Goal: Task Accomplishment & Management: Manage account settings

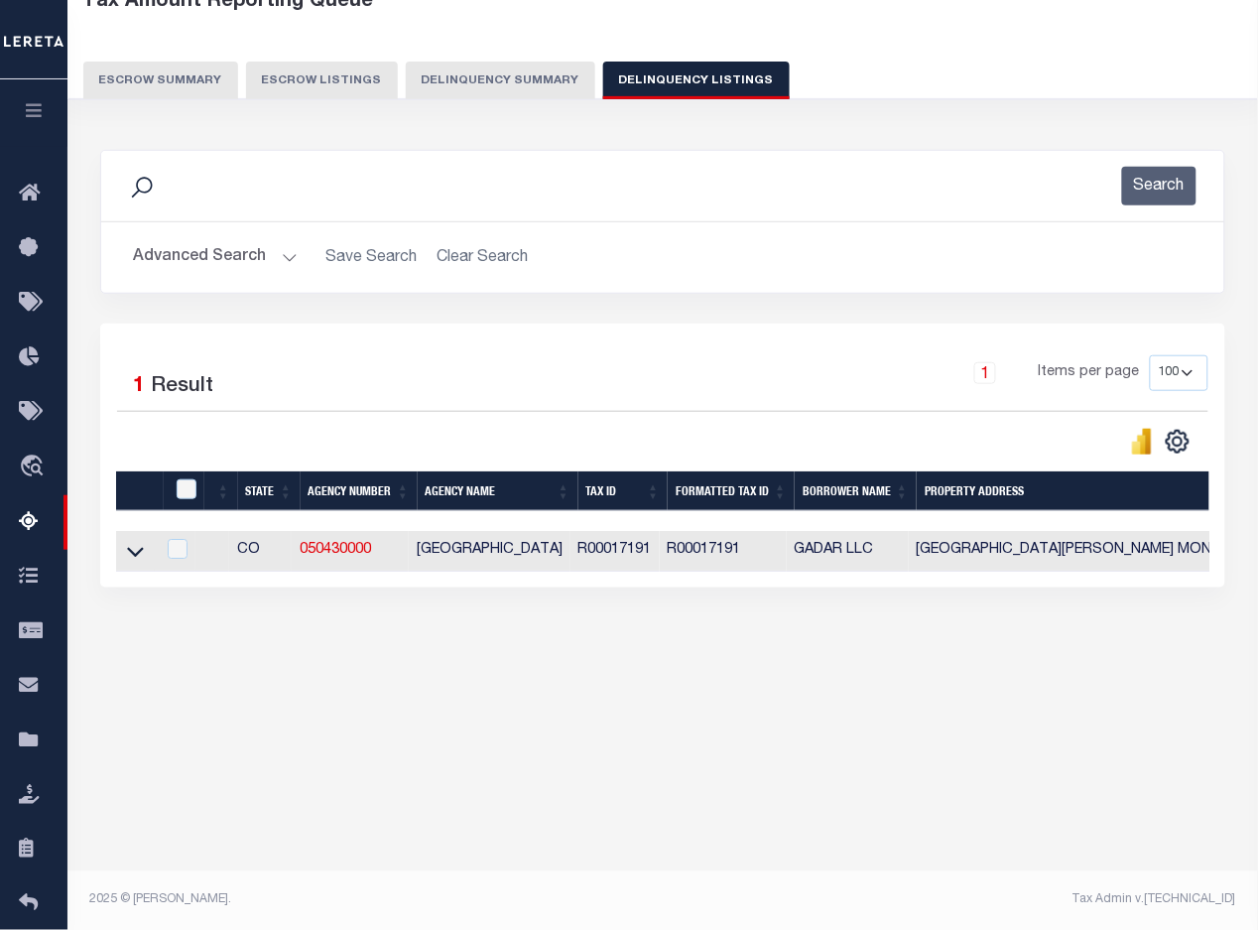
click at [177, 246] on button "Advanced Search" at bounding box center [215, 257] width 165 height 39
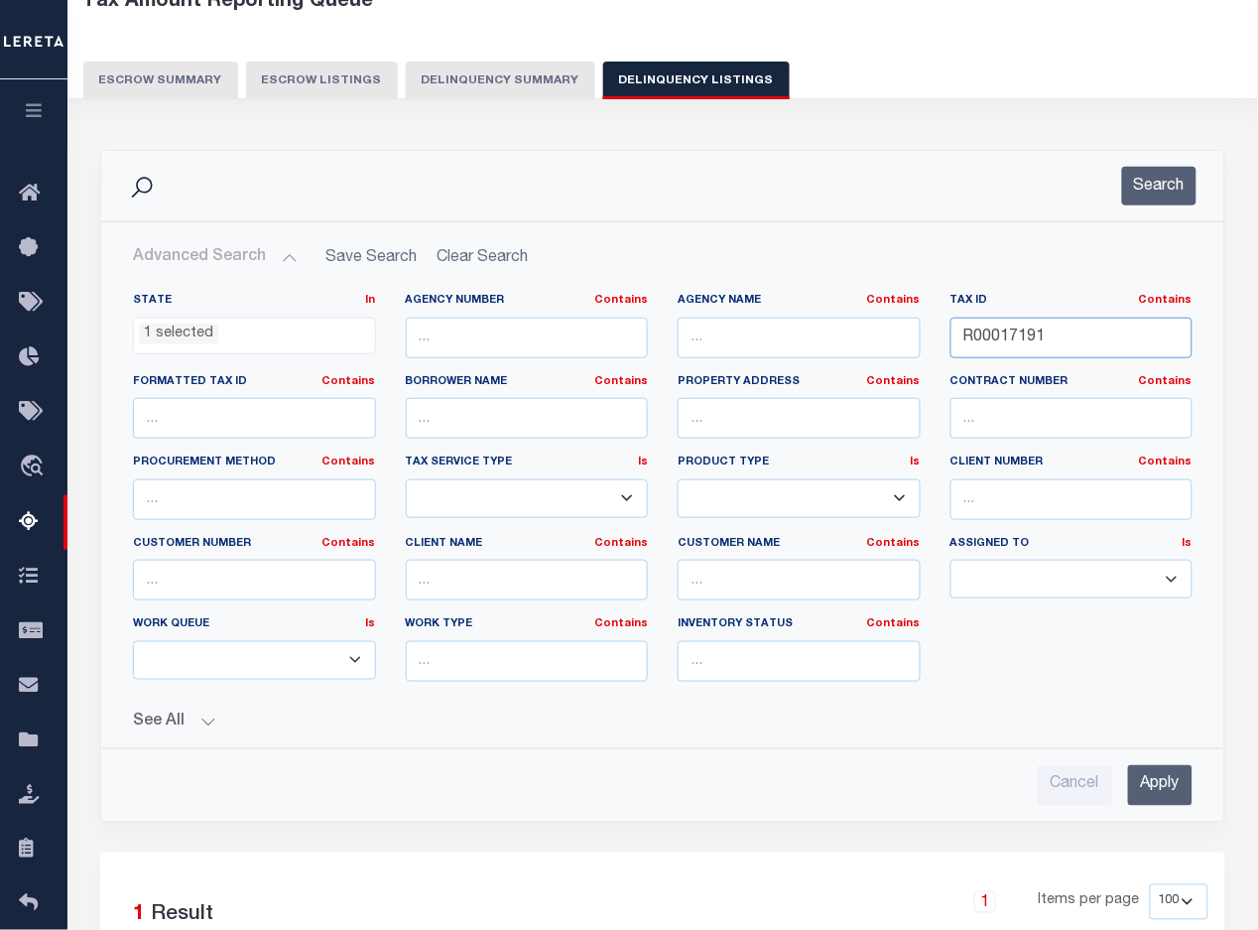
click at [987, 338] on input "R00017191" at bounding box center [1071, 337] width 243 height 41
drag, startPoint x: 985, startPoint y: 339, endPoint x: 1129, endPoint y: 378, distance: 149.0
click at [990, 339] on input "R00017191" at bounding box center [1071, 337] width 243 height 41
paste input "8747"
type input "R00018747"
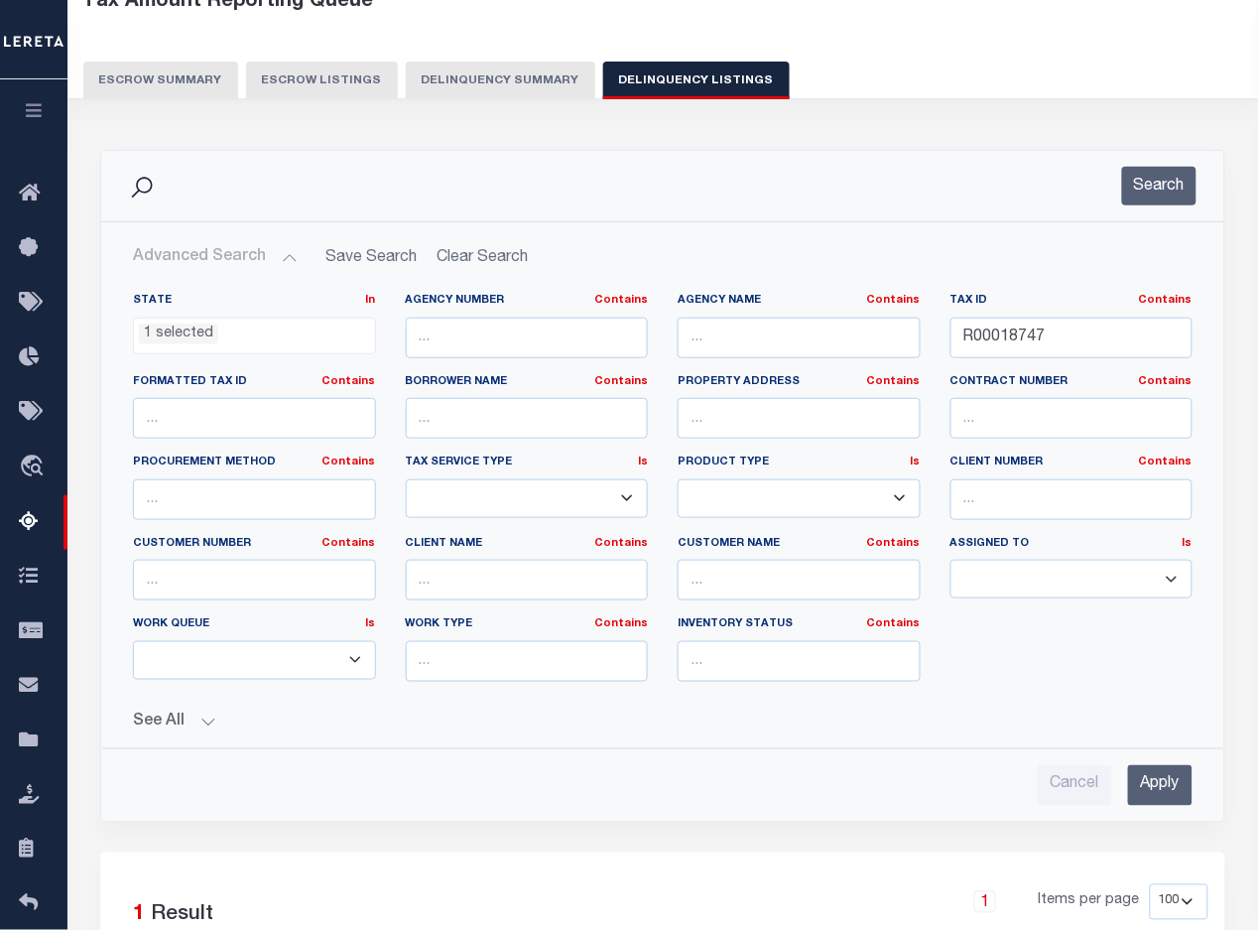
click at [1151, 781] on input "Apply" at bounding box center [1160, 785] width 64 height 41
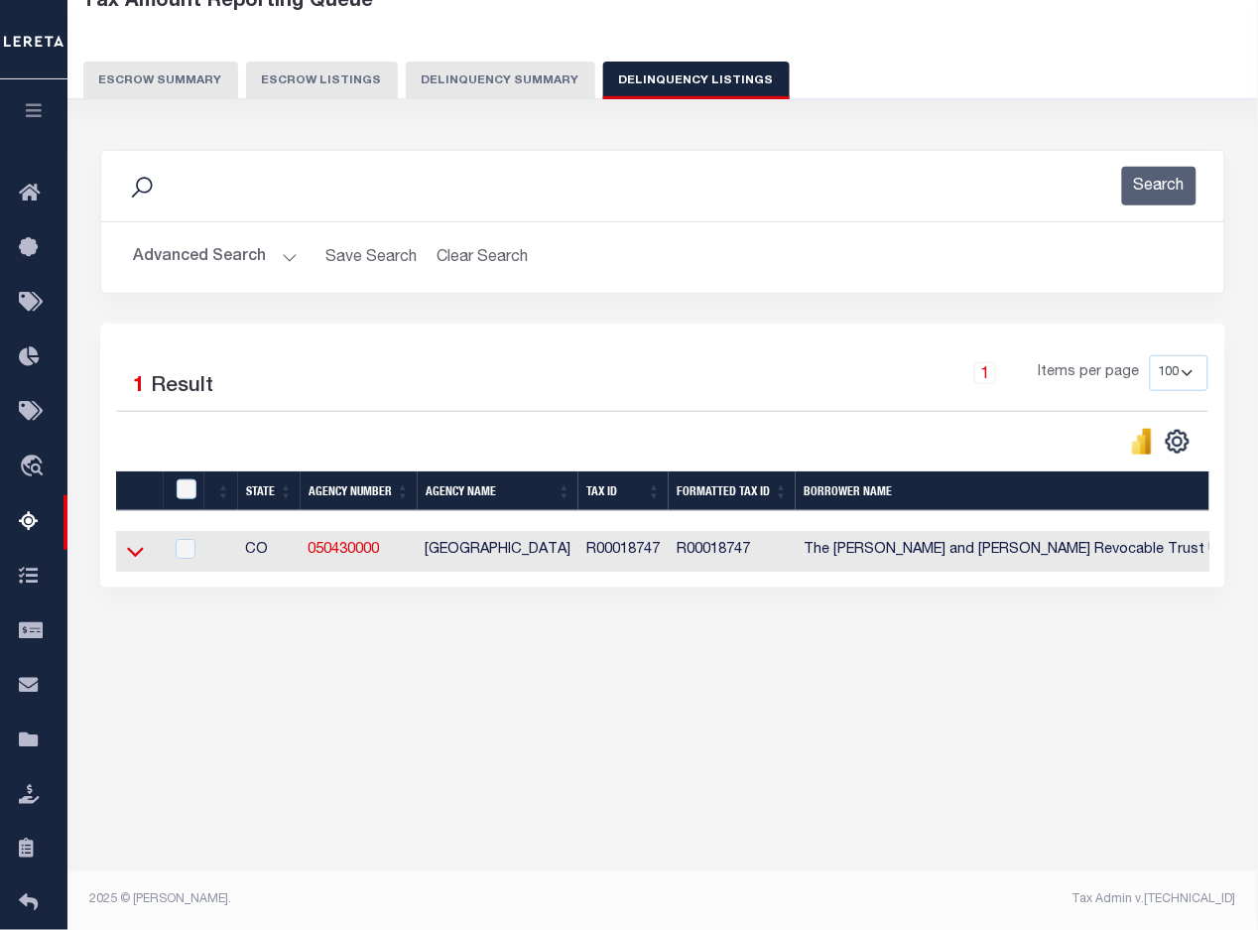
click at [131, 561] on icon at bounding box center [135, 551] width 17 height 21
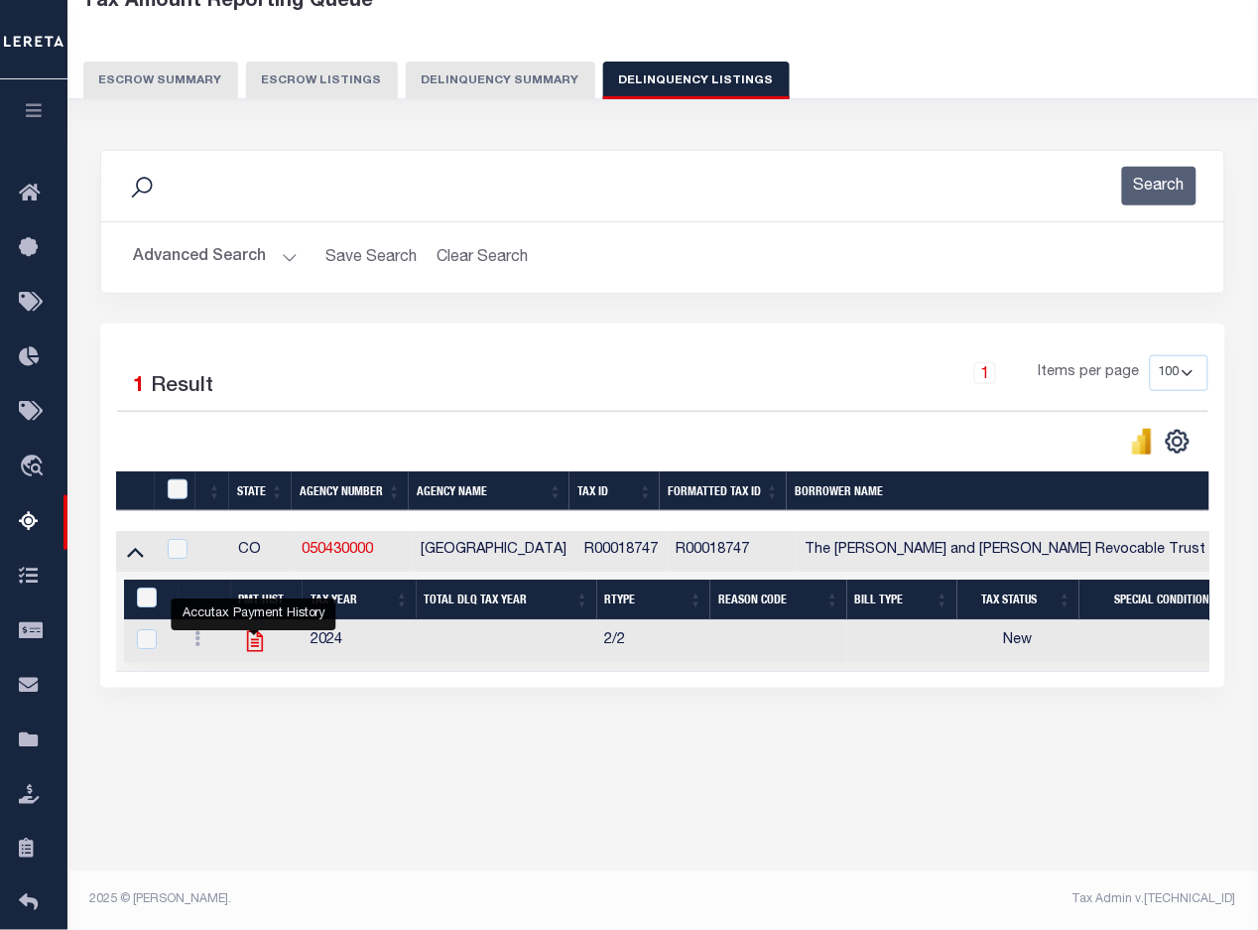
click at [251, 642] on icon "" at bounding box center [255, 641] width 26 height 26
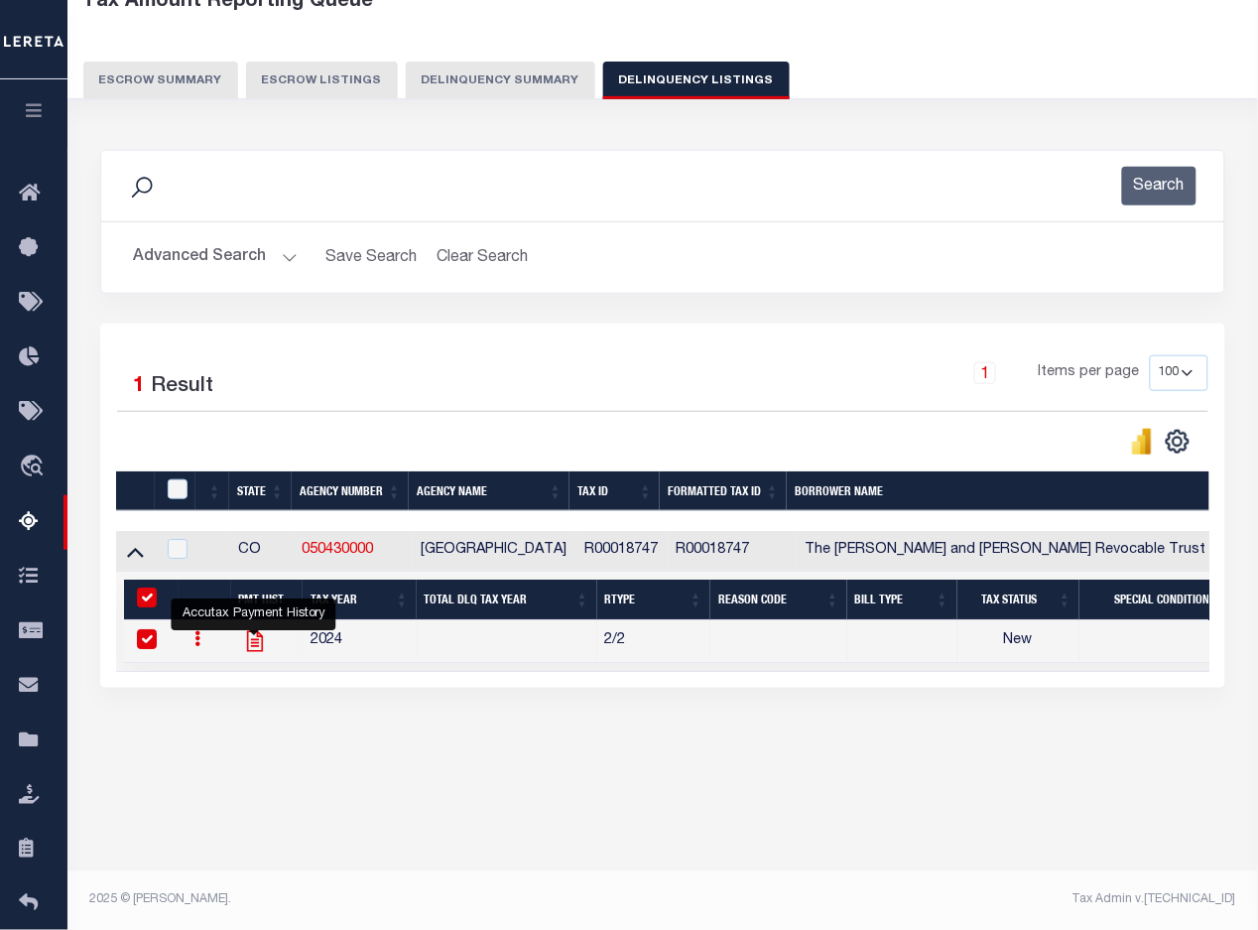
checkbox input "true"
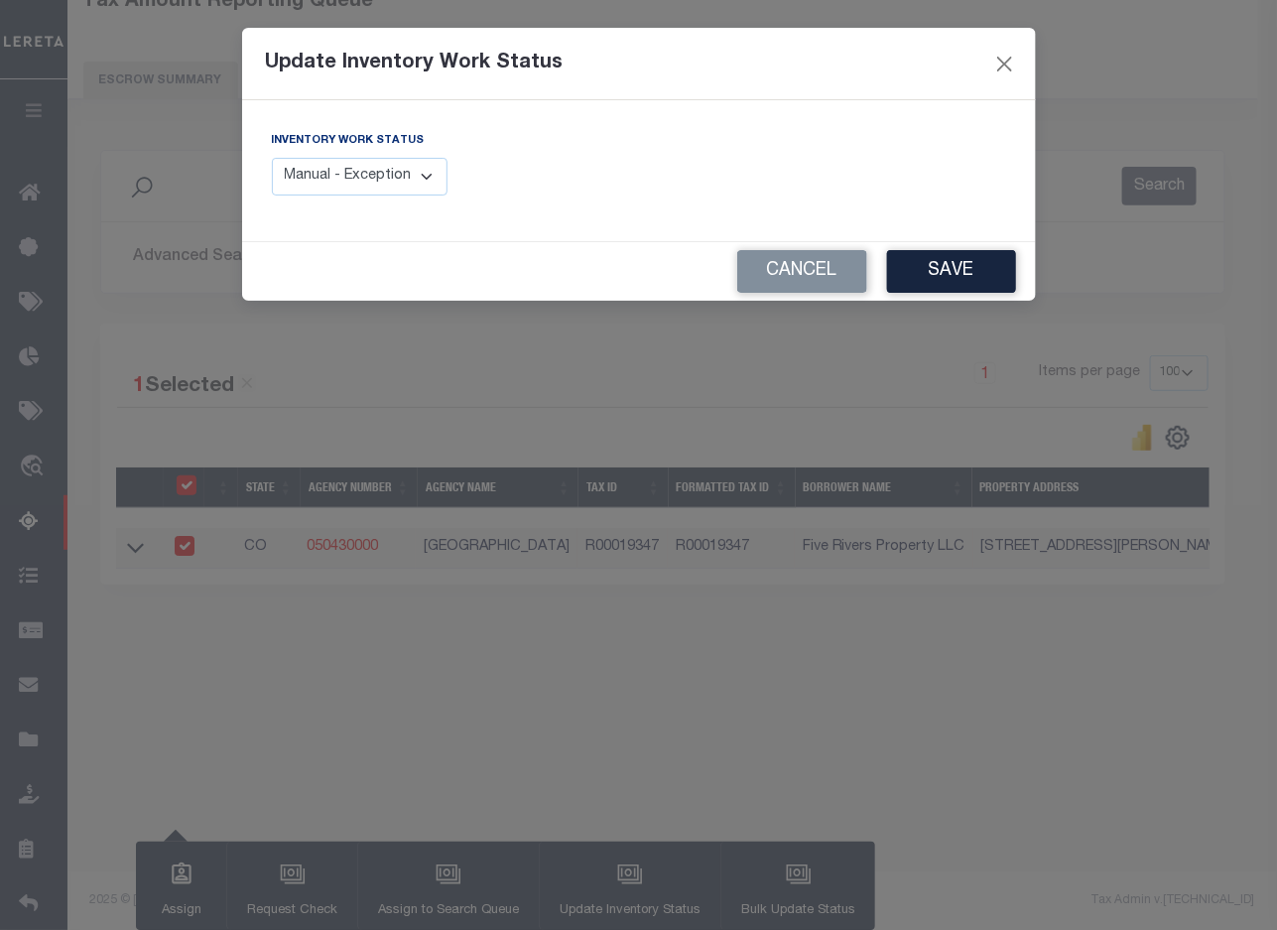
click at [300, 176] on select "Manual - Exception Pended - Awaiting Search Late Add Exception Completed" at bounding box center [360, 177] width 177 height 39
select select "4"
click at [272, 158] on select "Manual - Exception Pended - Awaiting Search Late Add Exception Completed" at bounding box center [360, 177] width 177 height 39
click at [943, 263] on button "Save" at bounding box center [951, 271] width 129 height 43
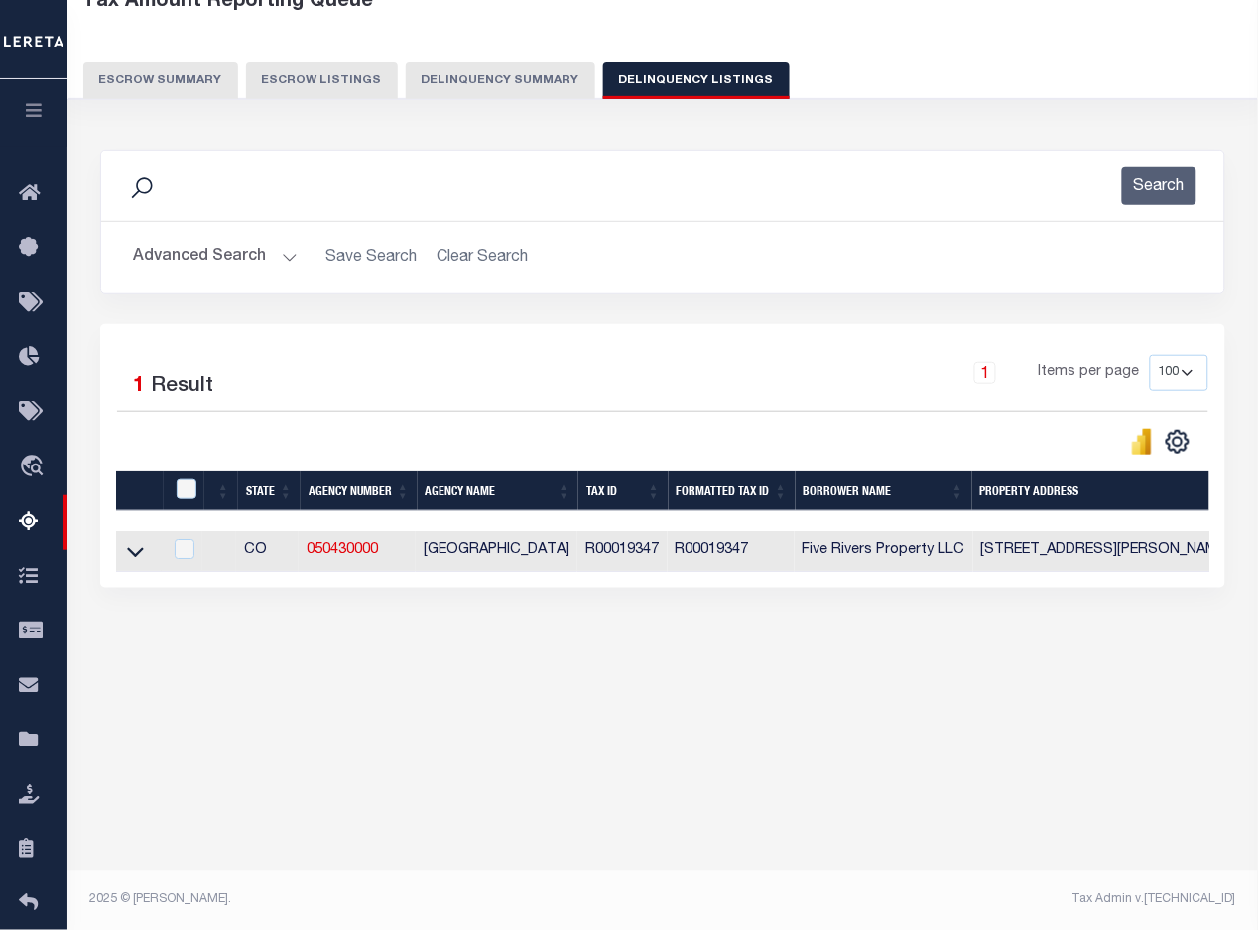
click at [196, 264] on button "Advanced Search" at bounding box center [215, 257] width 165 height 39
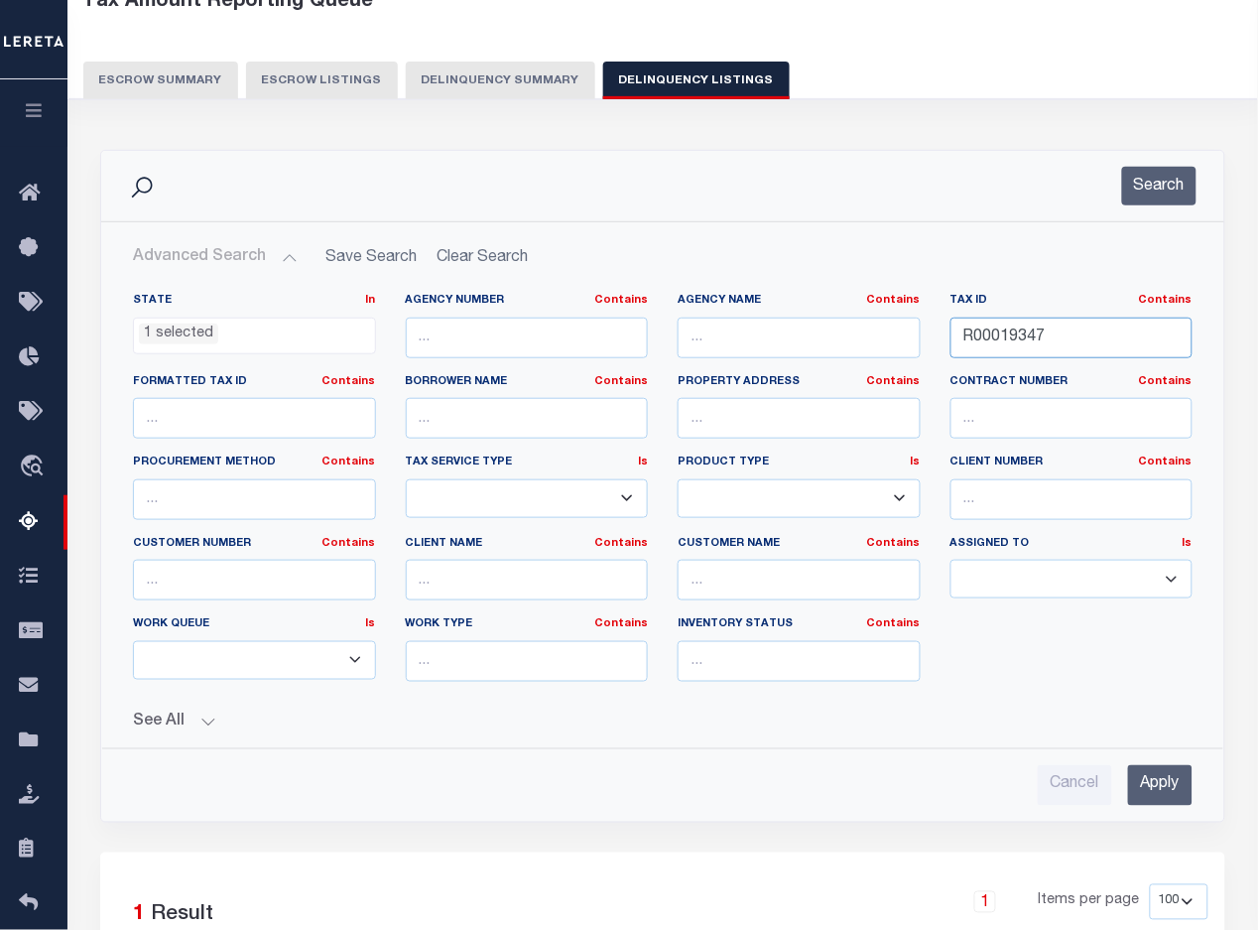
click at [1005, 338] on input "R00019347" at bounding box center [1071, 337] width 243 height 41
paste input "50"
type input "R00019350"
drag, startPoint x: 1144, startPoint y: 792, endPoint x: 1128, endPoint y: 580, distance: 211.9
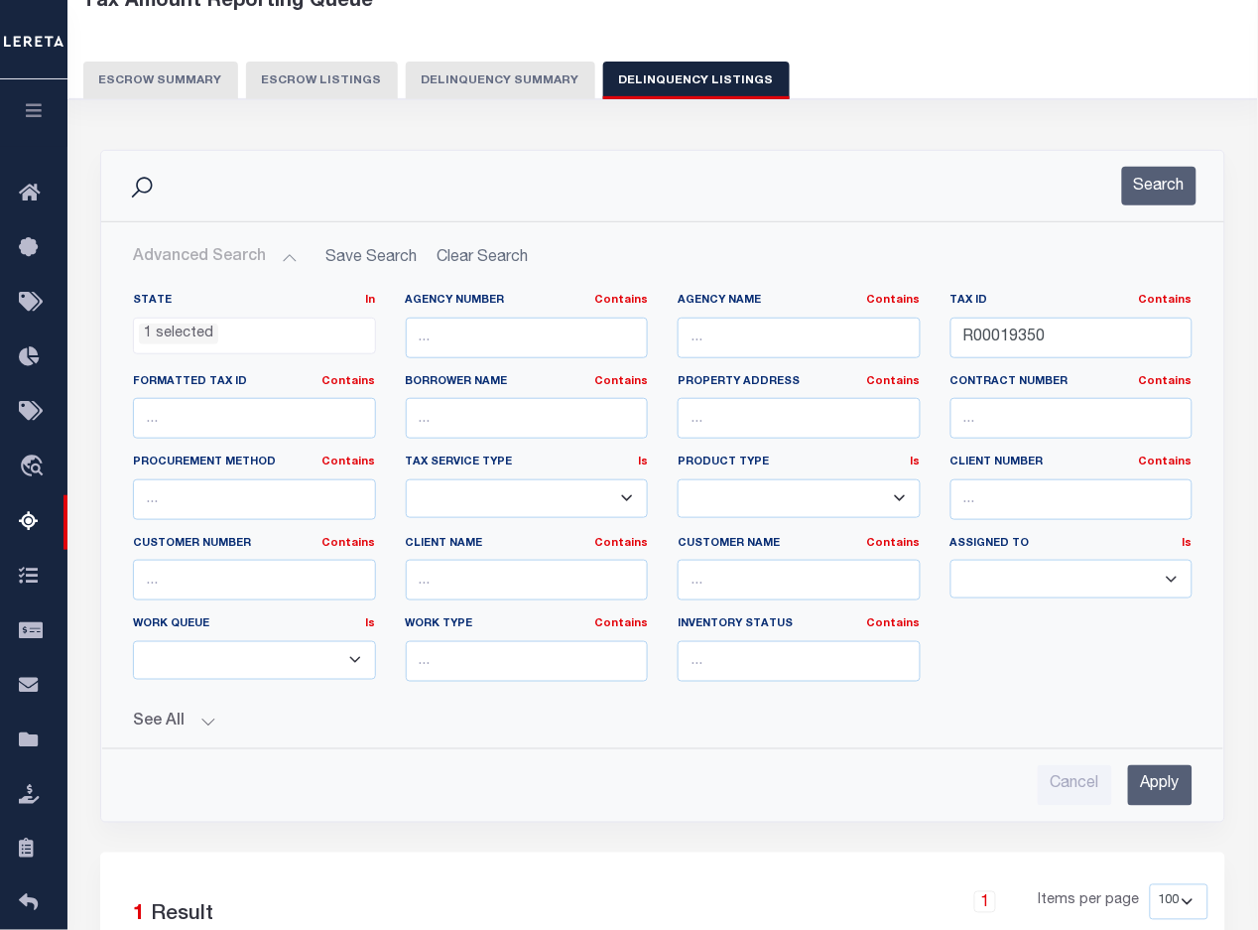
click at [1147, 791] on input "Apply" at bounding box center [1160, 785] width 64 height 41
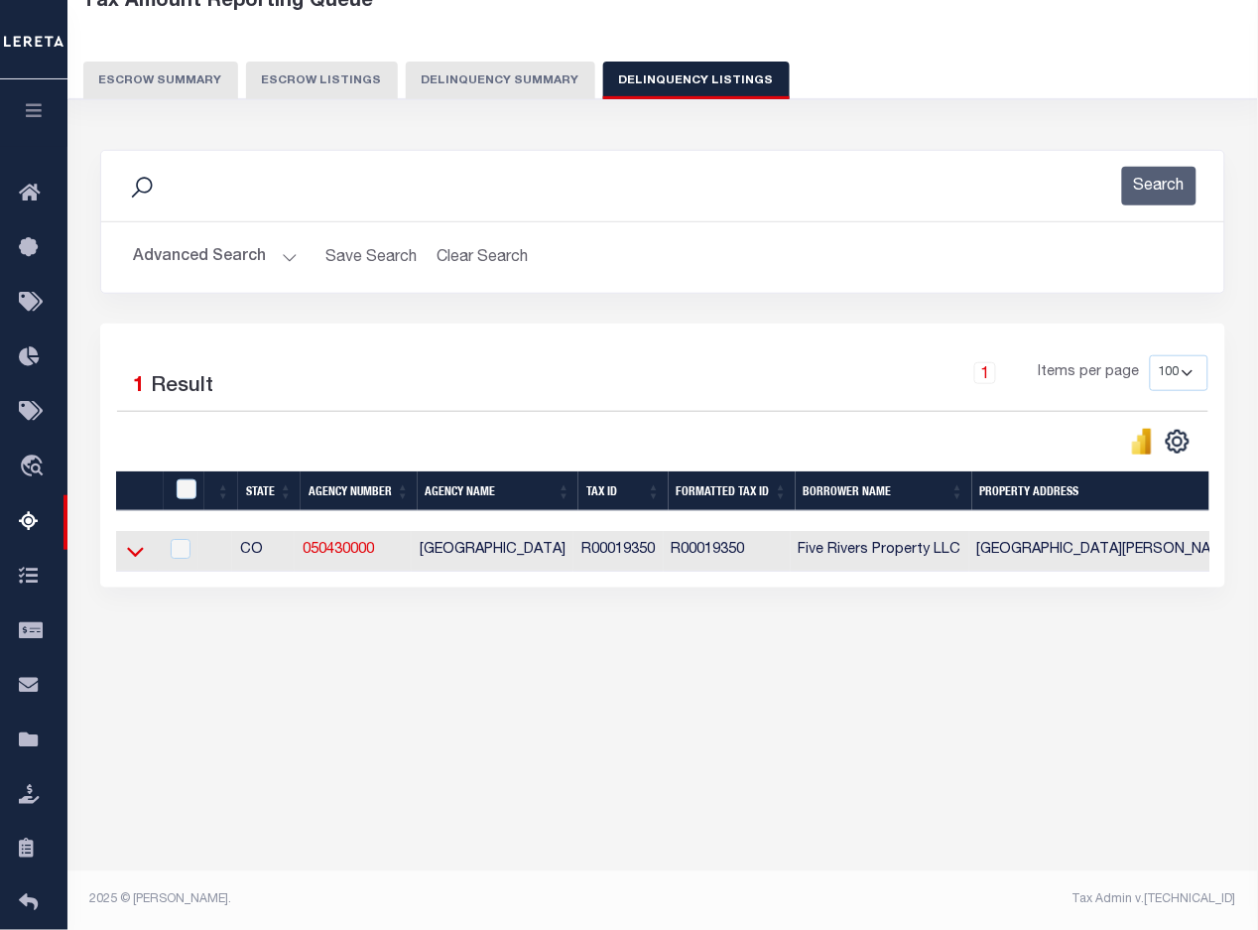
click at [131, 553] on icon at bounding box center [135, 551] width 17 height 21
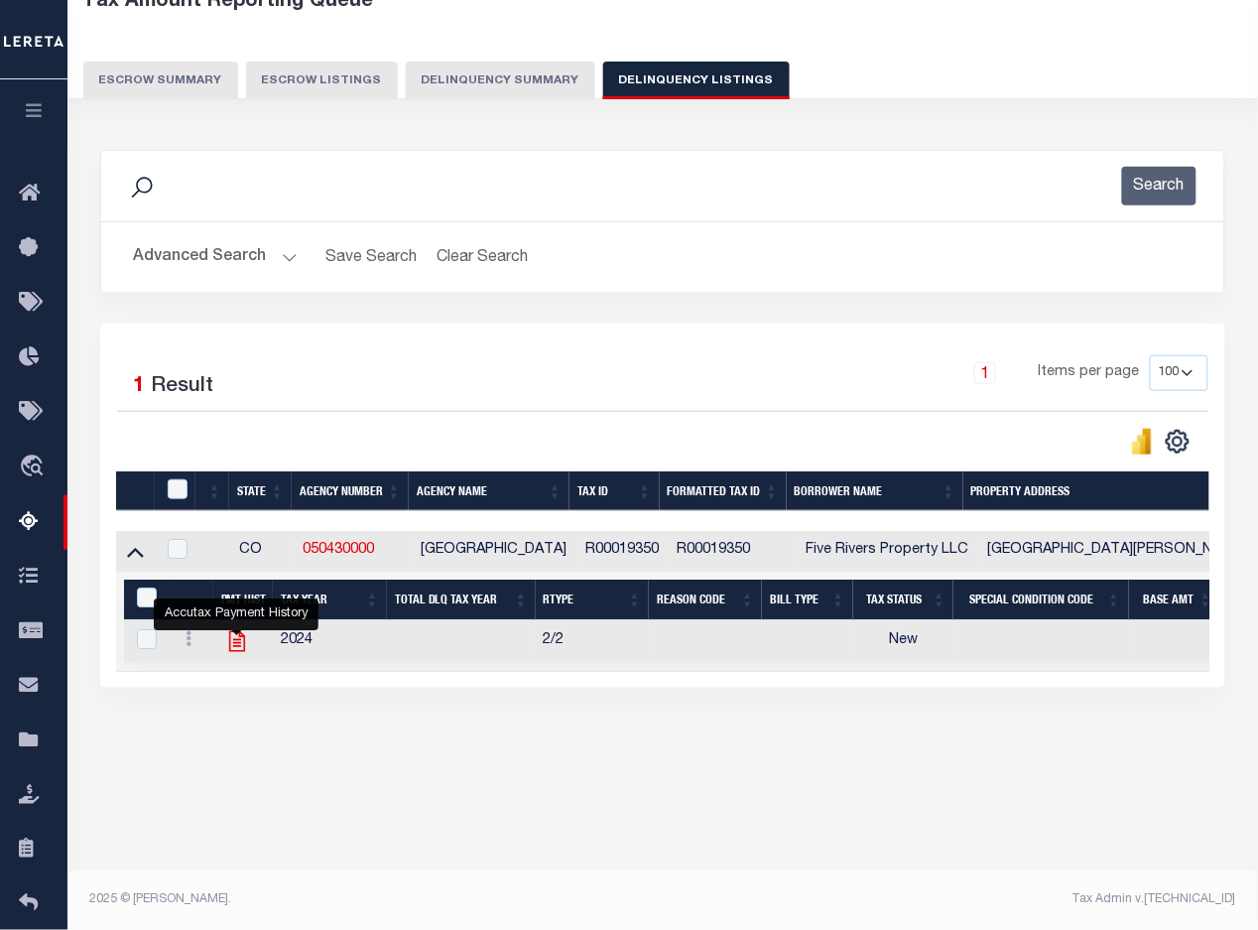
click at [230, 646] on icon "" at bounding box center [237, 641] width 26 height 26
checkbox input "true"
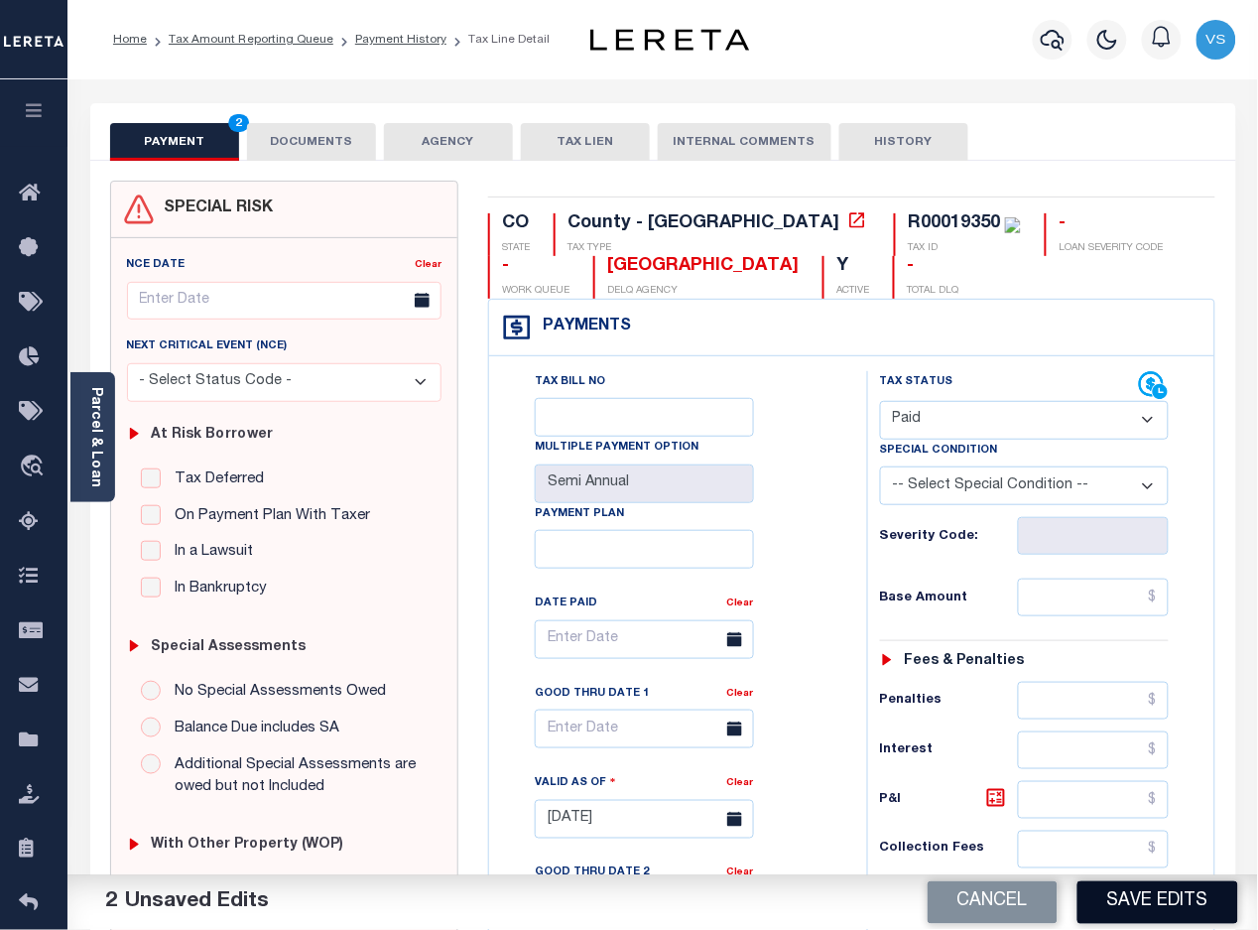
type textarea "8/19/2025 -Per Wendy Crockett of MONTROSE COUNTY these parcels are paid in full…"
click at [1159, 895] on button "Save Edits" at bounding box center [1157, 902] width 161 height 43
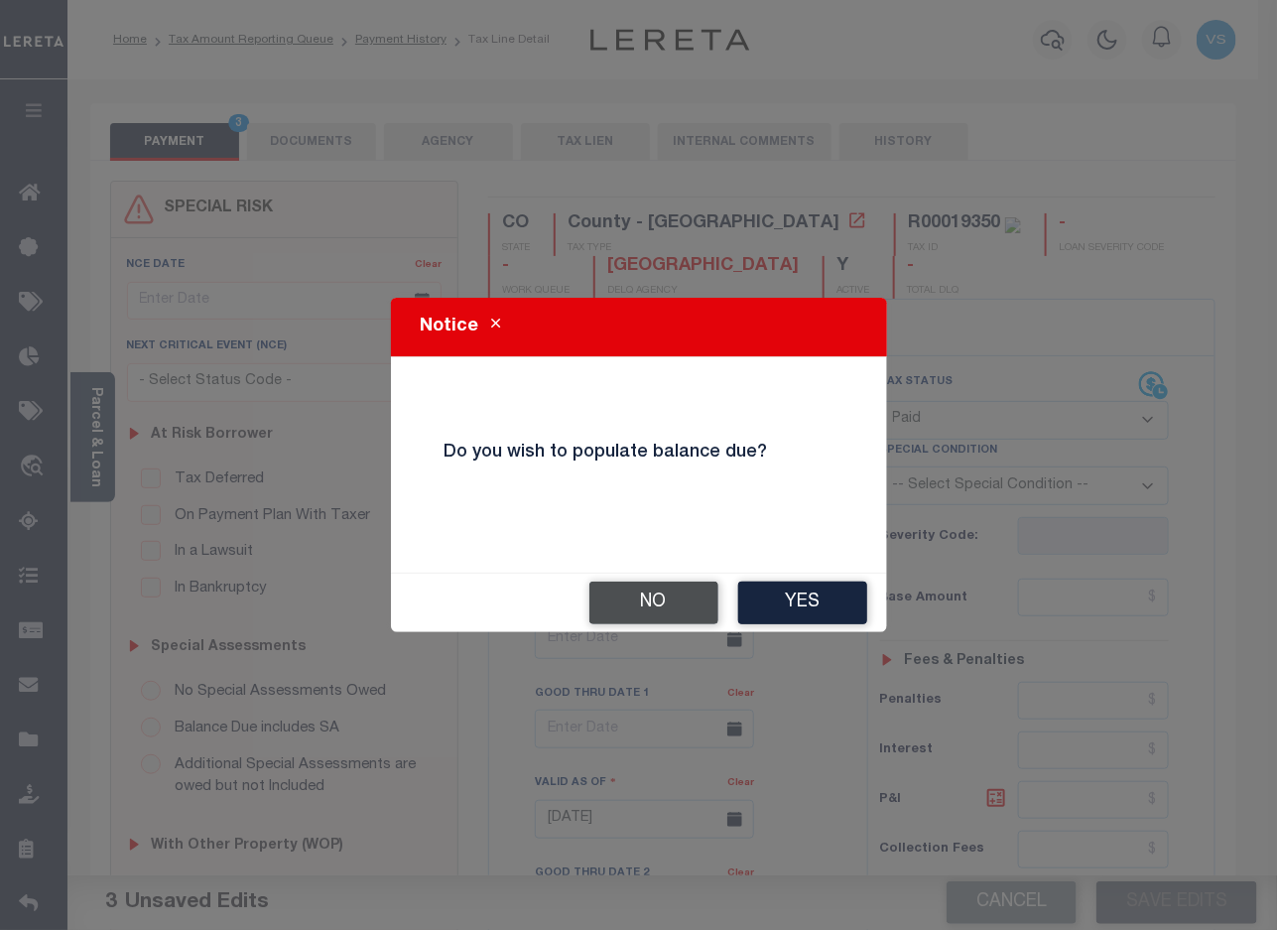
click at [623, 612] on button "No" at bounding box center [653, 602] width 129 height 43
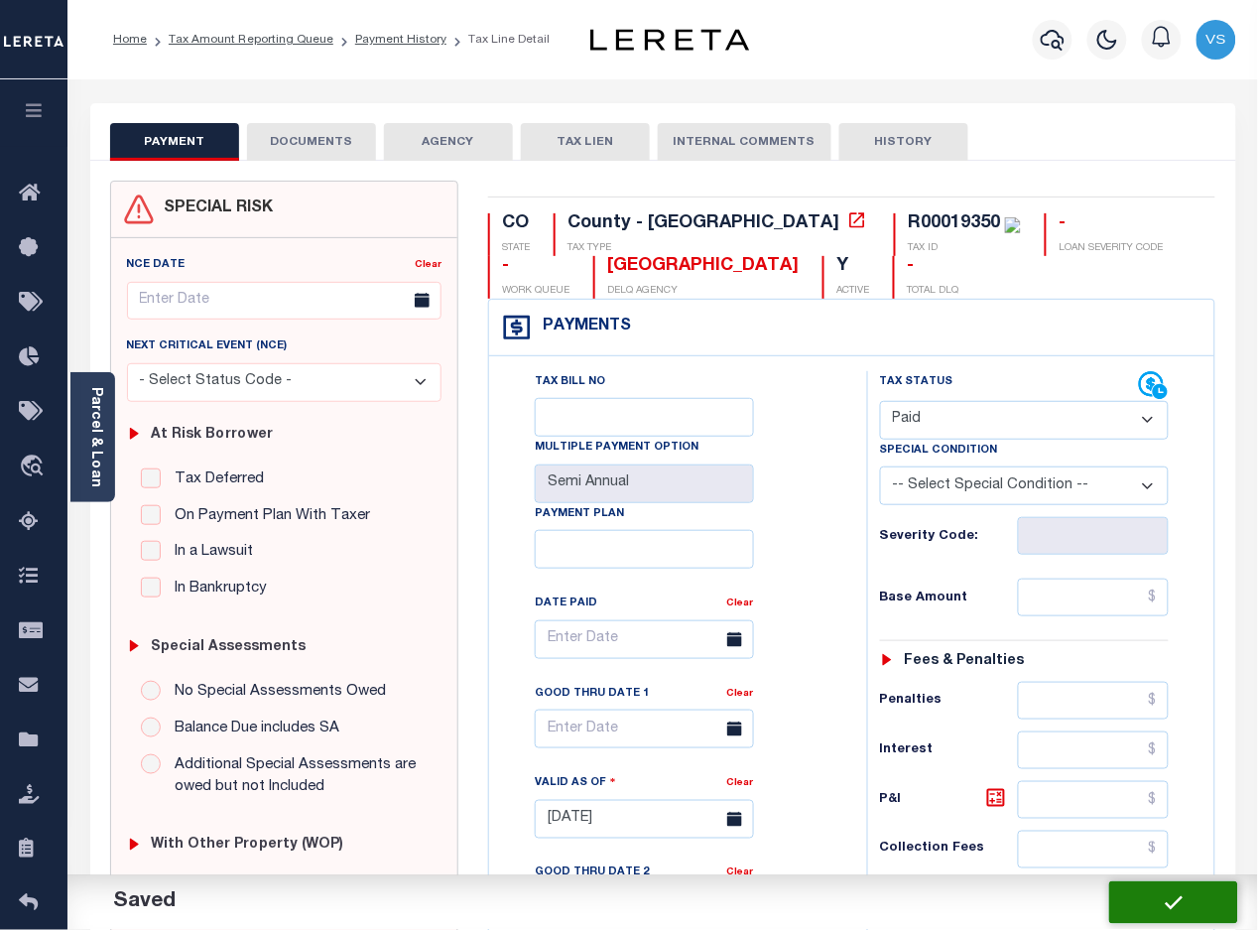
checkbox input "false"
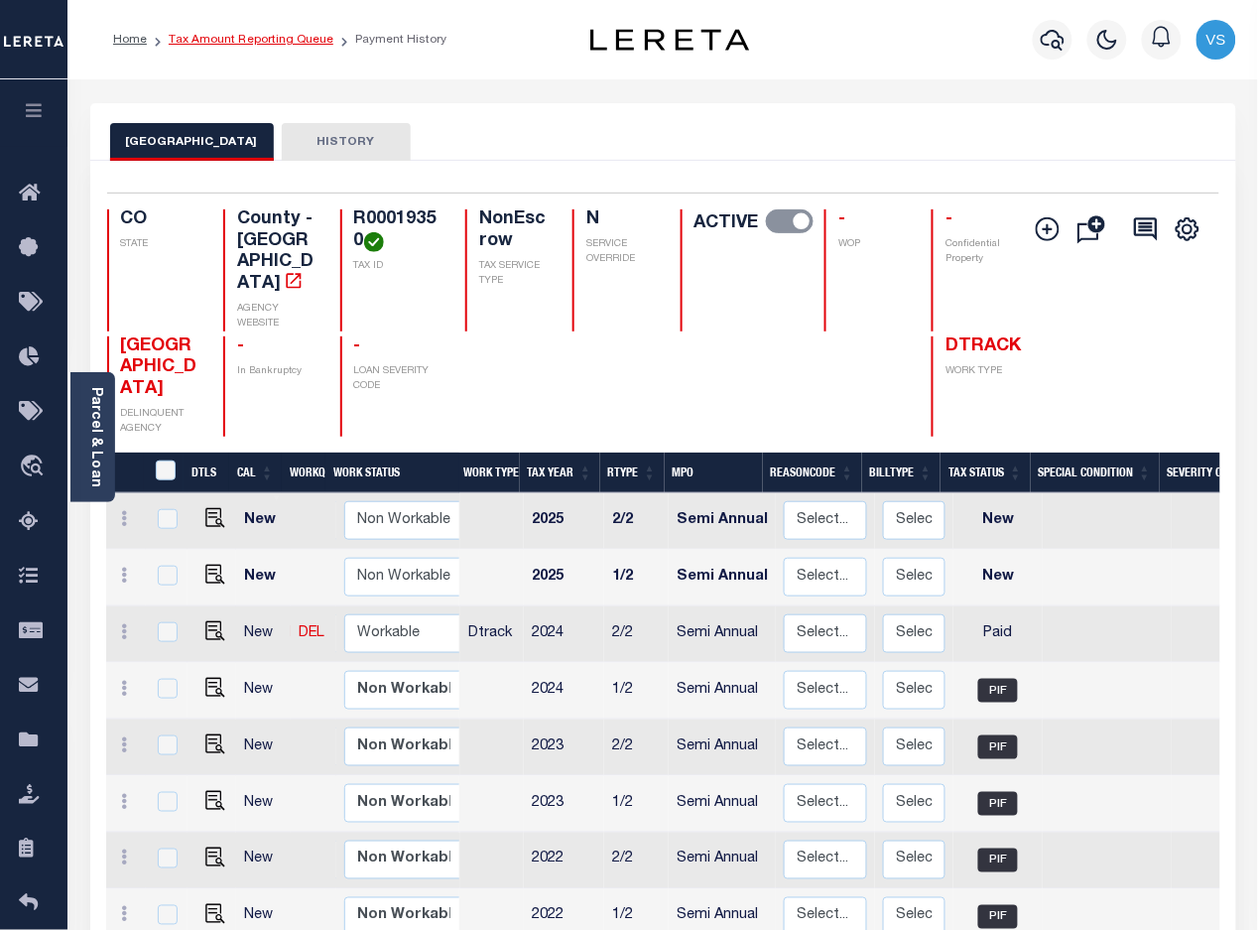
click at [218, 35] on link "Tax Amount Reporting Queue" at bounding box center [251, 40] width 165 height 12
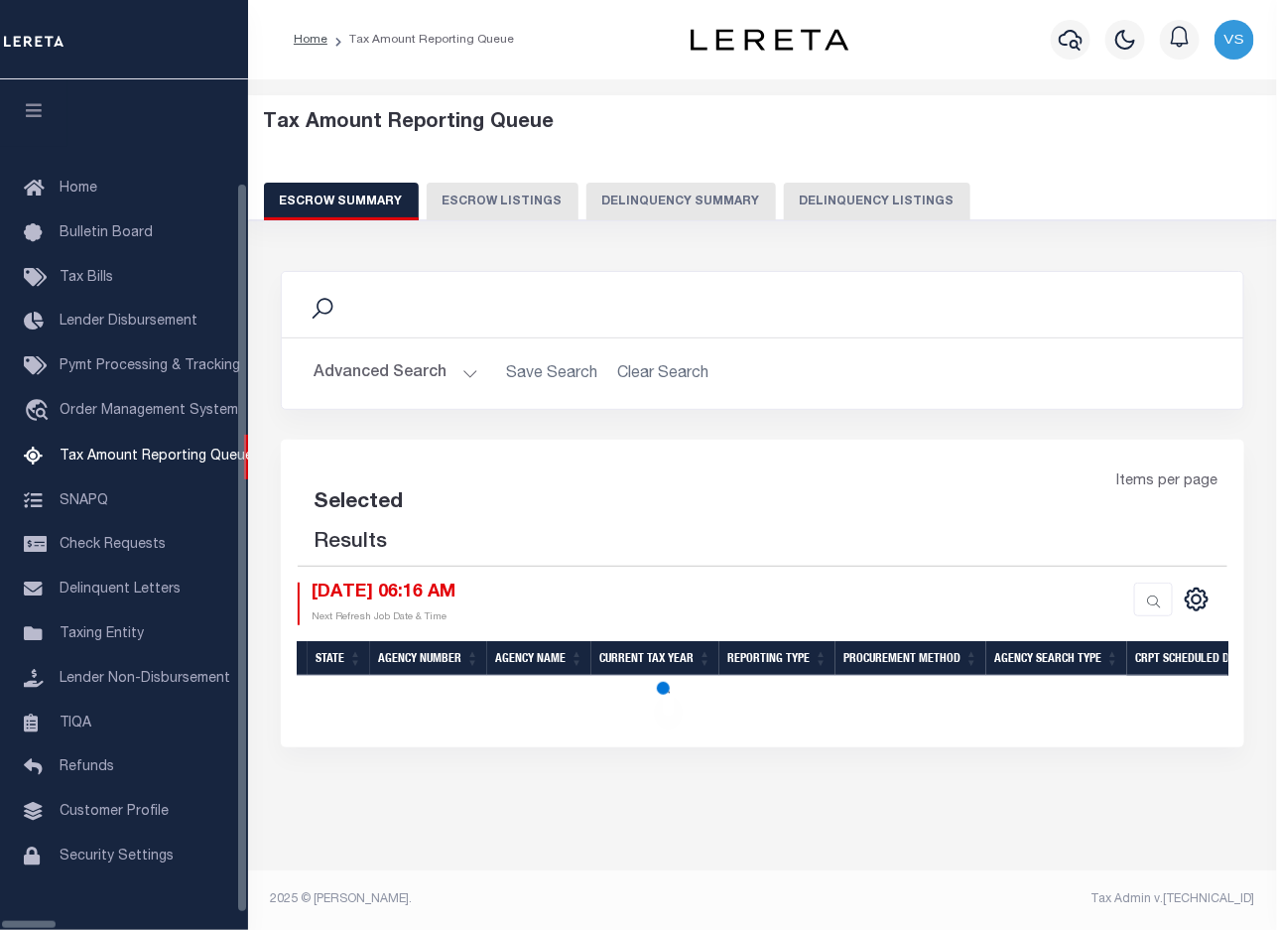
select select "100"
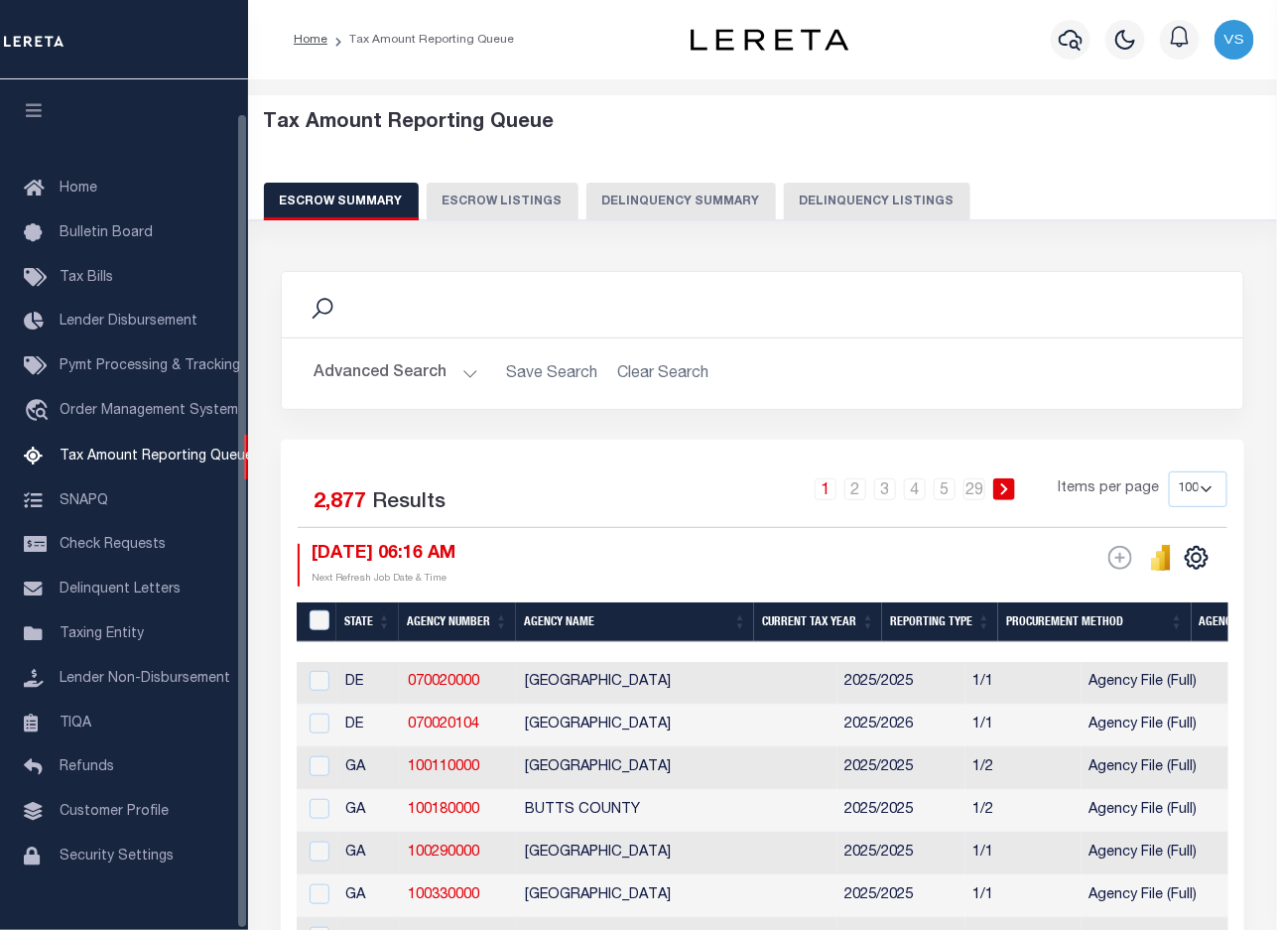
scroll to position [36, 0]
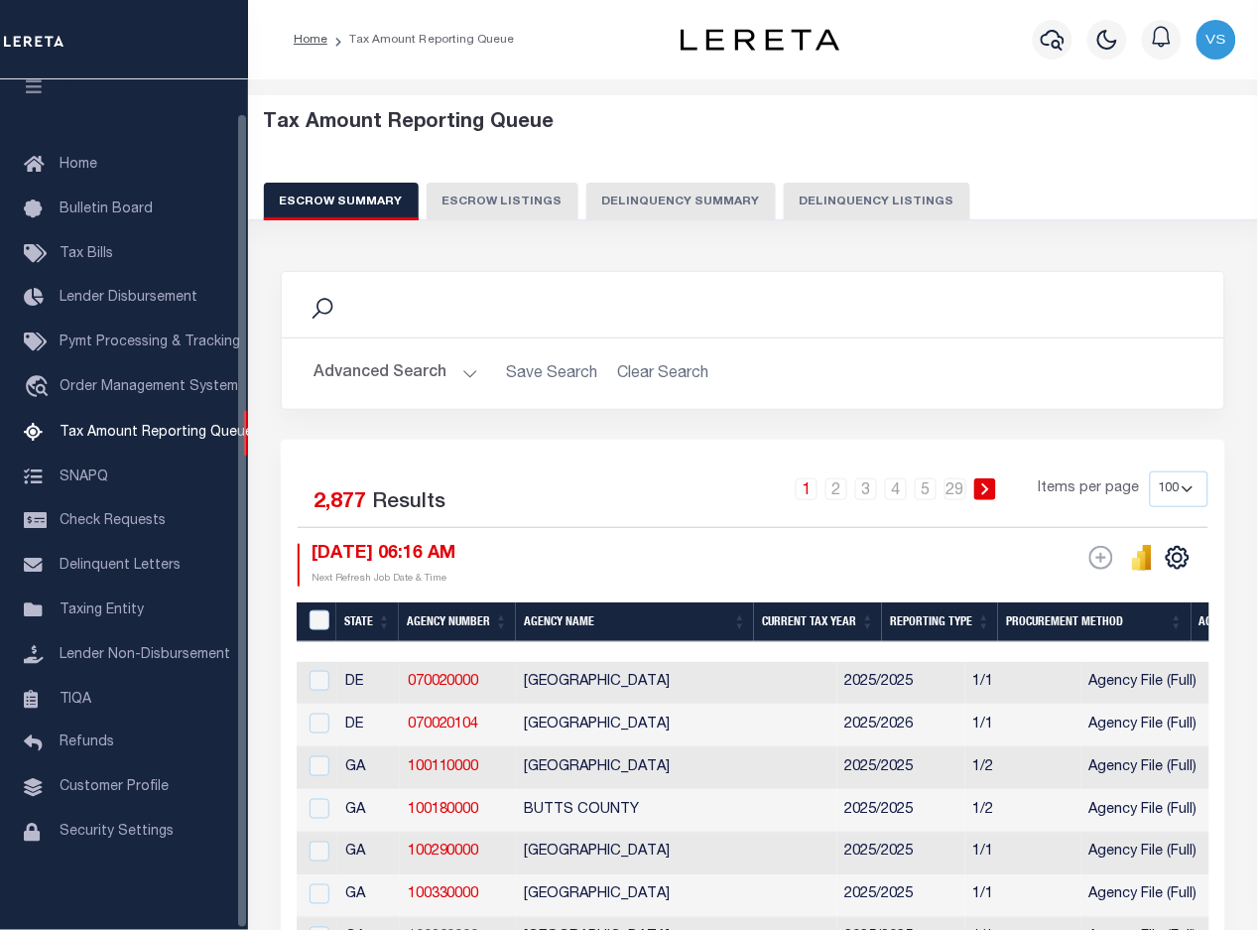
click at [885, 201] on button "Delinquency Listings" at bounding box center [877, 202] width 187 height 38
select select "100"
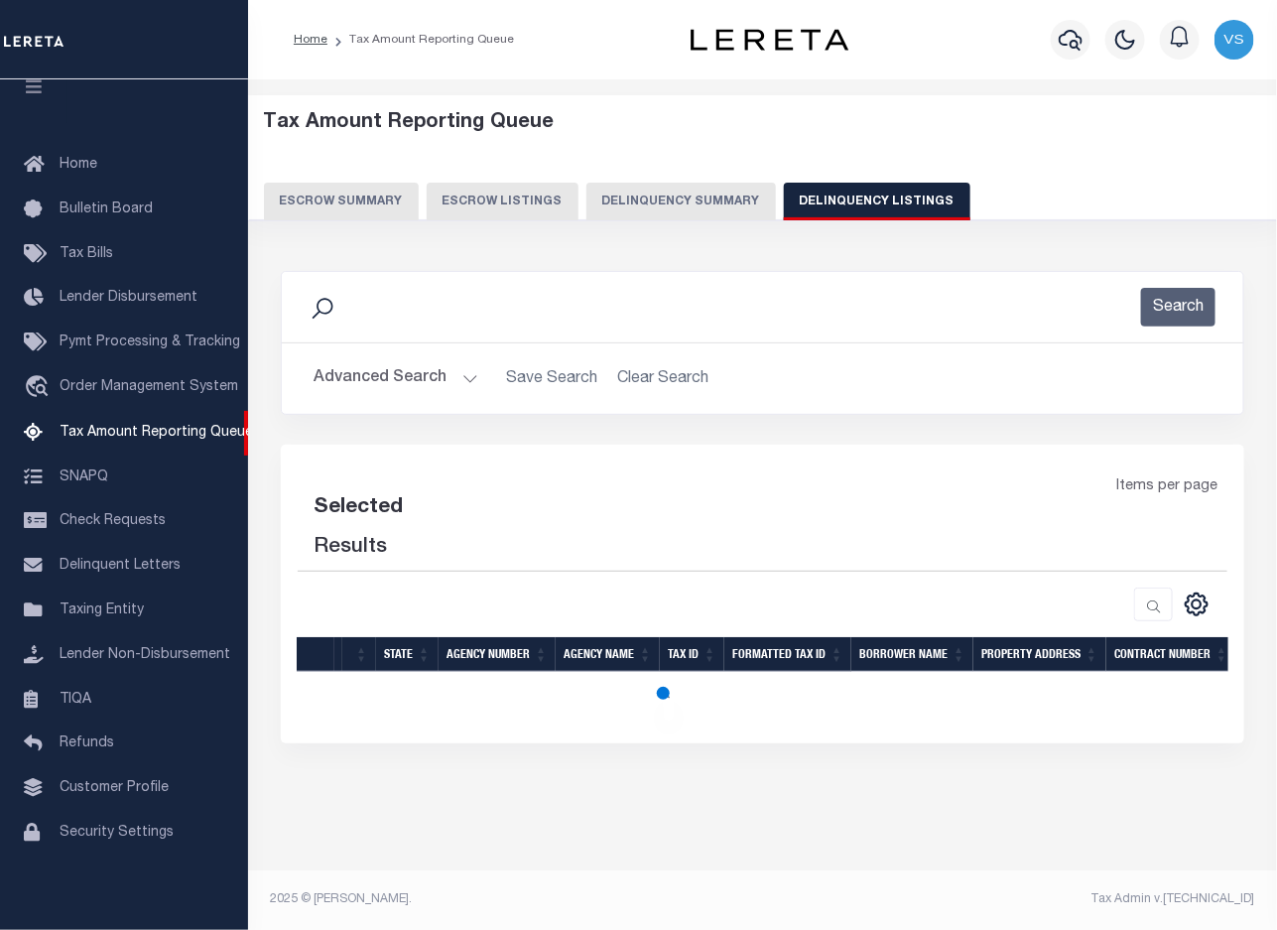
select select "100"
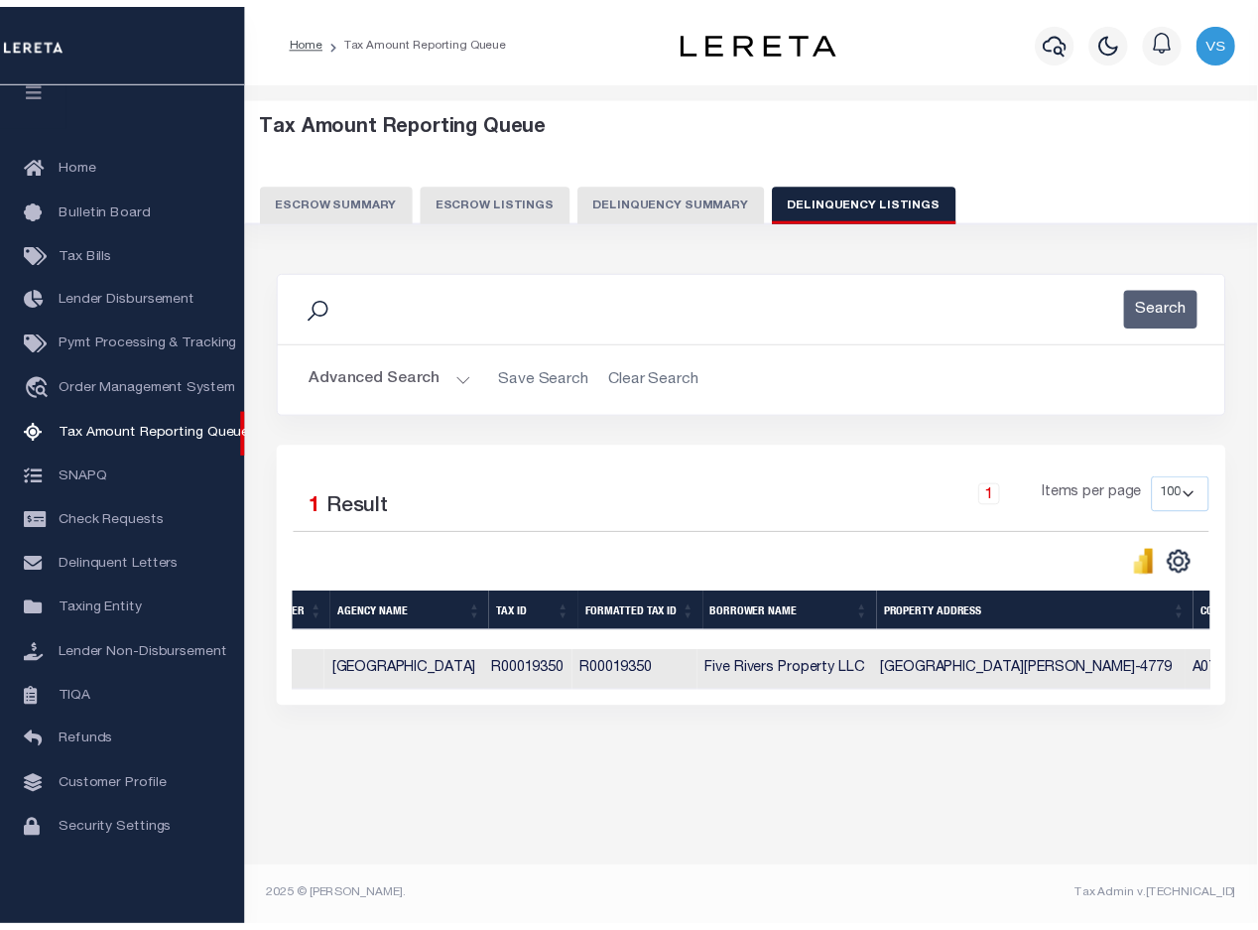
scroll to position [0, 0]
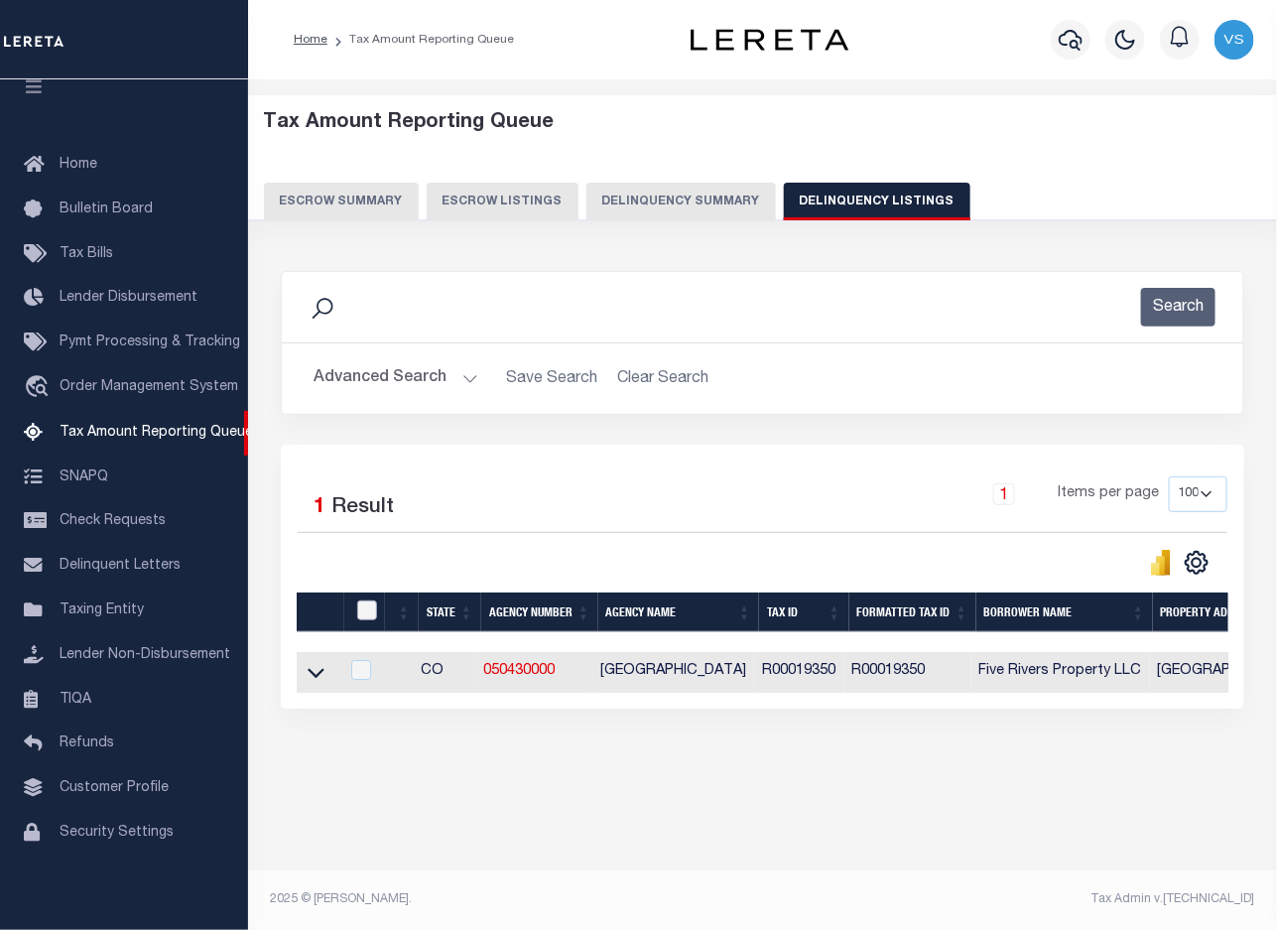
drag, startPoint x: 360, startPoint y: 615, endPoint x: 402, endPoint y: 607, distance: 42.4
click at [359, 616] on input "checkbox" at bounding box center [367, 610] width 20 height 20
checkbox input "true"
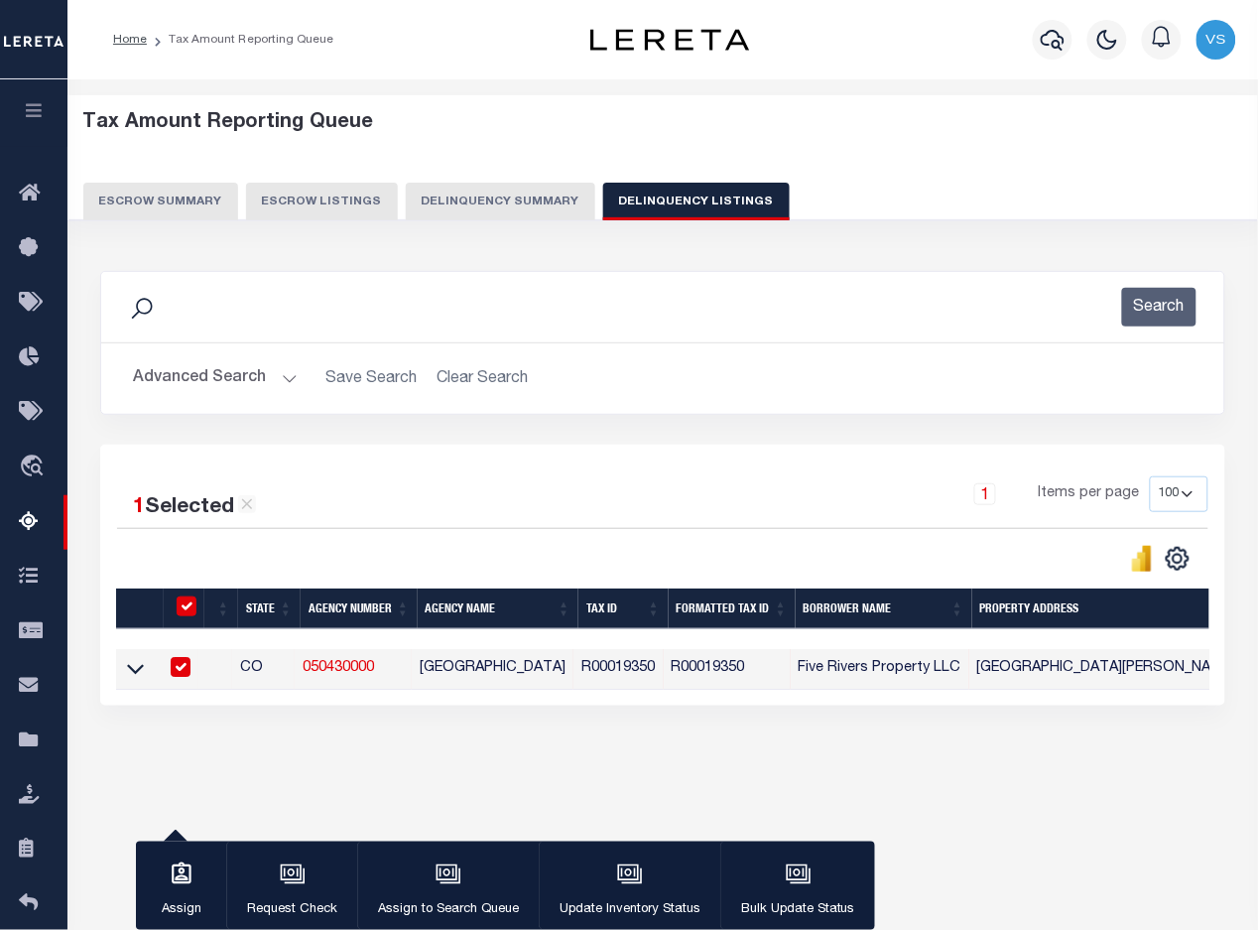
scroll to position [121, 0]
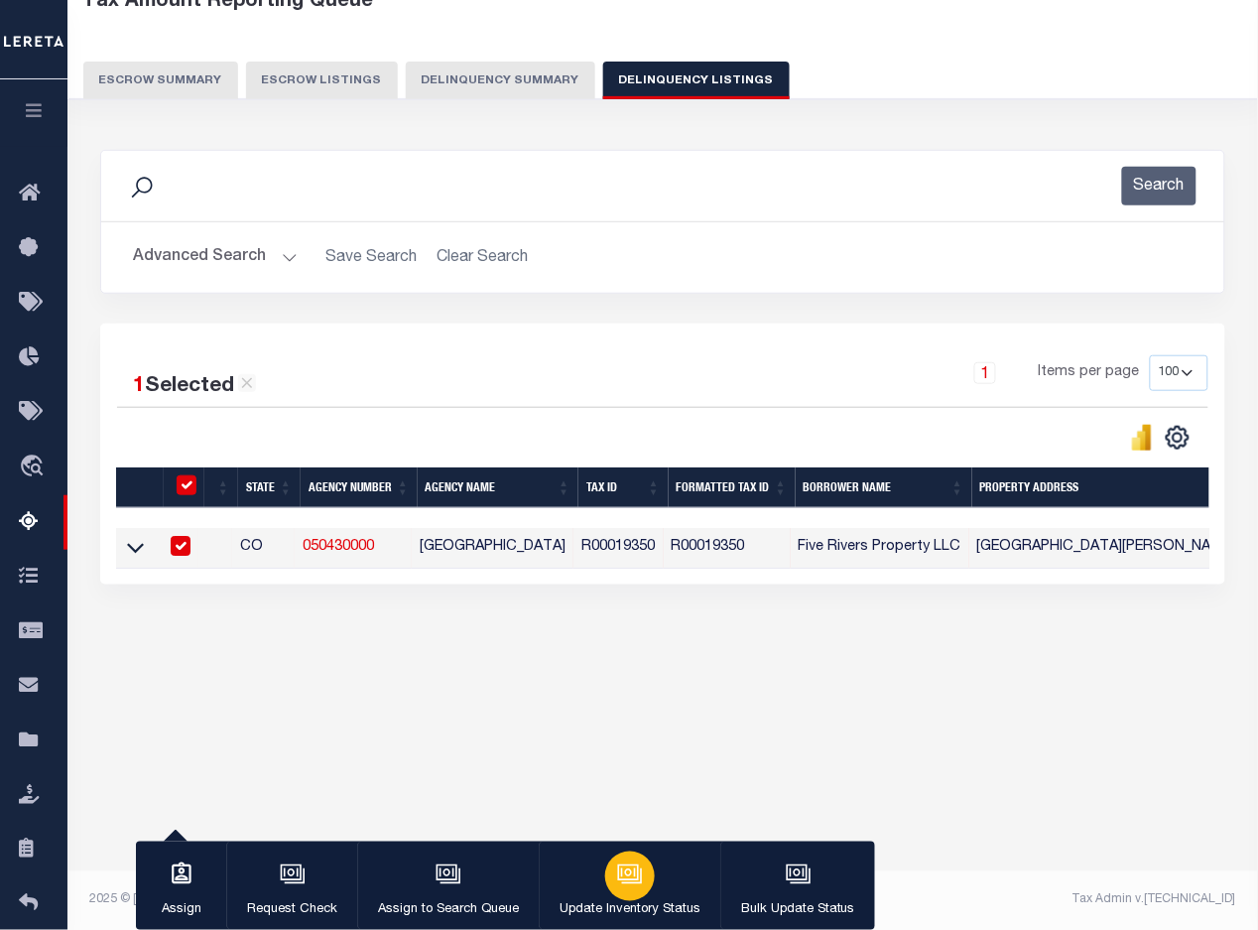
click at [621, 876] on icon "button" at bounding box center [628, 872] width 15 height 9
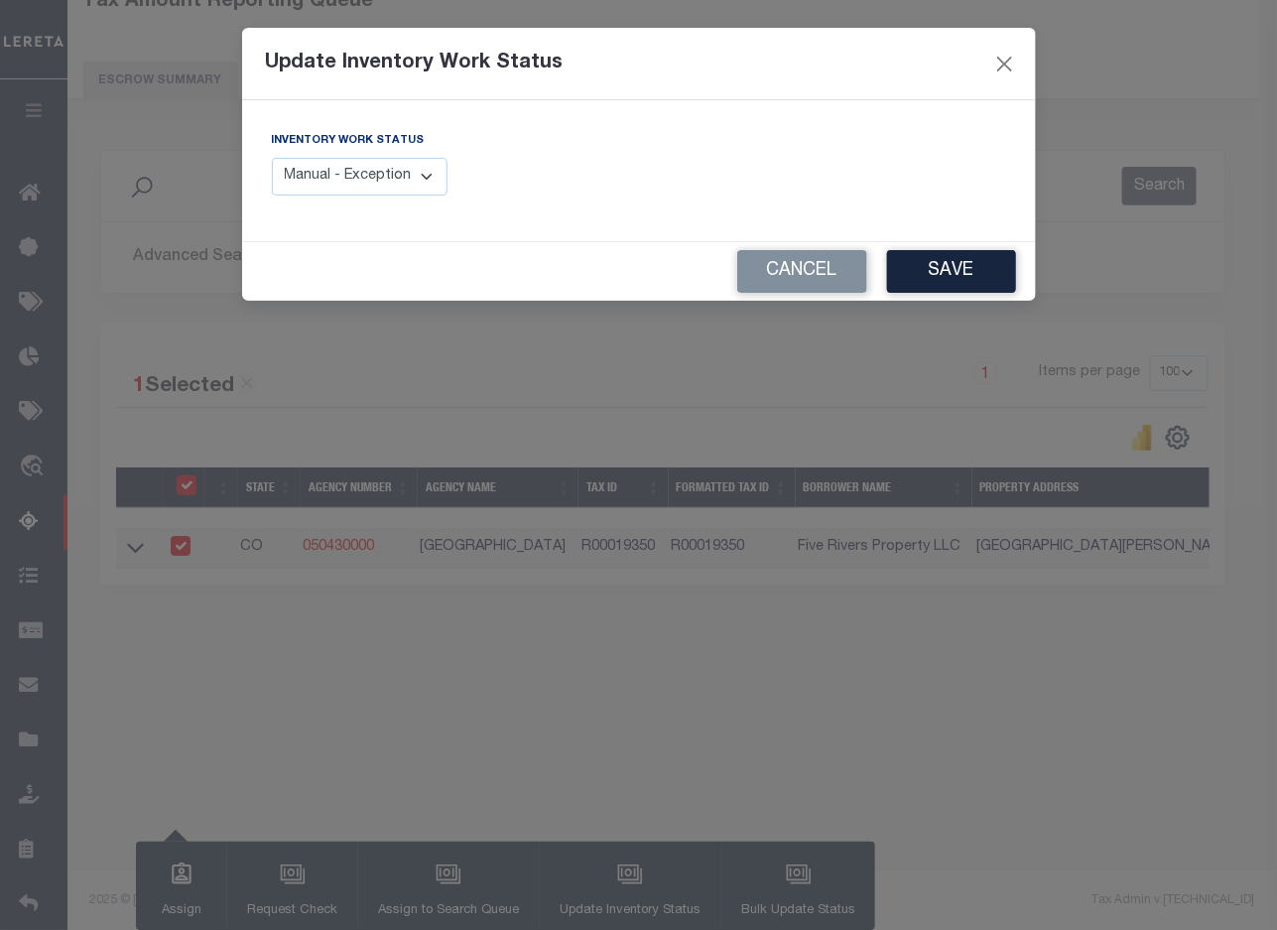
click at [385, 176] on select "Manual - Exception Pended - Awaiting Search Late Add Exception Completed" at bounding box center [360, 177] width 177 height 39
select select "4"
click at [272, 158] on select "Manual - Exception Pended - Awaiting Search Late Add Exception Completed" at bounding box center [360, 177] width 177 height 39
click at [933, 274] on button "Save" at bounding box center [951, 271] width 129 height 43
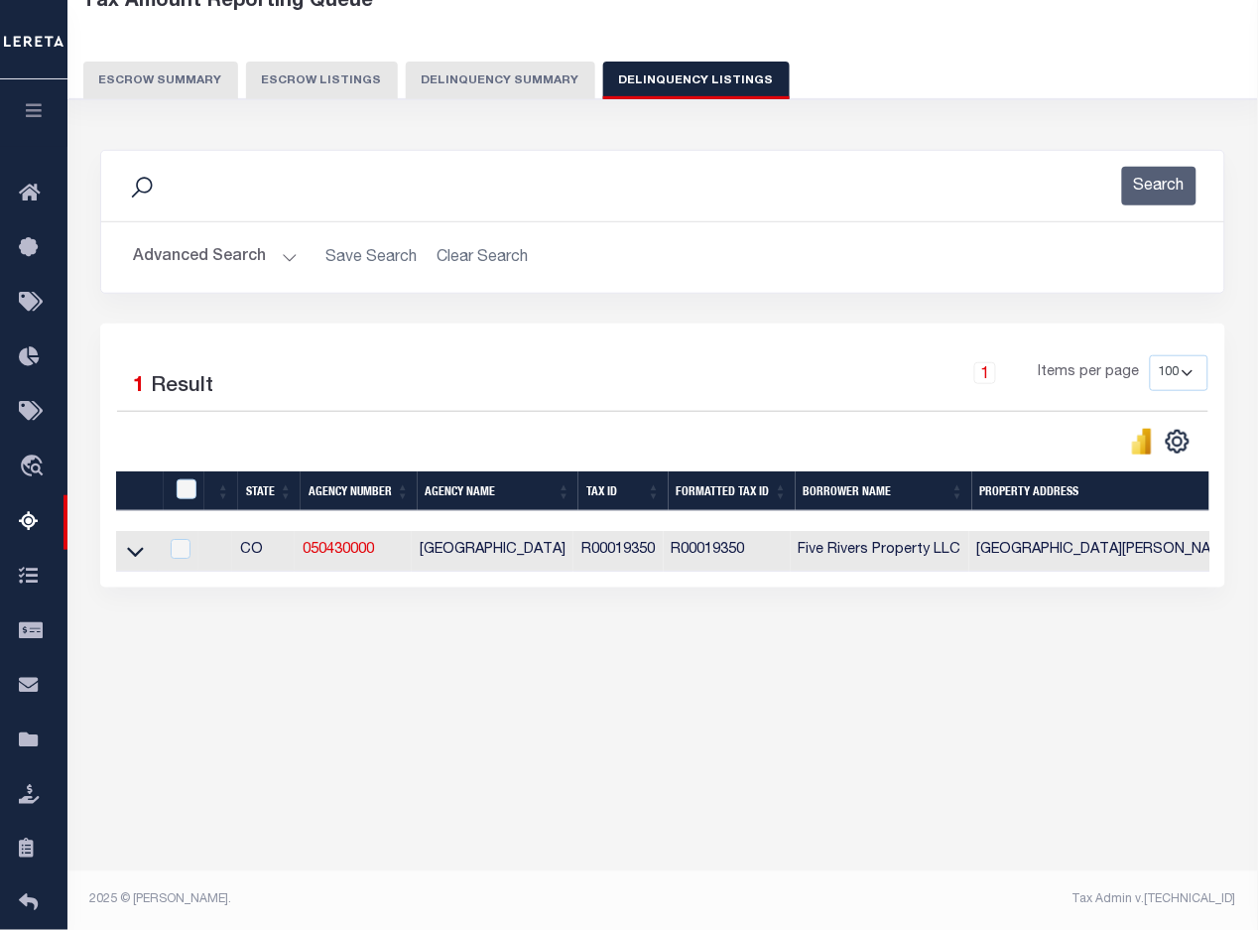
click at [199, 261] on button "Advanced Search" at bounding box center [215, 257] width 165 height 39
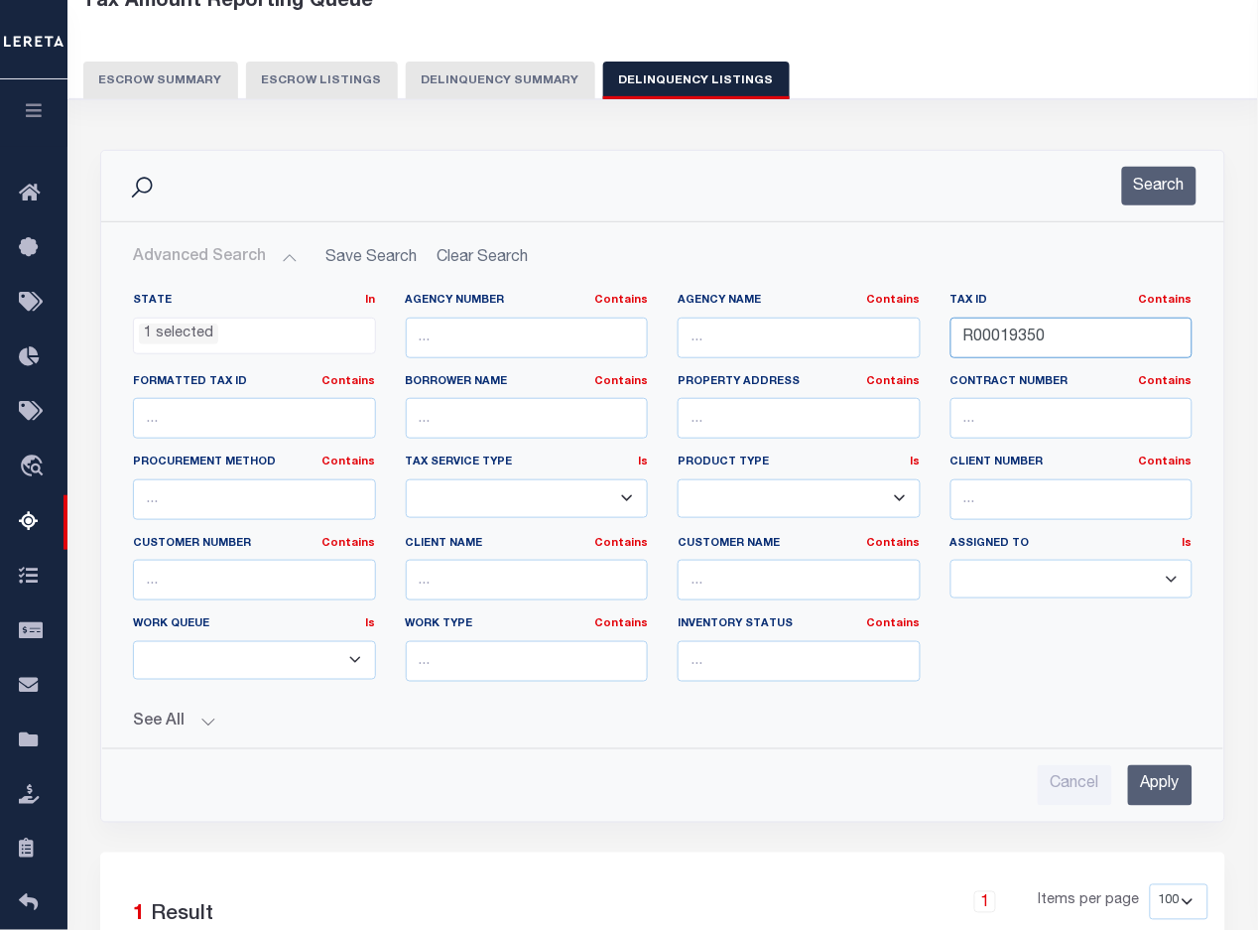
click at [1005, 338] on input "R00019350" at bounding box center [1071, 337] width 243 height 41
paste input "21597"
type input "R00021597"
click at [1152, 786] on input "Apply" at bounding box center [1160, 785] width 64 height 41
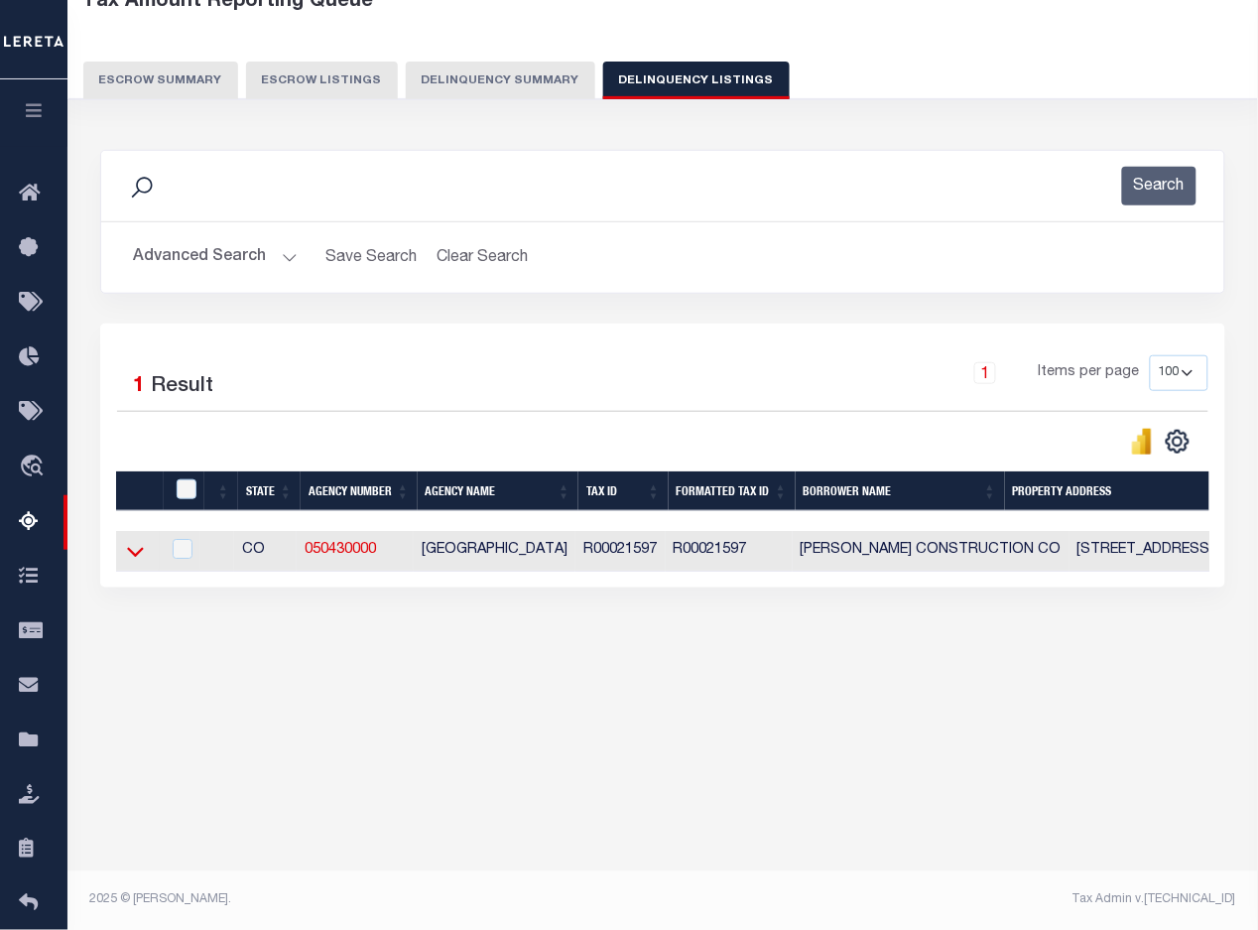
click at [134, 562] on icon at bounding box center [135, 551] width 17 height 21
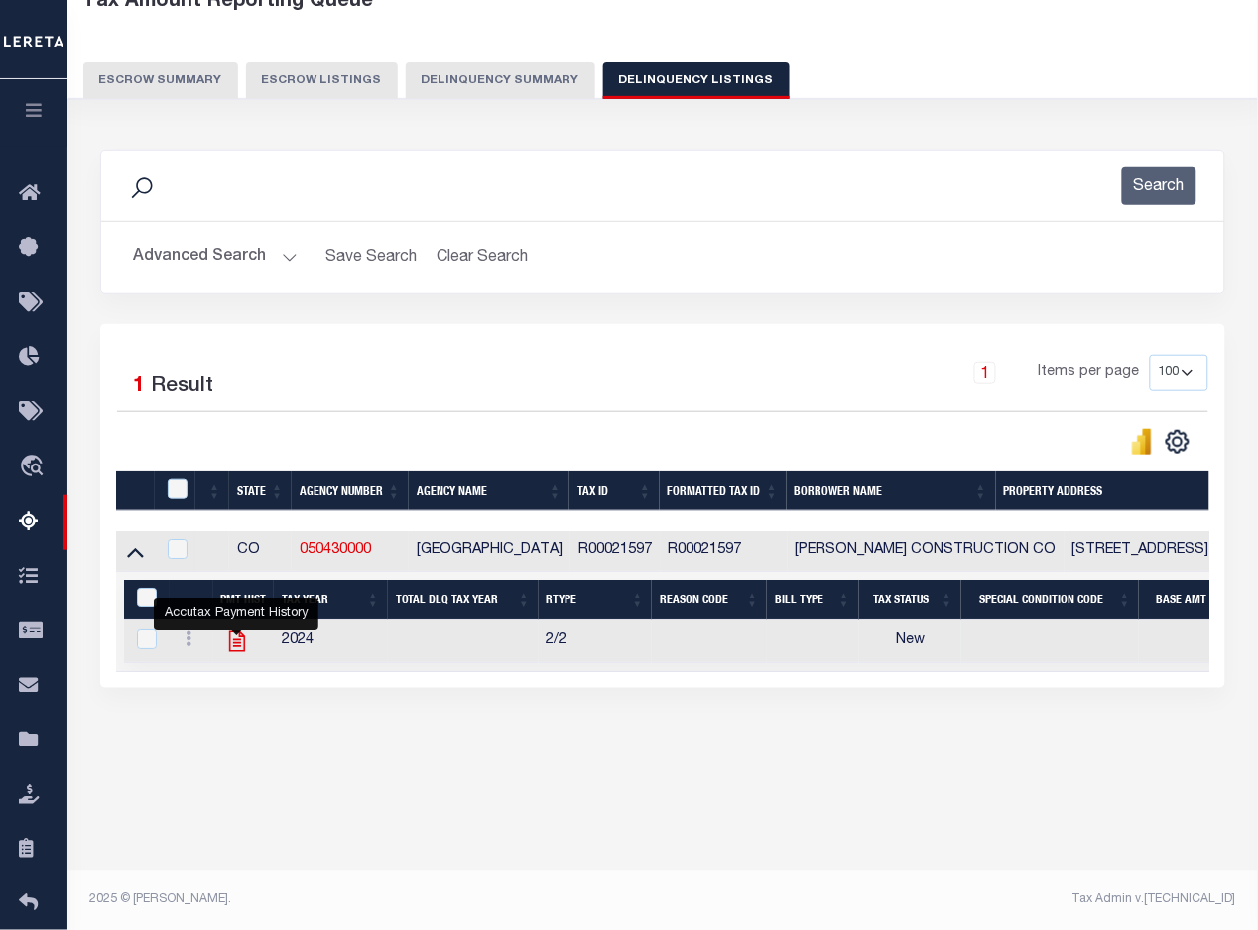
click at [231, 646] on icon "" at bounding box center [237, 641] width 26 height 26
checkbox input "true"
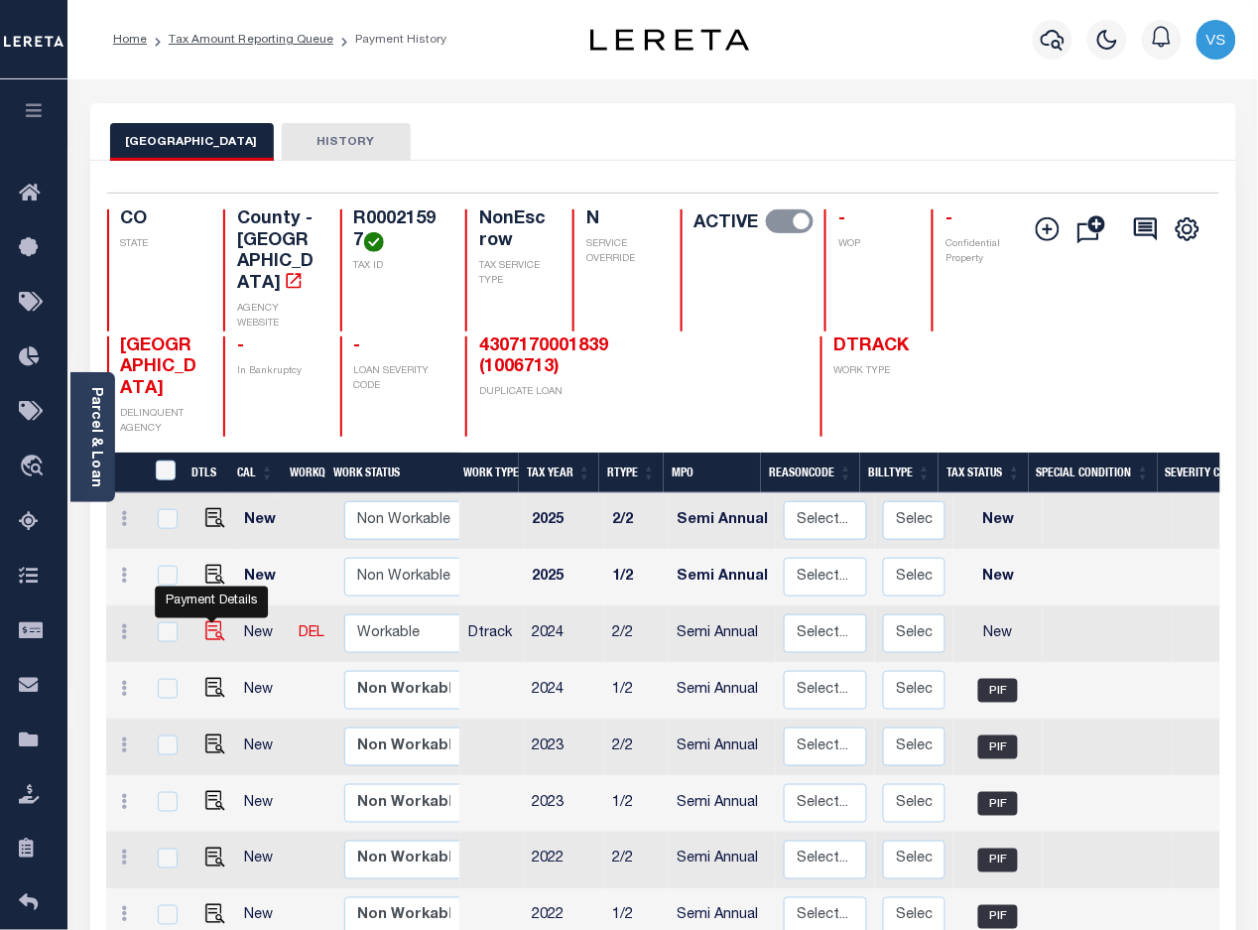
click at [205, 621] on img "" at bounding box center [215, 631] width 20 height 20
checkbox input "true"
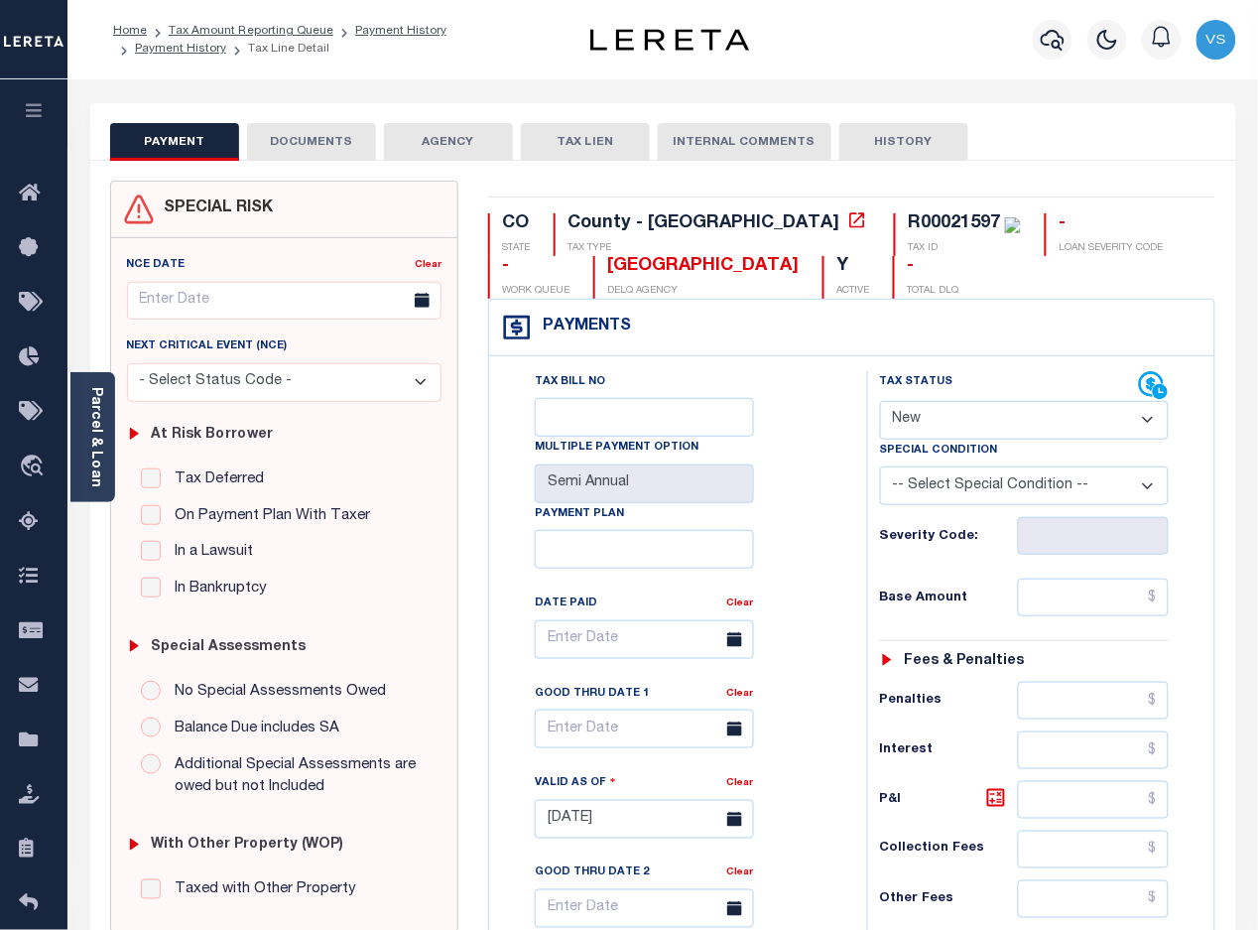
click at [945, 424] on select "- Select Status Code - Open Due/Unpaid Paid Incomplete No Tax Due Internal Refu…" at bounding box center [1025, 420] width 290 height 39
select select "PYD"
click at [880, 403] on select "- Select Status Code - Open Due/Unpaid Paid Incomplete No Tax Due Internal Refu…" at bounding box center [1025, 420] width 290 height 39
type input "[DATE]"
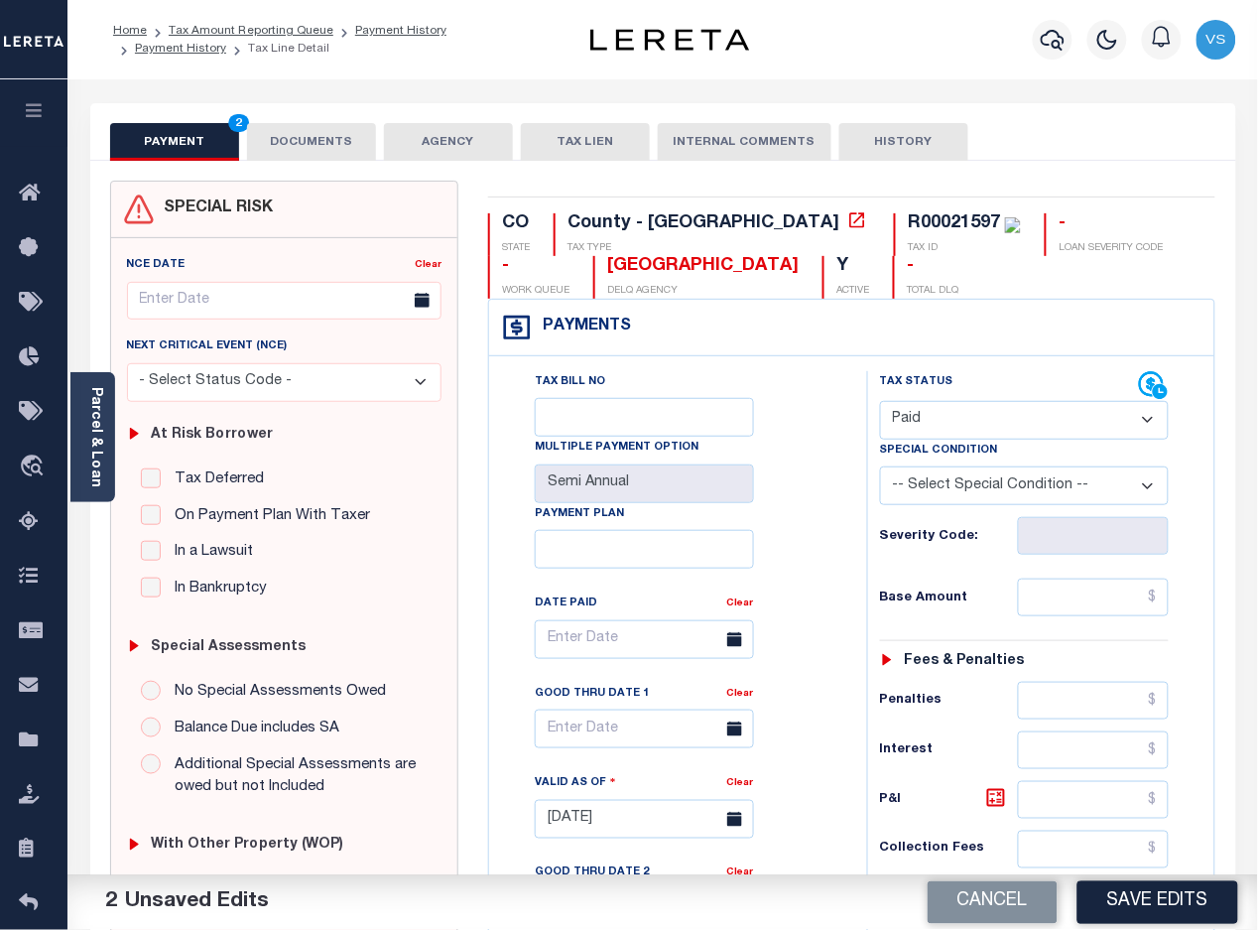
scroll to position [496, 0]
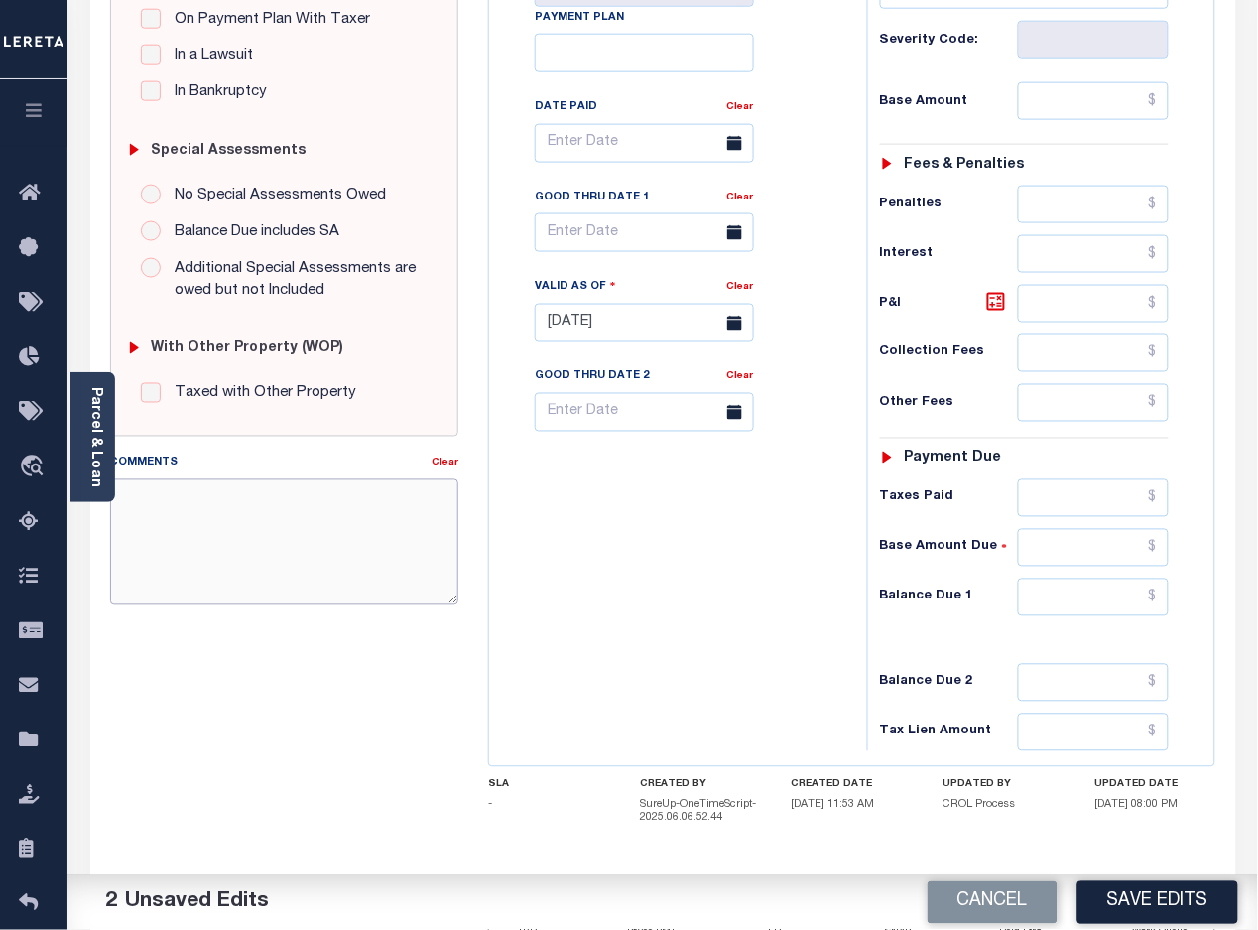
click at [263, 557] on textarea "Comments" at bounding box center [284, 541] width 349 height 125
click at [322, 538] on textarea "Comments" at bounding box center [284, 541] width 349 height 125
paste textarea "[DATE] -Per [PERSON_NAME] of [GEOGRAPHIC_DATA] these parcels are paid in full p…"
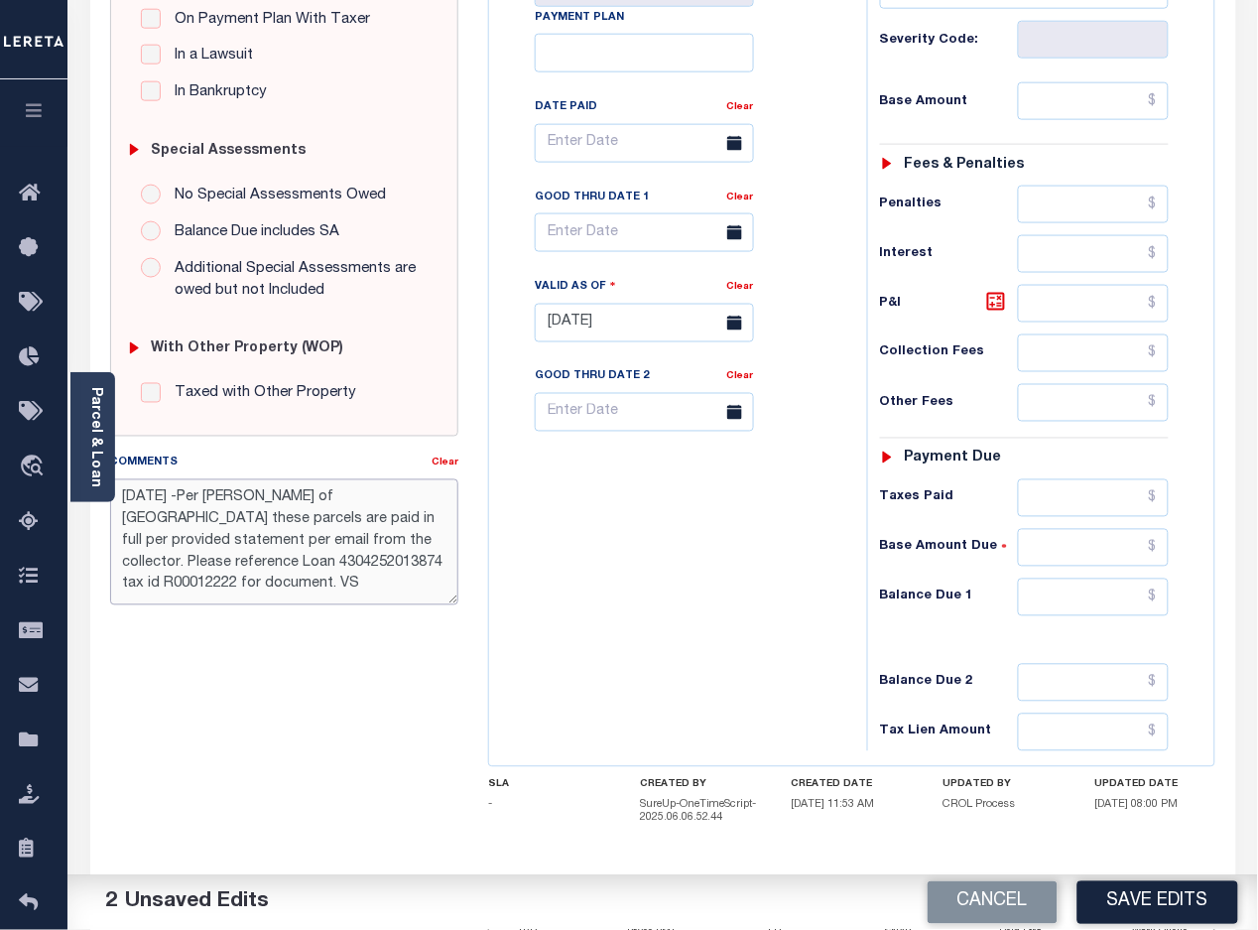
scroll to position [0, 0]
click at [205, 502] on textarea "[DATE] -Per [PERSON_NAME] of [GEOGRAPHIC_DATA] these parcels are paid in full p…" at bounding box center [284, 541] width 349 height 125
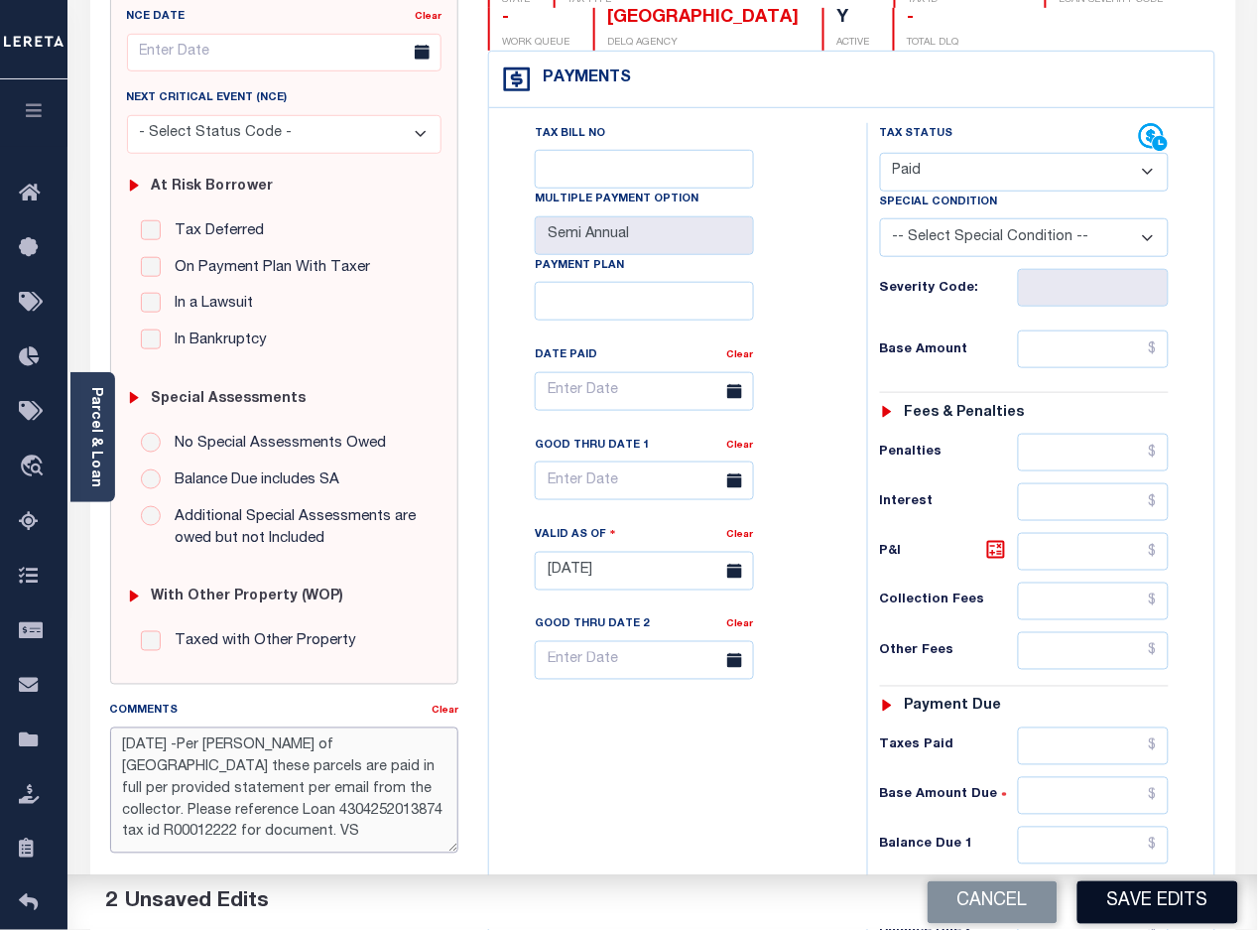
type textarea "[DATE] -Per [PERSON_NAME] of [GEOGRAPHIC_DATA] these parcels are paid in full p…"
drag, startPoint x: 1132, startPoint y: 900, endPoint x: 1166, endPoint y: 786, distance: 119.0
click at [1134, 900] on button "Save Edits" at bounding box center [1157, 902] width 161 height 43
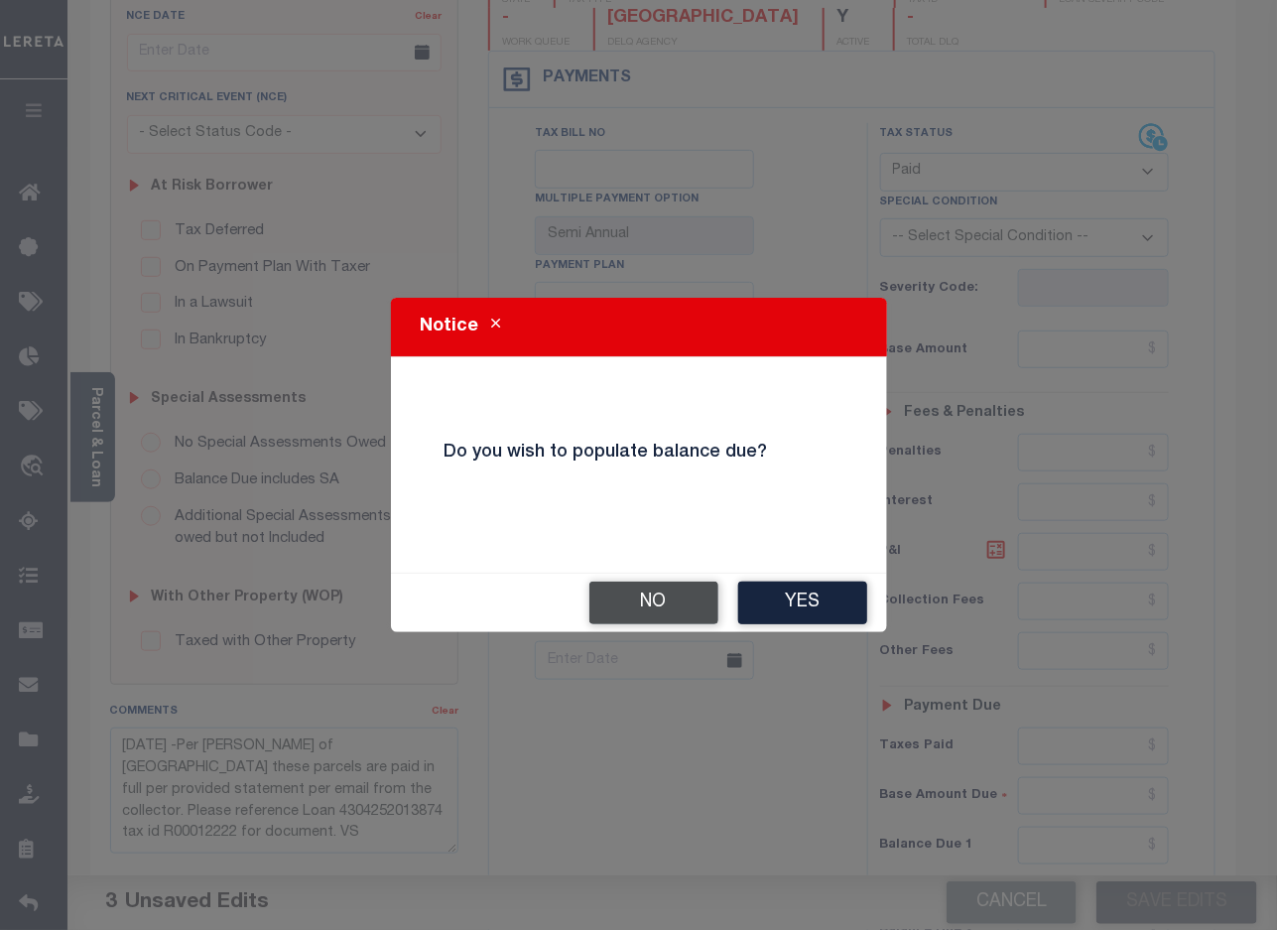
click at [663, 598] on button "No" at bounding box center [653, 602] width 129 height 43
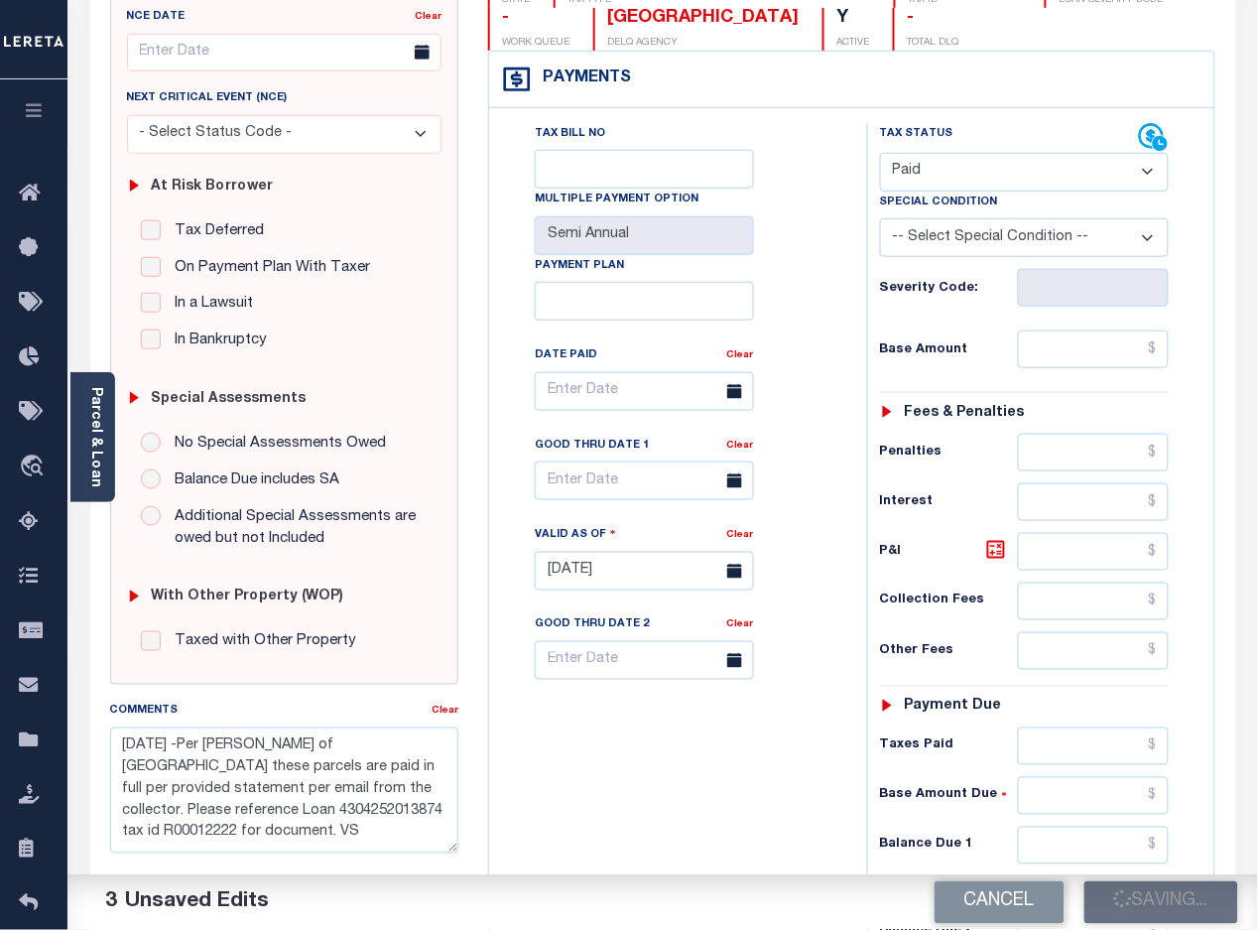
checkbox input "false"
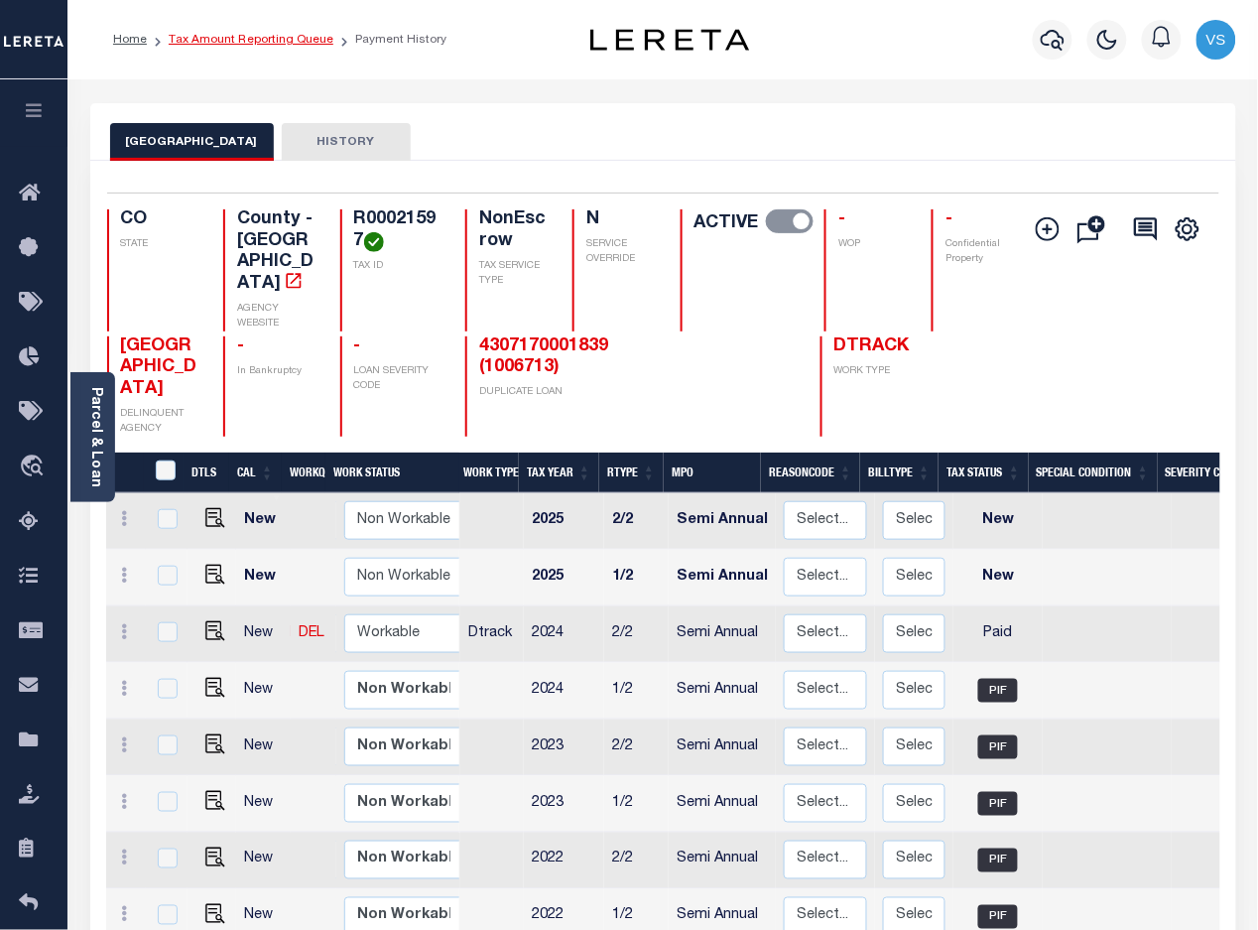
click at [228, 45] on link "Tax Amount Reporting Queue" at bounding box center [251, 40] width 165 height 12
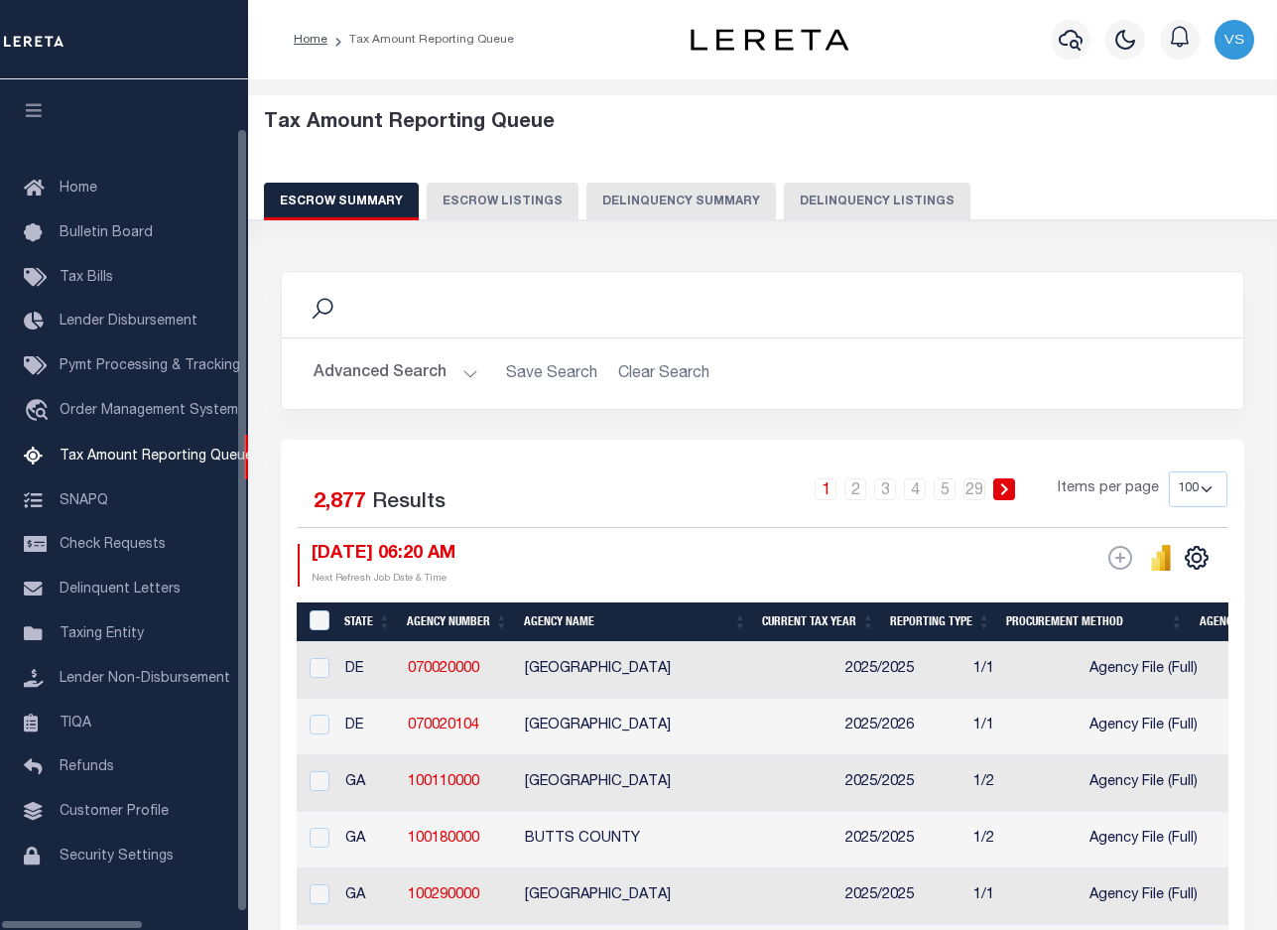
select select "100"
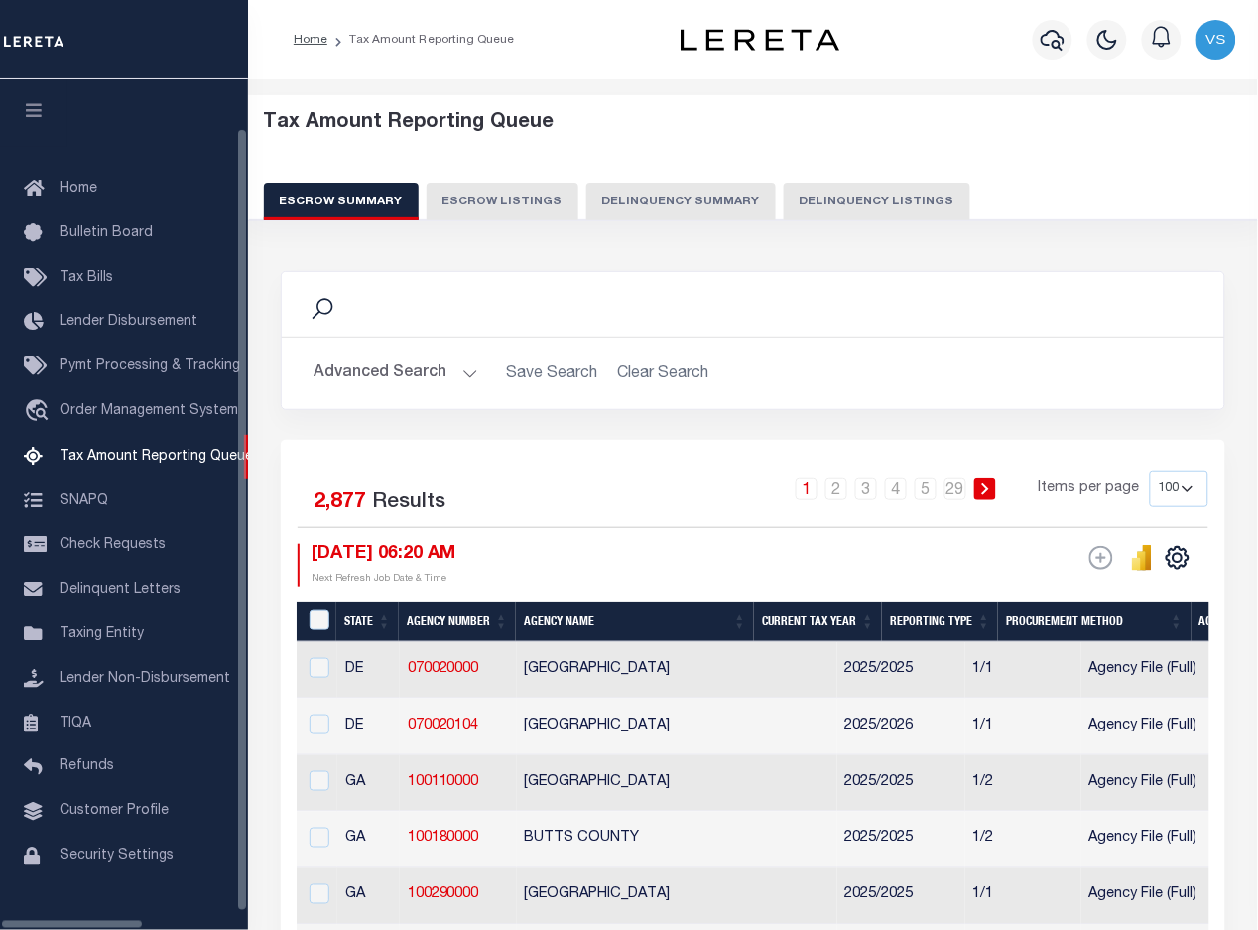
scroll to position [36, 0]
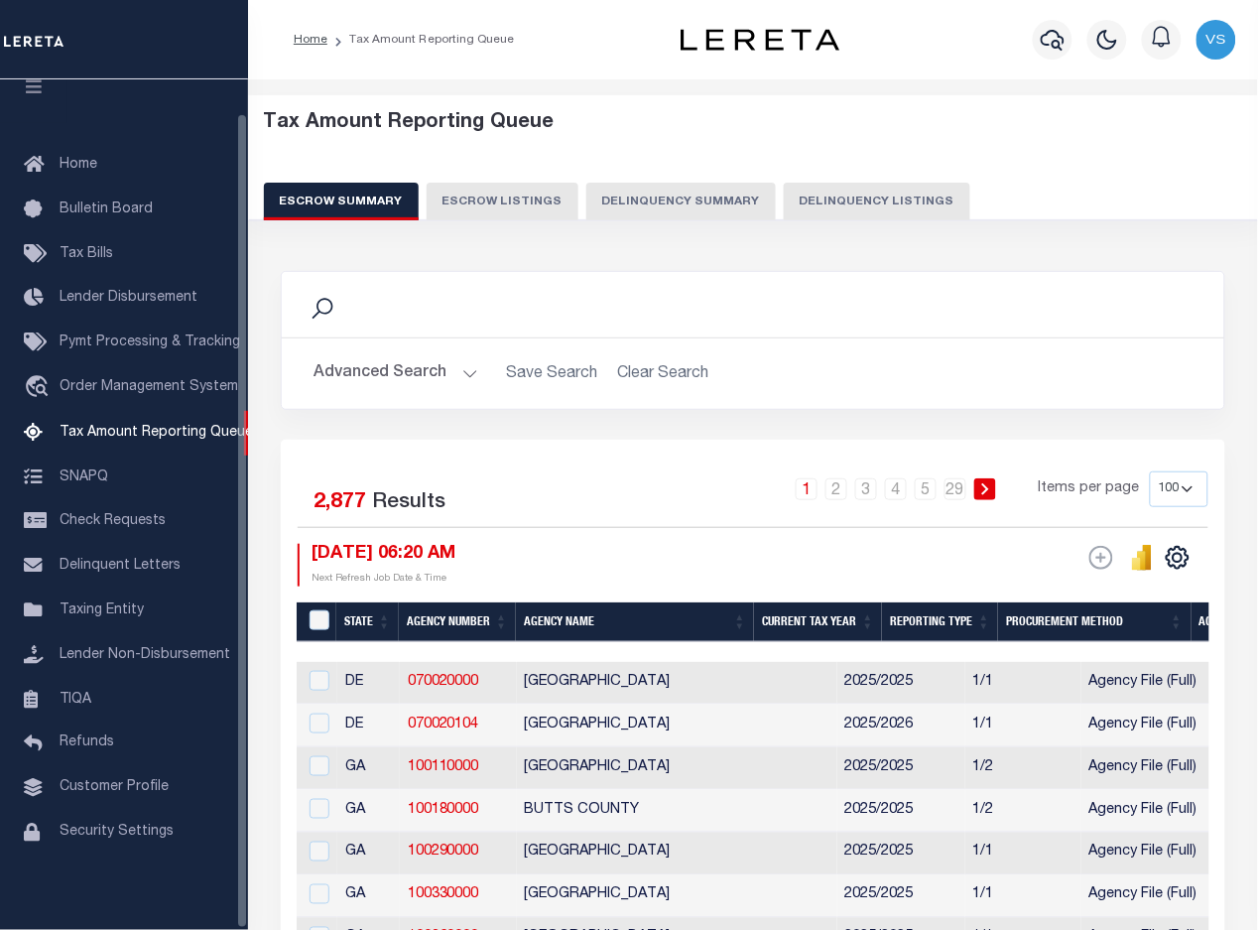
click at [813, 199] on button "Delinquency Listings" at bounding box center [877, 202] width 187 height 38
select select "100"
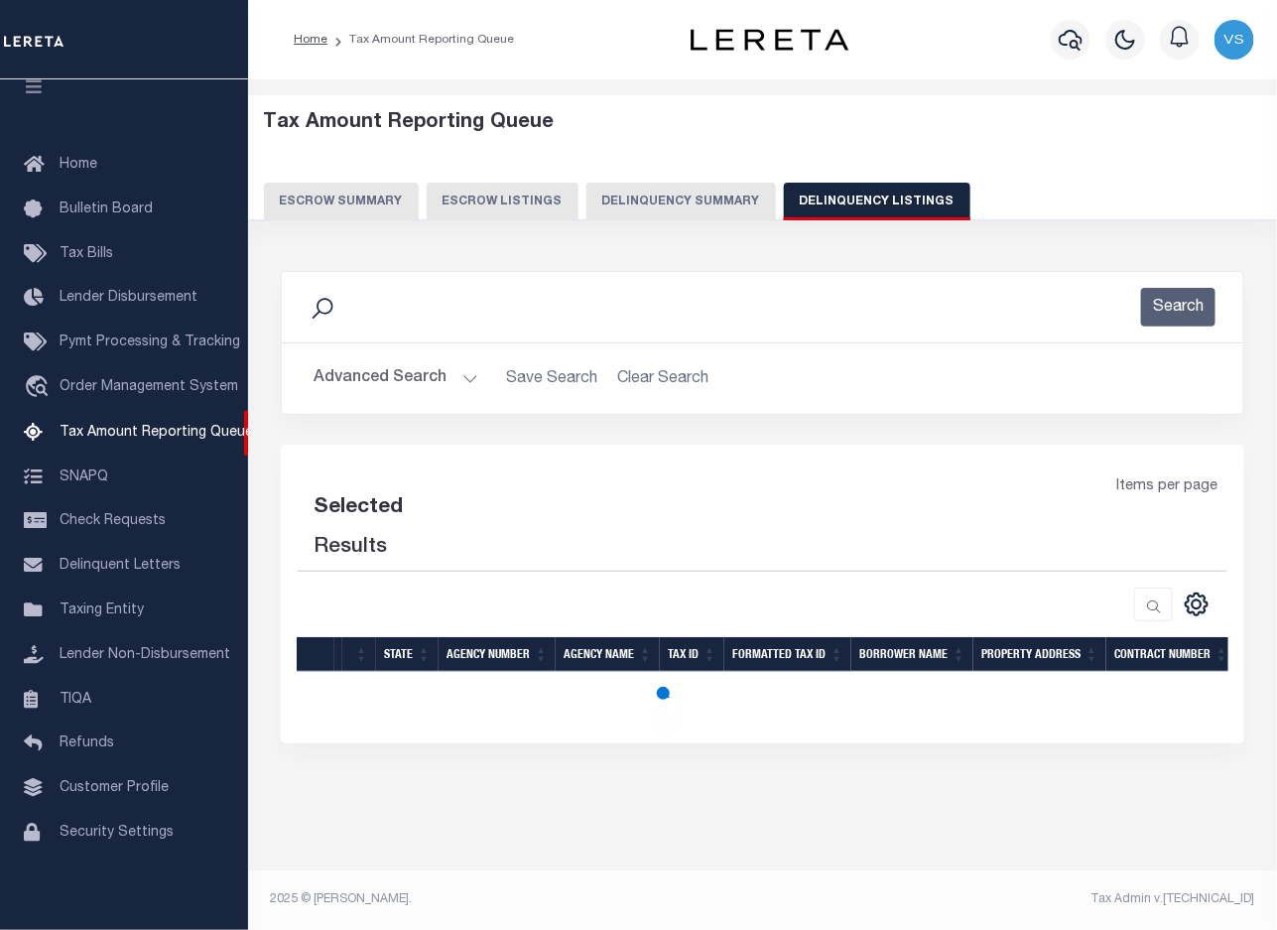
select select "100"
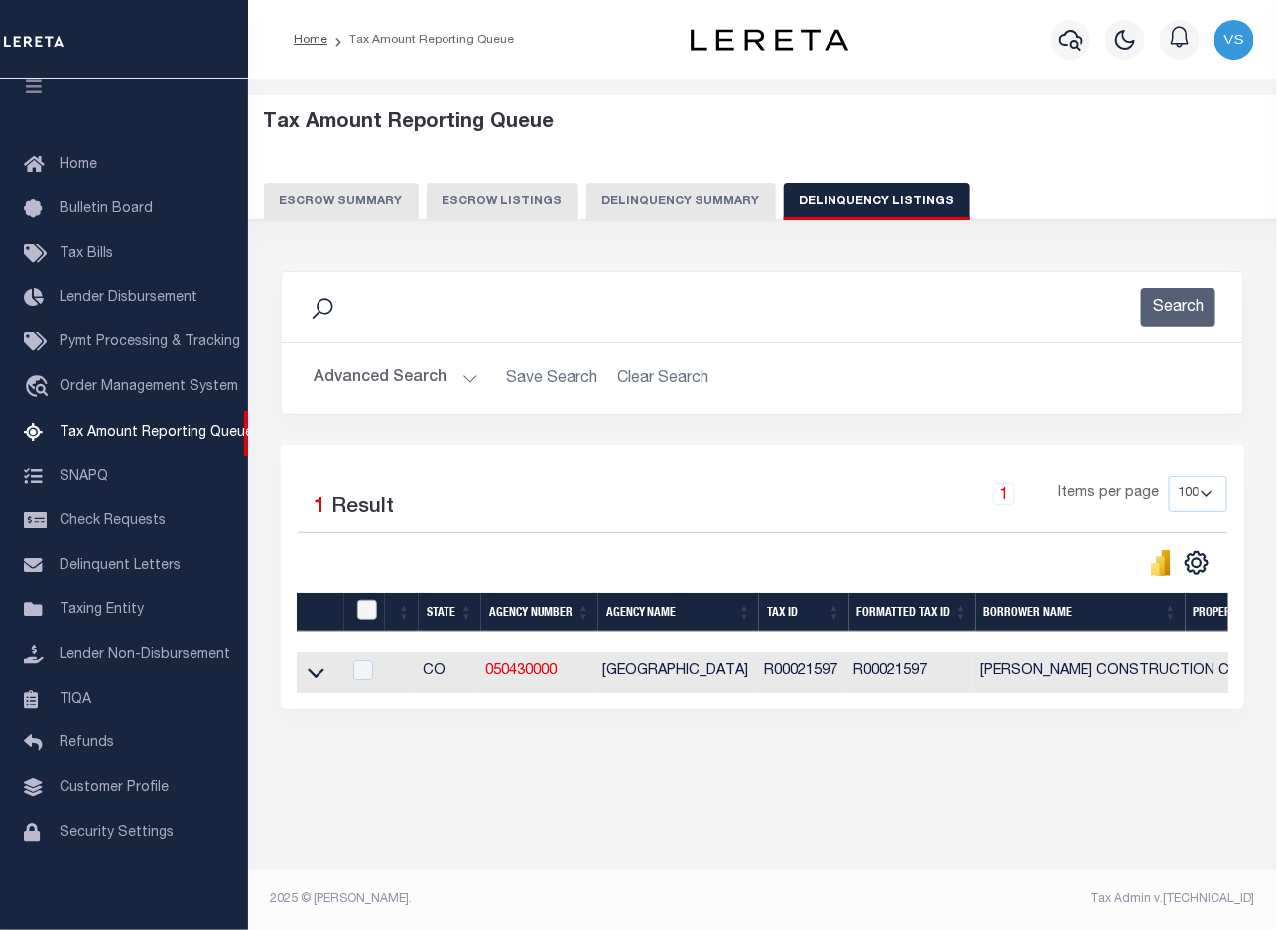
click at [365, 618] on input "checkbox" at bounding box center [367, 610] width 20 height 20
checkbox input "true"
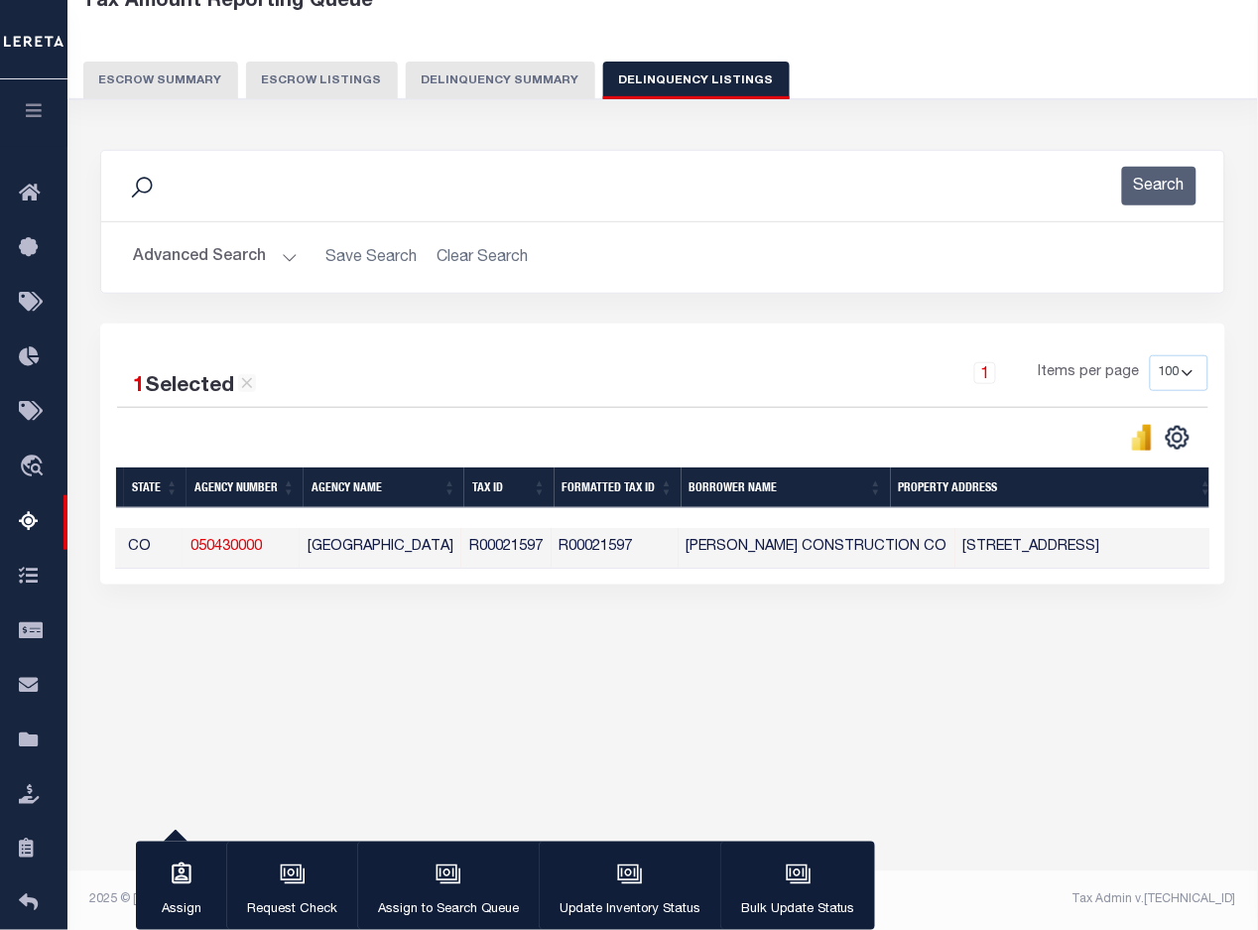
scroll to position [0, 0]
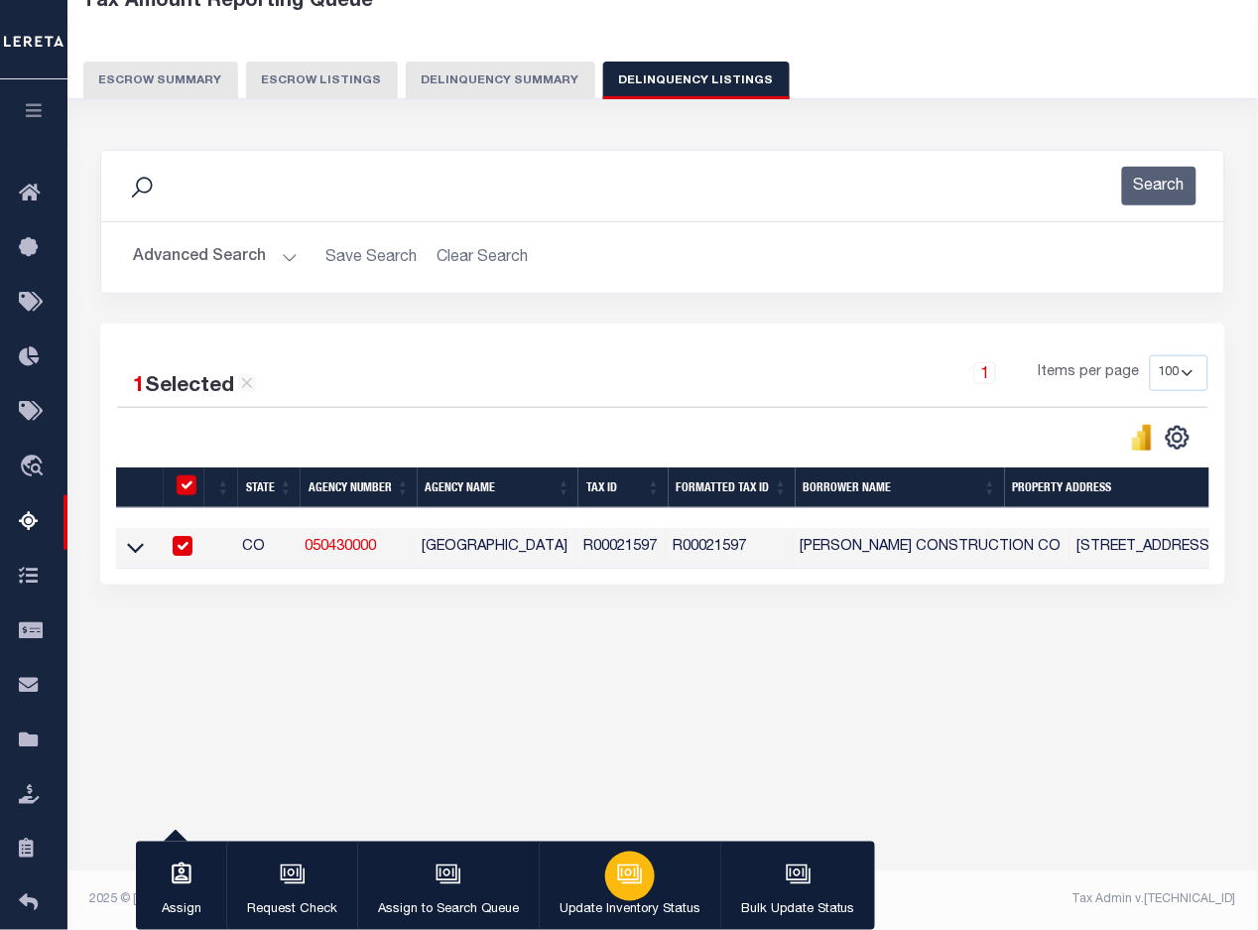
click at [627, 883] on icon "button" at bounding box center [632, 875] width 20 height 15
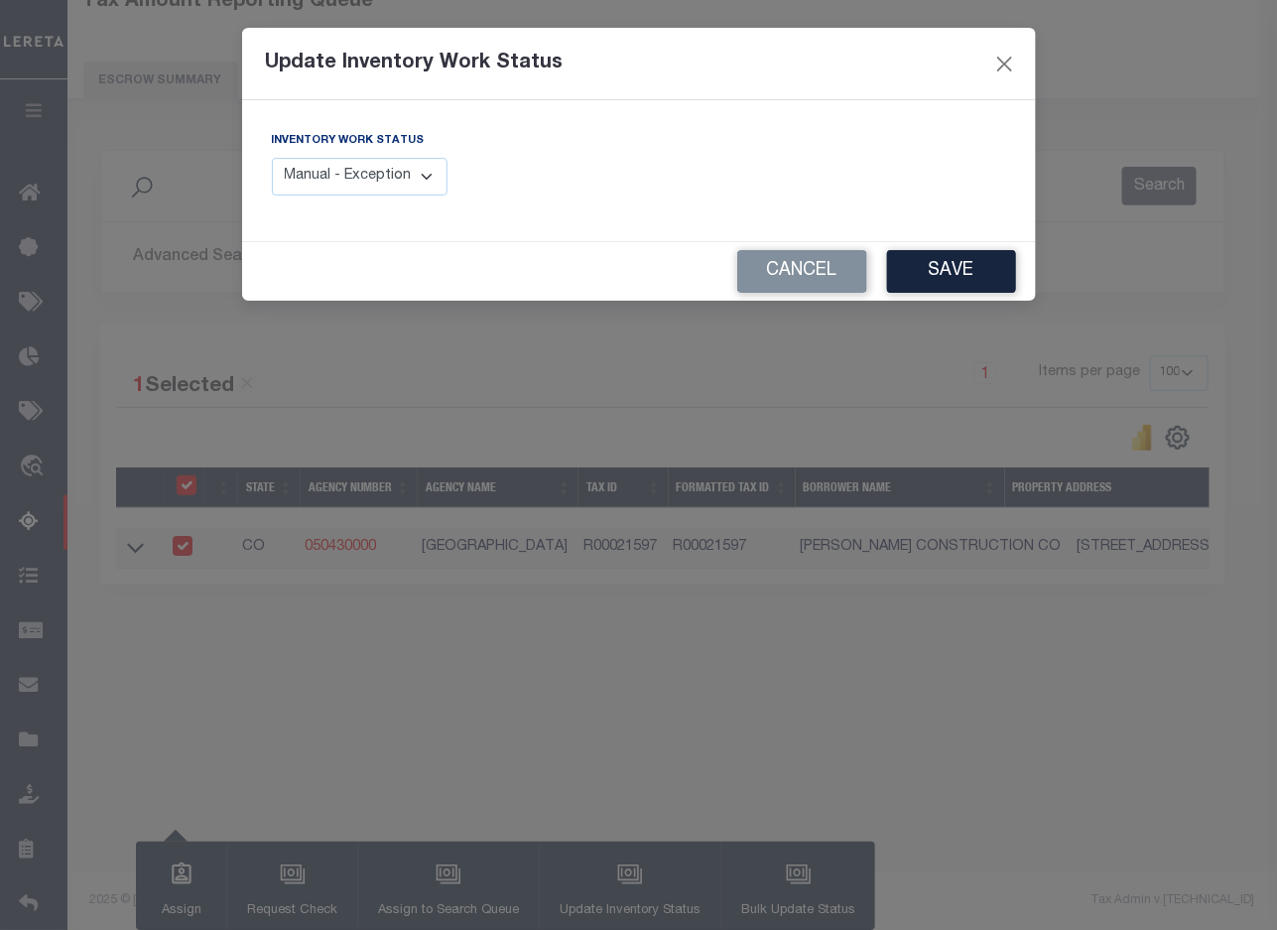
click at [355, 177] on select "Manual - Exception Pended - Awaiting Search Late Add Exception Completed" at bounding box center [360, 177] width 177 height 39
select select "4"
click at [272, 158] on select "Manual - Exception Pended - Awaiting Search Late Add Exception Completed" at bounding box center [360, 177] width 177 height 39
click at [944, 261] on button "Save" at bounding box center [951, 271] width 129 height 43
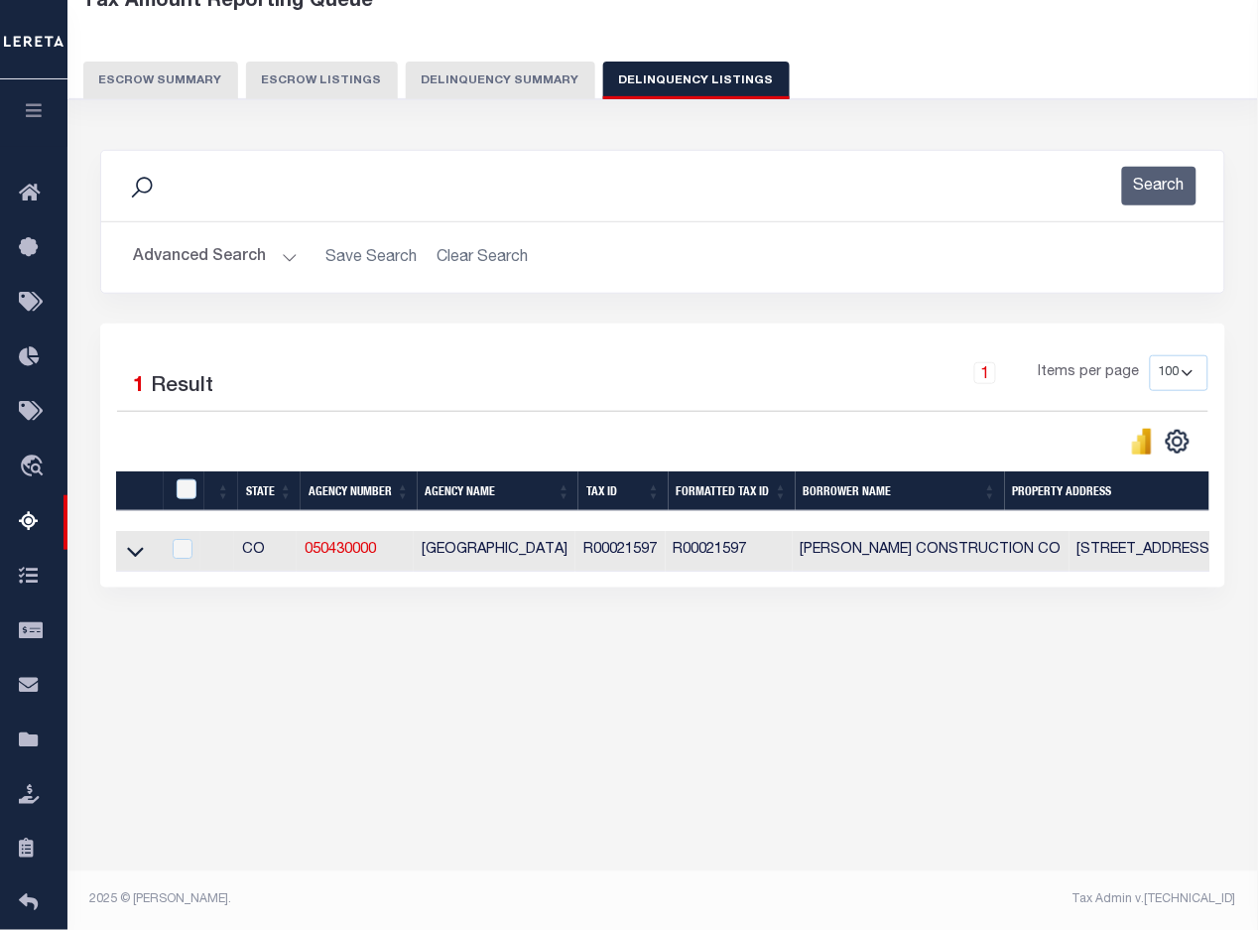
drag, startPoint x: 226, startPoint y: 258, endPoint x: 288, endPoint y: 269, distance: 62.5
click at [226, 258] on button "Advanced Search" at bounding box center [215, 257] width 165 height 39
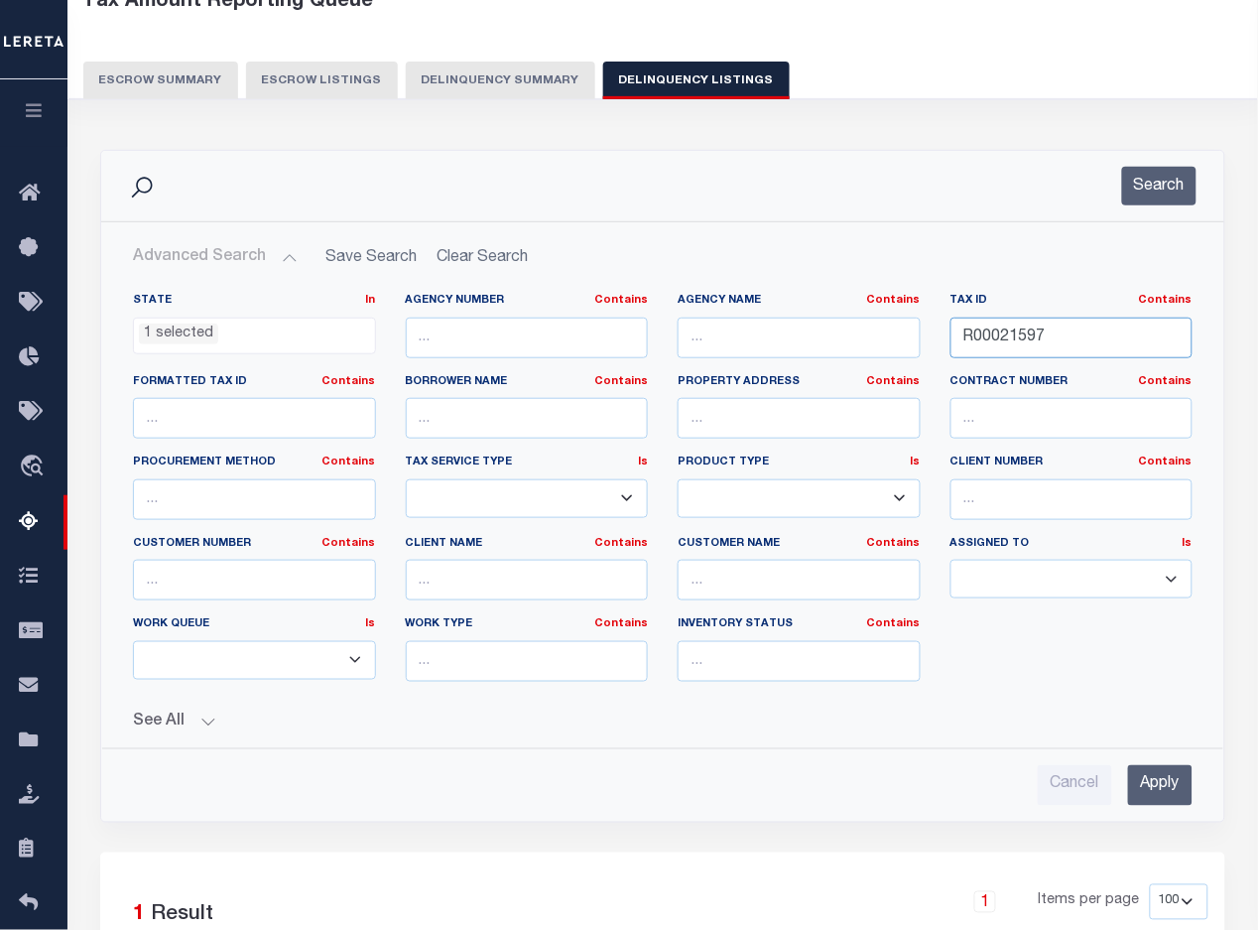
click at [1004, 337] on input "R00021597" at bounding box center [1071, 337] width 243 height 41
click at [1008, 335] on input "R00021597" at bounding box center [1071, 337] width 243 height 41
paste input "3044"
type input "R00023044"
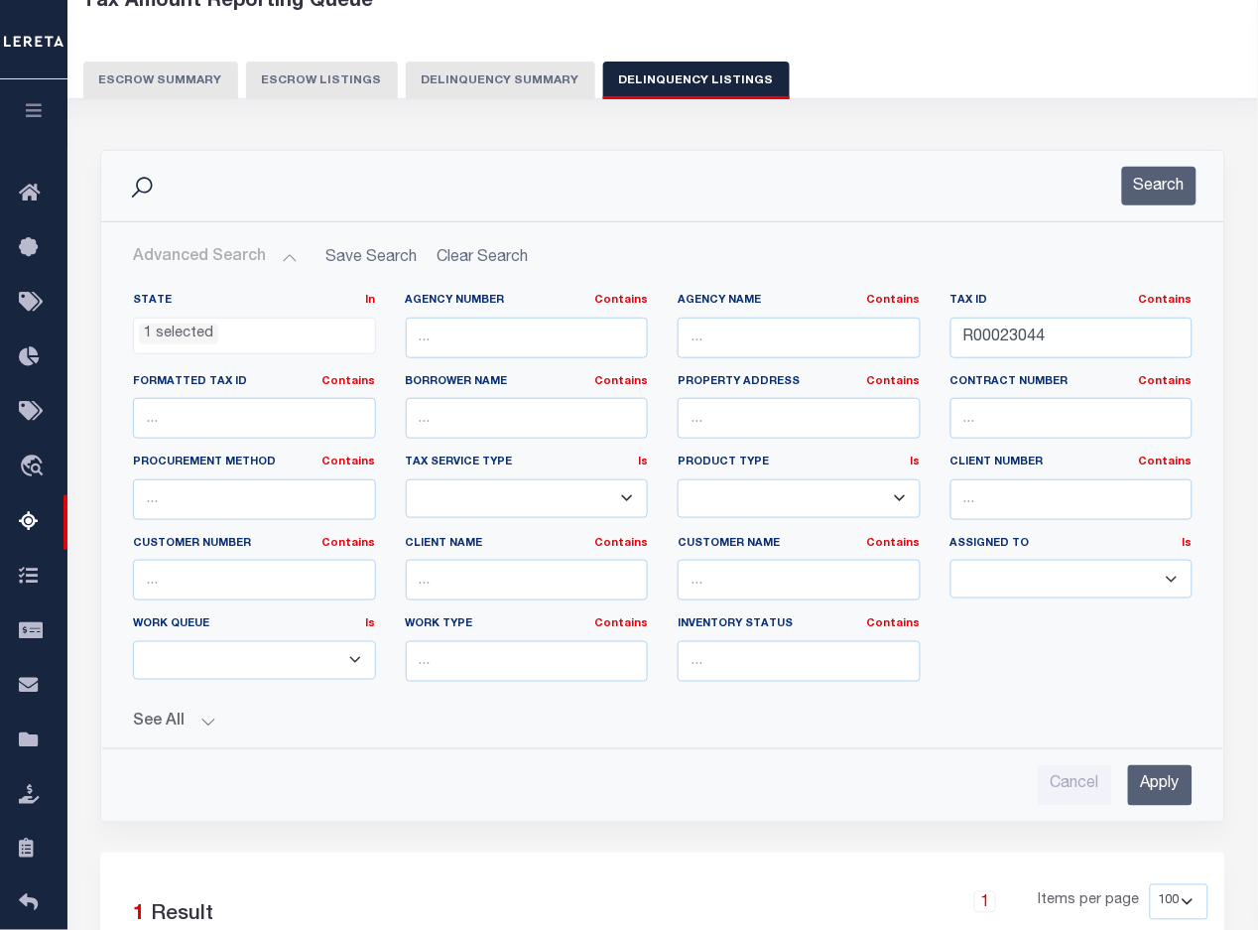
click at [1147, 791] on input "Apply" at bounding box center [1160, 785] width 64 height 41
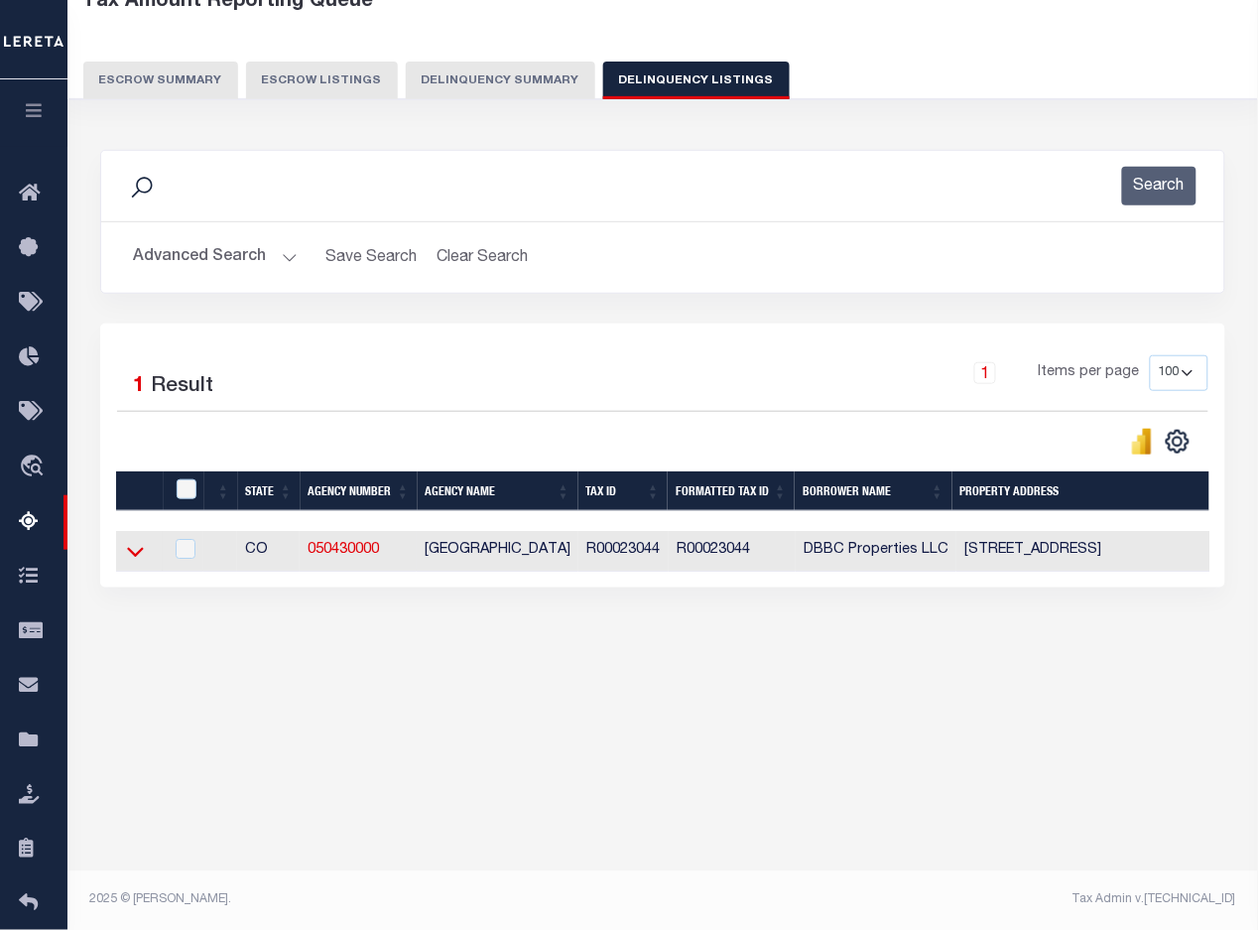
click at [136, 558] on icon at bounding box center [135, 553] width 17 height 10
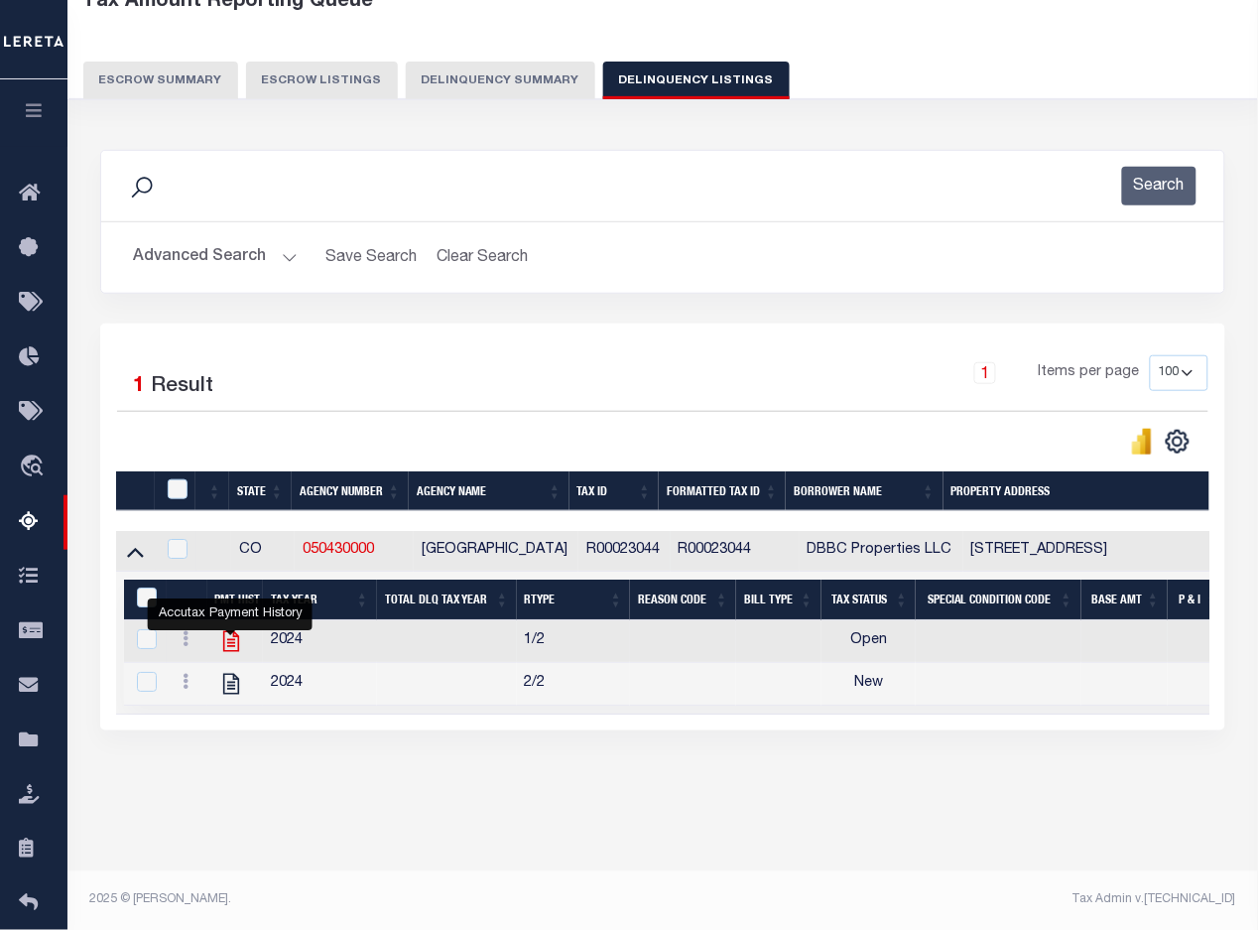
click at [228, 645] on icon "" at bounding box center [231, 641] width 26 height 26
checkbox input "true"
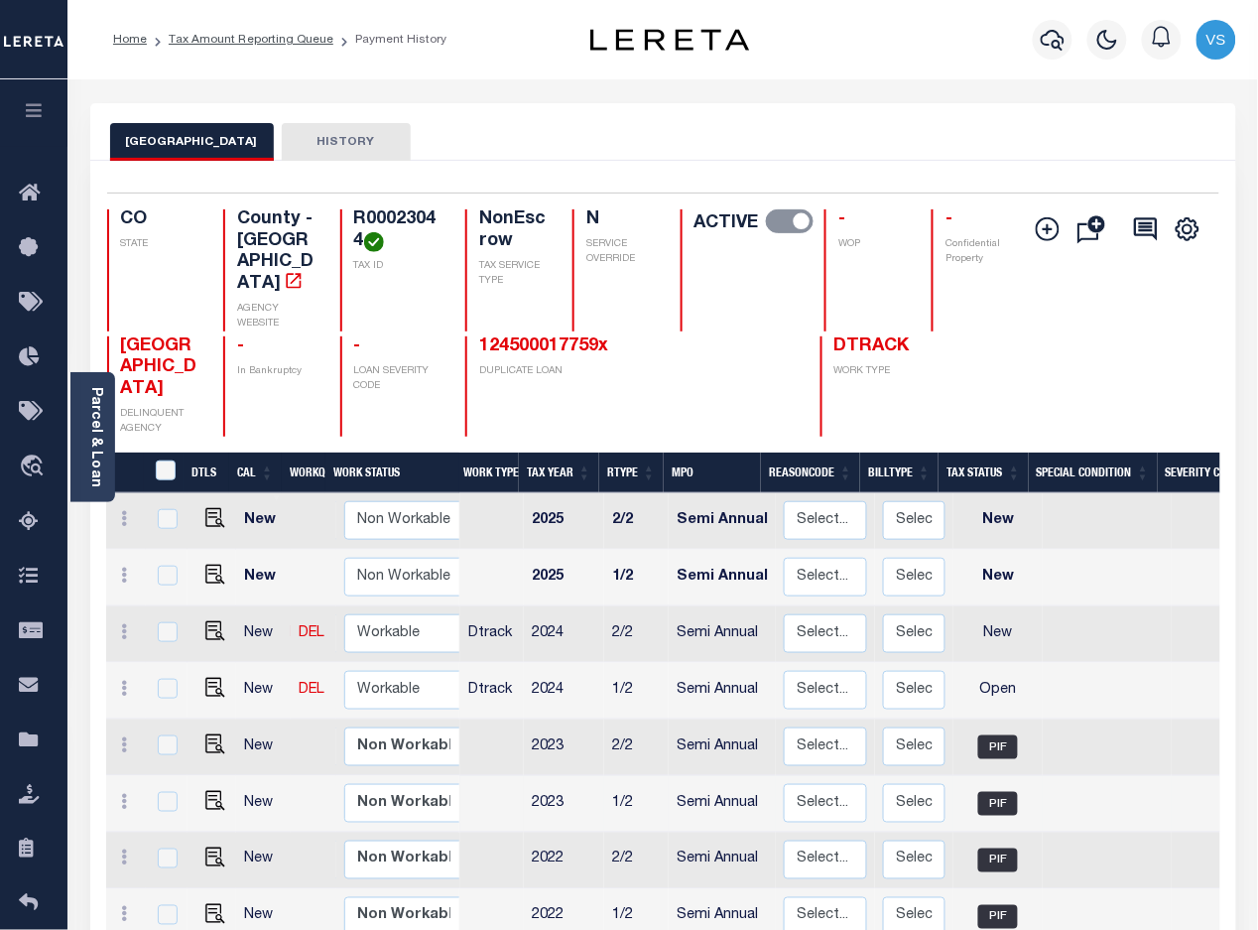
scroll to position [248, 0]
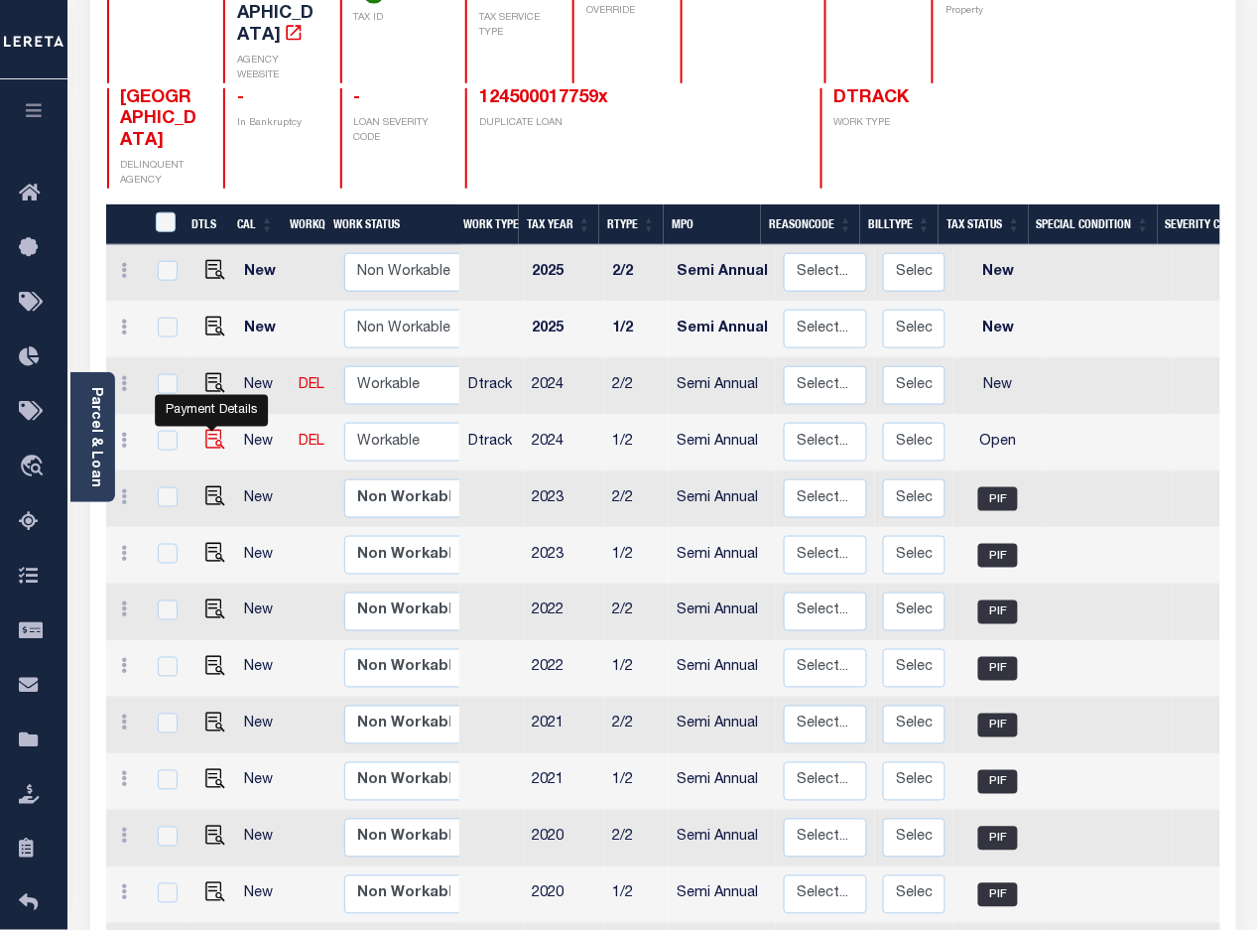
click at [205, 430] on img "" at bounding box center [215, 440] width 20 height 20
checkbox input "true"
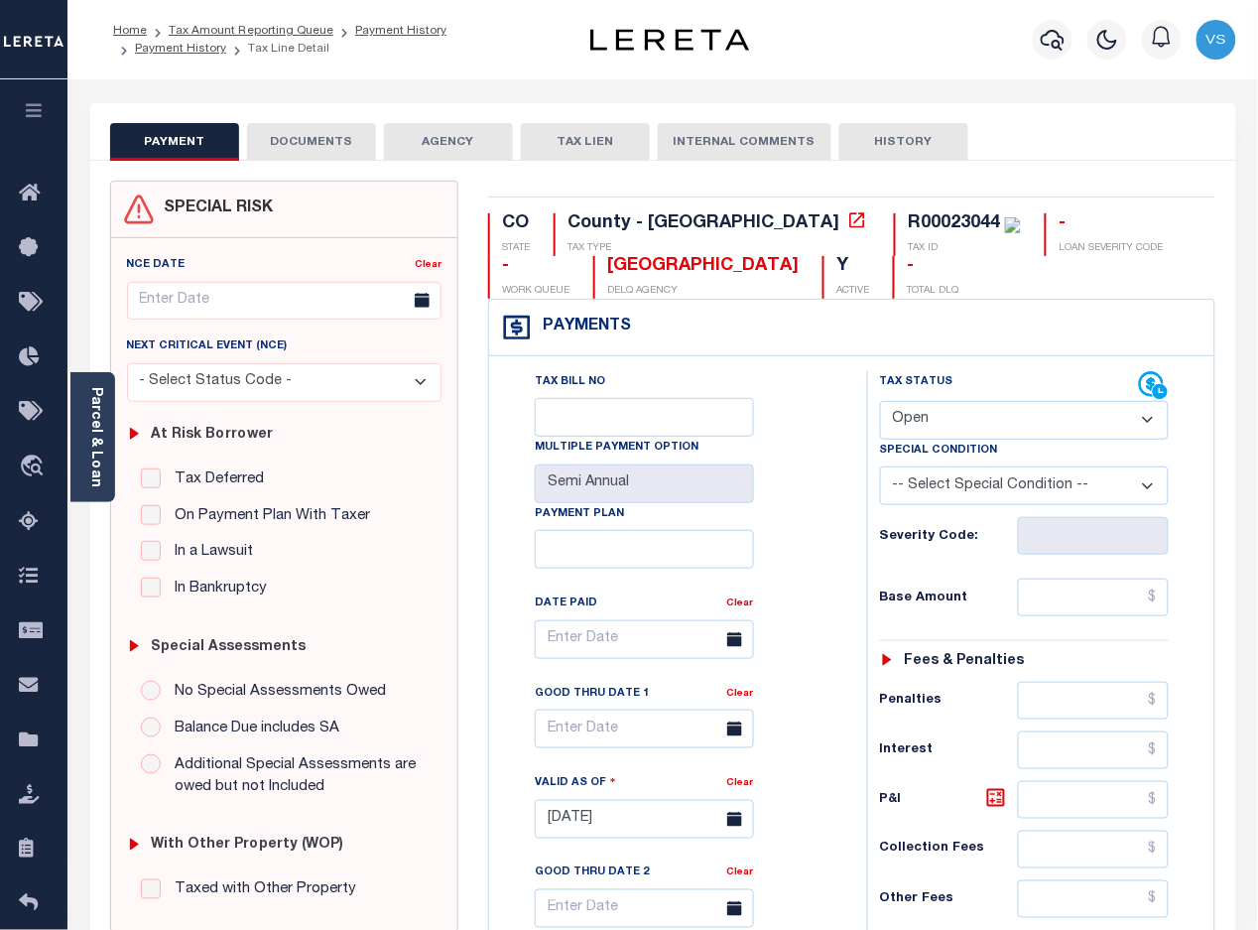
click at [936, 425] on select "- Select Status Code - Open Due/Unpaid Paid Incomplete No Tax Due Internal Refu…" at bounding box center [1025, 420] width 290 height 39
select select "PYD"
click at [880, 403] on select "- Select Status Code - Open Due/Unpaid Paid Incomplete No Tax Due Internal Refu…" at bounding box center [1025, 420] width 290 height 39
type input "[DATE]"
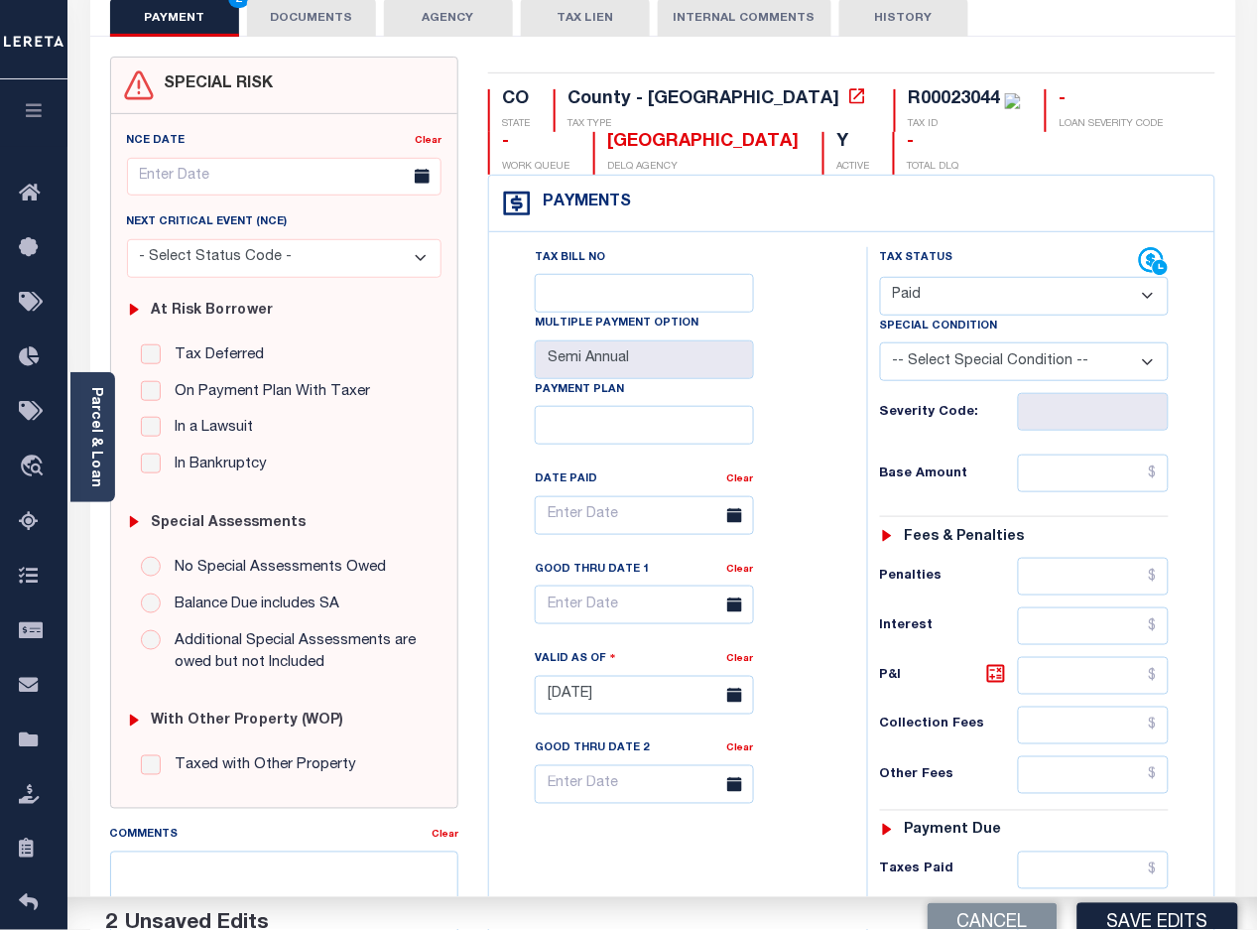
scroll to position [496, 0]
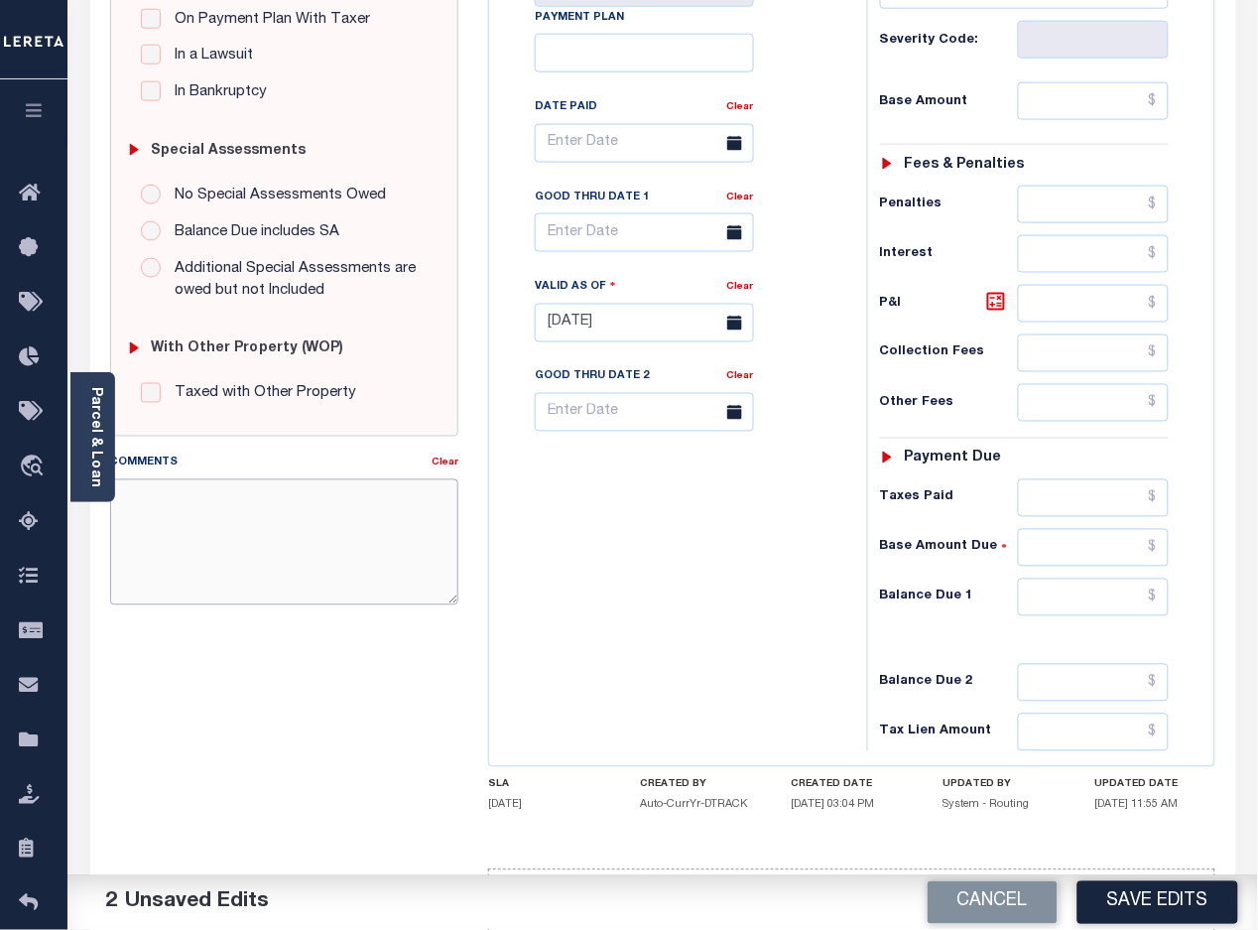
click at [338, 529] on textarea "Comments" at bounding box center [284, 541] width 349 height 125
click at [379, 567] on textarea "Comments" at bounding box center [284, 541] width 349 height 125
paste textarea "[DATE] -Per [PERSON_NAME] of [GEOGRAPHIC_DATA] these parcels are paid in full p…"
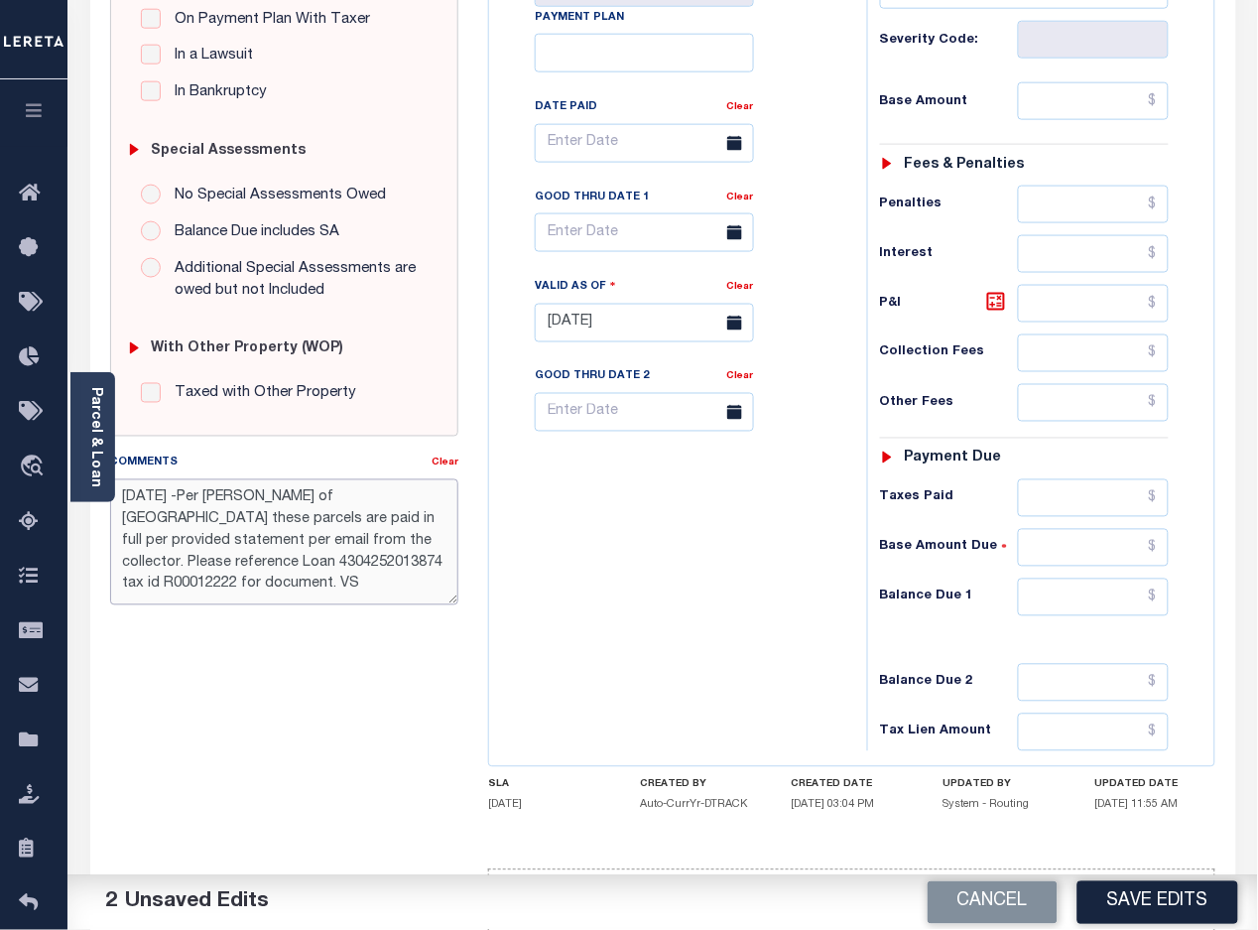
scroll to position [124, 0]
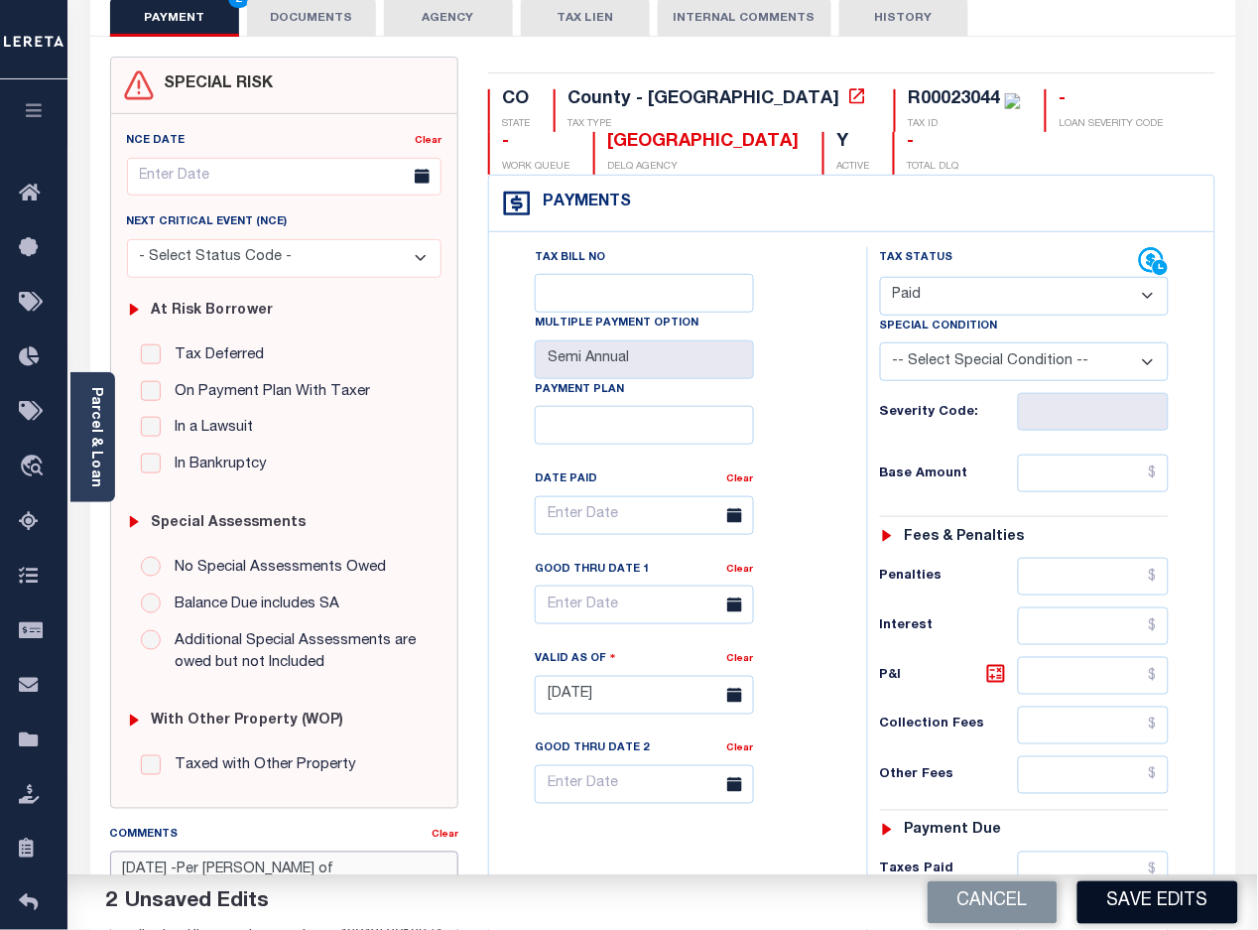
type textarea "8/19/2025 -Per Wendy Crockett of MONTROSE COUNTY these parcels are paid in full…"
drag, startPoint x: 1116, startPoint y: 906, endPoint x: 1123, endPoint y: 752, distance: 153.9
click at [1116, 904] on button "Save Edits" at bounding box center [1157, 902] width 161 height 43
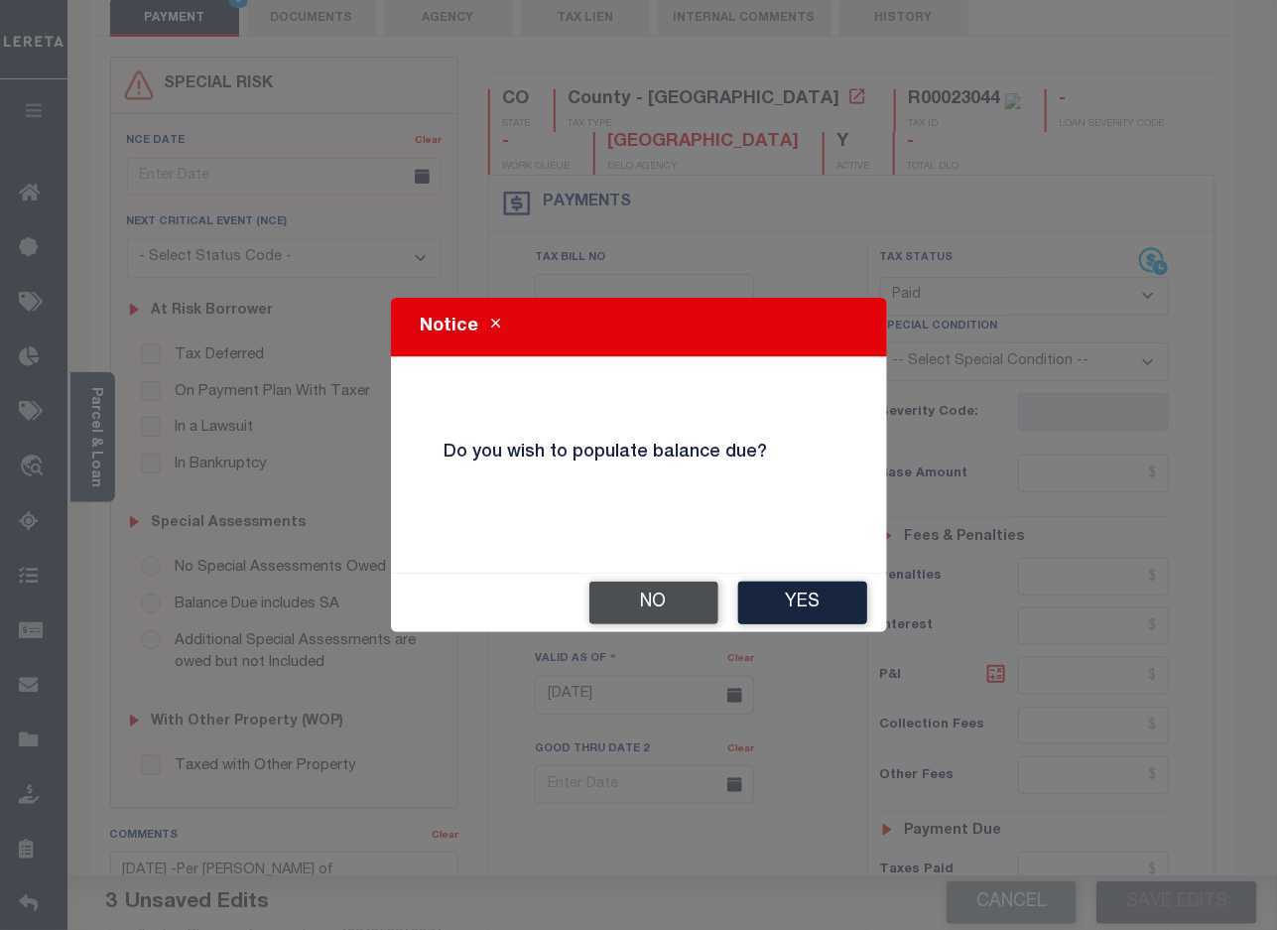
click at [663, 601] on button "No" at bounding box center [653, 602] width 129 height 43
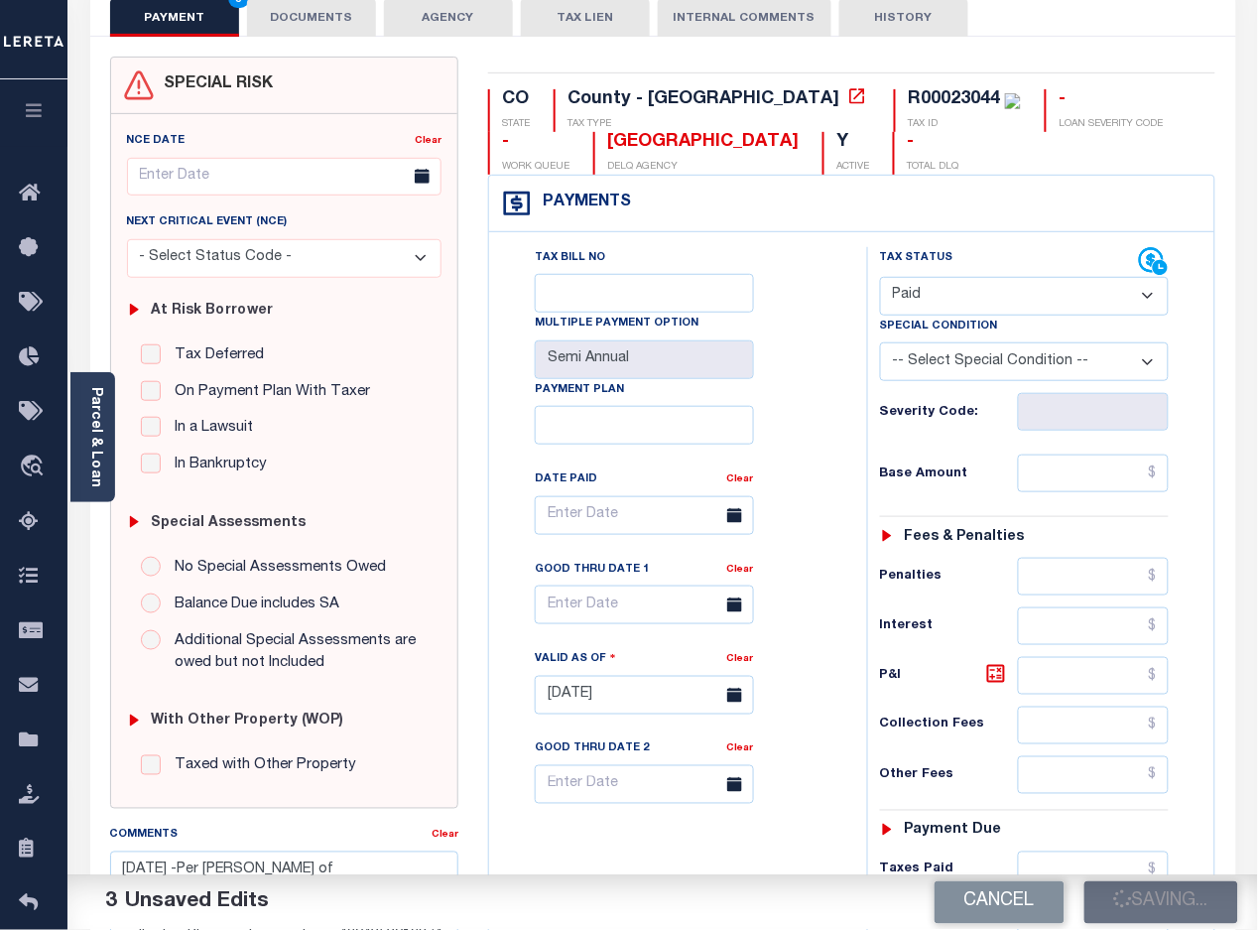
checkbox input "false"
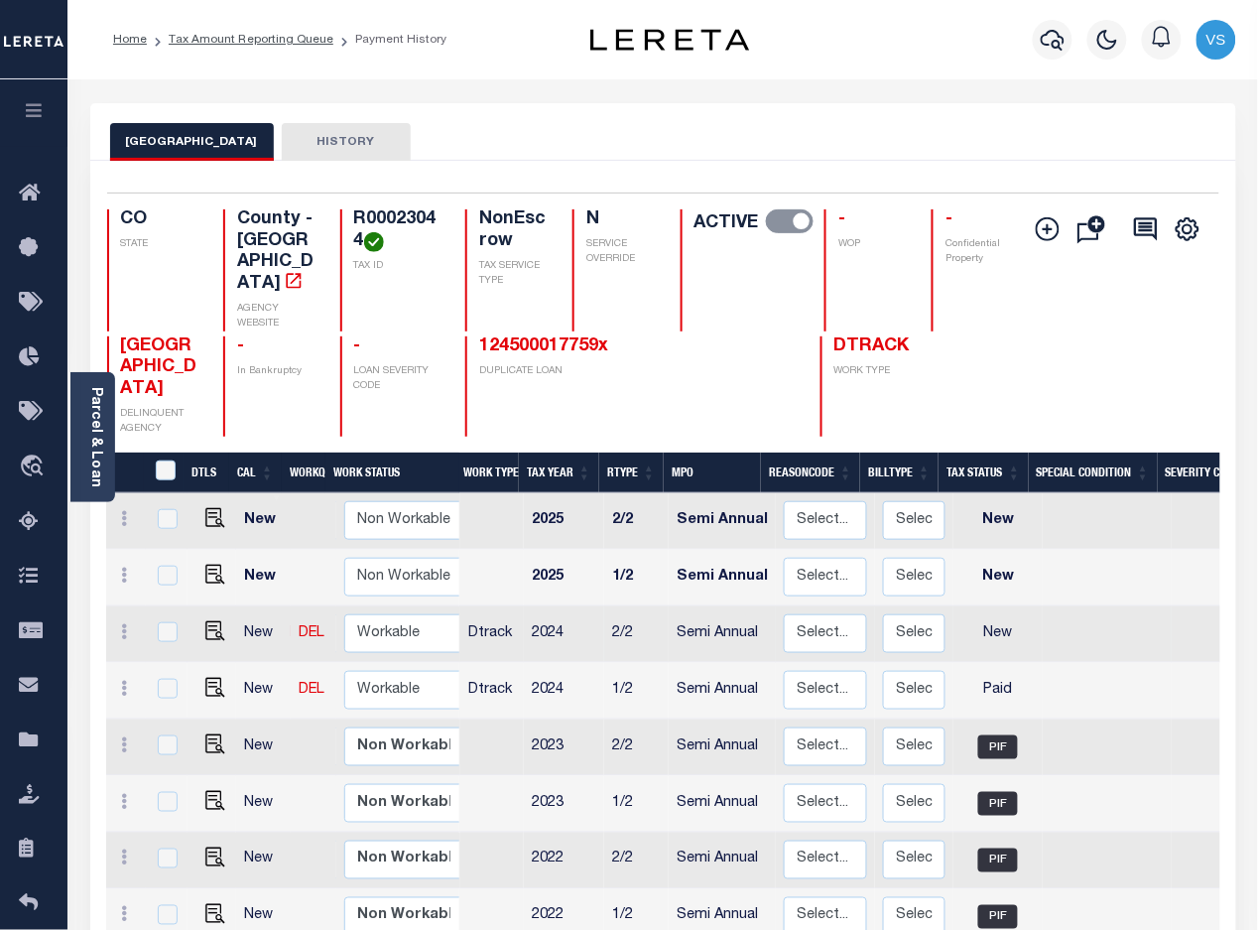
scroll to position [124, 0]
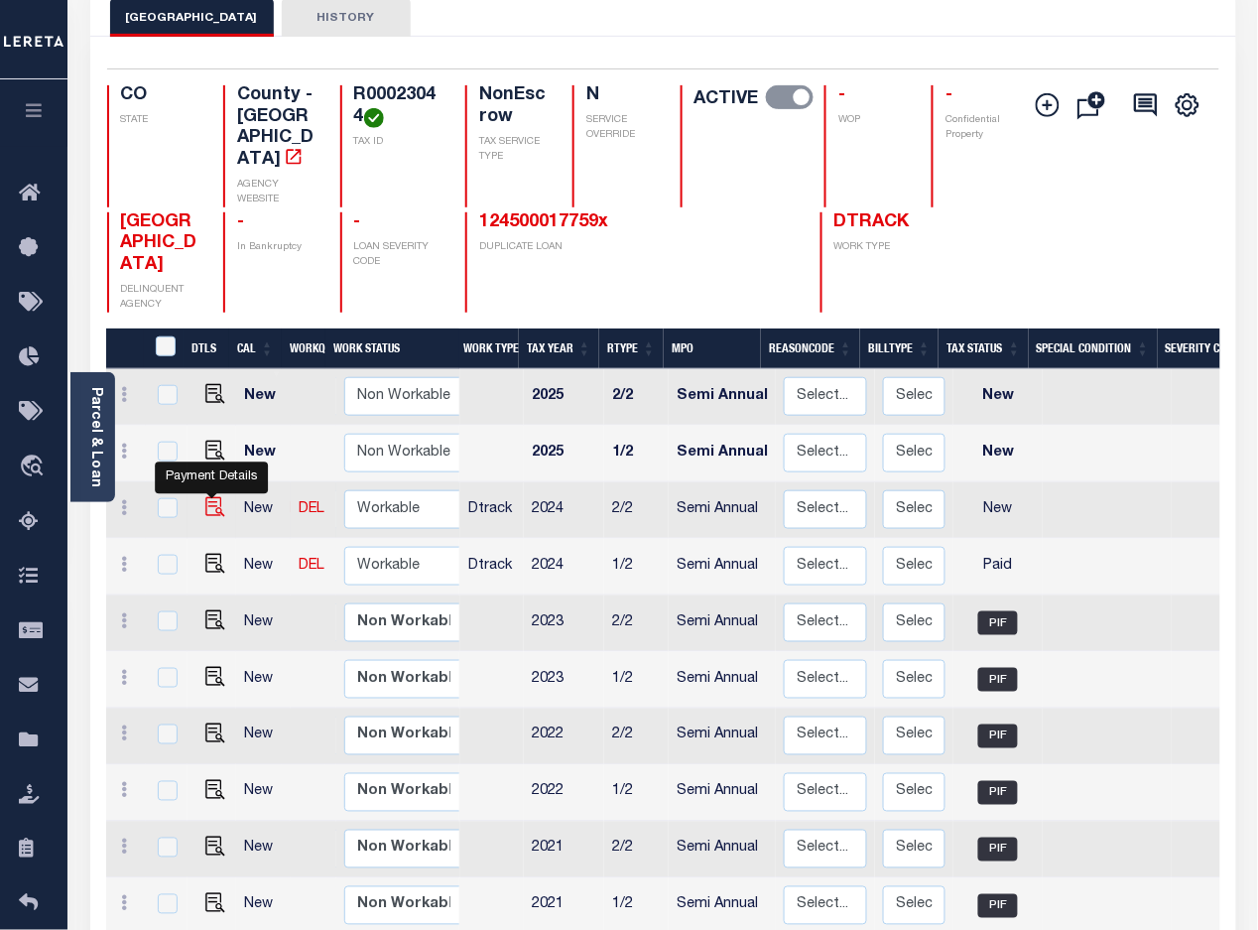
click at [213, 497] on img "" at bounding box center [215, 507] width 20 height 20
checkbox input "true"
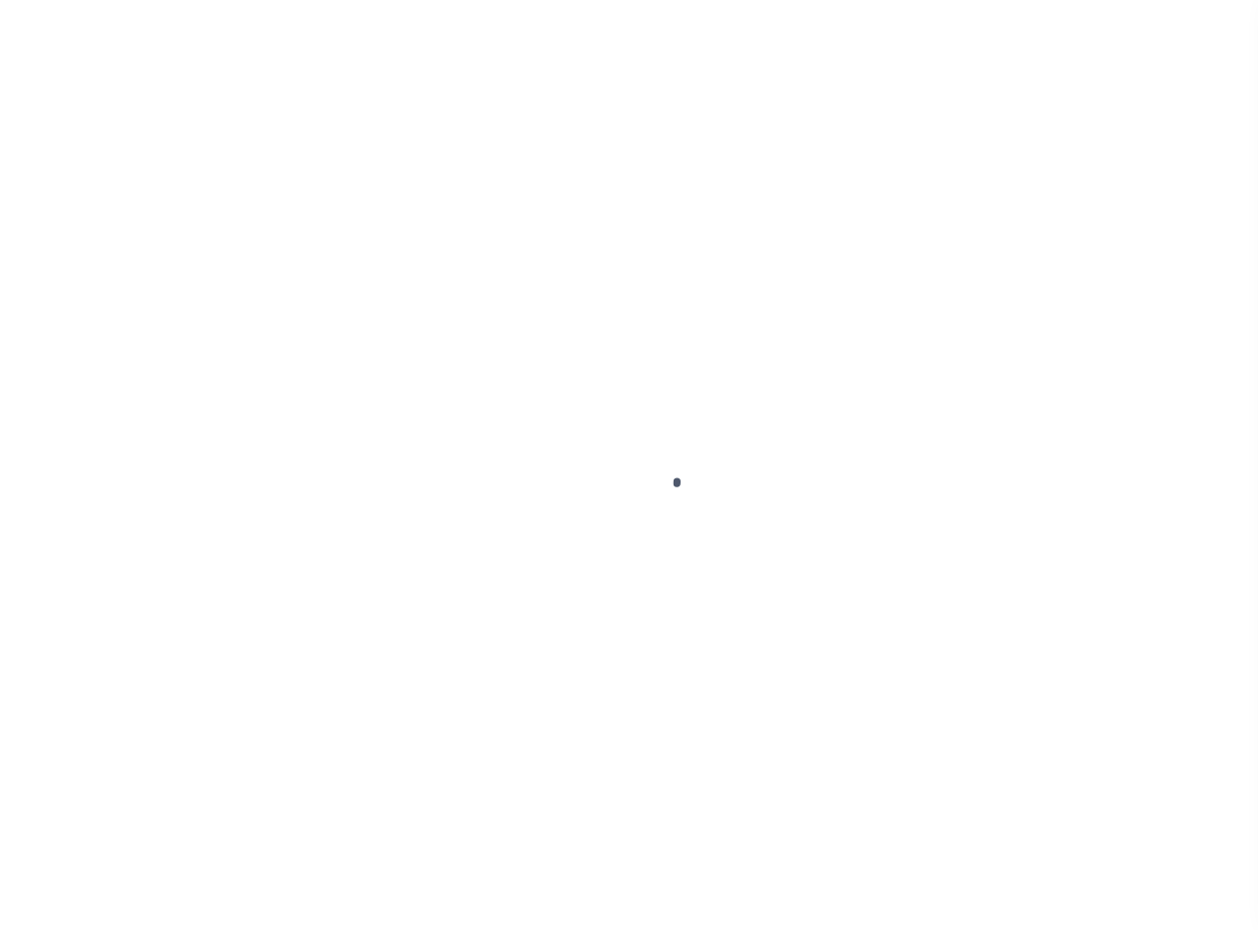
select select "NW2"
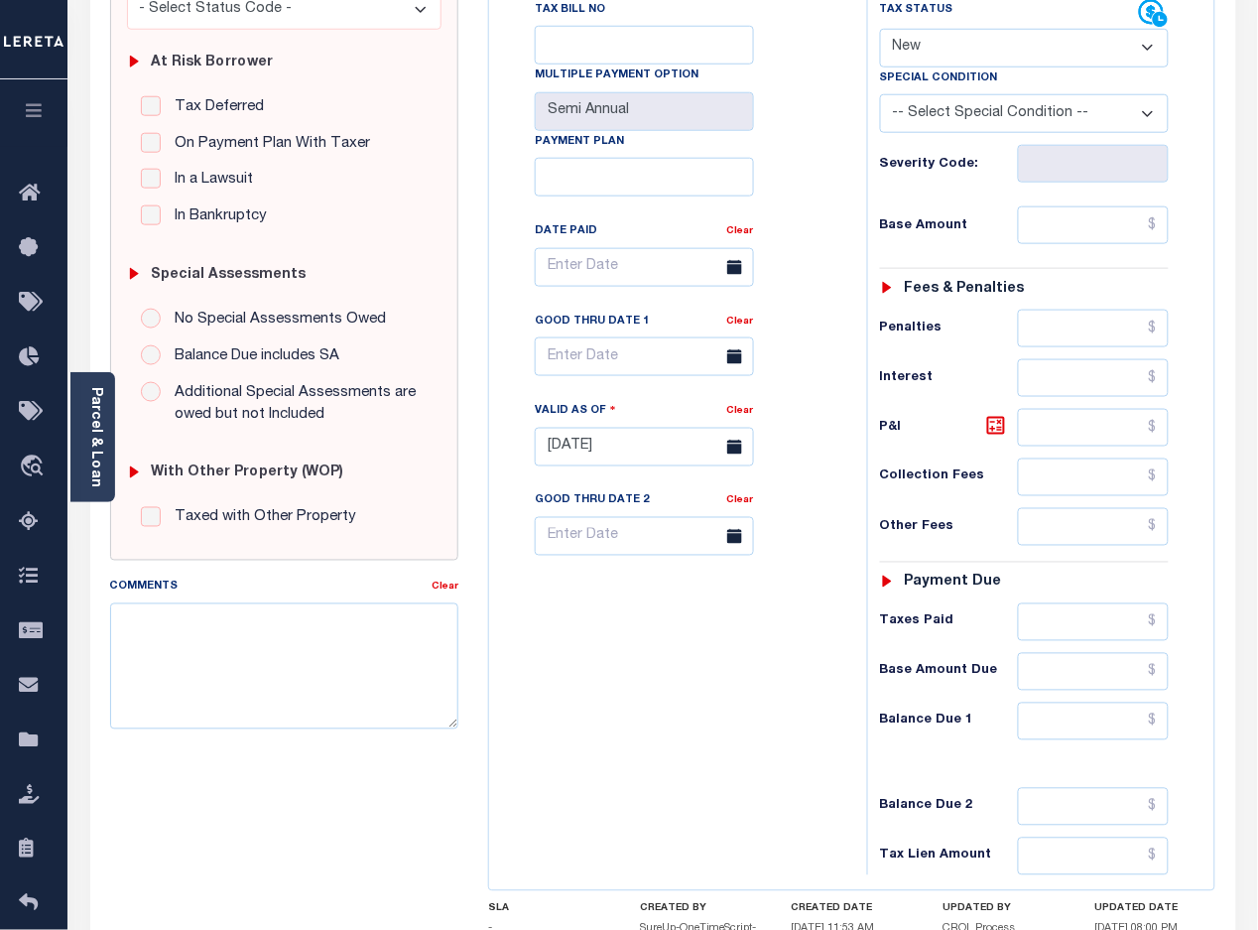
scroll to position [595, 0]
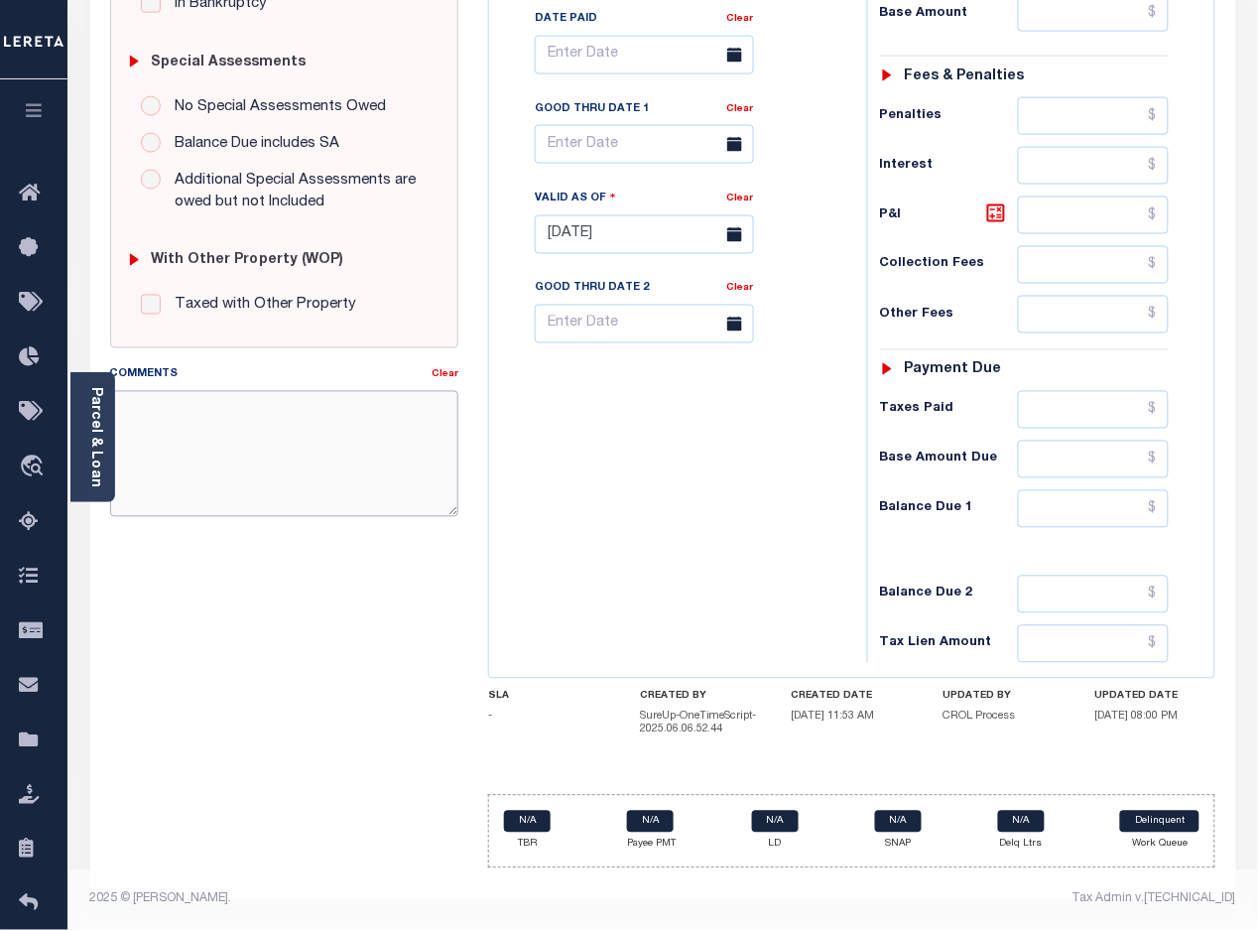
click at [309, 439] on textarea "Comments" at bounding box center [284, 453] width 349 height 125
paste textarea "8/19/2025 -Per Wendy Crockett of MONTROSE COUNTY these parcels are paid in full…"
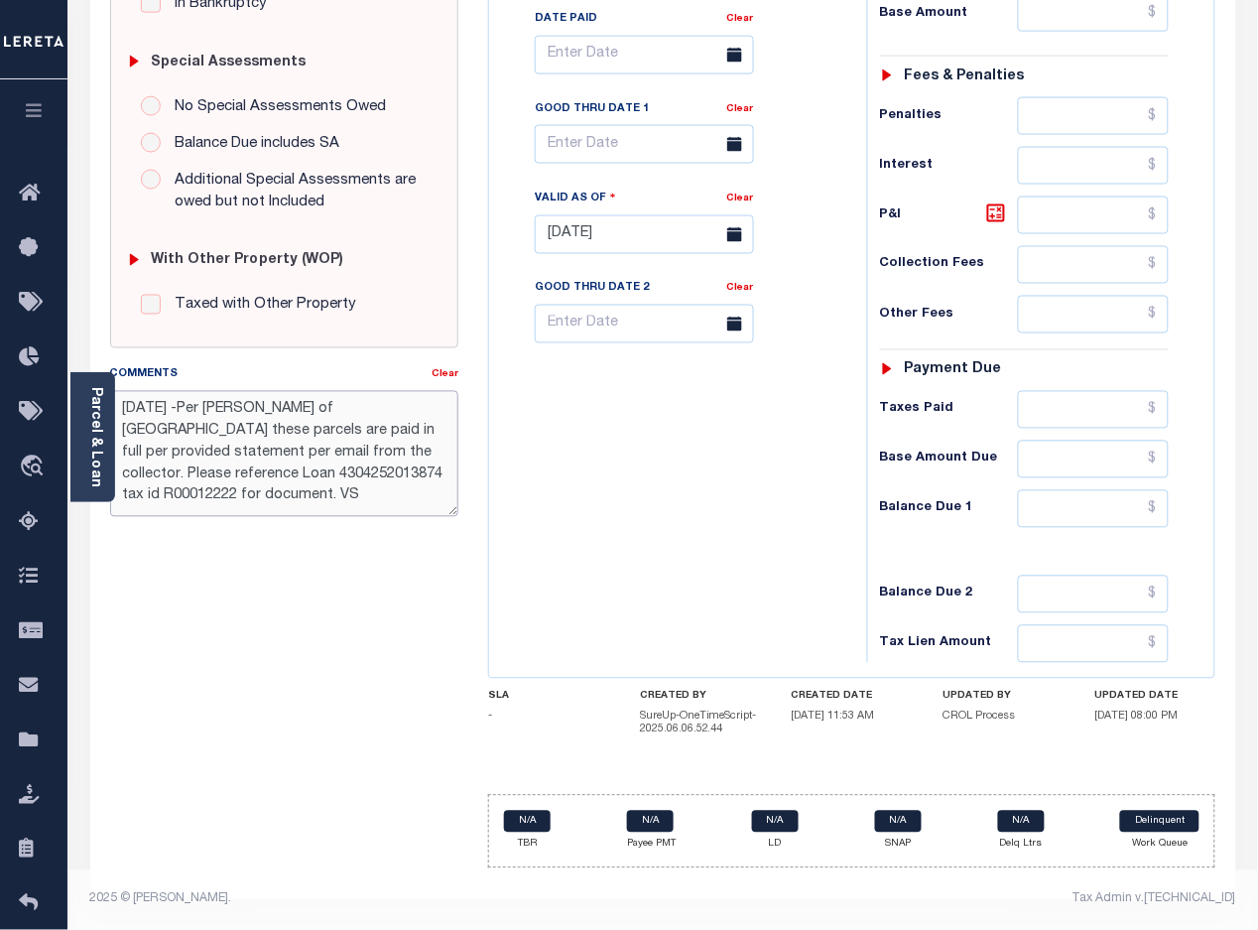
scroll to position [223, 0]
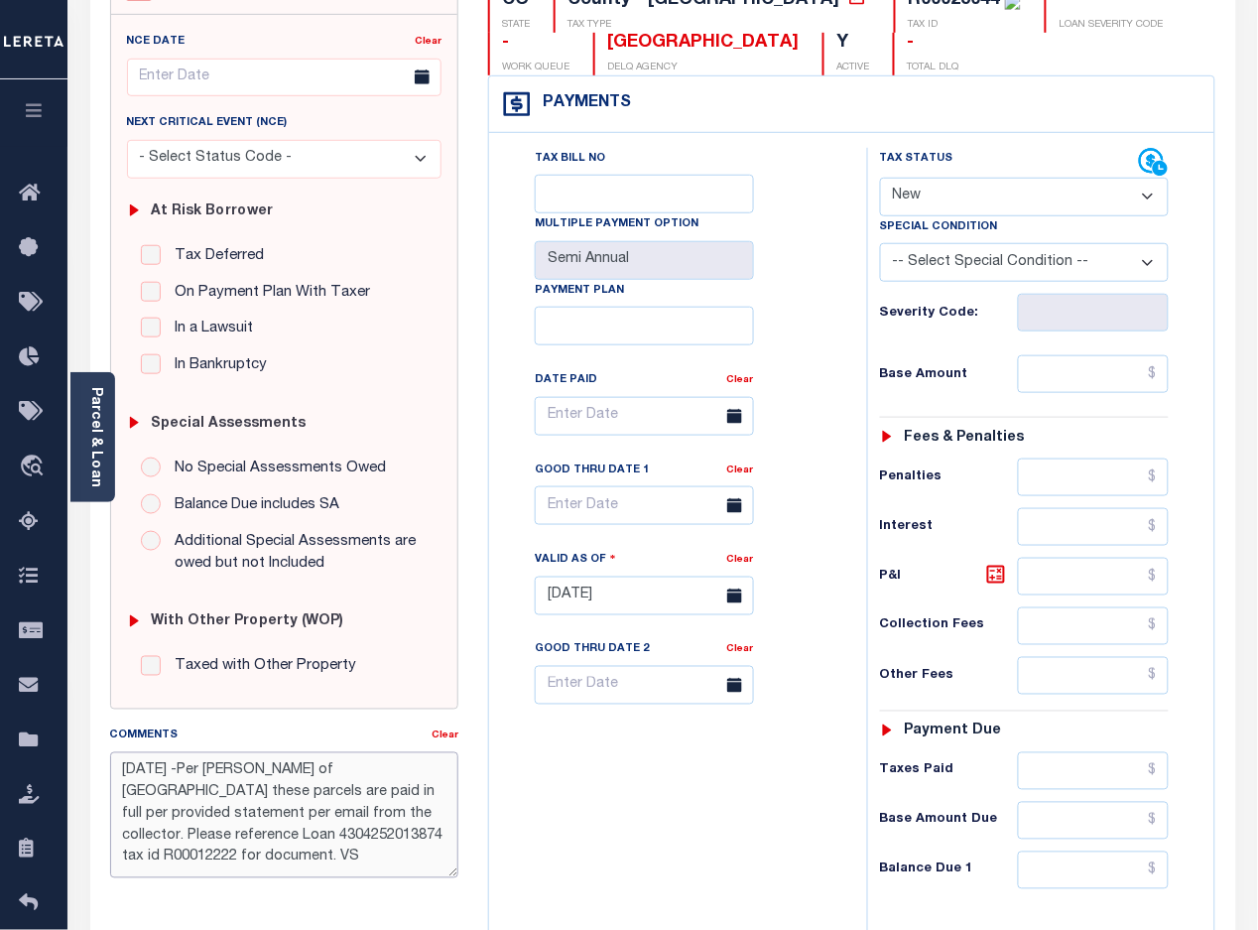
type textarea "8/19/2025 -Per Wendy Crockett of MONTROSE COUNTY these parcels are paid in full…"
type input "[DATE]"
click at [952, 195] on select "- Select Status Code - Open Due/Unpaid Paid Incomplete No Tax Due Internal Refu…" at bounding box center [1025, 197] width 290 height 39
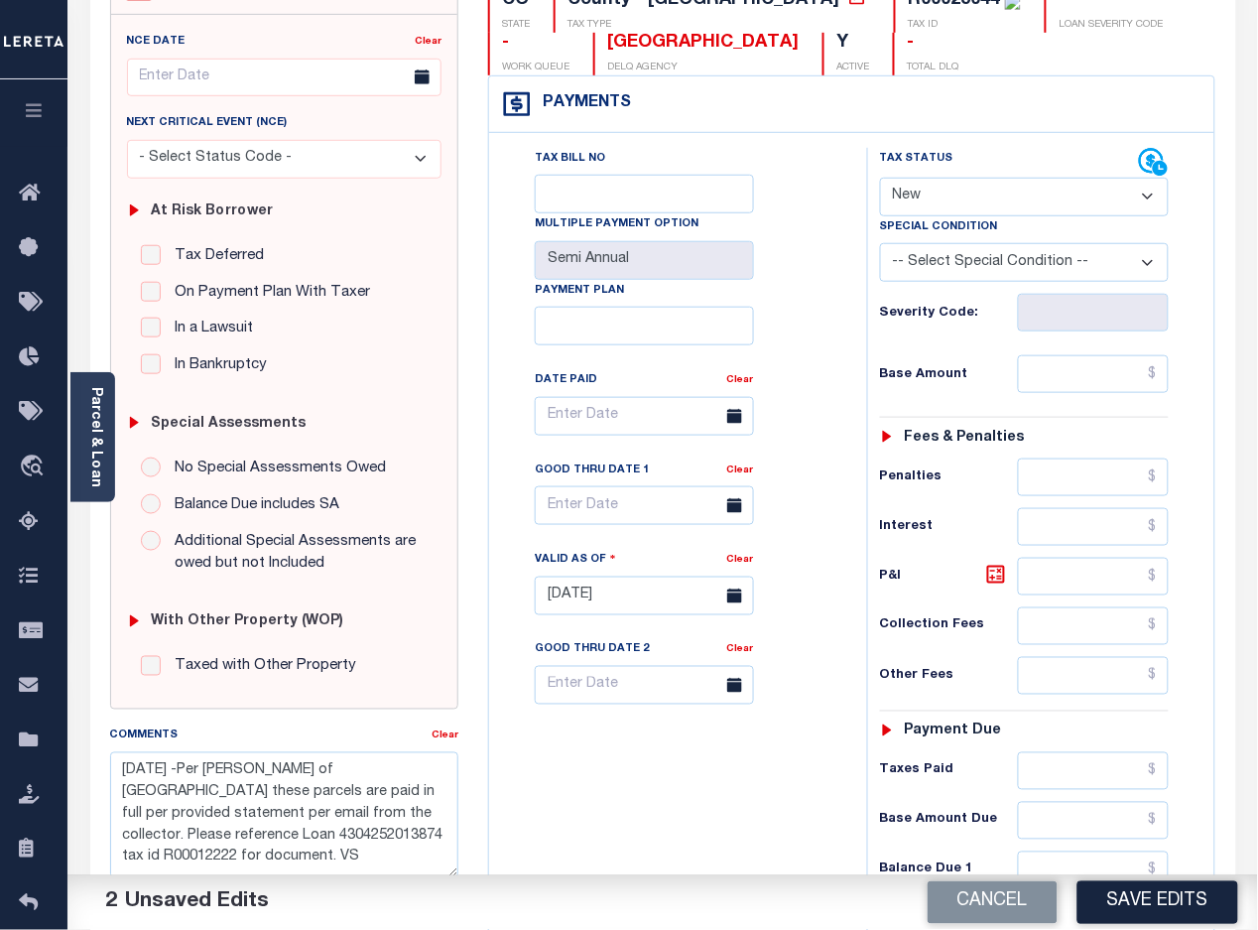
select select "PYD"
click at [880, 180] on select "- Select Status Code - Open Due/Unpaid Paid Incomplete No Tax Due Internal Refu…" at bounding box center [1025, 197] width 290 height 39
click at [1122, 896] on button "Save Edits" at bounding box center [1157, 902] width 161 height 43
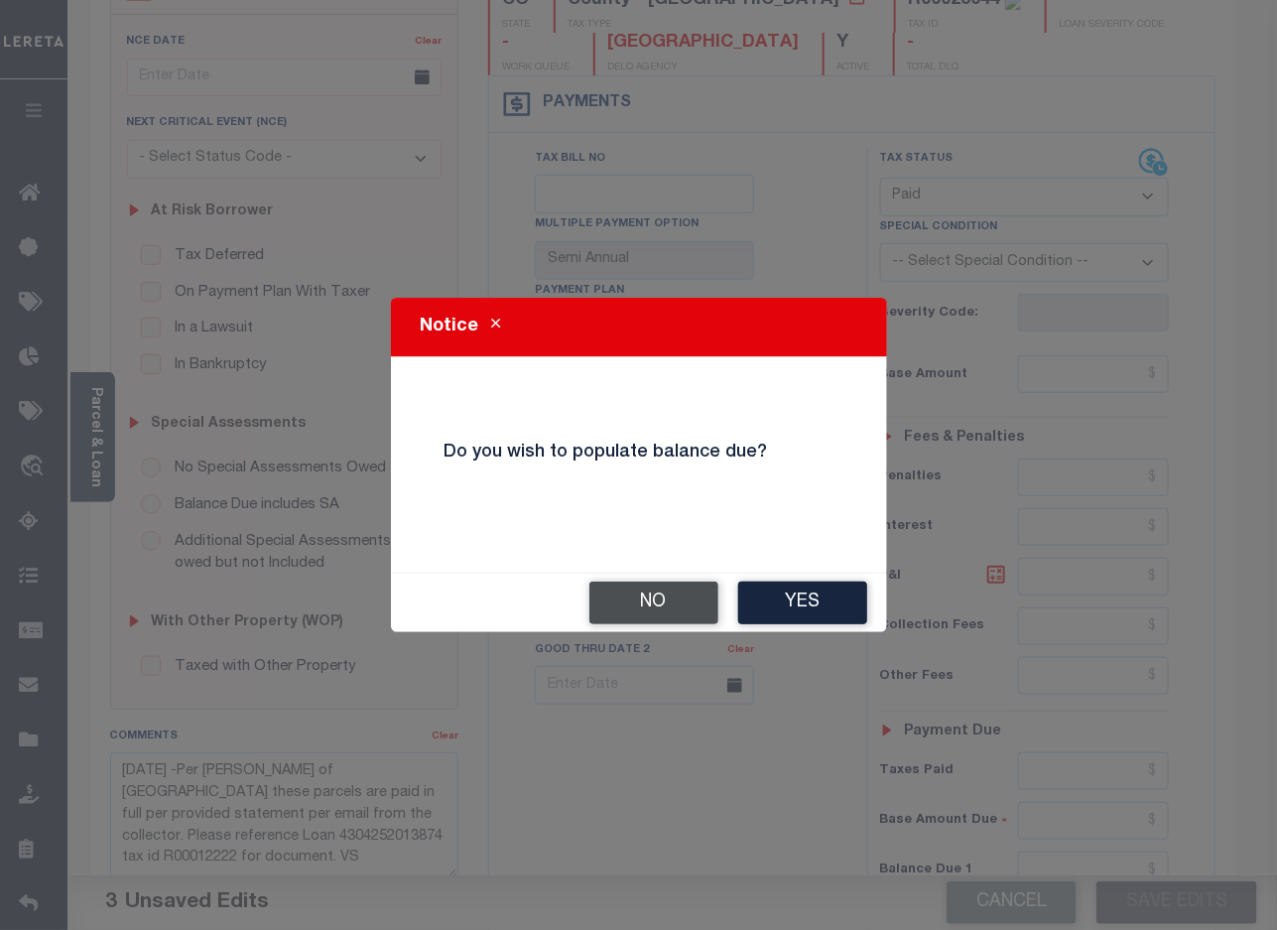
click at [640, 598] on button "No" at bounding box center [653, 602] width 129 height 43
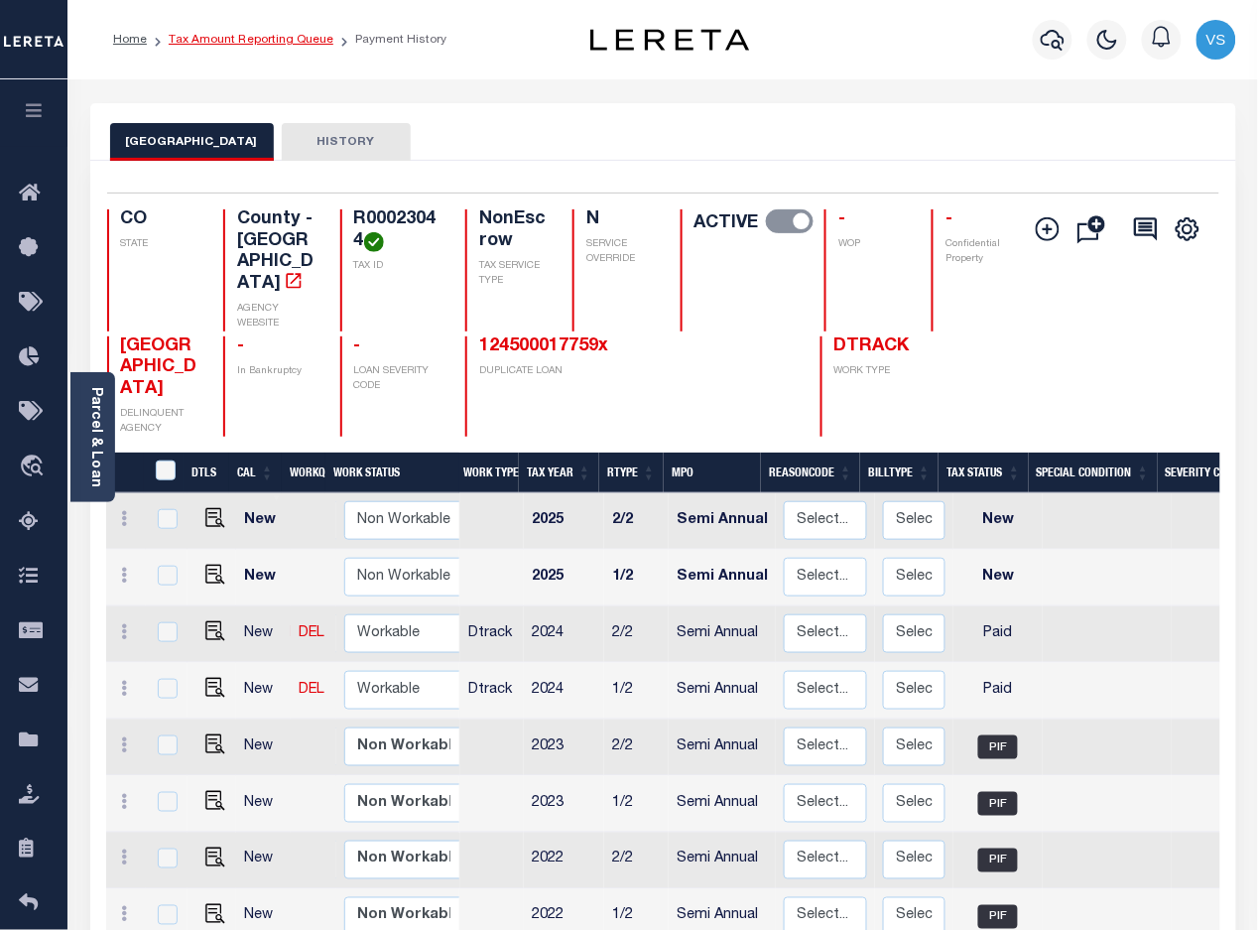
click at [224, 45] on link "Tax Amount Reporting Queue" at bounding box center [251, 40] width 165 height 12
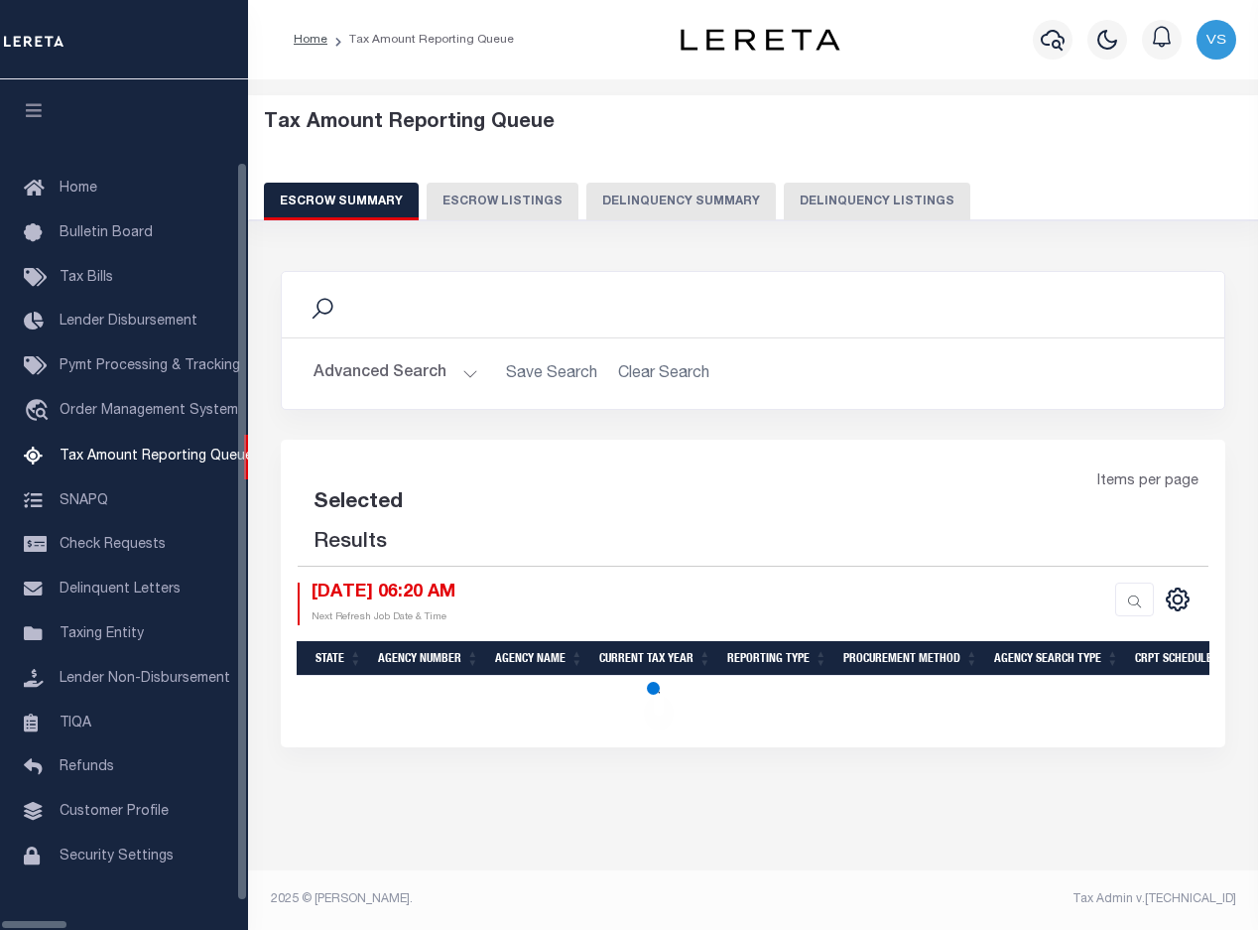
click at [785, 205] on button "Delinquency Listings" at bounding box center [877, 202] width 187 height 38
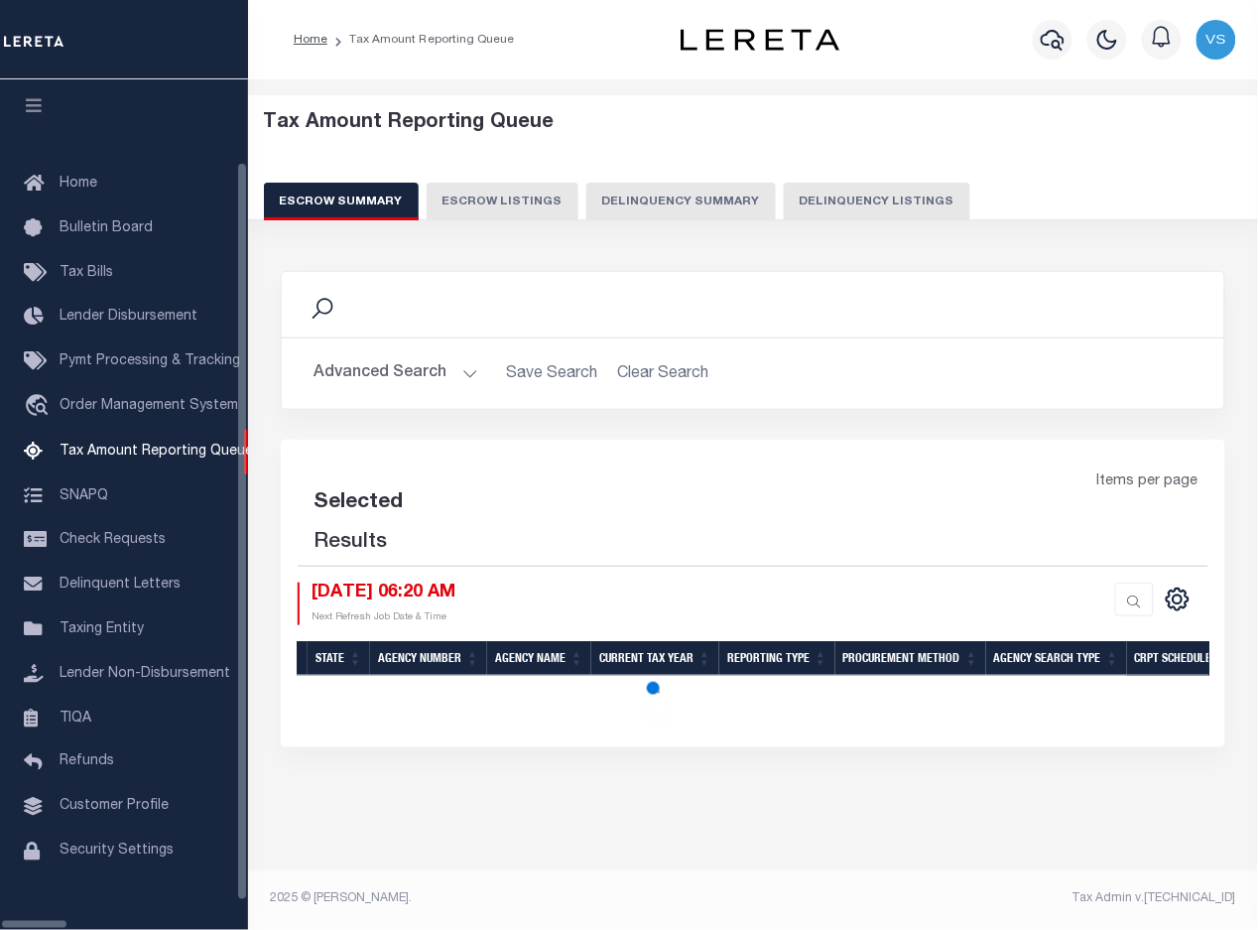
select select "100"
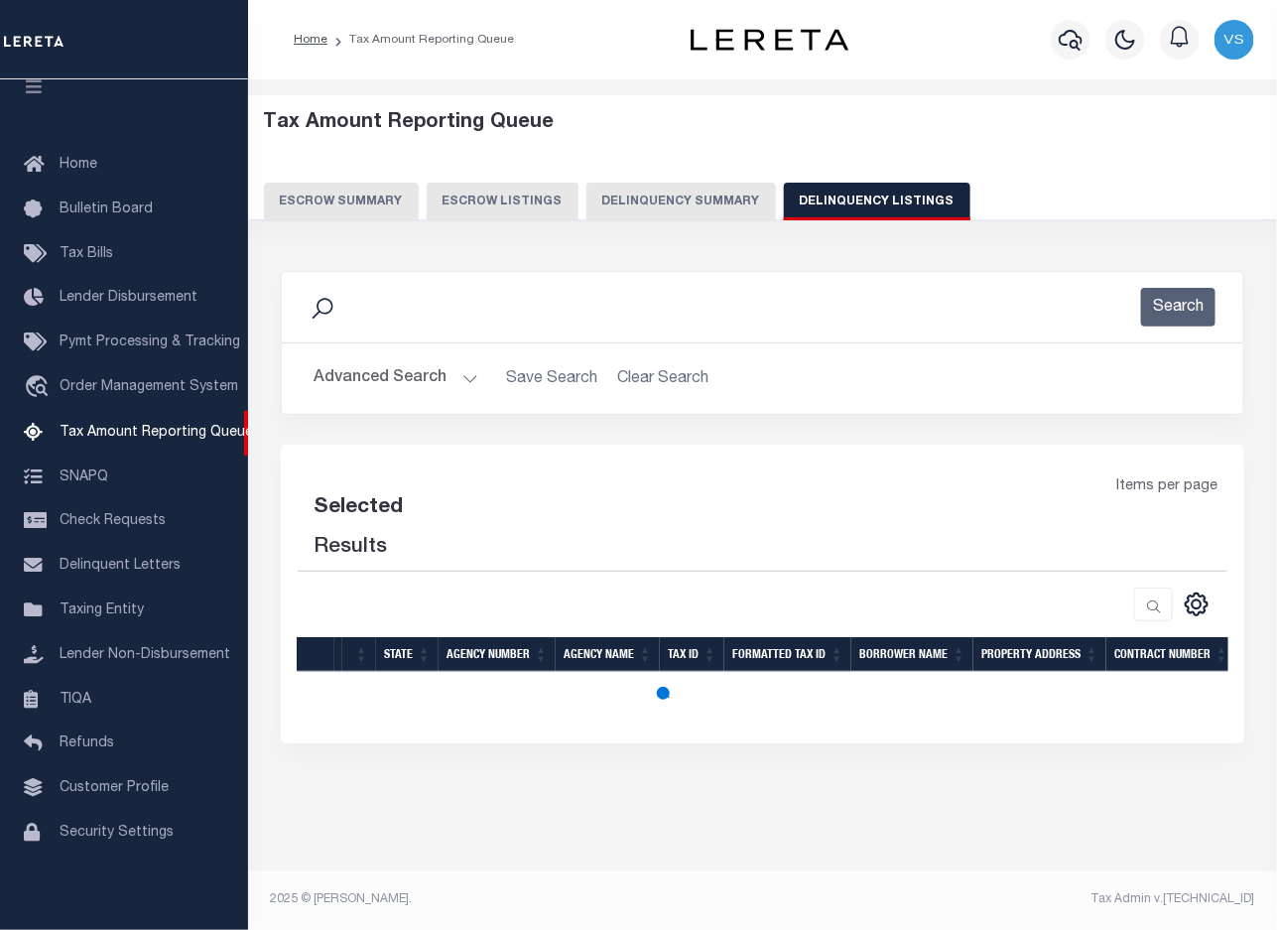
select select "100"
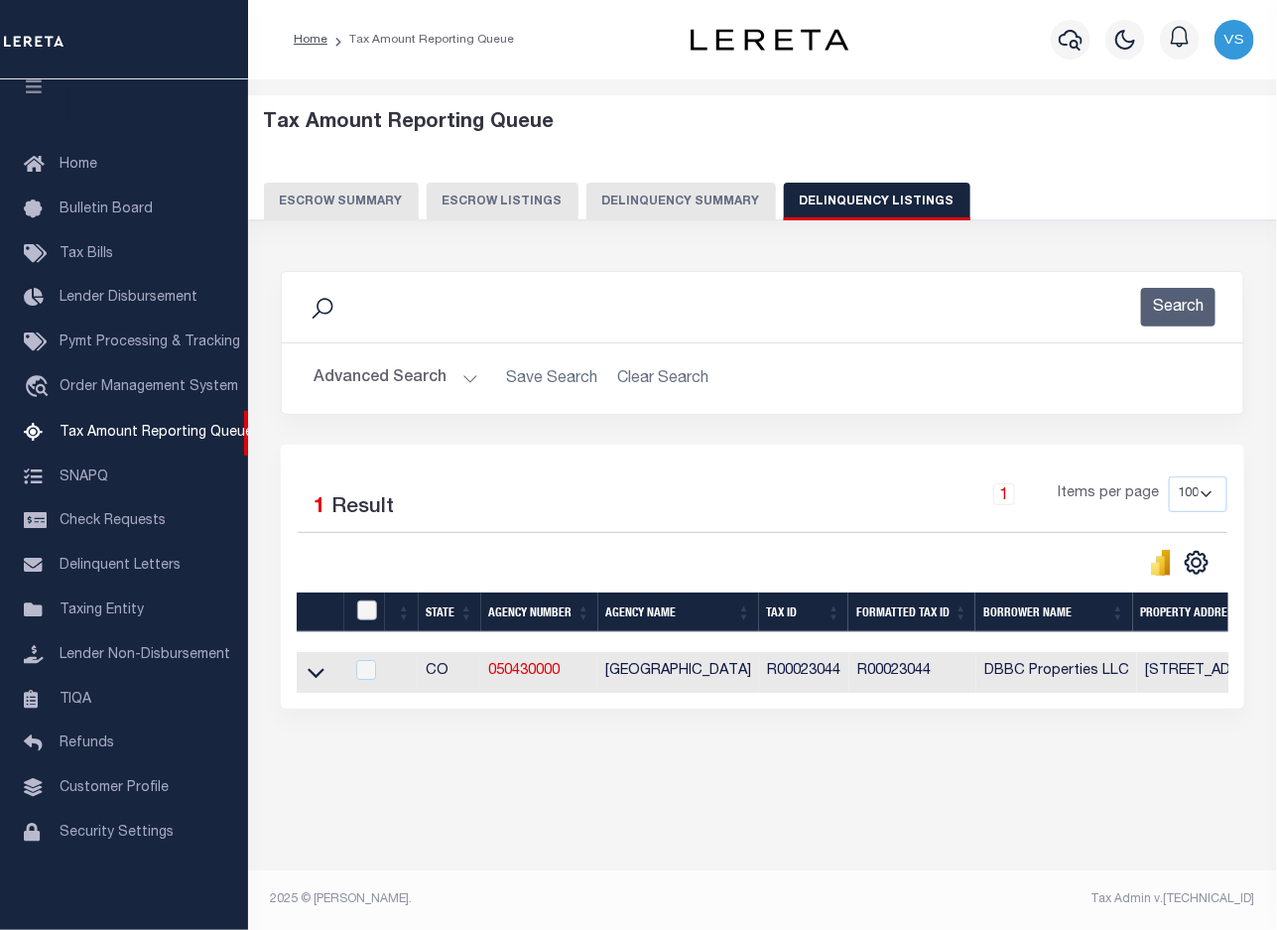
click at [362, 612] on input "checkbox" at bounding box center [367, 610] width 20 height 20
checkbox input "true"
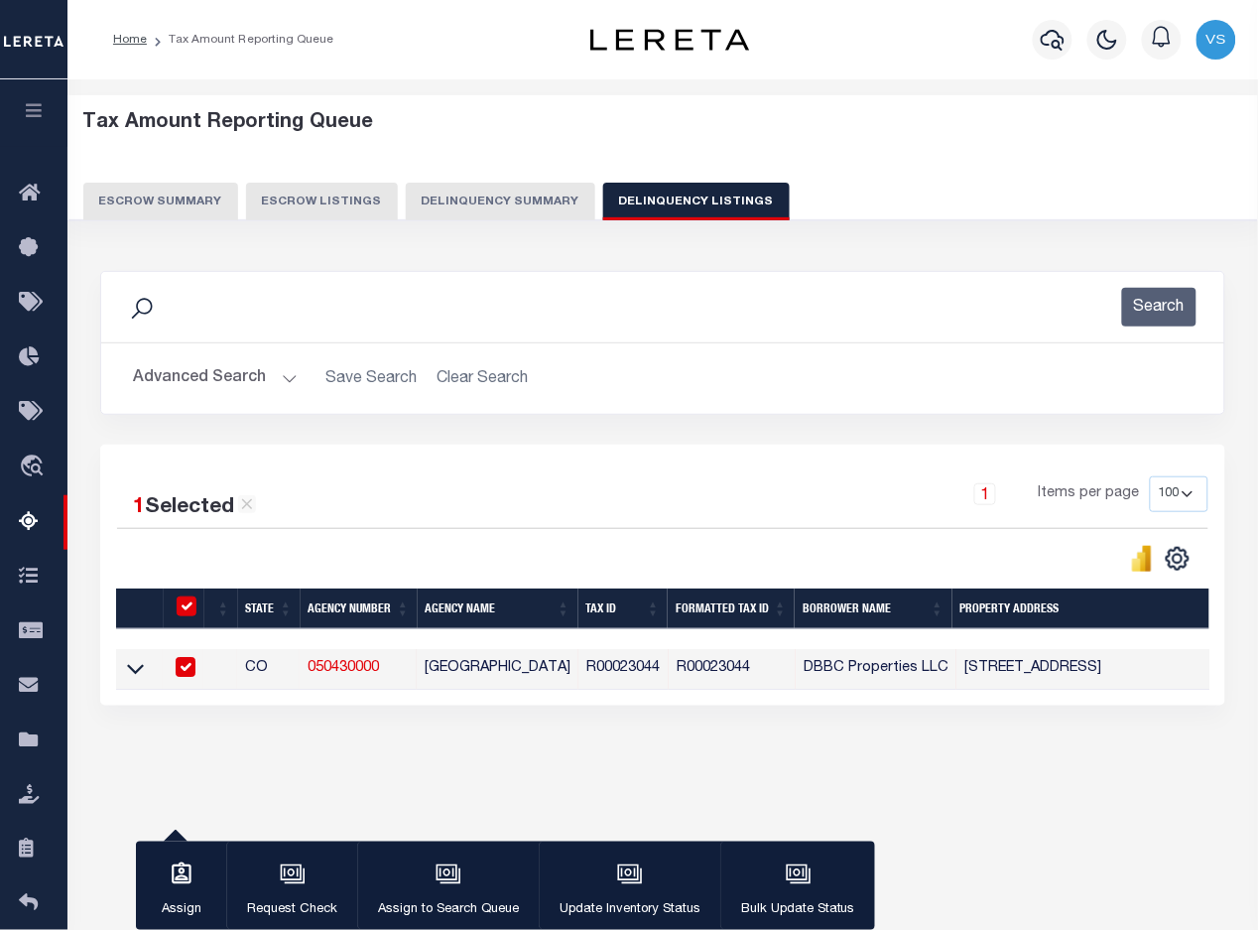
scroll to position [121, 0]
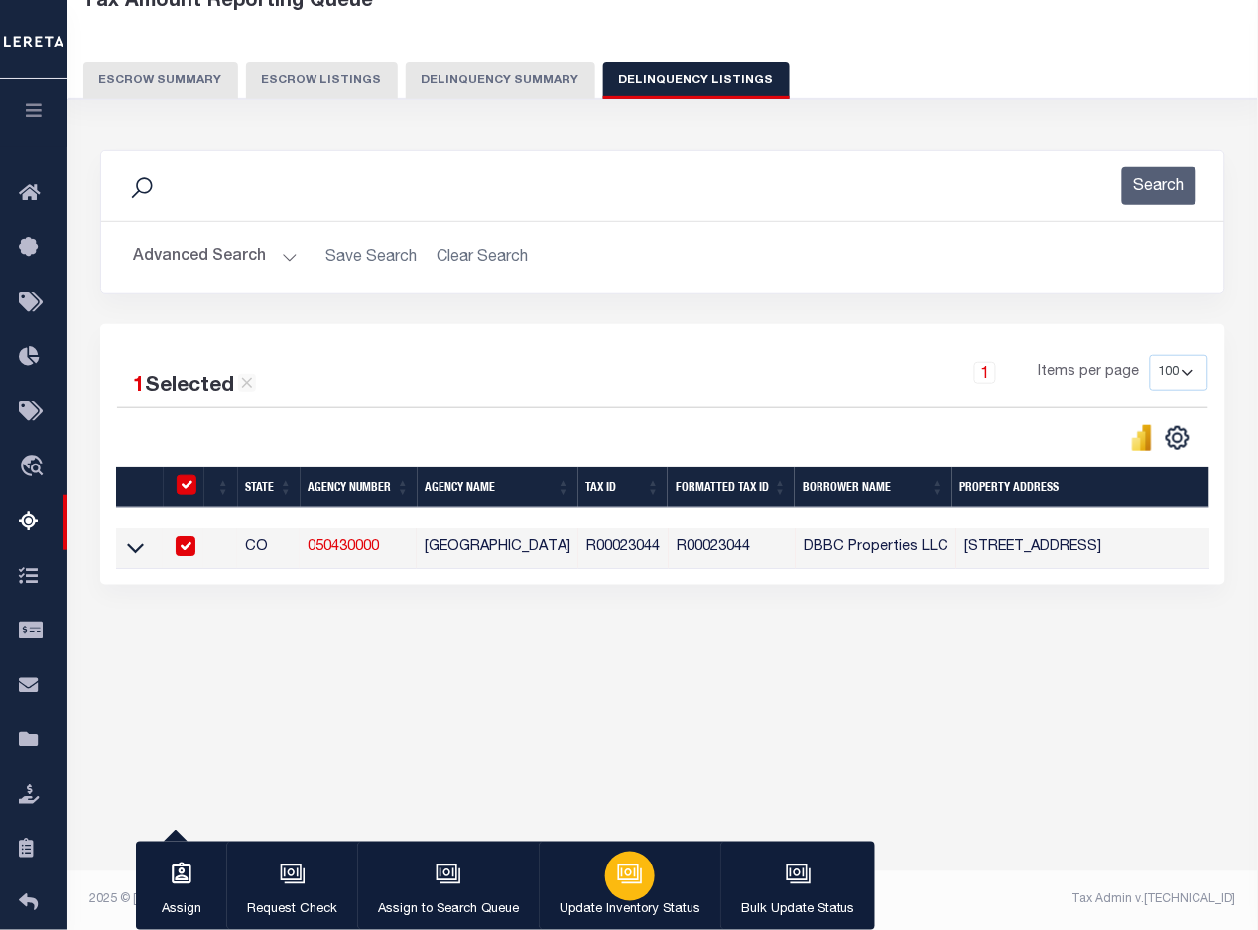
click at [633, 870] on icon "button" at bounding box center [630, 874] width 26 height 26
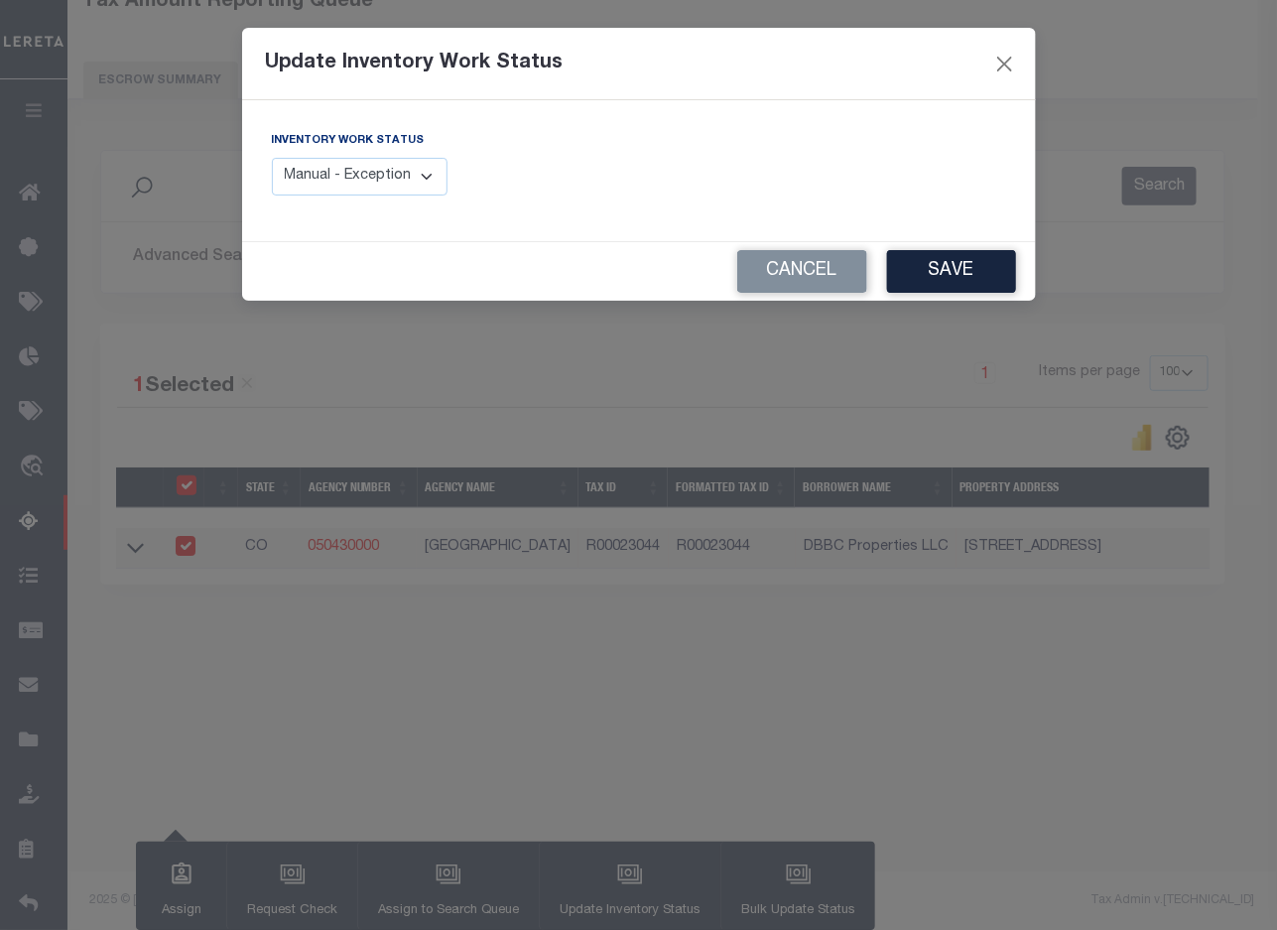
click at [370, 179] on select "Manual - Exception Pended - Awaiting Search Late Add Exception Completed" at bounding box center [360, 177] width 177 height 39
select select "4"
click at [272, 158] on select "Manual - Exception Pended - Awaiting Search Late Add Exception Completed" at bounding box center [360, 177] width 177 height 39
click at [937, 275] on button "Save" at bounding box center [951, 271] width 129 height 43
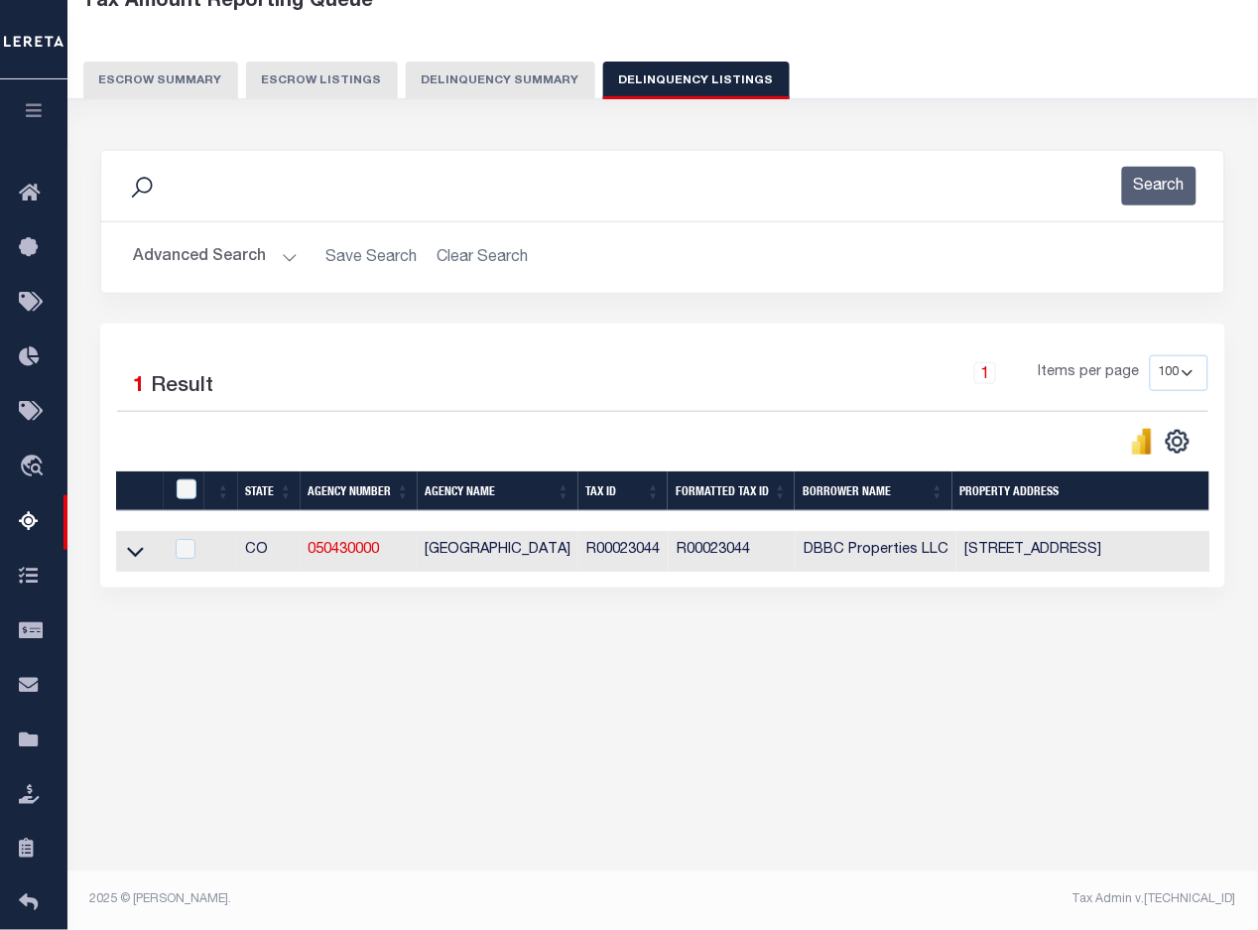
drag, startPoint x: 191, startPoint y: 256, endPoint x: 204, endPoint y: 255, distance: 12.9
click at [191, 256] on button "Advanced Search" at bounding box center [215, 257] width 165 height 39
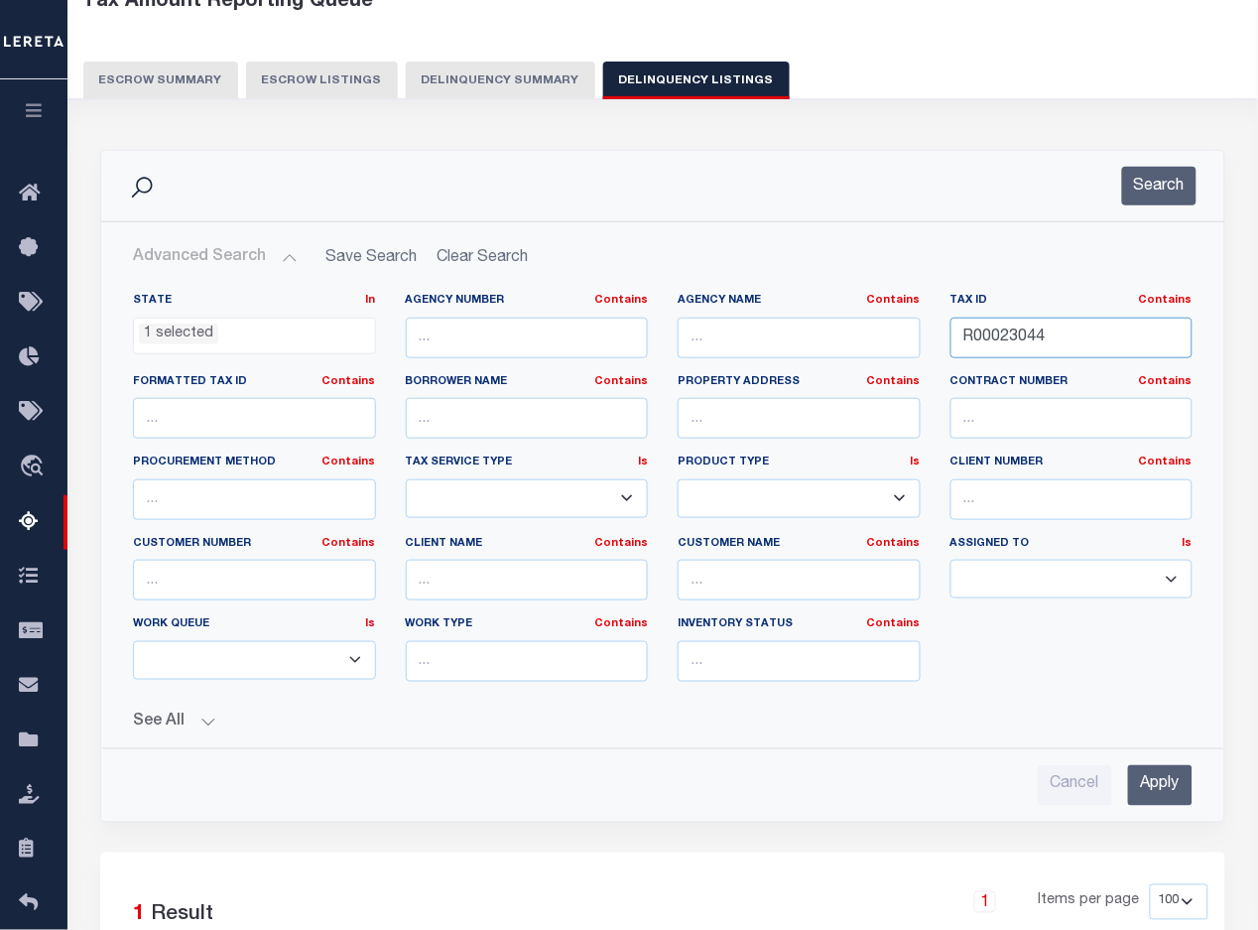
click at [1007, 333] on input "R00023044" at bounding box center [1071, 337] width 243 height 41
click at [1136, 785] on input "Apply" at bounding box center [1160, 785] width 64 height 41
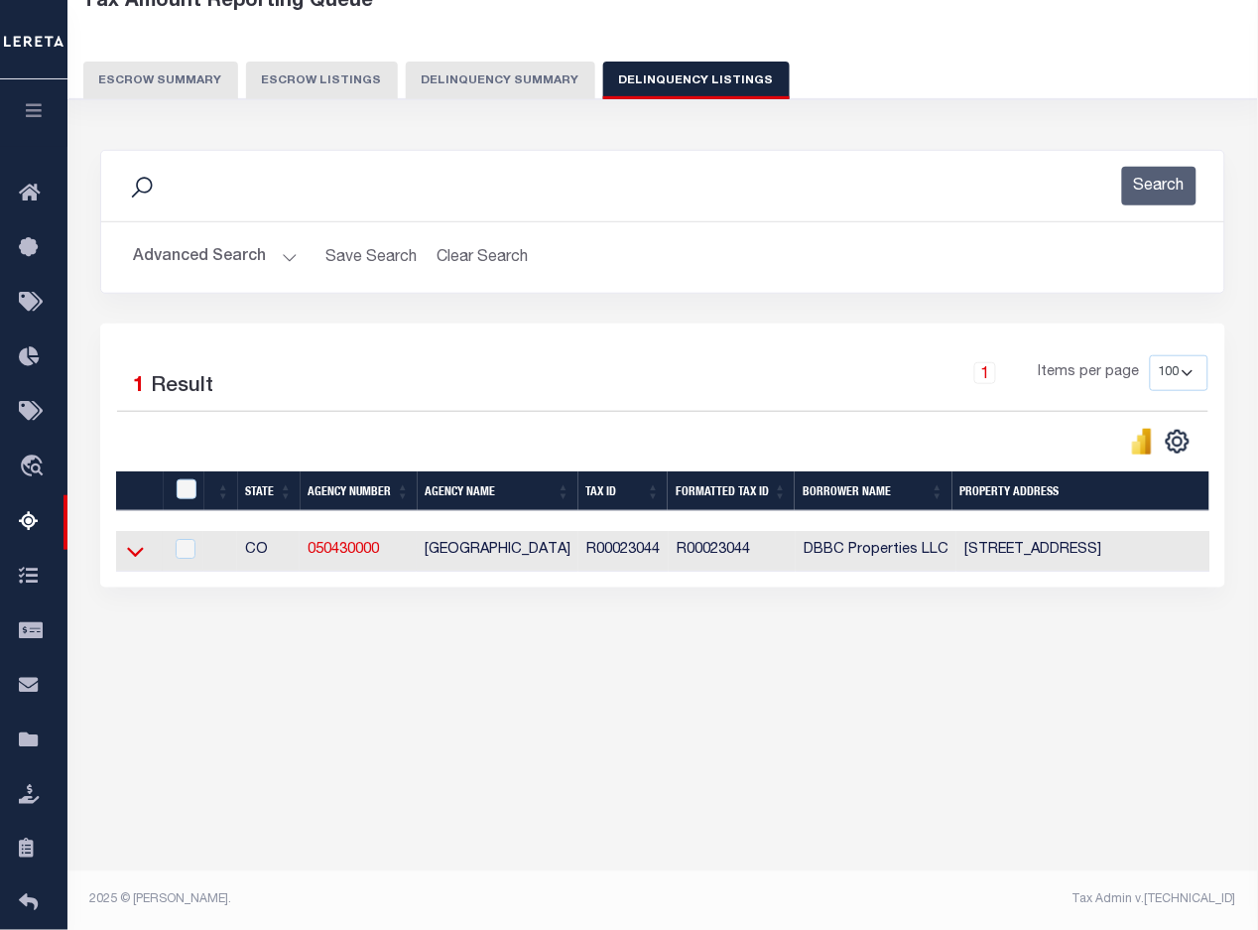
click at [134, 562] on icon at bounding box center [135, 551] width 17 height 21
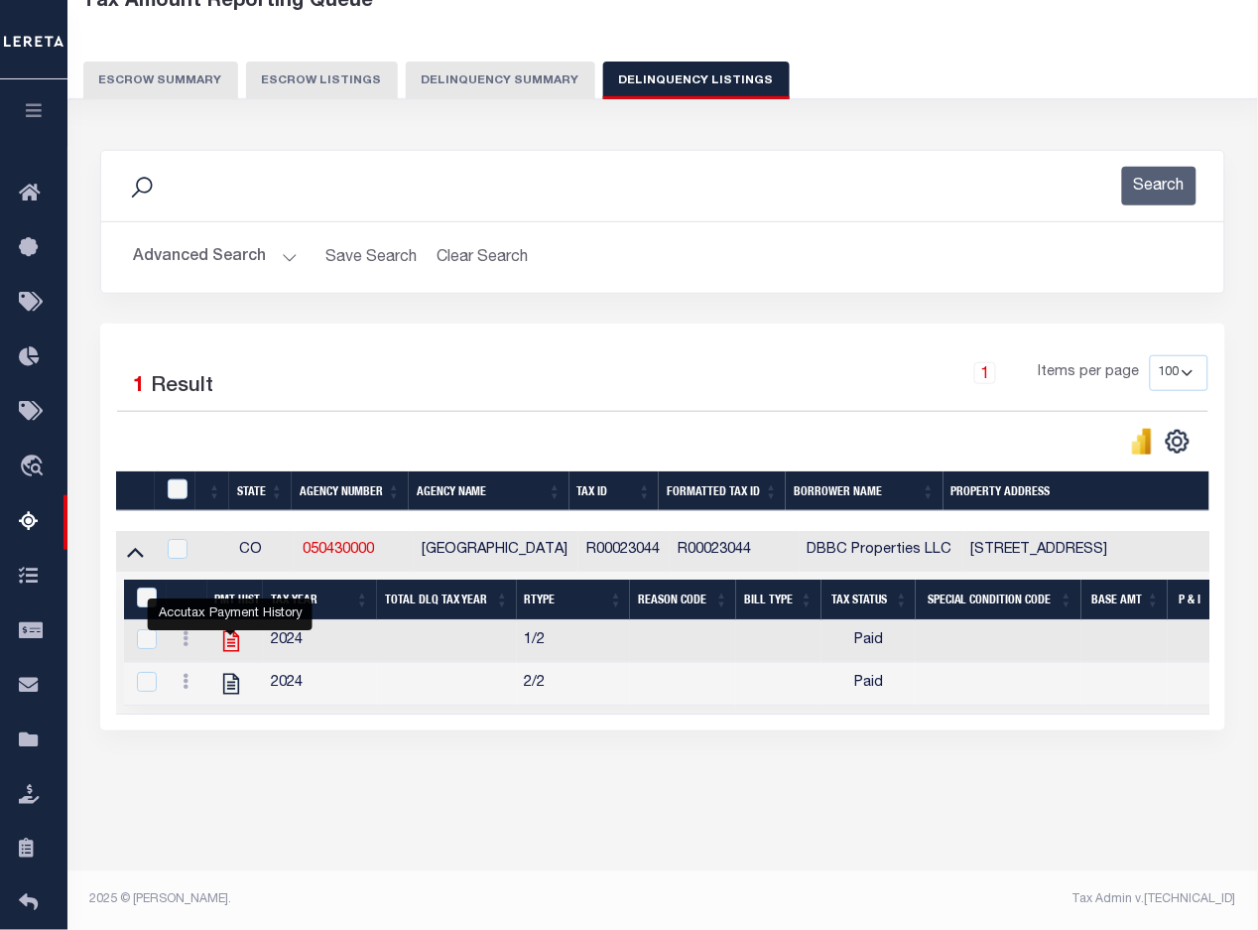
click at [229, 651] on icon "" at bounding box center [231, 641] width 26 height 26
checkbox input "true"
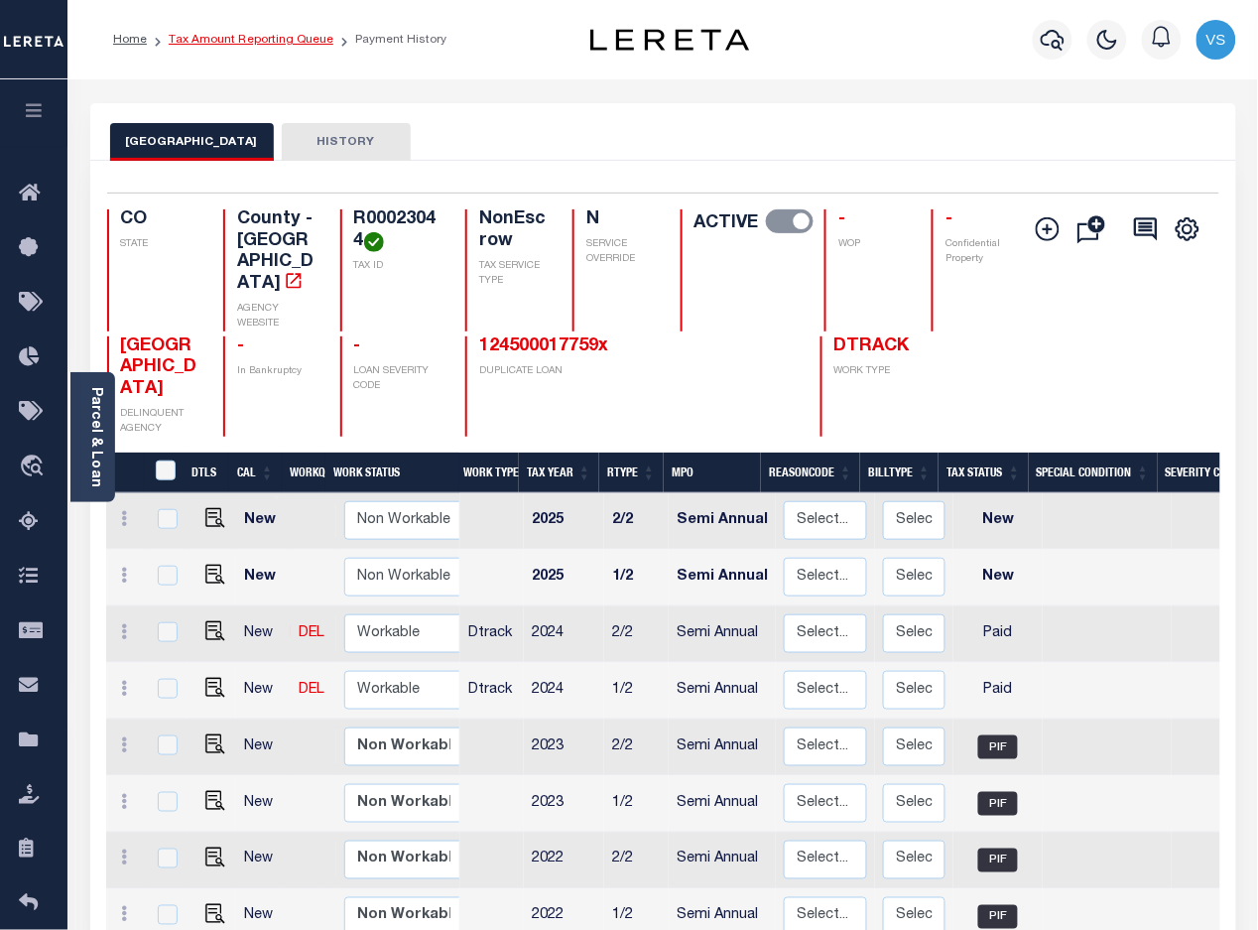
click at [269, 38] on link "Tax Amount Reporting Queue" at bounding box center [251, 40] width 165 height 12
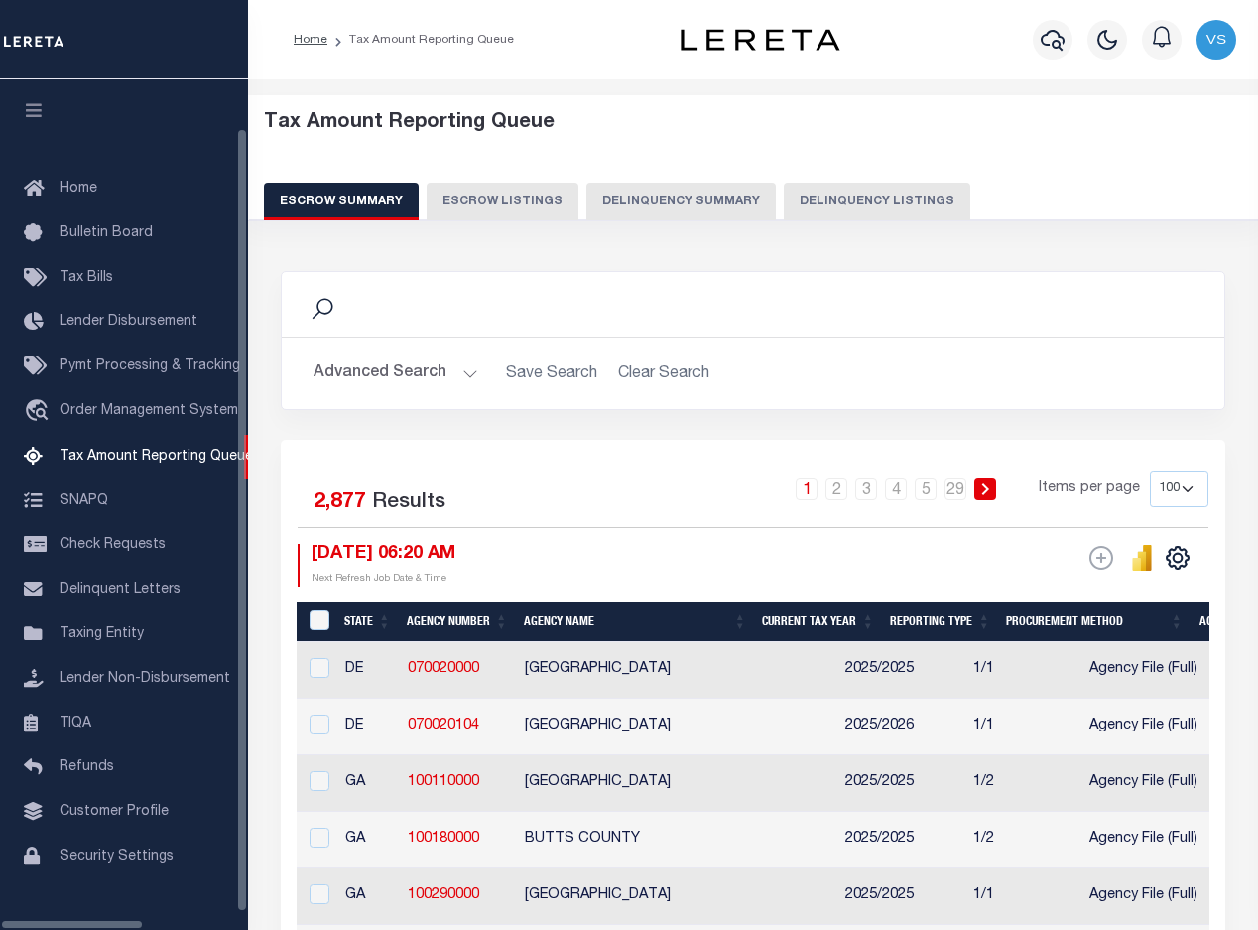
select select "100"
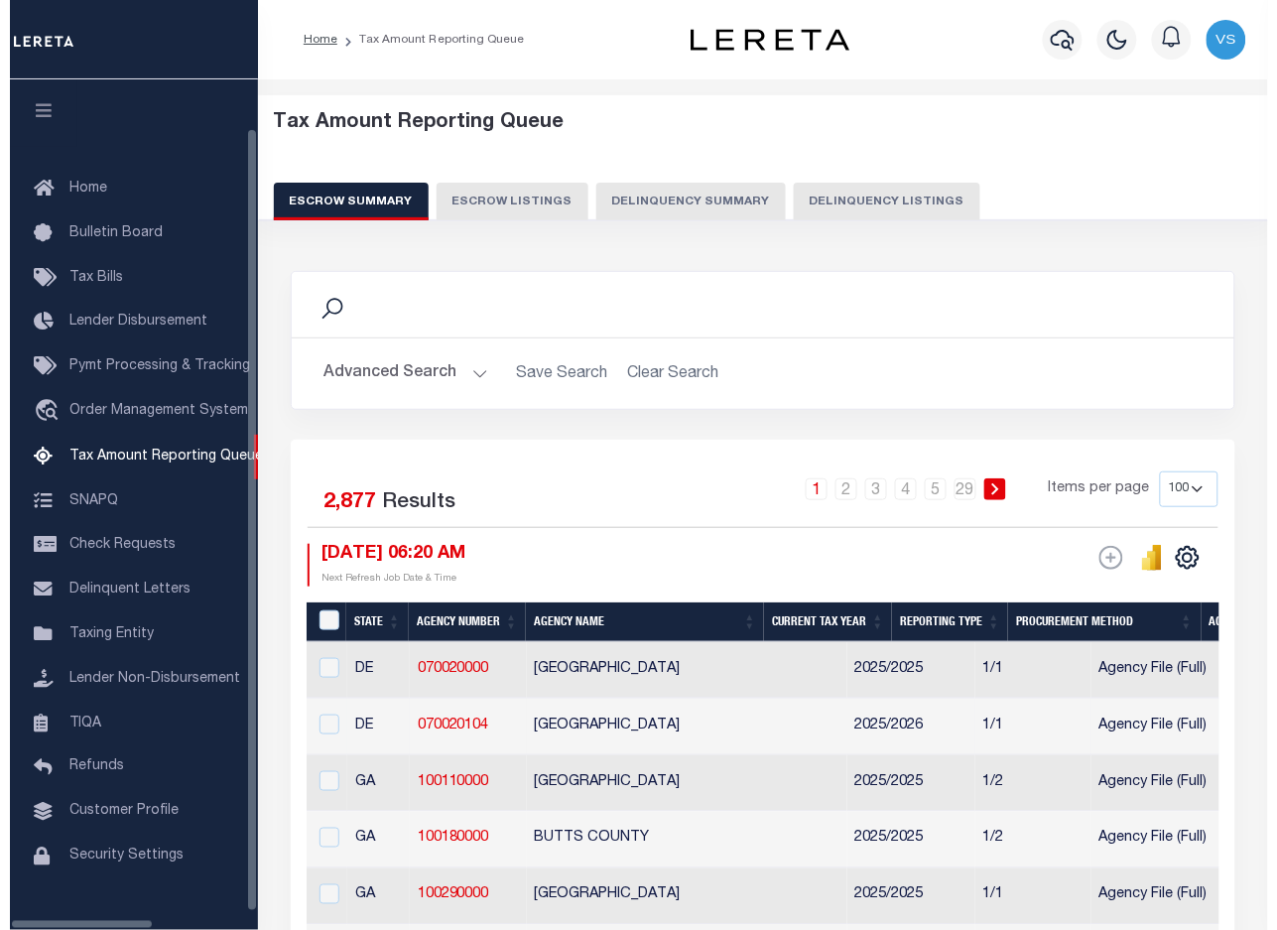
scroll to position [36, 0]
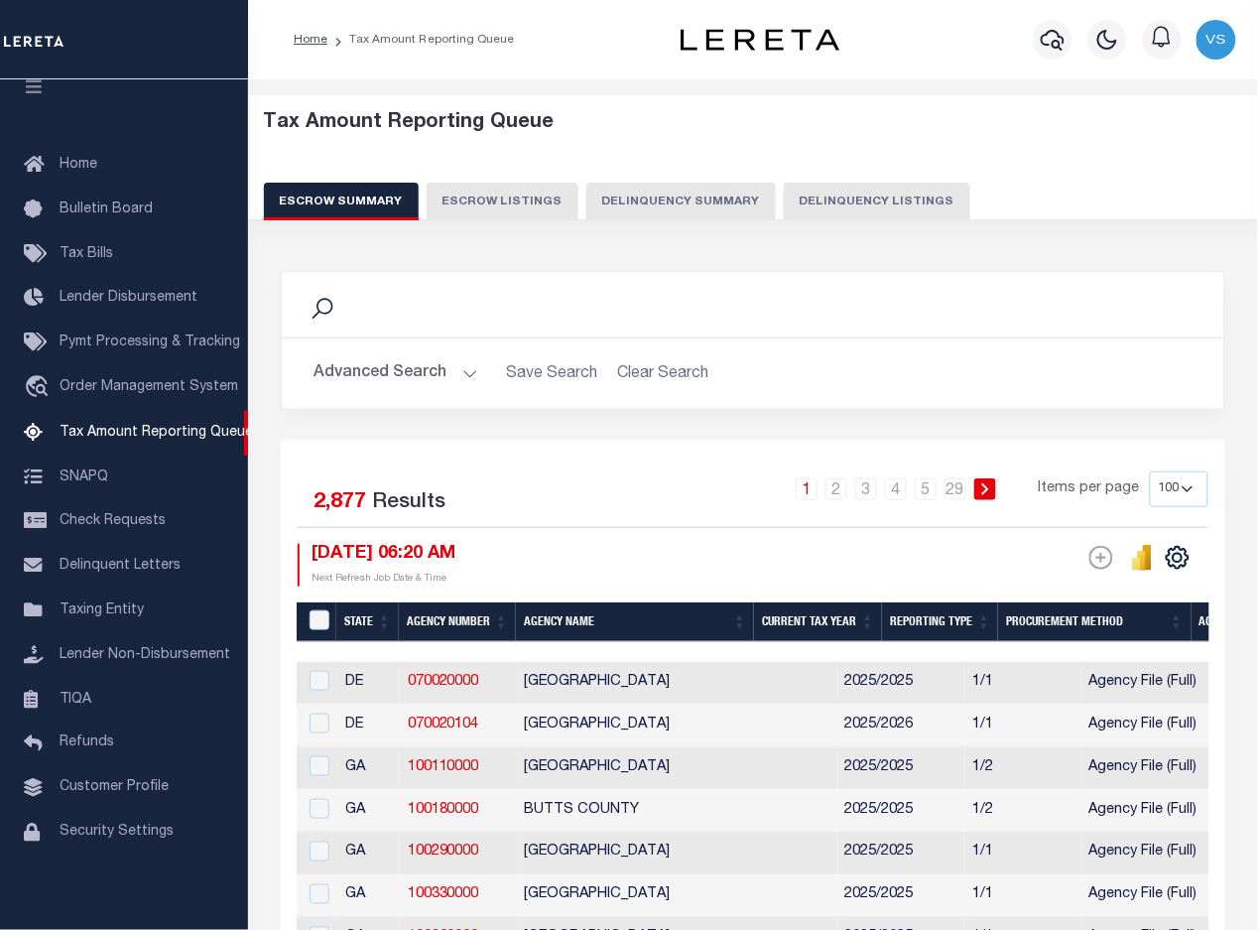
click at [838, 189] on button "Delinquency Listings" at bounding box center [877, 202] width 187 height 38
select select "CO"
select select "100"
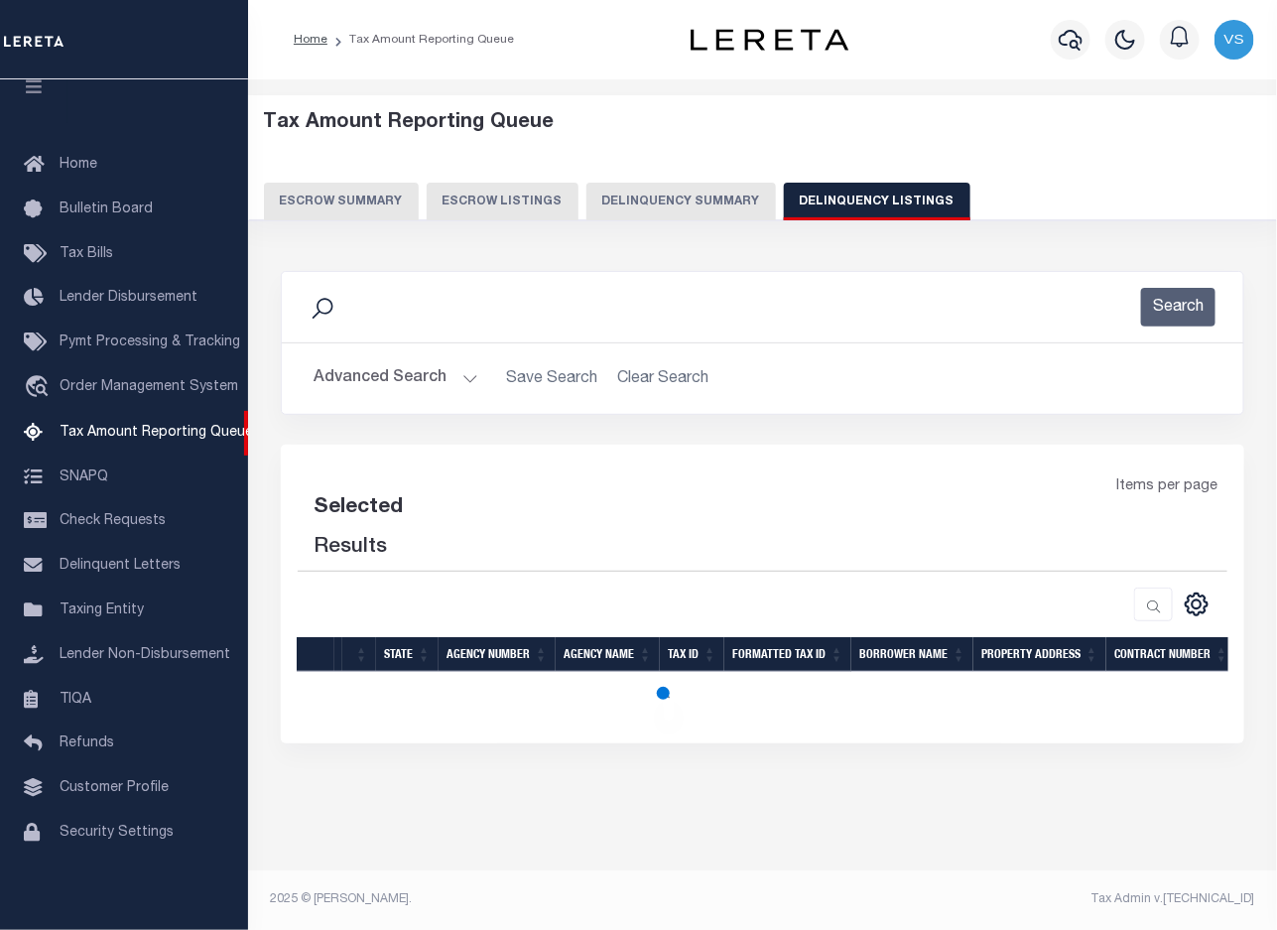
select select "100"
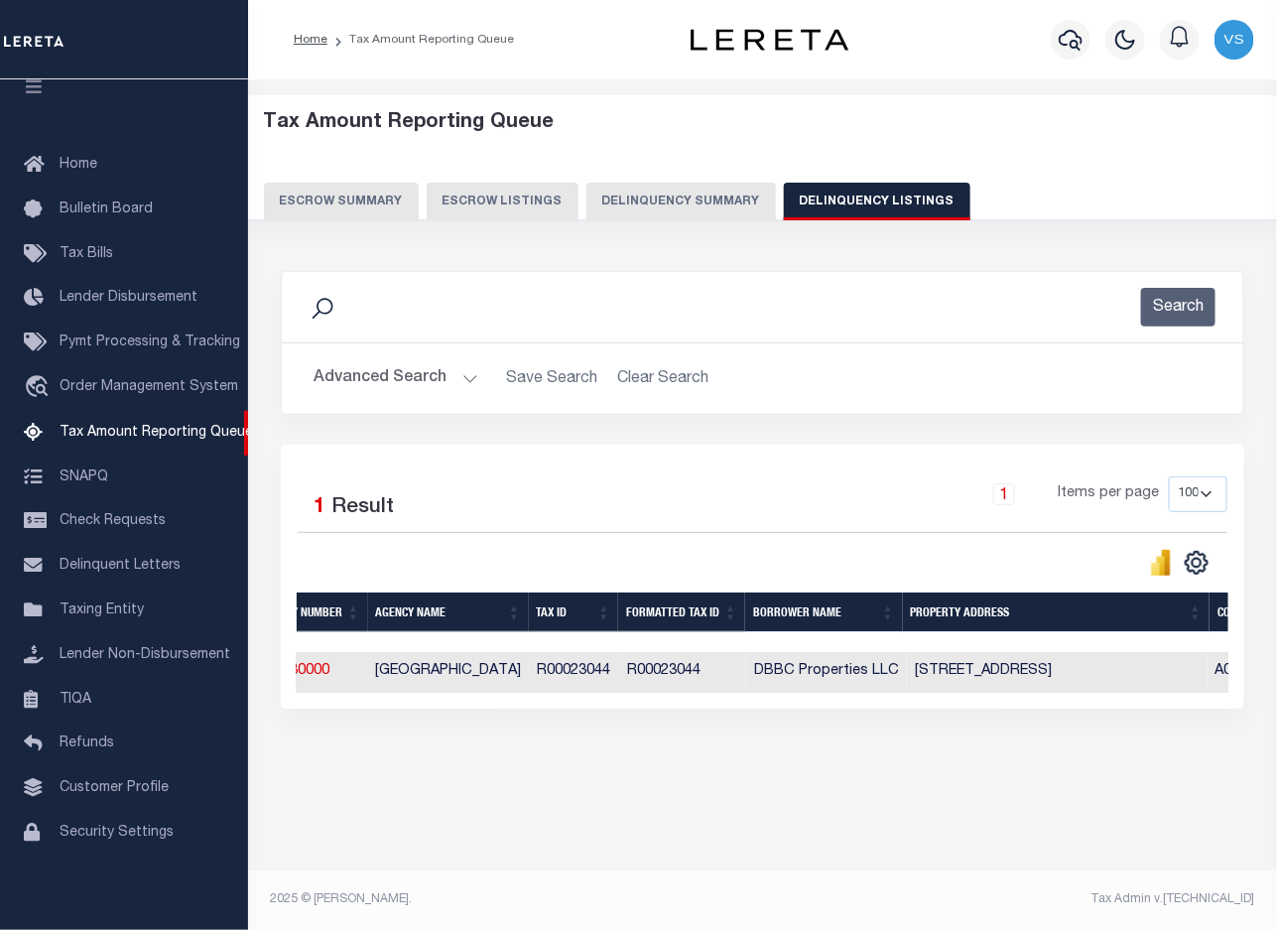
scroll to position [0, 0]
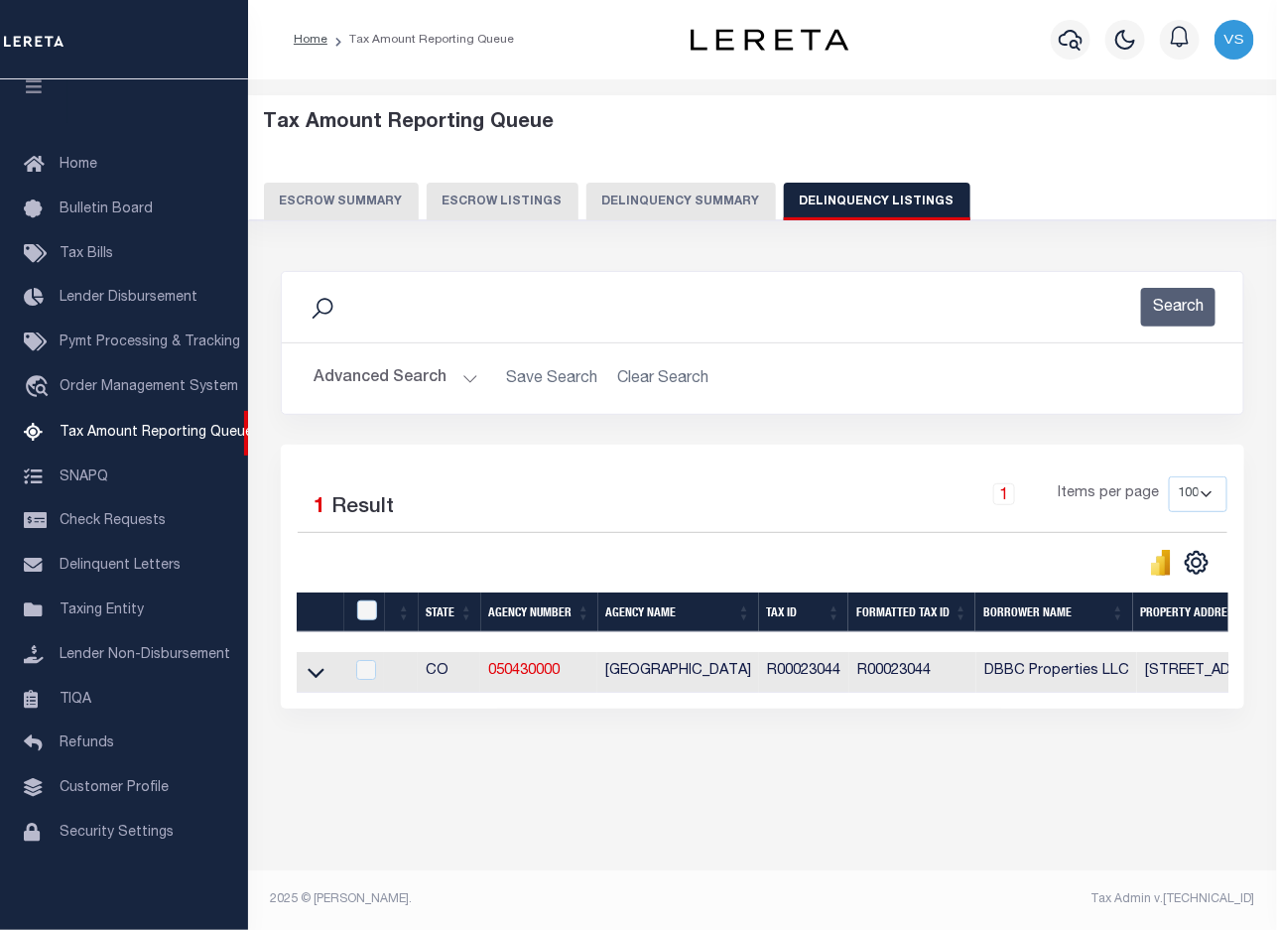
click at [397, 383] on button "Advanced Search" at bounding box center [395, 378] width 165 height 39
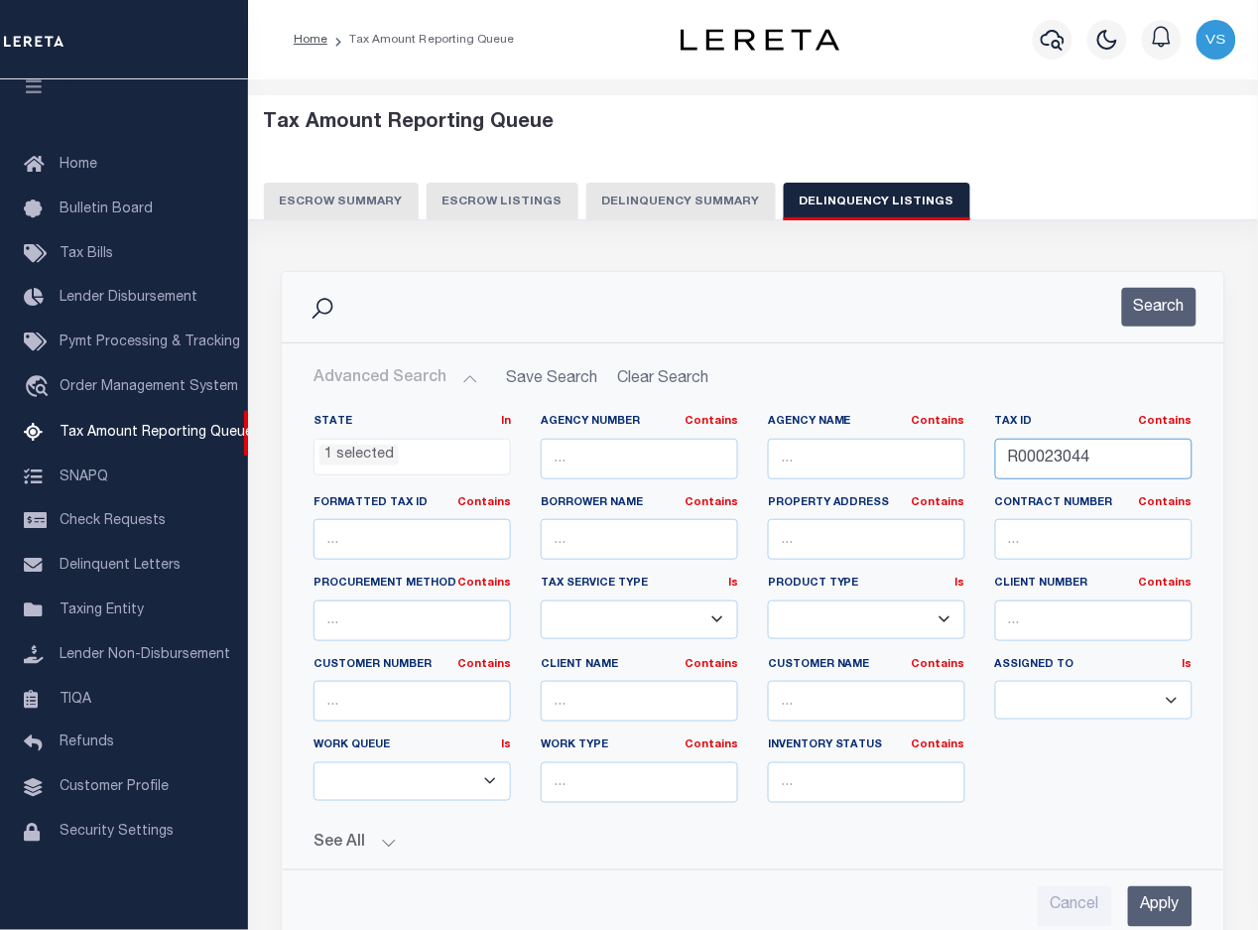
click at [1047, 453] on input "R00023044" at bounding box center [1093, 458] width 197 height 41
paste input "648"
type input "R00023648"
drag, startPoint x: 1154, startPoint y: 925, endPoint x: 1187, endPoint y: 853, distance: 79.0
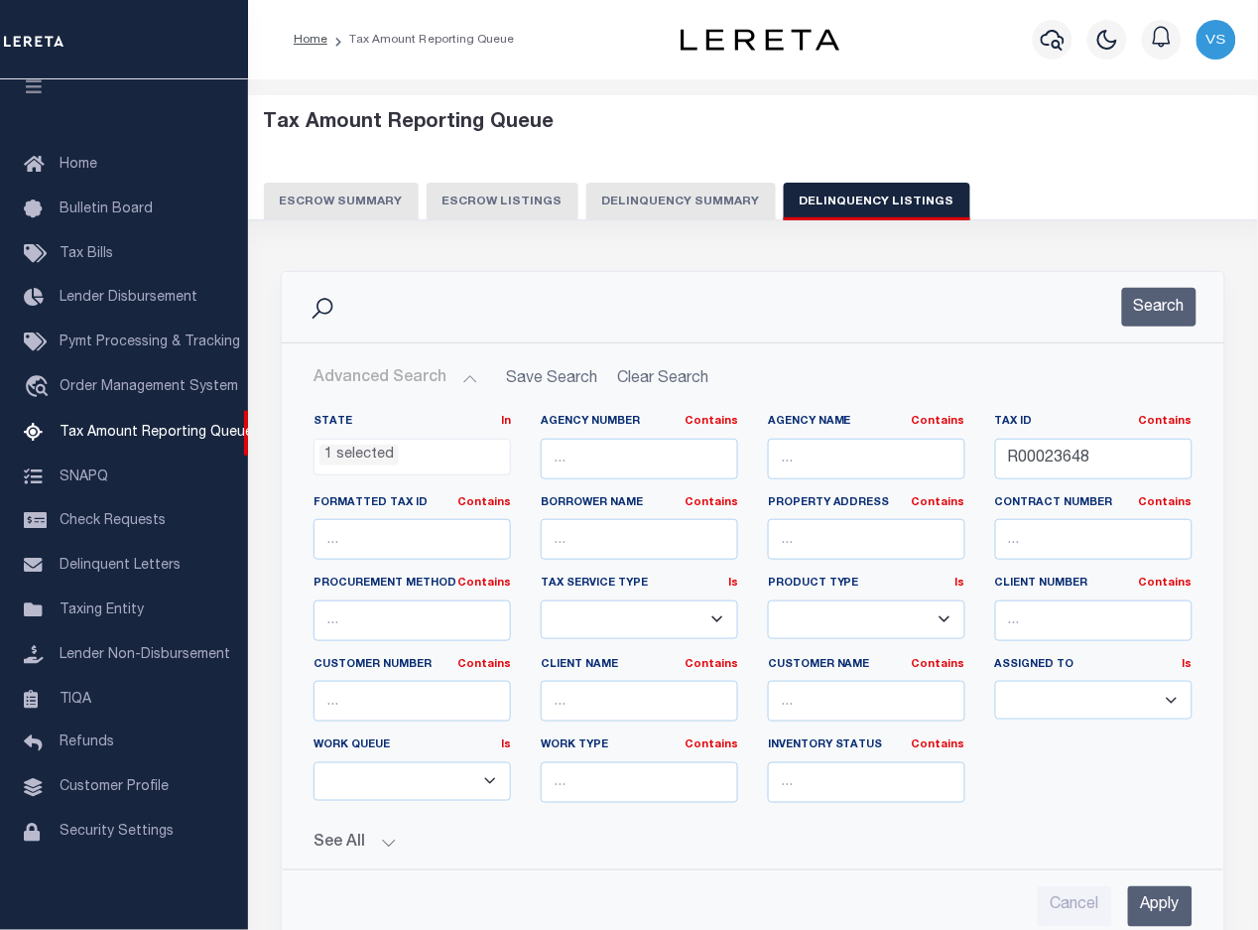
click at [1159, 925] on input "Apply" at bounding box center [1160, 906] width 64 height 41
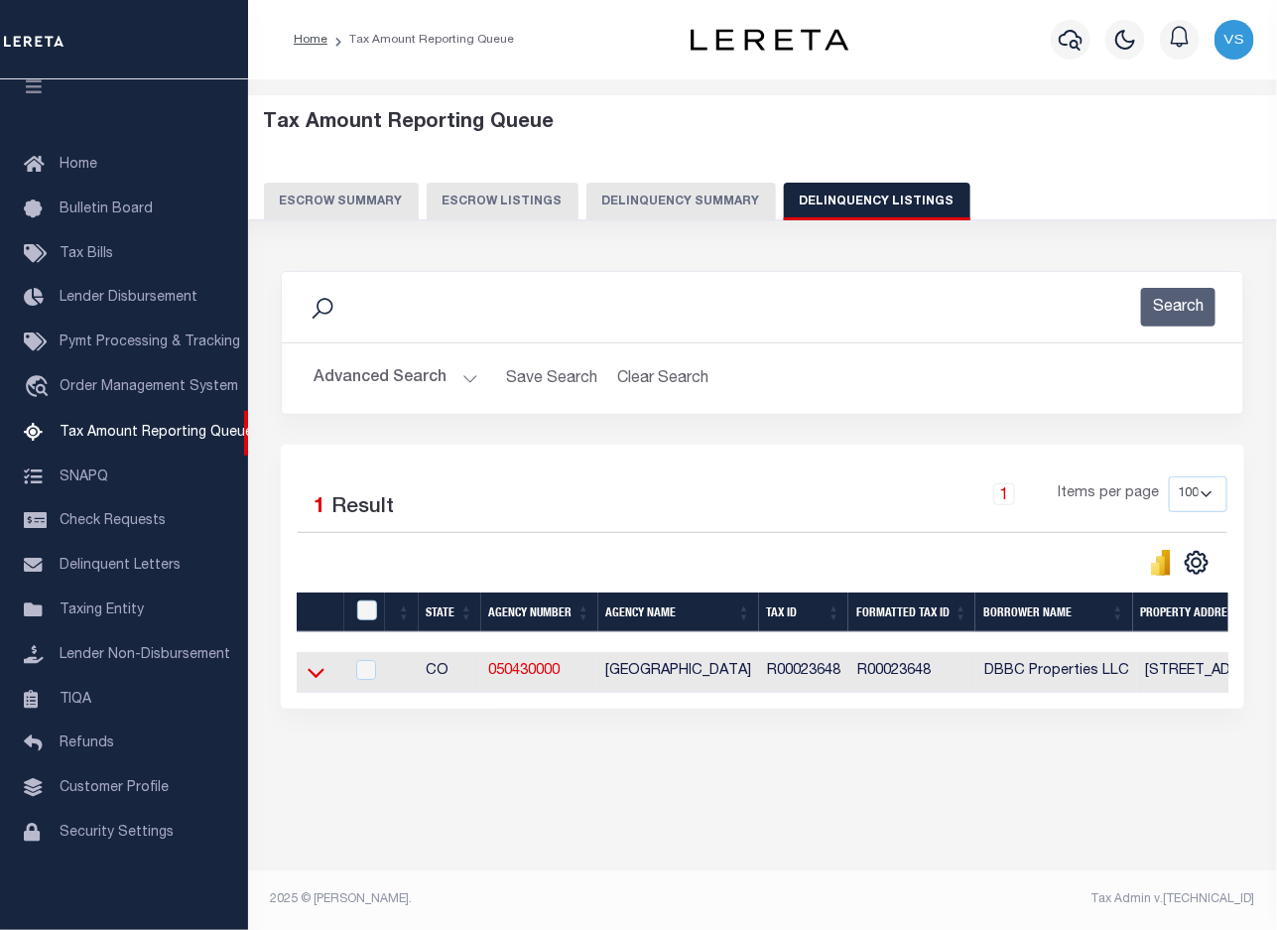
click at [311, 678] on icon at bounding box center [316, 674] width 17 height 10
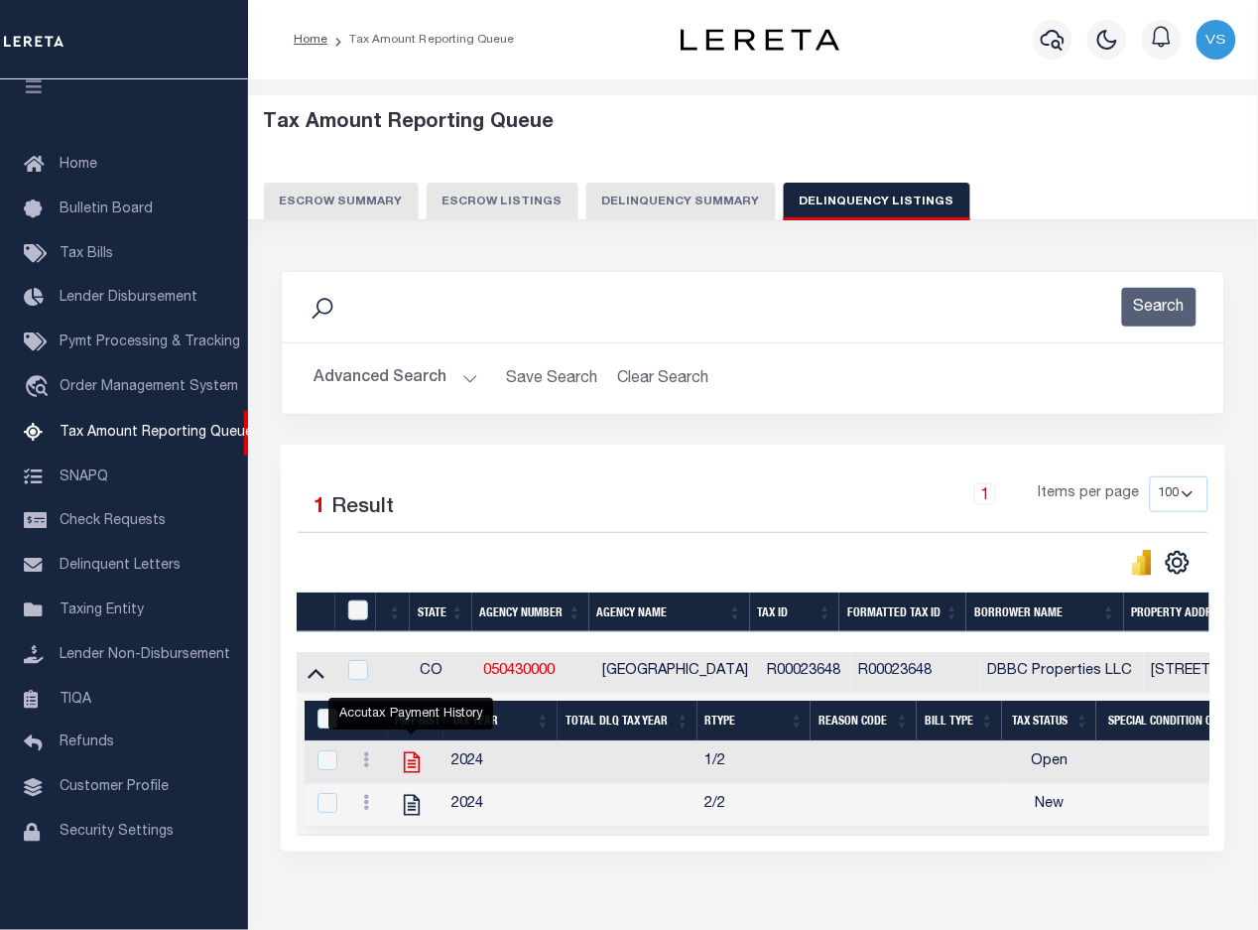
click at [408, 770] on icon "" at bounding box center [412, 762] width 26 height 26
checkbox input "true"
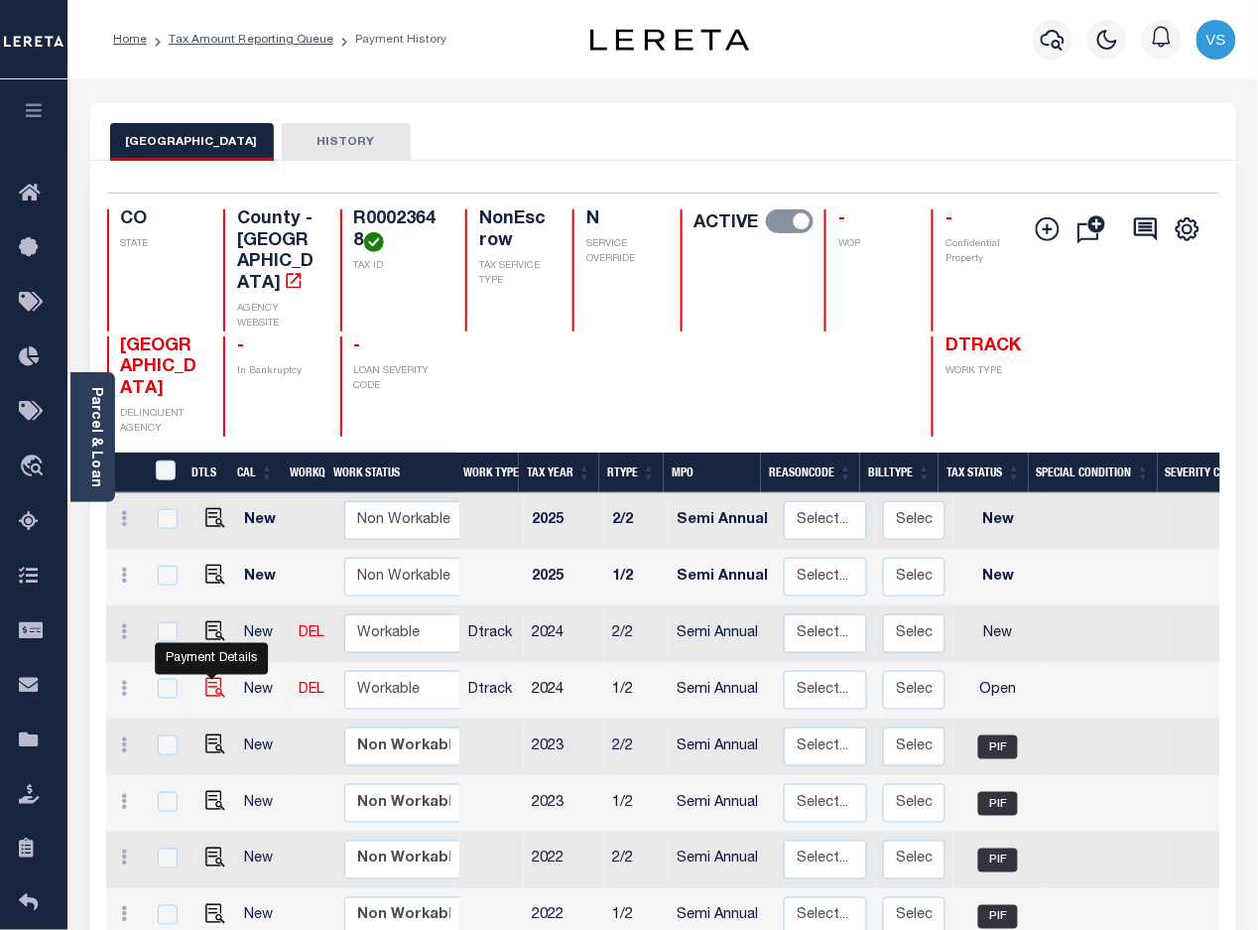
click at [214, 678] on img "" at bounding box center [215, 688] width 20 height 20
checkbox input "true"
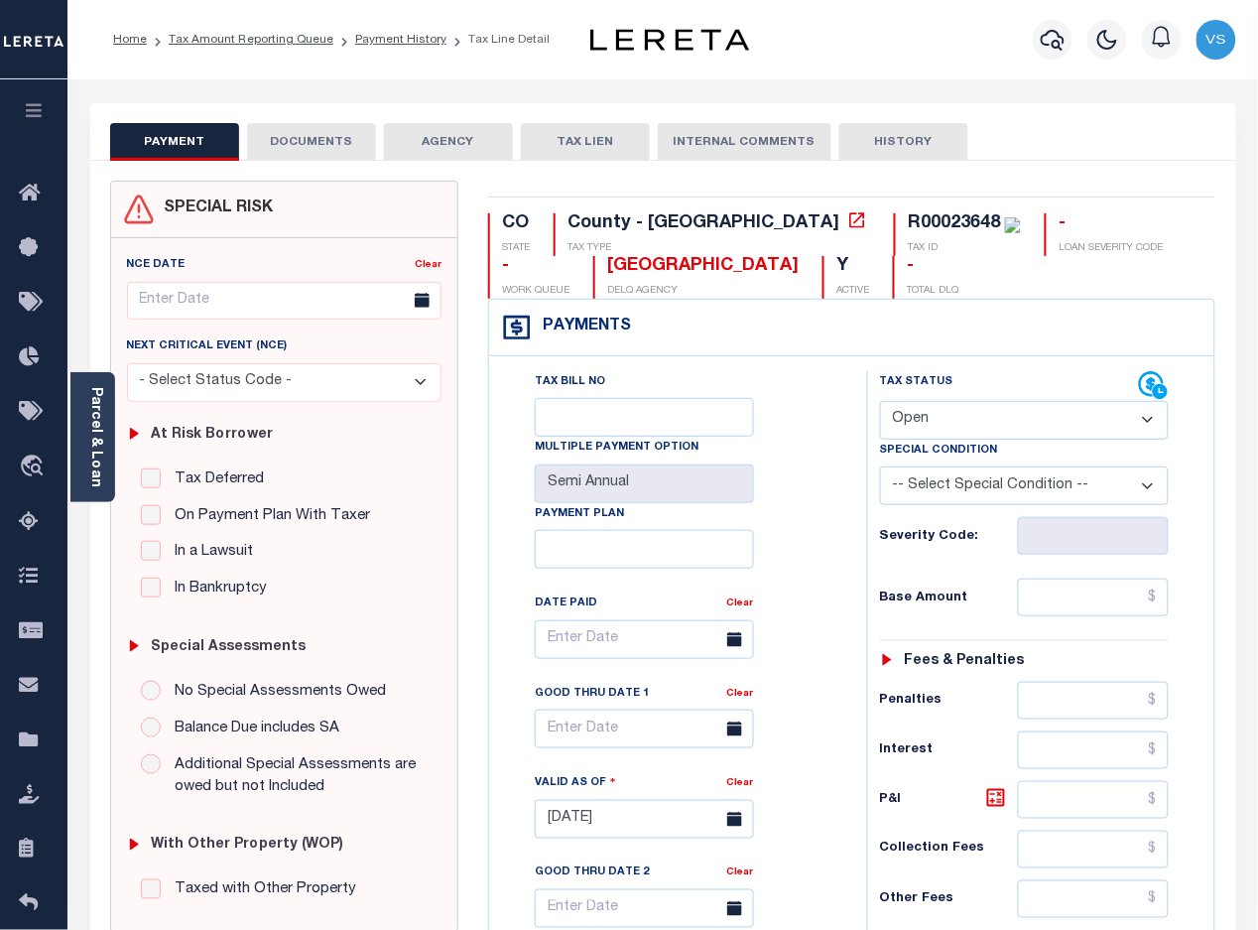
click at [973, 423] on select "- Select Status Code - Open Due/Unpaid Paid Incomplete No Tax Due Internal Refu…" at bounding box center [1025, 420] width 290 height 39
select select "PYD"
click at [880, 403] on select "- Select Status Code - Open Due/Unpaid Paid Incomplete No Tax Due Internal Refu…" at bounding box center [1025, 420] width 290 height 39
type input "[DATE]"
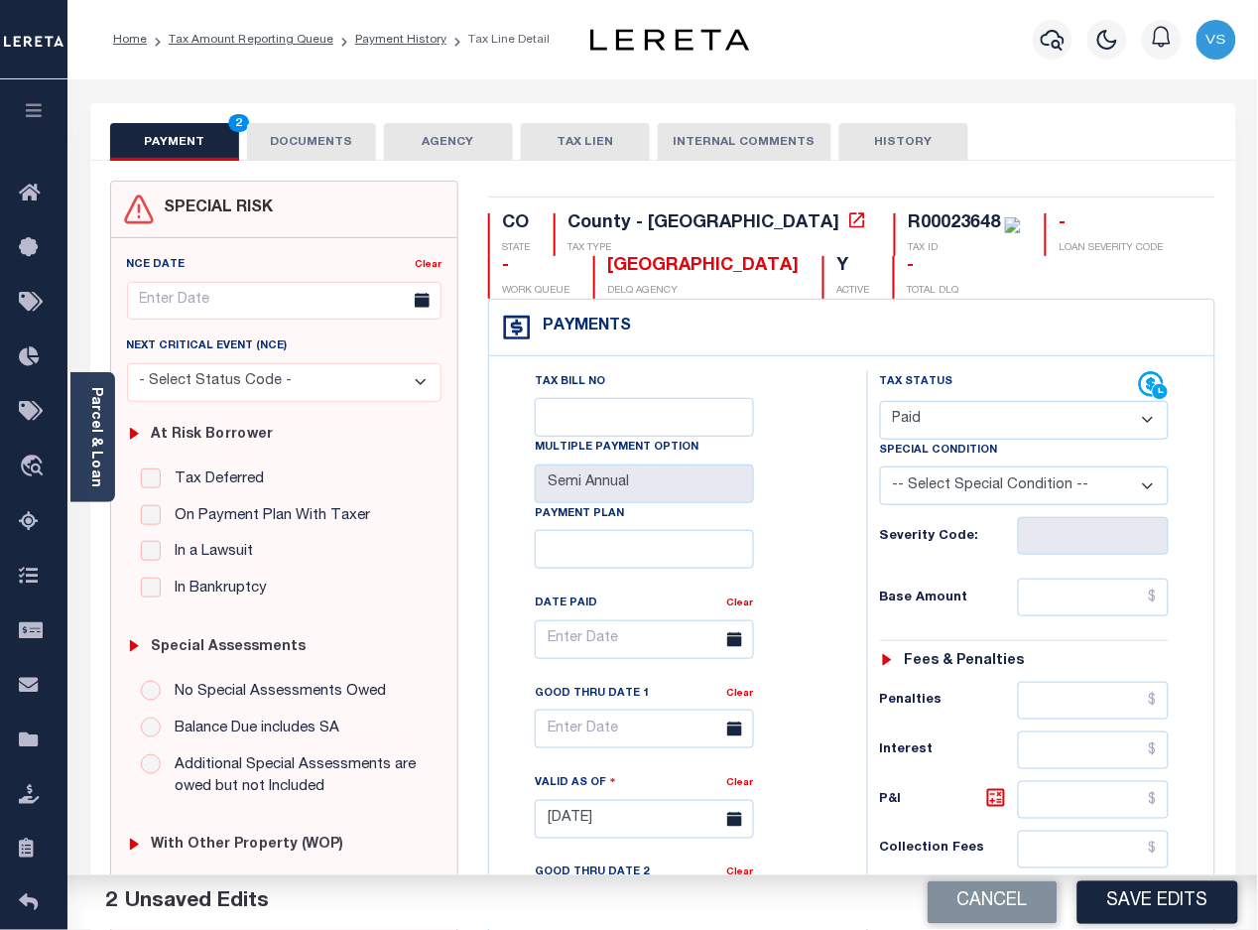
scroll to position [372, 0]
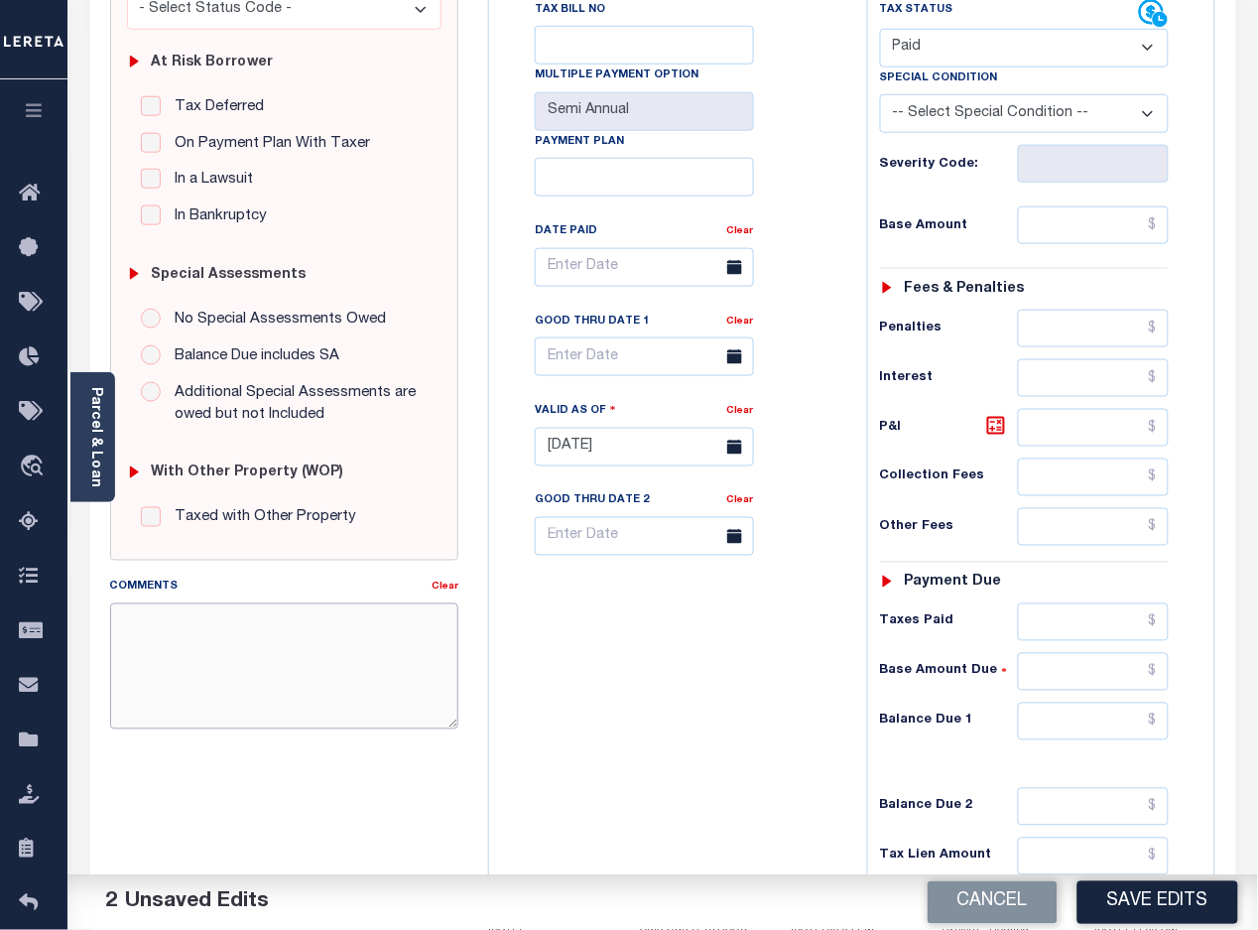
click at [345, 635] on textarea "Comments" at bounding box center [284, 665] width 349 height 125
paste textarea "[DATE] -Per [PERSON_NAME] of [GEOGRAPHIC_DATA] these parcels are paid in full p…"
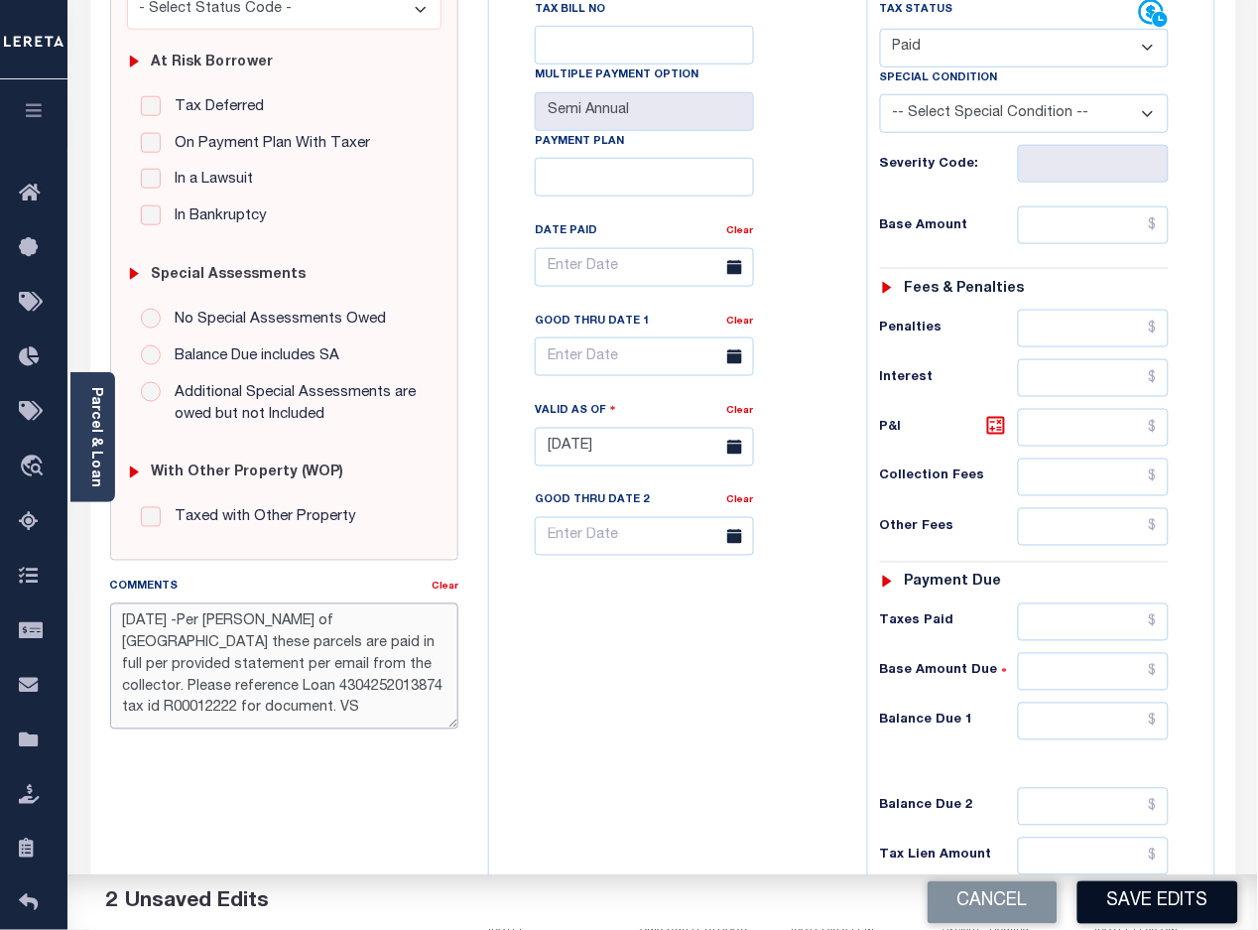
type textarea "[DATE] -Per [PERSON_NAME] of [GEOGRAPHIC_DATA] these parcels are paid in full p…"
click at [1127, 901] on button "Save Edits" at bounding box center [1157, 902] width 161 height 43
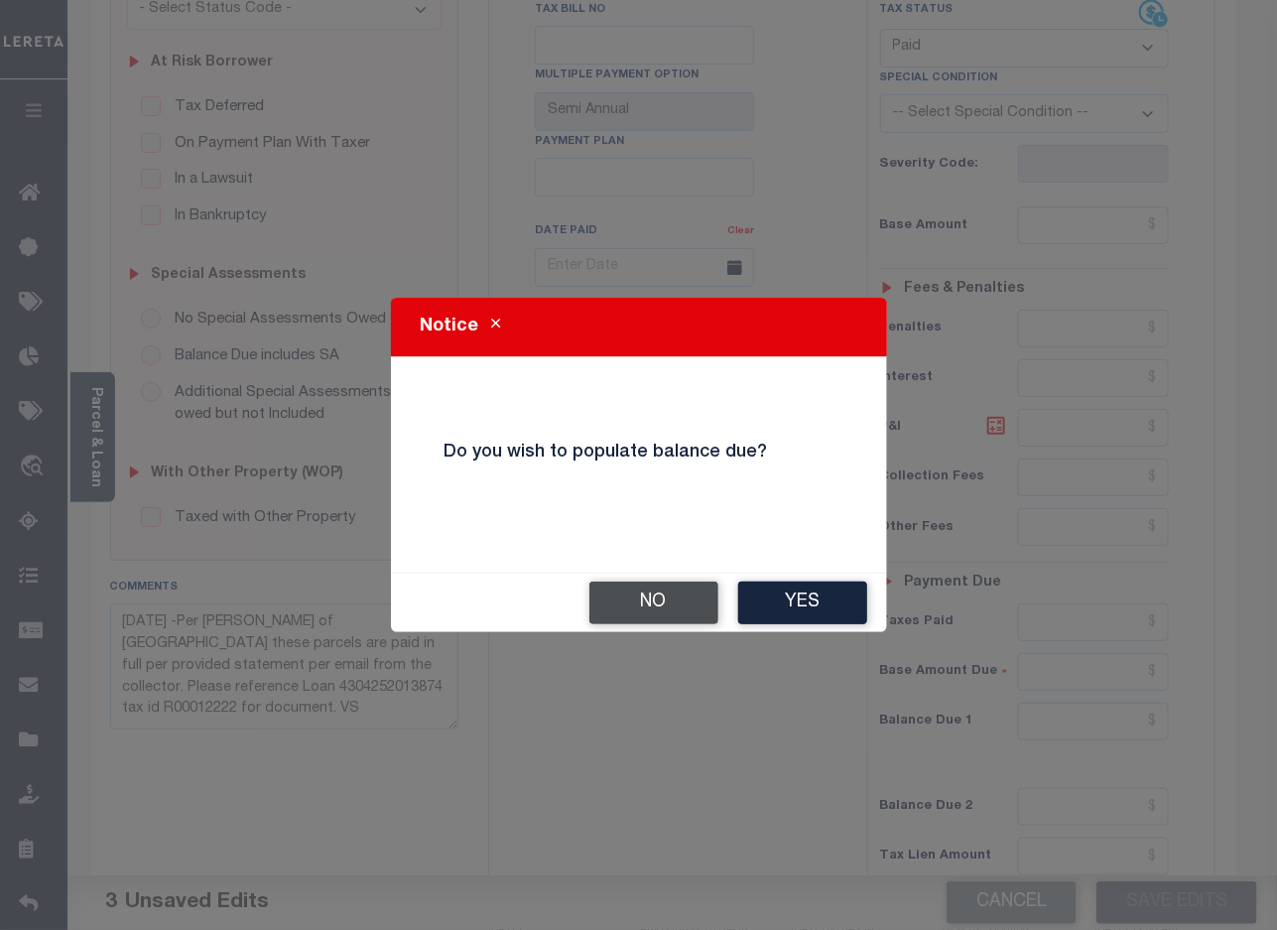
click at [627, 605] on button "No" at bounding box center [653, 602] width 129 height 43
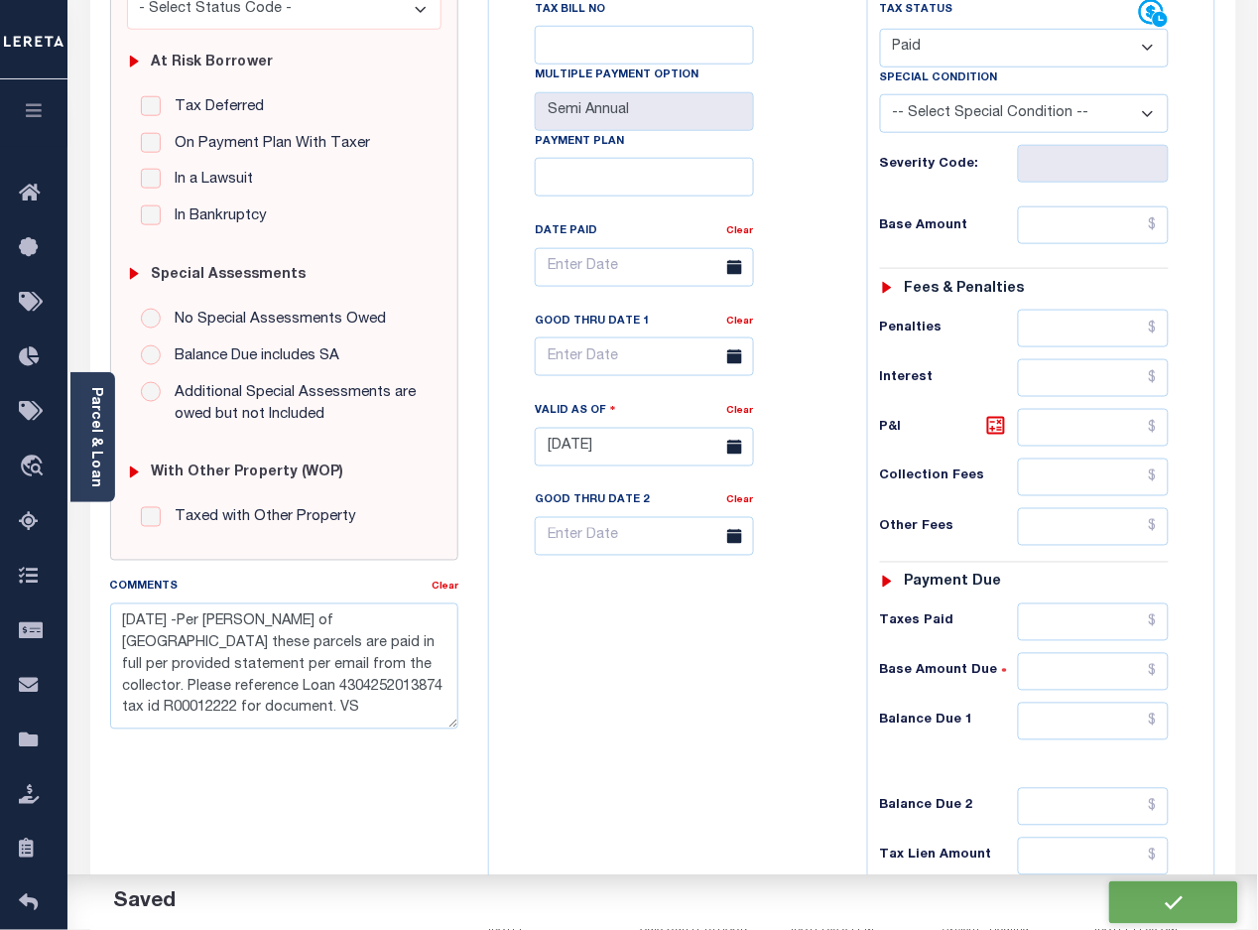
checkbox input "false"
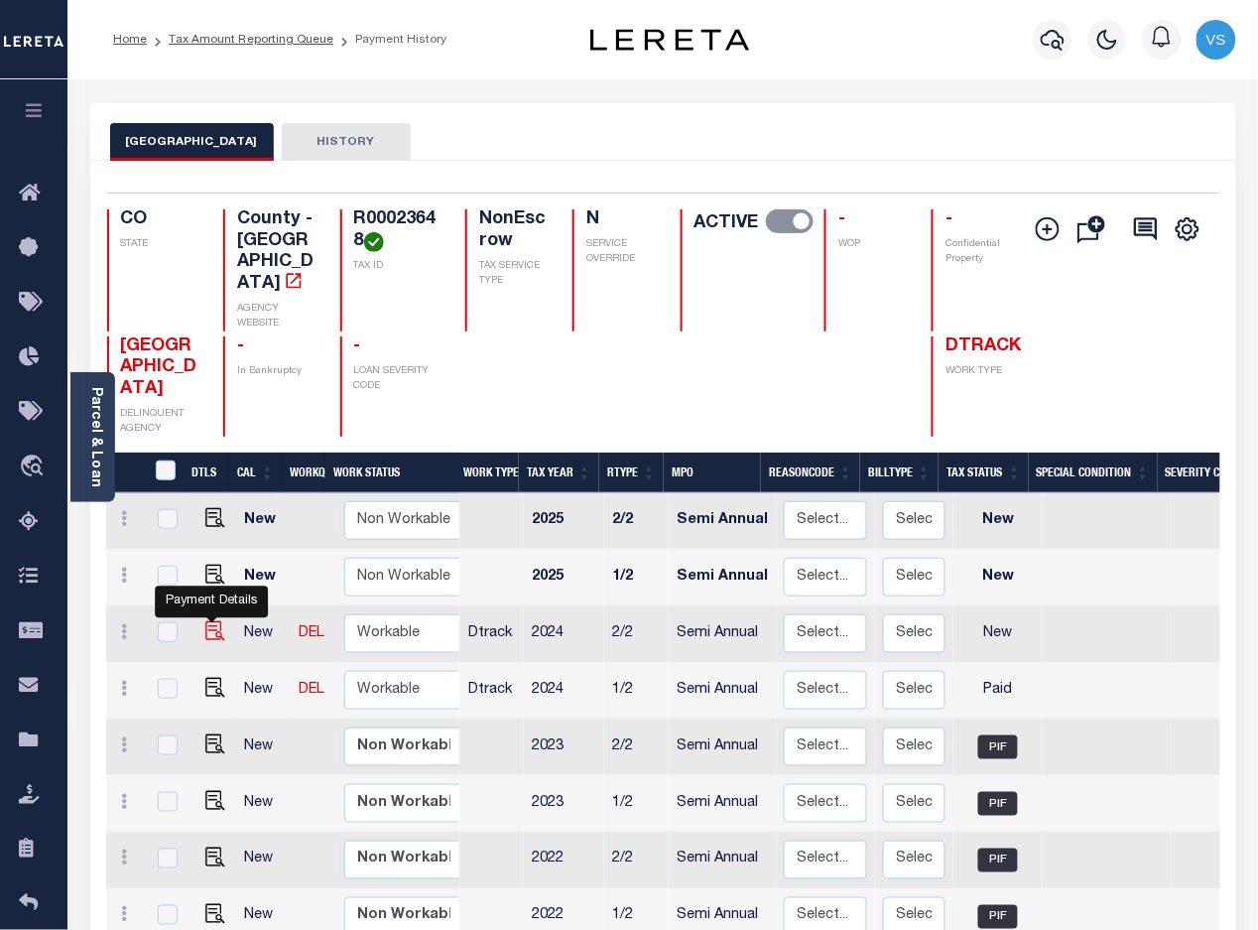
click at [210, 621] on img "" at bounding box center [215, 631] width 20 height 20
checkbox input "true"
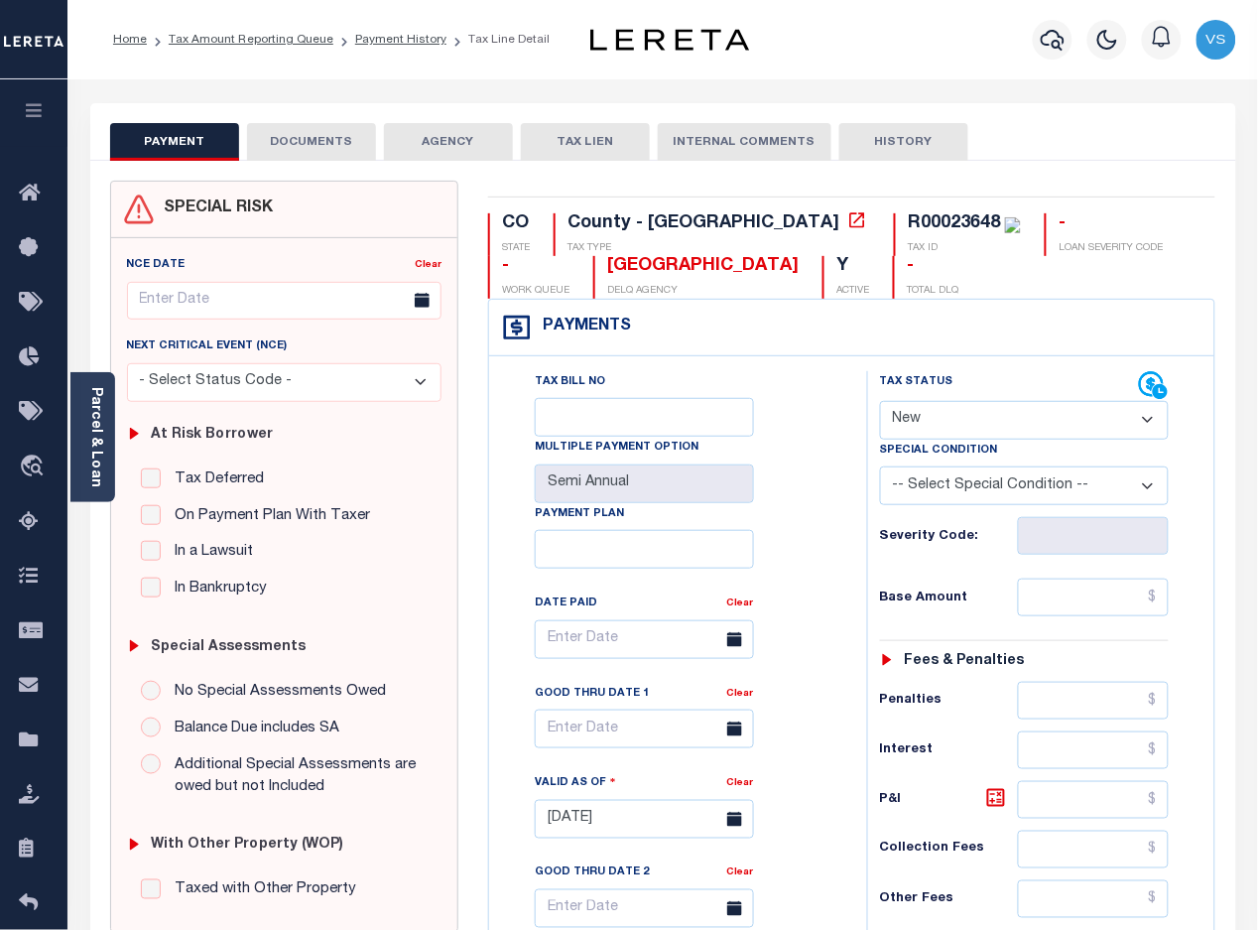
click at [963, 423] on select "- Select Status Code - Open Due/Unpaid Paid Incomplete No Tax Due Internal Refu…" at bounding box center [1025, 420] width 290 height 39
select select "PYD"
click at [880, 403] on select "- Select Status Code - Open Due/Unpaid Paid Incomplete No Tax Due Internal Refu…" at bounding box center [1025, 420] width 290 height 39
type input "[DATE]"
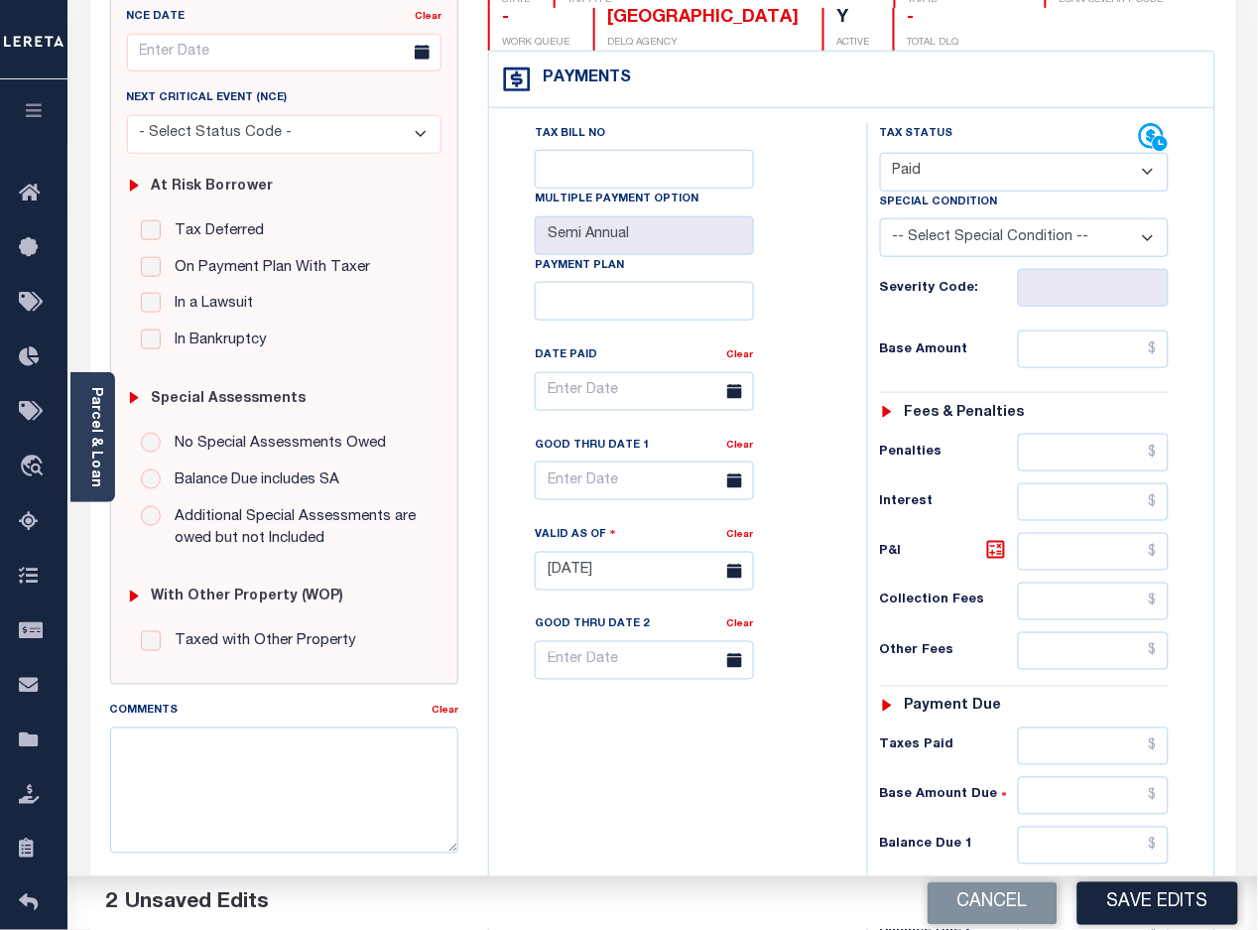
scroll to position [496, 0]
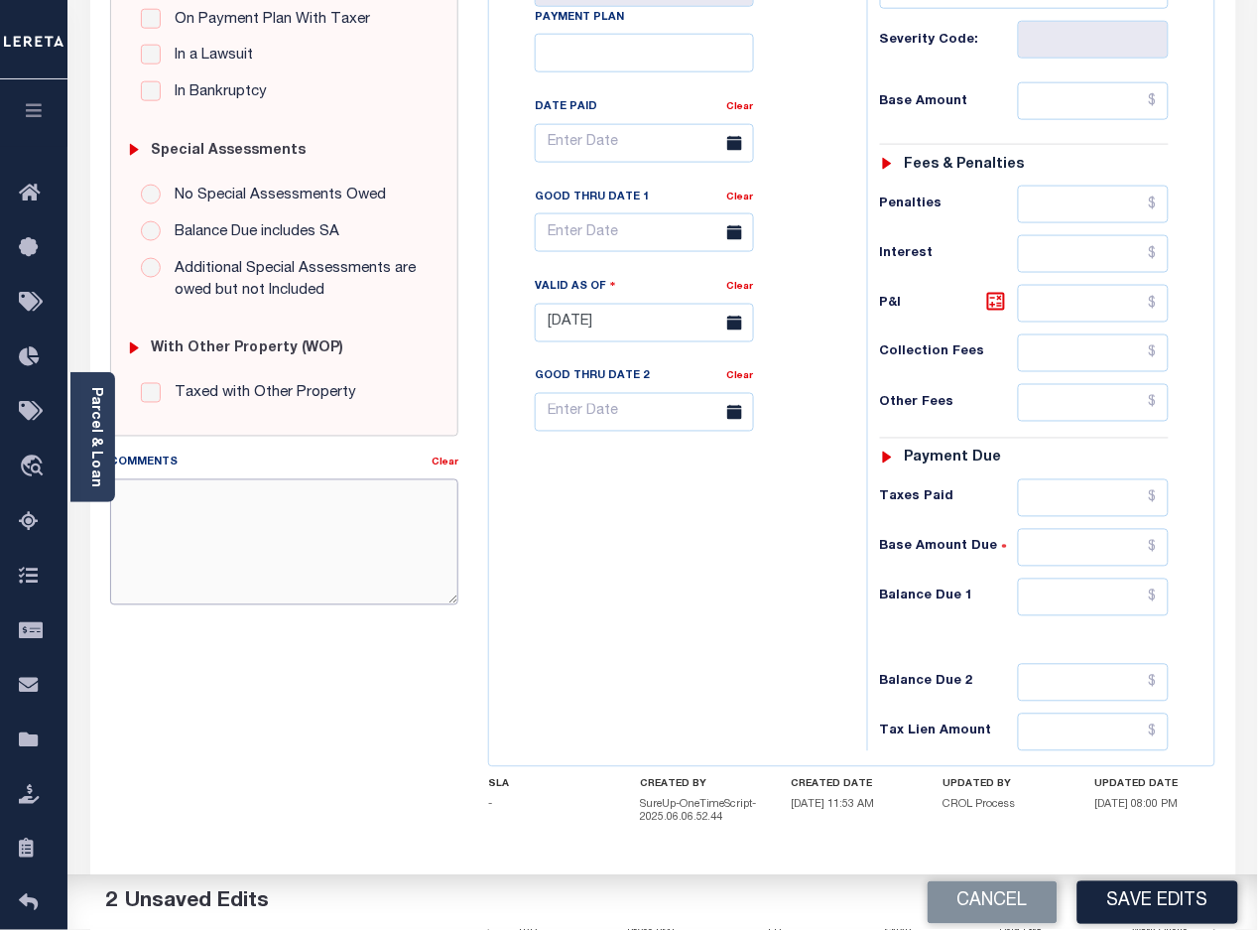
click at [319, 558] on textarea "Comments" at bounding box center [284, 541] width 349 height 125
paste textarea "[DATE] -Per [PERSON_NAME] of [GEOGRAPHIC_DATA] these parcels are paid in full p…"
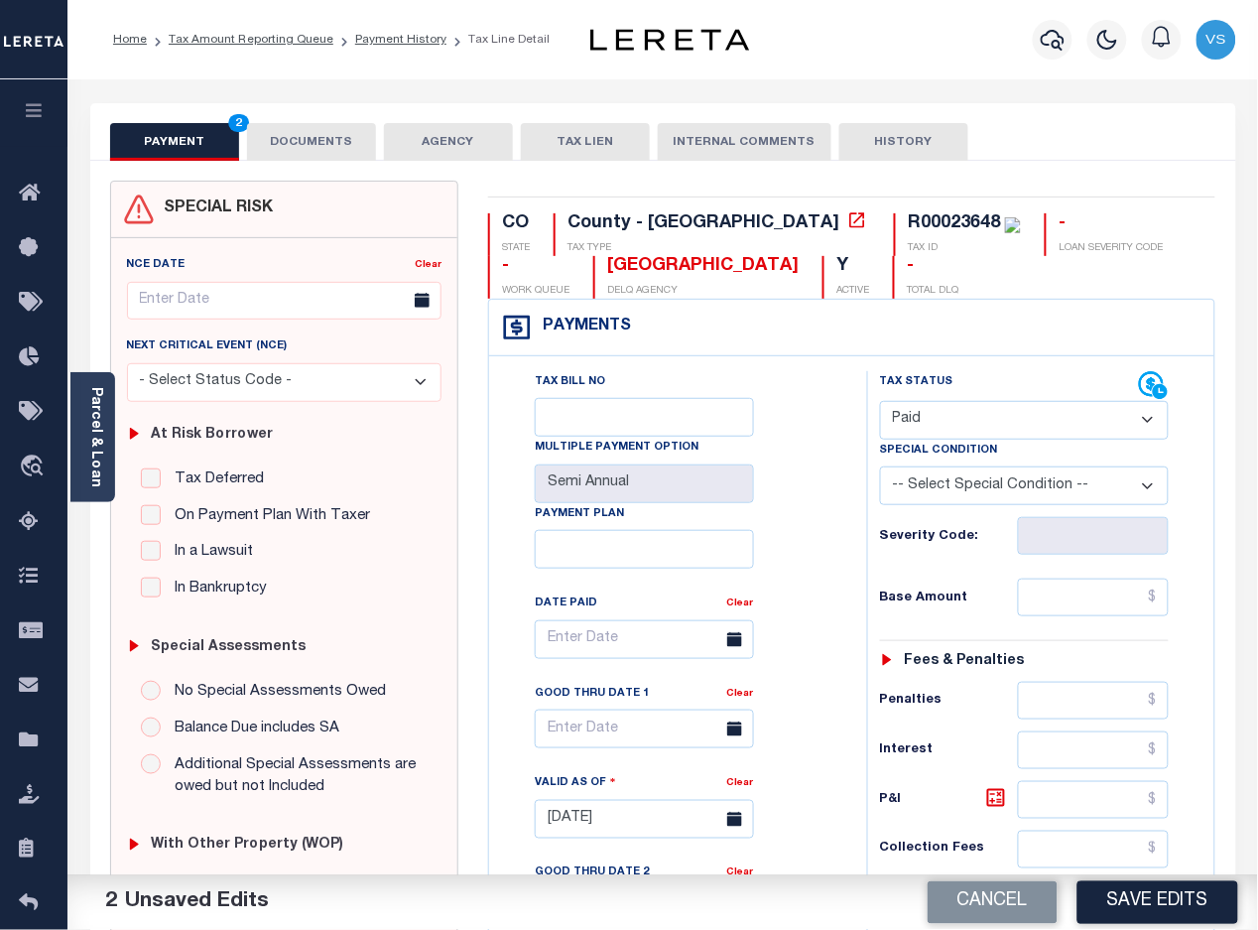
scroll to position [372, 0]
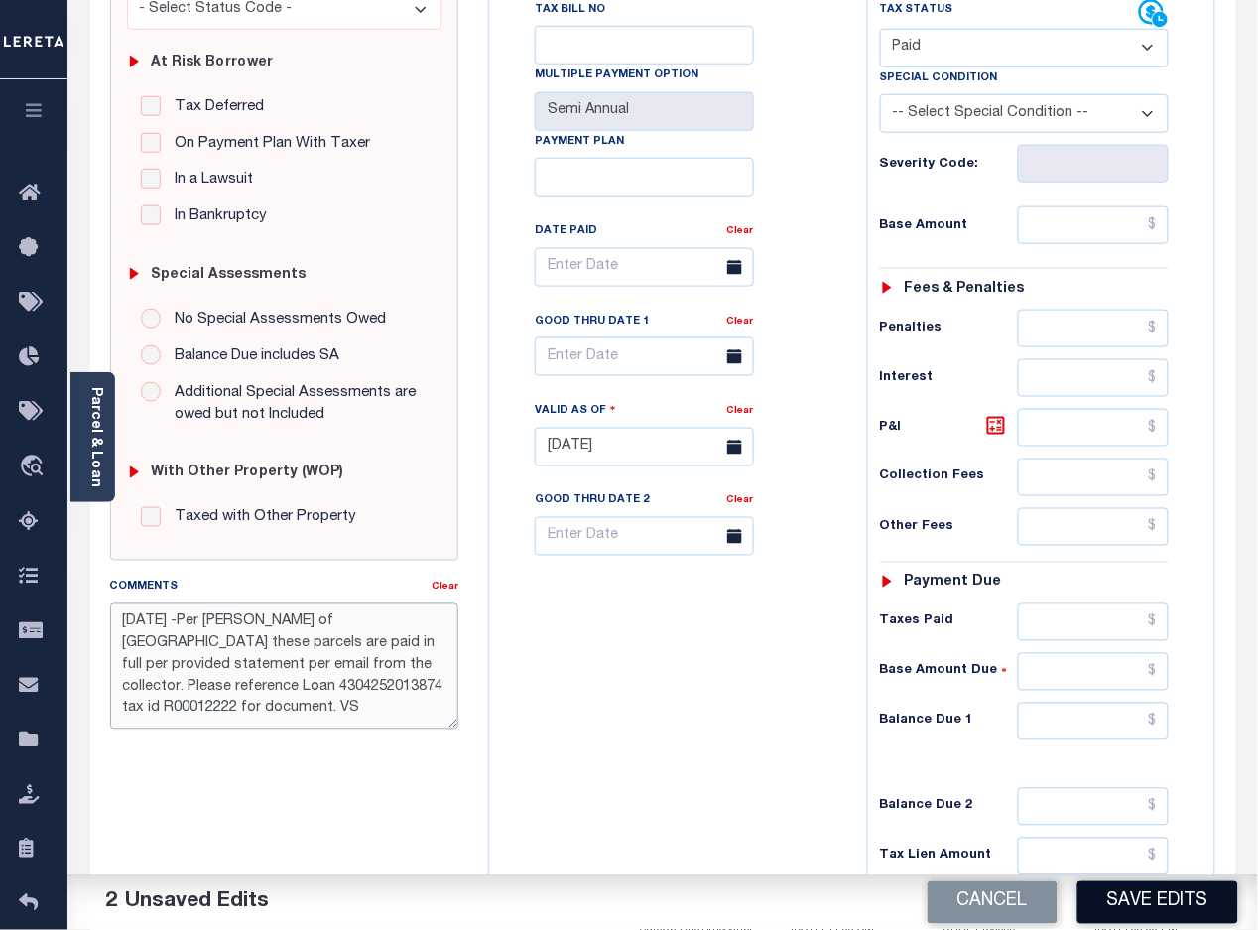
type textarea "[DATE] -Per [PERSON_NAME] of [GEOGRAPHIC_DATA] these parcels are paid in full p…"
click at [1152, 908] on button "Save Edits" at bounding box center [1157, 902] width 161 height 43
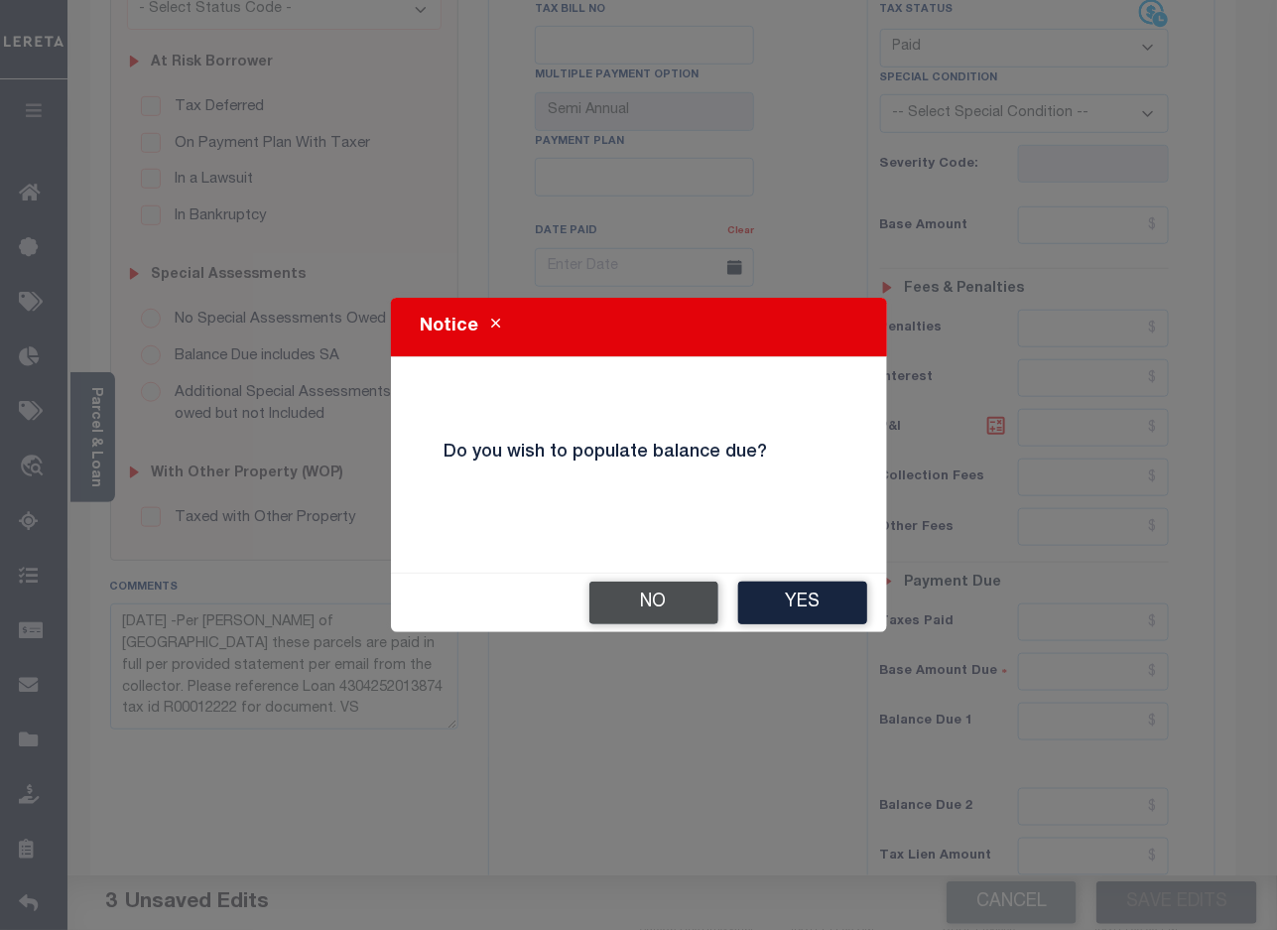
click at [672, 602] on button "No" at bounding box center [653, 602] width 129 height 43
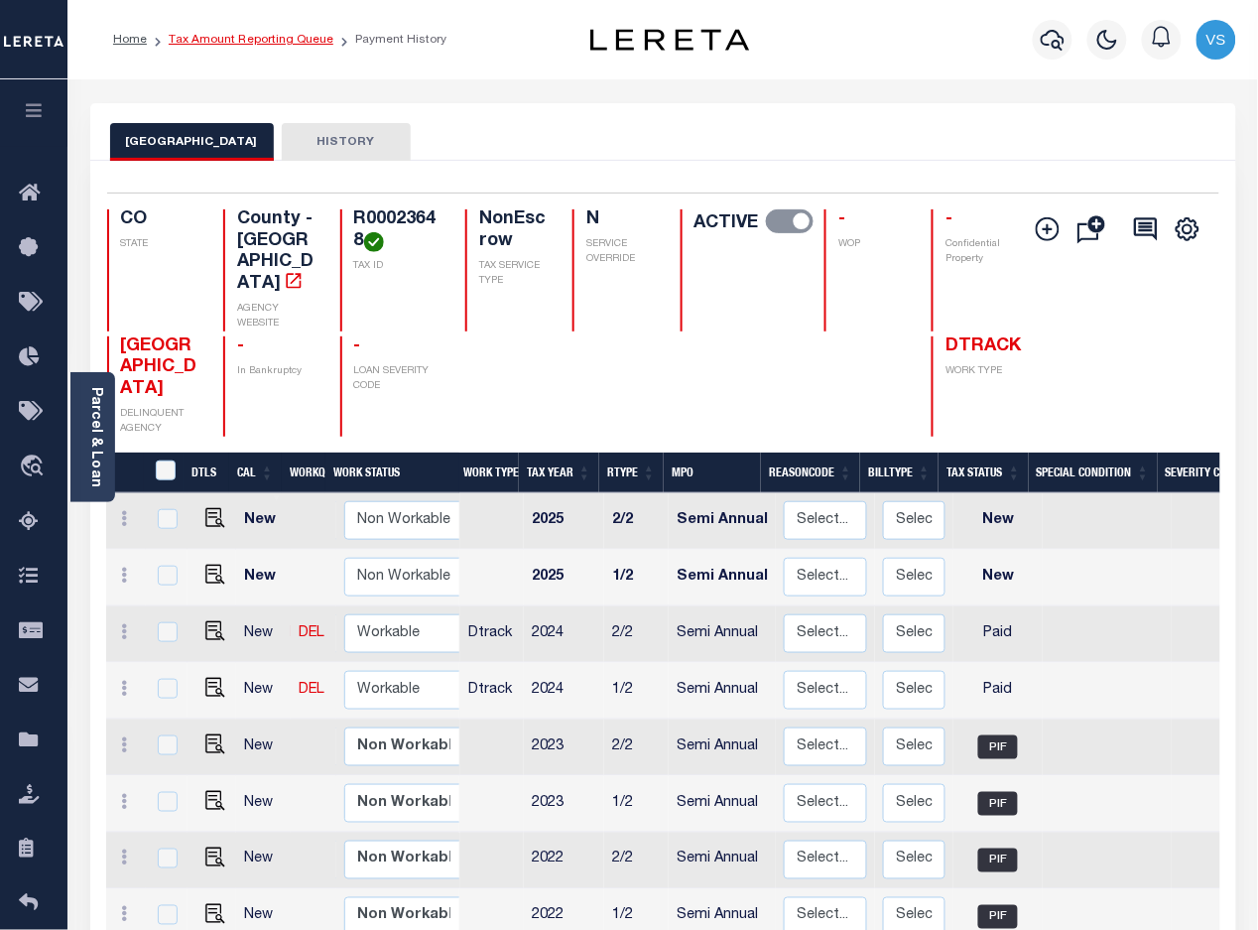
click at [255, 40] on link "Tax Amount Reporting Queue" at bounding box center [251, 40] width 165 height 12
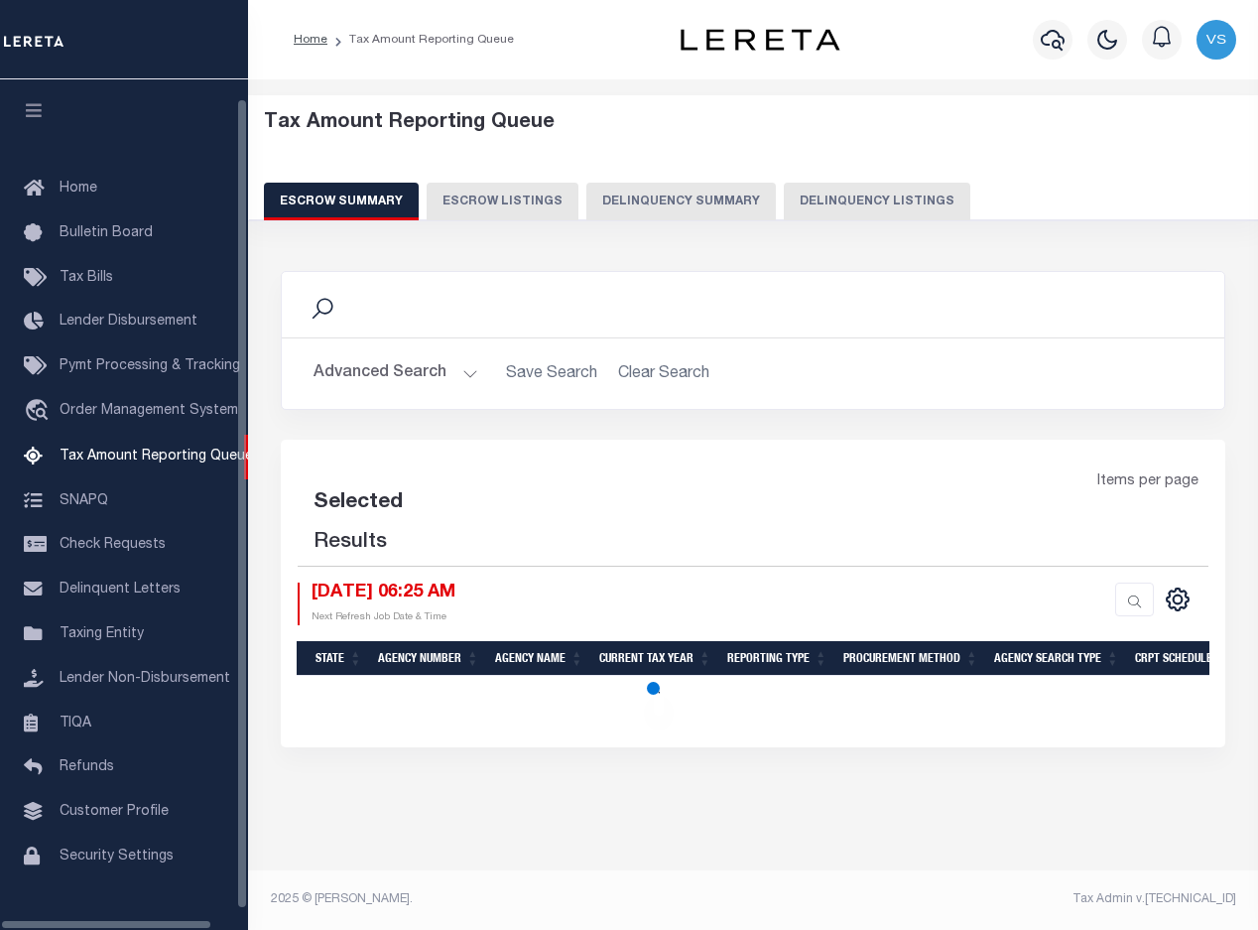
select select "100"
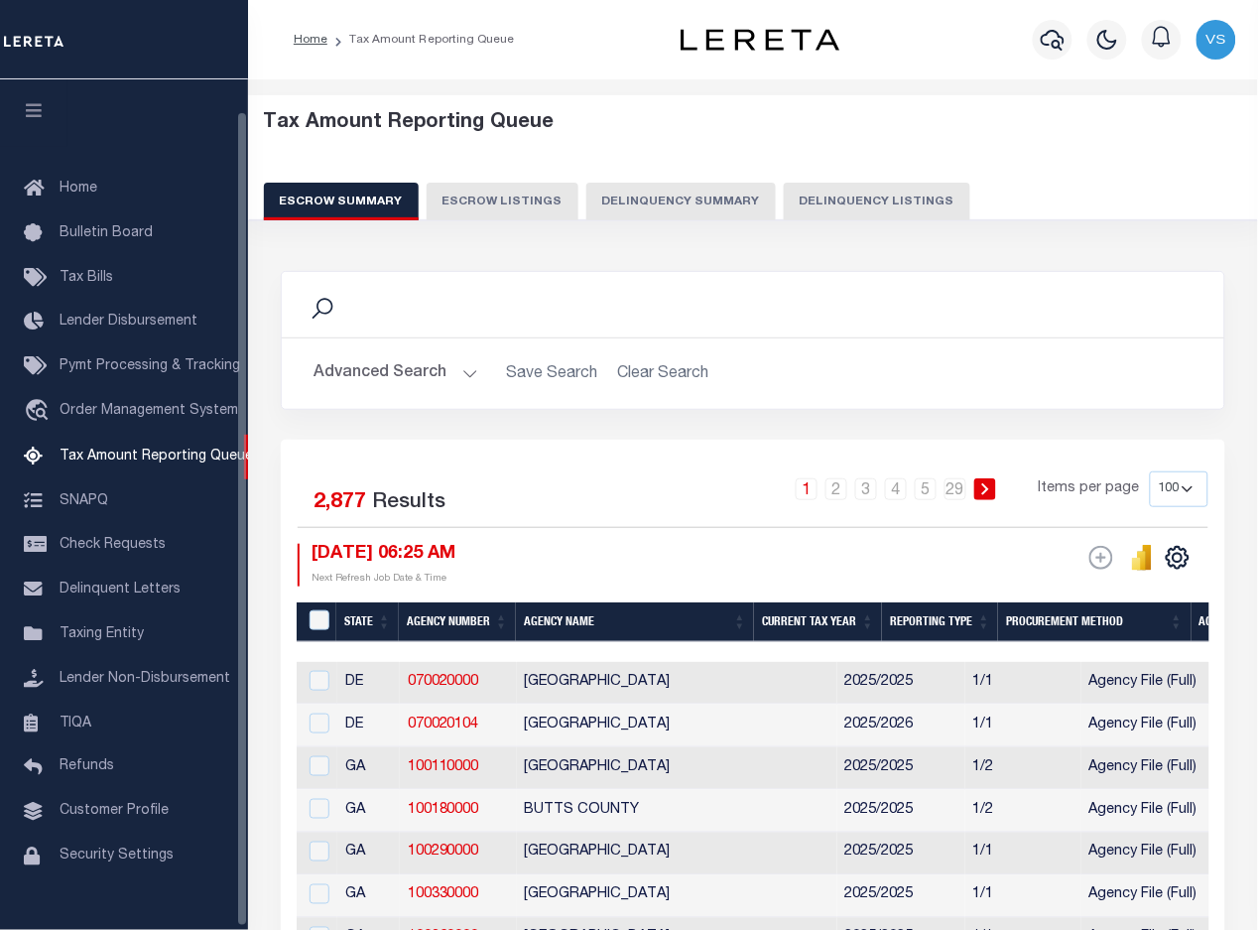
scroll to position [33, 0]
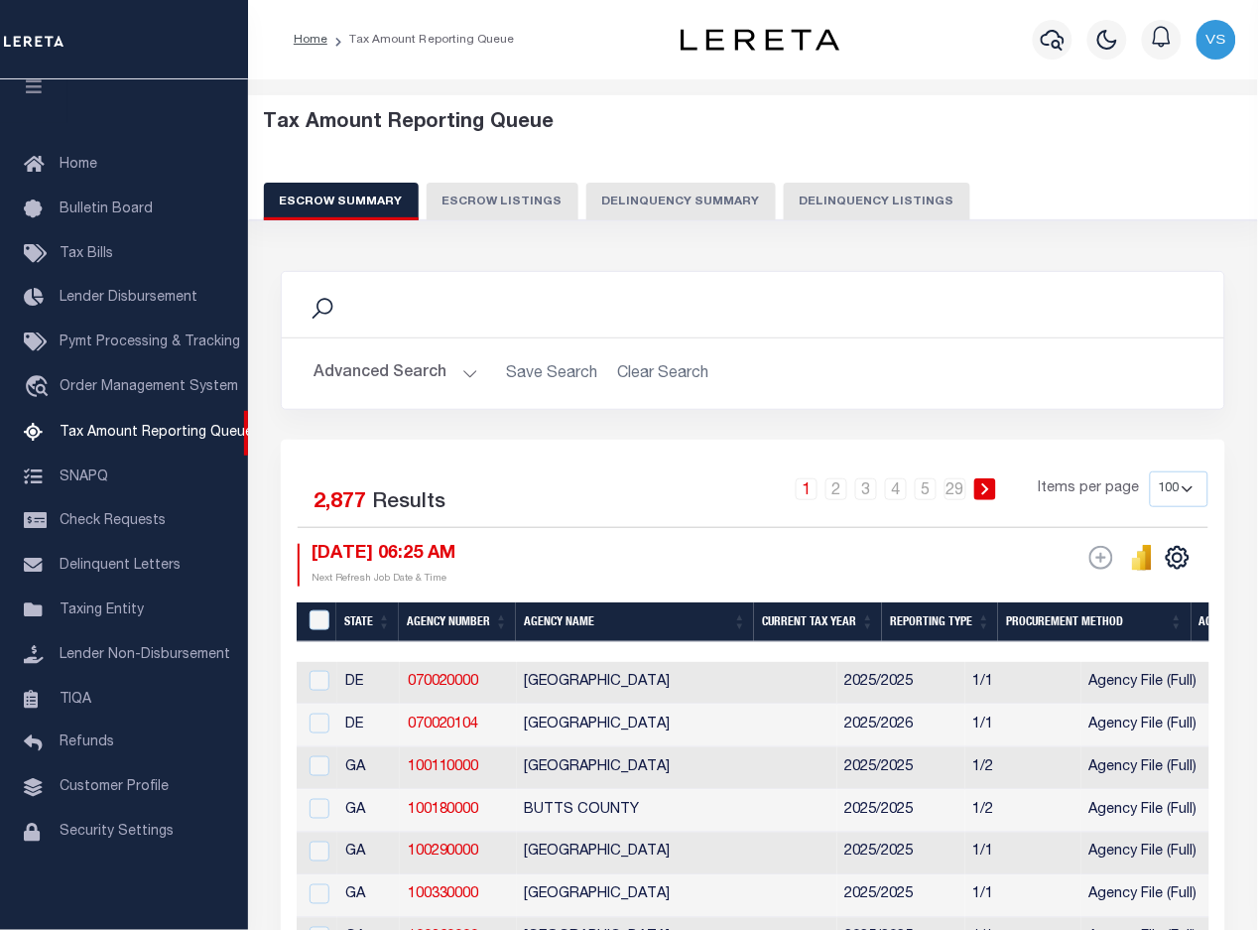
click at [860, 198] on button "Delinquency Listings" at bounding box center [877, 202] width 187 height 38
select select "100"
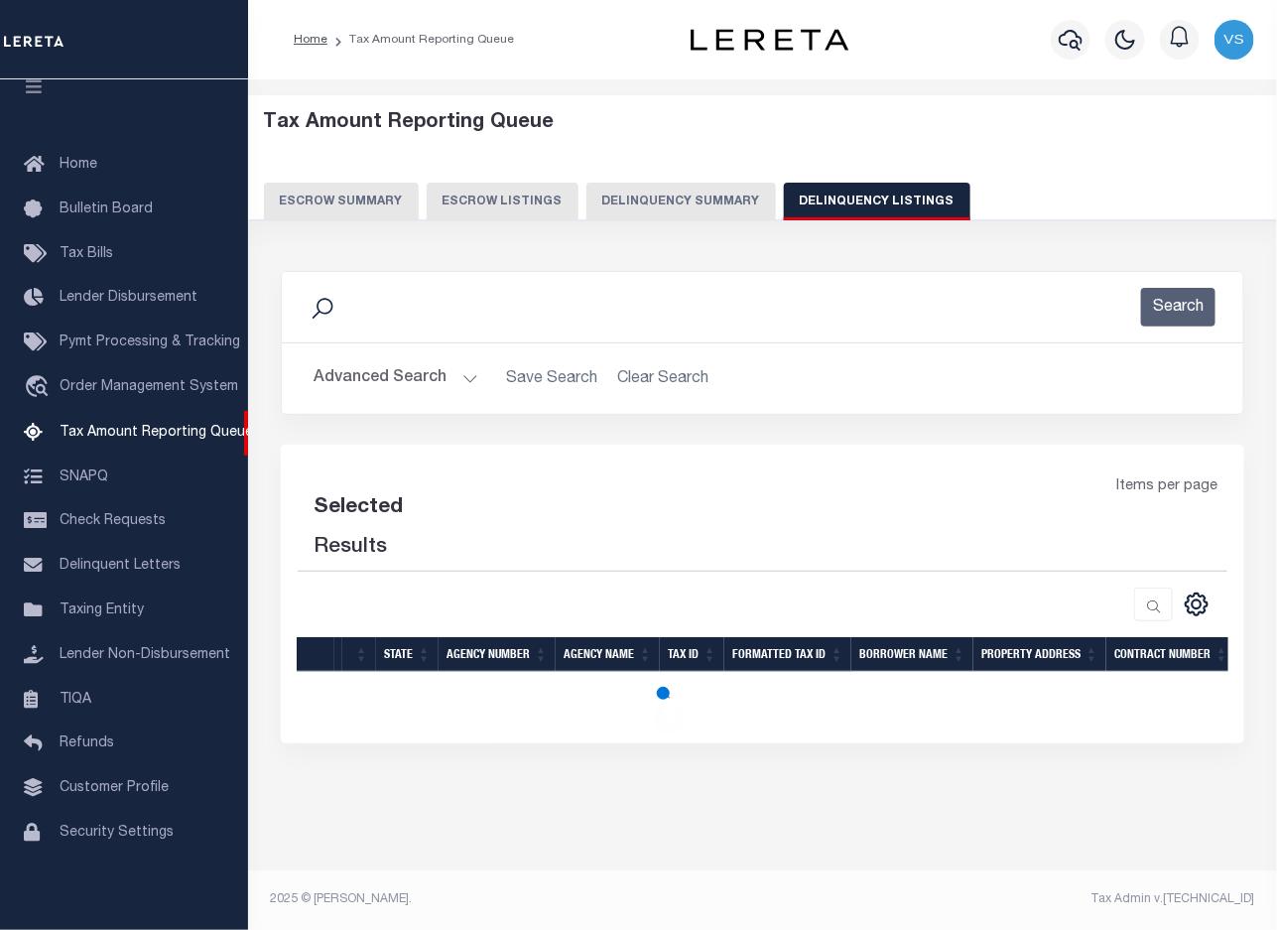
select select "100"
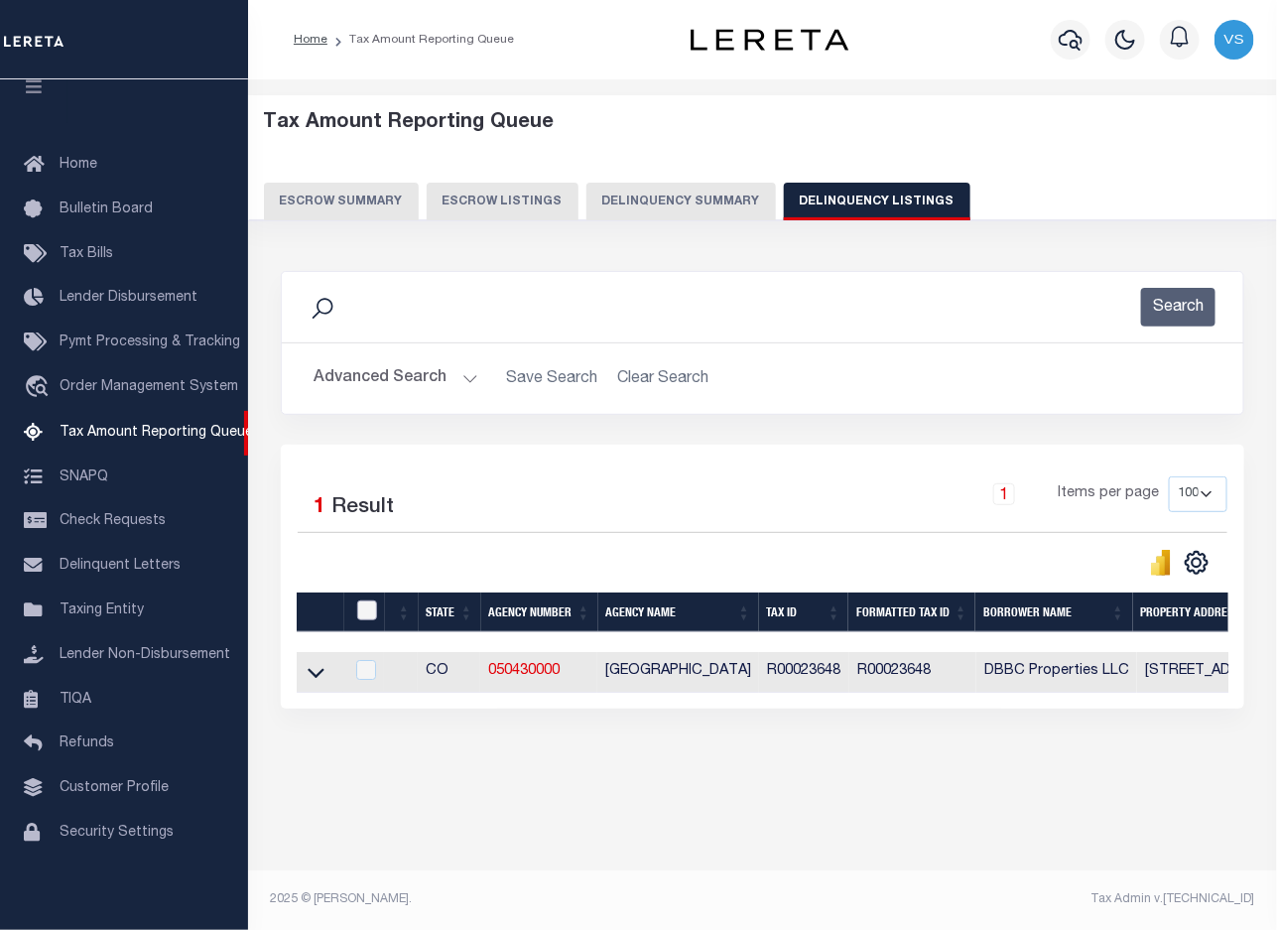
click at [368, 611] on input "checkbox" at bounding box center [367, 610] width 20 height 20
checkbox input "true"
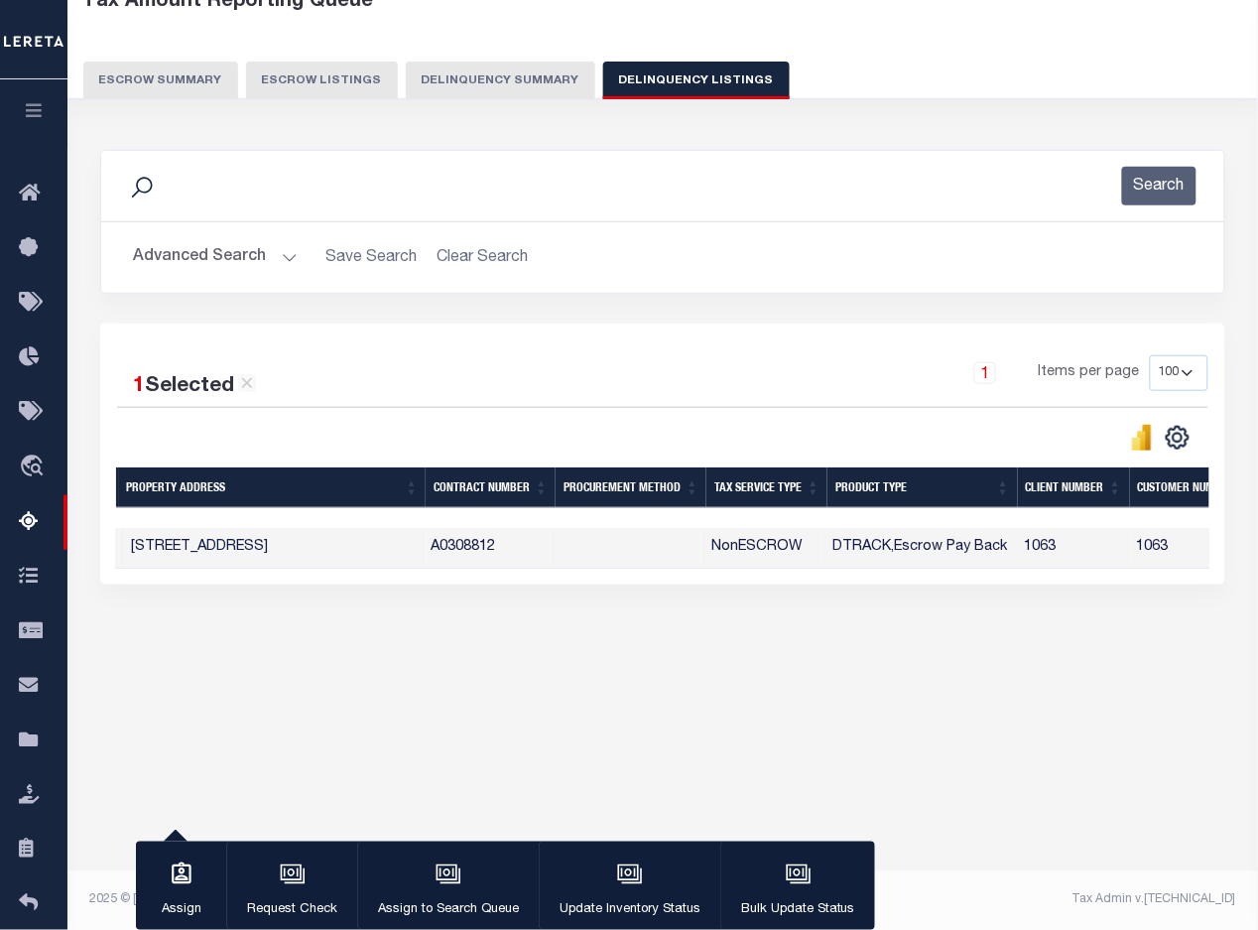
scroll to position [0, 0]
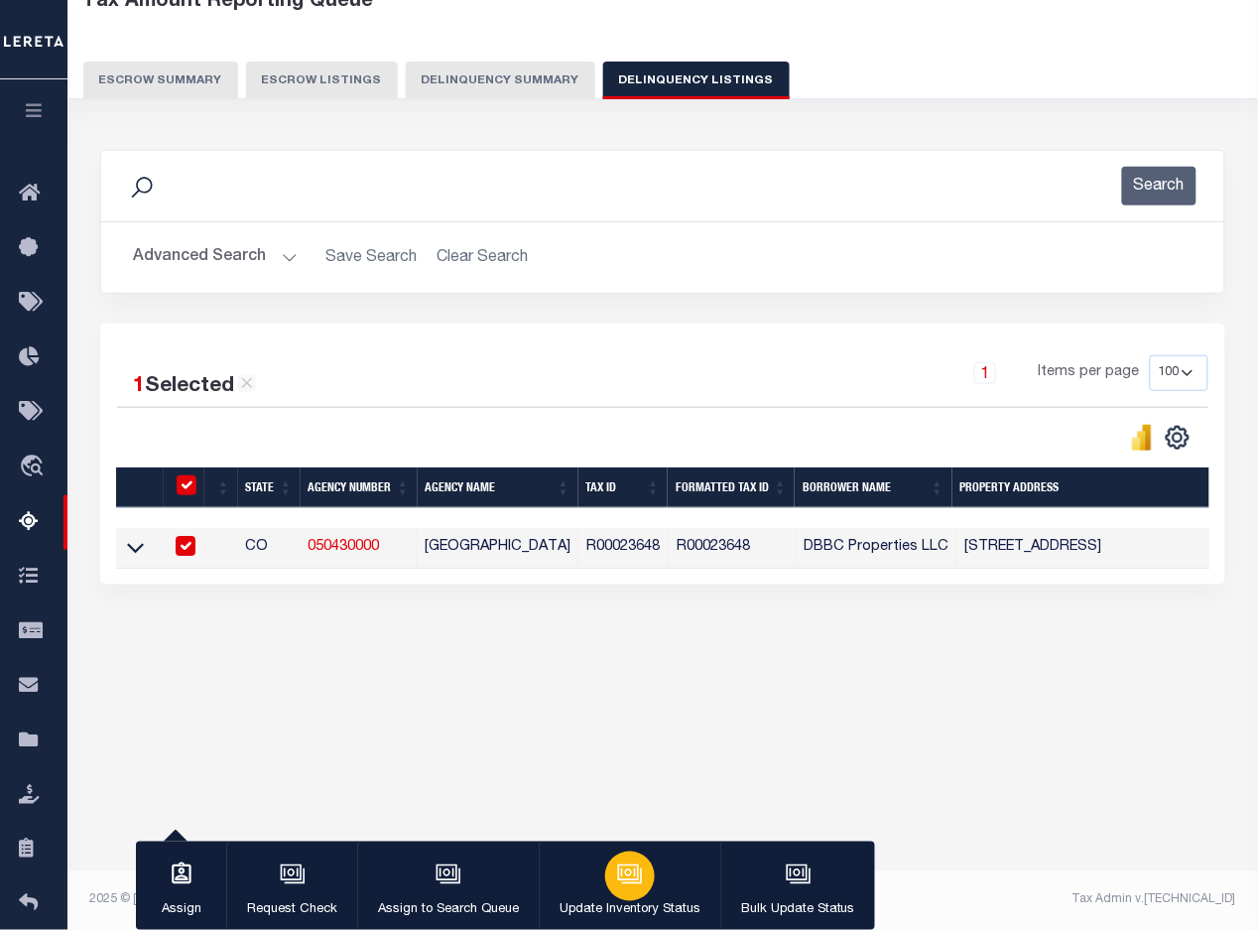
click at [621, 877] on icon "button" at bounding box center [628, 872] width 15 height 9
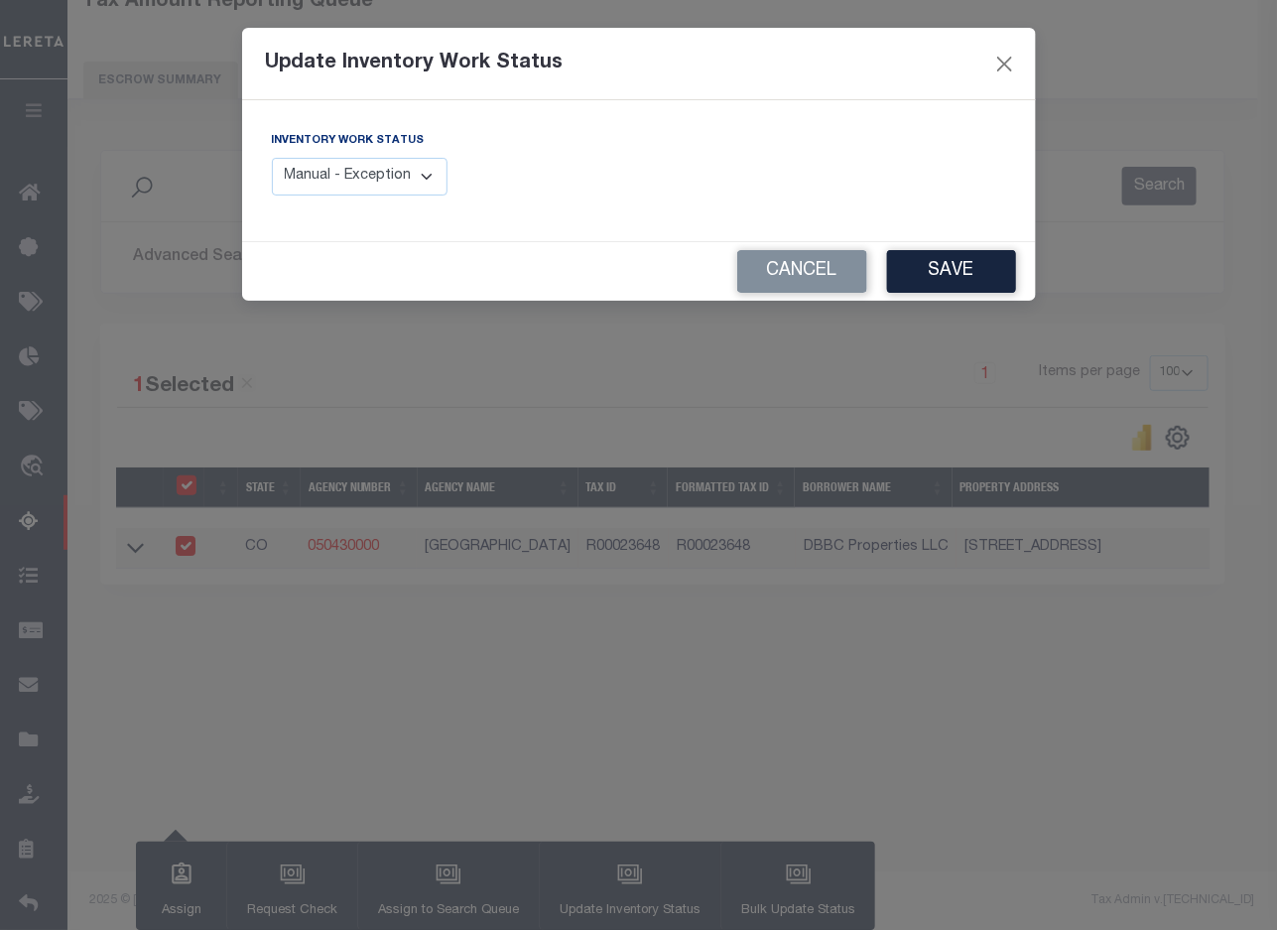
click at [315, 167] on select "Manual - Exception Pended - Awaiting Search Late Add Exception Completed" at bounding box center [360, 177] width 177 height 39
select select "4"
click at [272, 158] on select "Manual - Exception Pended - Awaiting Search Late Add Exception Completed" at bounding box center [360, 177] width 177 height 39
click at [916, 278] on button "Save" at bounding box center [951, 271] width 129 height 43
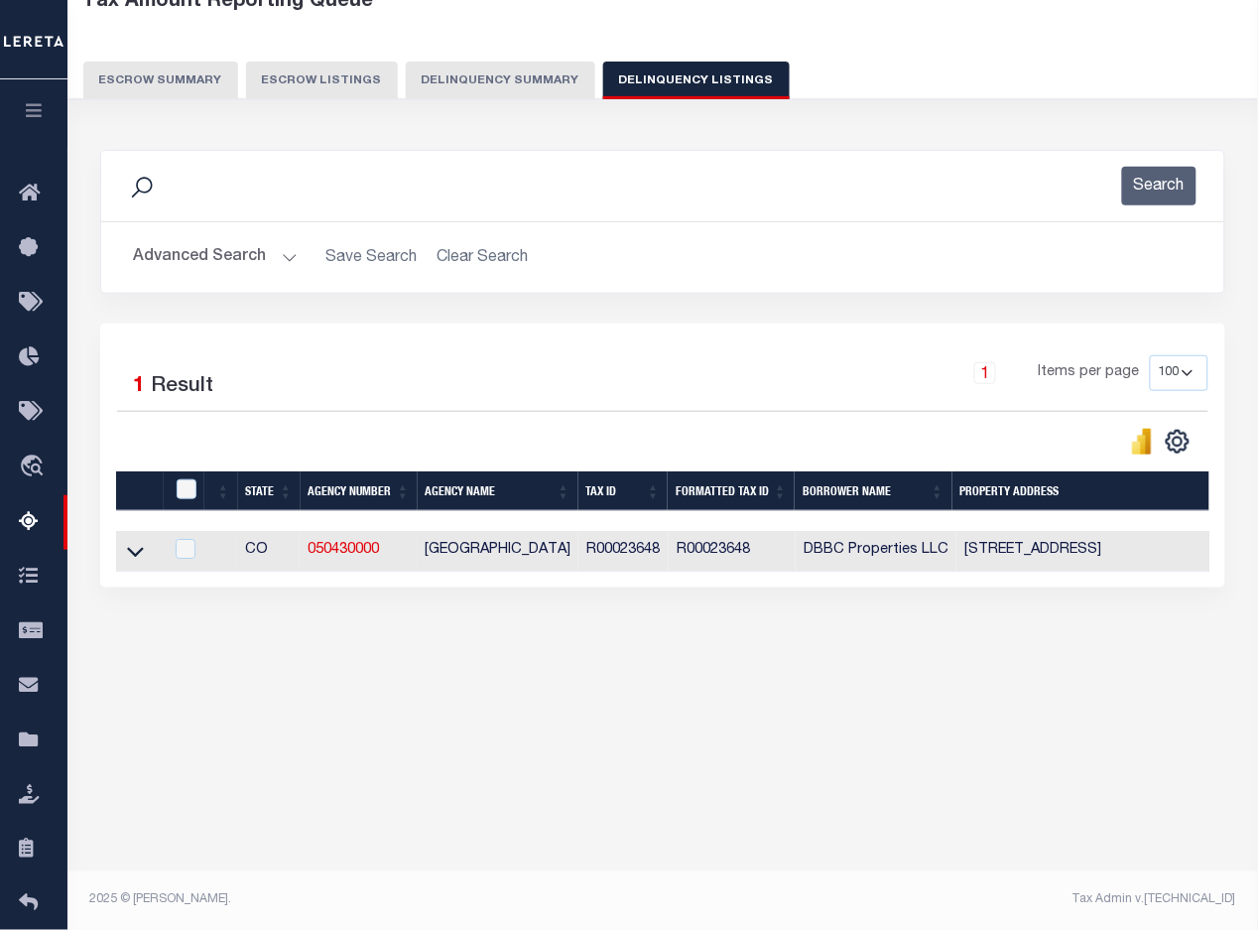
click at [187, 253] on button "Advanced Search" at bounding box center [215, 257] width 165 height 39
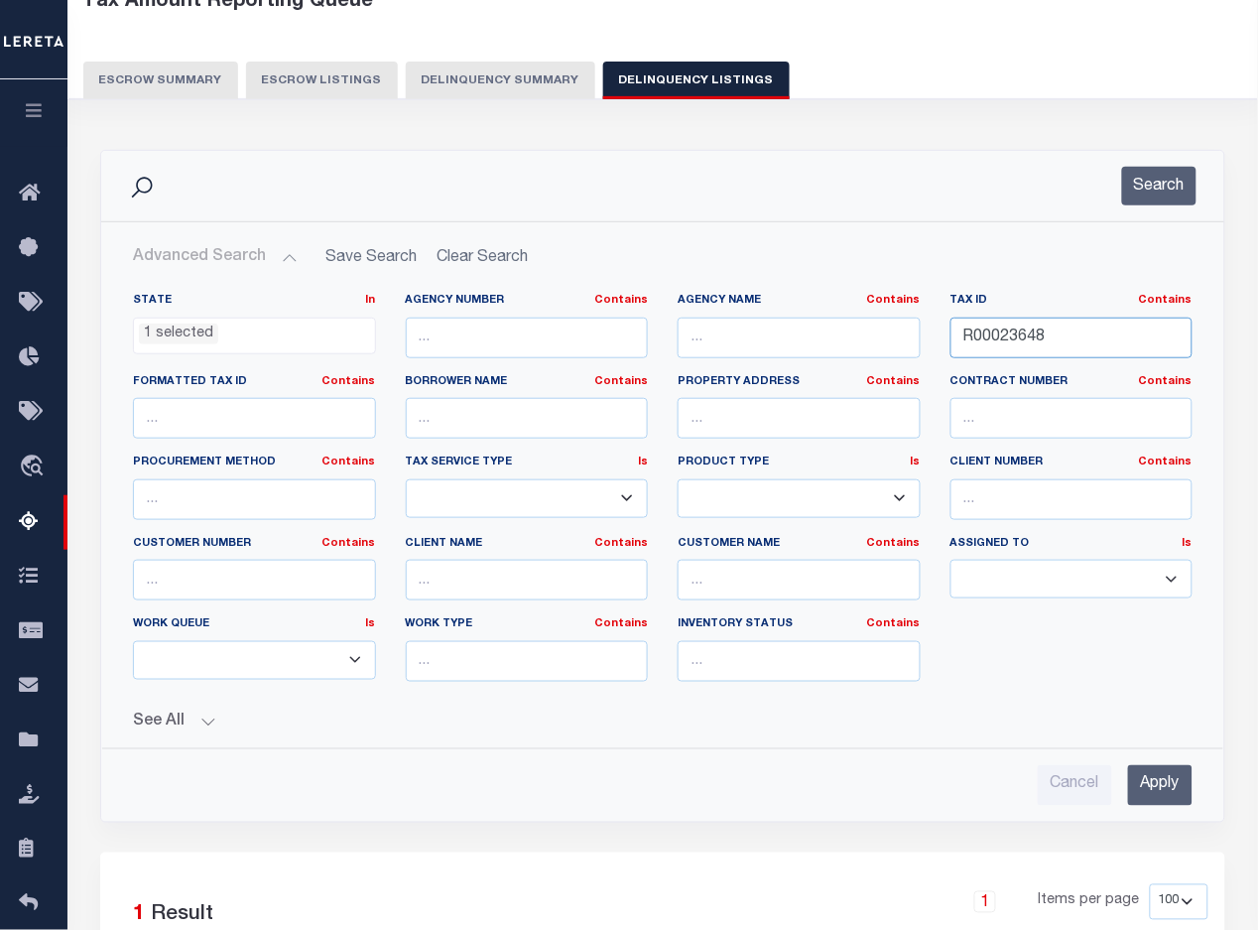
click at [1022, 343] on input "R00023648" at bounding box center [1071, 337] width 243 height 41
paste input "4472"
type input "R00024472"
click at [1148, 782] on input "Apply" at bounding box center [1160, 785] width 64 height 41
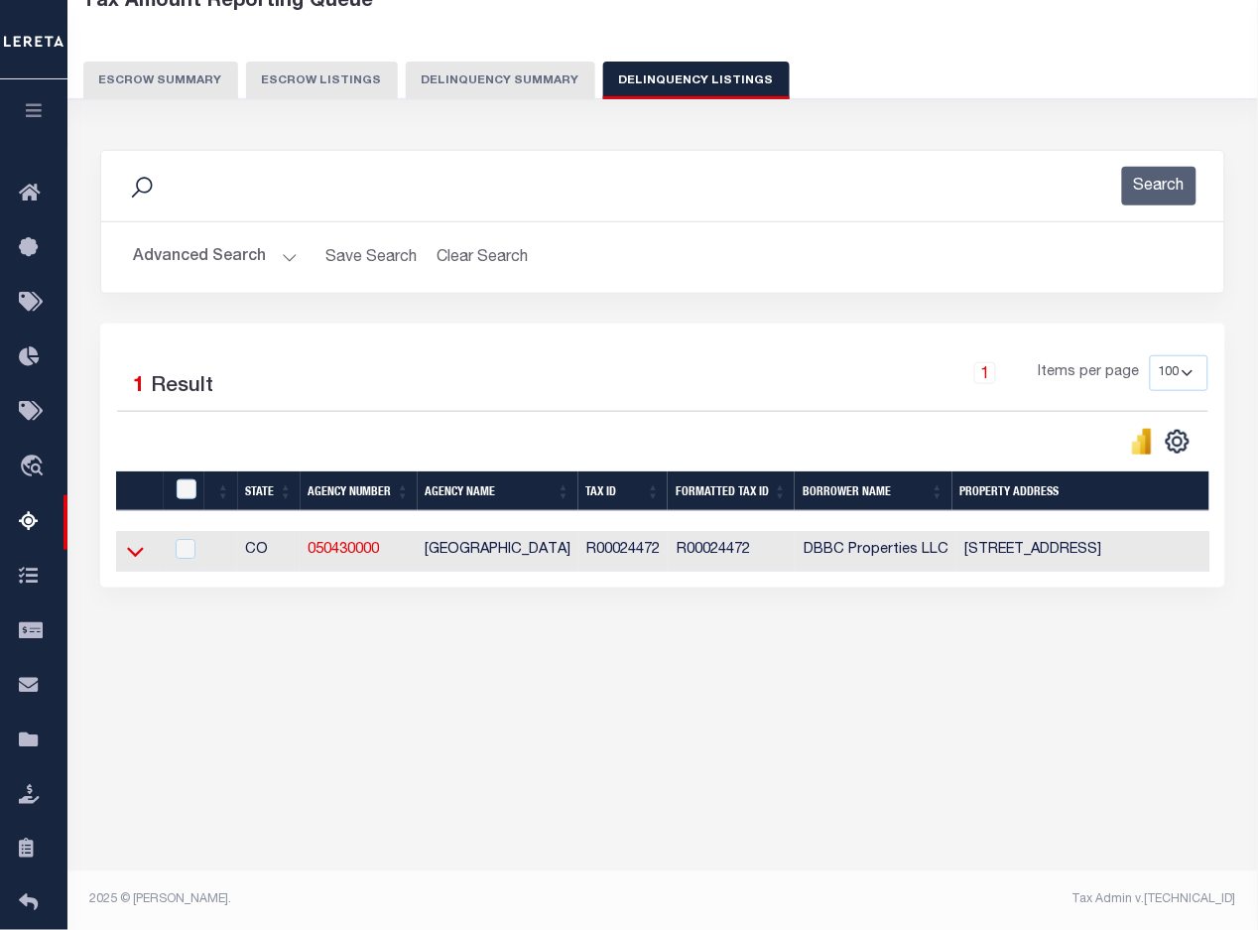
click at [140, 553] on icon at bounding box center [135, 551] width 17 height 21
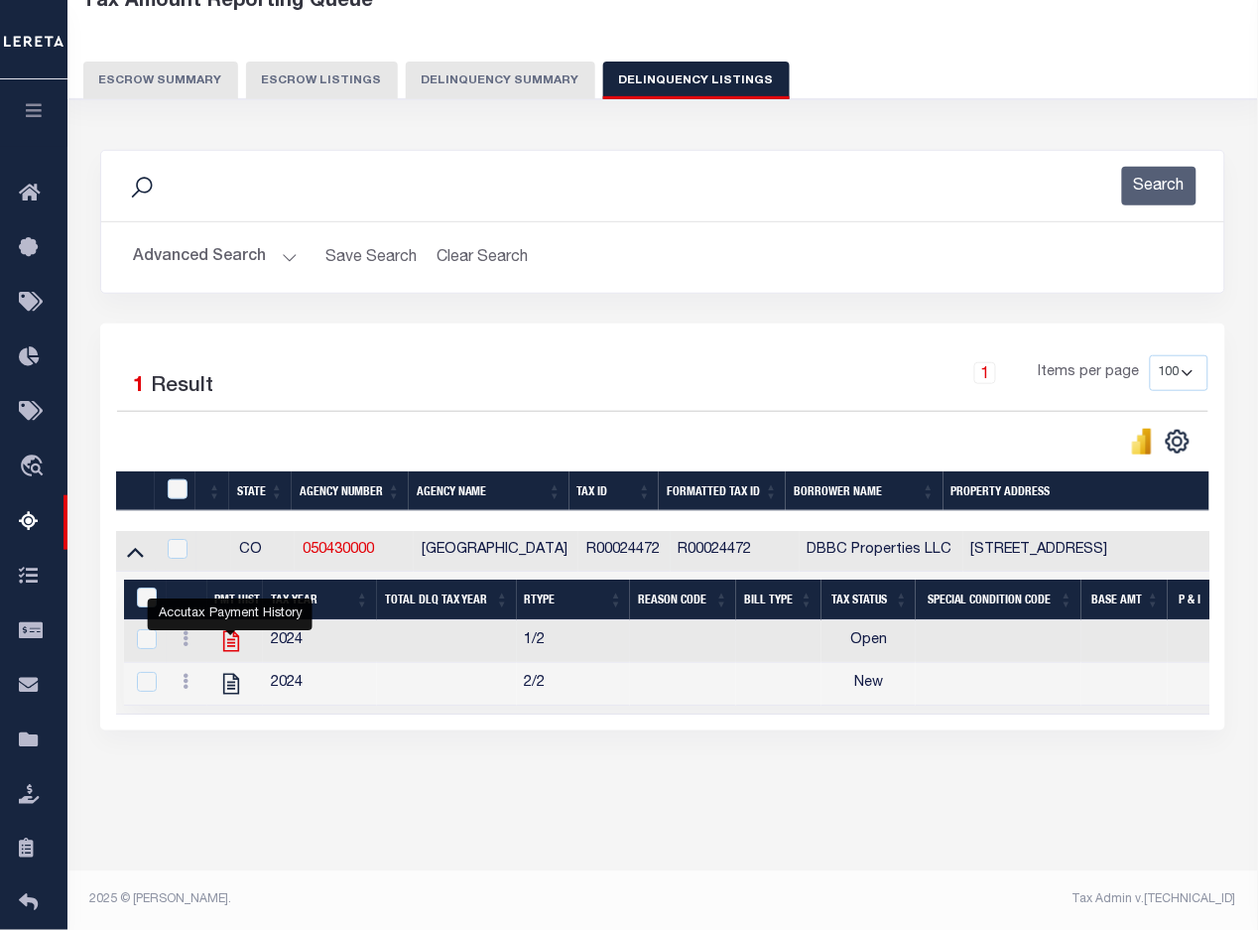
click at [228, 647] on icon "" at bounding box center [231, 641] width 26 height 26
checkbox input "true"
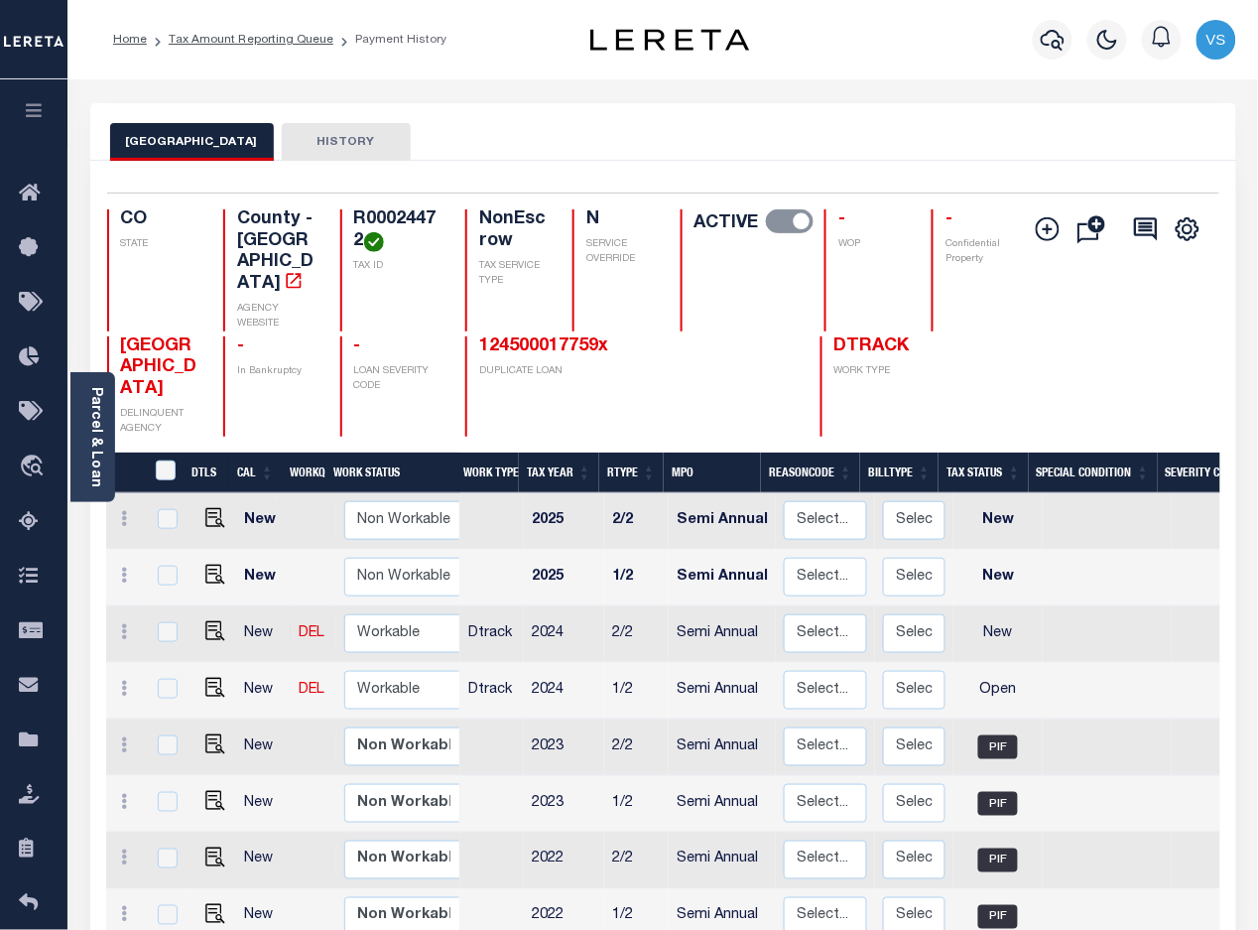
scroll to position [372, 0]
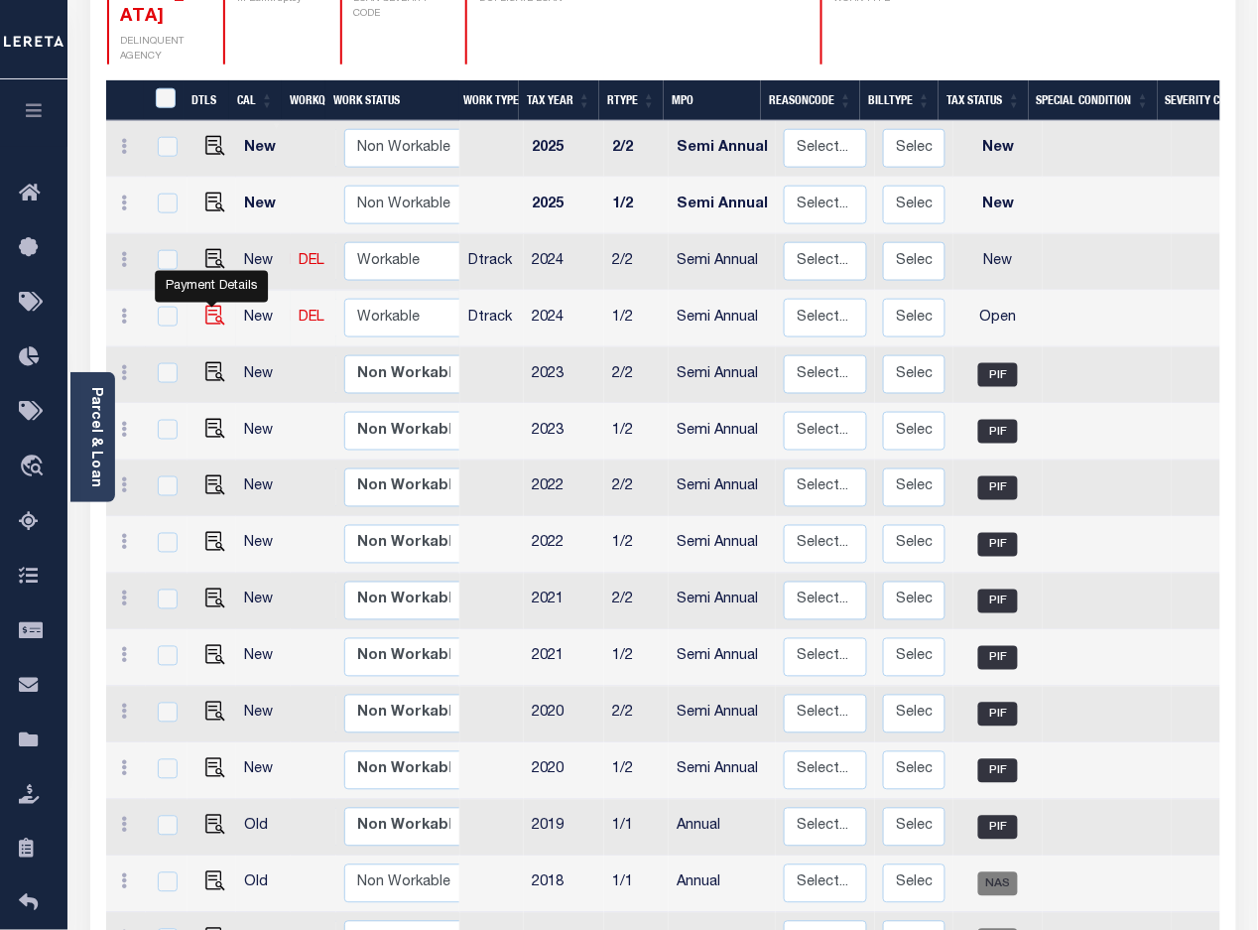
click at [211, 306] on img "" at bounding box center [215, 316] width 20 height 20
checkbox input "true"
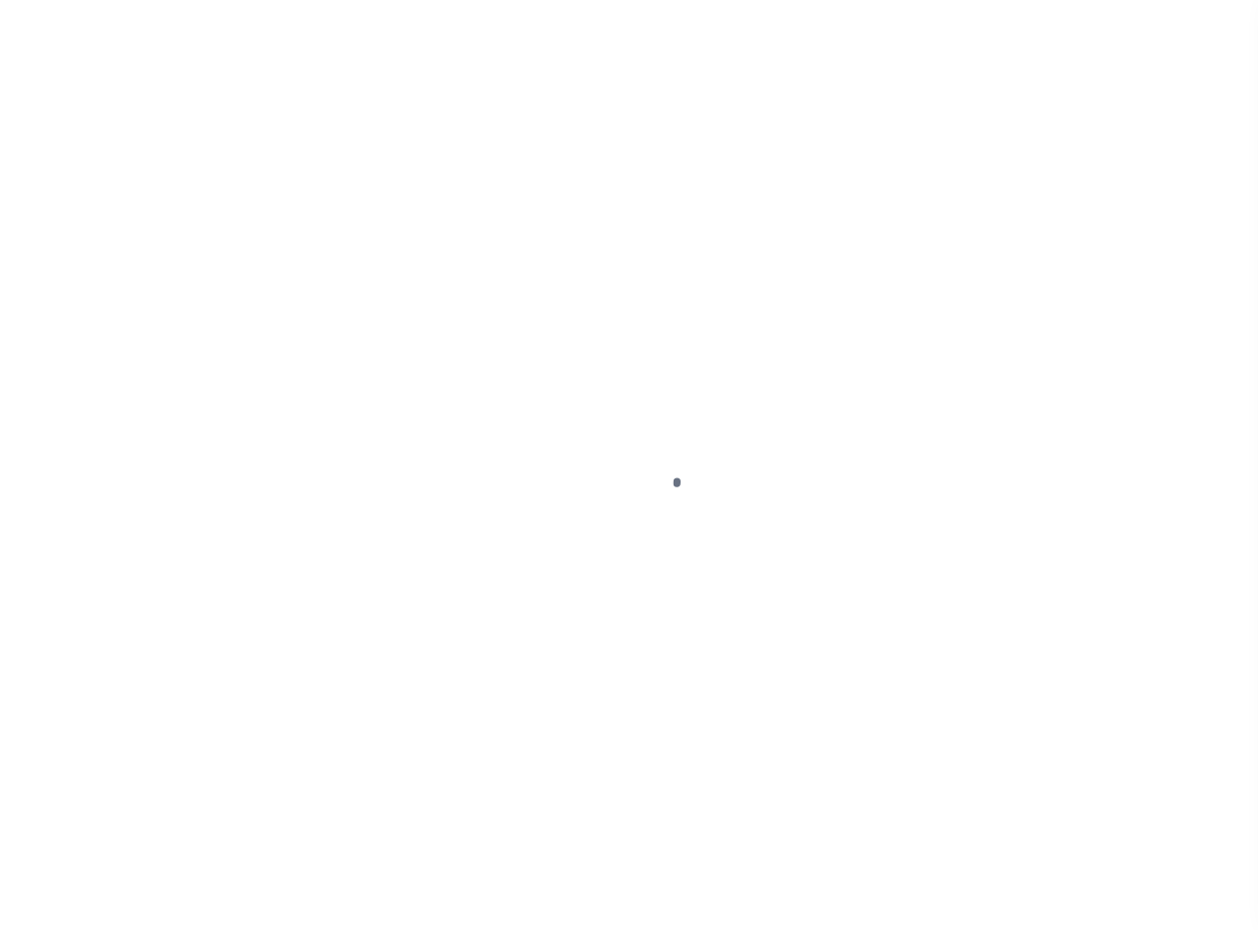
select select "OP2"
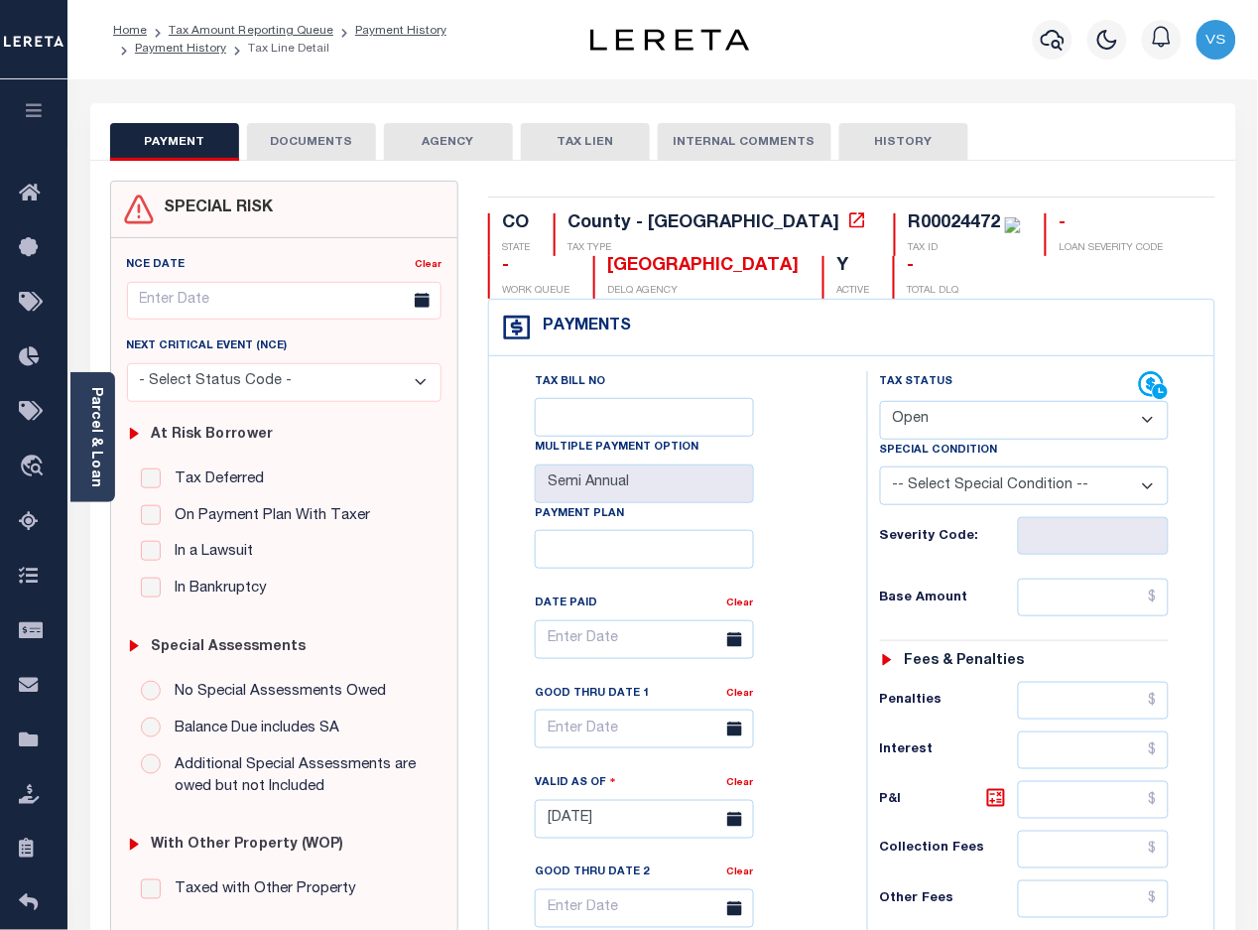
scroll to position [496, 0]
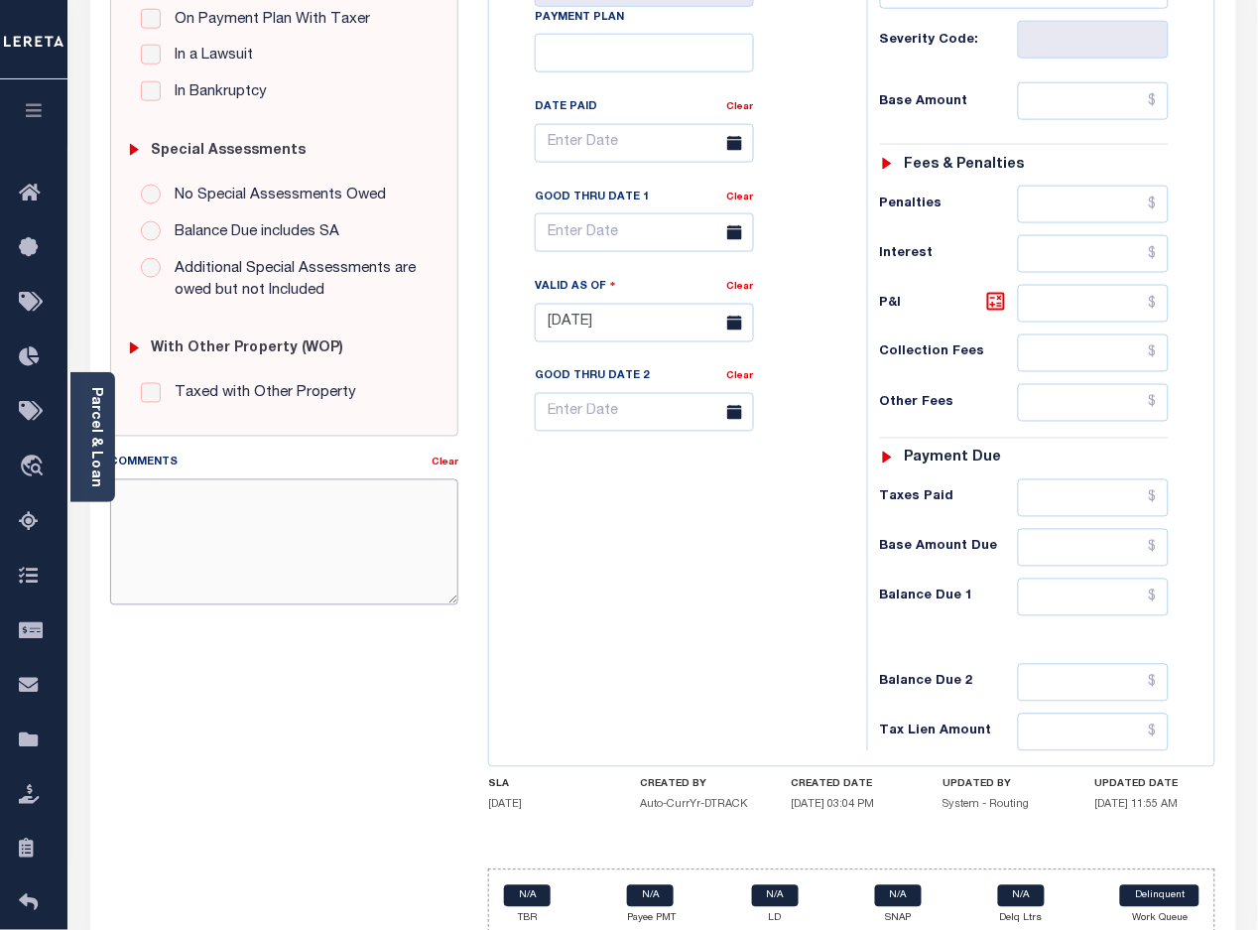
click at [340, 528] on textarea "Comments" at bounding box center [284, 541] width 349 height 125
paste textarea "[DATE] -Per [PERSON_NAME] of [GEOGRAPHIC_DATA] these parcels are paid in full p…"
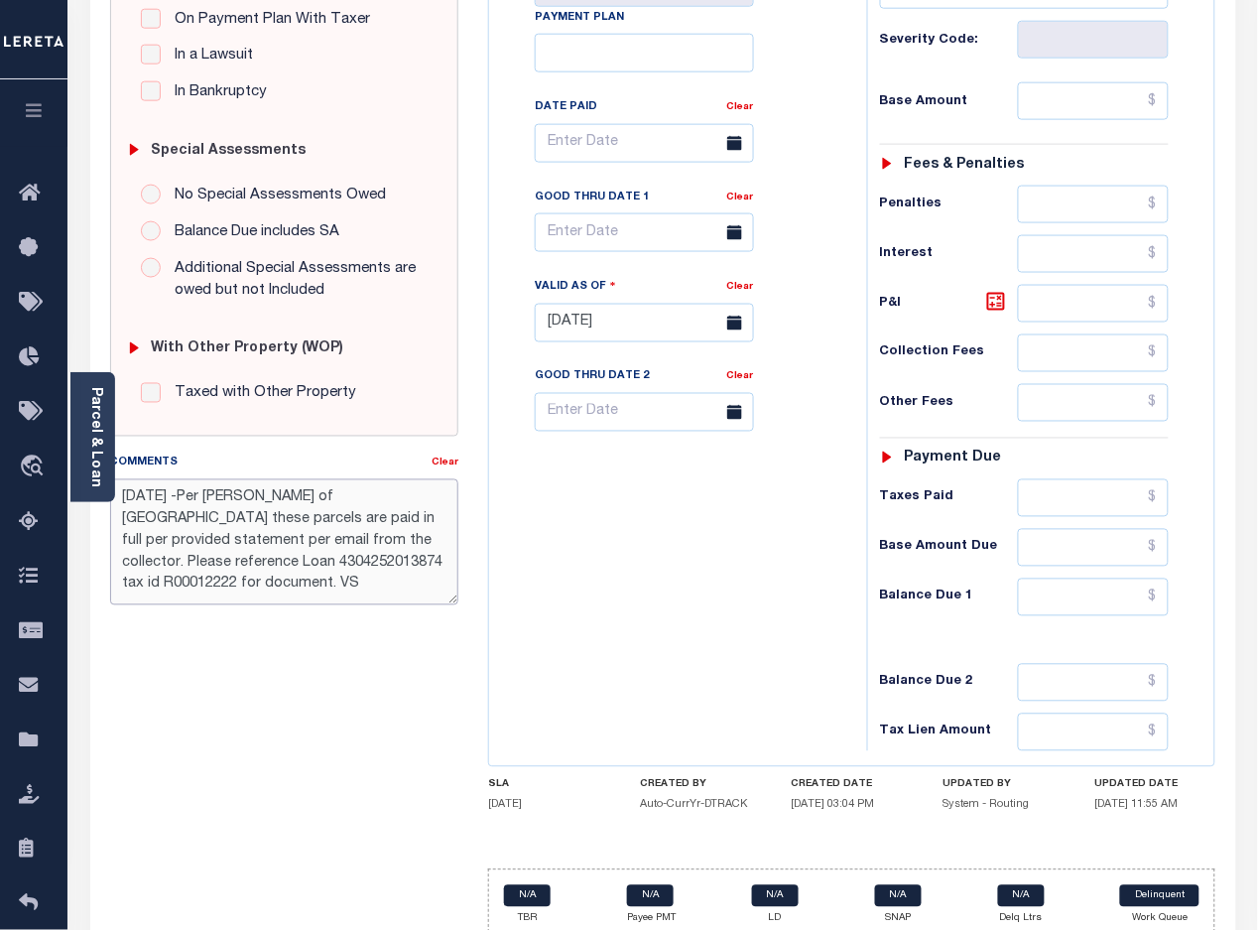
scroll to position [124, 0]
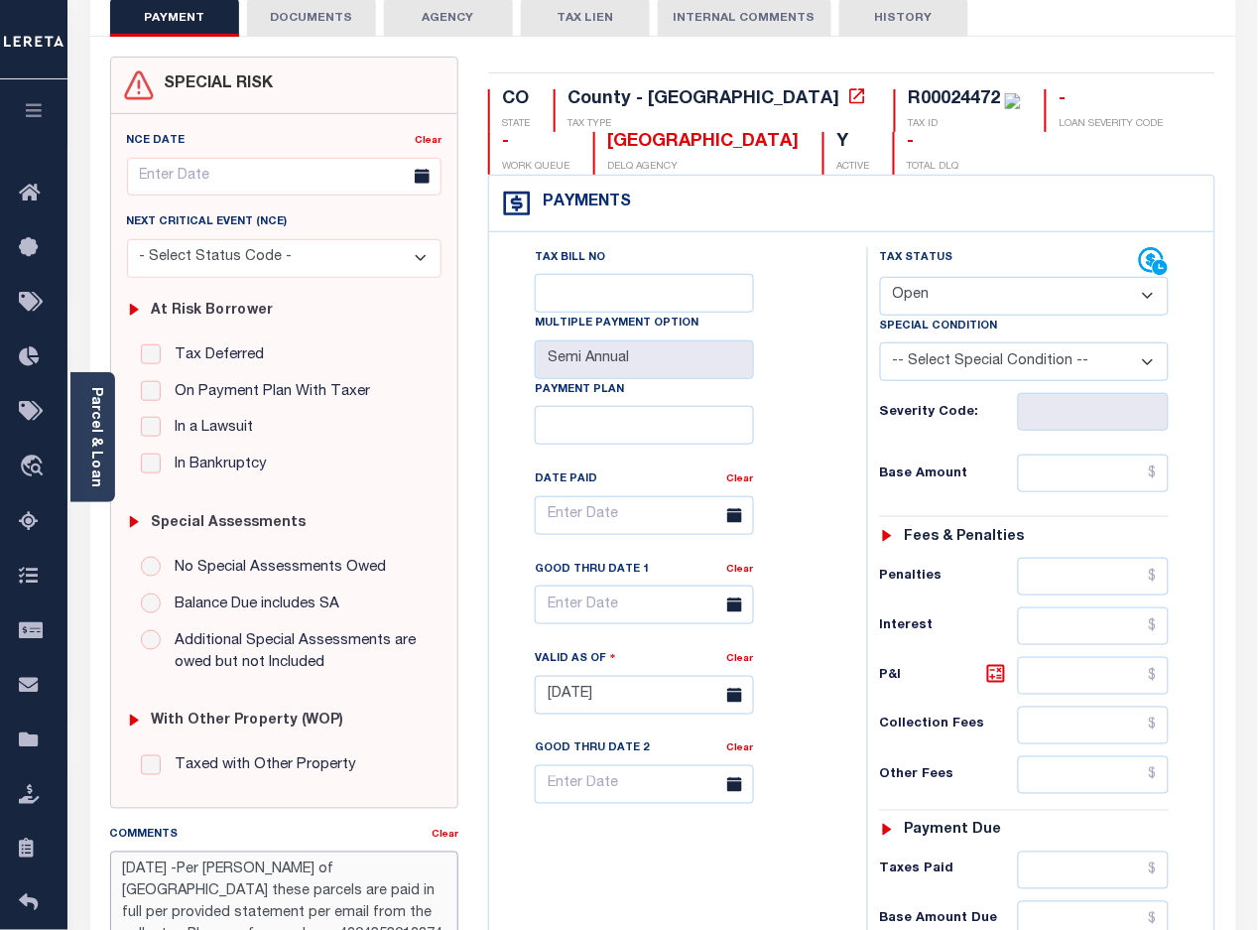
type textarea "[DATE] -Per [PERSON_NAME] of [GEOGRAPHIC_DATA] these parcels are paid in full p…"
type input "[DATE]"
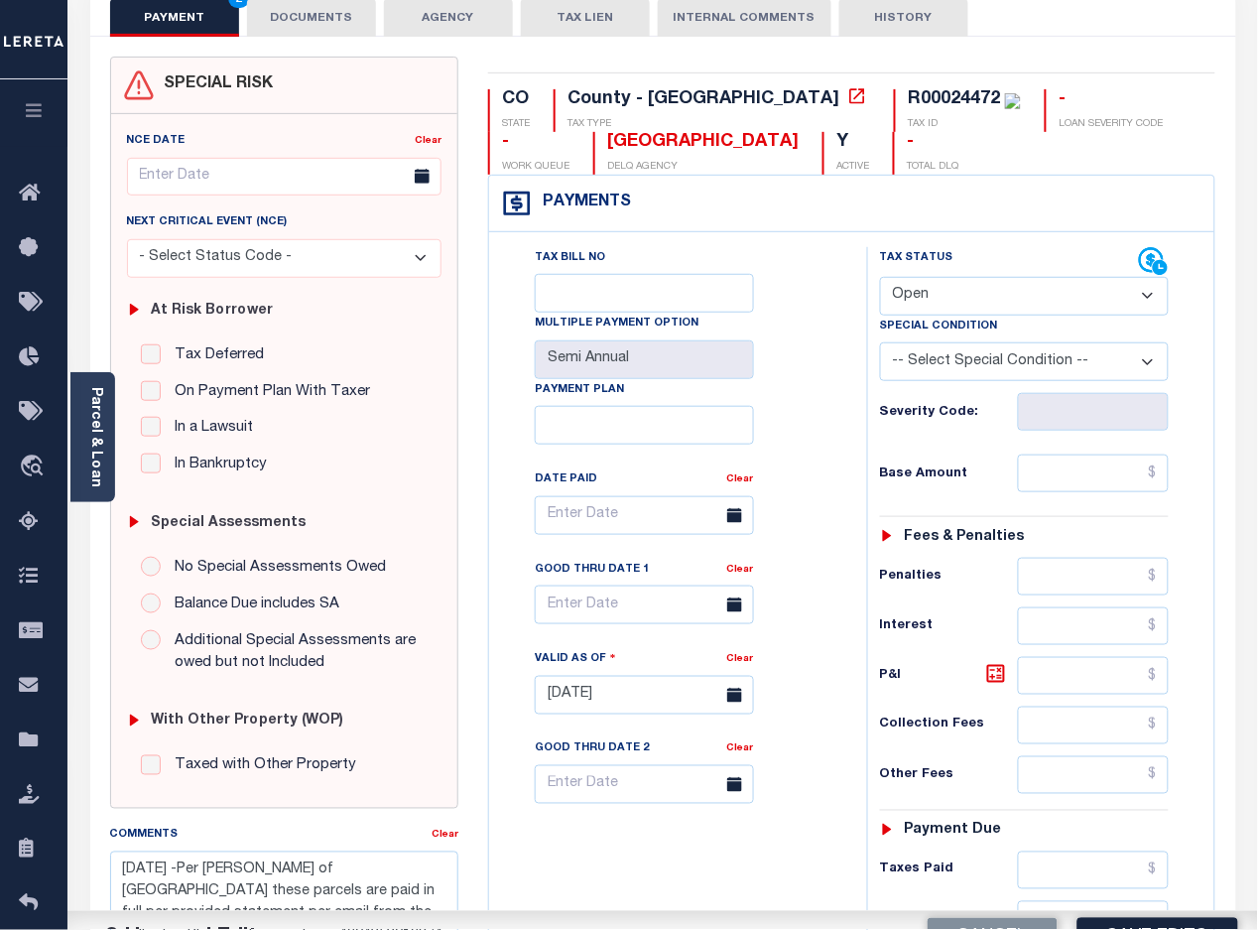
click at [950, 295] on select "- Select Status Code - Open Due/Unpaid Paid Incomplete No Tax Due Internal Refu…" at bounding box center [1025, 296] width 290 height 39
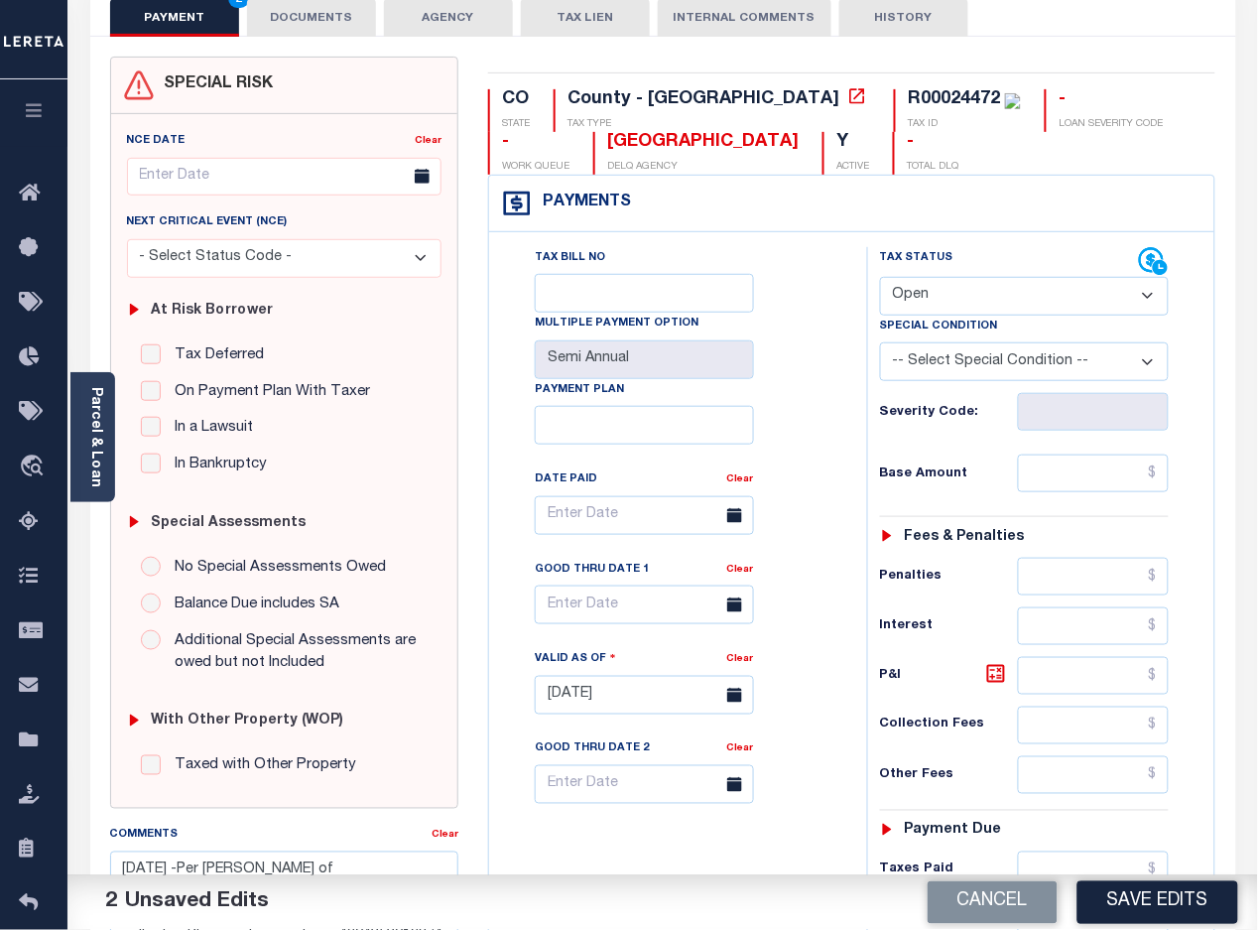
select select "PYD"
click at [880, 279] on select "- Select Status Code - Open Due/Unpaid Paid Incomplete No Tax Due Internal Refu…" at bounding box center [1025, 296] width 290 height 39
drag, startPoint x: 1142, startPoint y: 910, endPoint x: 1167, endPoint y: 880, distance: 38.7
click at [1146, 910] on button "Save Edits" at bounding box center [1157, 902] width 161 height 43
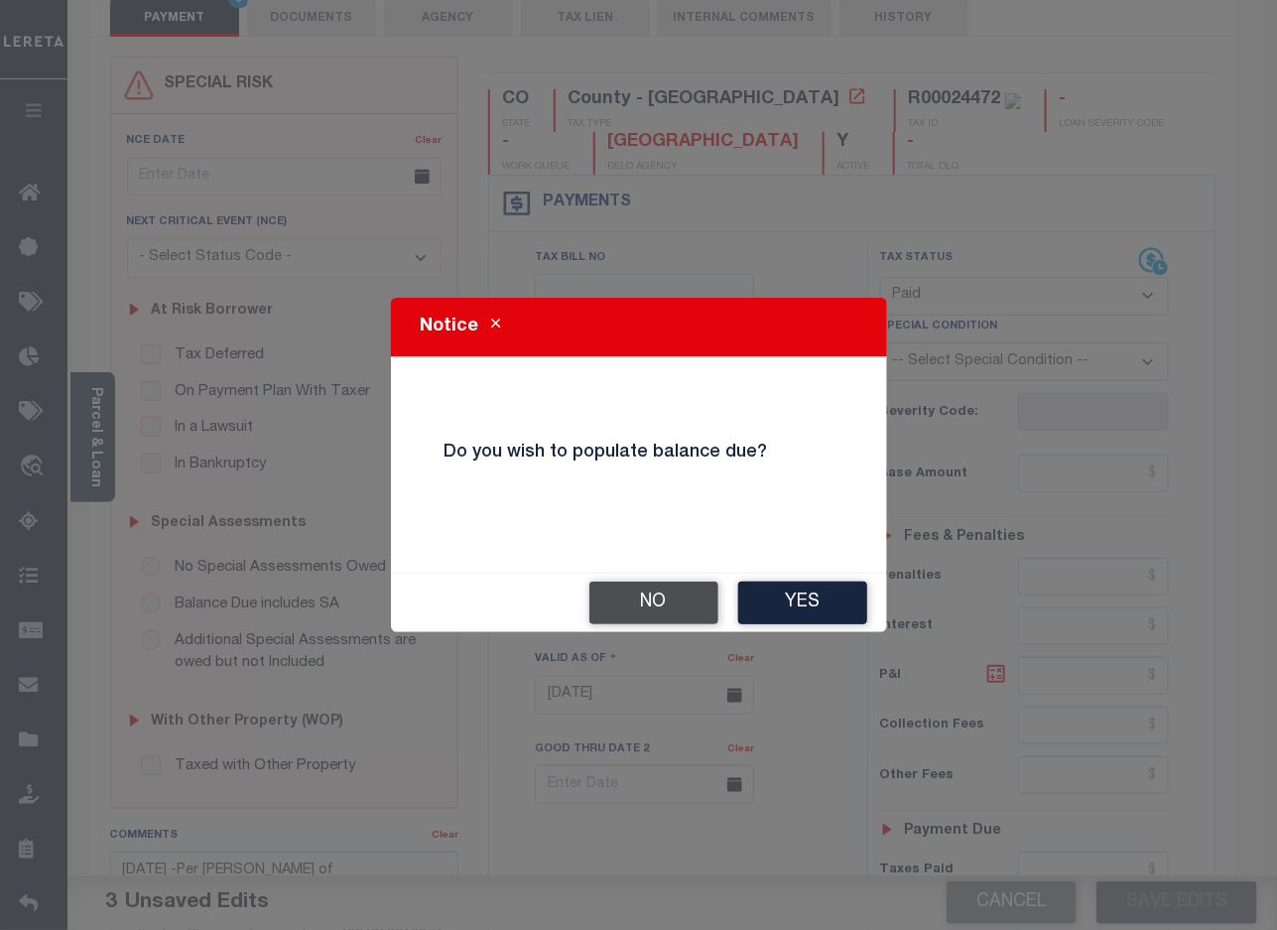
click at [647, 613] on button "No" at bounding box center [653, 602] width 129 height 43
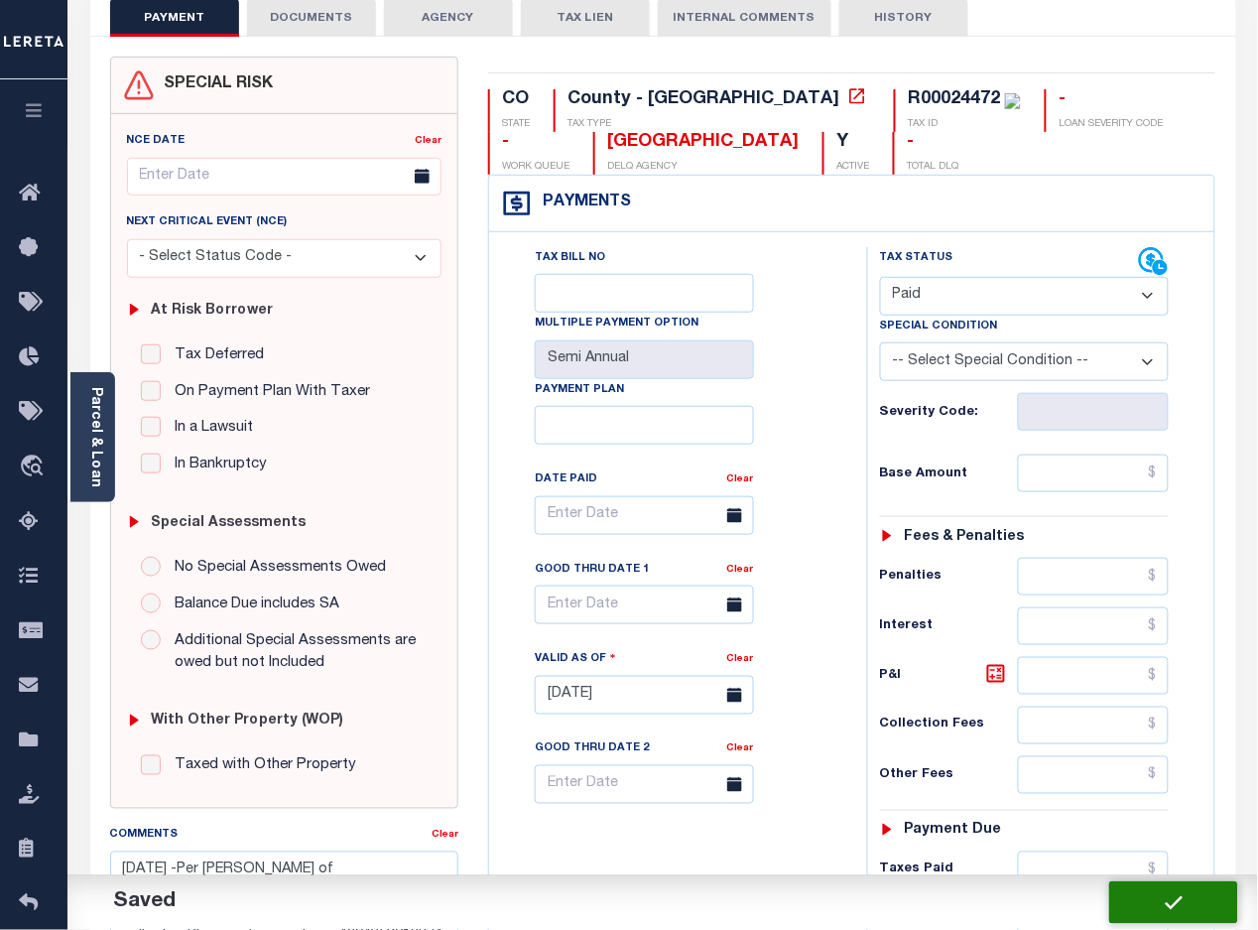
checkbox input "false"
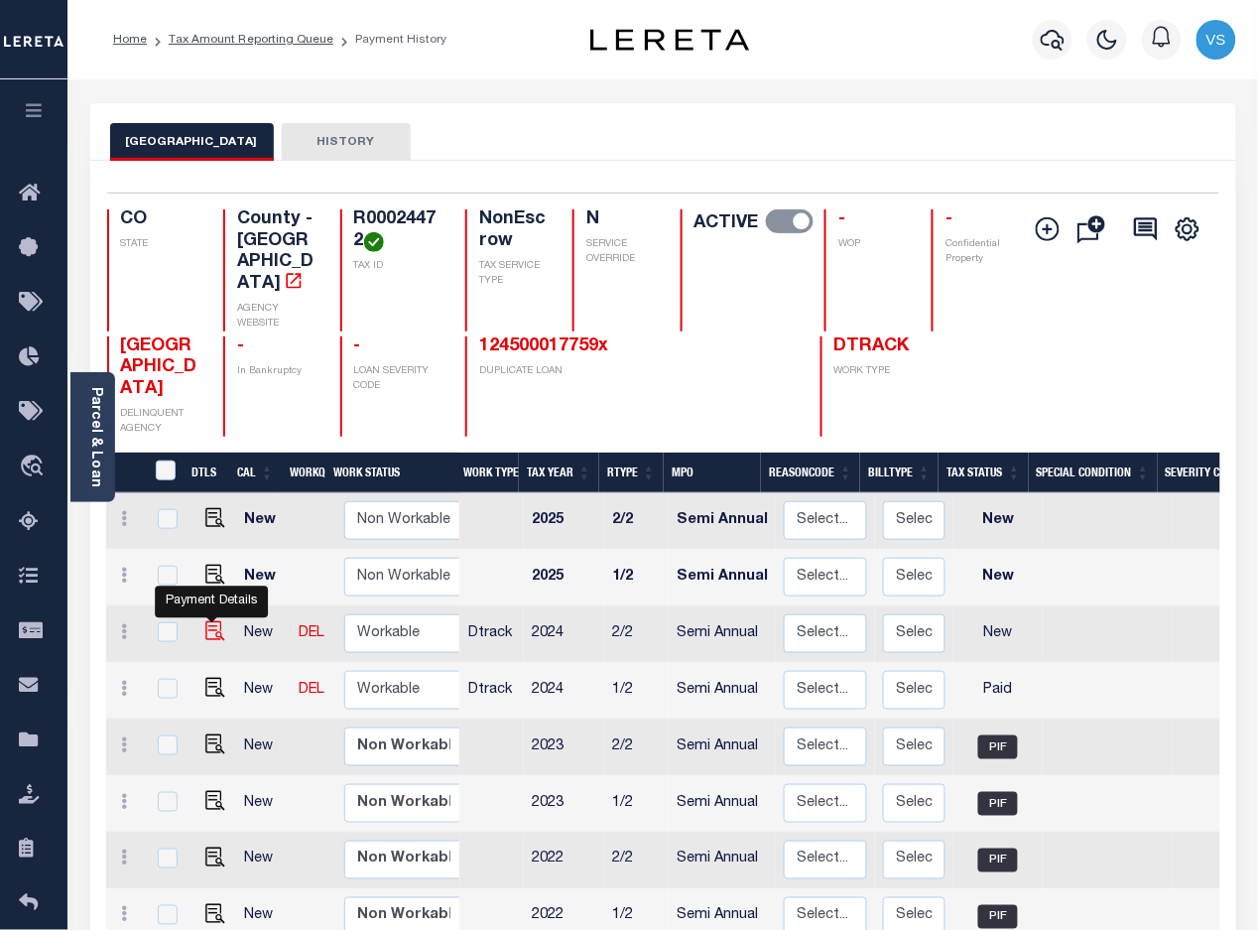
click at [208, 621] on img "" at bounding box center [215, 631] width 20 height 20
checkbox input "true"
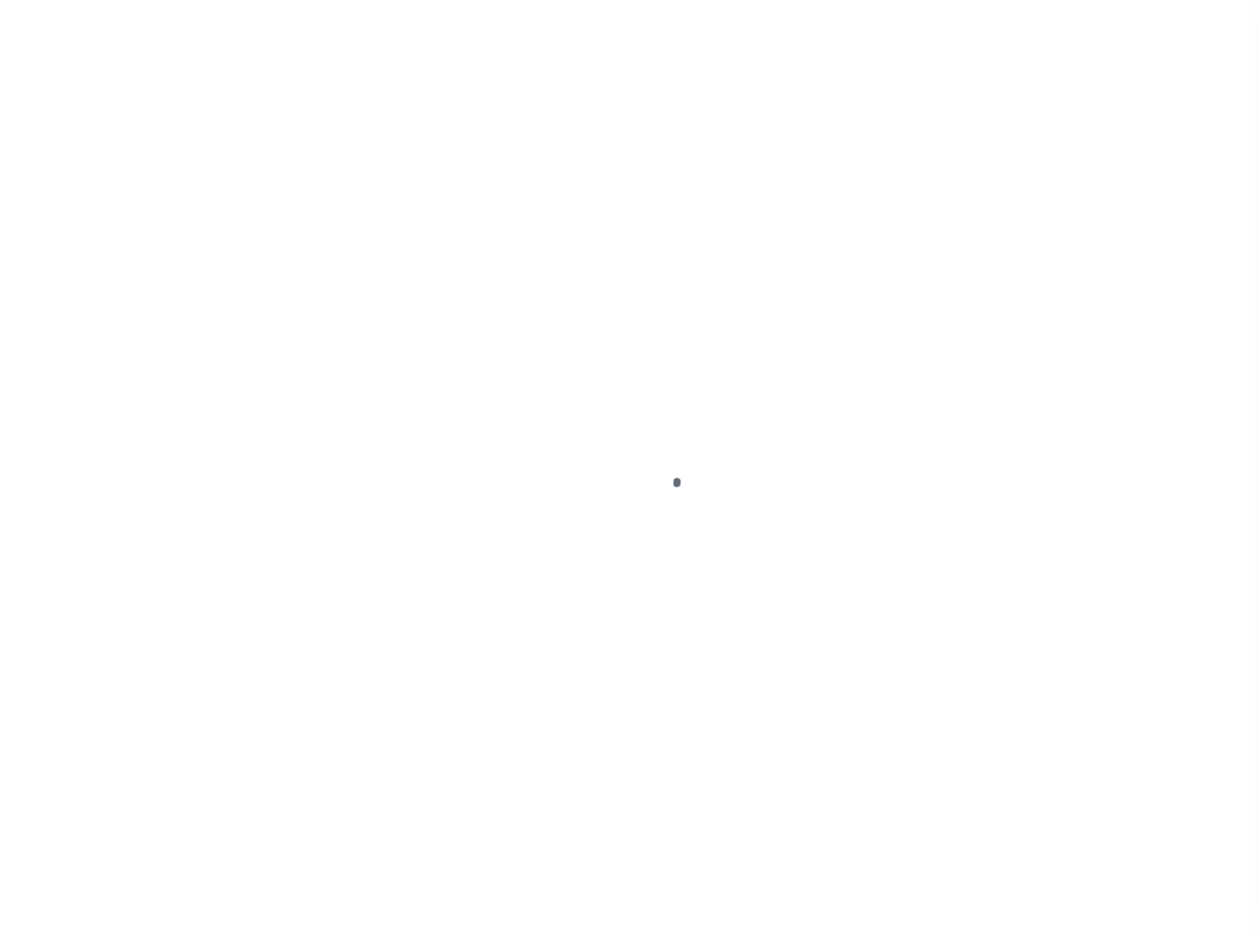
select select "NW2"
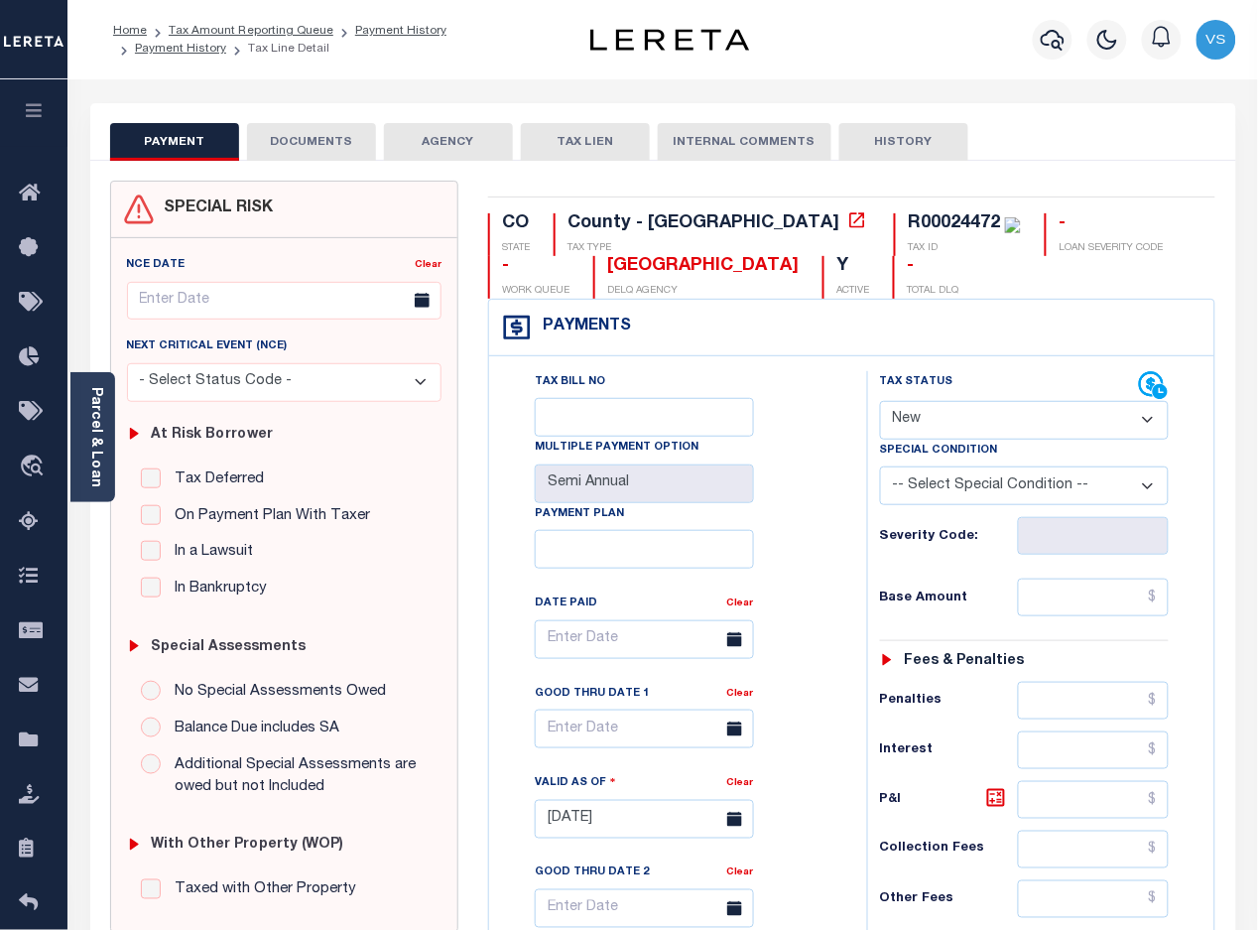
scroll to position [372, 0]
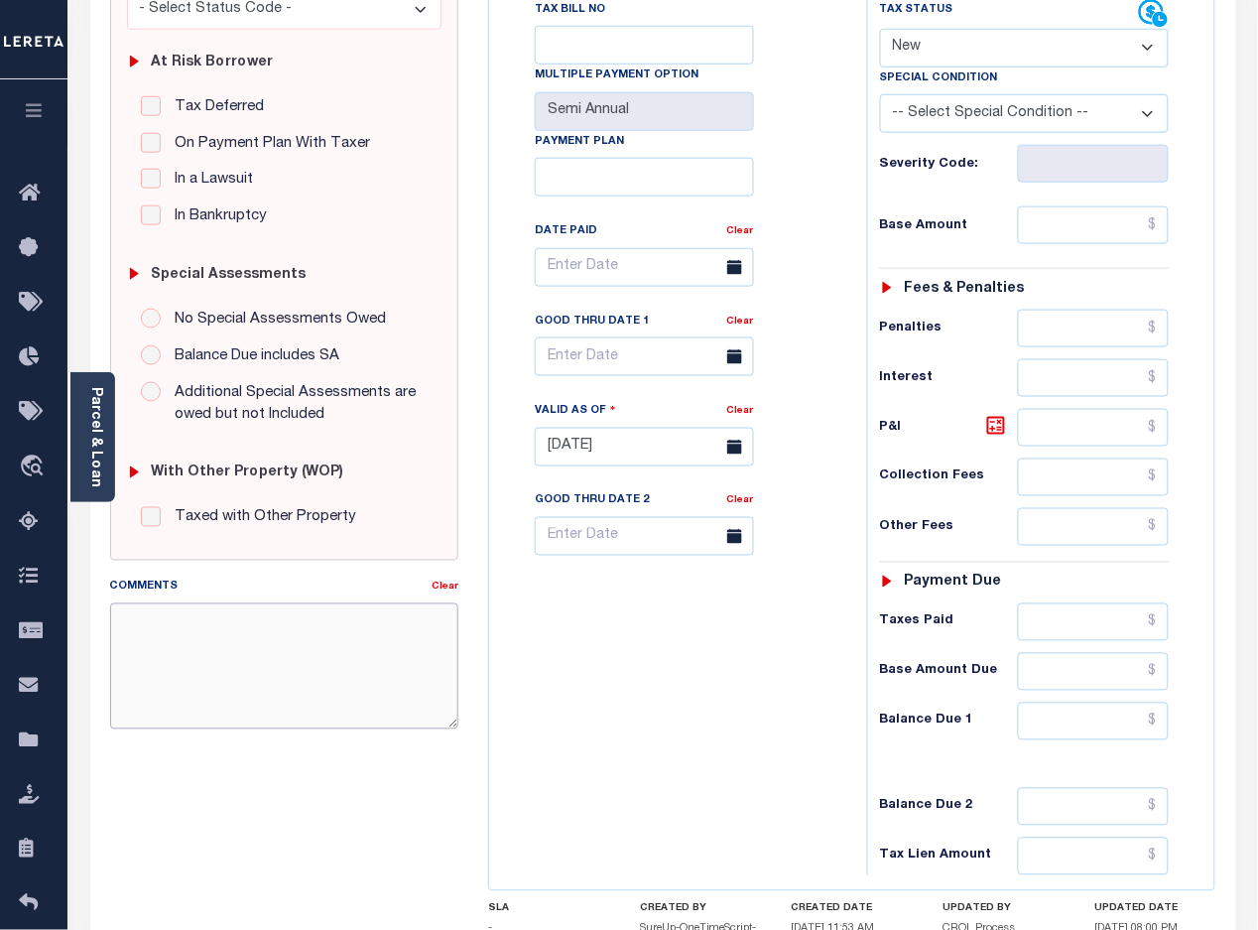
click at [357, 636] on textarea "Comments" at bounding box center [284, 665] width 349 height 125
paste textarea "[DATE] -Per [PERSON_NAME] of [GEOGRAPHIC_DATA] these parcels are paid in full p…"
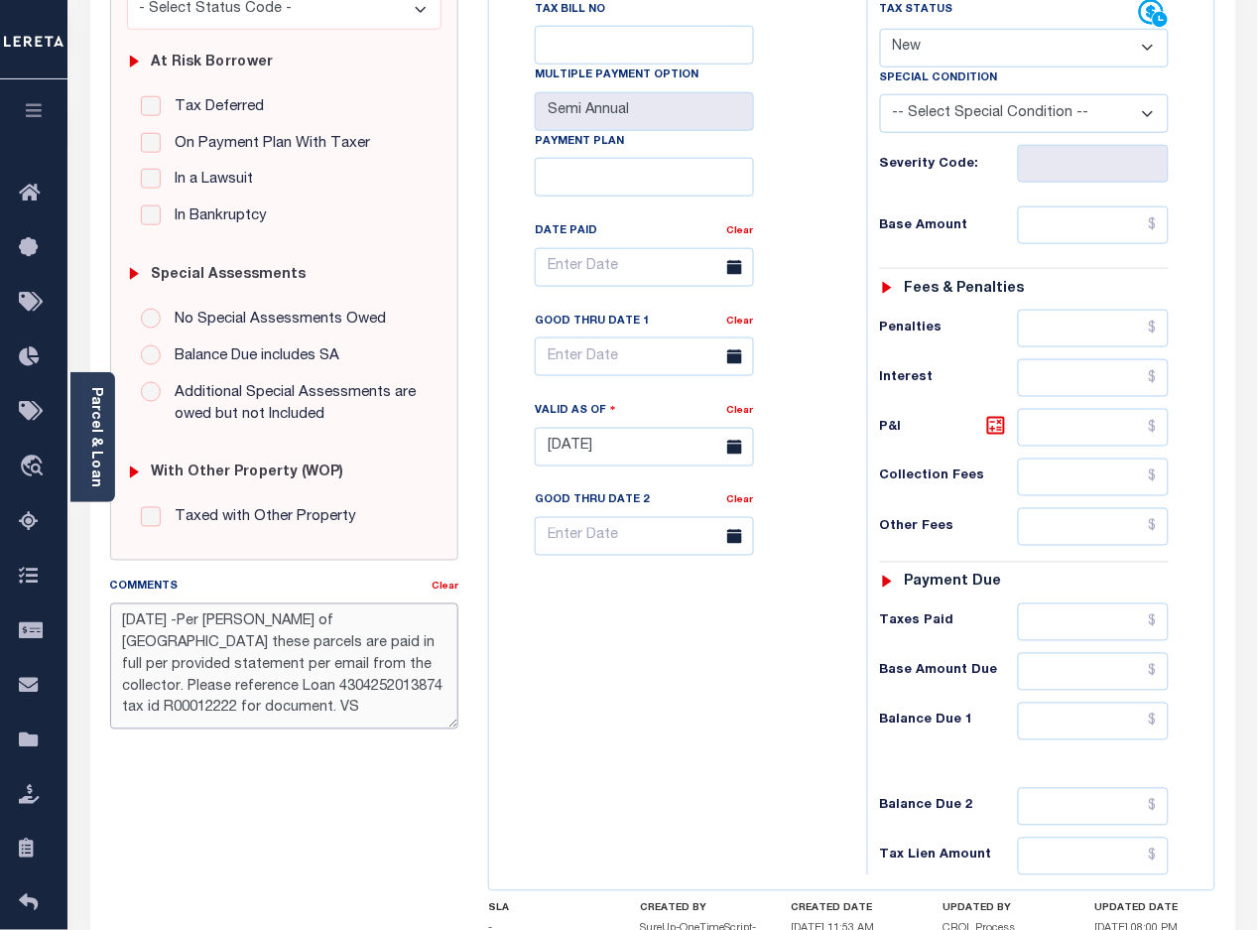
type textarea "[DATE] -Per [PERSON_NAME] of [GEOGRAPHIC_DATA] these parcels are paid in full p…"
click at [960, 48] on select "- Select Status Code - Open Due/Unpaid Paid Incomplete No Tax Due Internal Refu…" at bounding box center [1025, 48] width 290 height 39
type input "[DATE]"
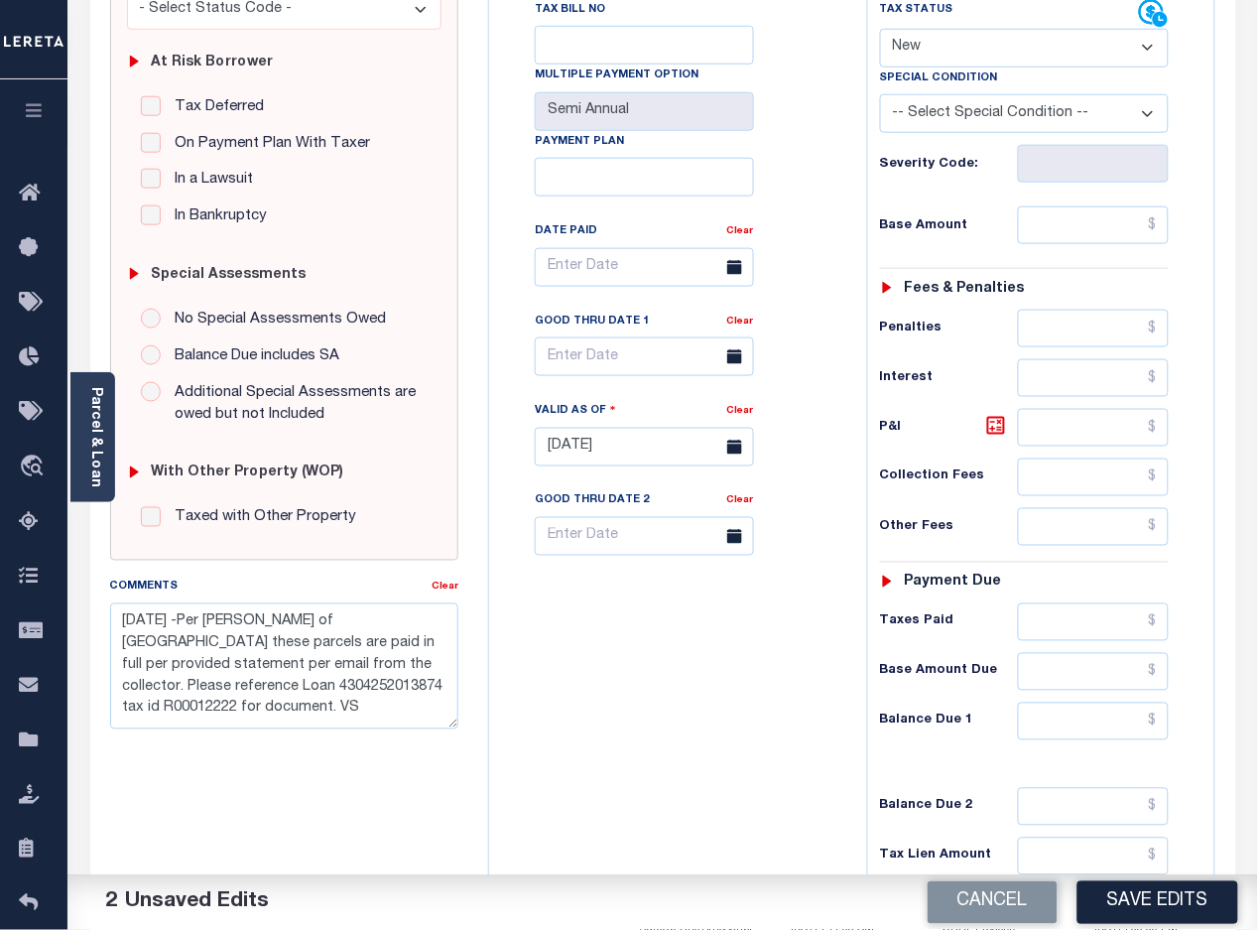
select select "PYD"
click at [880, 31] on select "- Select Status Code - Open Due/Unpaid Paid Incomplete No Tax Due Internal Refu…" at bounding box center [1025, 48] width 290 height 39
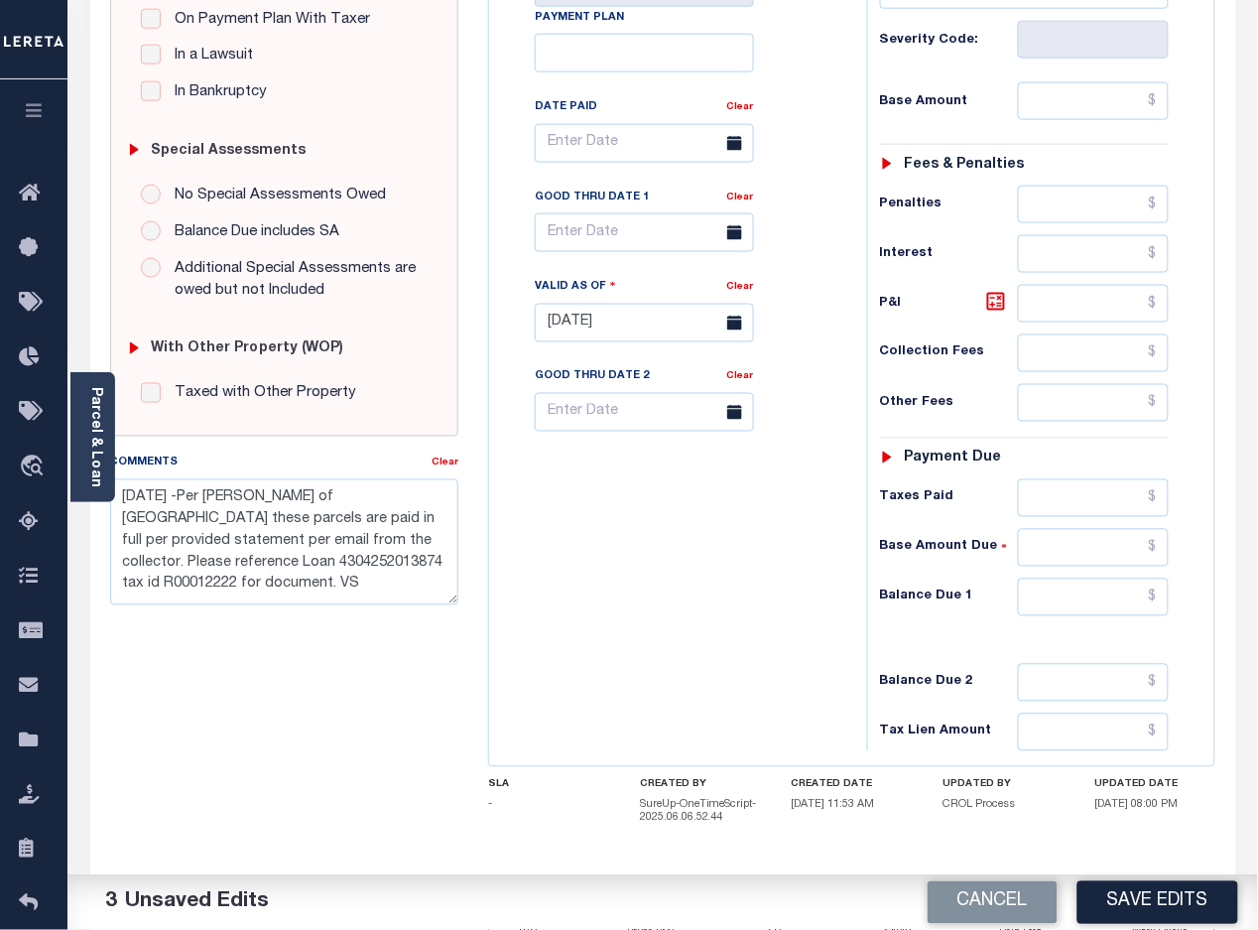
scroll to position [595, 0]
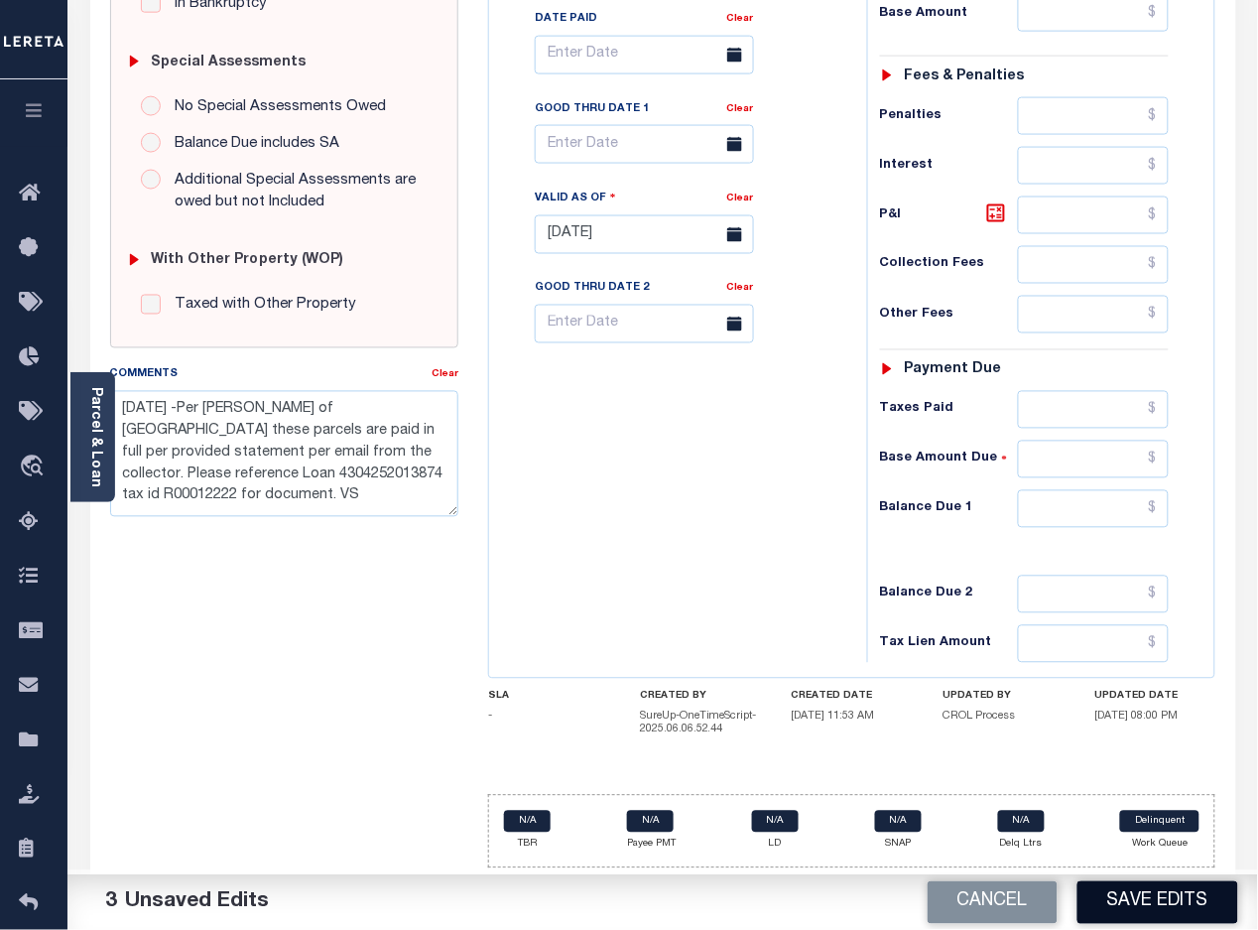
drag, startPoint x: 1162, startPoint y: 903, endPoint x: 1208, endPoint y: 839, distance: 78.8
click at [1161, 903] on button "Save Edits" at bounding box center [1157, 902] width 161 height 43
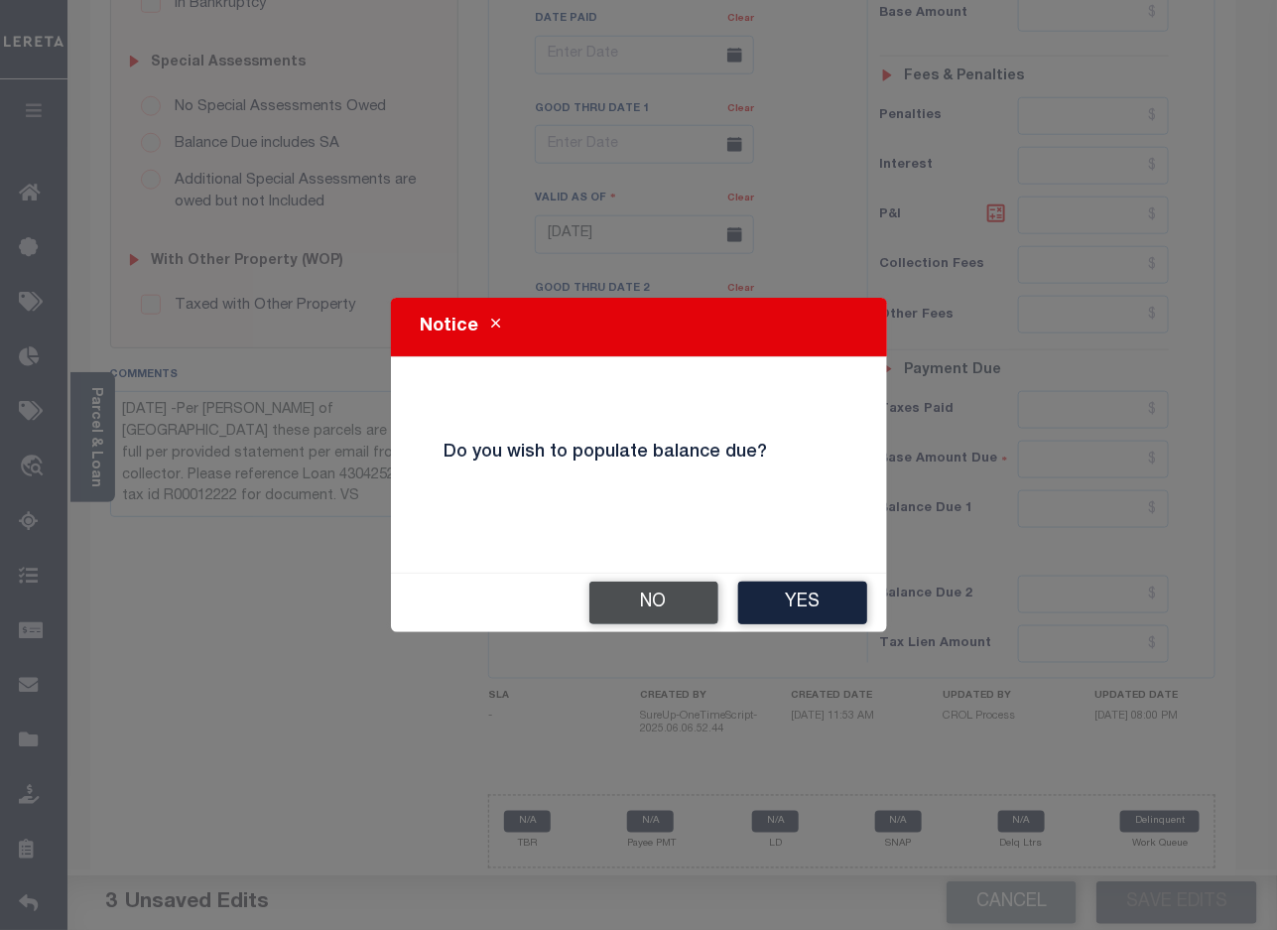
click at [662, 600] on button "No" at bounding box center [653, 602] width 129 height 43
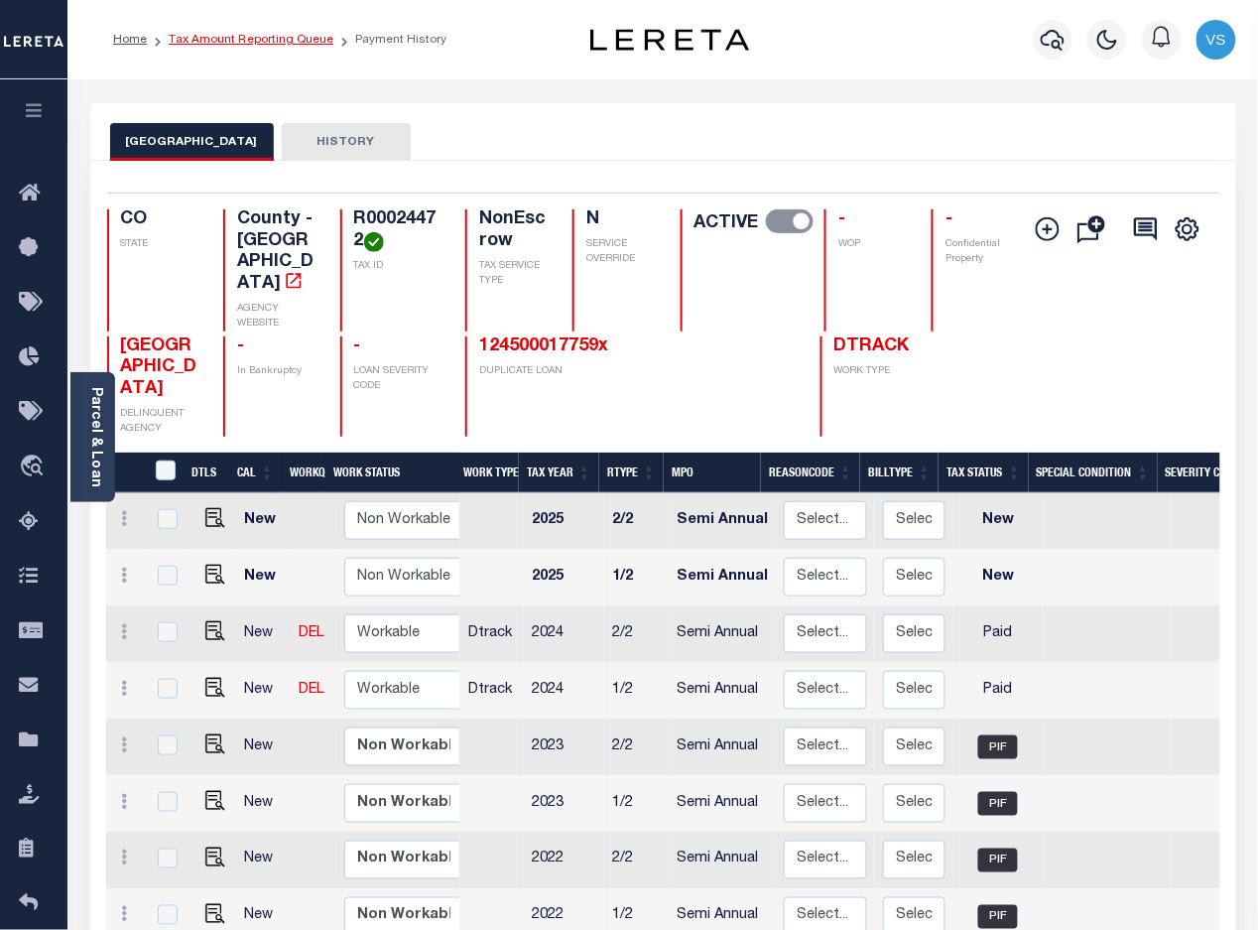
click at [244, 35] on link "Tax Amount Reporting Queue" at bounding box center [251, 40] width 165 height 12
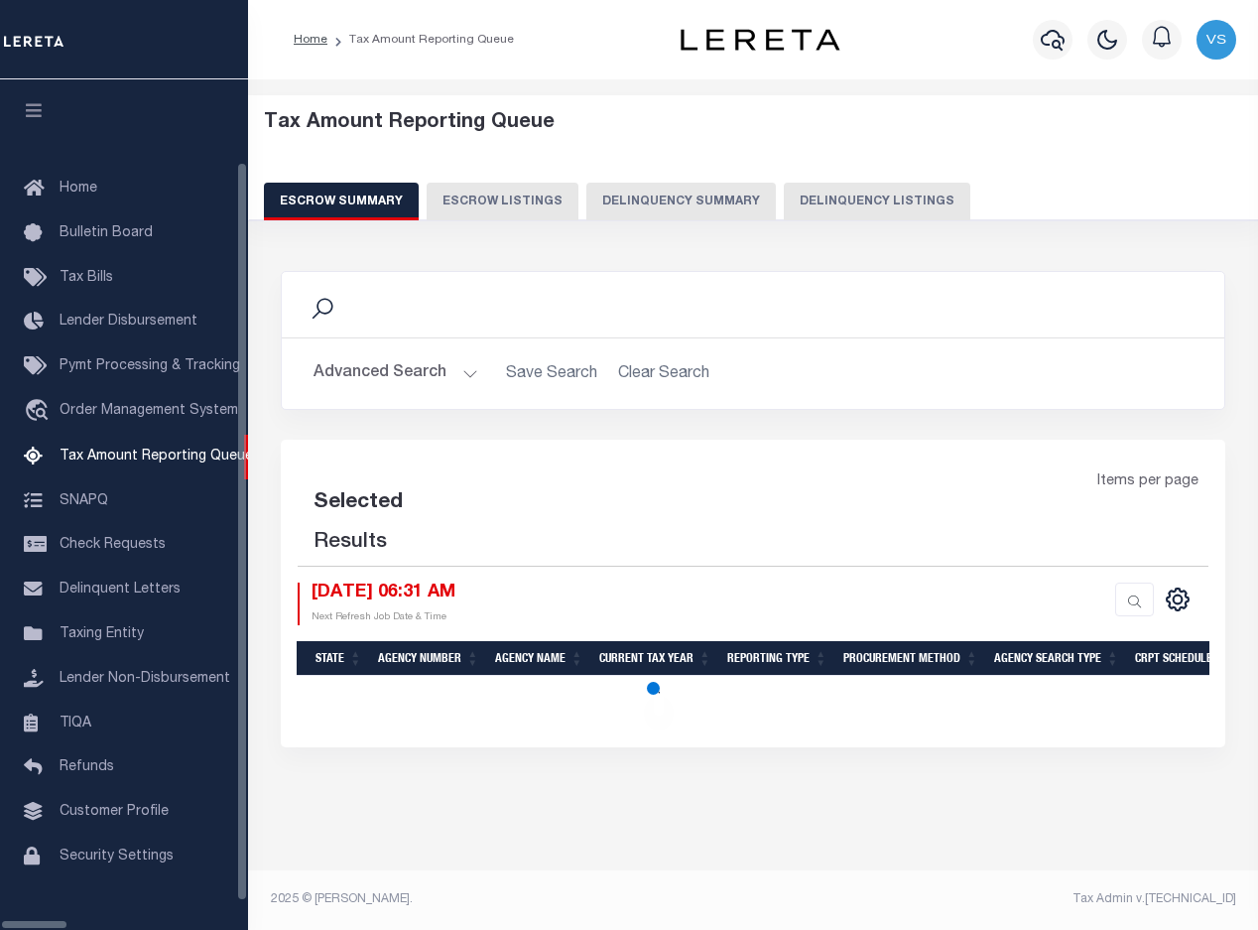
select select "100"
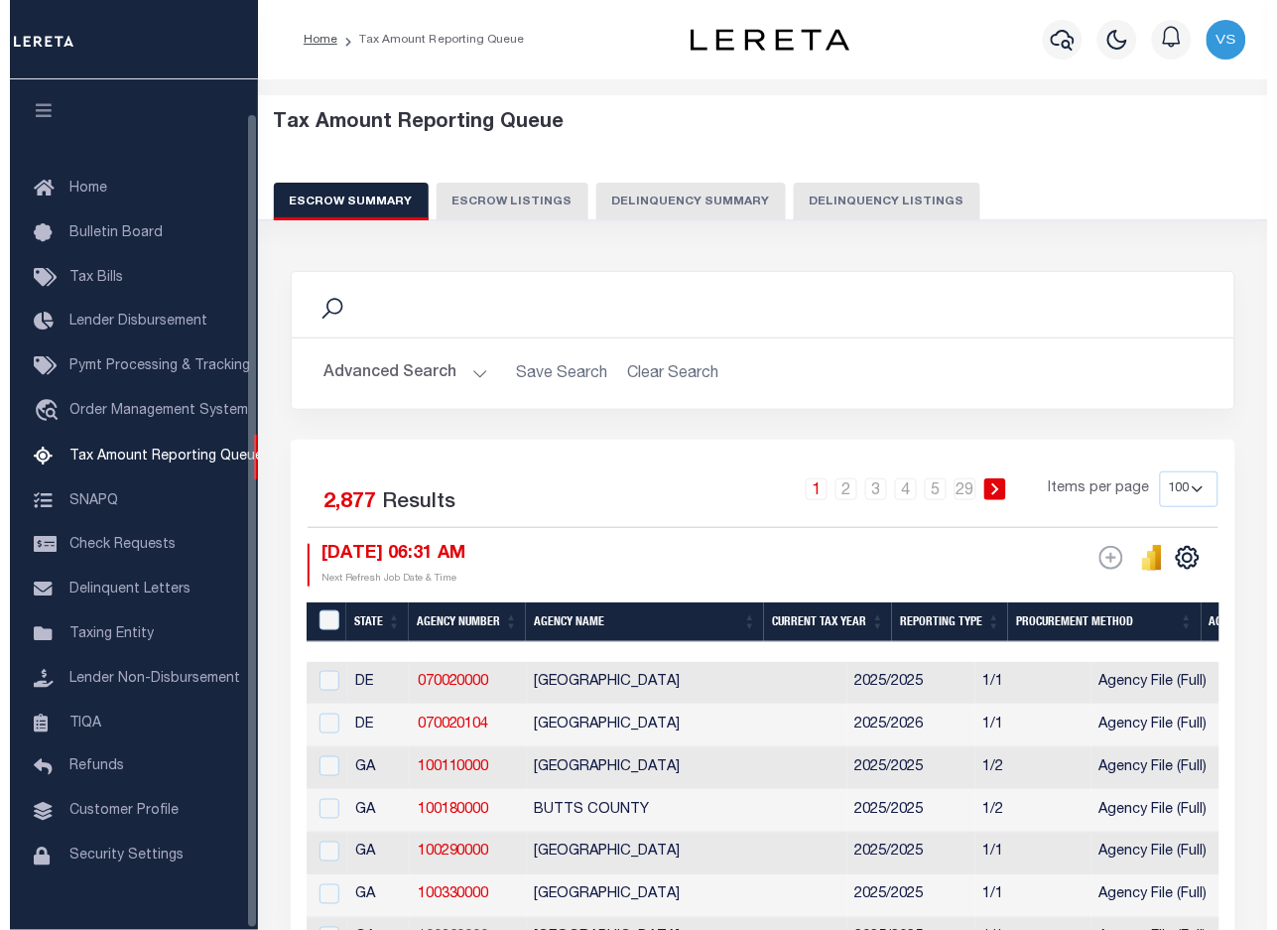
scroll to position [36, 0]
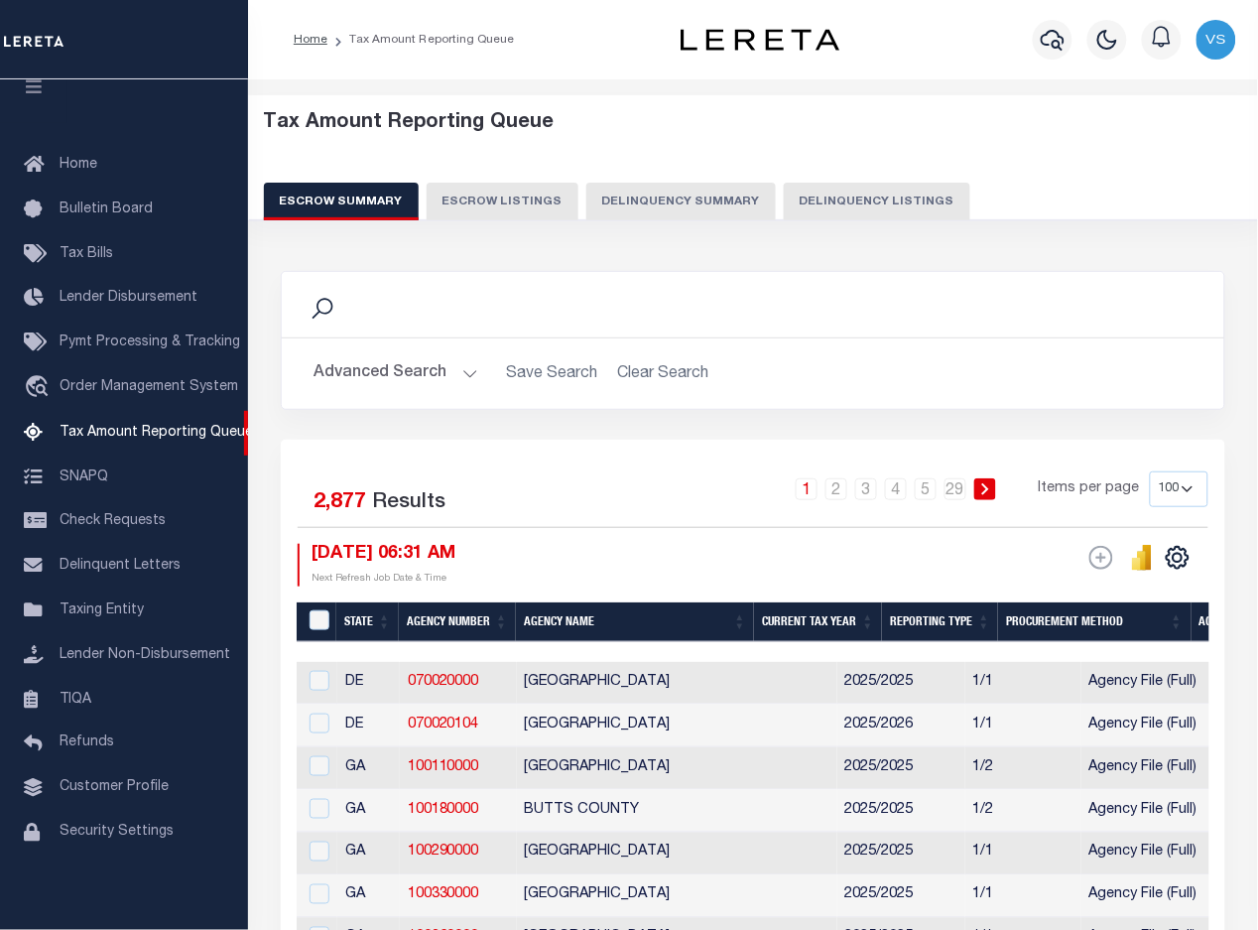
click at [845, 200] on button "Delinquency Listings" at bounding box center [877, 202] width 187 height 38
select select "100"
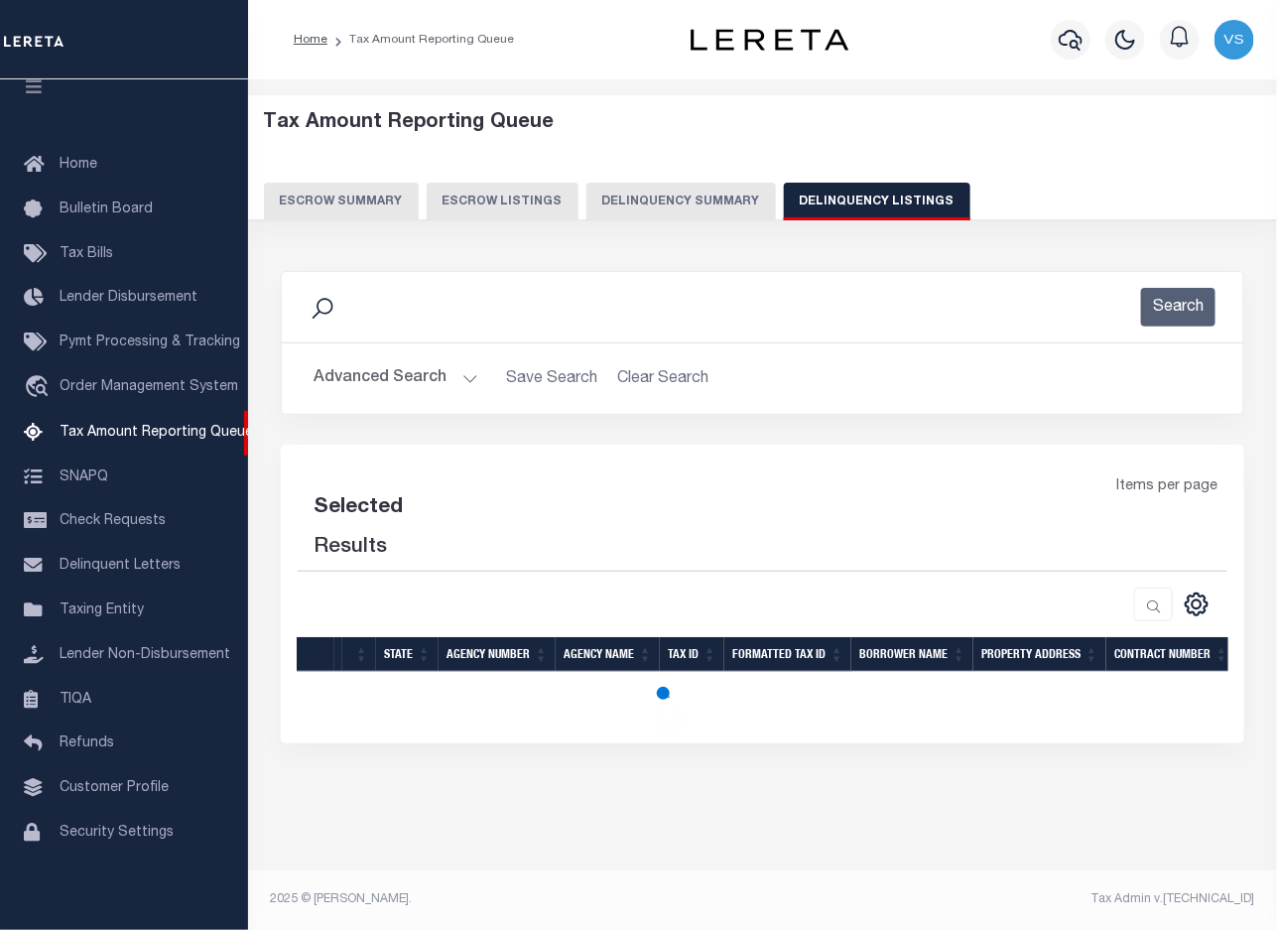
select select "100"
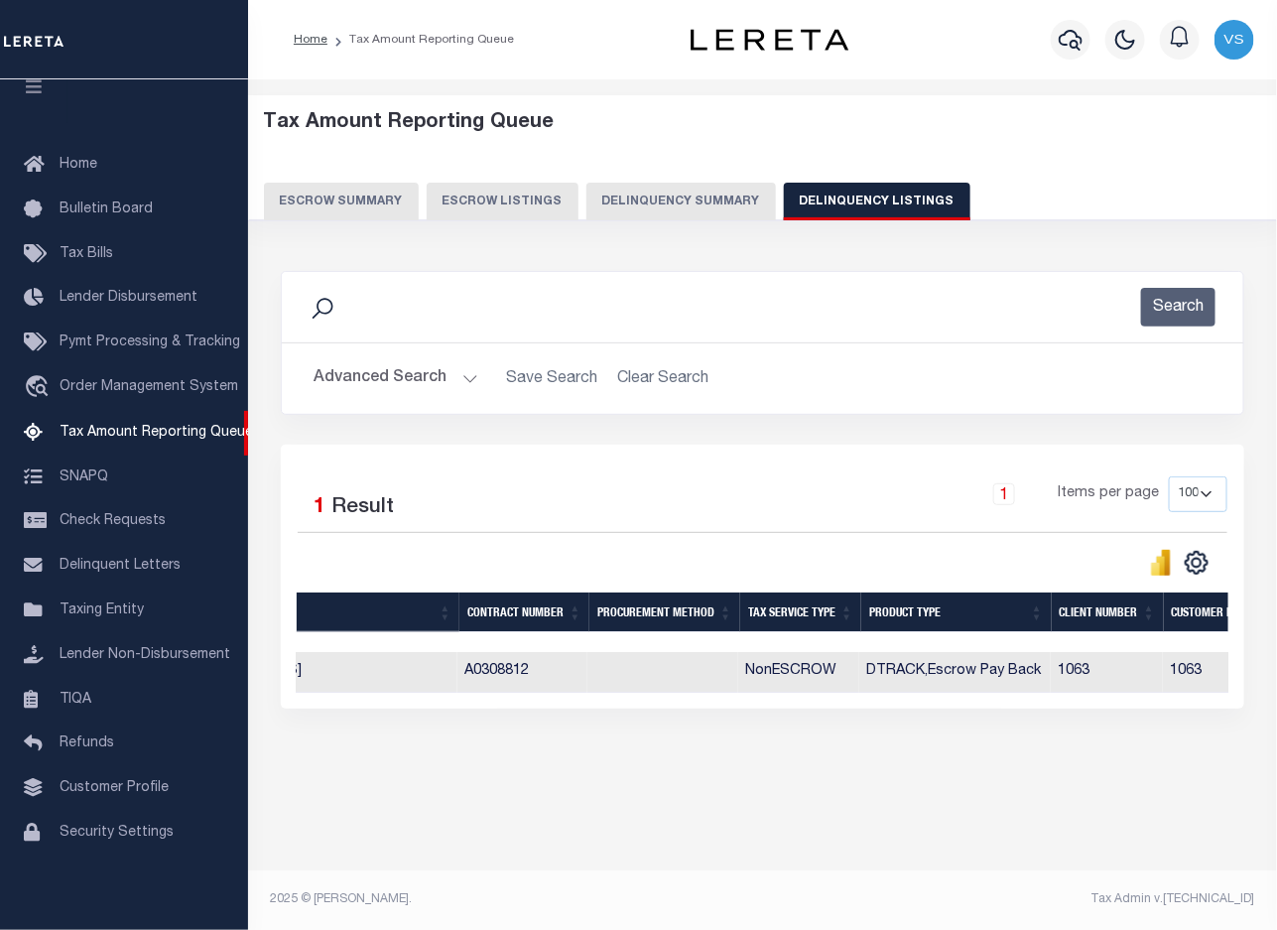
scroll to position [0, 340]
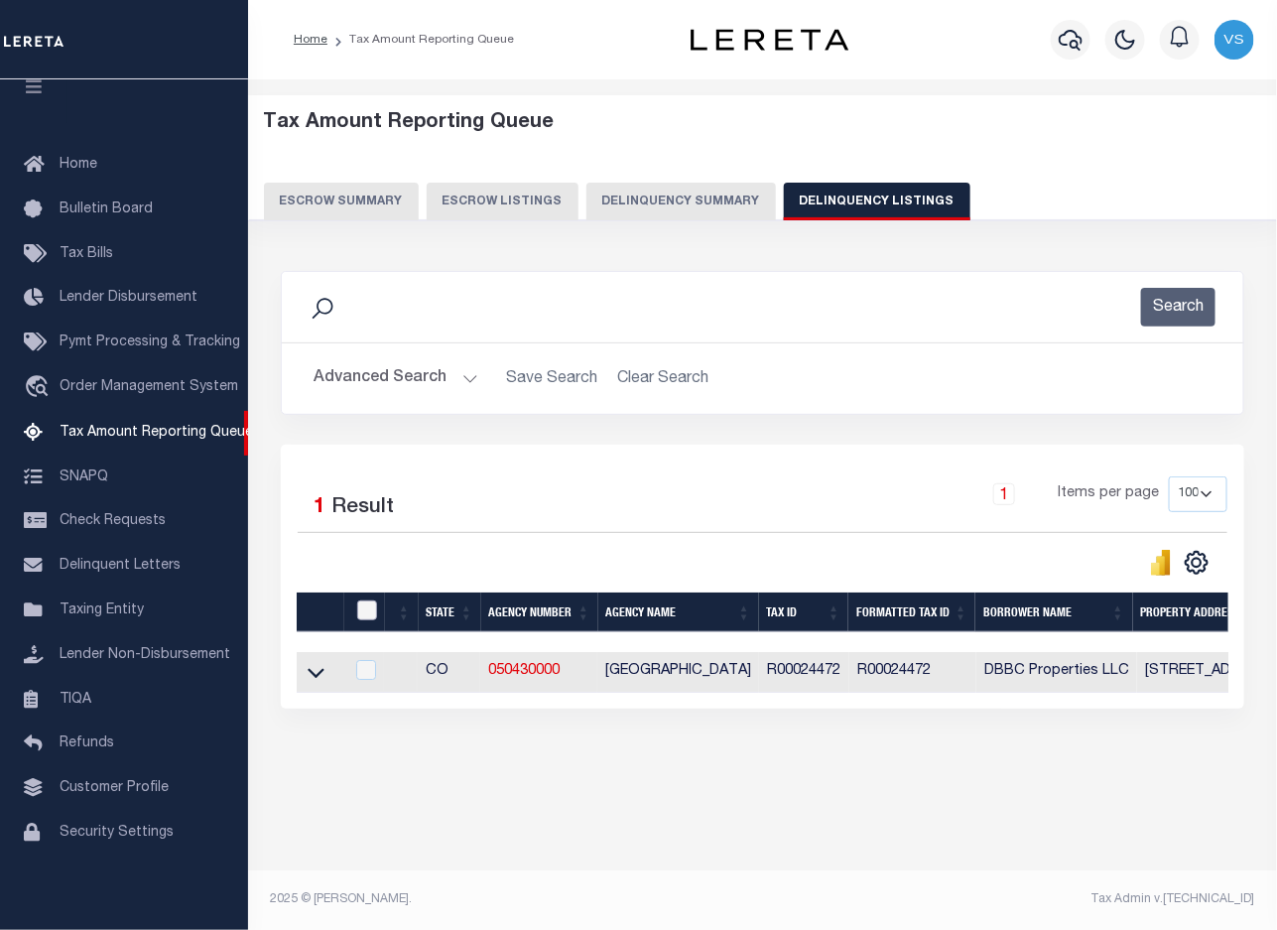
click at [367, 607] on input "checkbox" at bounding box center [367, 610] width 20 height 20
checkbox input "true"
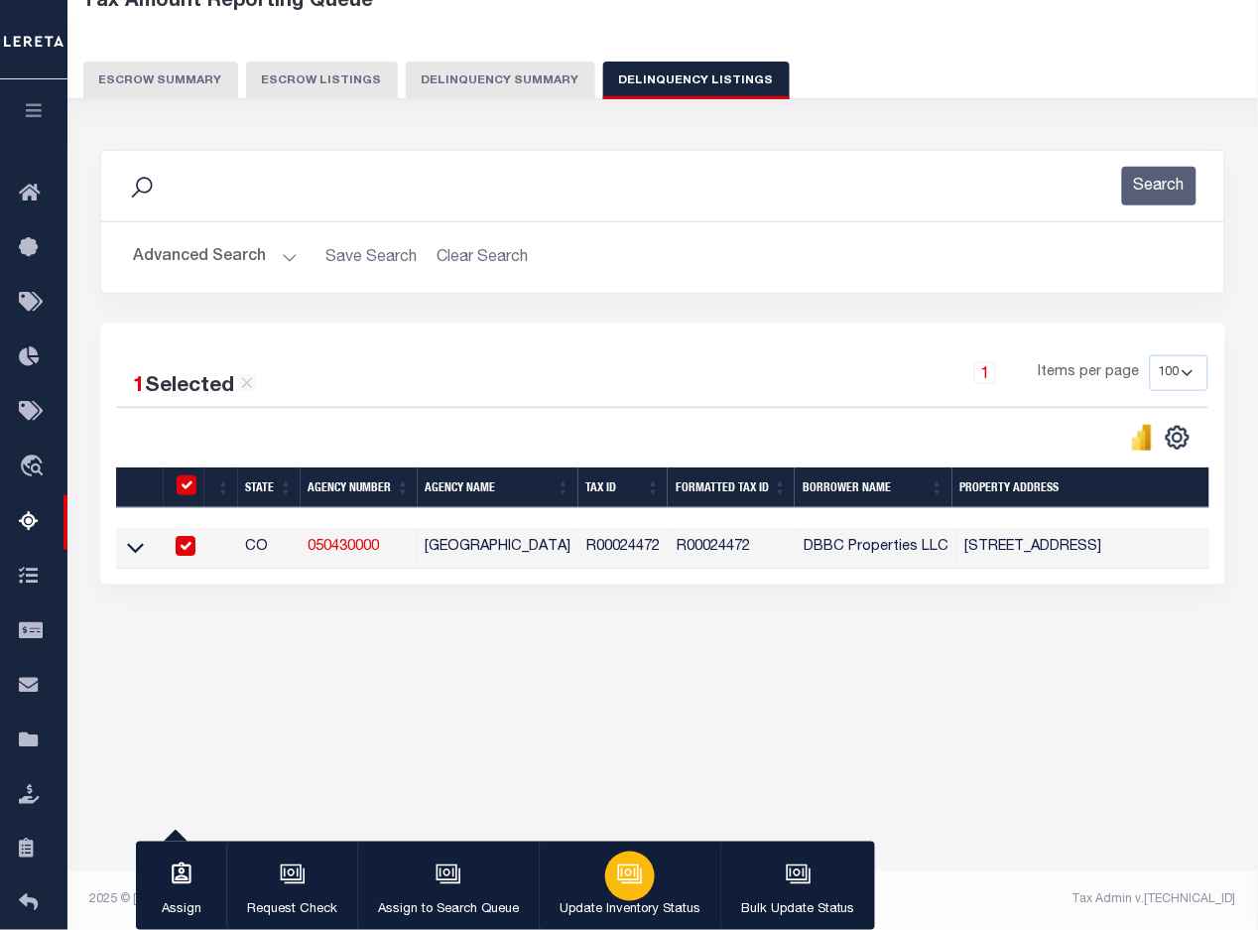
click at [627, 871] on icon "button" at bounding box center [628, 872] width 15 height 9
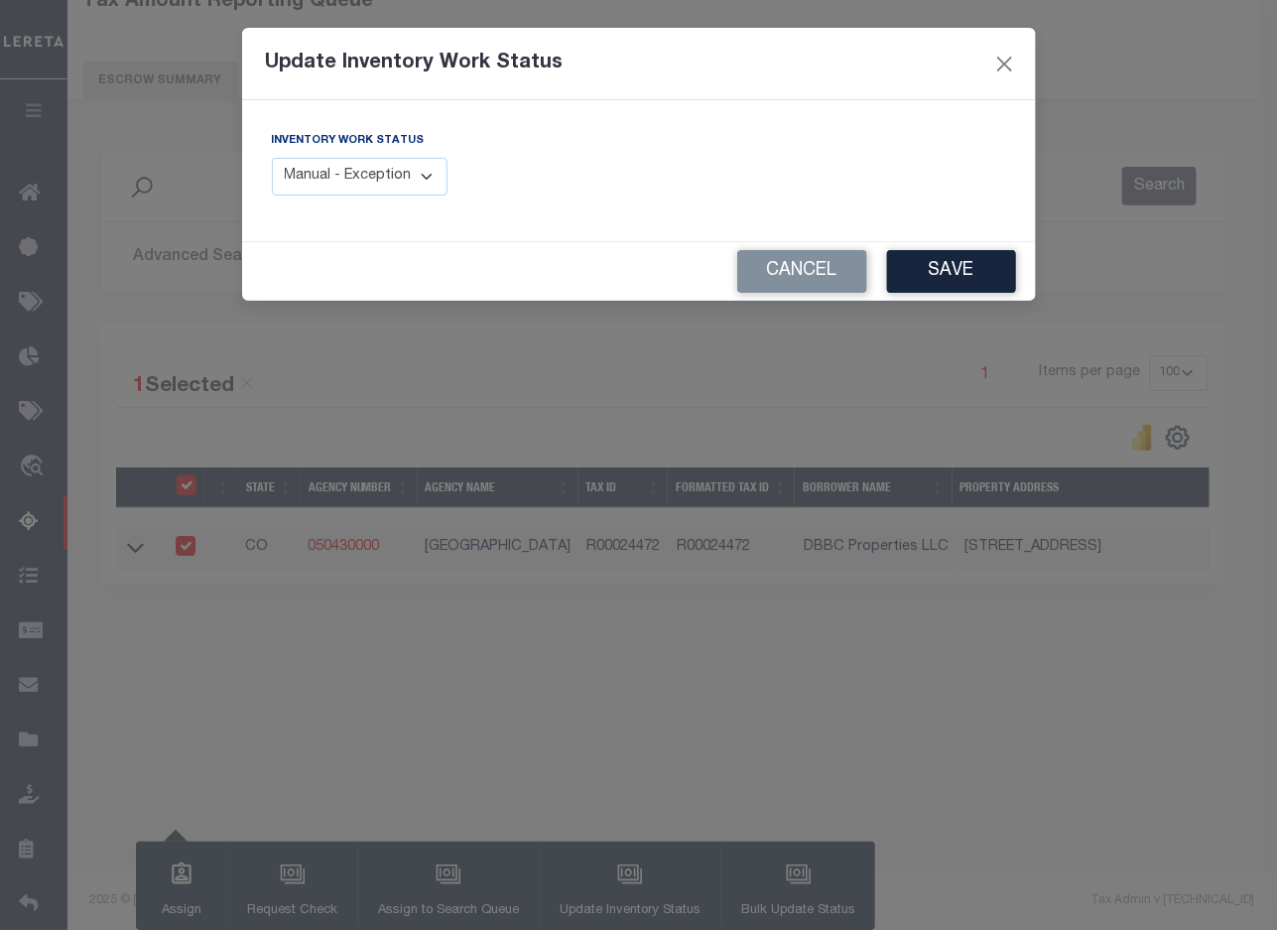
click at [352, 185] on select "Manual - Exception Pended - Awaiting Search Late Add Exception Completed" at bounding box center [360, 177] width 177 height 39
select select "4"
click at [272, 158] on select "Manual - Exception Pended - Awaiting Search Late Add Exception Completed" at bounding box center [360, 177] width 177 height 39
click at [924, 270] on button "Save" at bounding box center [951, 271] width 129 height 43
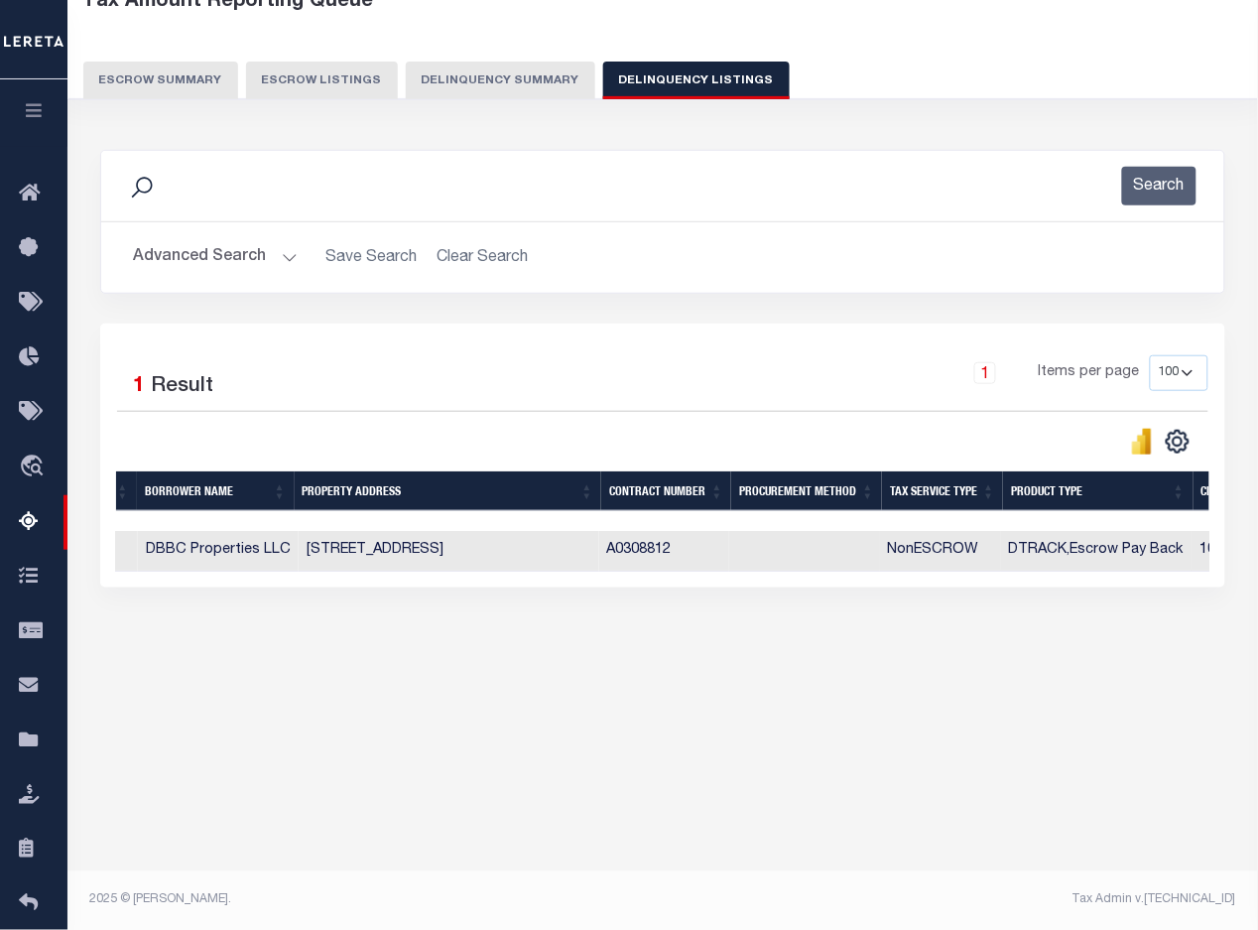
scroll to position [0, 0]
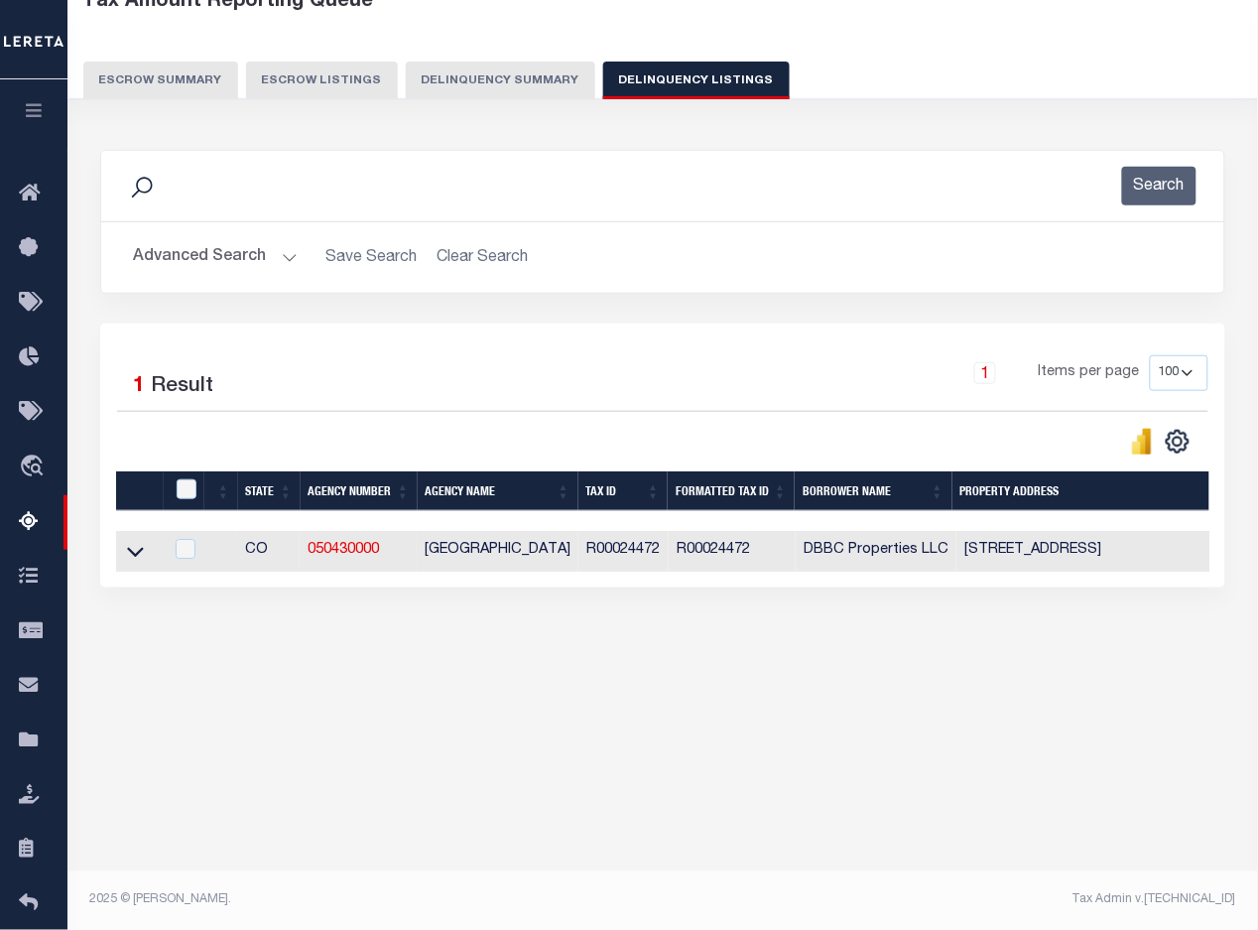
click at [241, 271] on button "Advanced Search" at bounding box center [215, 257] width 165 height 39
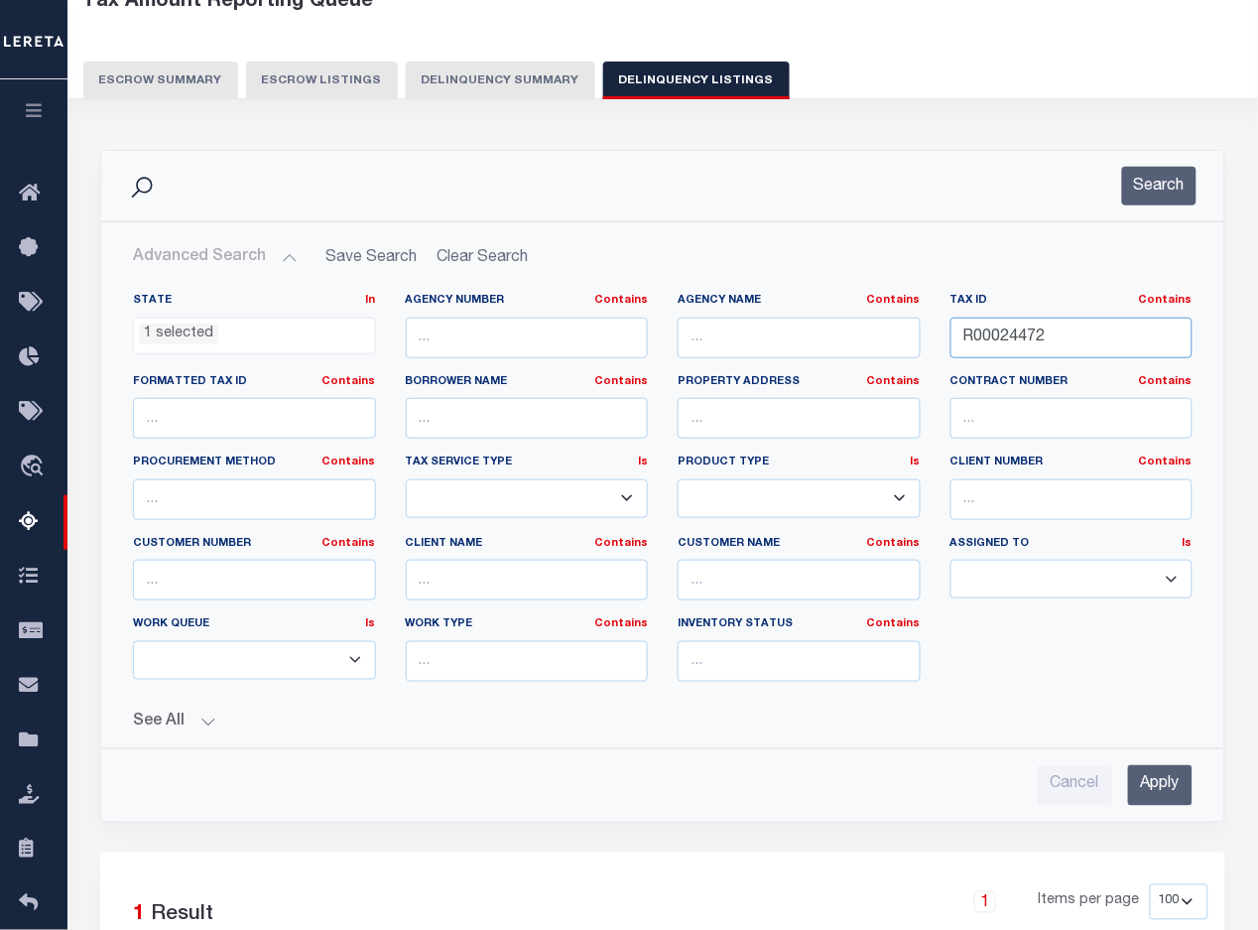
click at [995, 334] on input "R00024472" at bounding box center [1071, 337] width 243 height 41
paste input "875"
click at [1143, 780] on input "Apply" at bounding box center [1160, 785] width 64 height 41
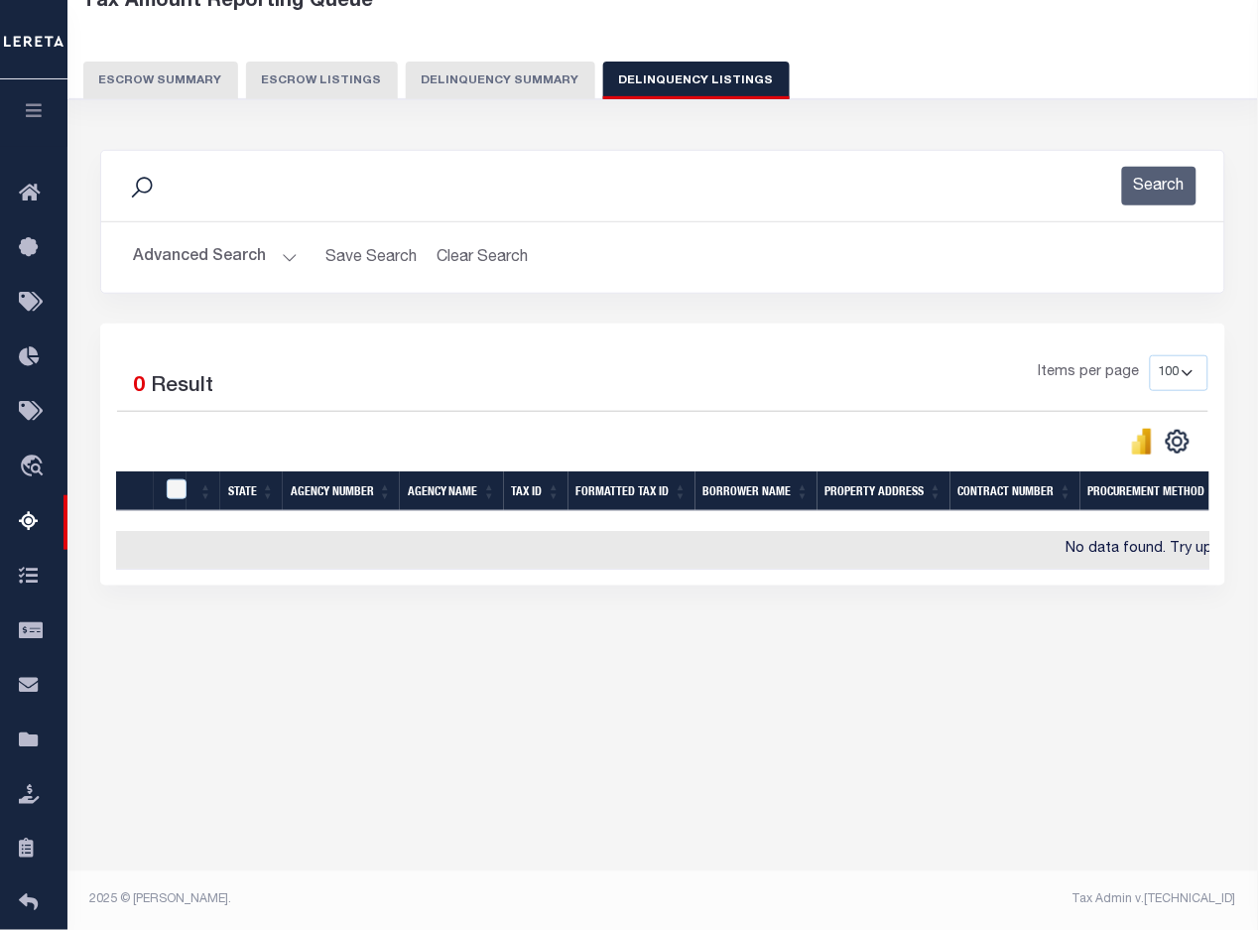
click at [196, 250] on button "Advanced Search" at bounding box center [215, 257] width 165 height 39
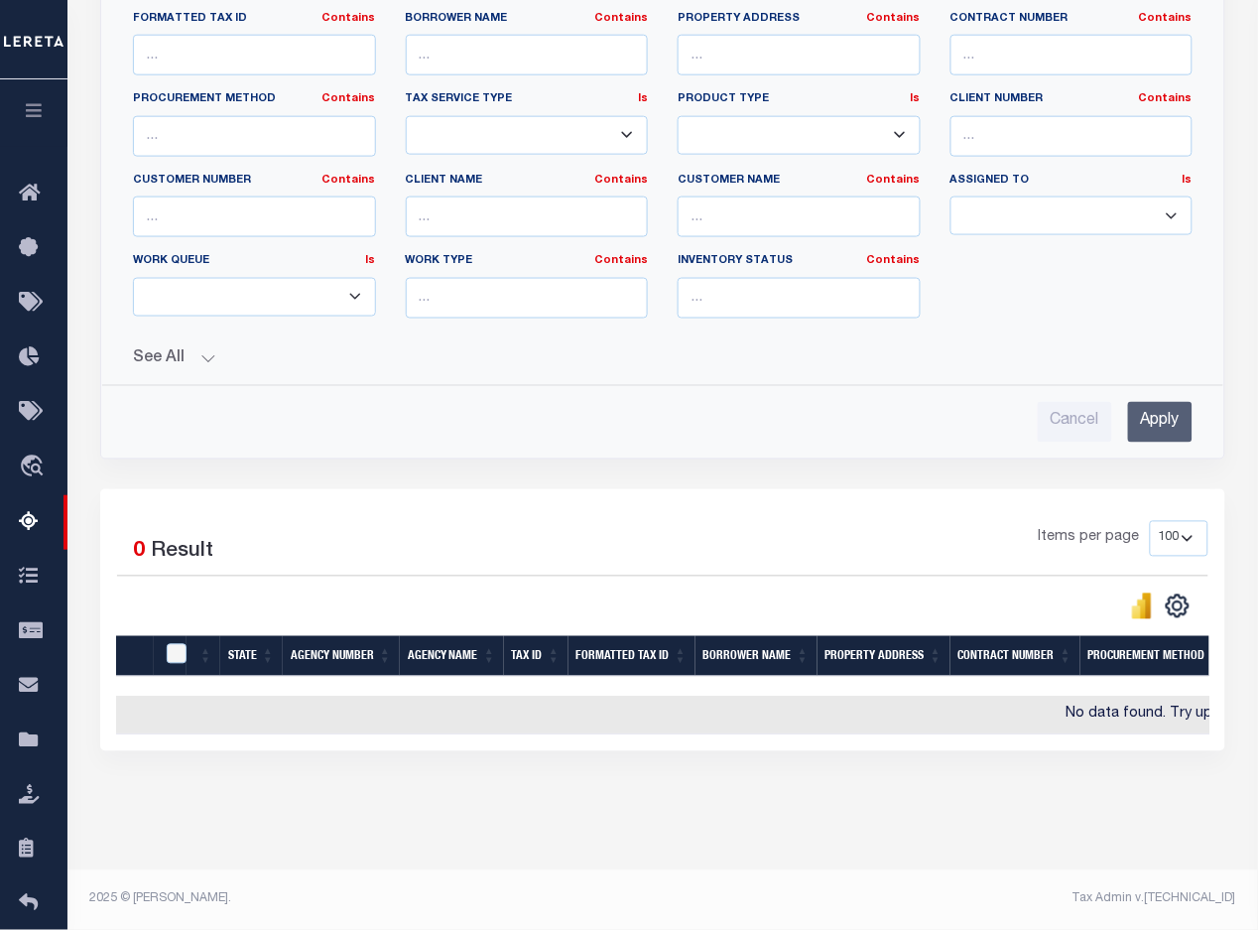
scroll to position [255, 0]
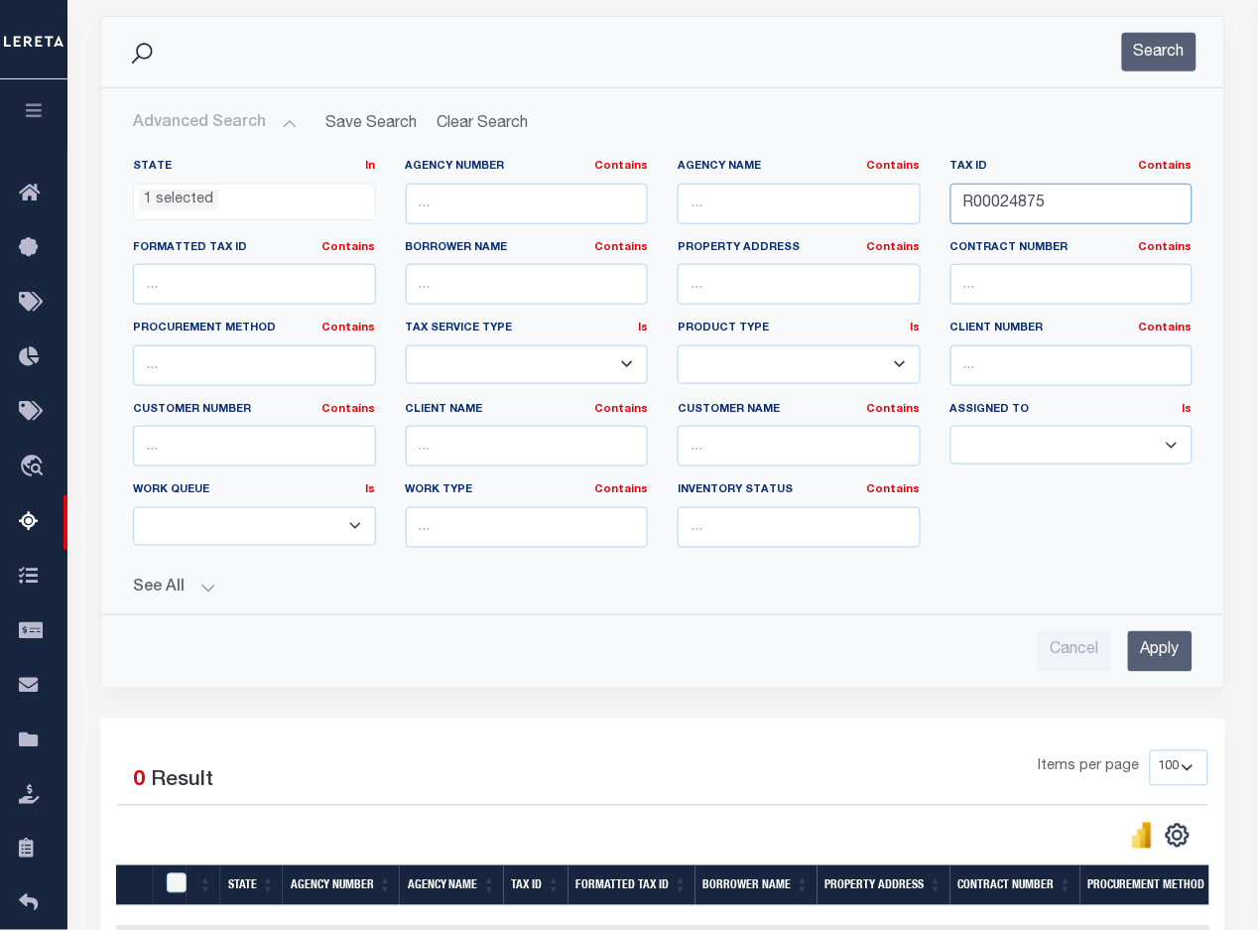
click at [985, 208] on input "R00024875" at bounding box center [1071, 204] width 243 height 41
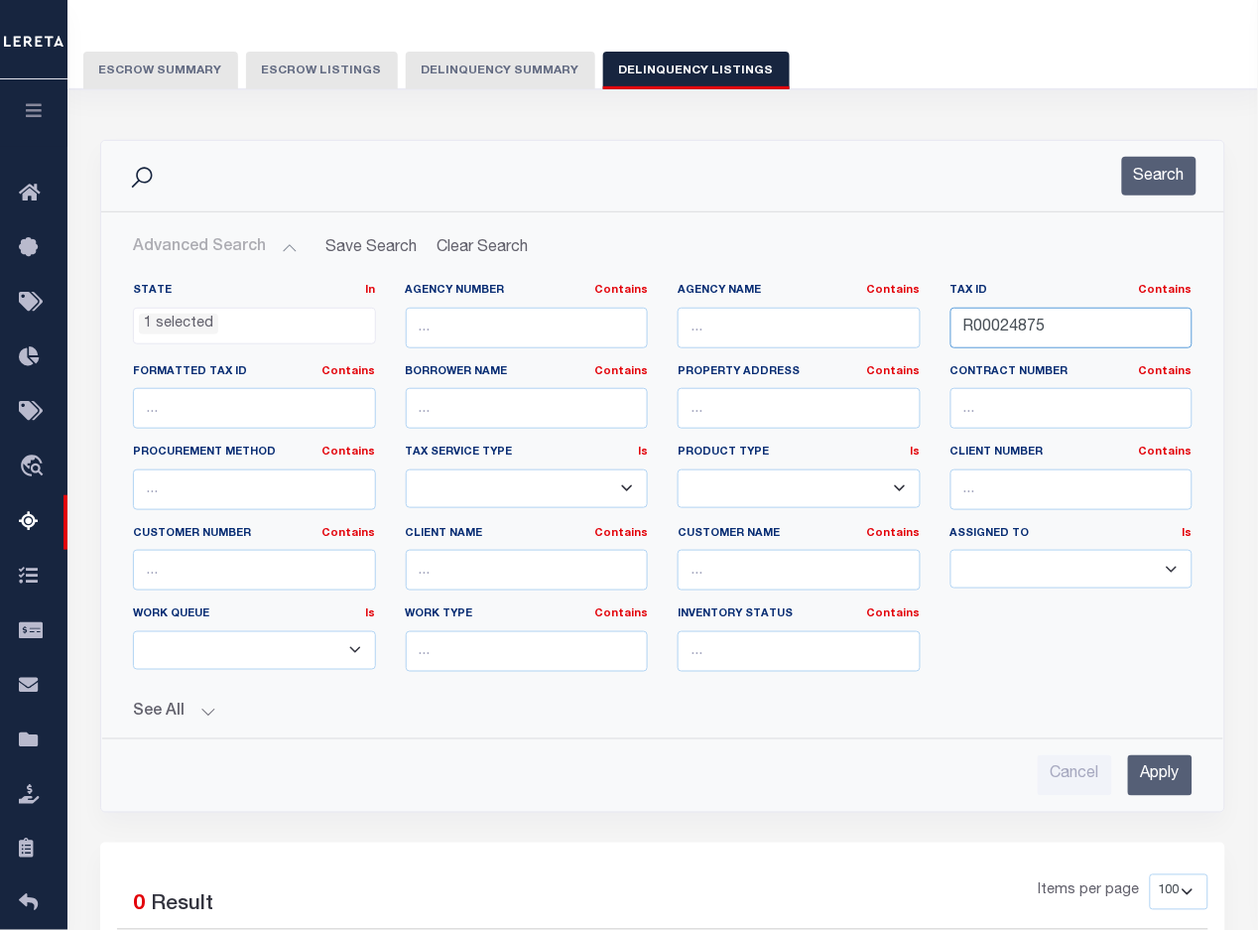
click at [1008, 327] on input "R00024875" at bounding box center [1071, 328] width 243 height 41
paste input "940"
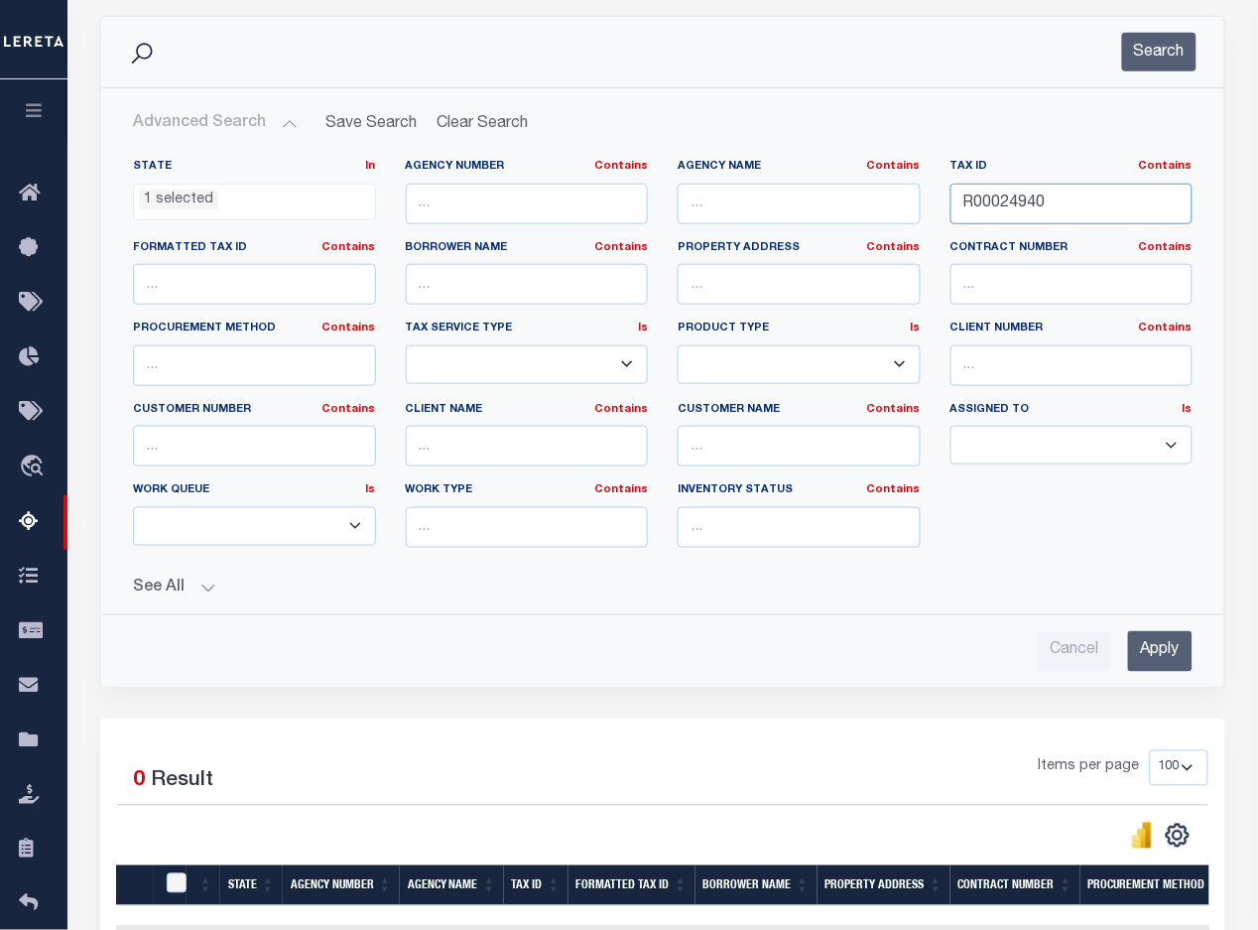
scroll to position [503, 0]
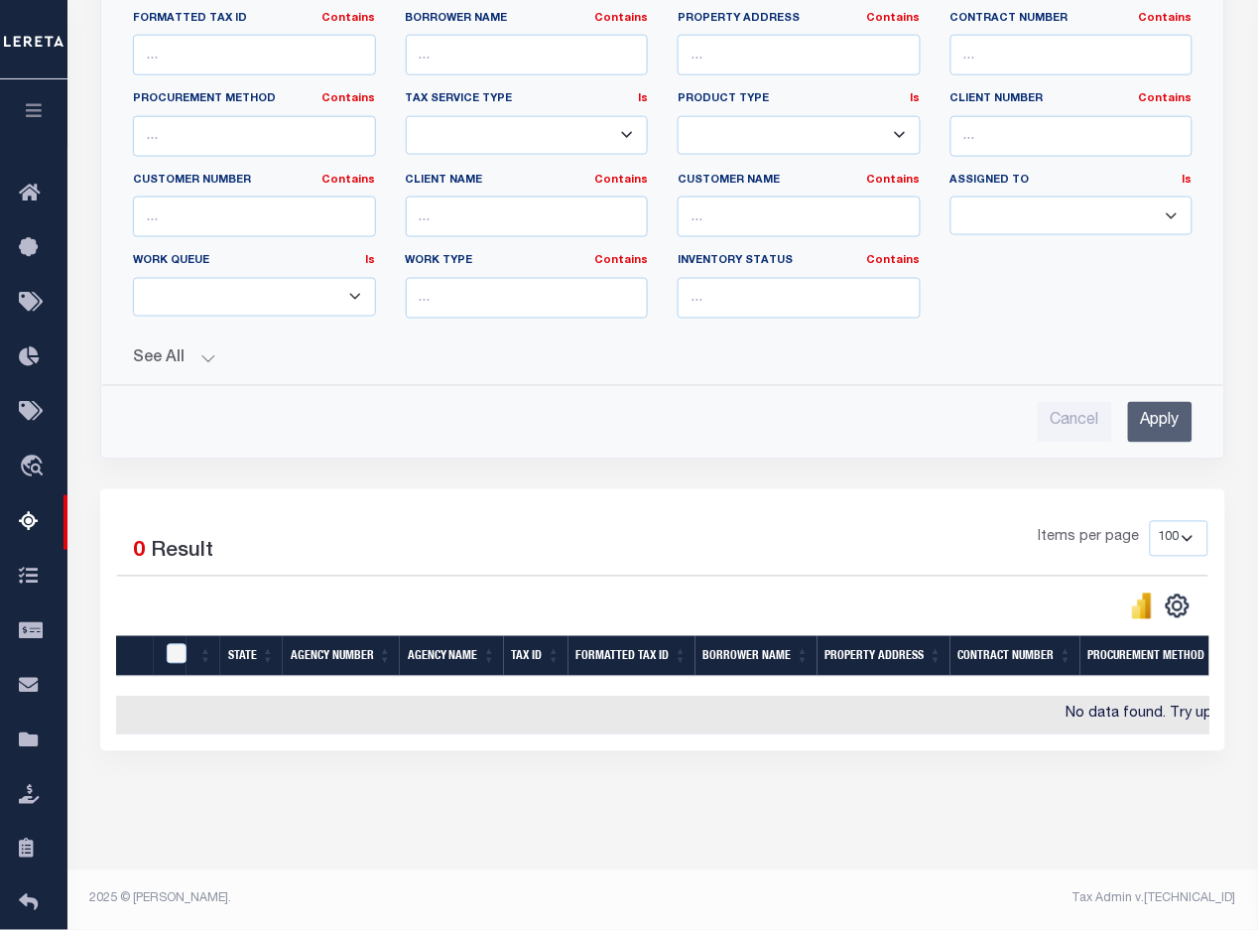
type input "R00024940"
click at [1161, 415] on input "Apply" at bounding box center [1160, 422] width 64 height 41
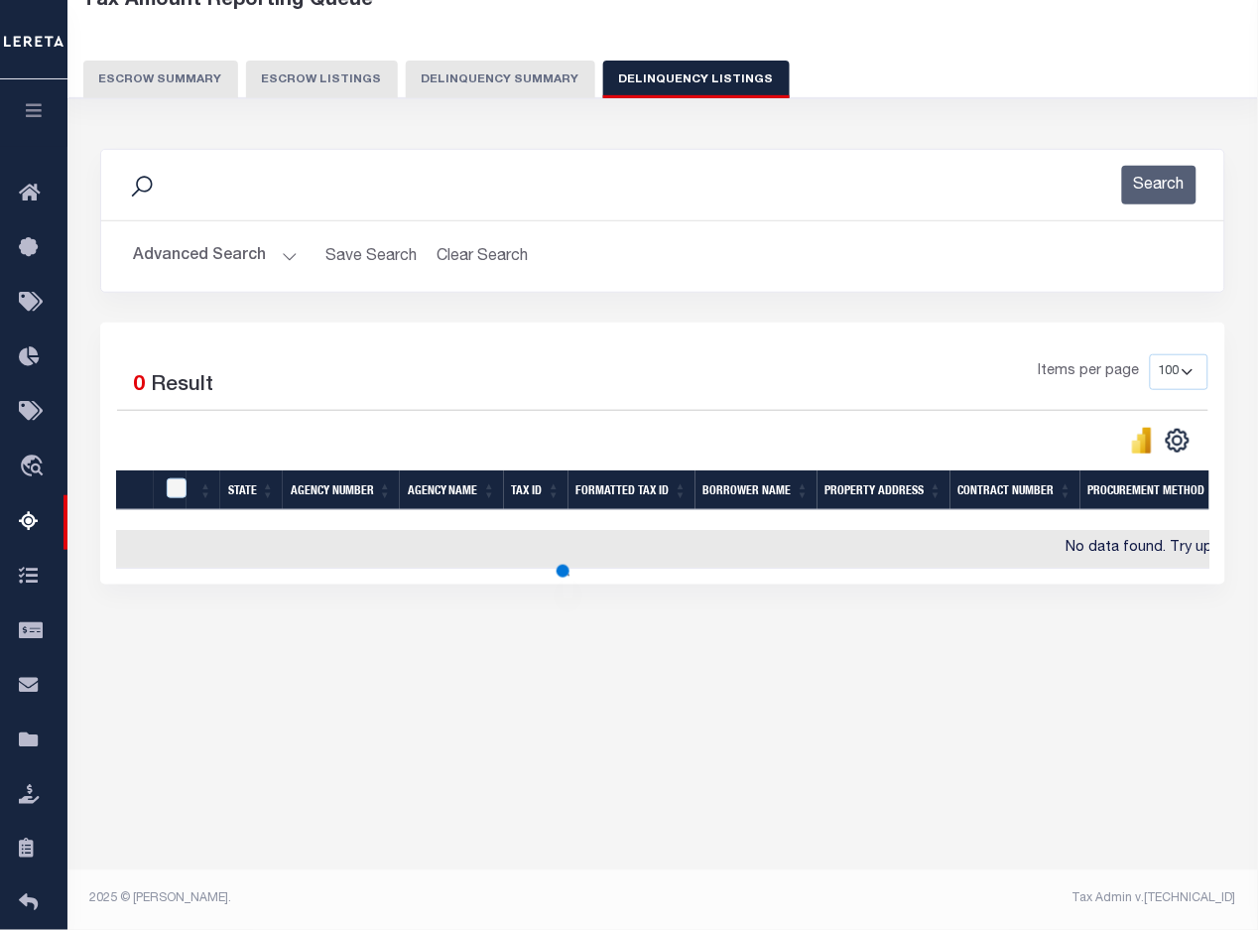
scroll to position [121, 0]
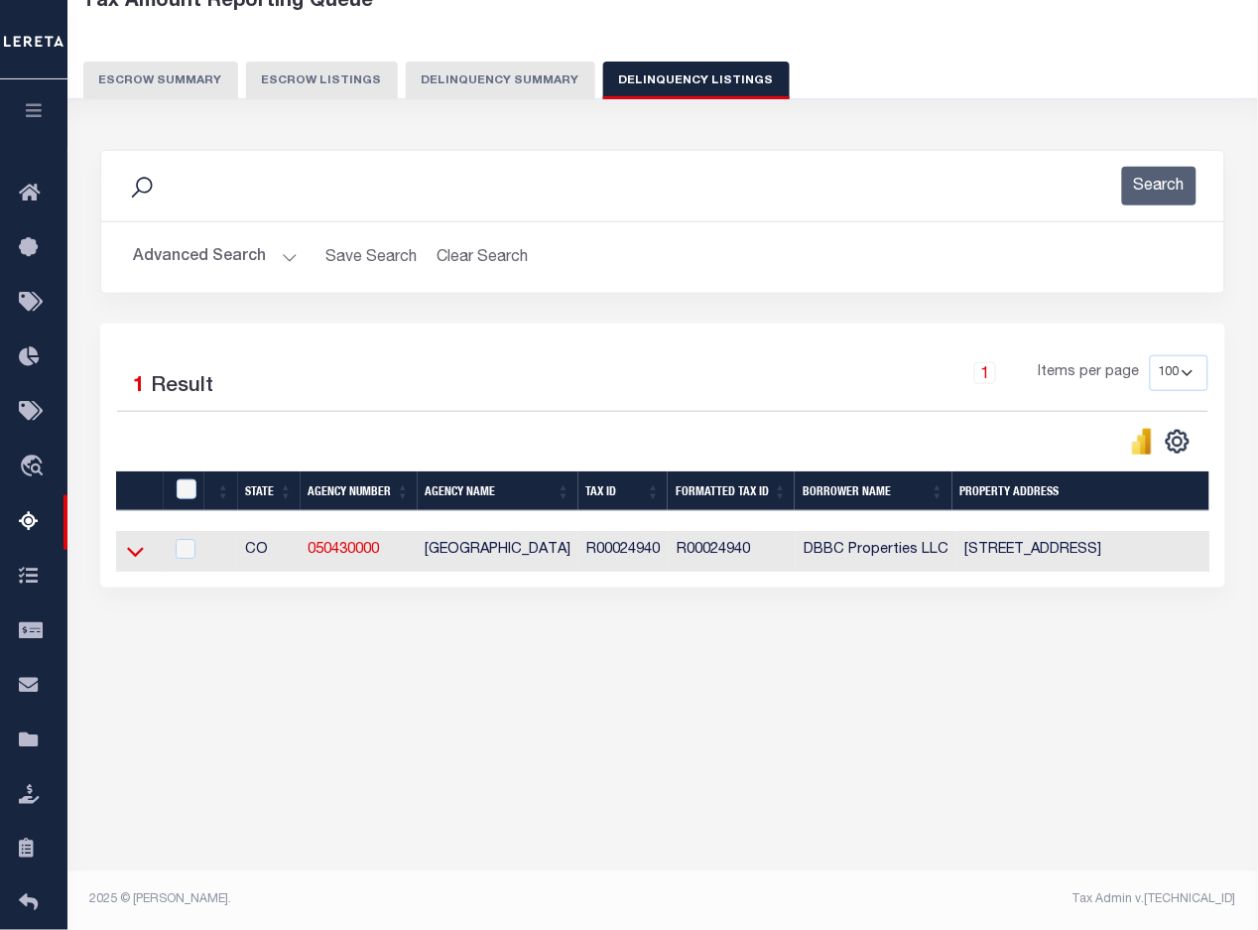
click at [142, 556] on icon at bounding box center [135, 553] width 17 height 10
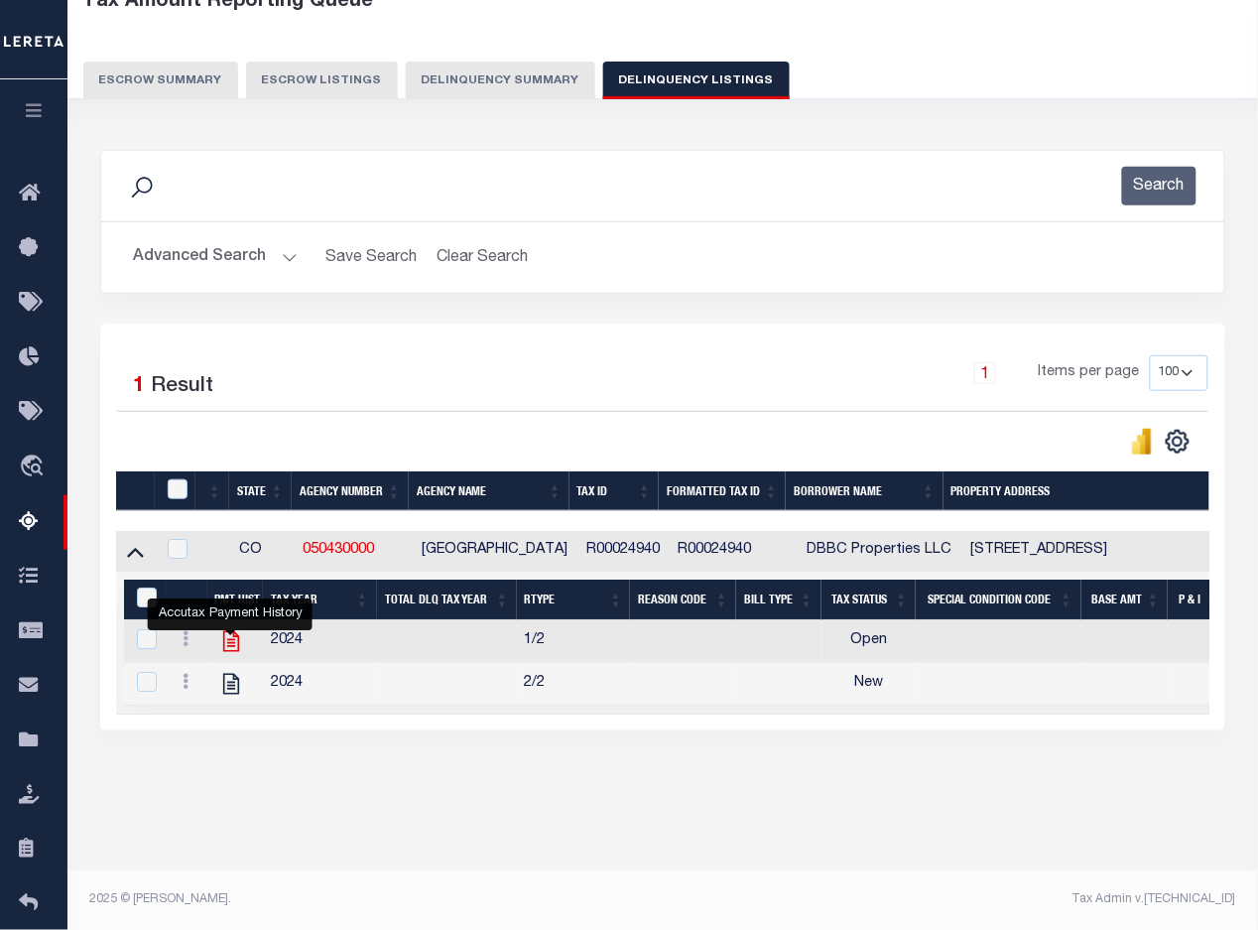
click at [230, 652] on icon "" at bounding box center [230, 641] width 16 height 21
checkbox input "true"
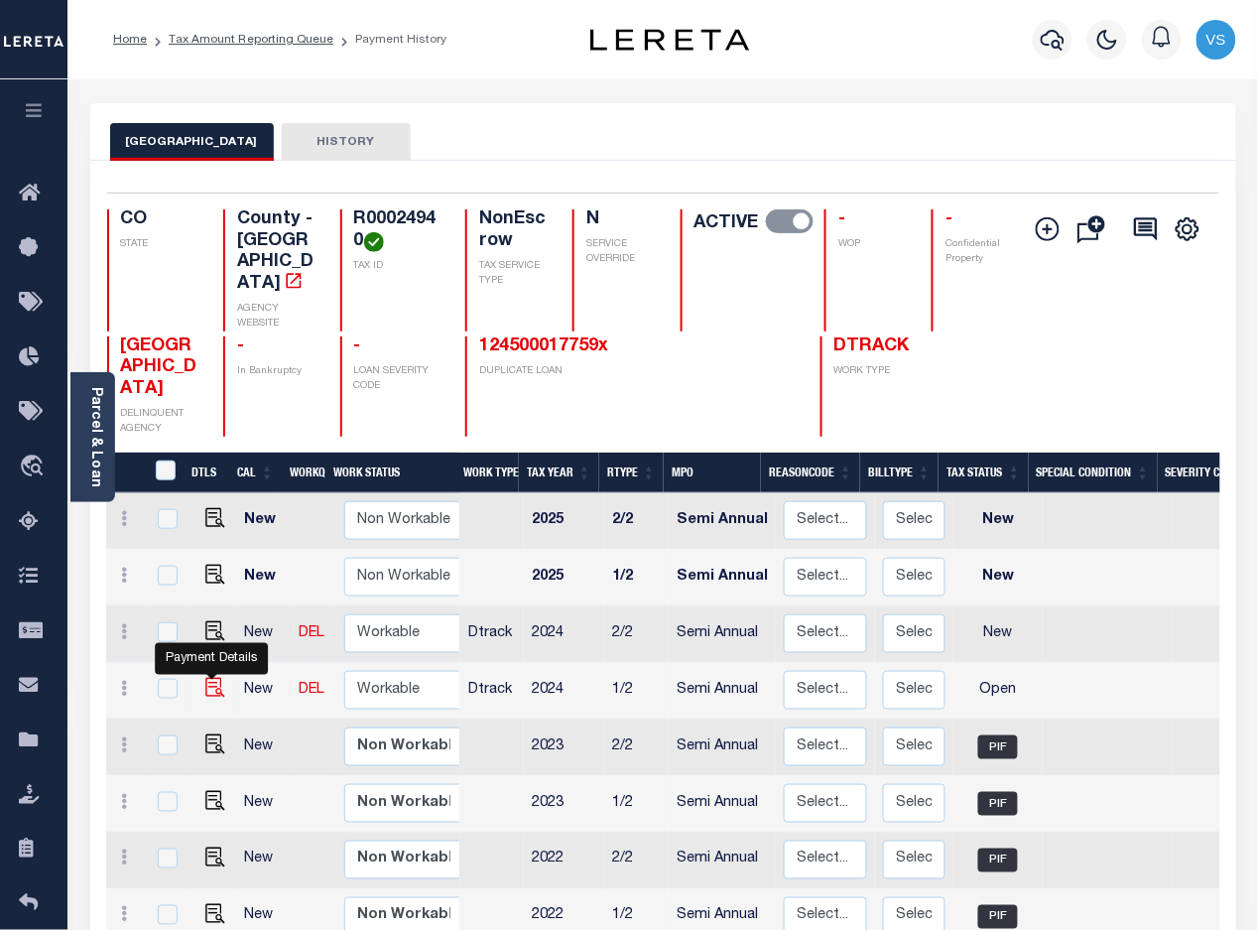
click at [206, 678] on img "" at bounding box center [215, 688] width 20 height 20
checkbox input "true"
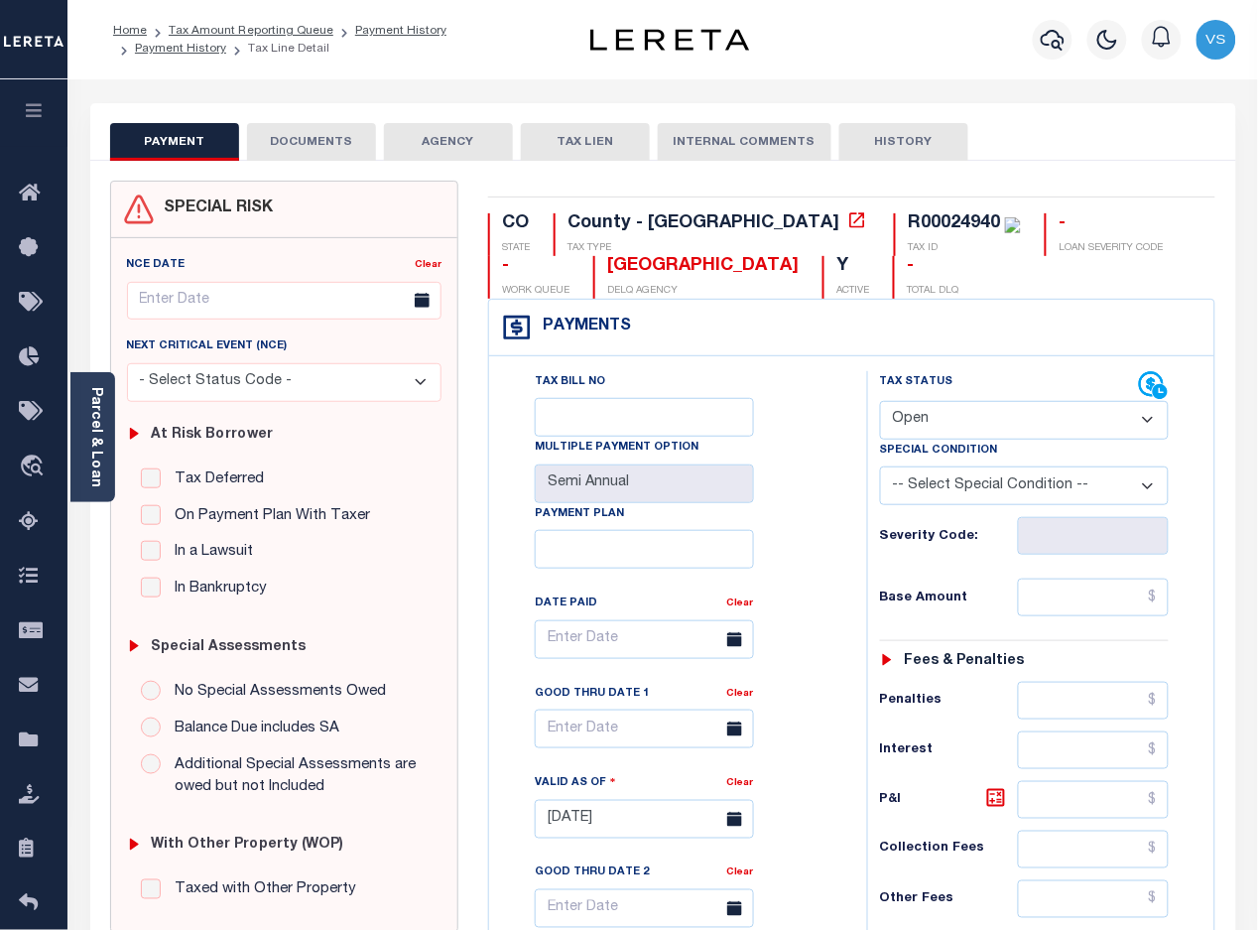
click at [989, 430] on select "- Select Status Code - Open Due/Unpaid Paid Incomplete No Tax Due Internal Refu…" at bounding box center [1025, 420] width 290 height 39
select select "PYD"
click at [880, 403] on select "- Select Status Code - Open Due/Unpaid Paid Incomplete No Tax Due Internal Refu…" at bounding box center [1025, 420] width 290 height 39
type input "[DATE]"
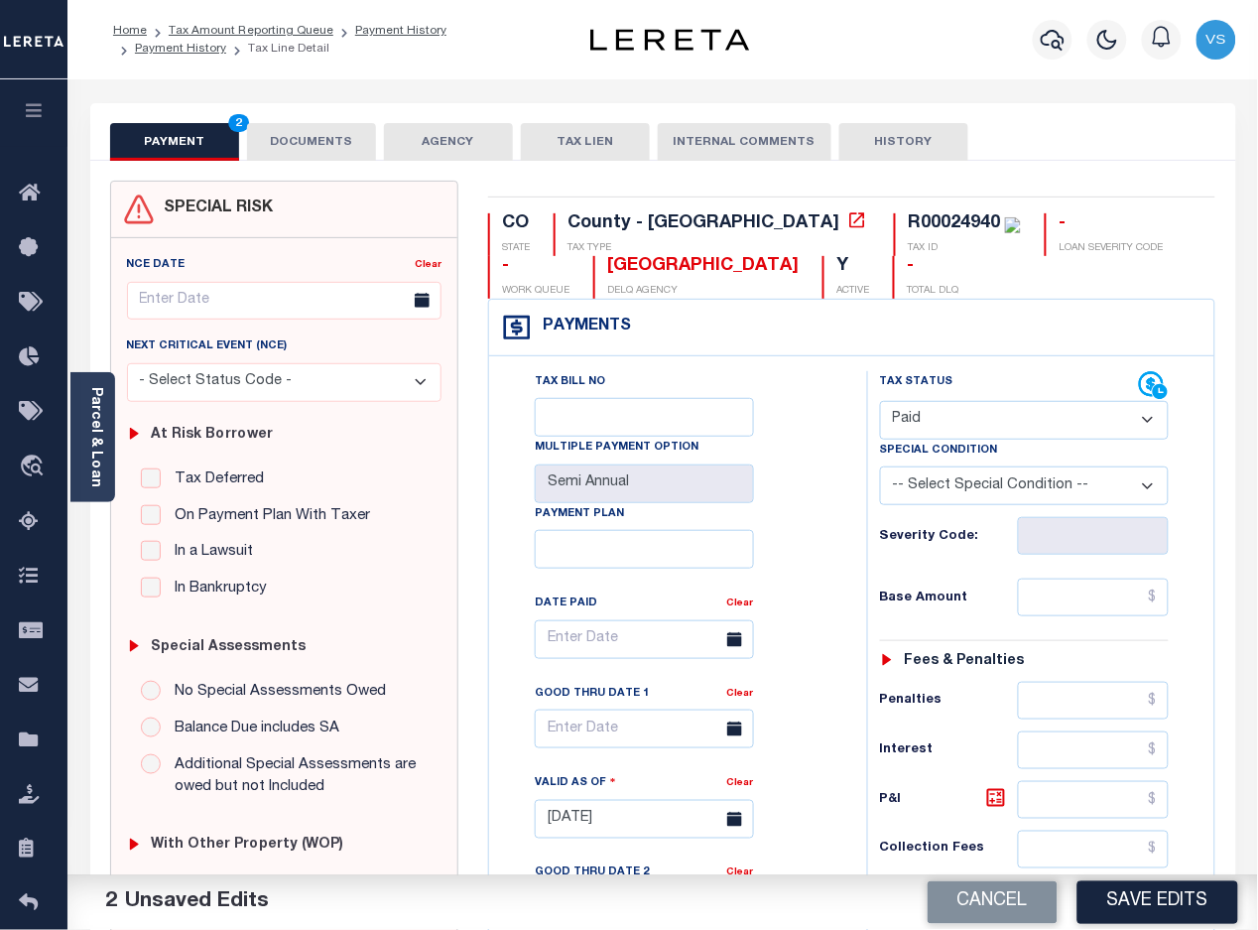
scroll to position [372, 0]
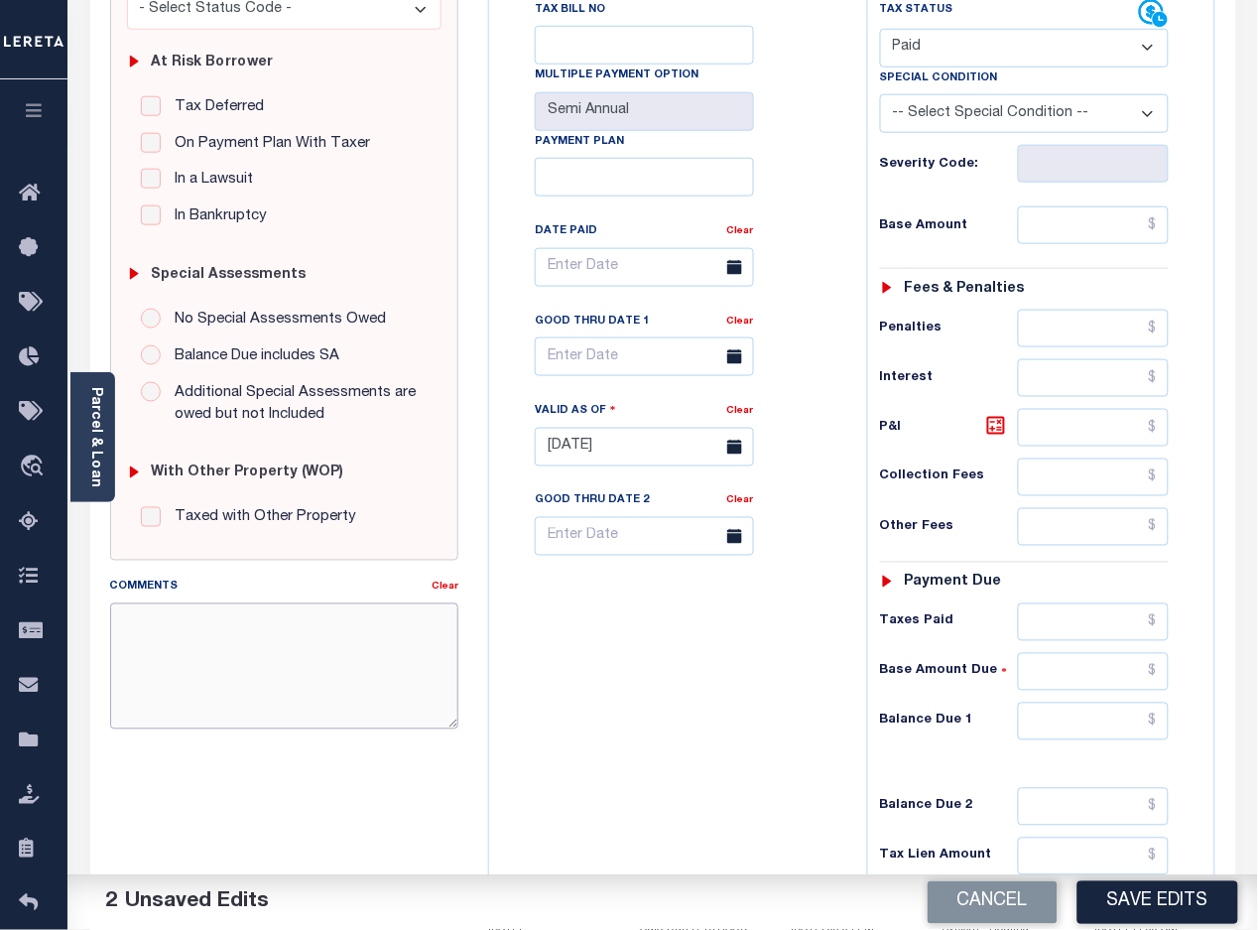
click at [313, 673] on textarea "Comments" at bounding box center [284, 665] width 349 height 125
paste textarea "[DATE] -Per [PERSON_NAME] of [GEOGRAPHIC_DATA] these parcels are paid in full p…"
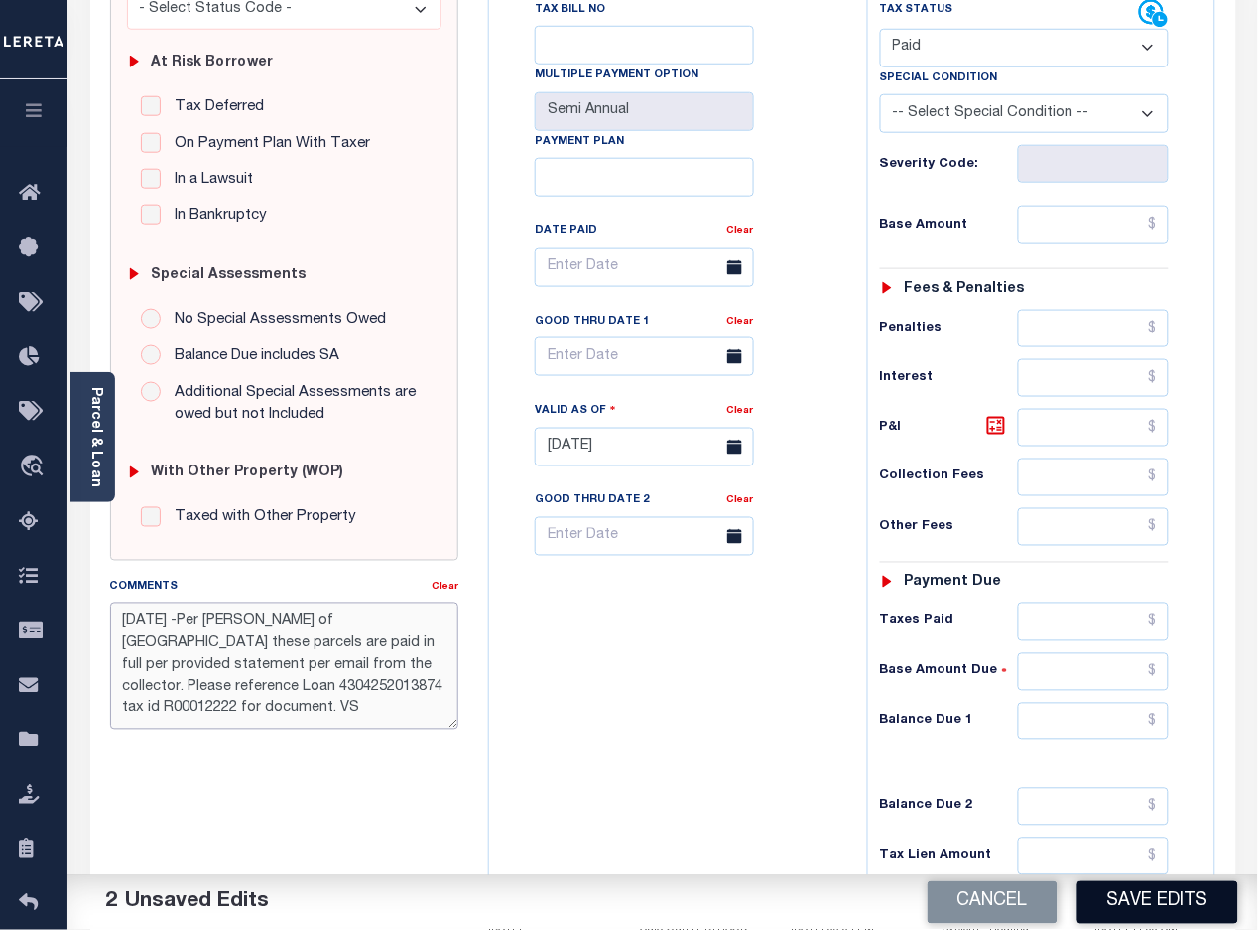
type textarea "[DATE] -Per [PERSON_NAME] of [GEOGRAPHIC_DATA] these parcels are paid in full p…"
drag, startPoint x: 1144, startPoint y: 895, endPoint x: 1182, endPoint y: 809, distance: 94.2
click at [1148, 889] on button "Save Edits" at bounding box center [1157, 902] width 161 height 43
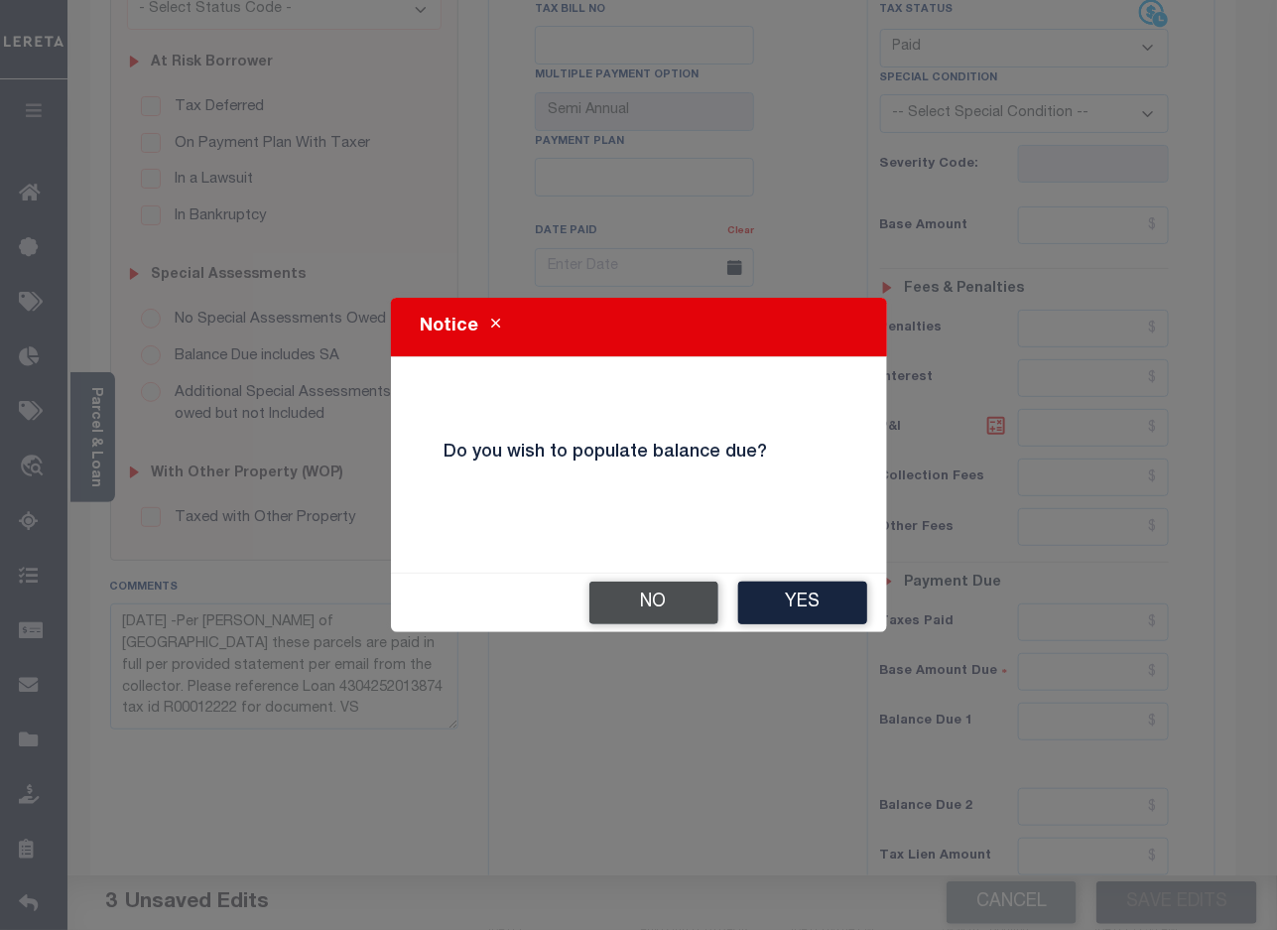
click at [620, 600] on button "No" at bounding box center [653, 602] width 129 height 43
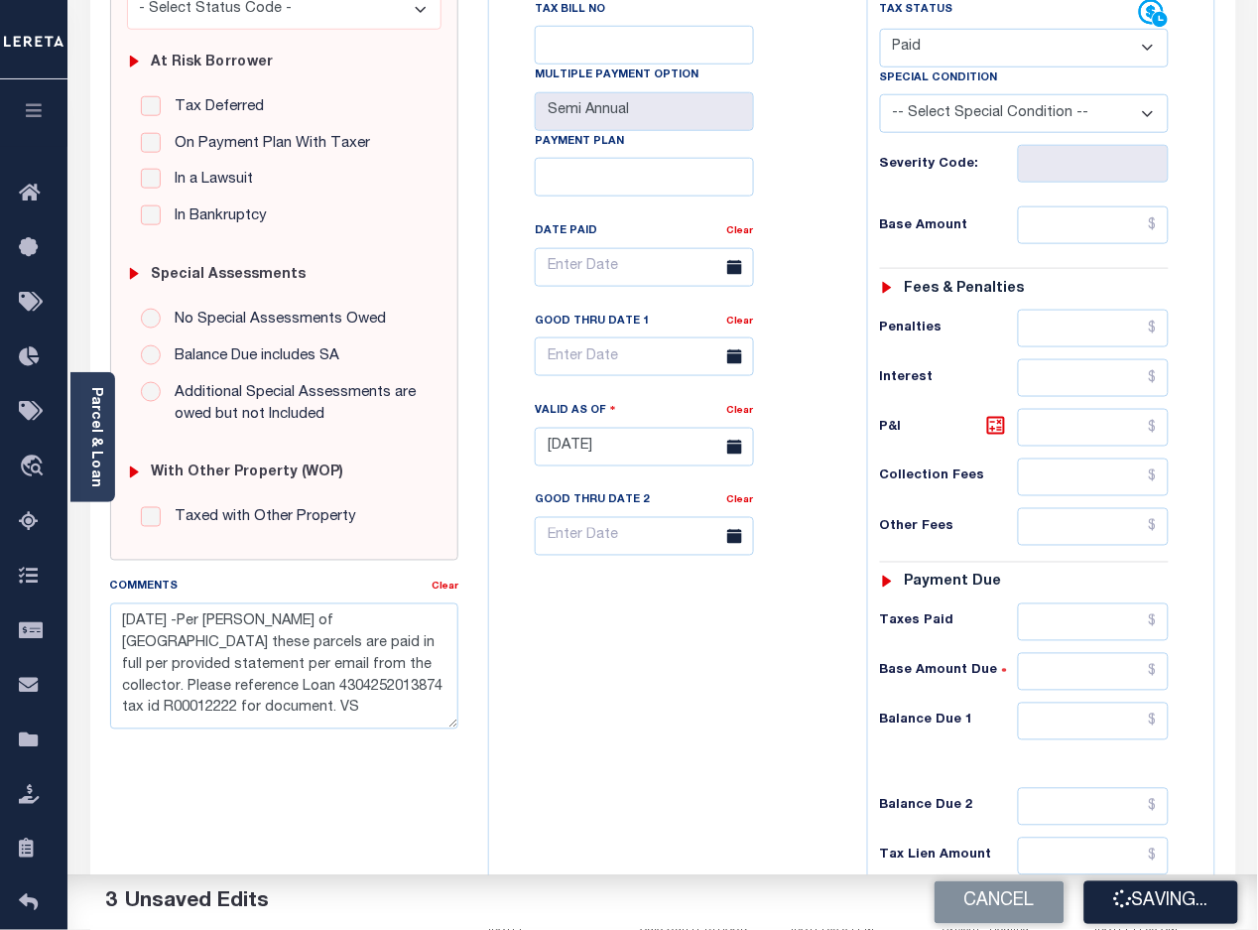
checkbox input "false"
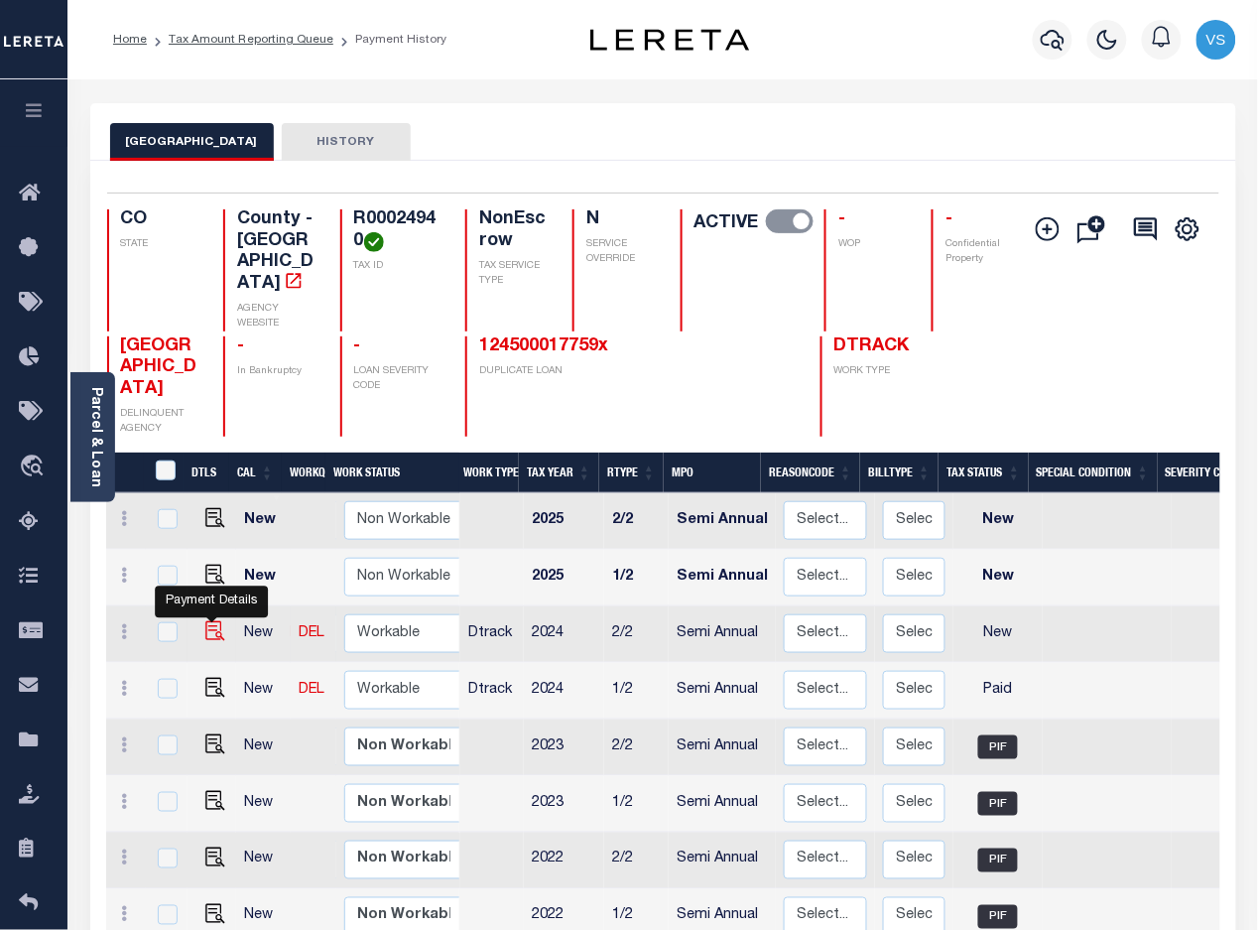
click at [208, 621] on img "" at bounding box center [215, 631] width 20 height 20
checkbox input "true"
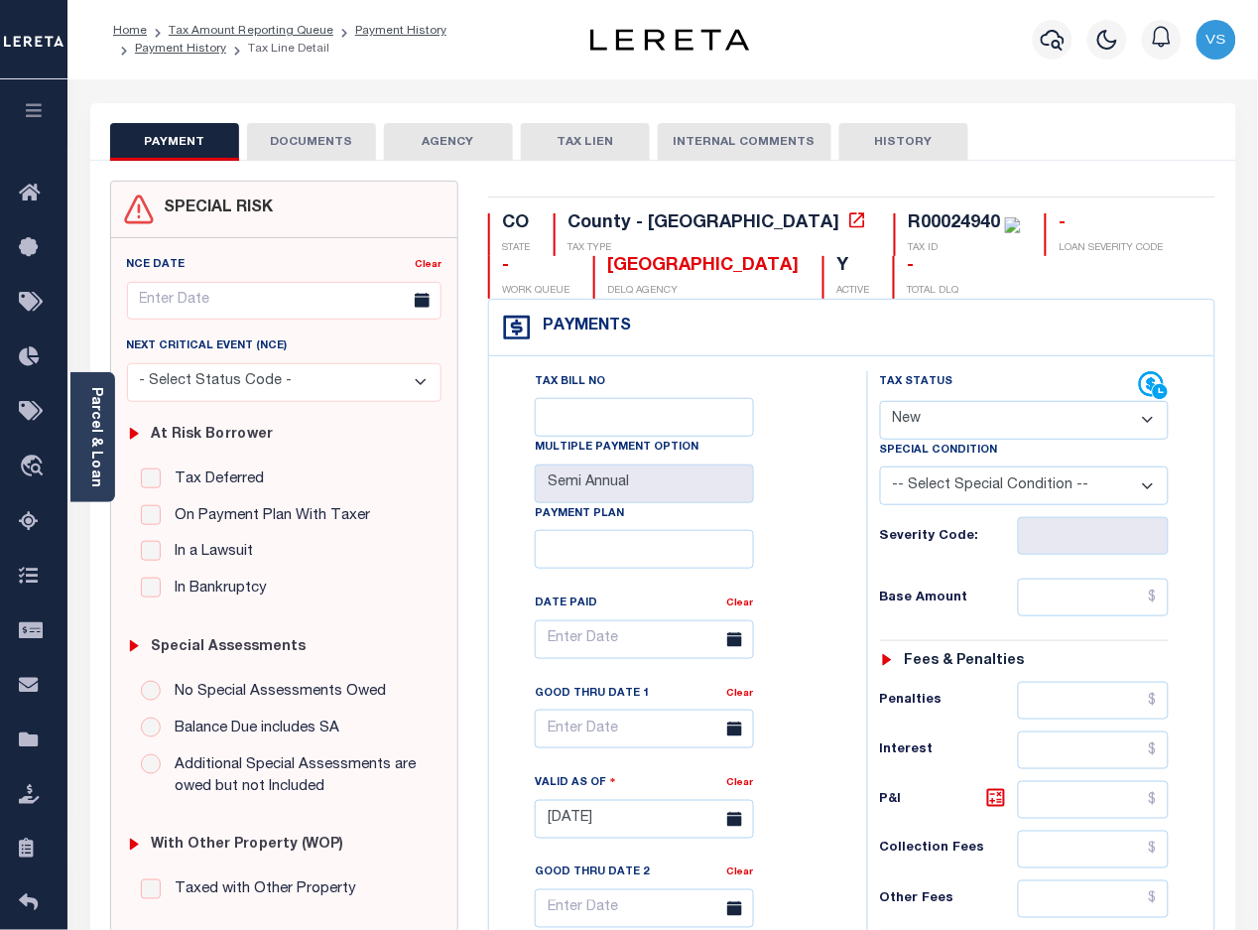
click at [1009, 419] on select "- Select Status Code - Open Due/Unpaid Paid Incomplete No Tax Due Internal Refu…" at bounding box center [1025, 420] width 290 height 39
select select "PYD"
click at [880, 403] on select "- Select Status Code - Open Due/Unpaid Paid Incomplete No Tax Due Internal Refu…" at bounding box center [1025, 420] width 290 height 39
type input "[DATE]"
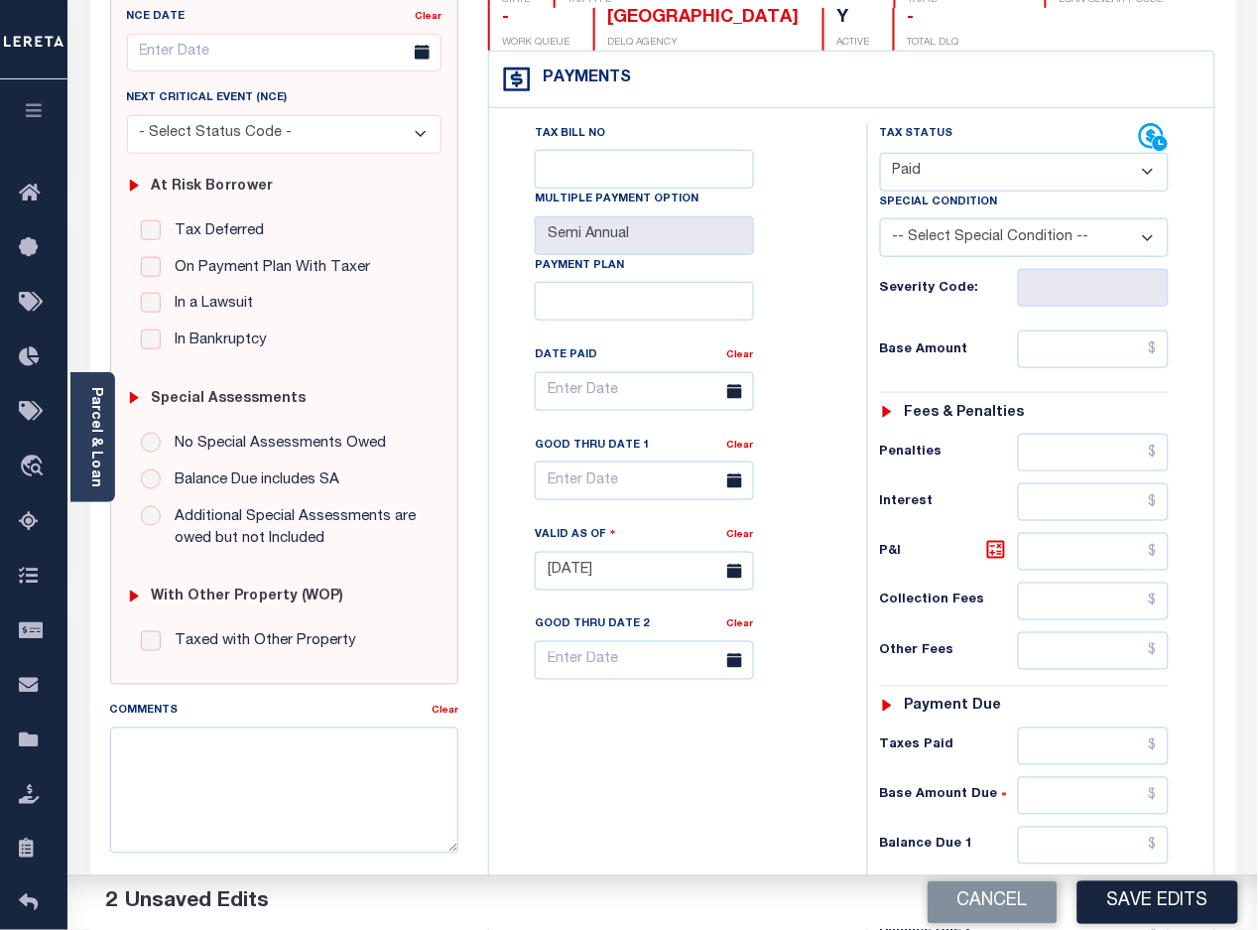
scroll to position [372, 0]
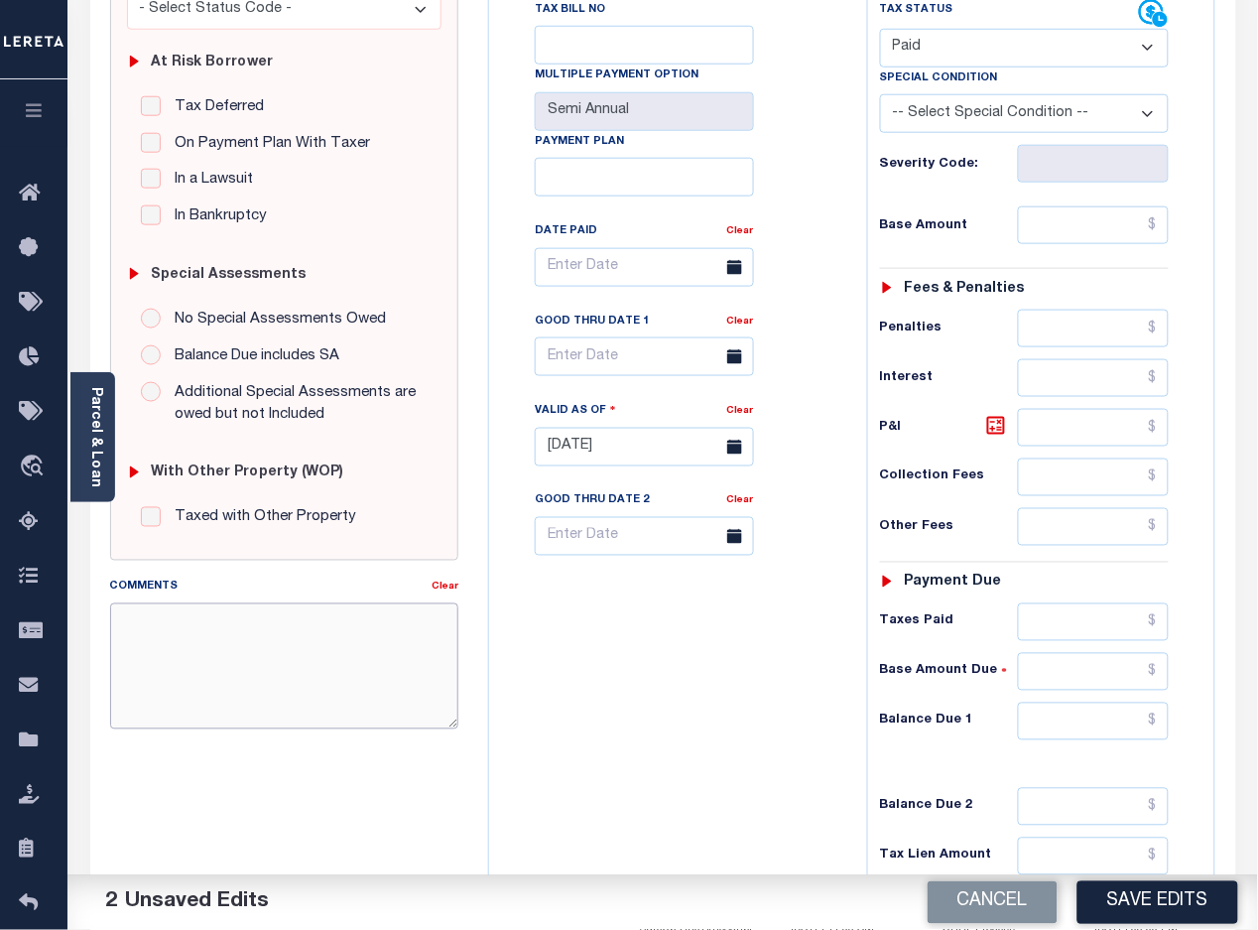
click at [362, 685] on textarea "Comments" at bounding box center [284, 665] width 349 height 125
paste textarea "[DATE] -Per [PERSON_NAME] of [GEOGRAPHIC_DATA] these parcels are paid in full p…"
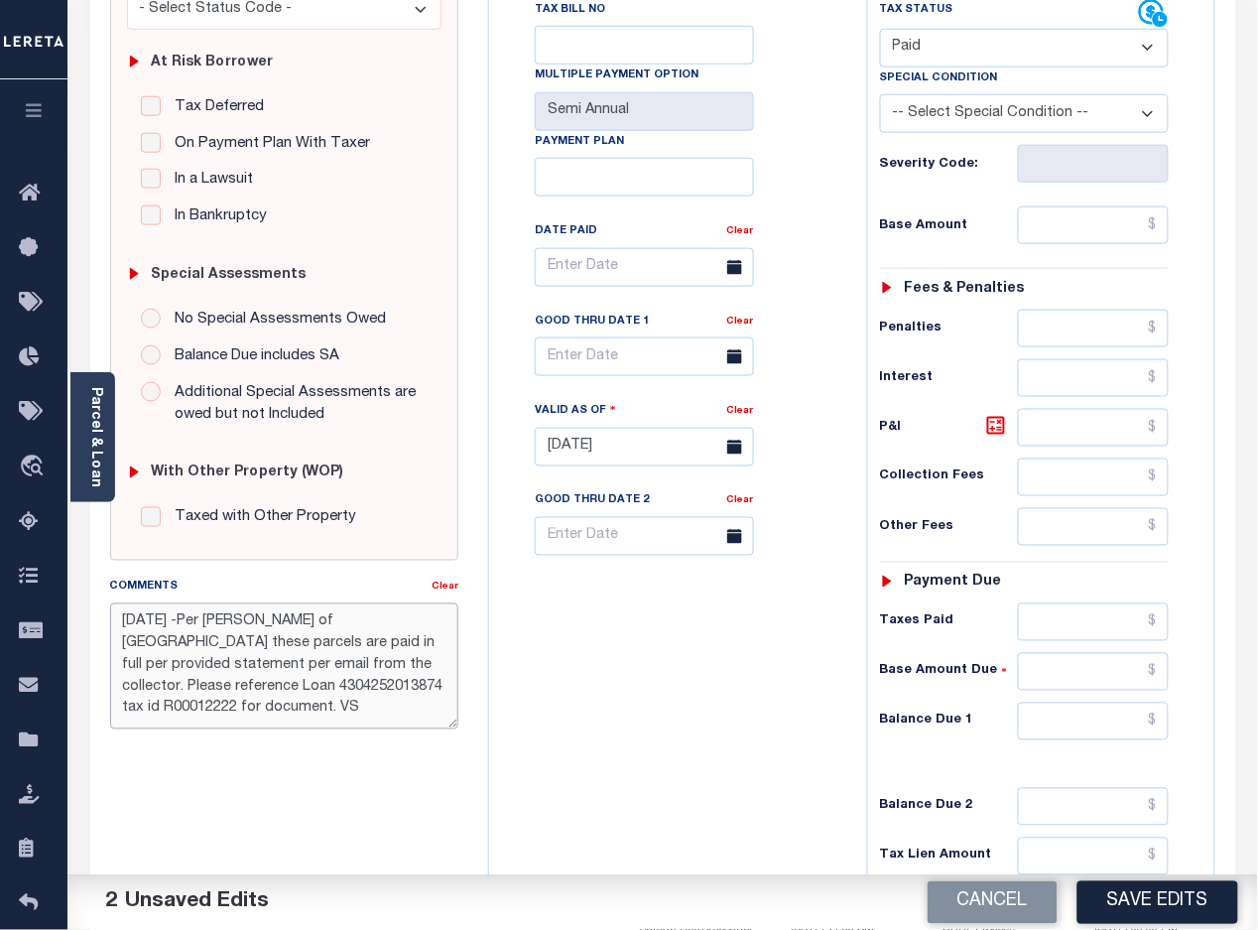
scroll to position [124, 0]
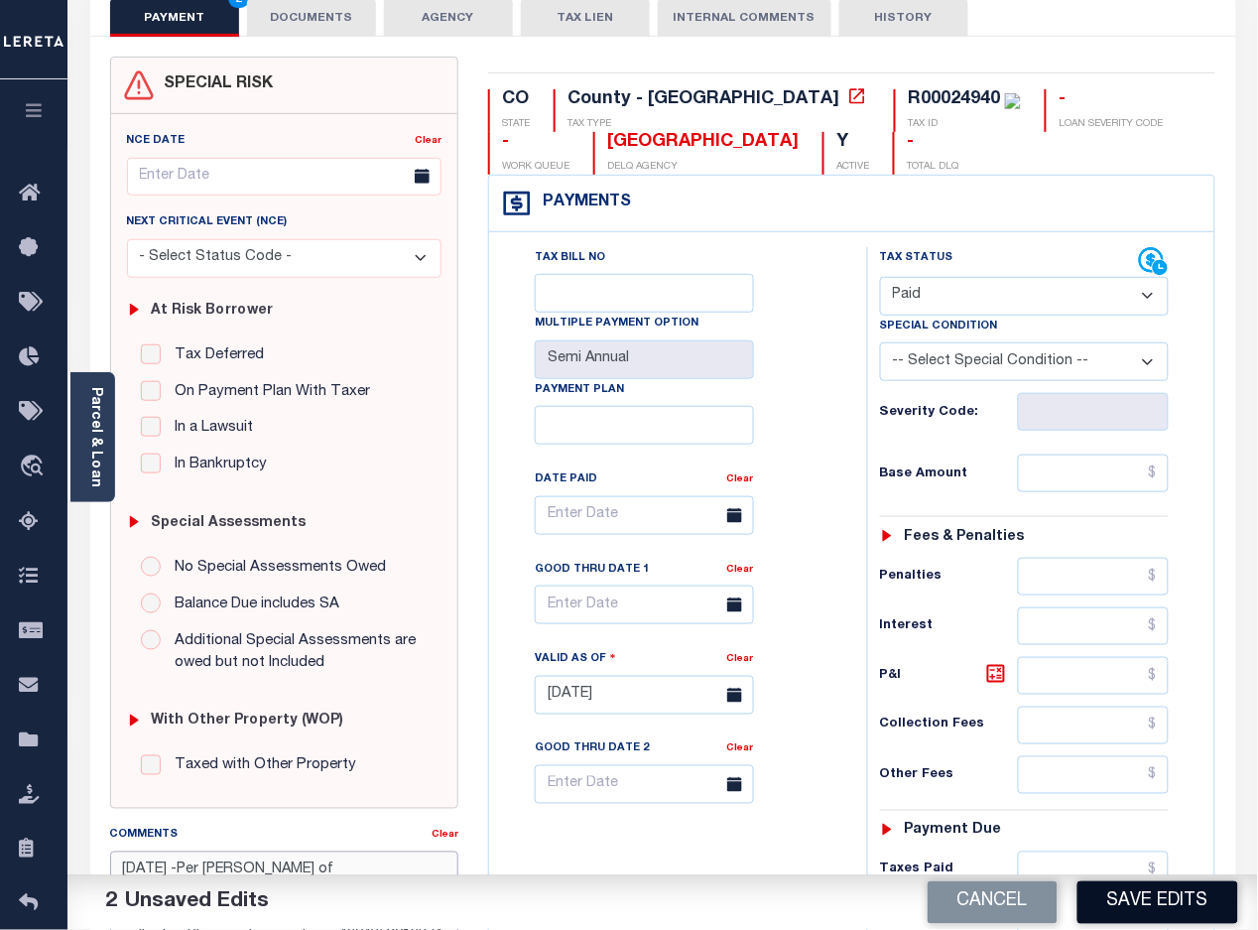
type textarea "[DATE] -Per [PERSON_NAME] of [GEOGRAPHIC_DATA] these parcels are paid in full p…"
drag, startPoint x: 1137, startPoint y: 903, endPoint x: 1163, endPoint y: 836, distance: 71.3
click at [1144, 890] on button "Save Edits" at bounding box center [1157, 902] width 161 height 43
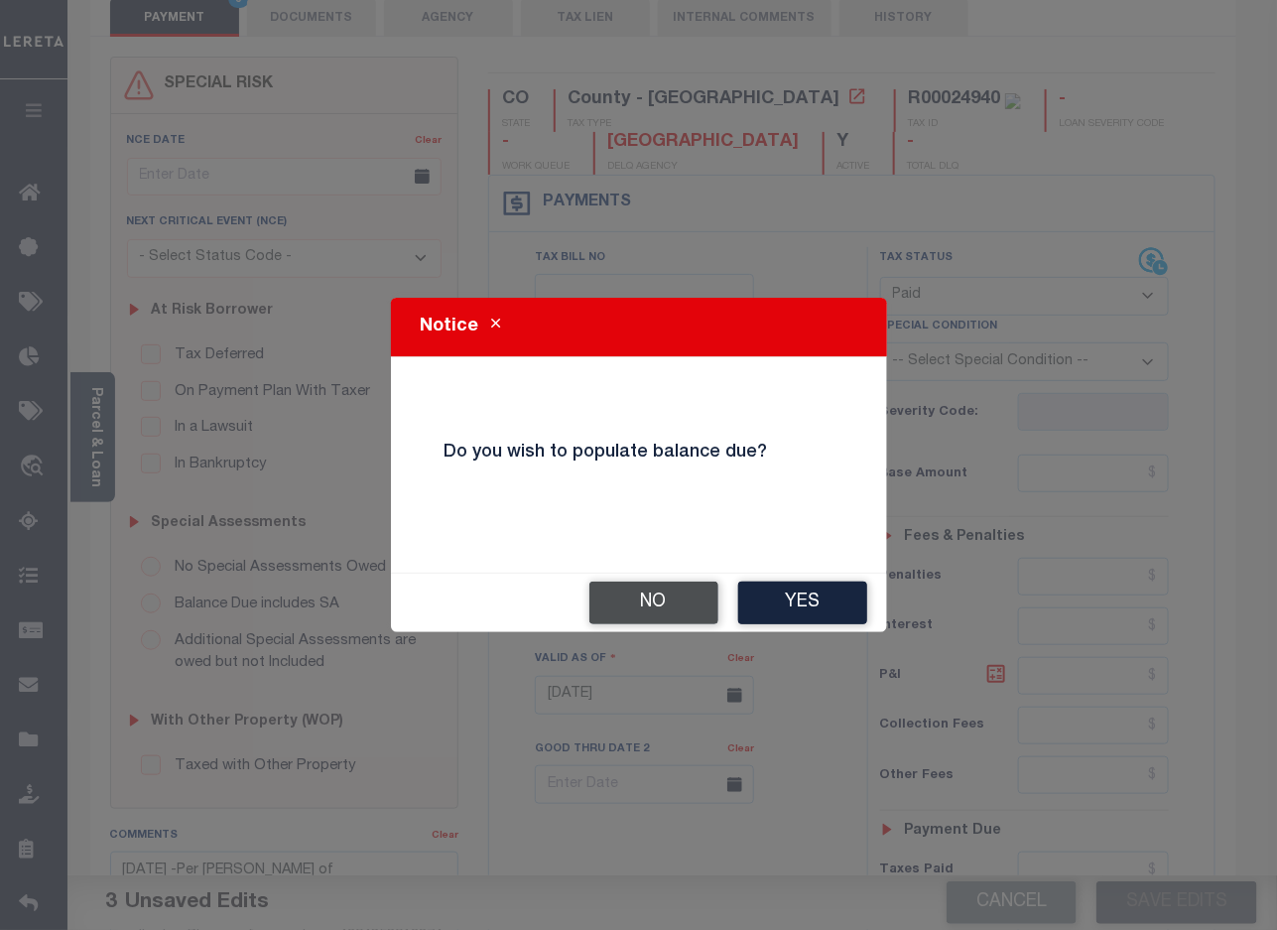
click at [662, 603] on button "No" at bounding box center [653, 602] width 129 height 43
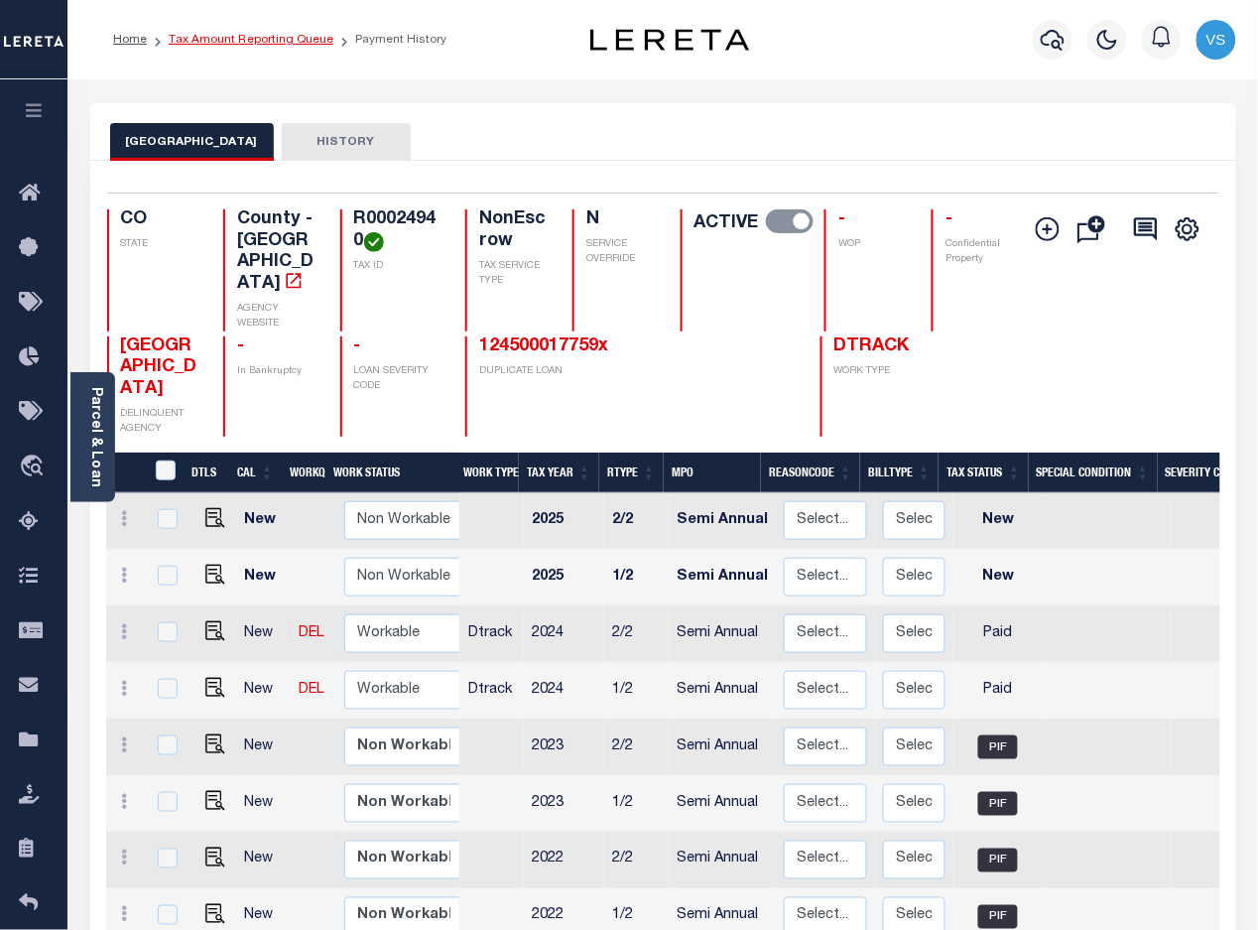
click at [216, 36] on link "Tax Amount Reporting Queue" at bounding box center [251, 40] width 165 height 12
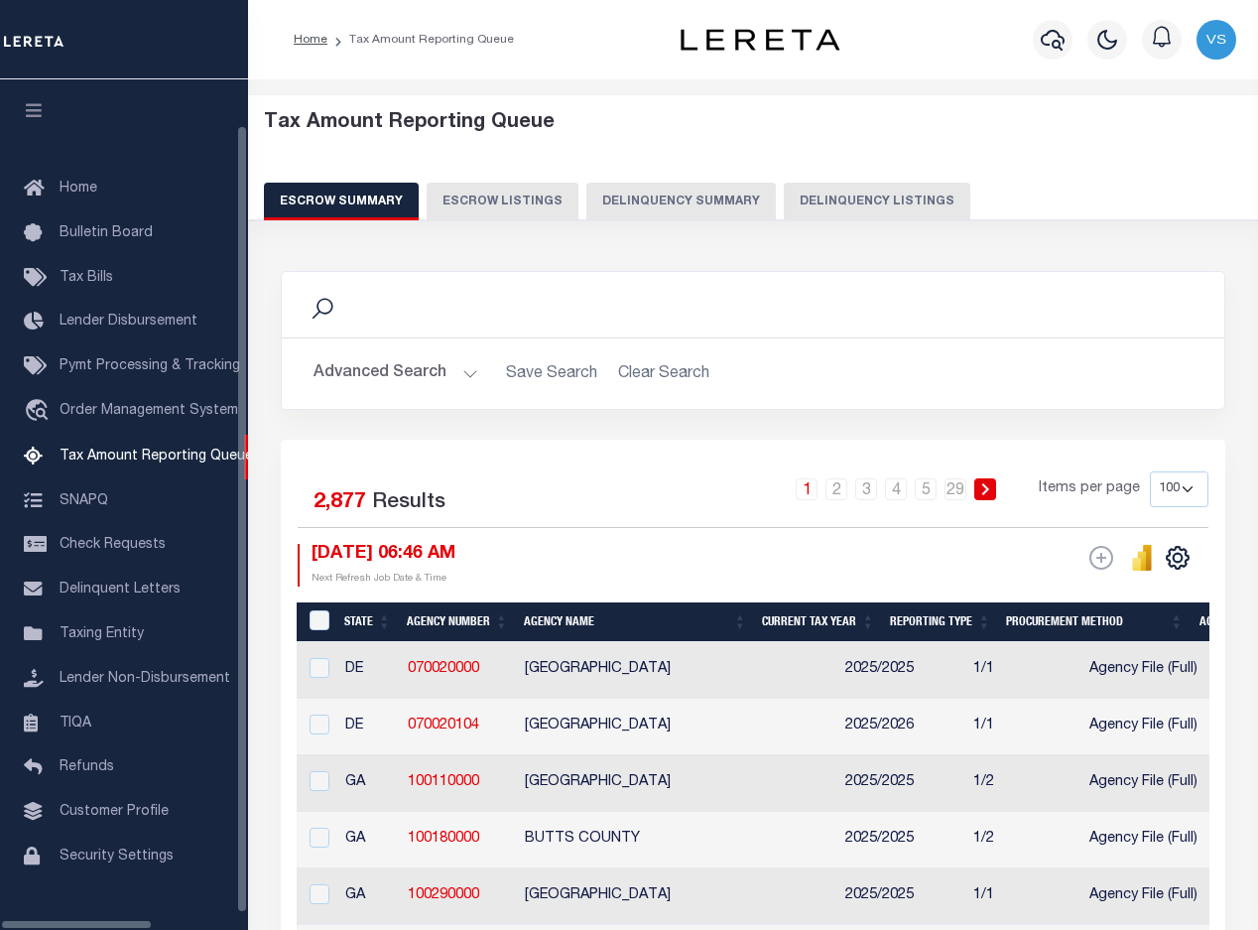
select select "100"
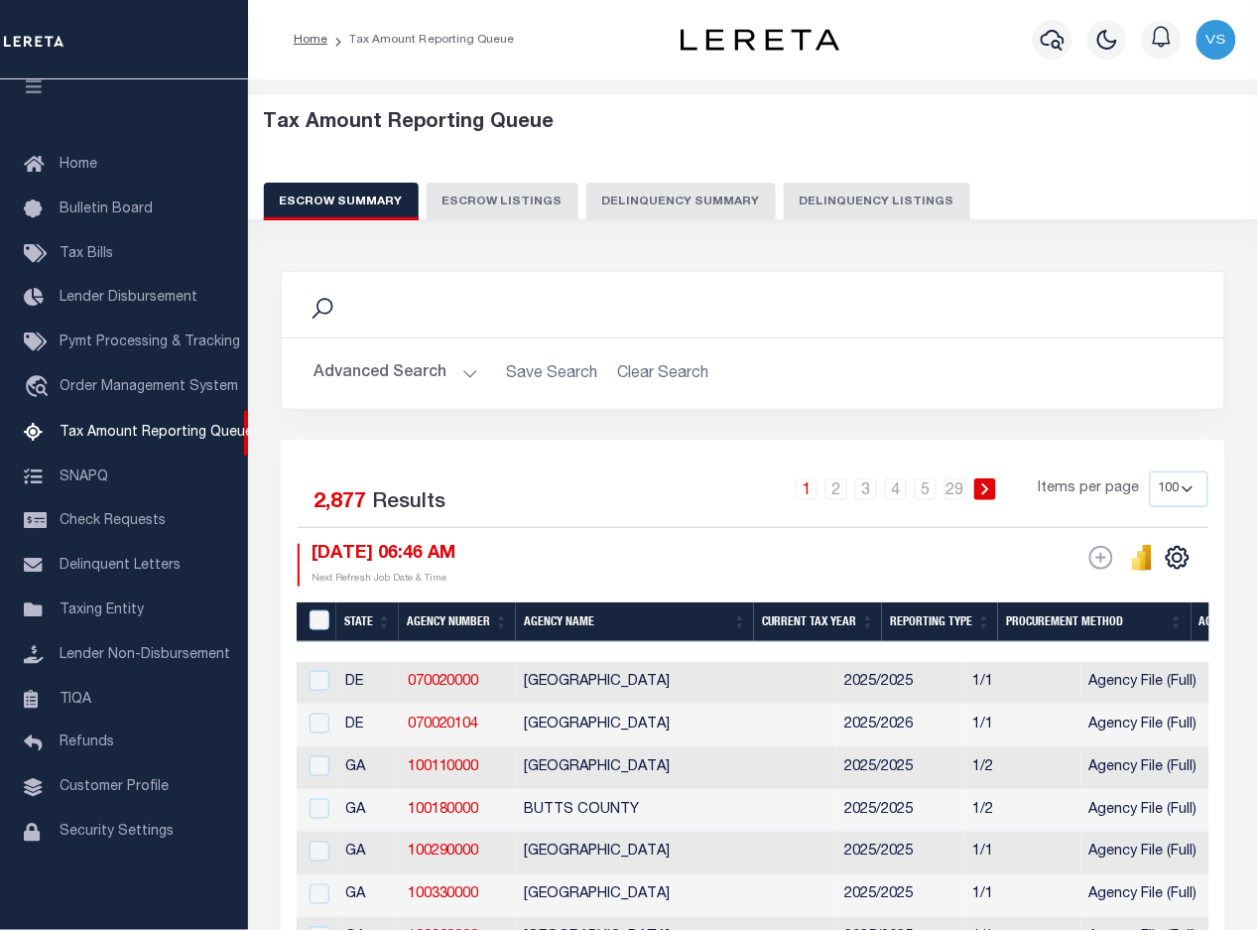
click at [864, 203] on button "Delinquency Listings" at bounding box center [877, 202] width 187 height 38
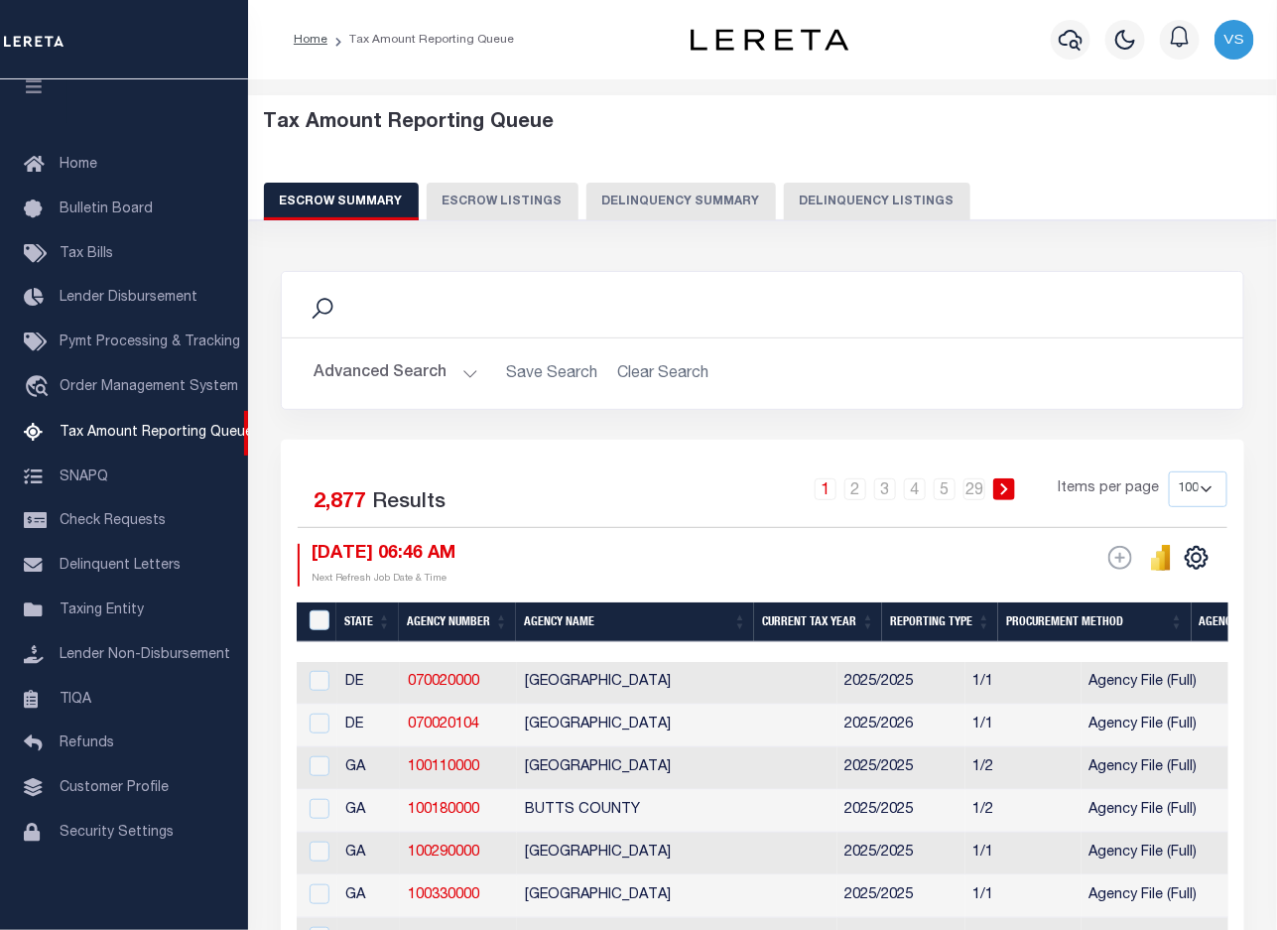
select select "100"
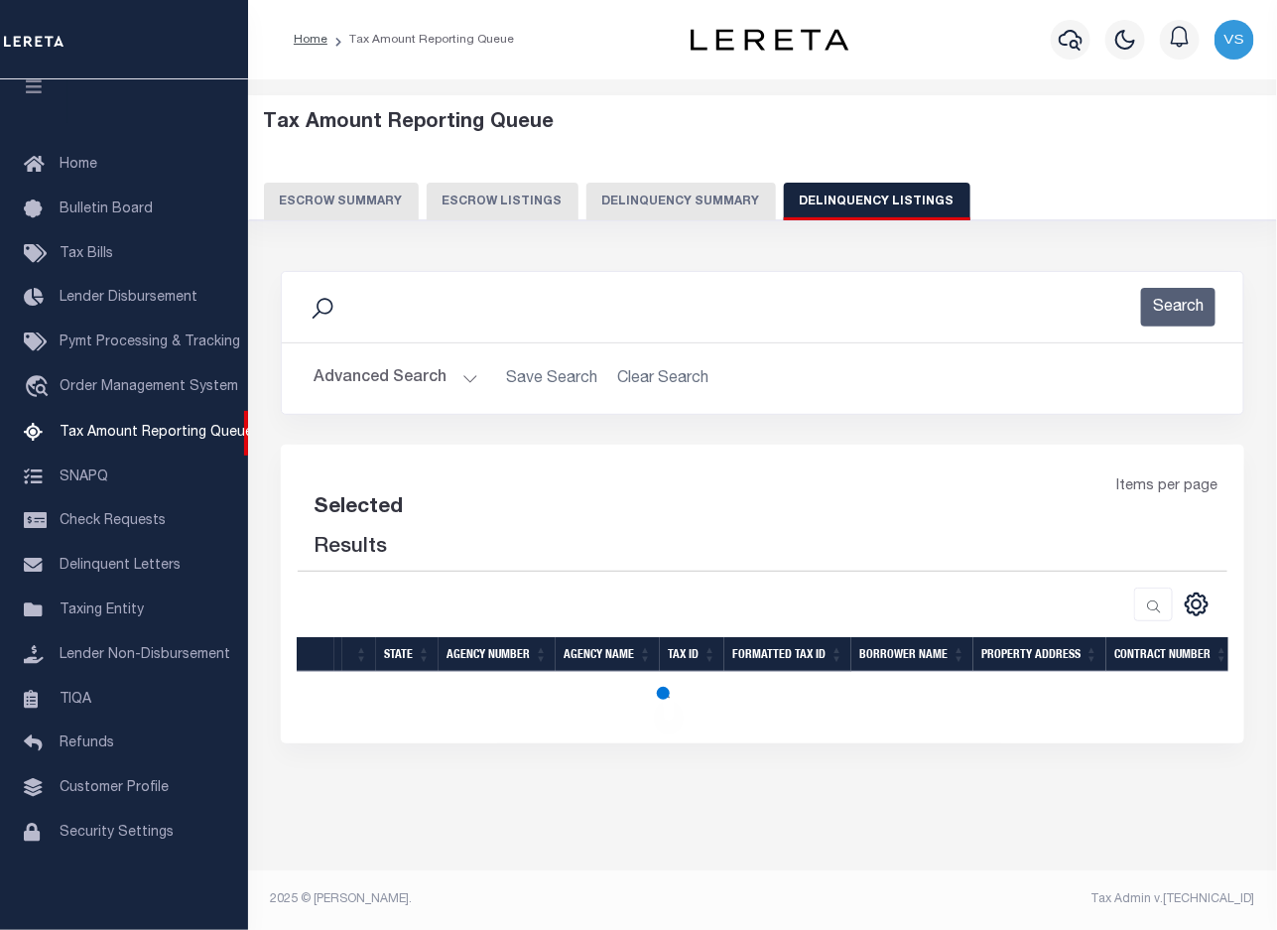
select select "100"
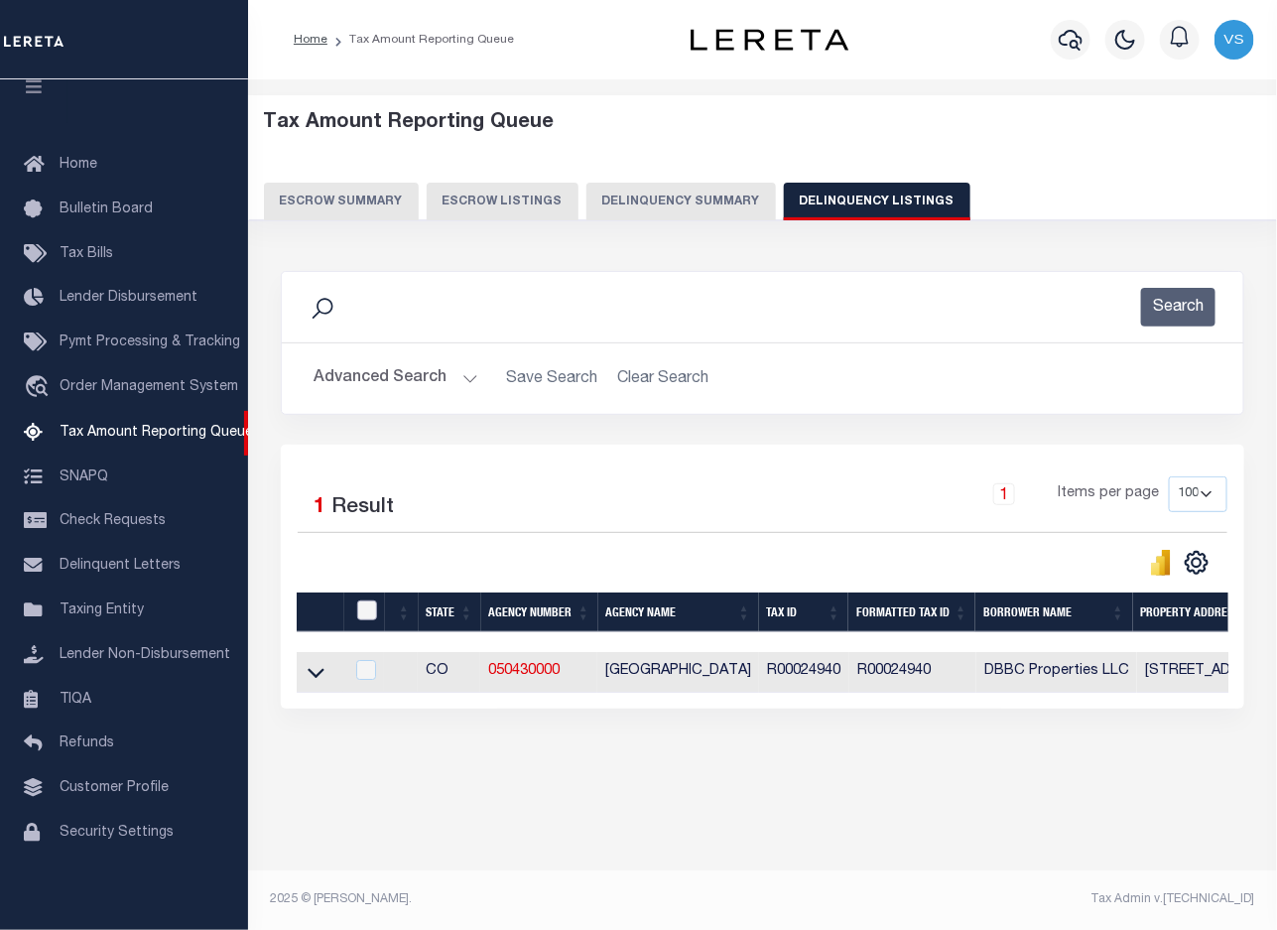
click at [360, 608] on input "checkbox" at bounding box center [367, 610] width 20 height 20
checkbox input "true"
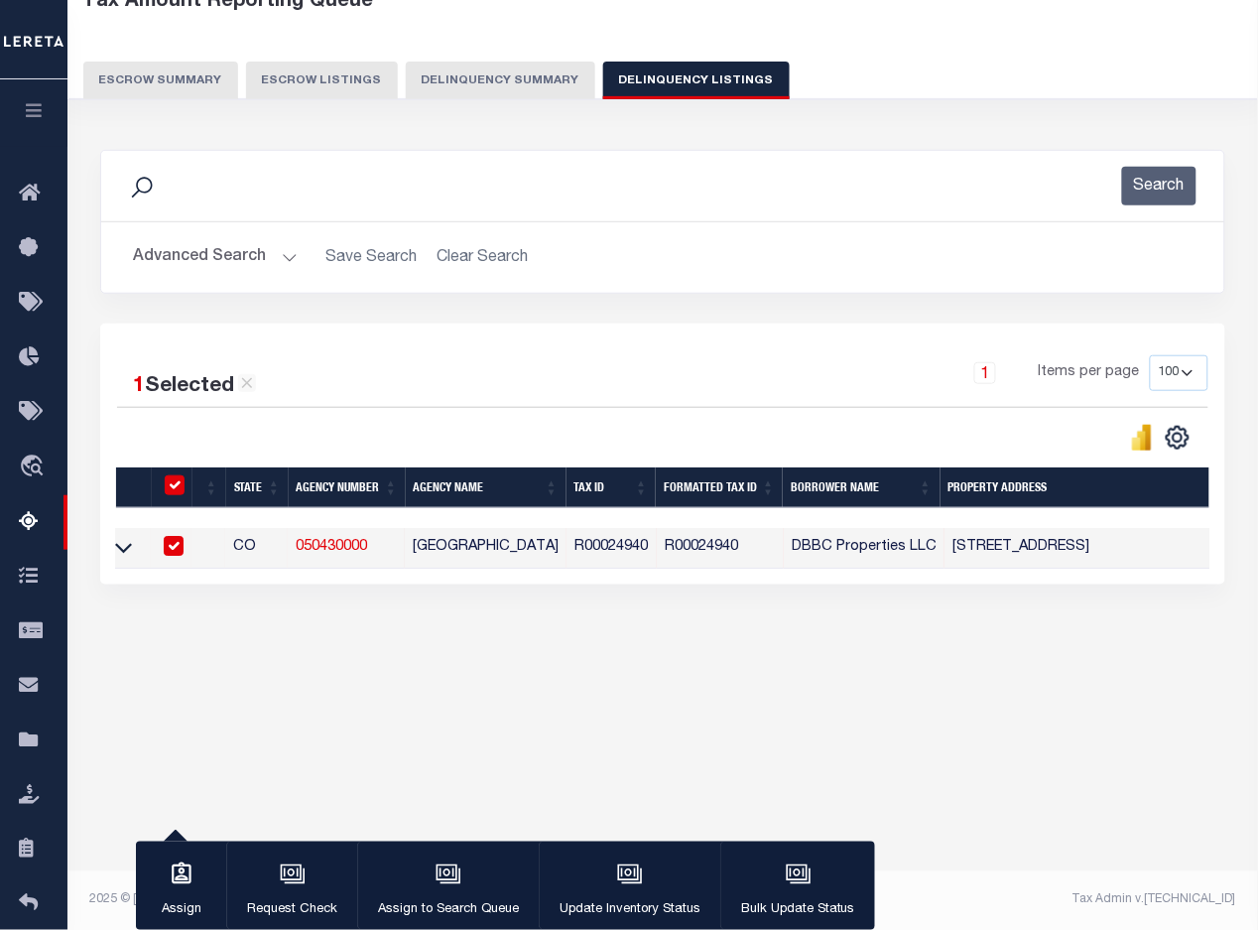
scroll to position [0, 0]
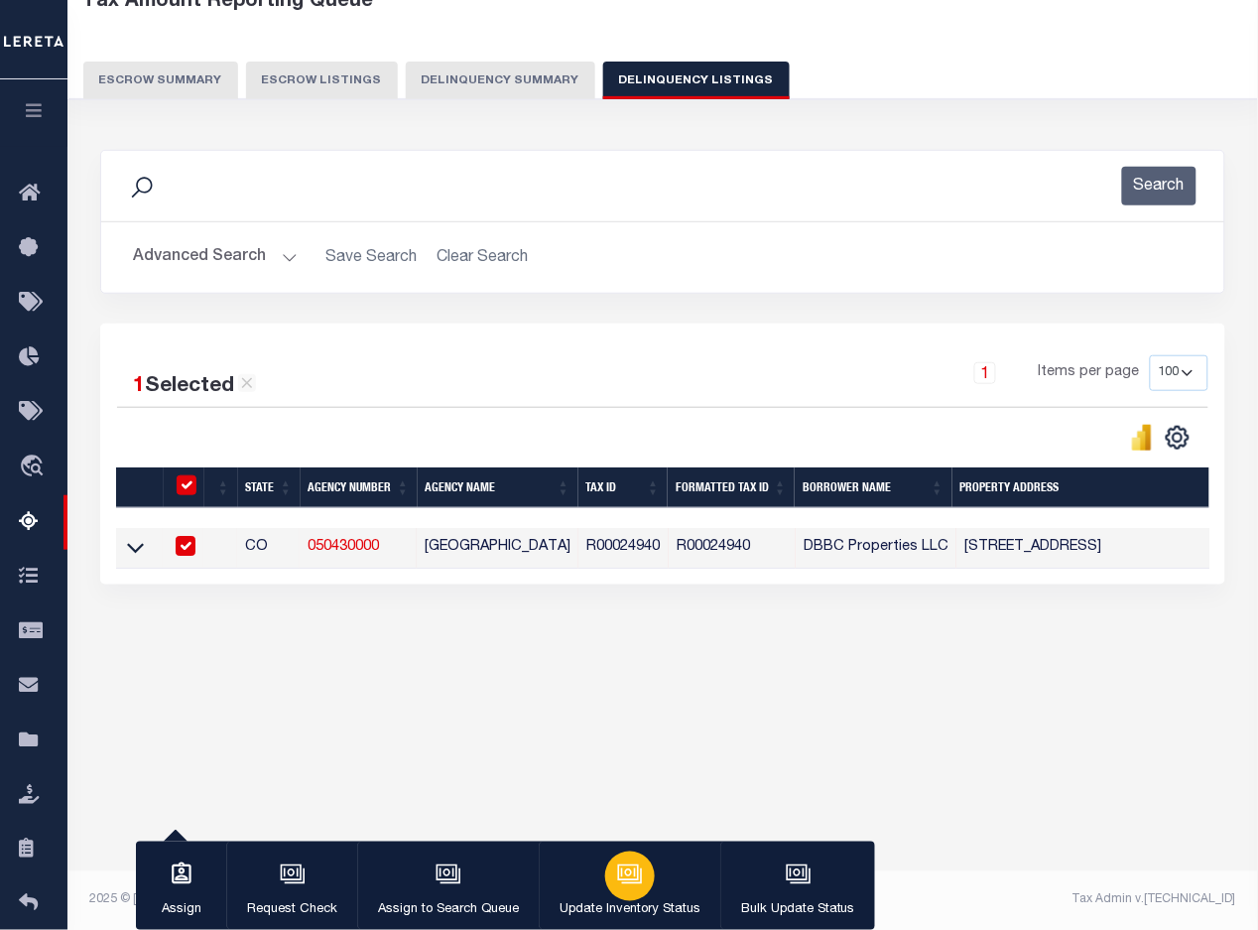
click at [605, 875] on div "button" at bounding box center [630, 876] width 50 height 50
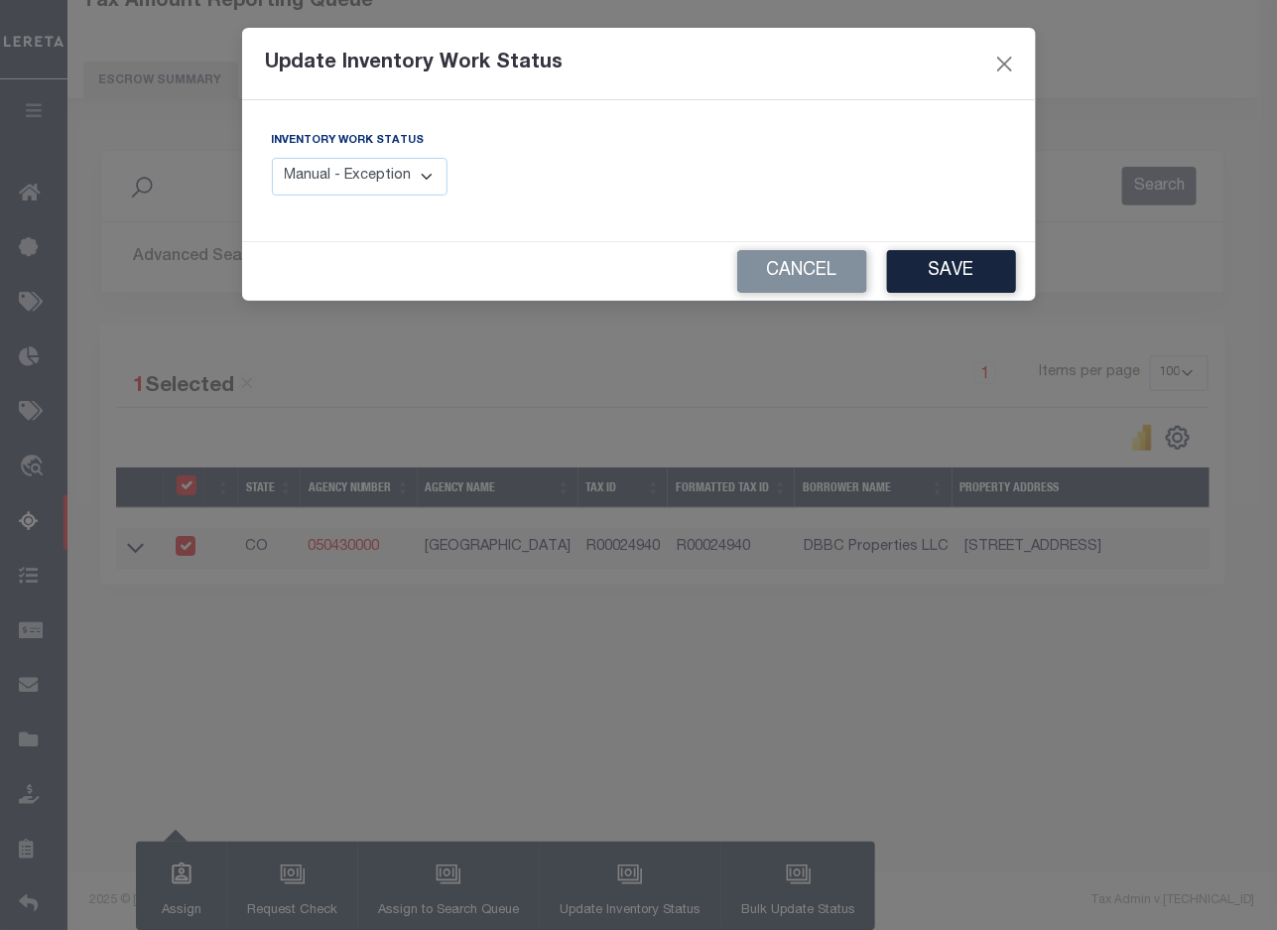
click at [385, 169] on select "Manual - Exception Pended - Awaiting Search Late Add Exception Completed" at bounding box center [360, 177] width 177 height 39
select select "4"
click at [272, 158] on select "Manual - Exception Pended - Awaiting Search Late Add Exception Completed" at bounding box center [360, 177] width 177 height 39
click at [930, 265] on button "Save" at bounding box center [951, 271] width 129 height 43
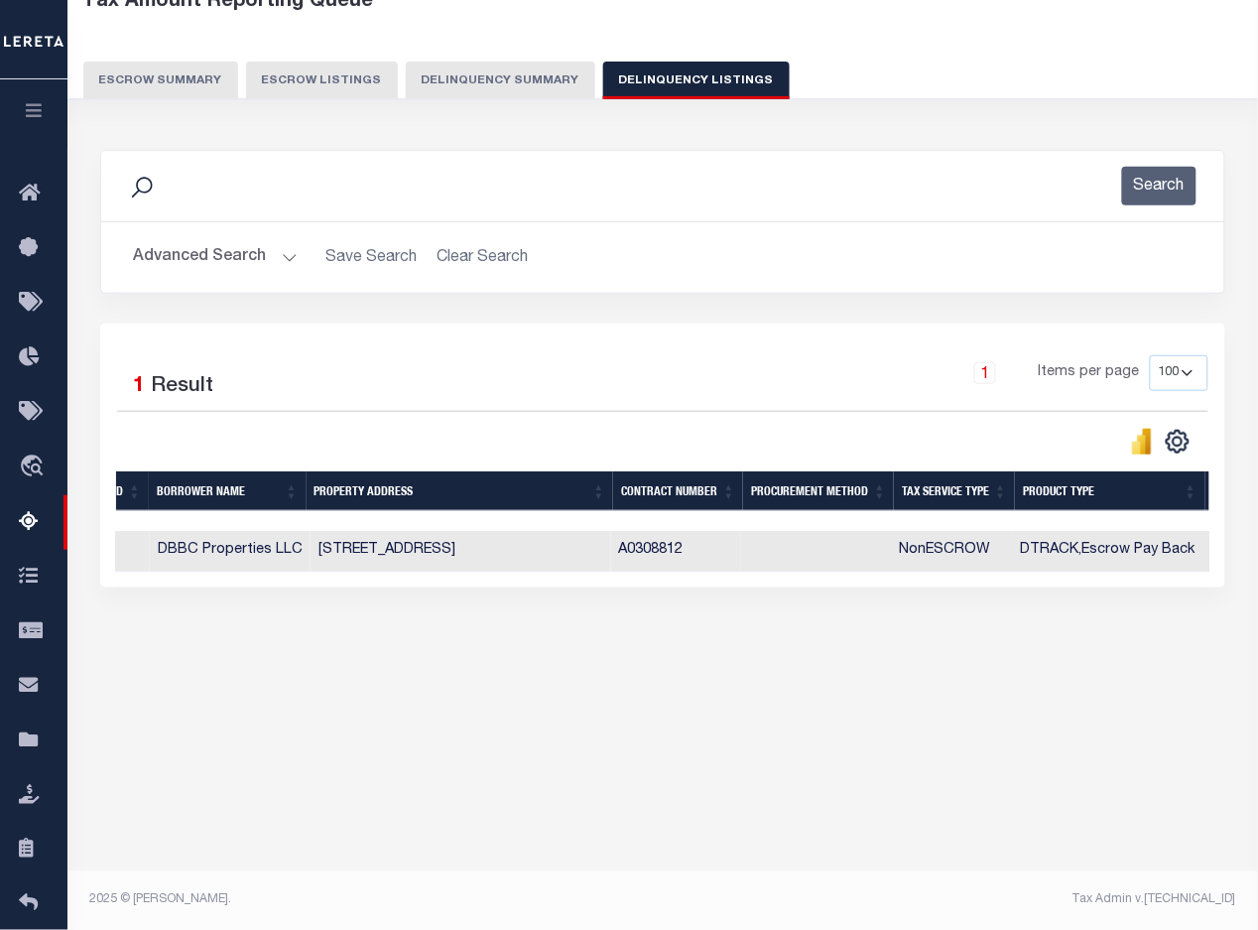
scroll to position [0, 1454]
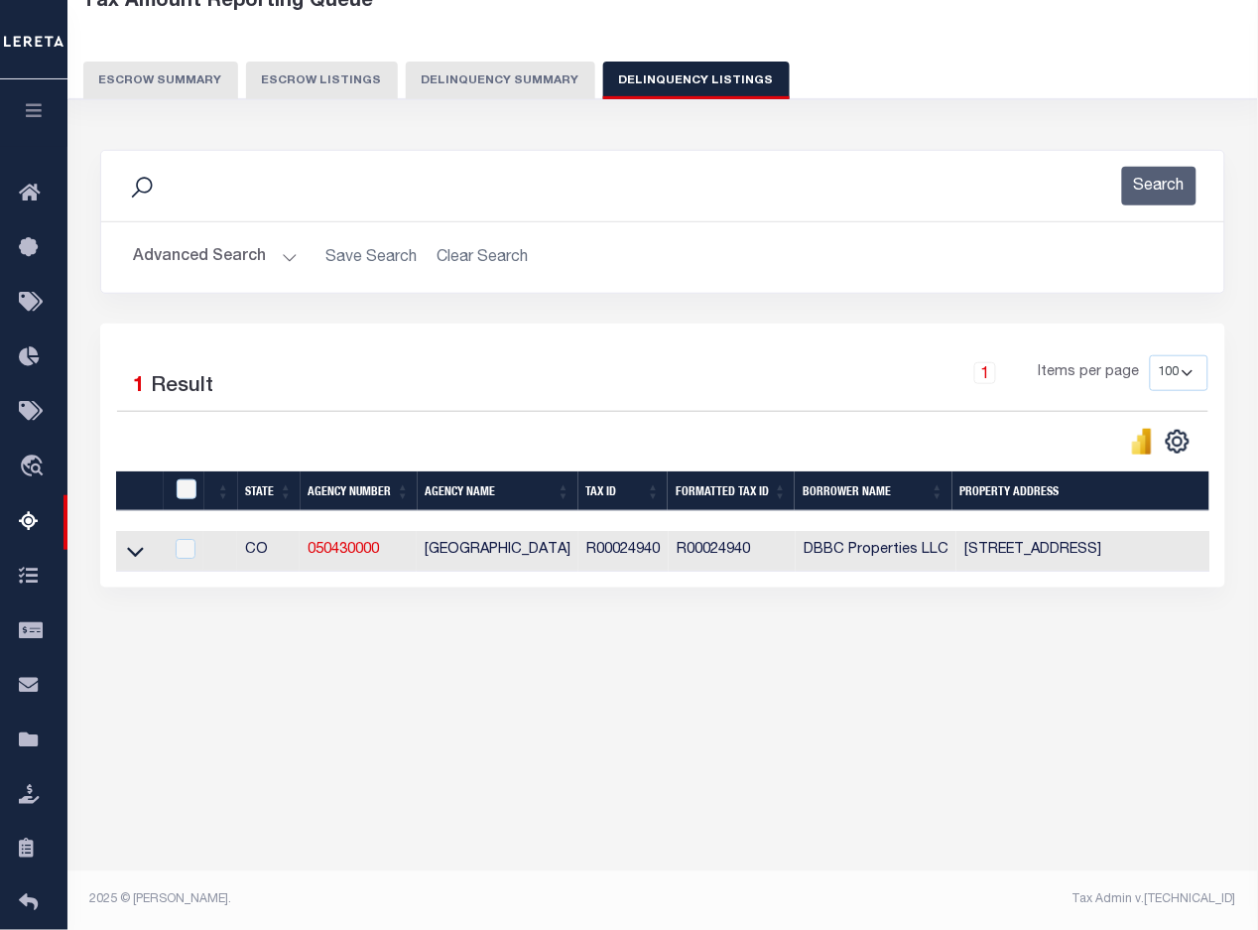
drag, startPoint x: 177, startPoint y: 259, endPoint x: 250, endPoint y: 254, distance: 73.6
click at [179, 259] on button "Advanced Search" at bounding box center [215, 257] width 165 height 39
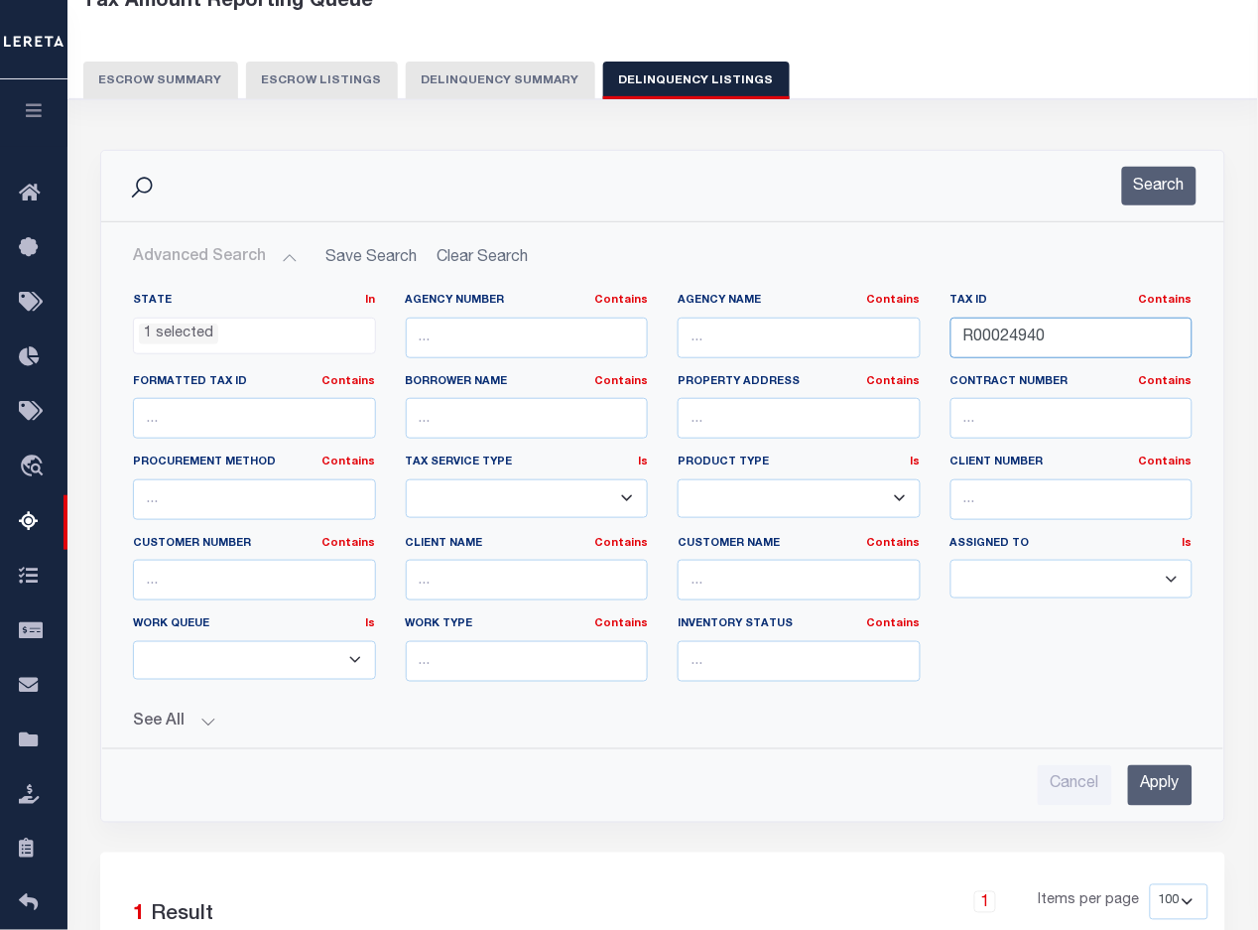
click at [1035, 335] on input "R00024940" at bounding box center [1071, 337] width 243 height 41
drag, startPoint x: 1035, startPoint y: 335, endPoint x: 1261, endPoint y: 301, distance: 228.8
click at [1060, 335] on input "R00024940" at bounding box center [1071, 337] width 243 height 41
paste input "1"
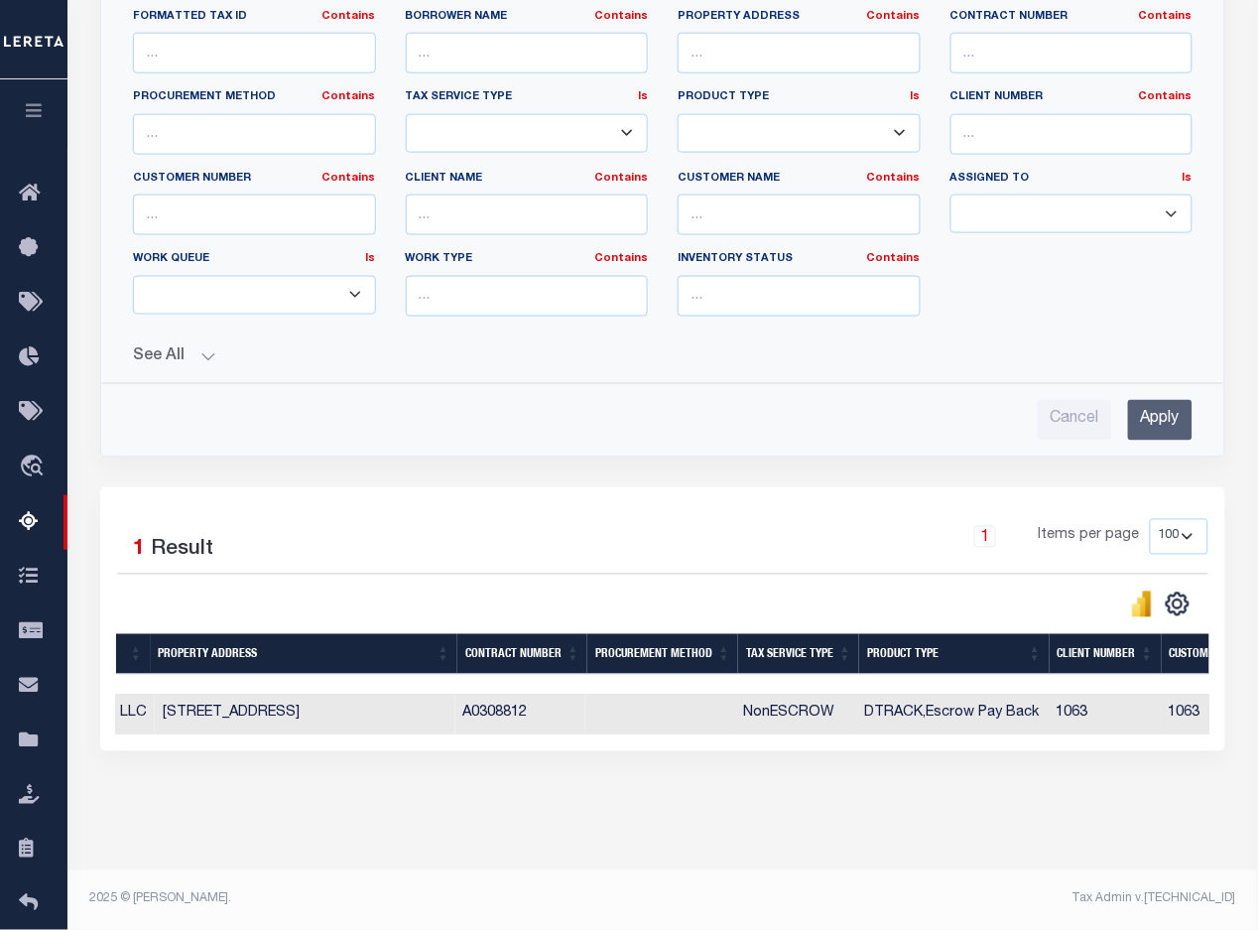
scroll to position [0, 1035]
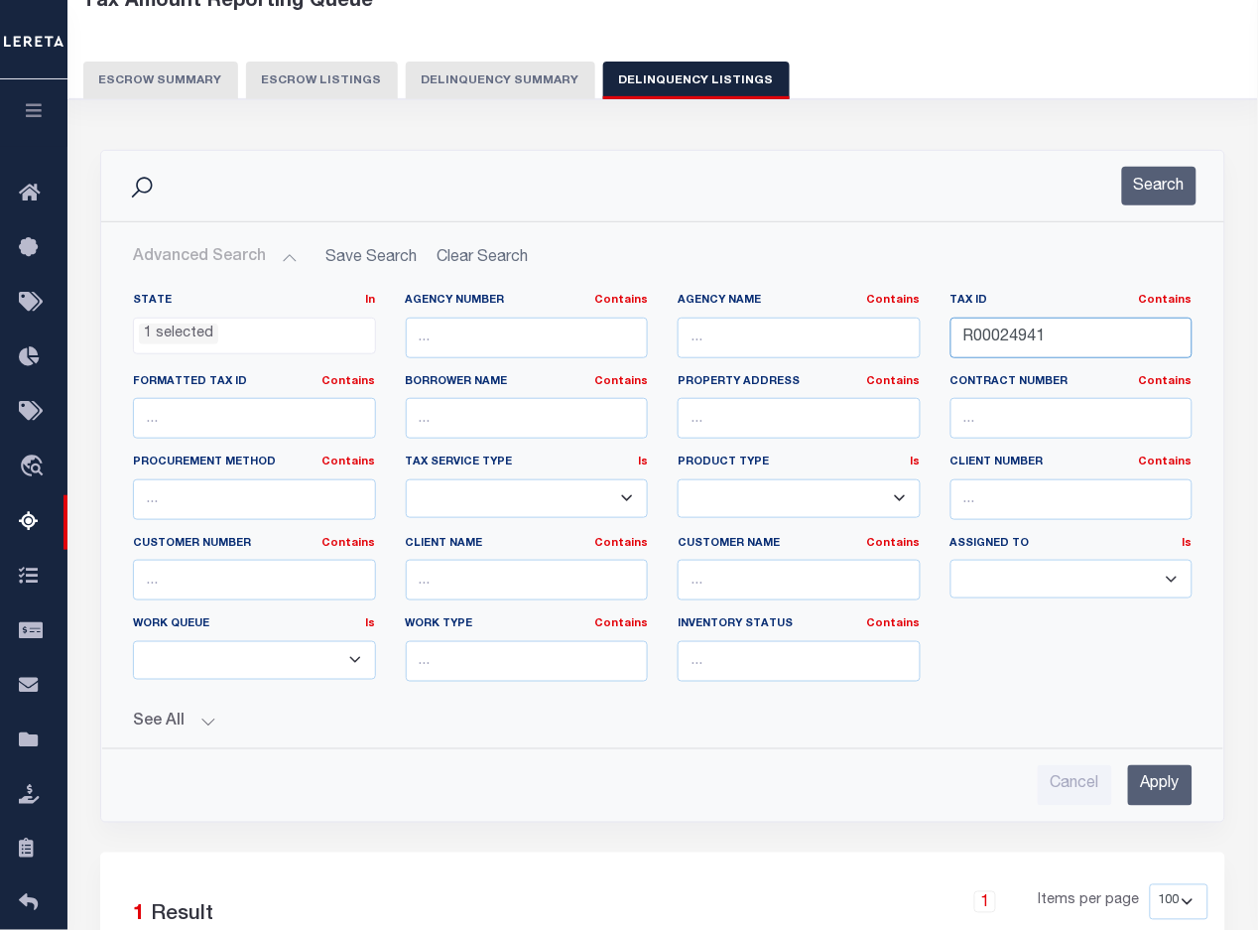
type input "R00024941"
drag, startPoint x: 1157, startPoint y: 795, endPoint x: 1093, endPoint y: 608, distance: 197.0
click at [1157, 792] on input "Apply" at bounding box center [1160, 785] width 64 height 41
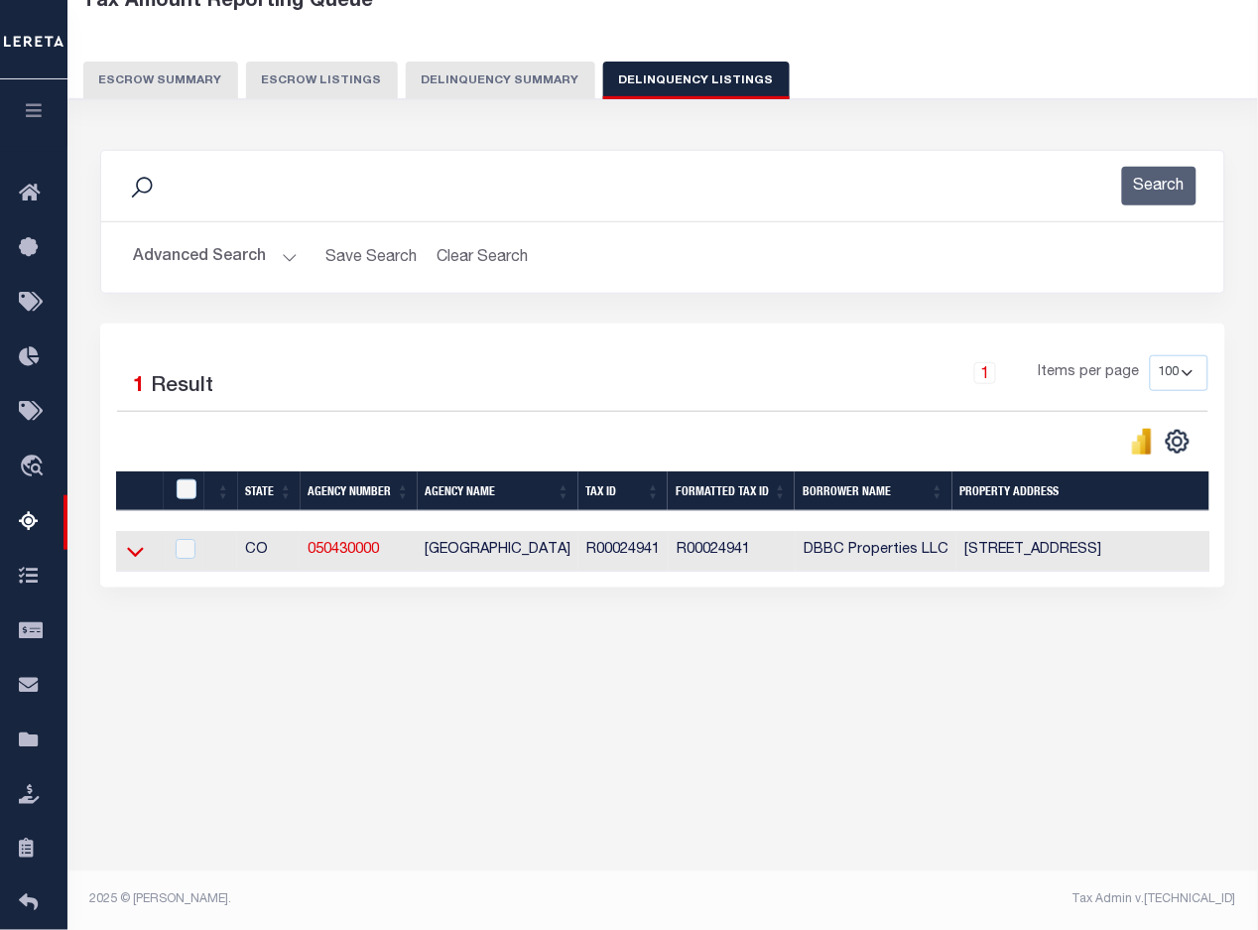
drag, startPoint x: 132, startPoint y: 561, endPoint x: 335, endPoint y: 506, distance: 210.6
click at [134, 558] on icon at bounding box center [135, 553] width 17 height 10
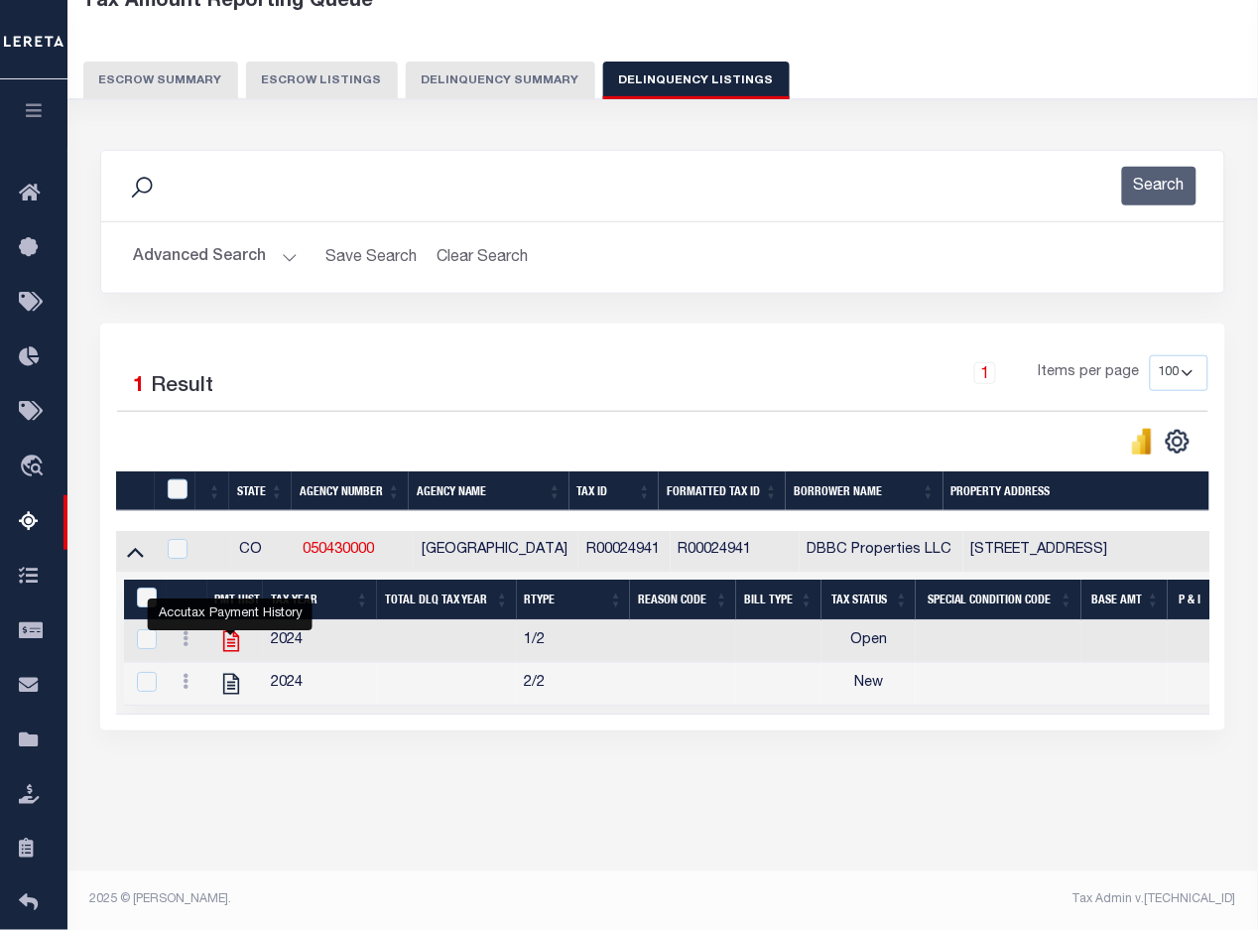
click at [228, 640] on icon "" at bounding box center [231, 641] width 26 height 26
checkbox input "true"
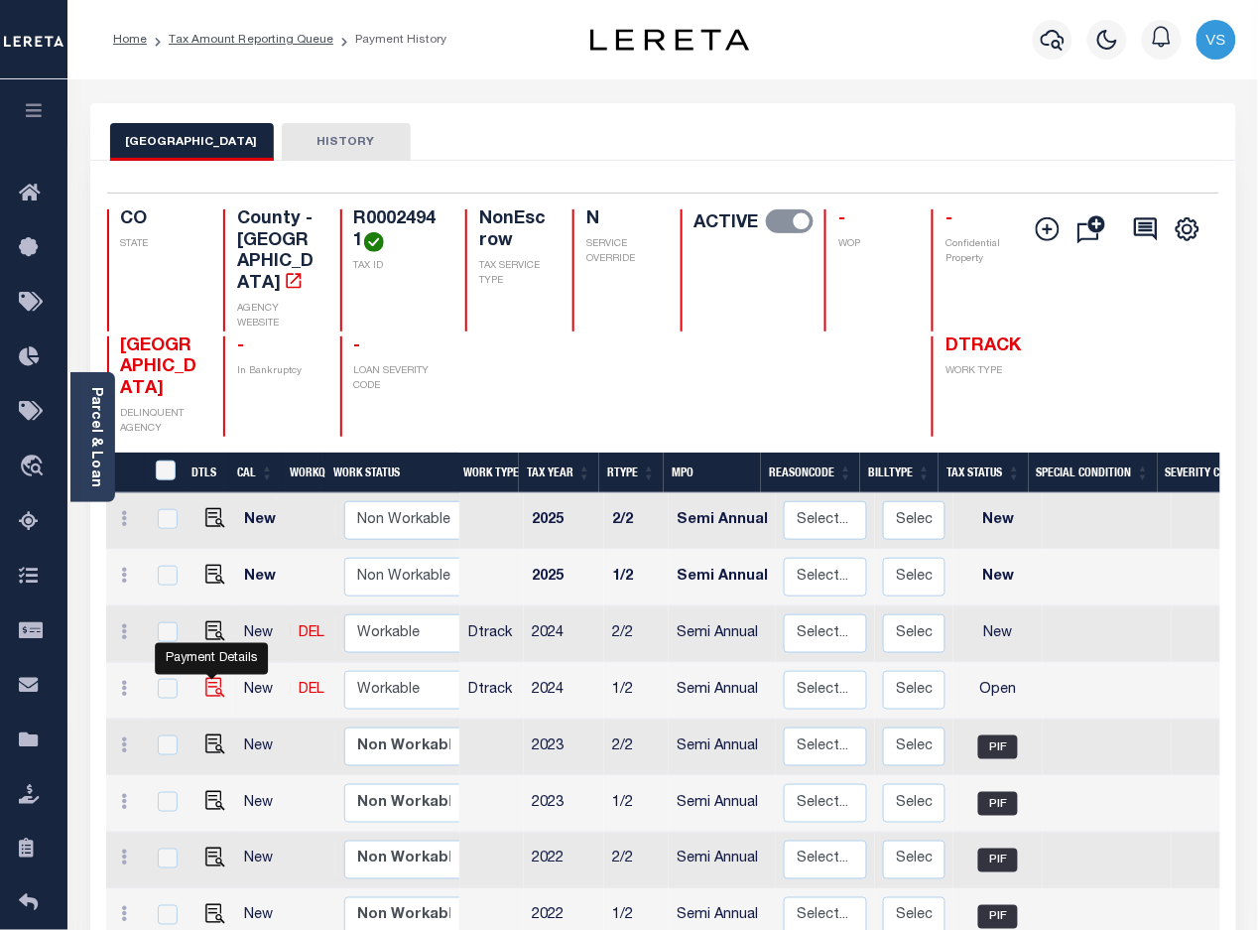
click at [210, 678] on img "" at bounding box center [215, 688] width 20 height 20
checkbox input "true"
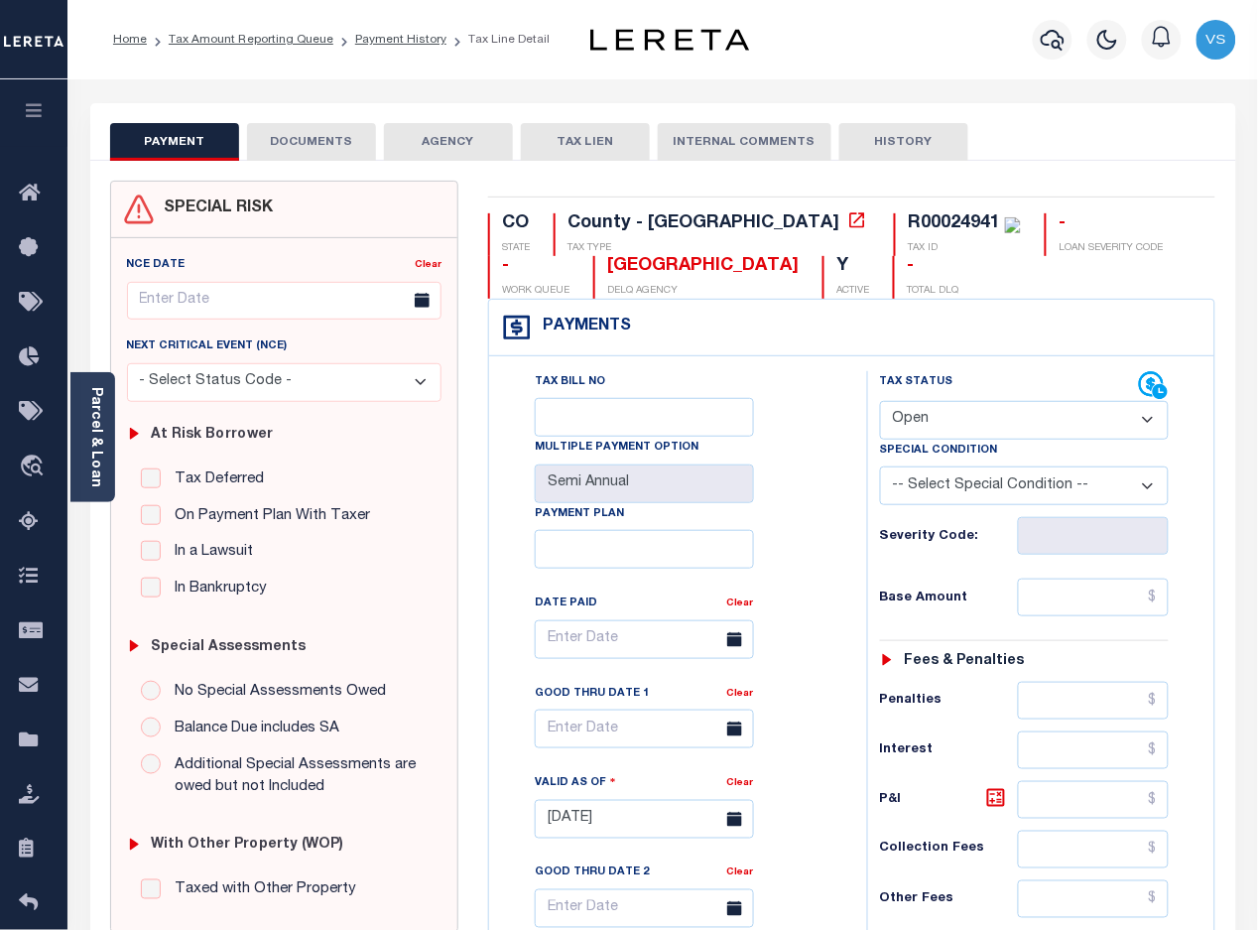
click at [987, 428] on select "- Select Status Code - Open Due/Unpaid Paid Incomplete No Tax Due Internal Refu…" at bounding box center [1025, 420] width 290 height 39
select select "PYD"
click at [880, 403] on select "- Select Status Code - Open Due/Unpaid Paid Incomplete No Tax Due Internal Refu…" at bounding box center [1025, 420] width 290 height 39
type input "[DATE]"
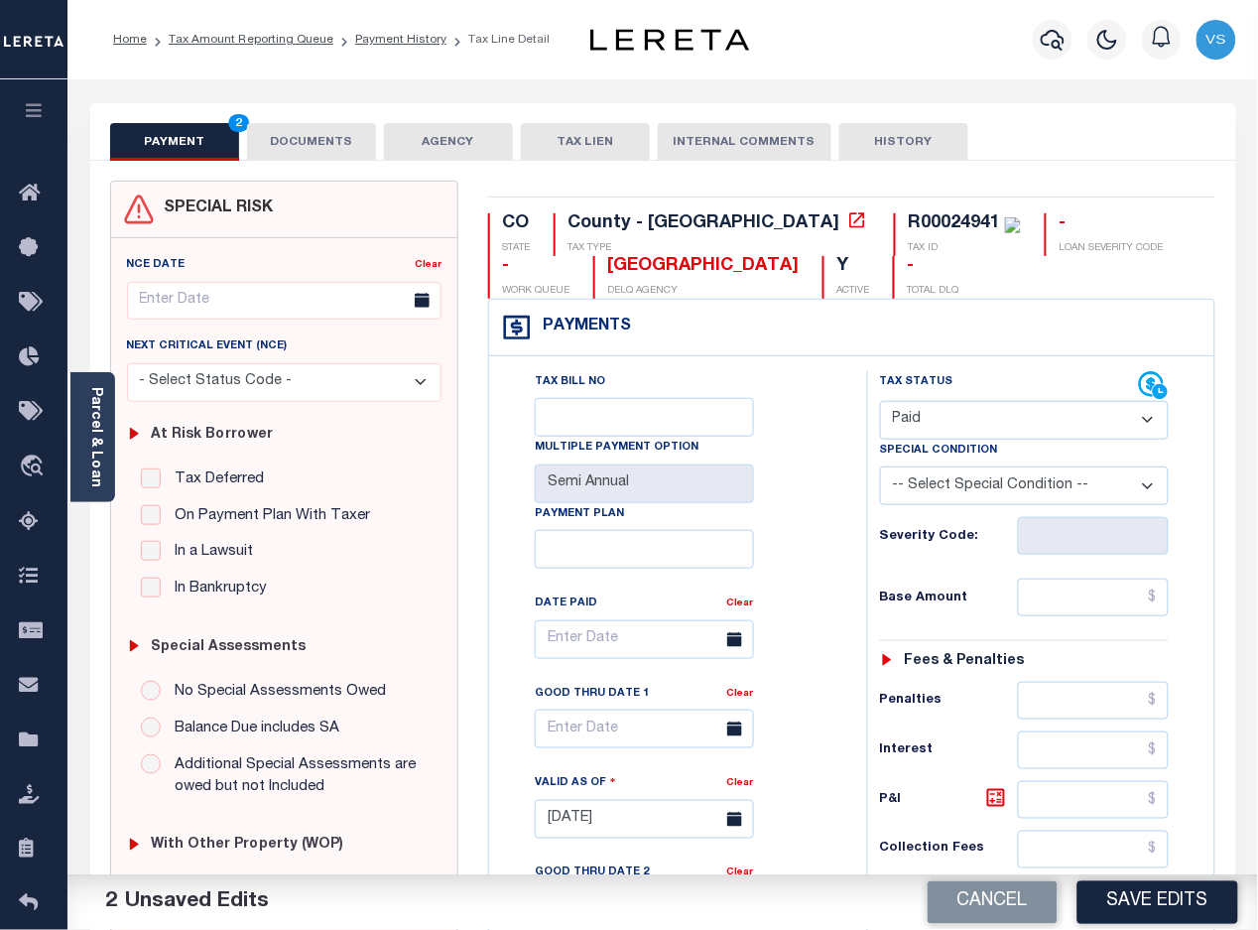
scroll to position [248, 0]
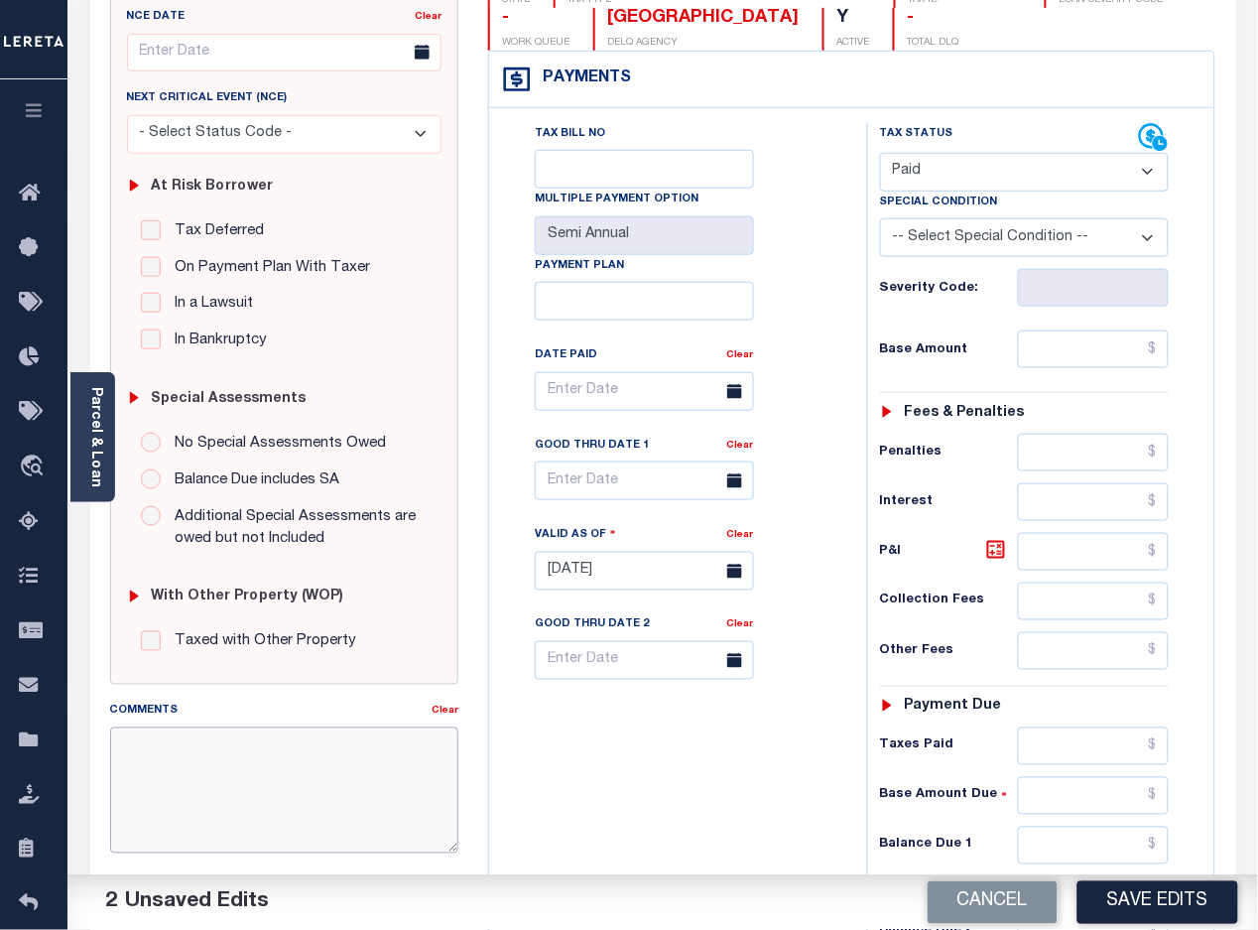
click at [409, 769] on textarea "Comments" at bounding box center [284, 789] width 349 height 125
click at [246, 760] on textarea "Comments" at bounding box center [284, 789] width 349 height 125
paste textarea "[DATE] -Per [PERSON_NAME] of [GEOGRAPHIC_DATA] these parcels are paid in full p…"
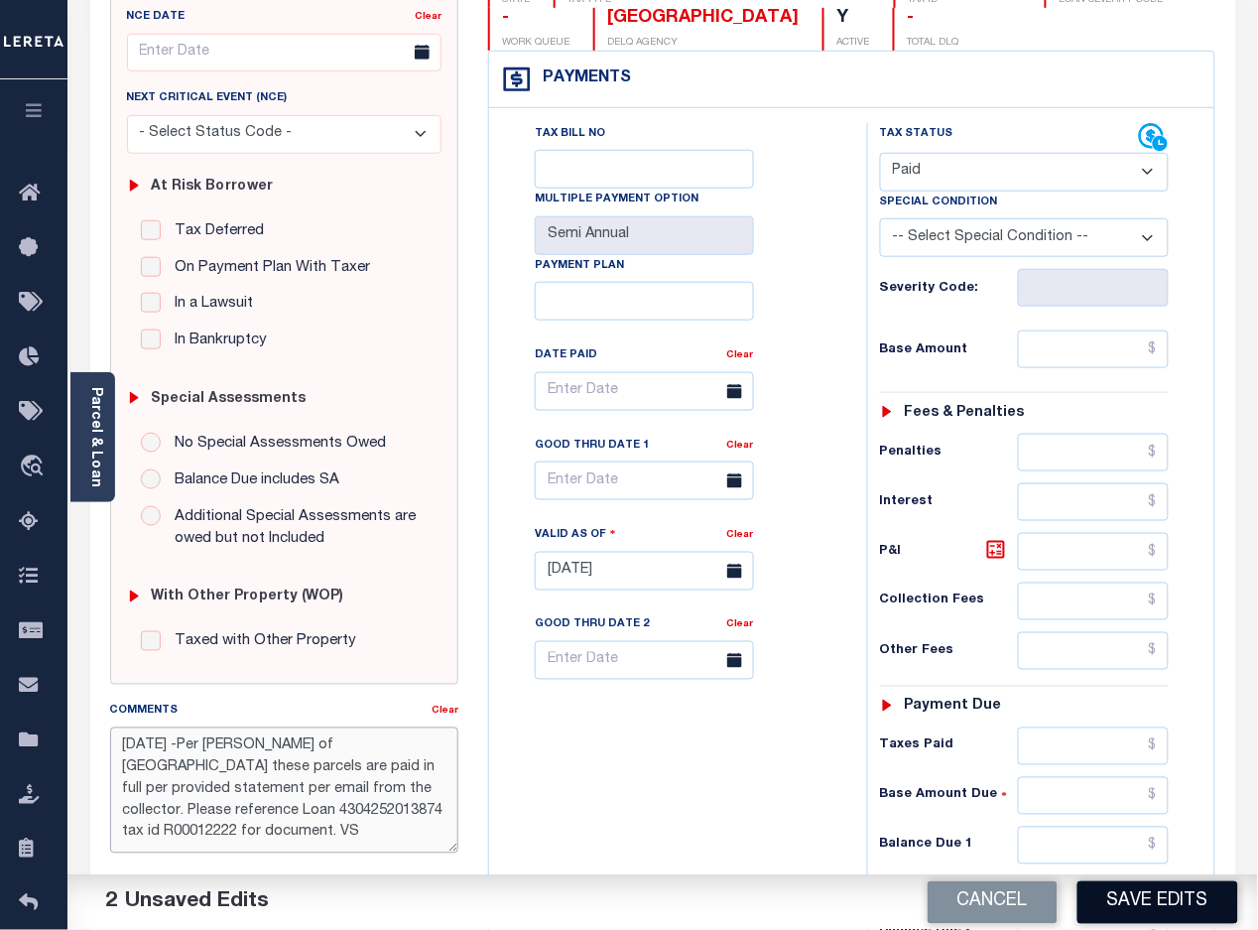
type textarea "[DATE] -Per [PERSON_NAME] of [GEOGRAPHIC_DATA] these parcels are paid in full p…"
drag, startPoint x: 1142, startPoint y: 896, endPoint x: 1220, endPoint y: 802, distance: 122.6
click at [1144, 894] on button "Save Edits" at bounding box center [1157, 902] width 161 height 43
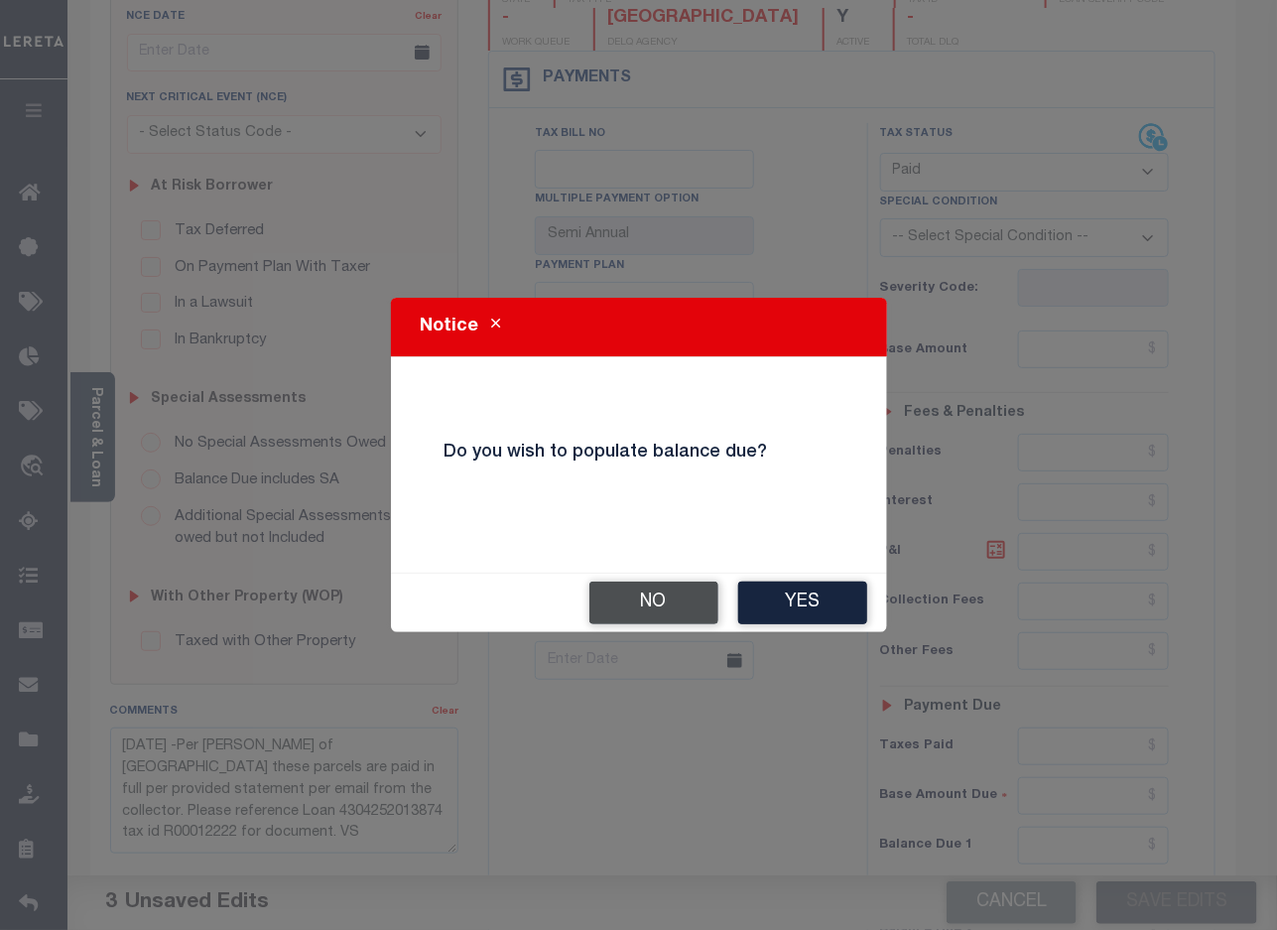
click at [672, 601] on button "No" at bounding box center [653, 602] width 129 height 43
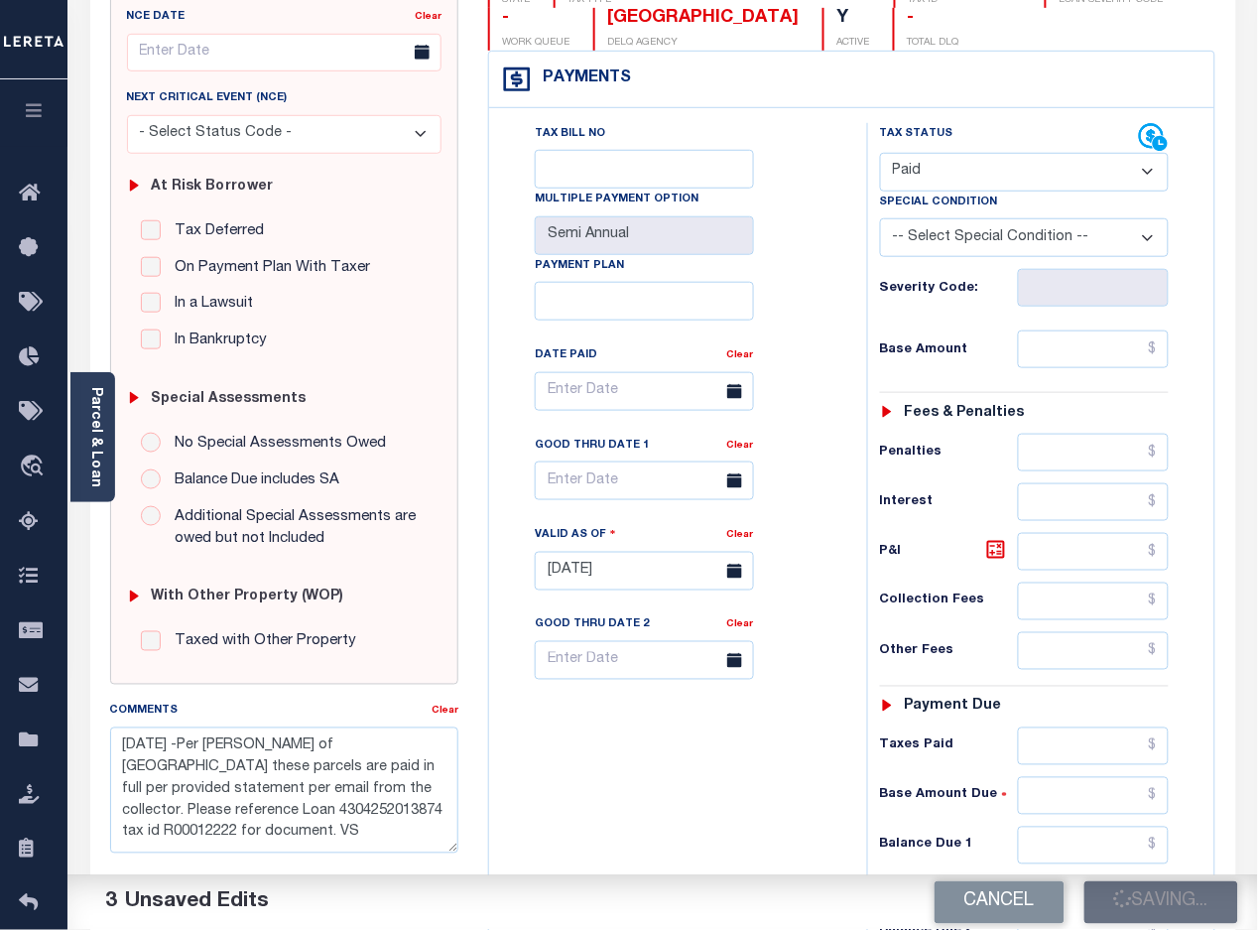
checkbox input "false"
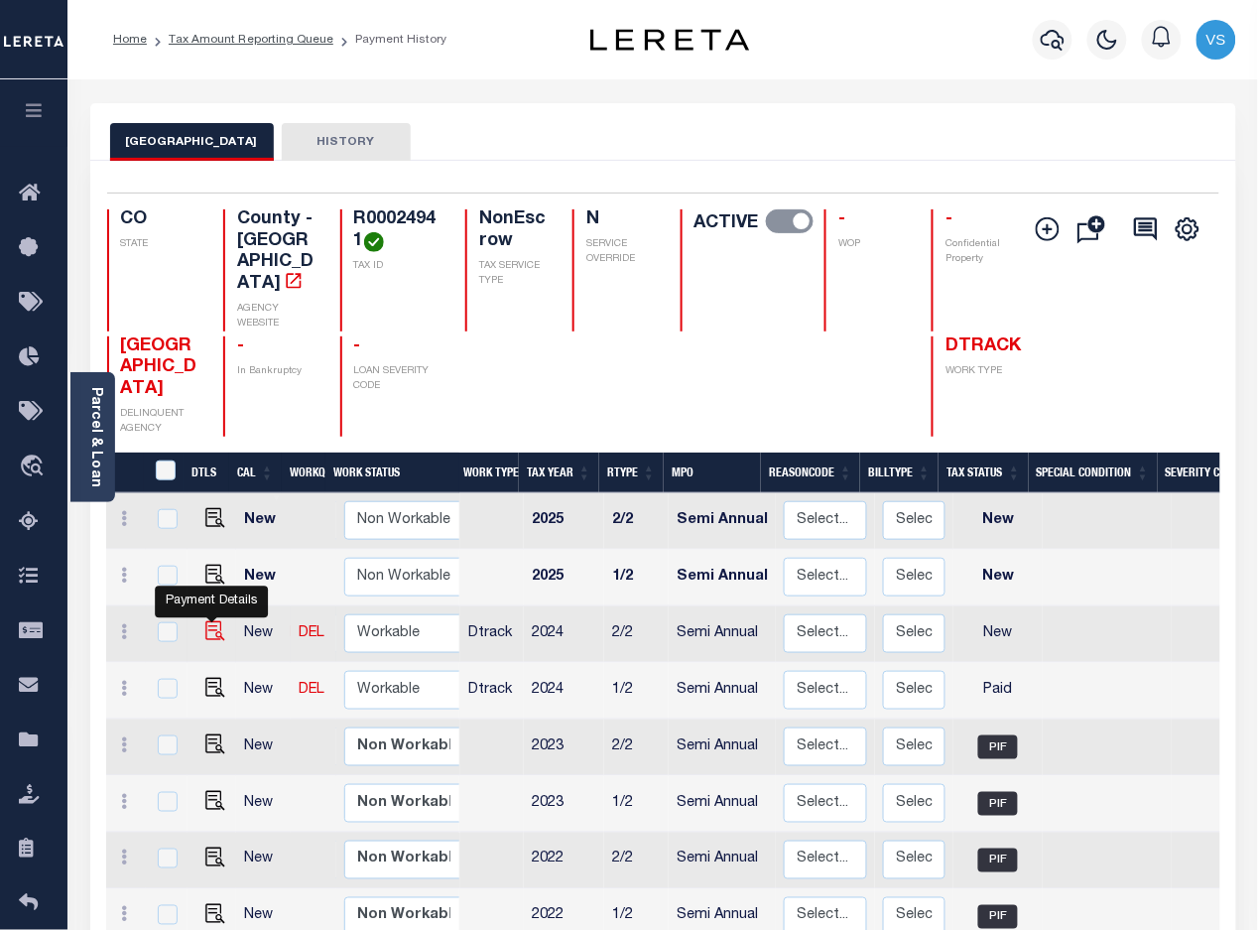
click at [210, 621] on img "" at bounding box center [215, 631] width 20 height 20
checkbox input "true"
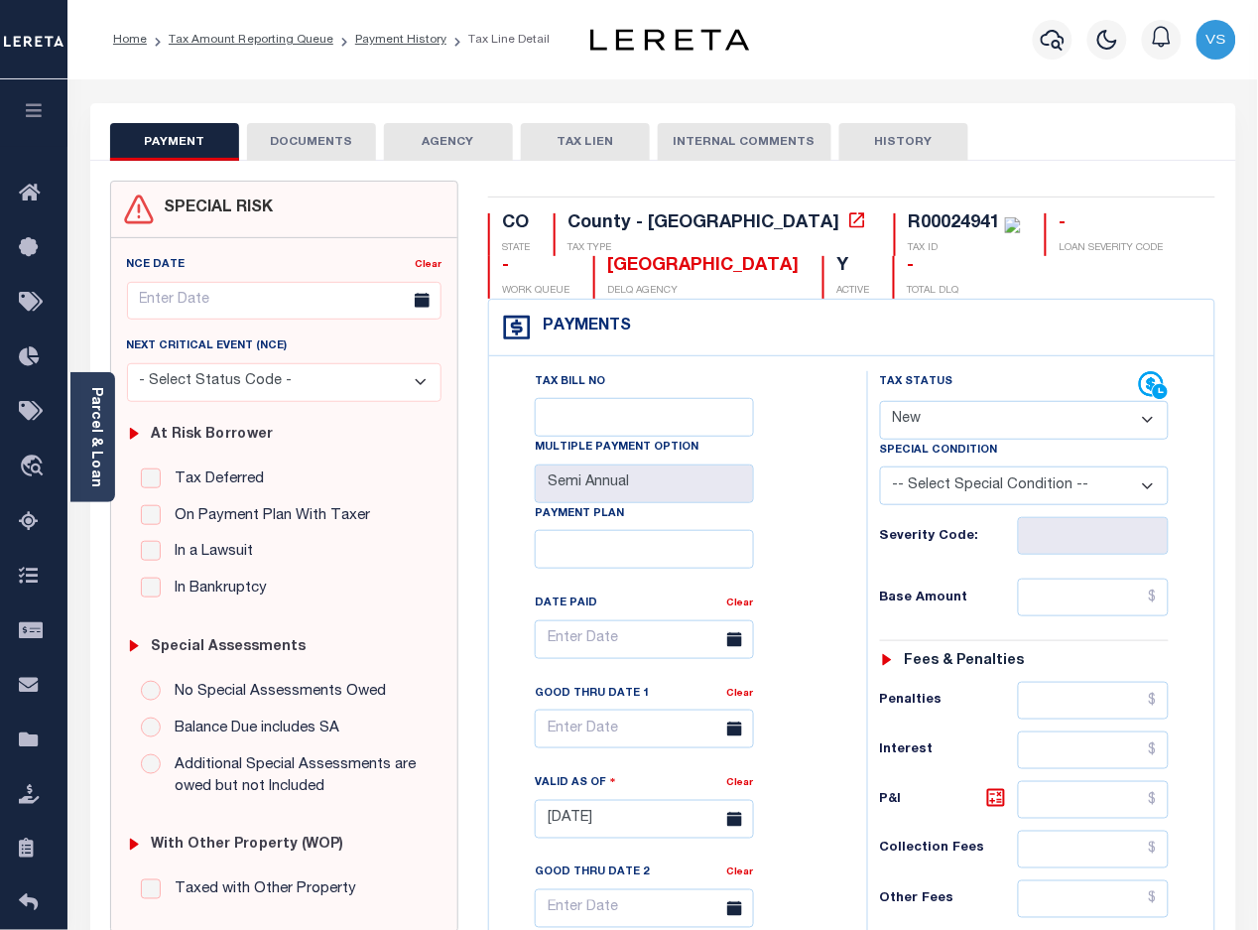
click at [974, 432] on select "- Select Status Code - Open Due/Unpaid Paid Incomplete No Tax Due Internal Refu…" at bounding box center [1025, 420] width 290 height 39
select select "PYD"
click at [880, 403] on select "- Select Status Code - Open Due/Unpaid Paid Incomplete No Tax Due Internal Refu…" at bounding box center [1025, 420] width 290 height 39
type input "[DATE]"
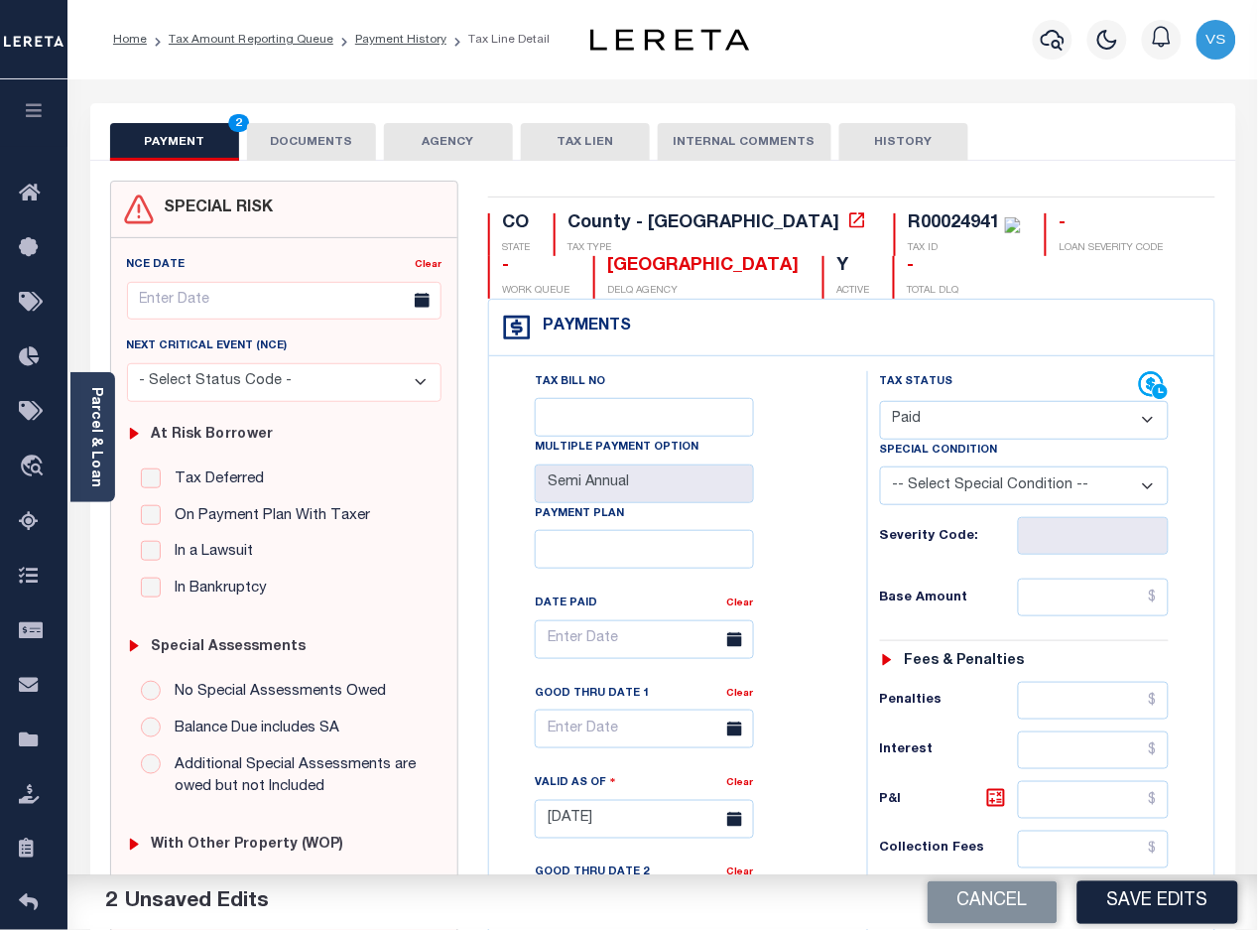
scroll to position [372, 0]
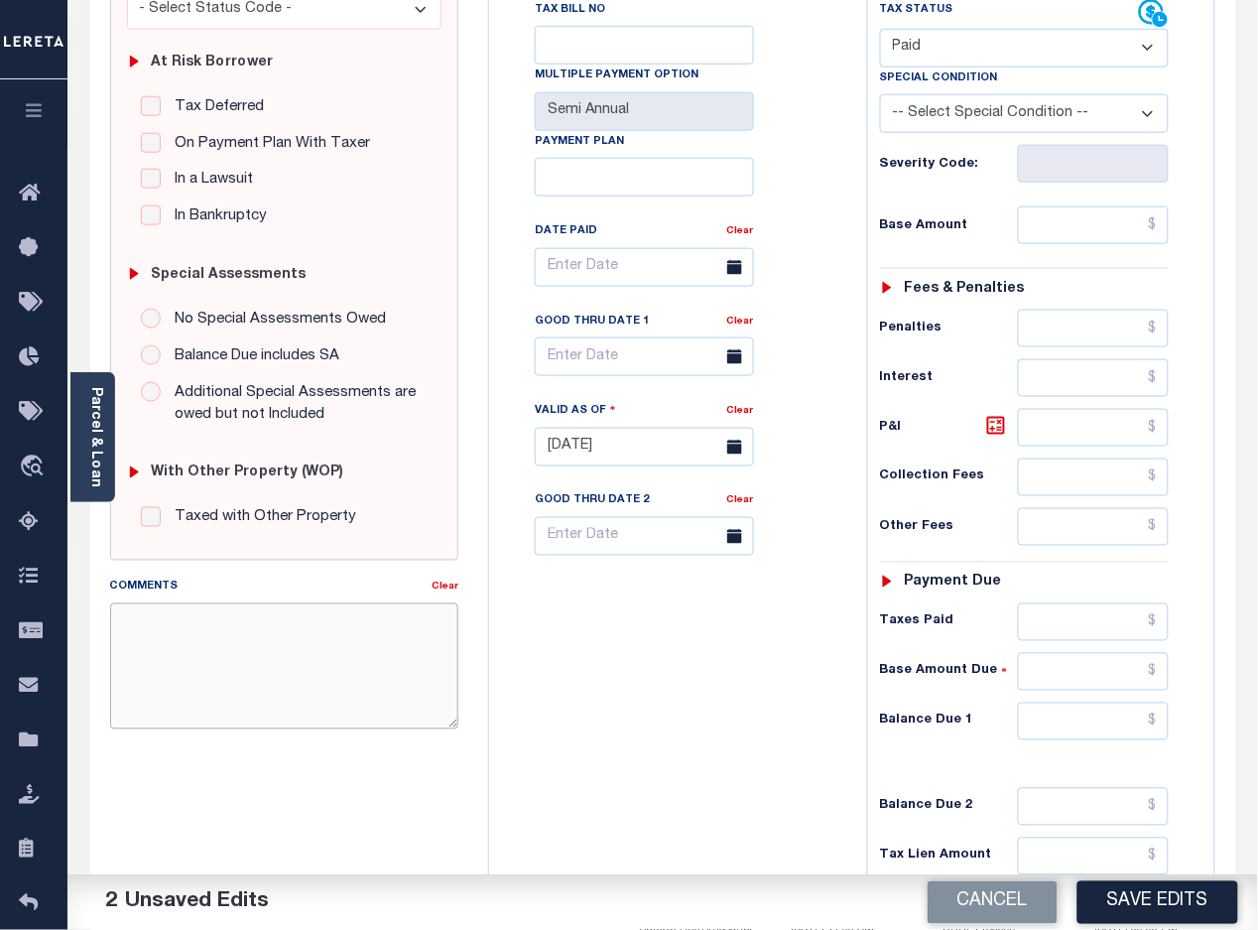
click at [278, 667] on textarea "Comments" at bounding box center [284, 665] width 349 height 125
paste textarea "8/19/2025 -Per Wendy Crockett of MONTROSE COUNTY these parcels are paid in full…"
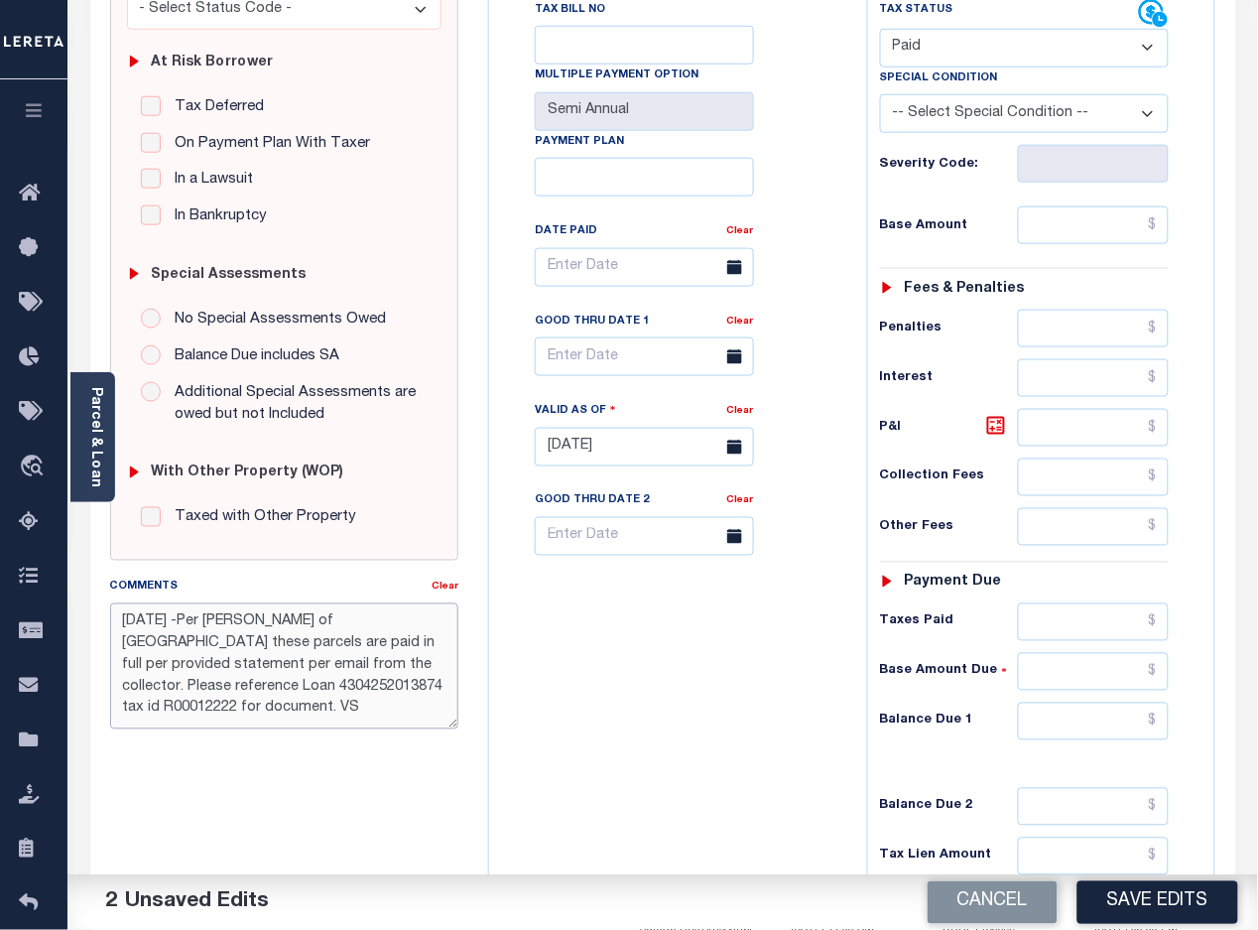
type textarea "8/19/2025 -Per Wendy Crockett of MONTROSE COUNTY these parcels are paid in full…"
click at [1191, 901] on button "Save Edits" at bounding box center [1157, 902] width 161 height 43
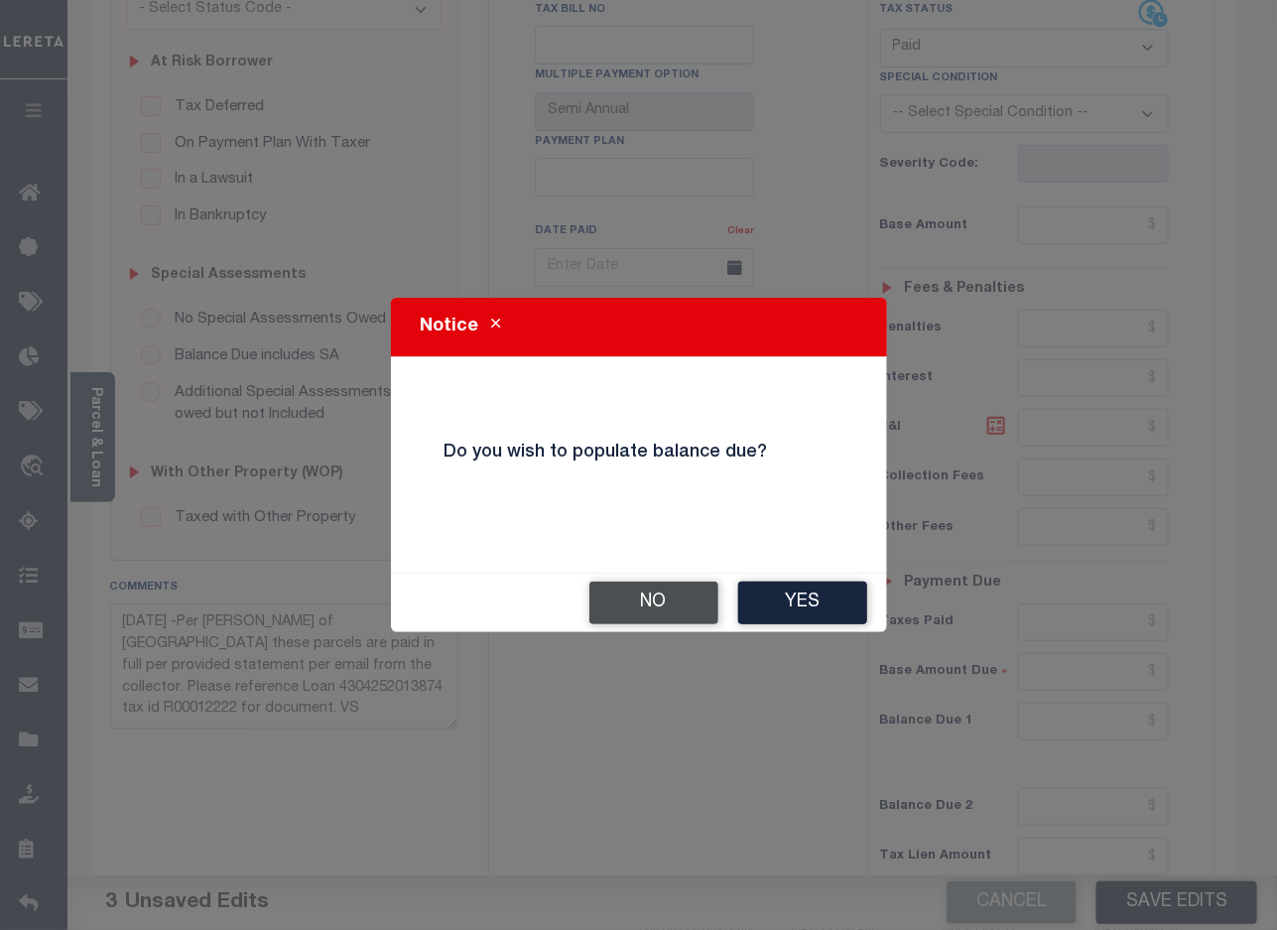
click at [637, 602] on button "No" at bounding box center [653, 602] width 129 height 43
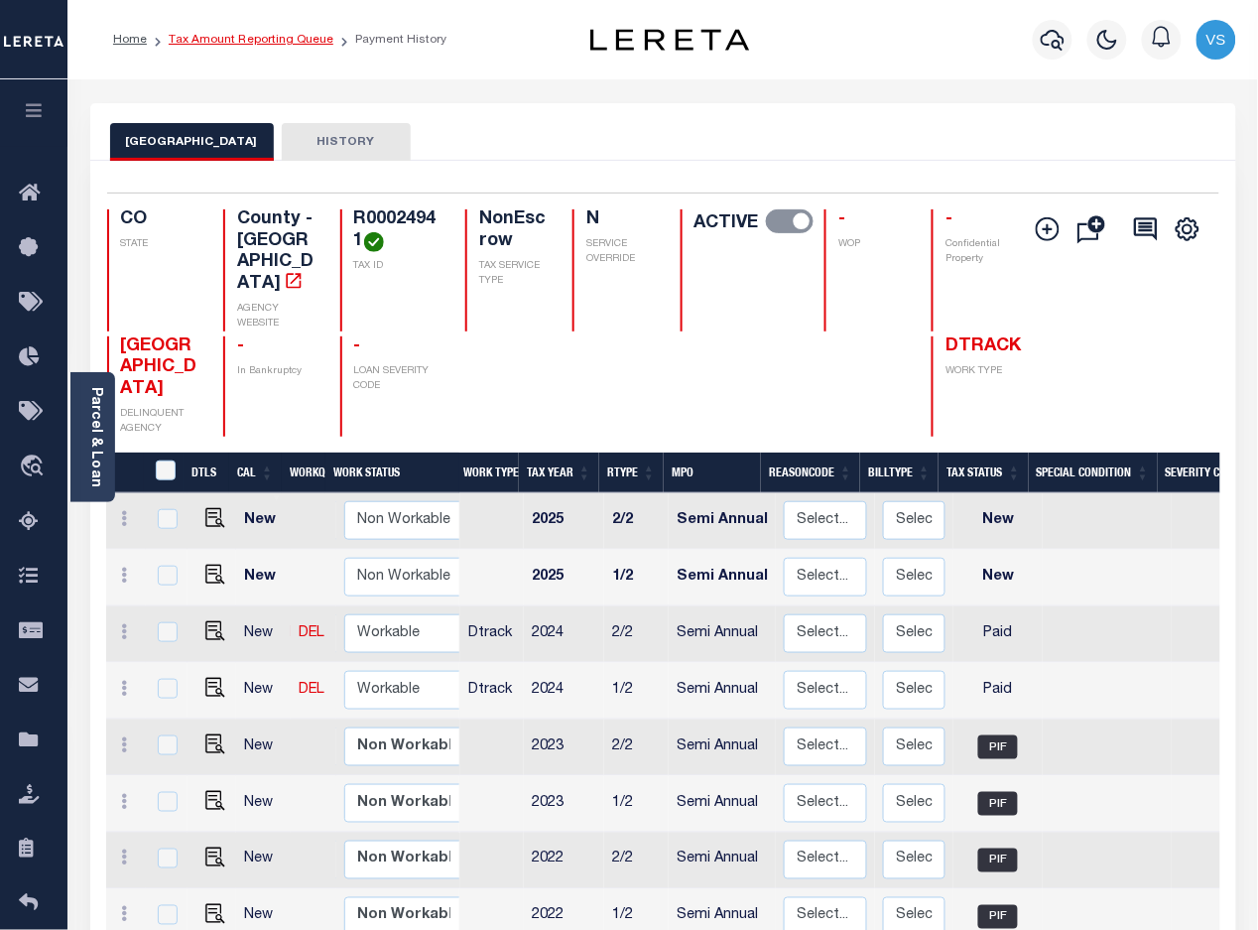
click at [303, 38] on link "Tax Amount Reporting Queue" at bounding box center [251, 40] width 165 height 12
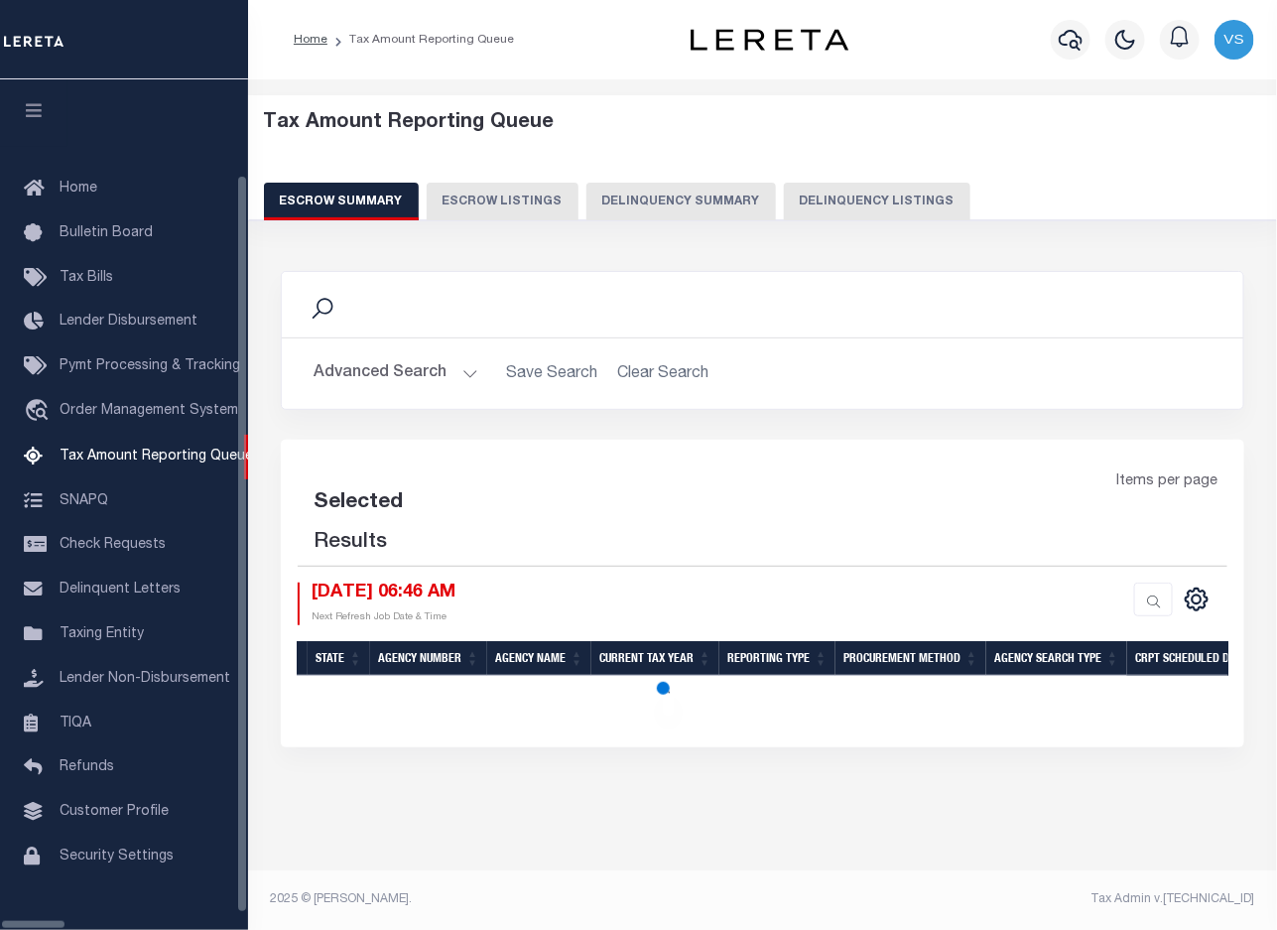
select select "100"
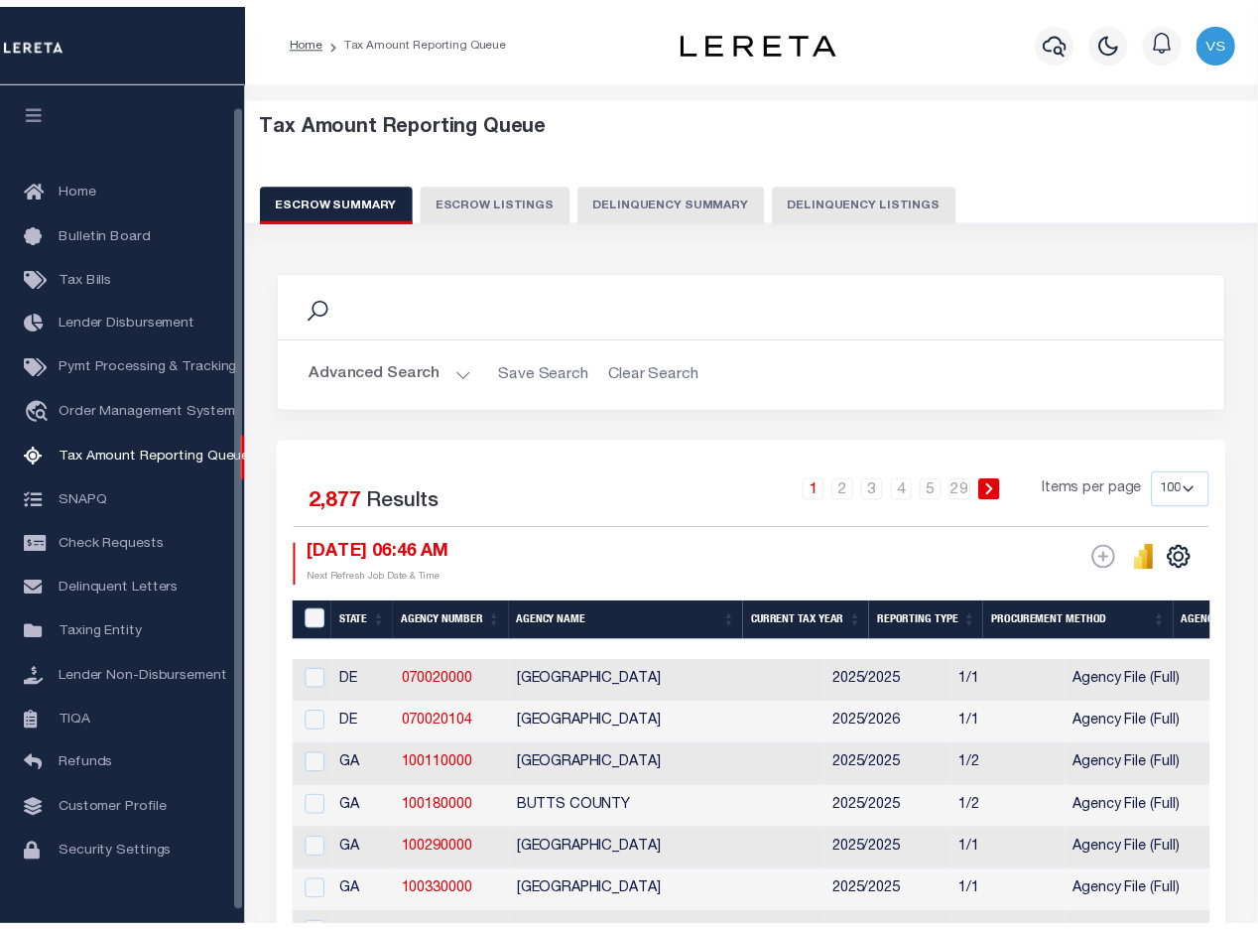
scroll to position [23, 0]
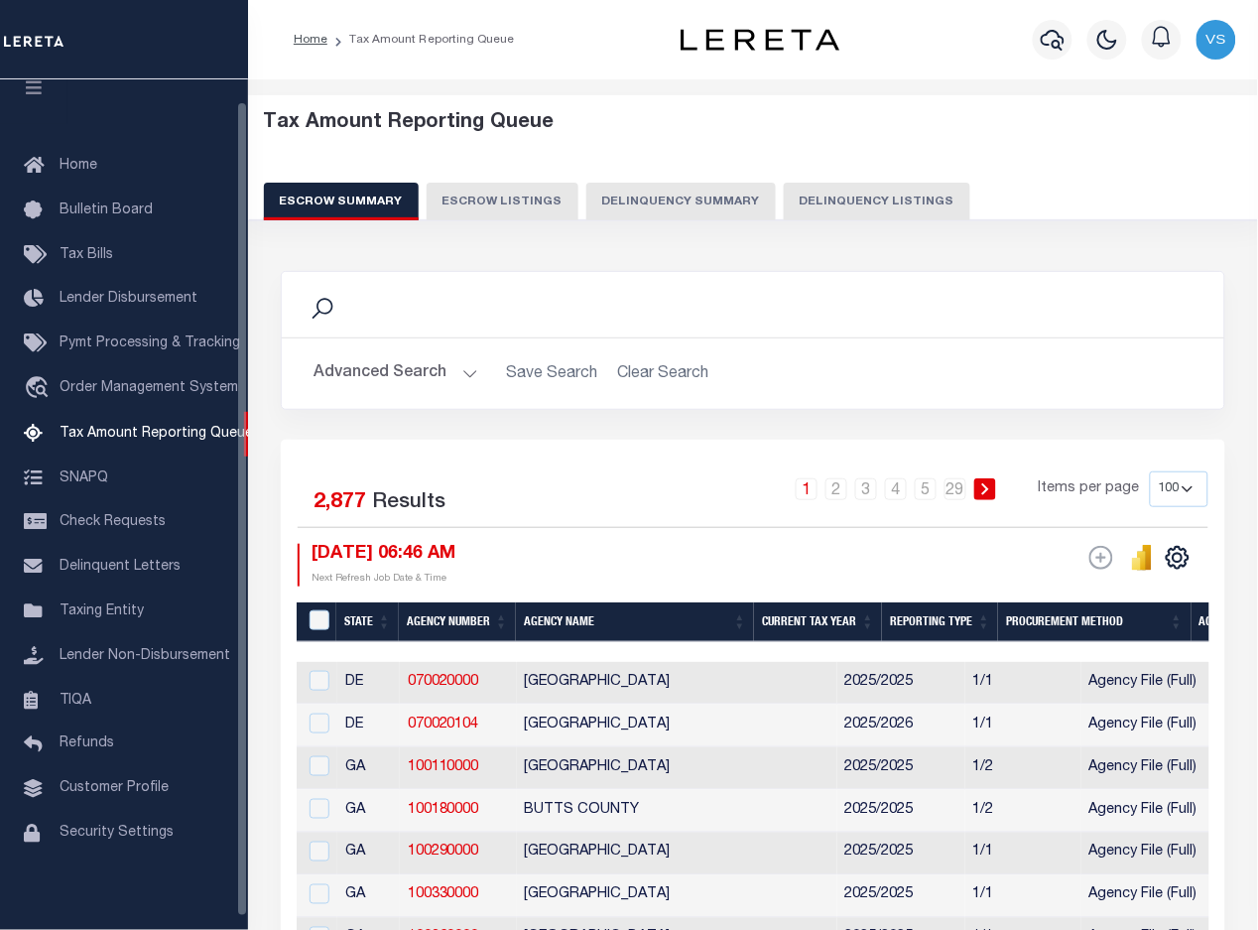
click at [850, 201] on button "Delinquency Listings" at bounding box center [877, 202] width 187 height 38
select select "100"
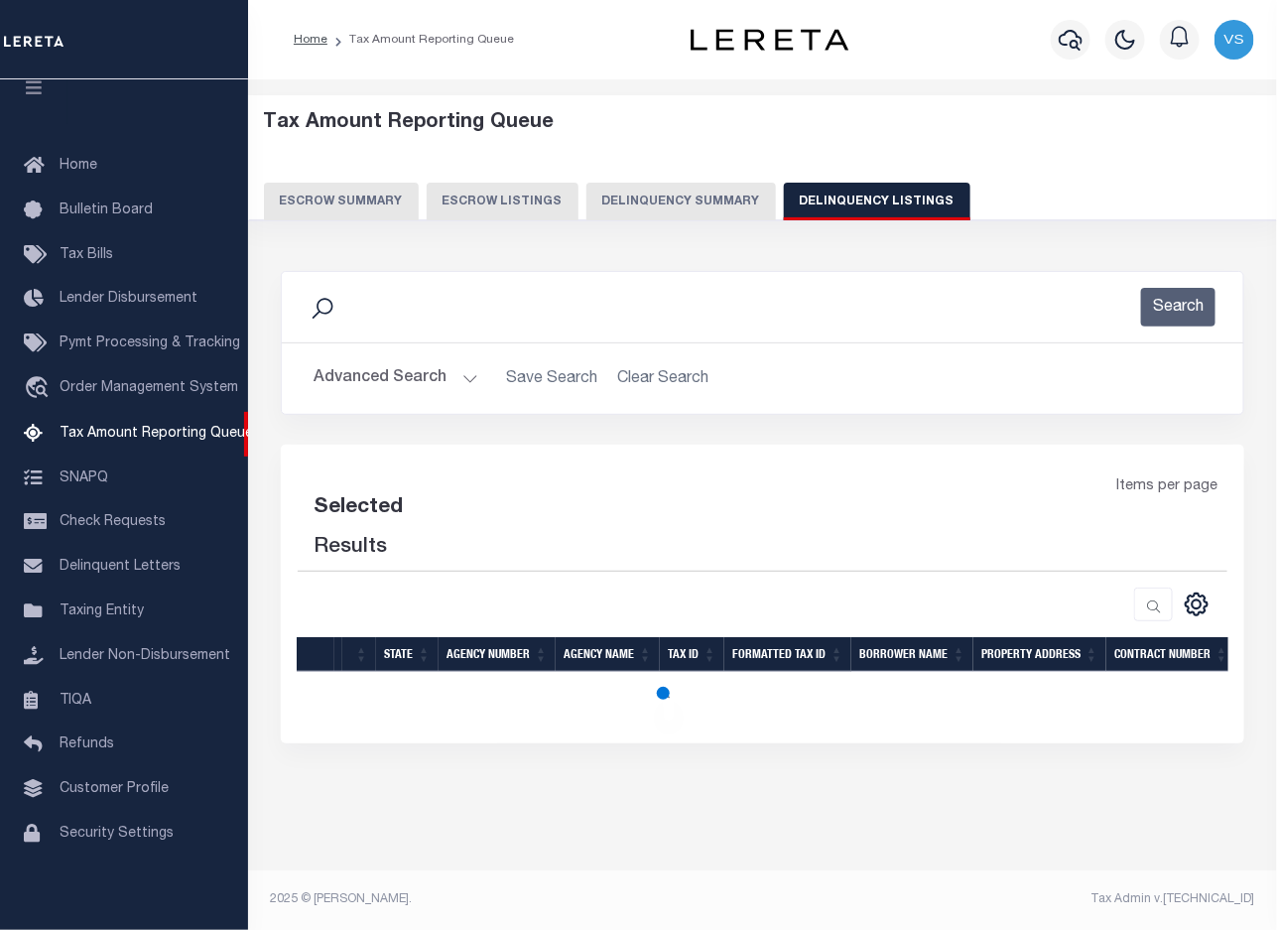
select select "100"
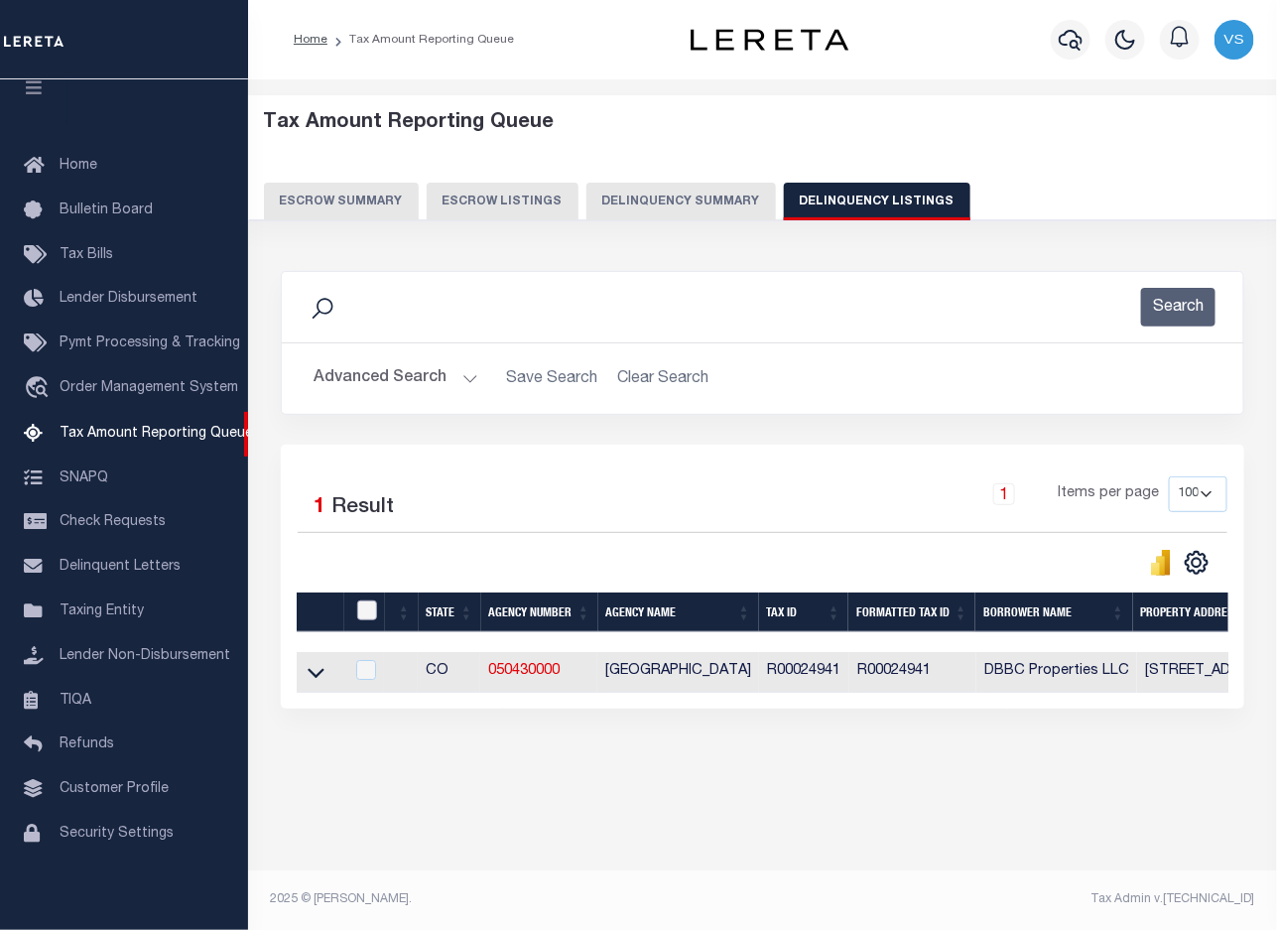
click at [367, 610] on input "checkbox" at bounding box center [367, 610] width 20 height 20
checkbox input "true"
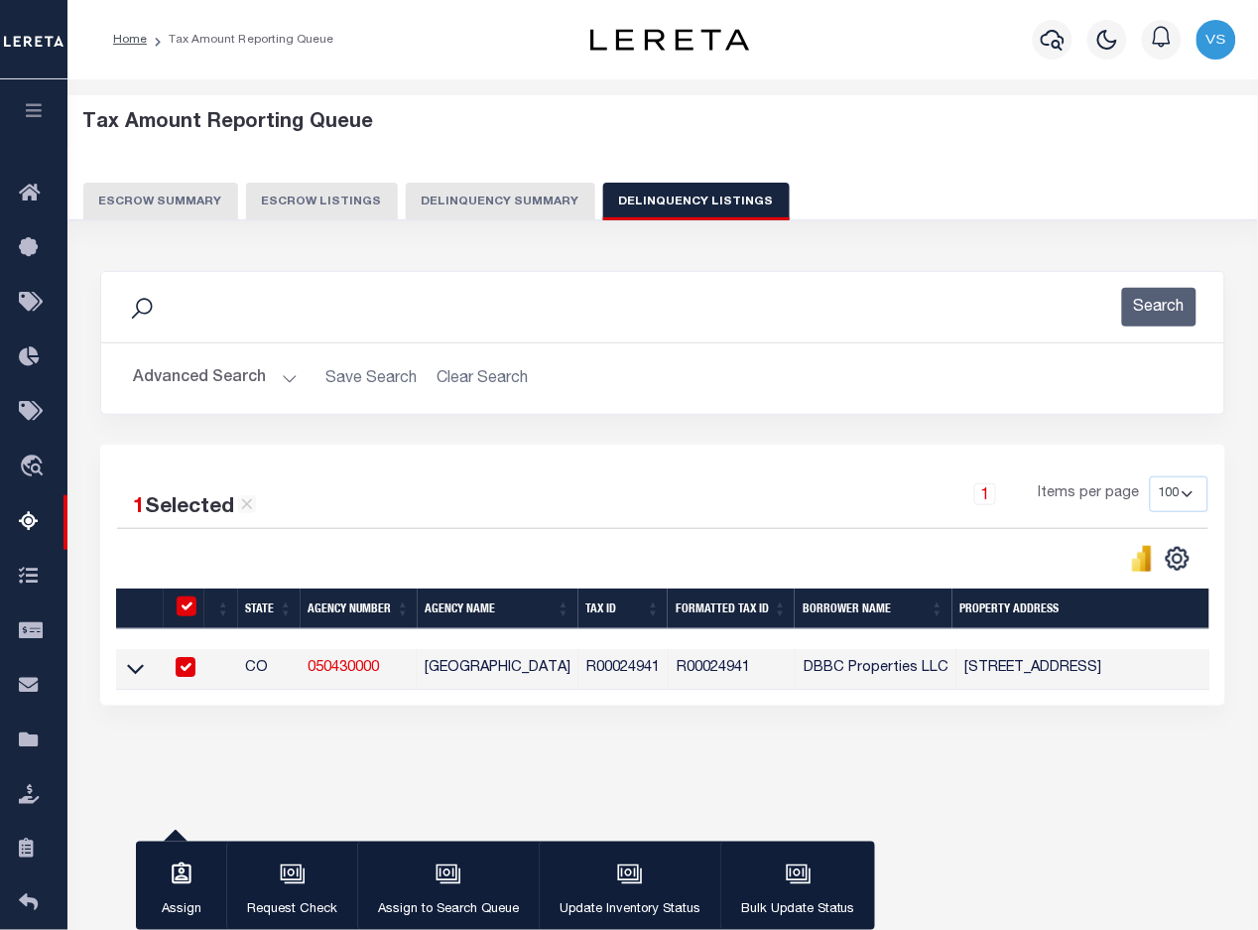
scroll to position [121, 0]
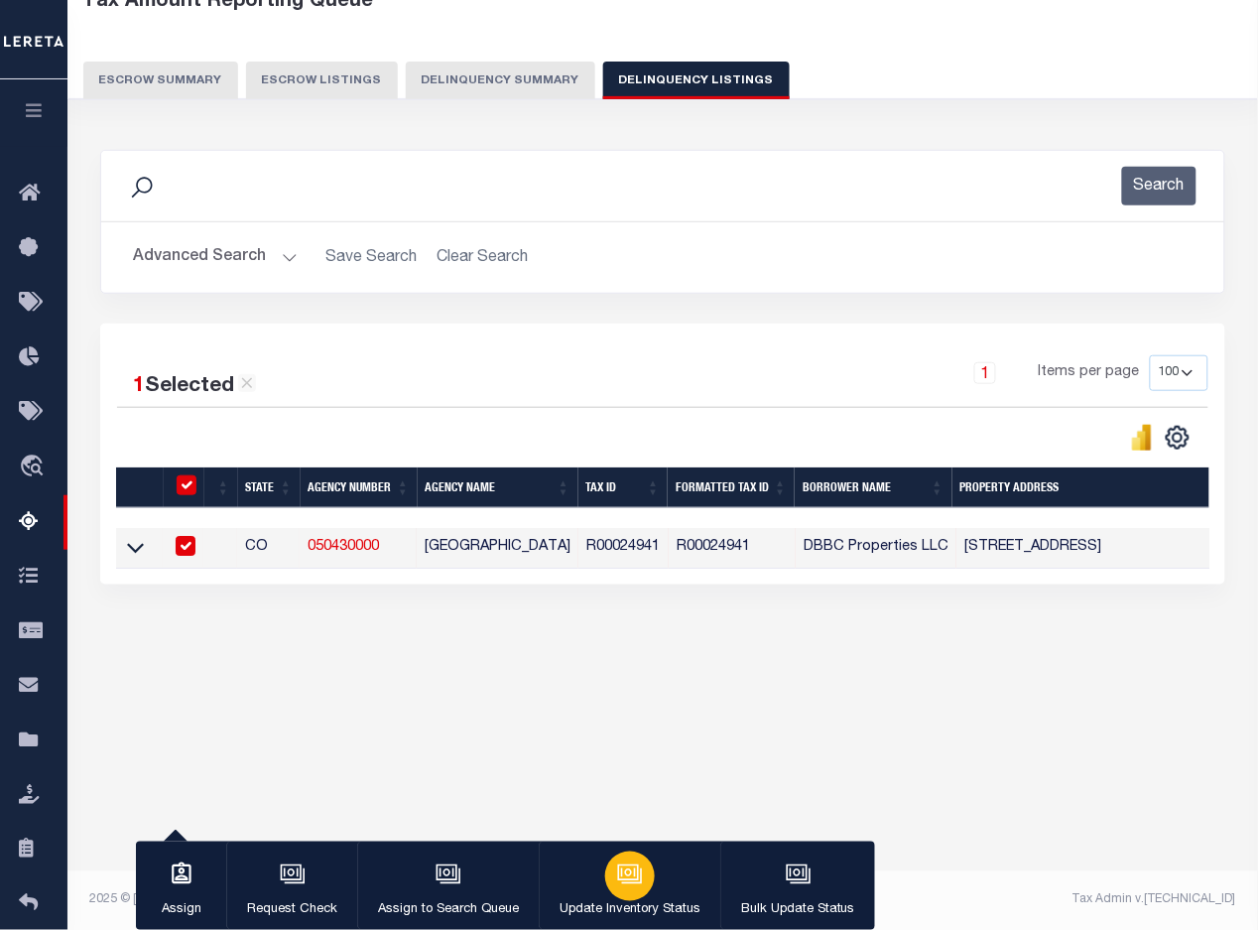
click at [632, 877] on icon "button" at bounding box center [628, 872] width 15 height 9
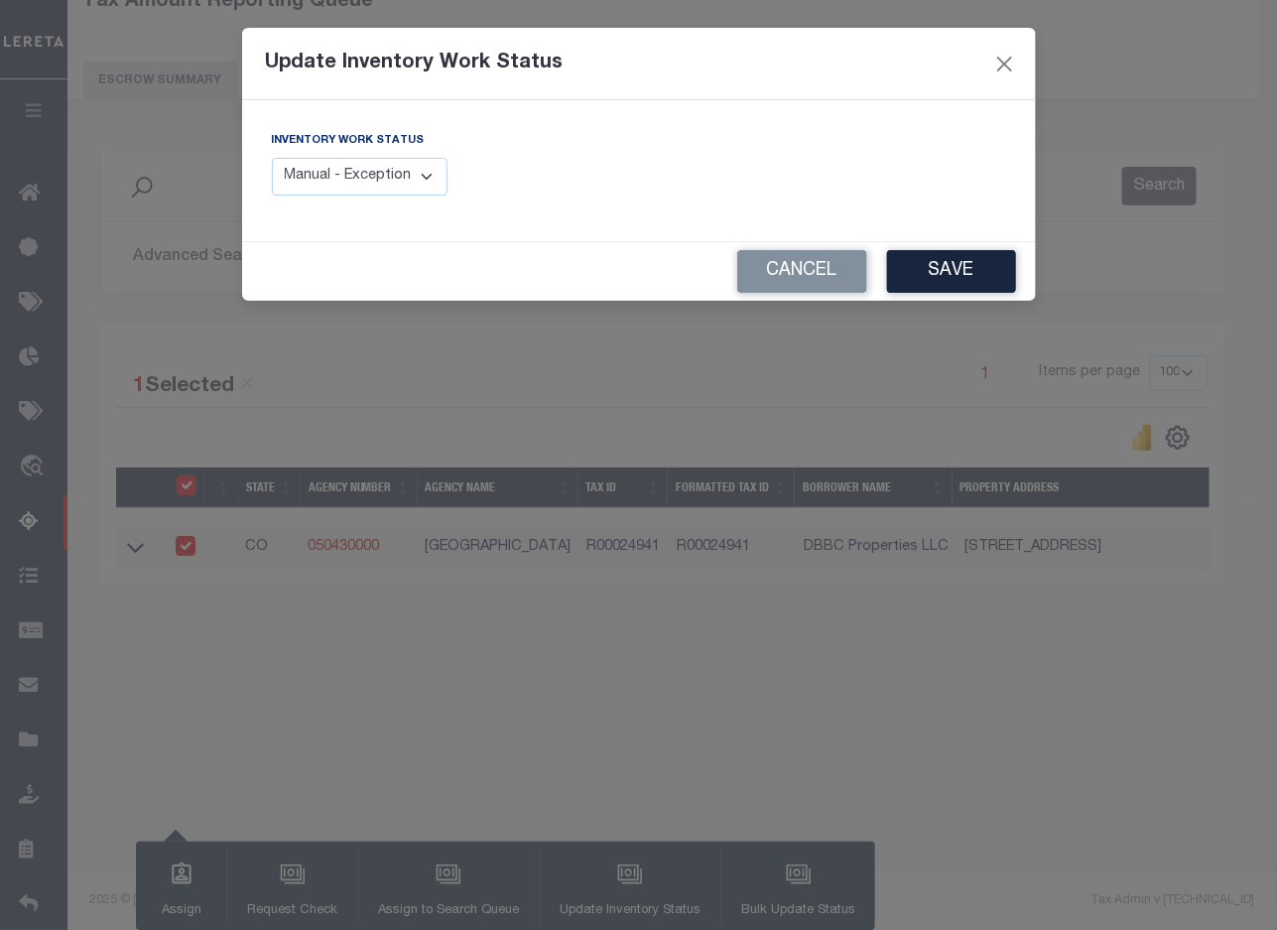
click at [295, 172] on select "Manual - Exception Pended - Awaiting Search Late Add Exception Completed" at bounding box center [360, 177] width 177 height 39
select select "4"
click at [272, 158] on select "Manual - Exception Pended - Awaiting Search Late Add Exception Completed" at bounding box center [360, 177] width 177 height 39
click at [952, 286] on button "Save" at bounding box center [951, 271] width 129 height 43
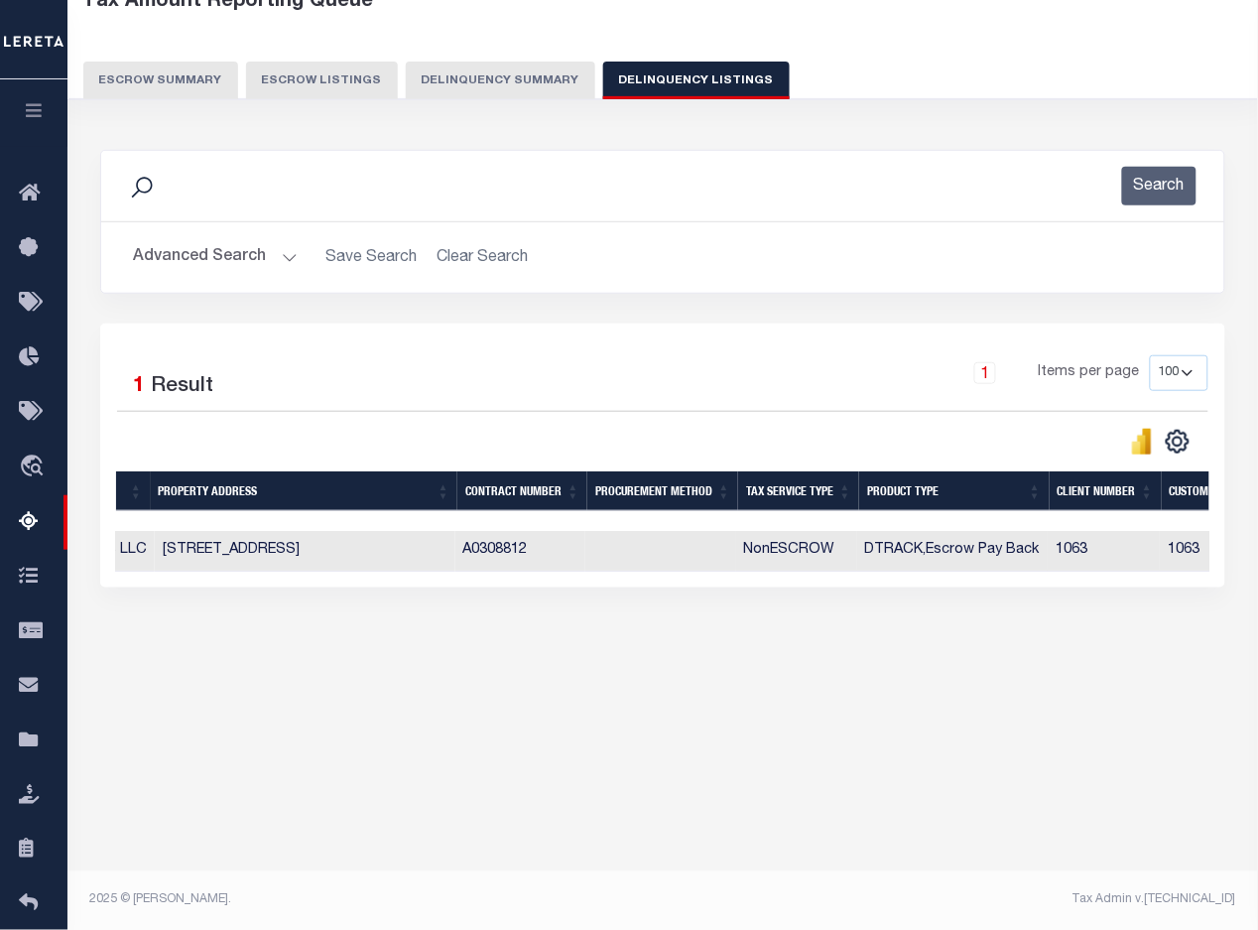
scroll to position [0, 97]
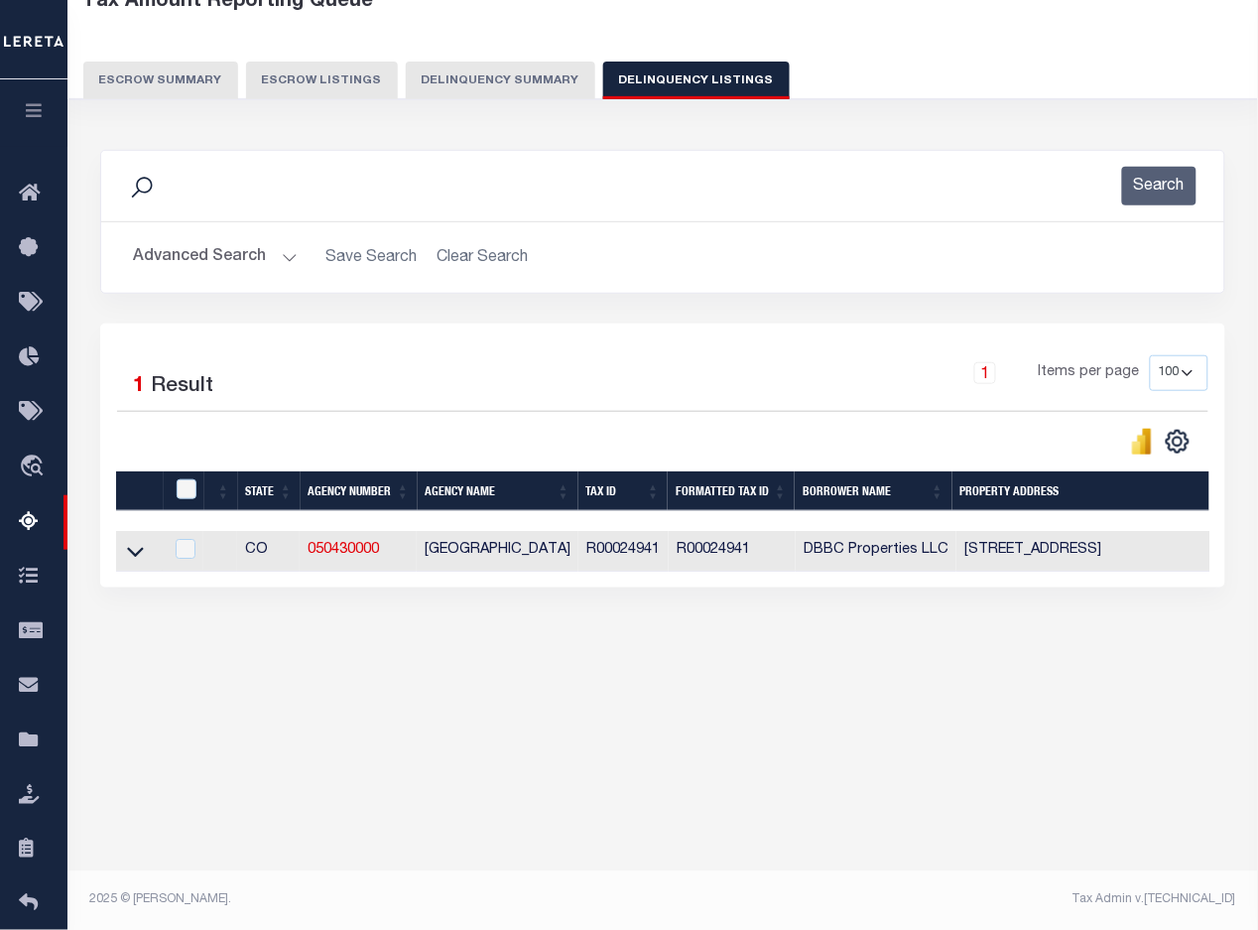
click at [189, 255] on button "Advanced Search" at bounding box center [215, 257] width 165 height 39
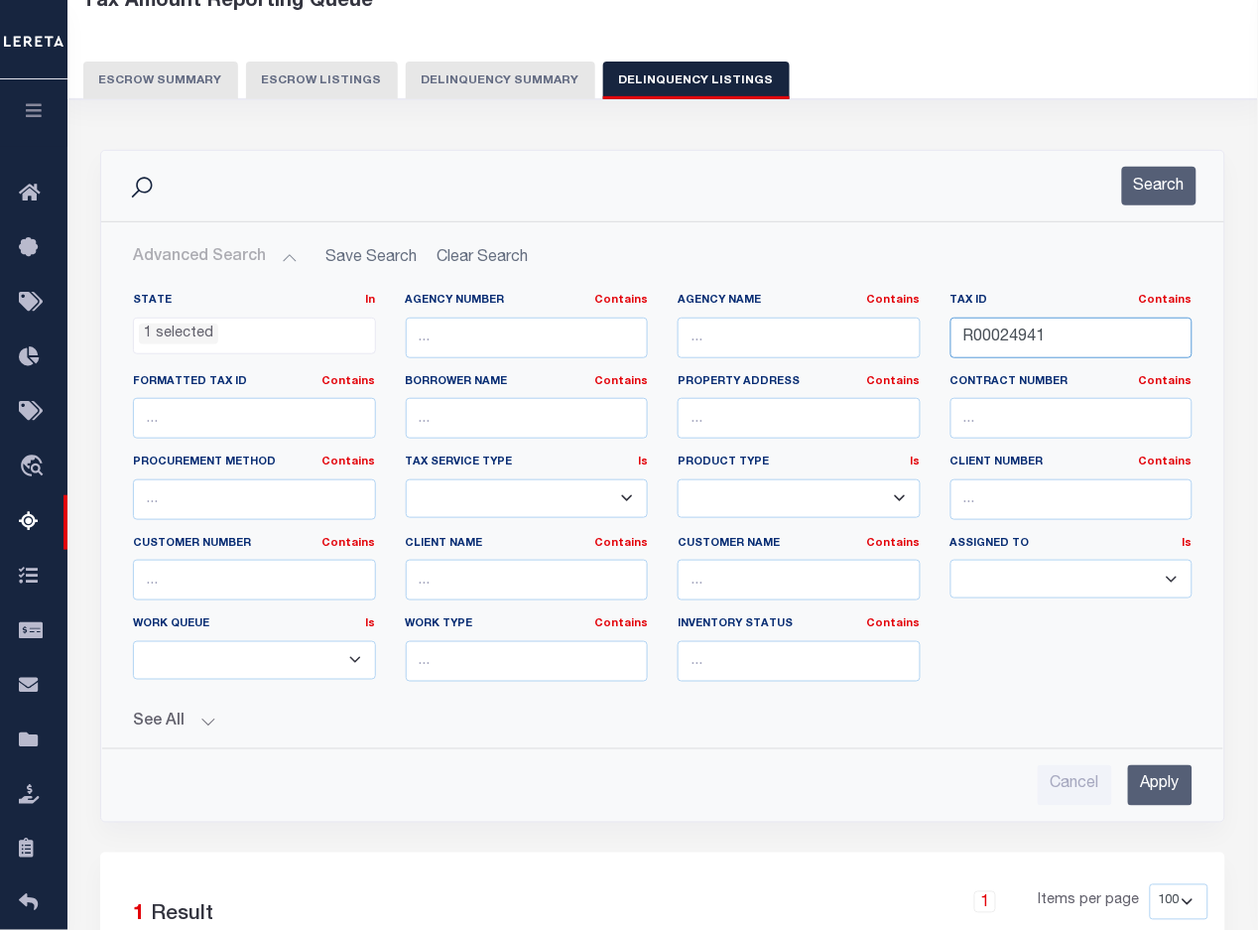
click at [1004, 337] on input "R00024941" at bounding box center [1071, 337] width 243 height 41
paste input "2"
type input "R00024942"
click at [1141, 784] on input "Apply" at bounding box center [1160, 785] width 64 height 41
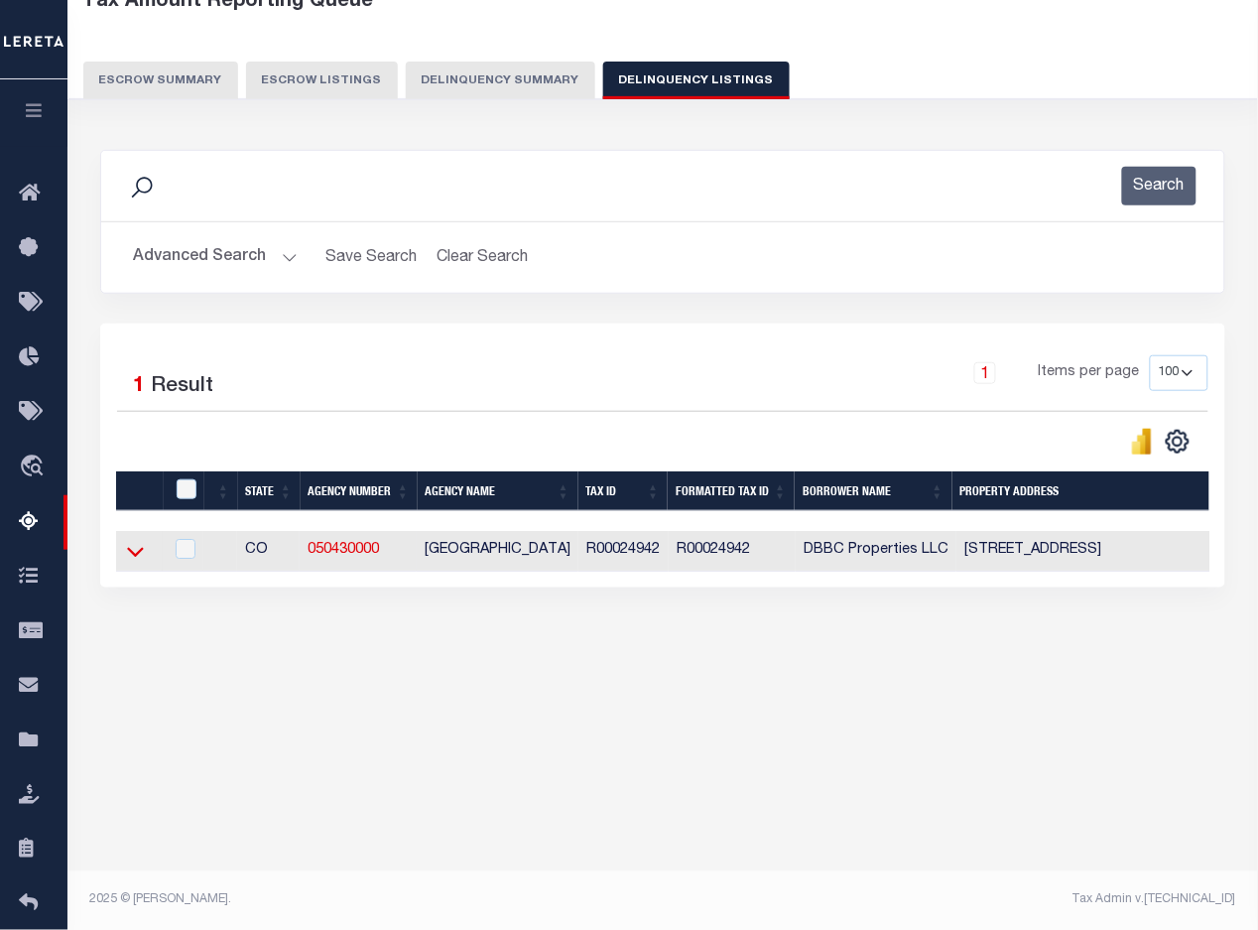
click at [134, 558] on icon at bounding box center [135, 553] width 17 height 10
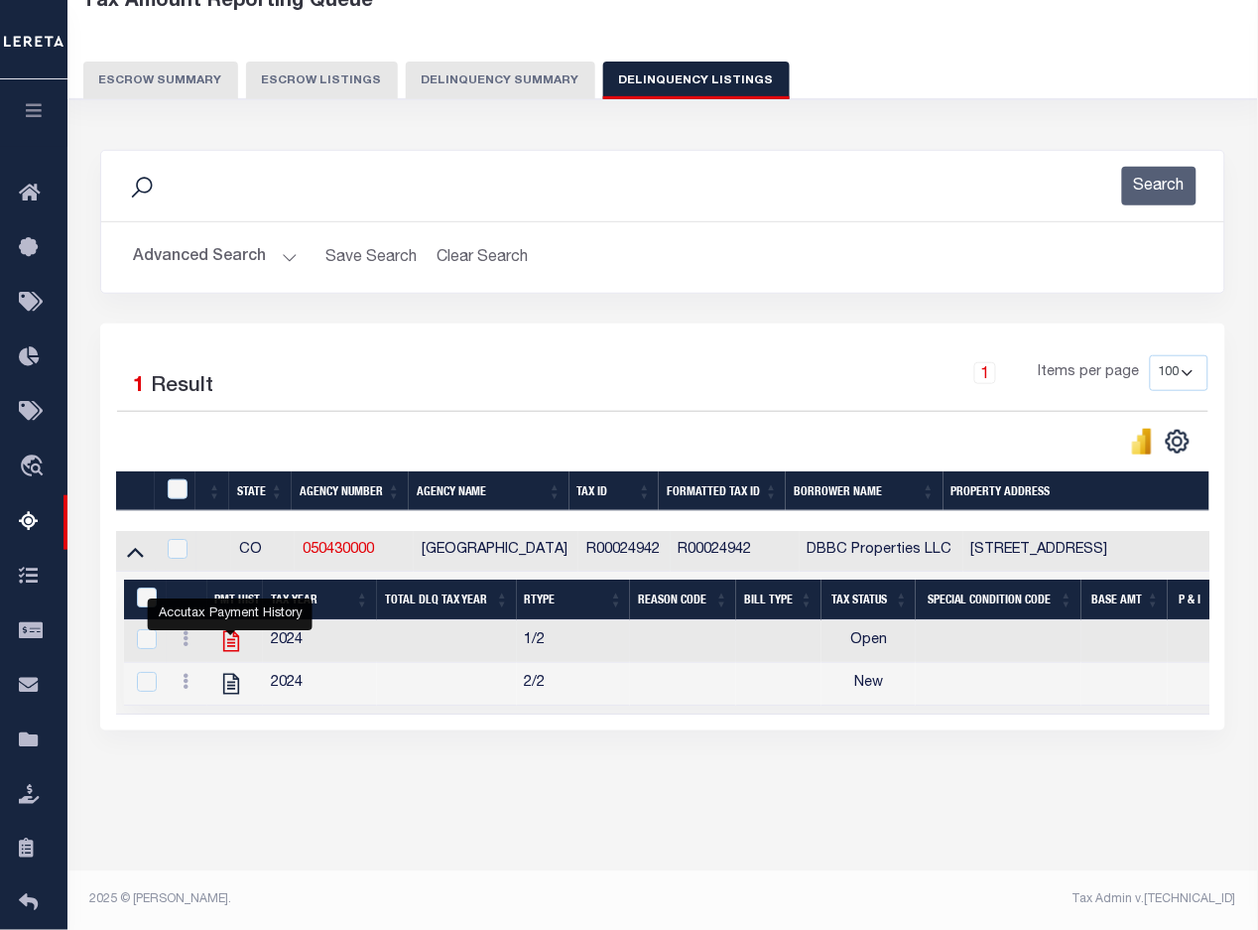
click at [230, 647] on icon "" at bounding box center [231, 641] width 26 height 26
checkbox input "true"
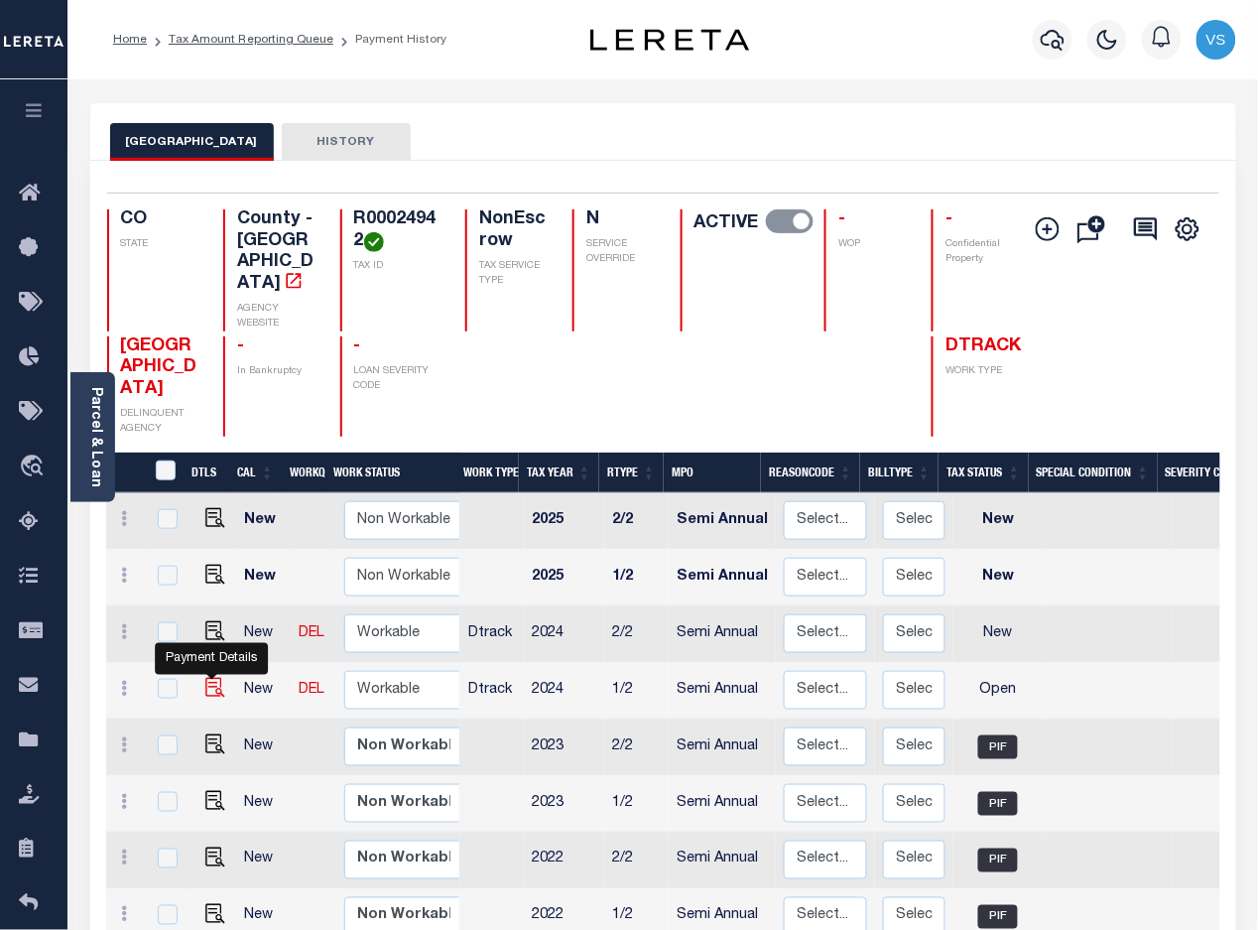
click at [215, 678] on img "" at bounding box center [215, 688] width 20 height 20
checkbox input "true"
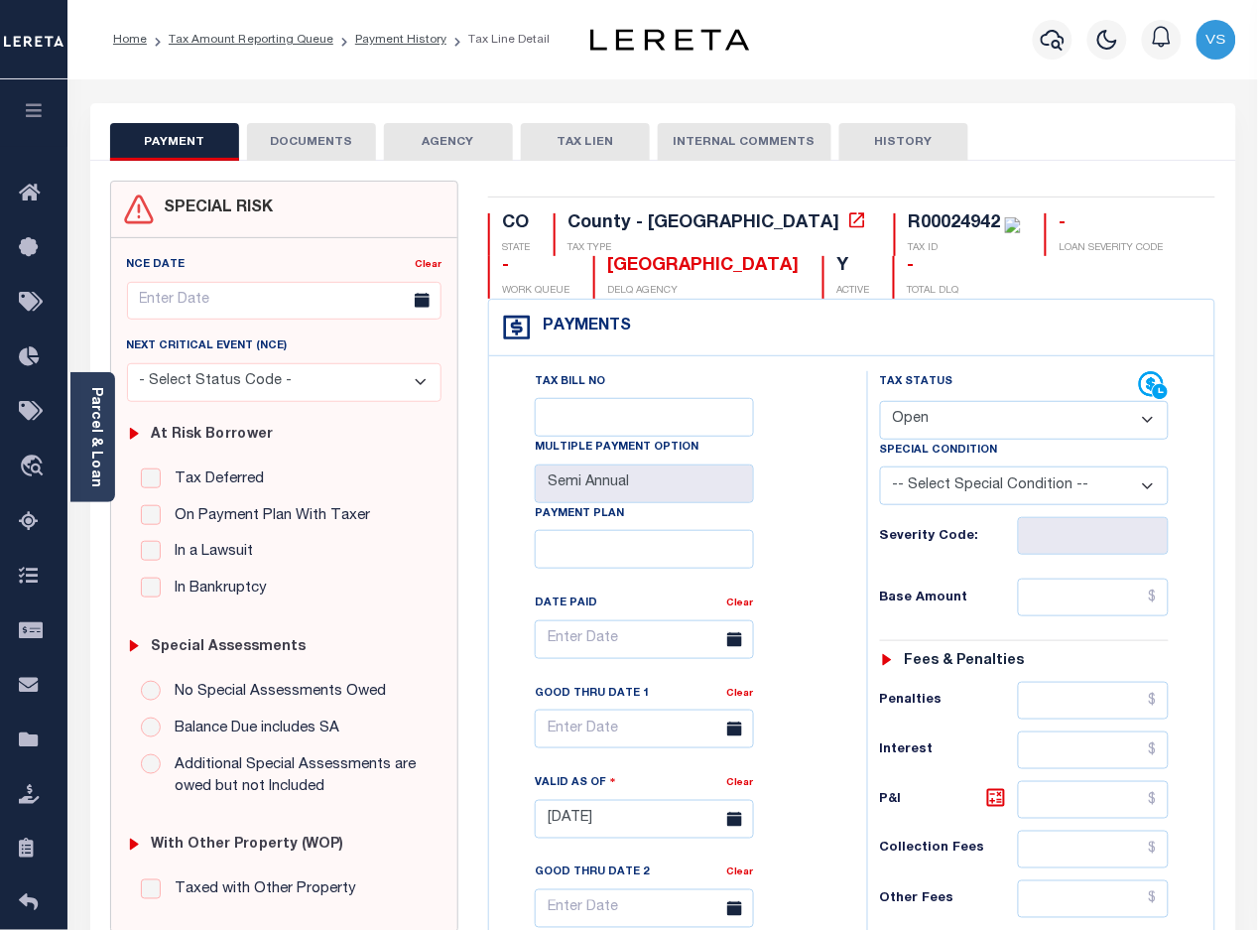
click at [921, 422] on select "- Select Status Code - Open Due/Unpaid Paid Incomplete No Tax Due Internal Refu…" at bounding box center [1025, 420] width 290 height 39
select select "PYD"
click at [880, 403] on select "- Select Status Code - Open Due/Unpaid Paid Incomplete No Tax Due Internal Refu…" at bounding box center [1025, 420] width 290 height 39
type input "[DATE]"
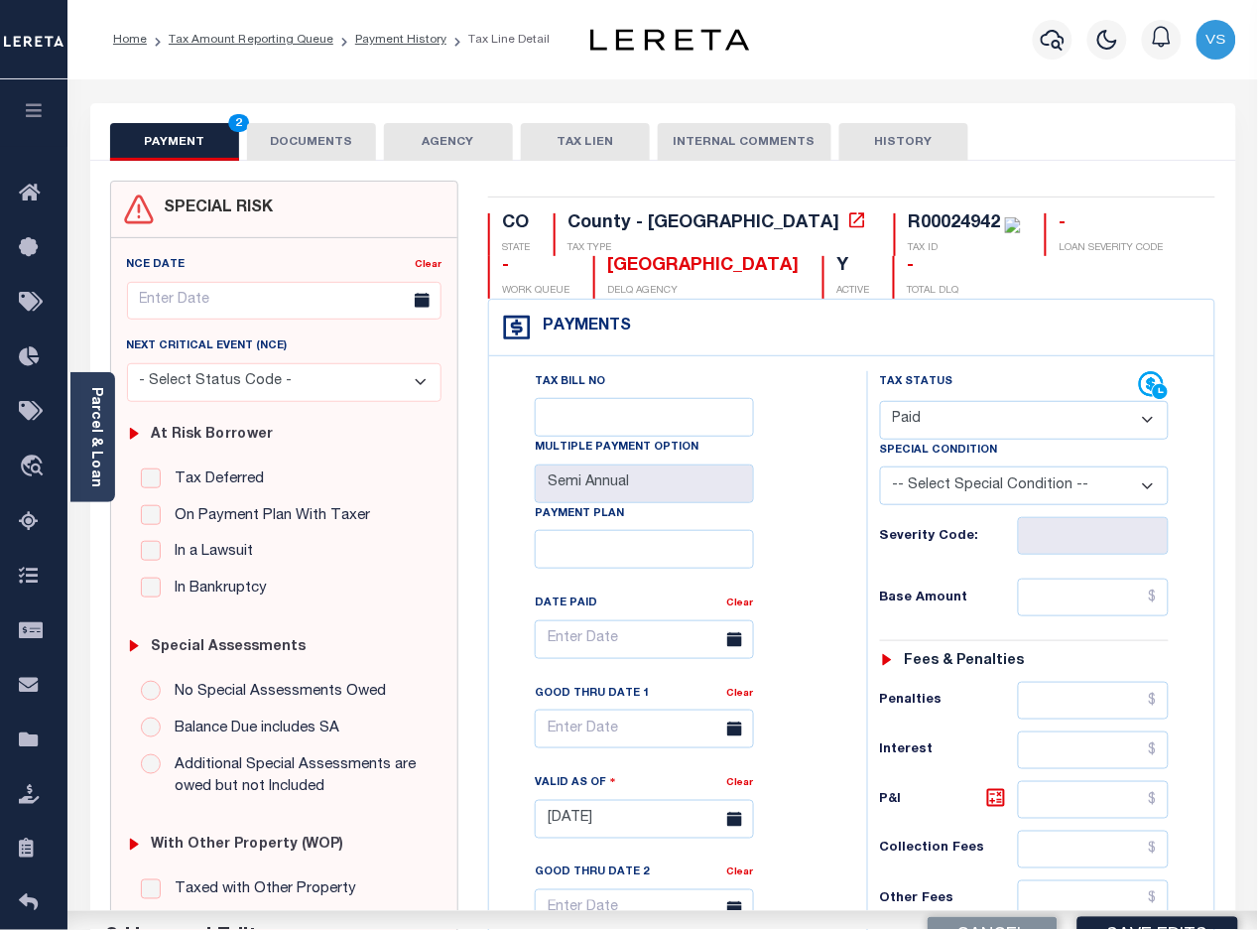
scroll to position [496, 0]
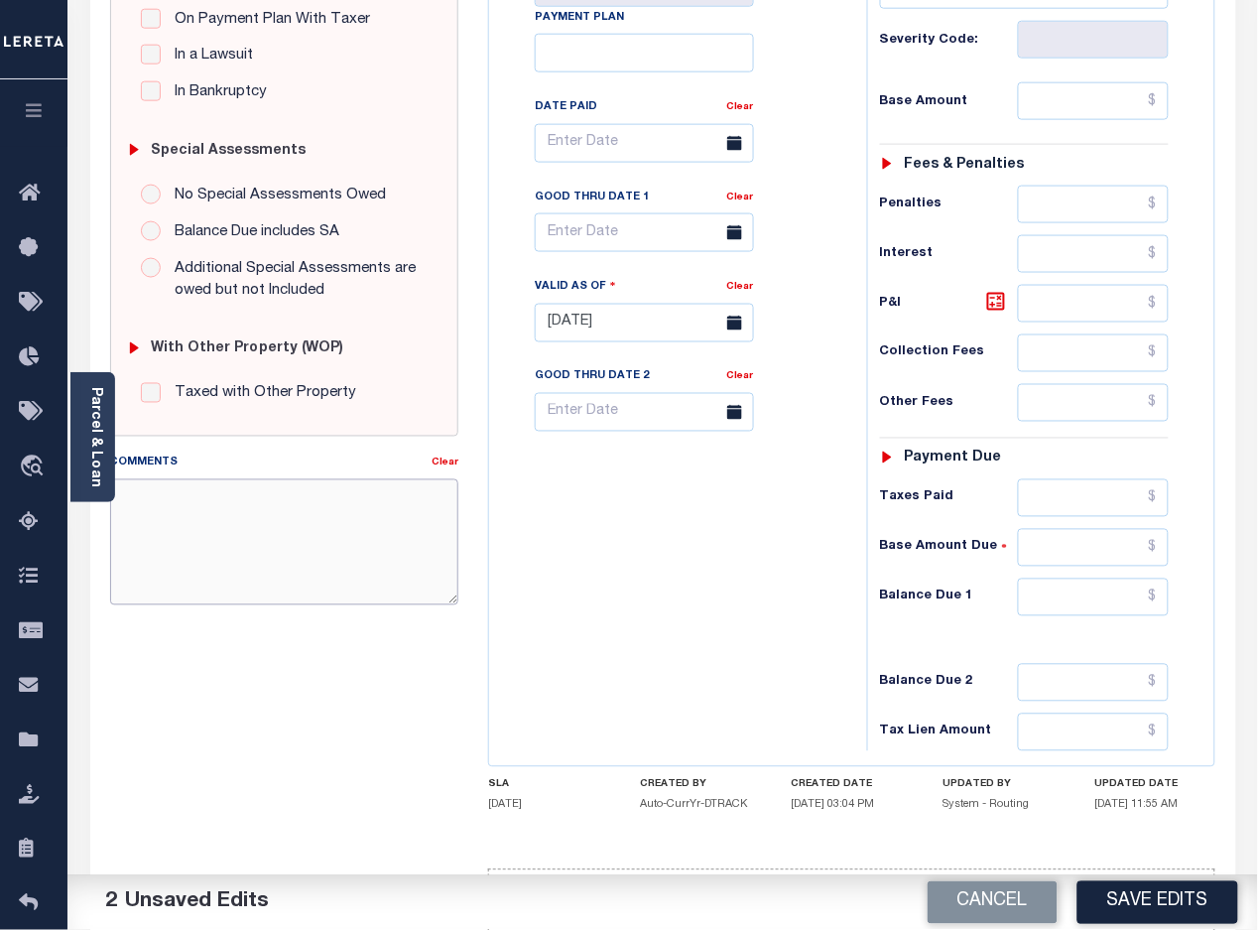
click at [375, 565] on textarea "Comments" at bounding box center [284, 541] width 349 height 125
click at [382, 524] on textarea "Comments" at bounding box center [284, 541] width 349 height 125
paste textarea "8/19/2025 -Per Wendy Crockett of MONTROSE COUNTY these parcels are paid in full…"
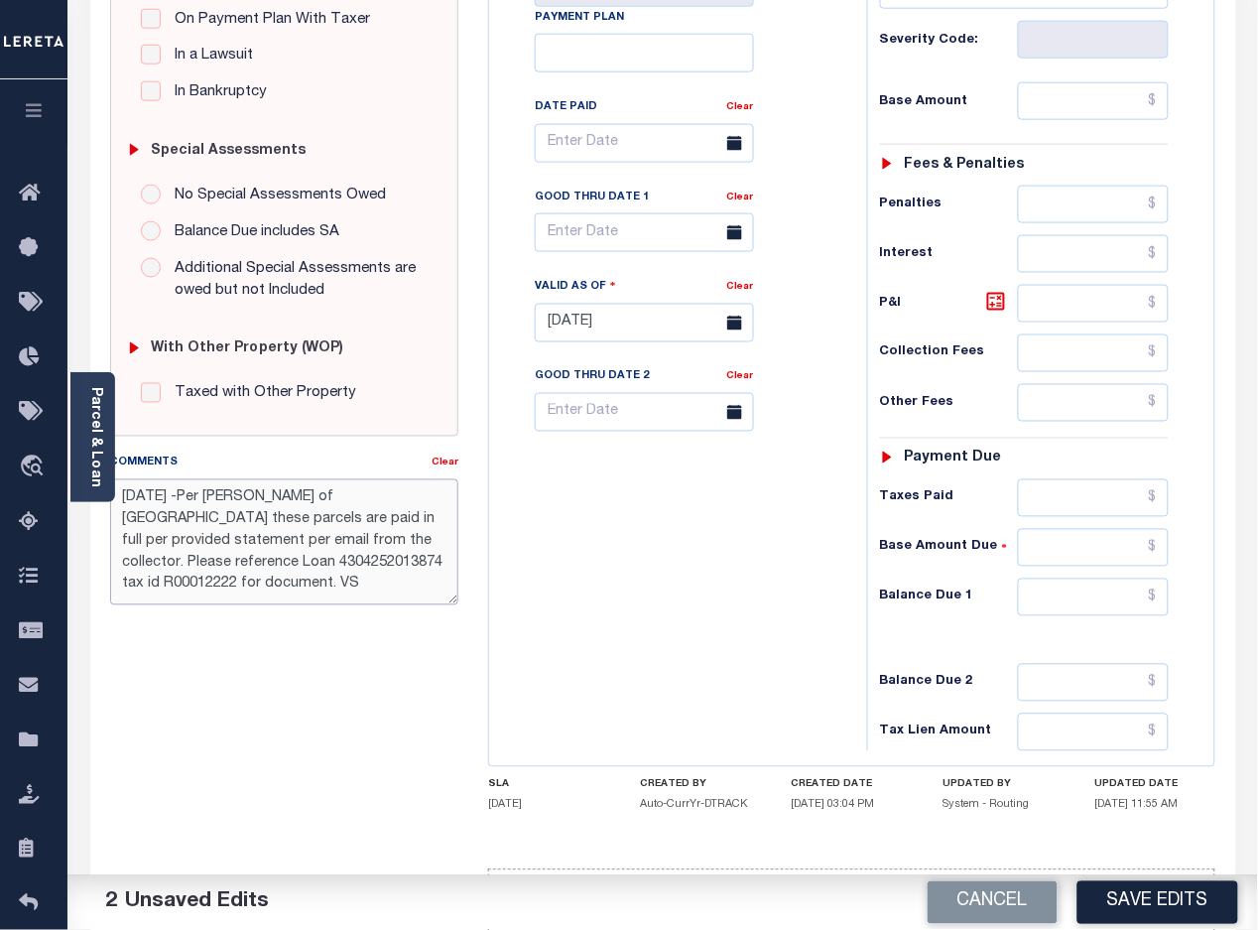
scroll to position [372, 0]
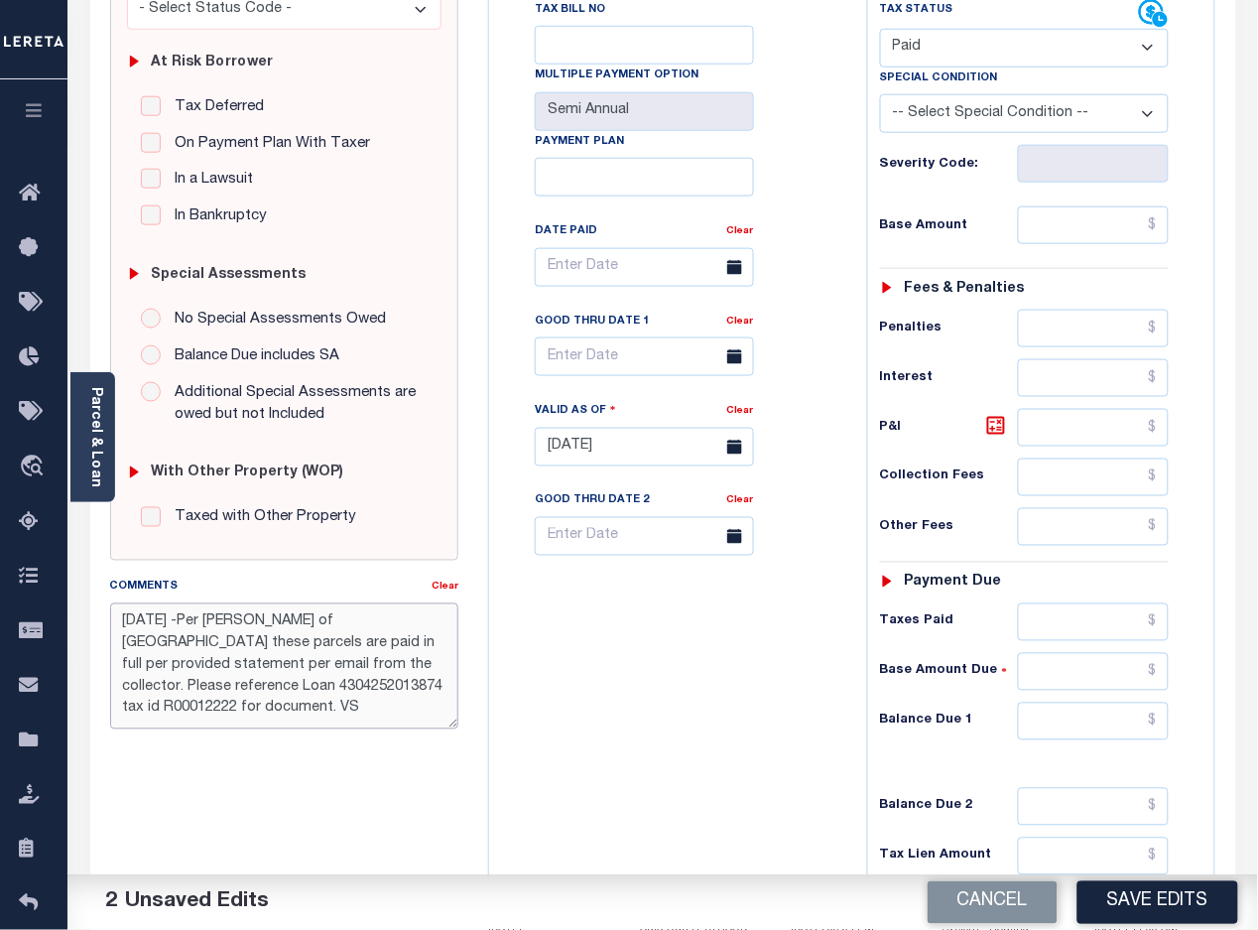
click at [177, 620] on textarea "8/19/2025 -Per Wendy Crockett of MONTROSE COUNTY these parcels are paid in full…" at bounding box center [284, 665] width 349 height 125
type textarea "[DATE] -Per [PERSON_NAME] of [GEOGRAPHIC_DATA] these parcels are paid in full p…"
click at [1142, 910] on button "Save Edits" at bounding box center [1157, 902] width 161 height 43
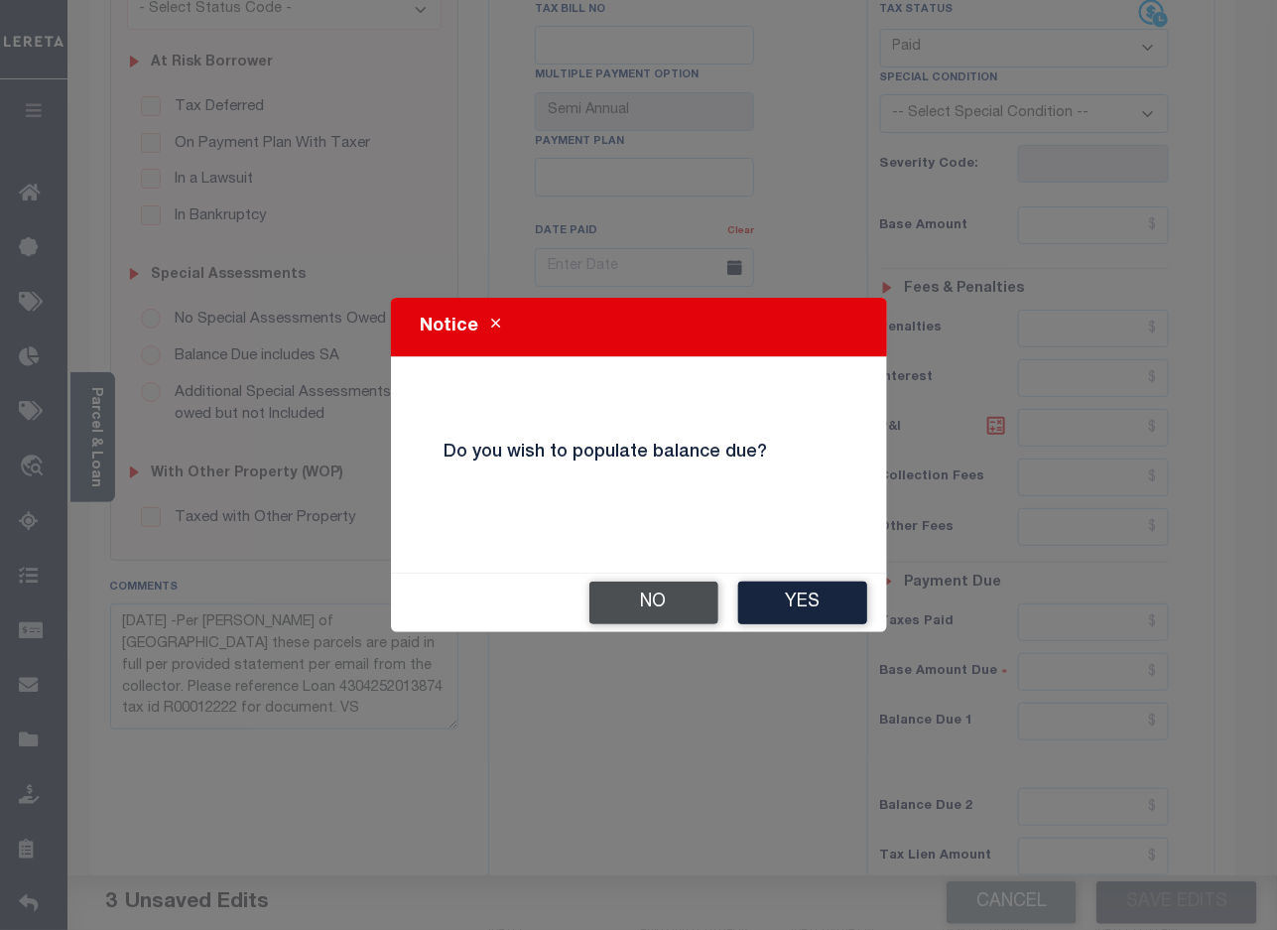
click at [655, 611] on button "No" at bounding box center [653, 602] width 129 height 43
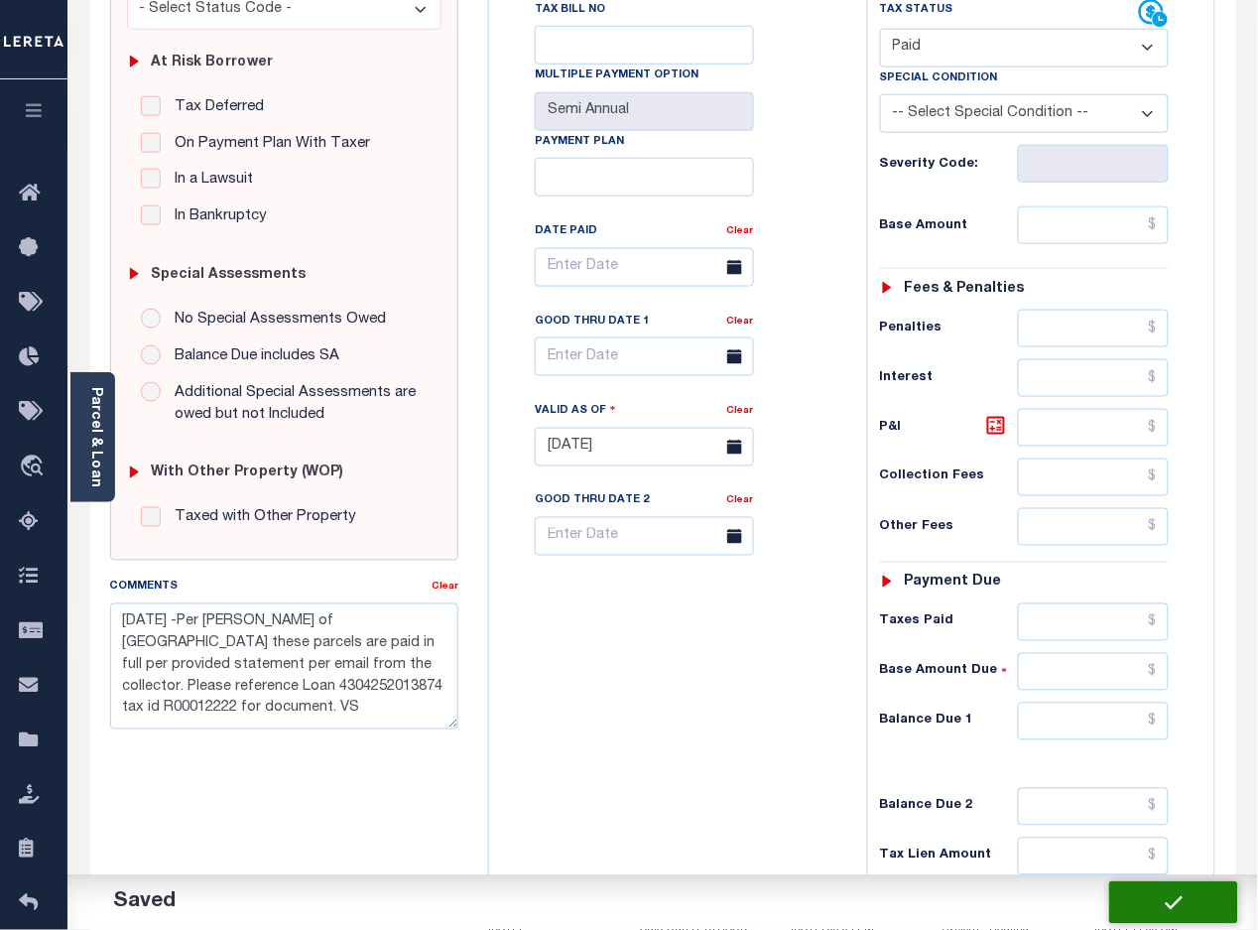
checkbox input "false"
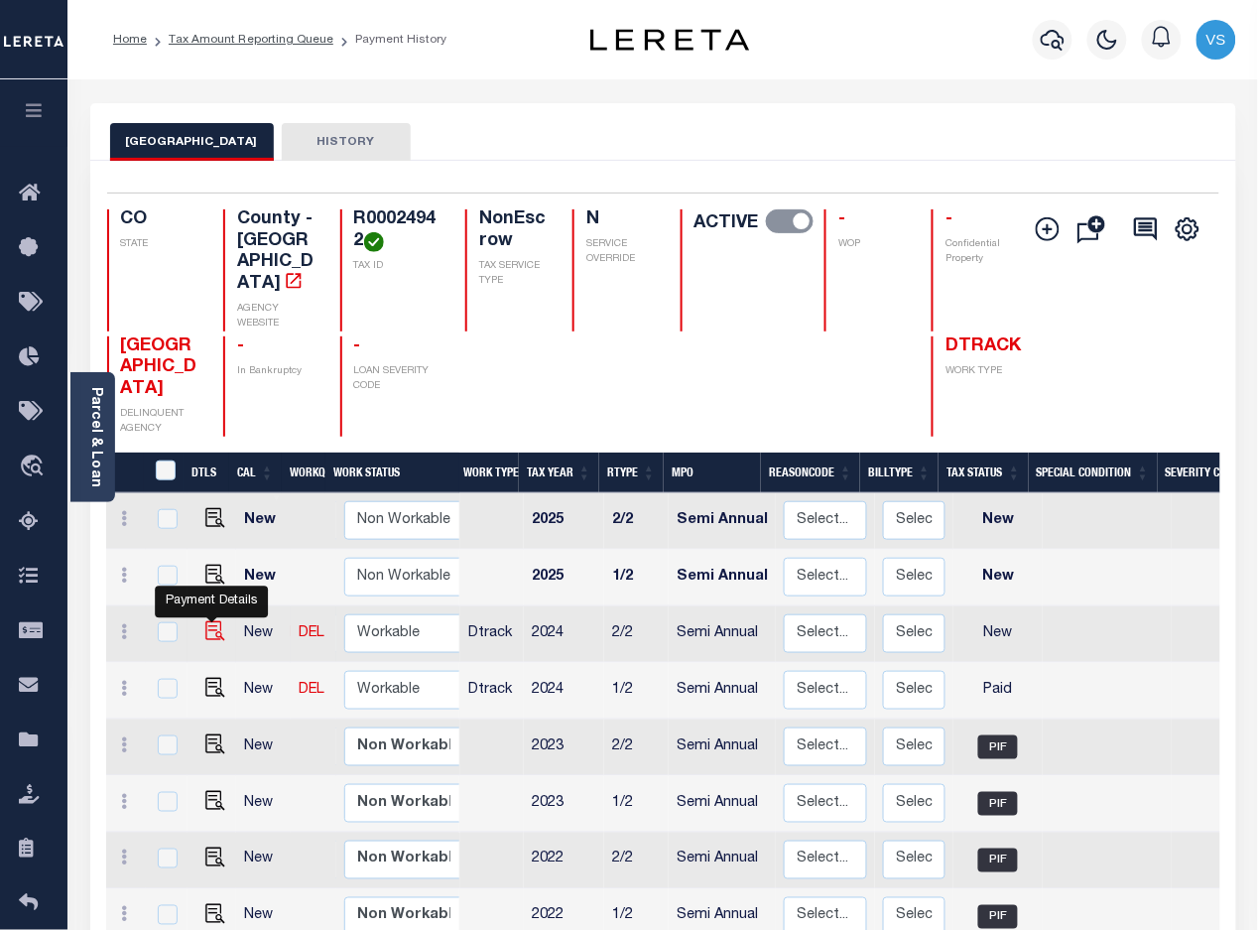
click at [209, 621] on img "" at bounding box center [215, 631] width 20 height 20
checkbox input "true"
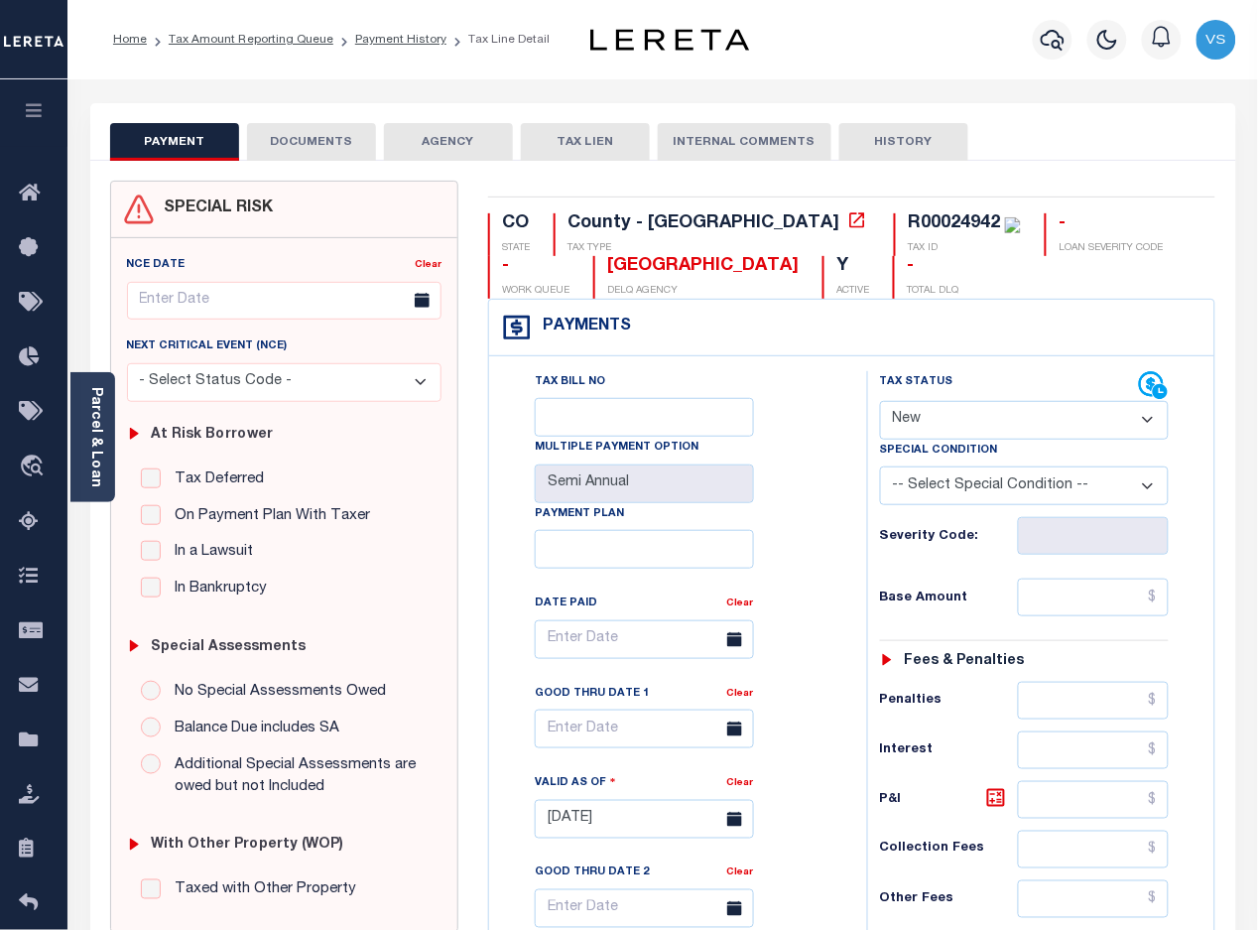
click at [916, 429] on select "- Select Status Code - Open Due/Unpaid Paid Incomplete No Tax Due Internal Refu…" at bounding box center [1025, 420] width 290 height 39
select select "PYD"
click at [880, 403] on select "- Select Status Code - Open Due/Unpaid Paid Incomplete No Tax Due Internal Refu…" at bounding box center [1025, 420] width 290 height 39
type input "[DATE]"
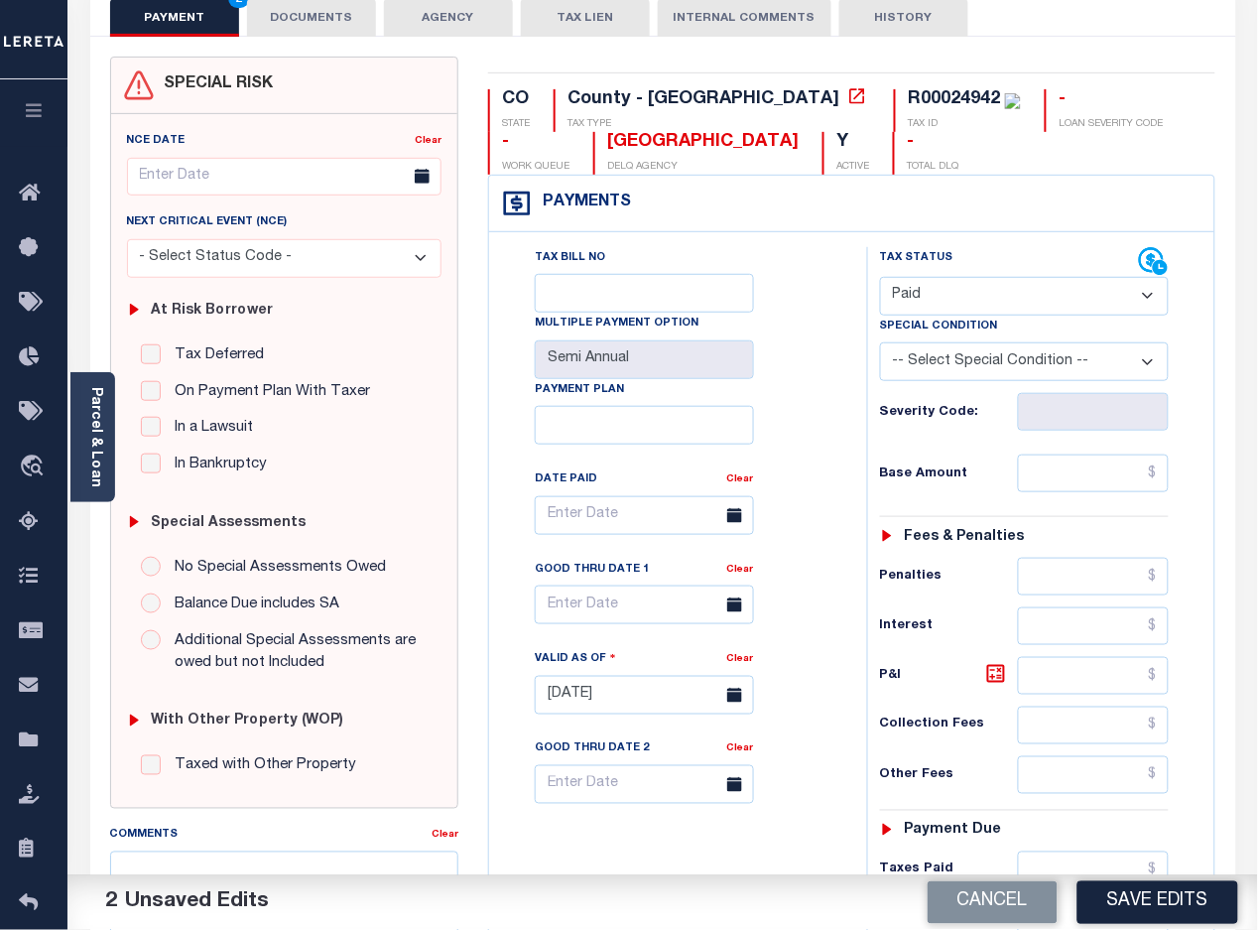
scroll to position [372, 0]
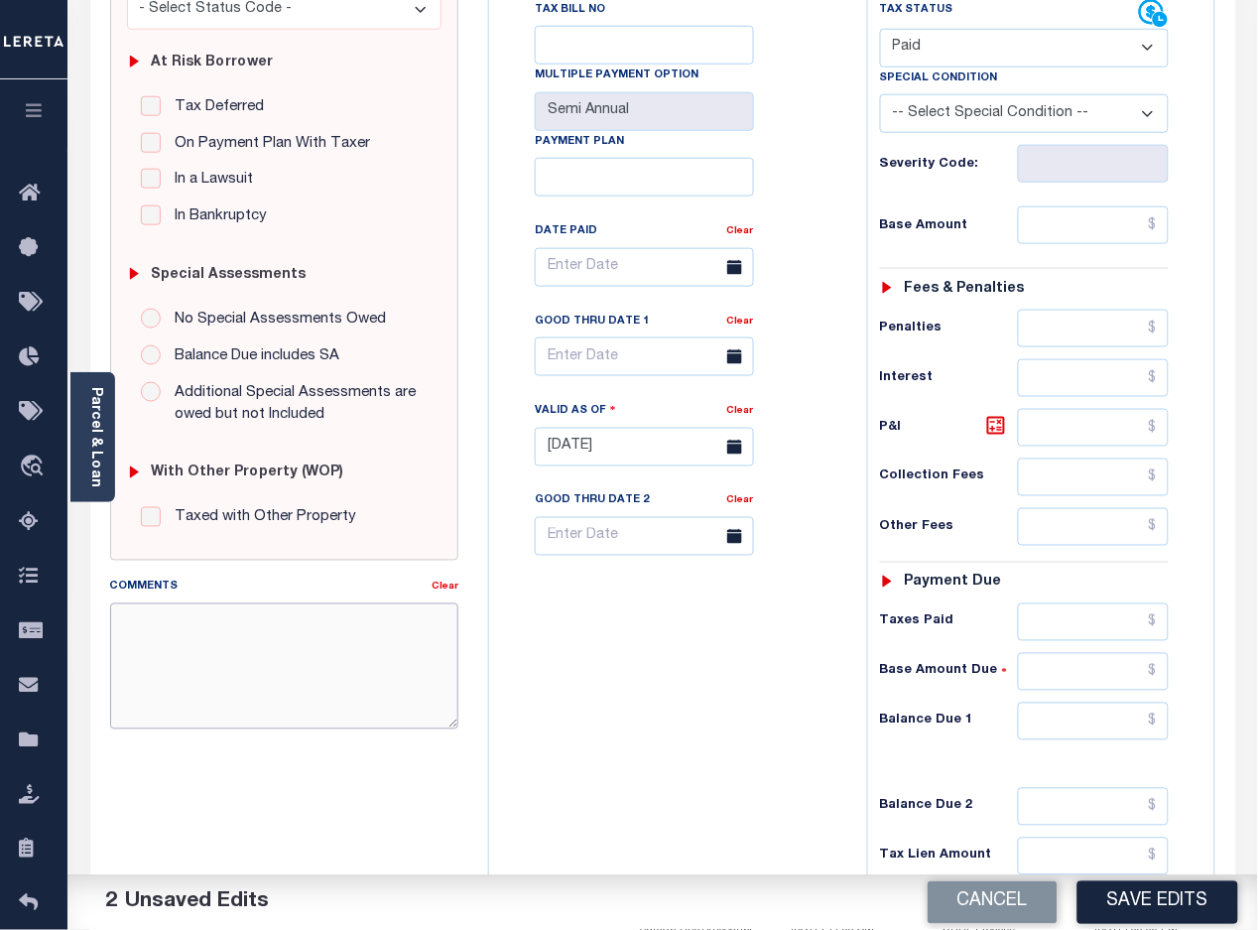
click at [210, 636] on textarea "Comments" at bounding box center [284, 665] width 349 height 125
paste textarea "8/19/2025 -Per Wendy Crockett of MONTROSE COUNTY these parcels are paid in full…"
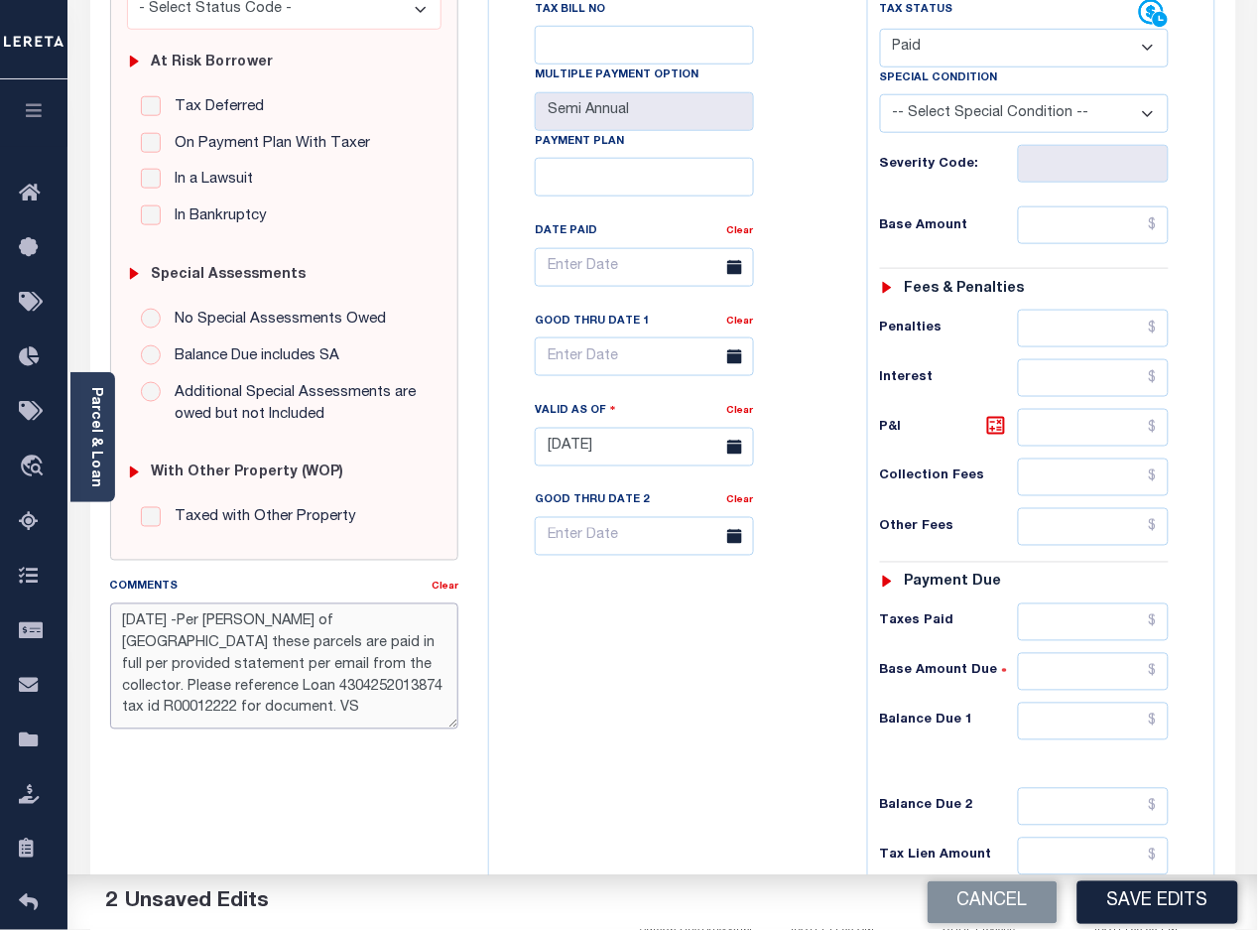
scroll to position [33, 0]
type textarea "8/19/2025 -Per Wendy Crockett of MONTROSE COUNTY these parcels are paid in full…"
click at [1133, 908] on button "Save Edits" at bounding box center [1157, 902] width 161 height 43
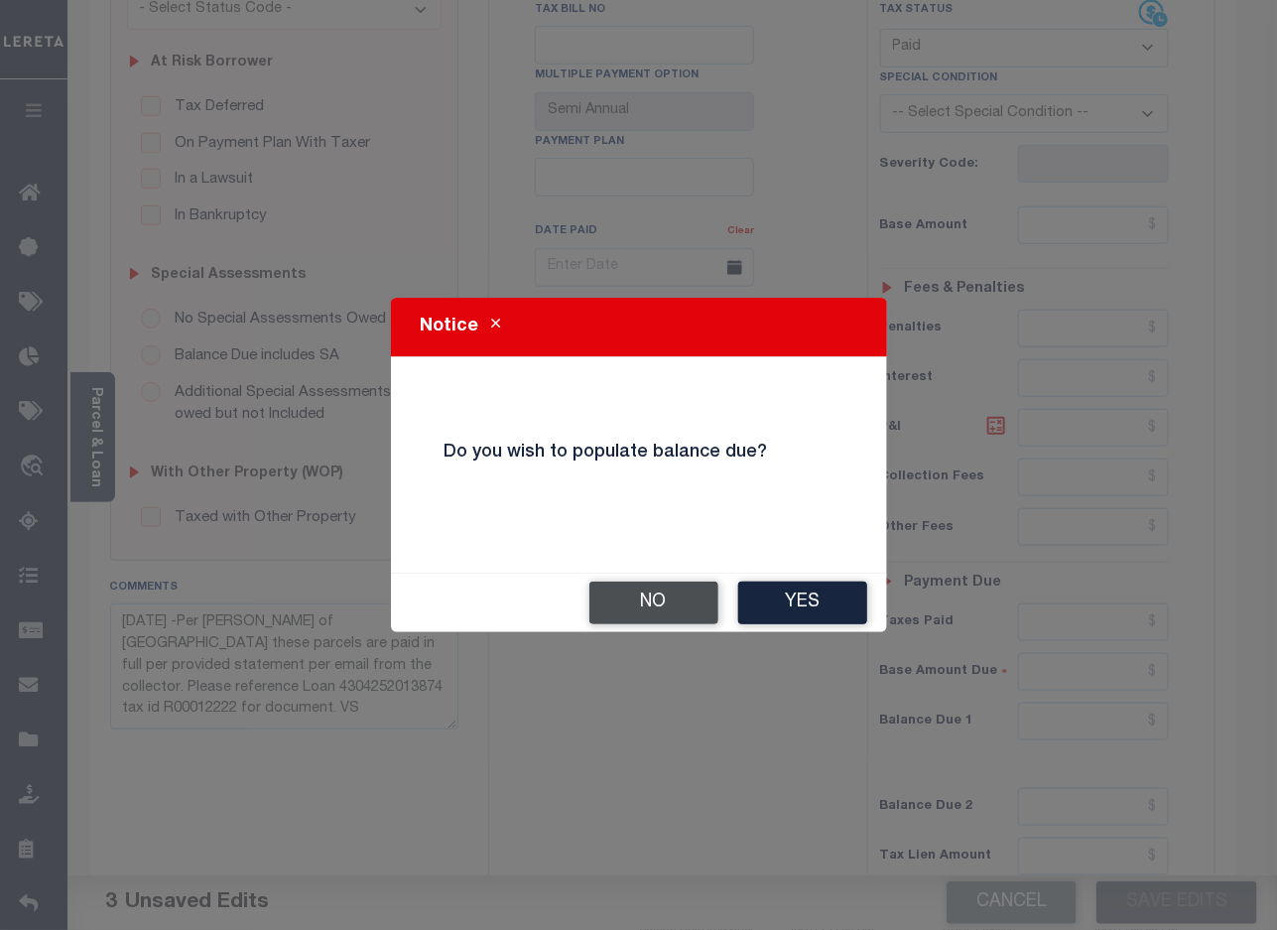
click at [618, 620] on button "No" at bounding box center [653, 602] width 129 height 43
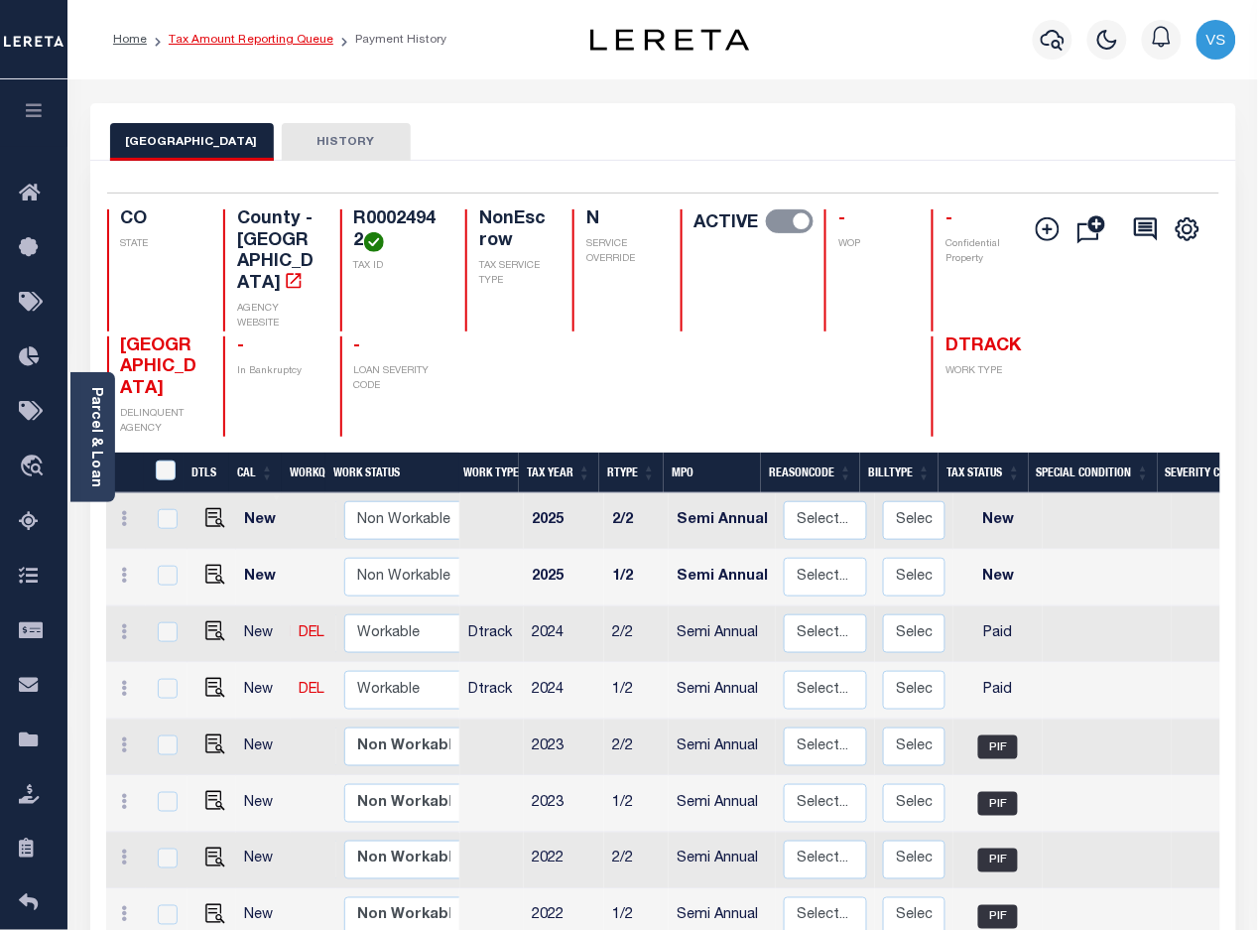
click at [254, 45] on link "Tax Amount Reporting Queue" at bounding box center [251, 40] width 165 height 12
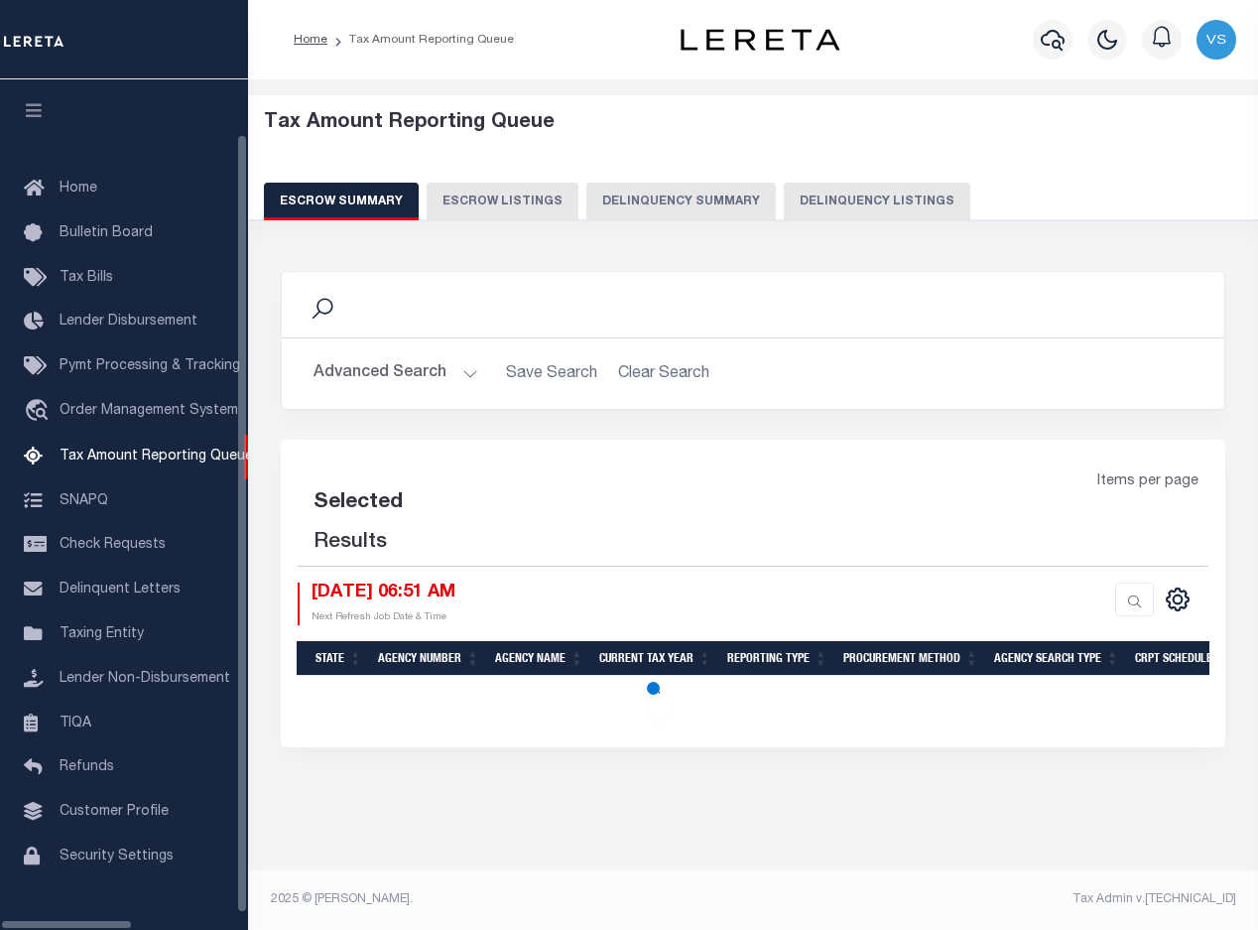
select select "100"
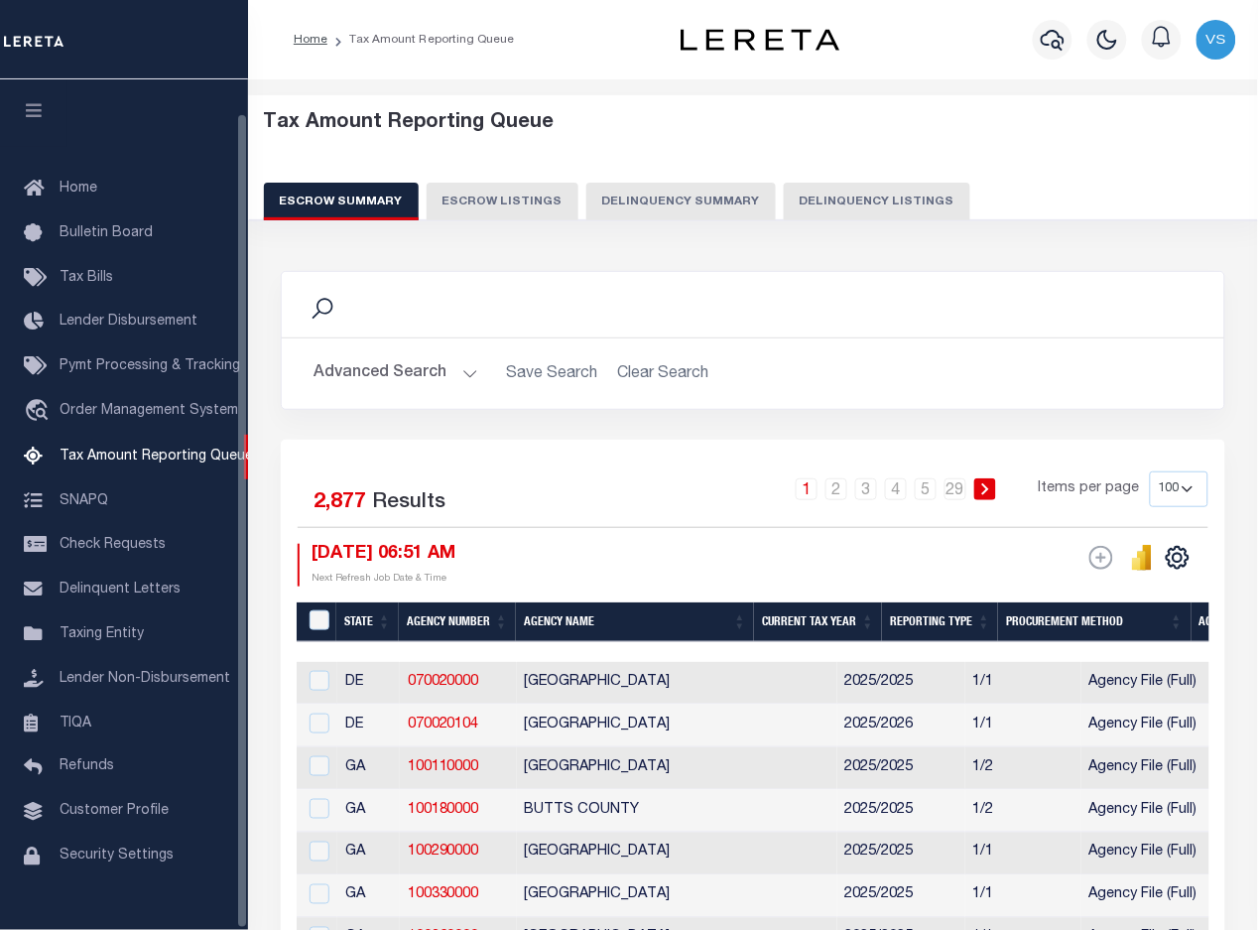
scroll to position [36, 0]
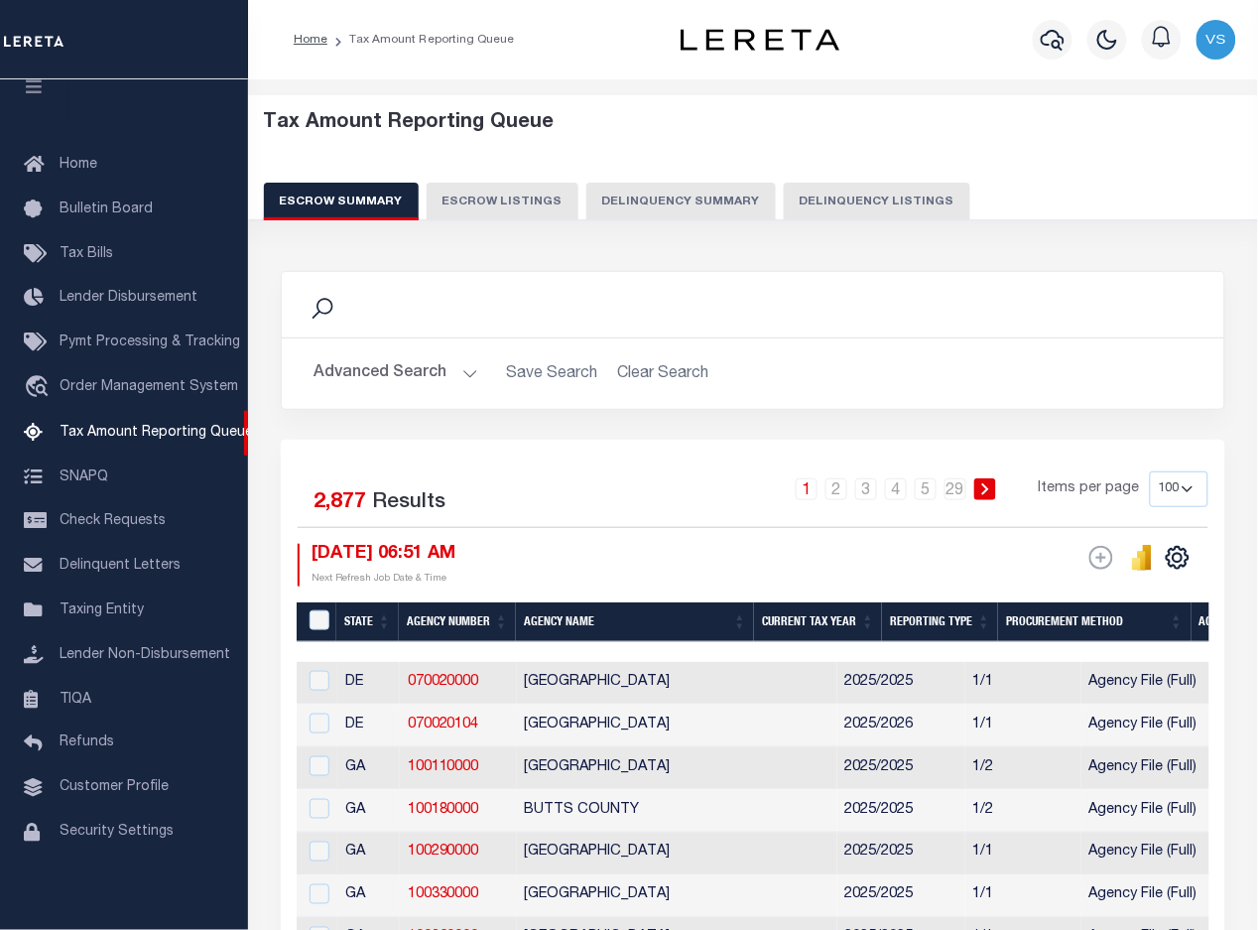
click at [814, 195] on button "Delinquency Listings" at bounding box center [877, 202] width 187 height 38
select select "100"
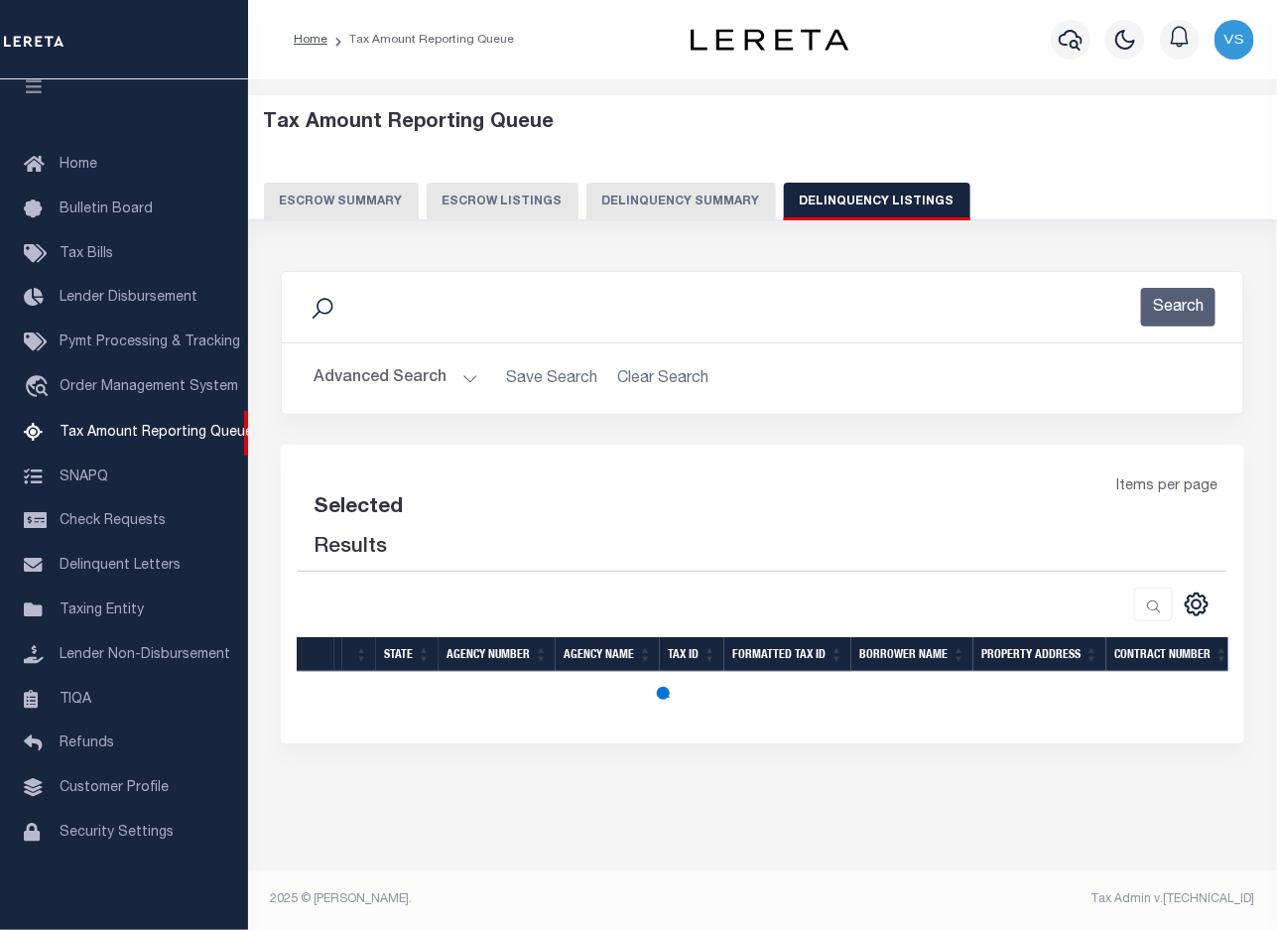
select select "100"
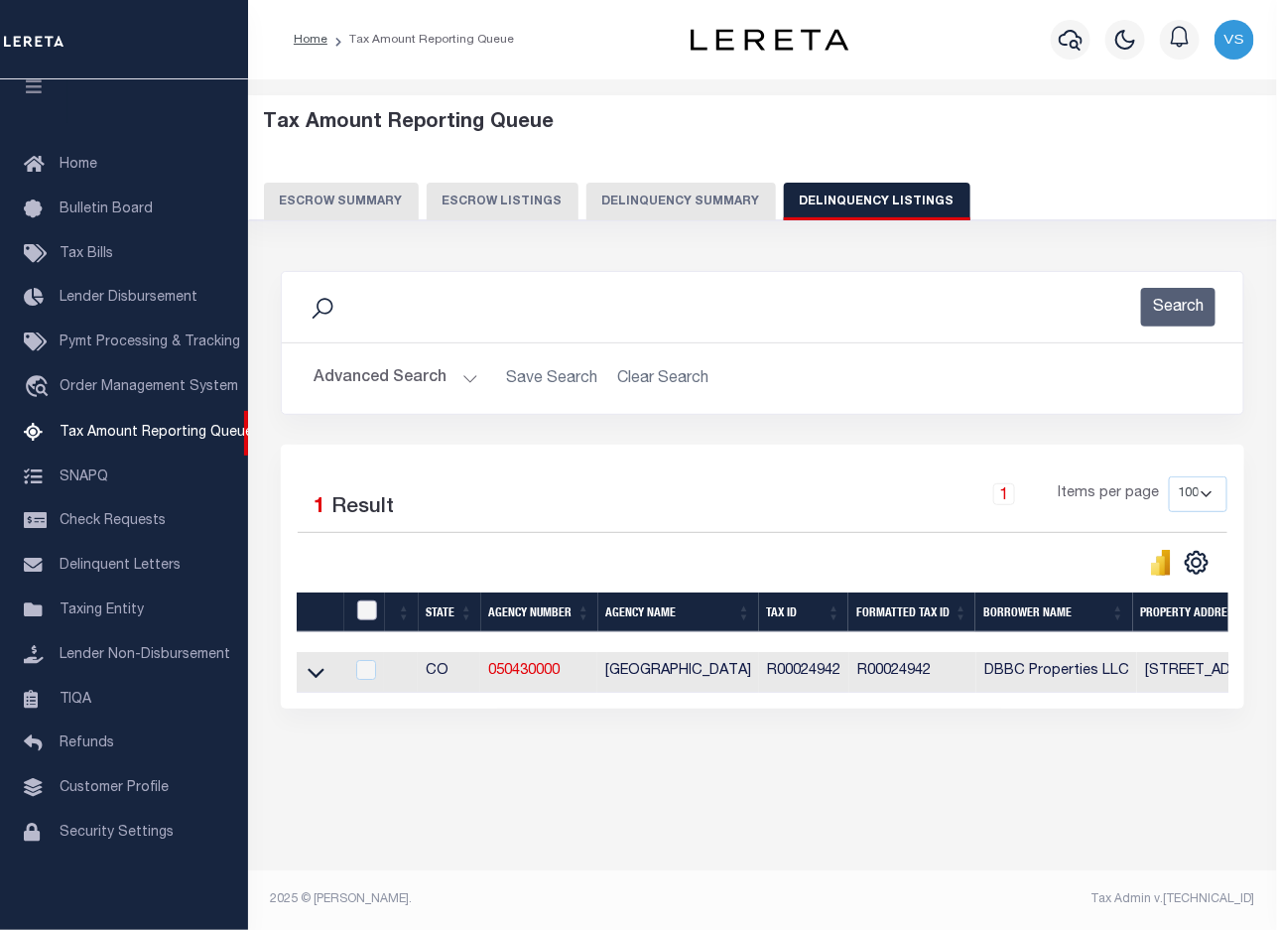
click at [360, 618] on input "checkbox" at bounding box center [367, 610] width 20 height 20
checkbox input "true"
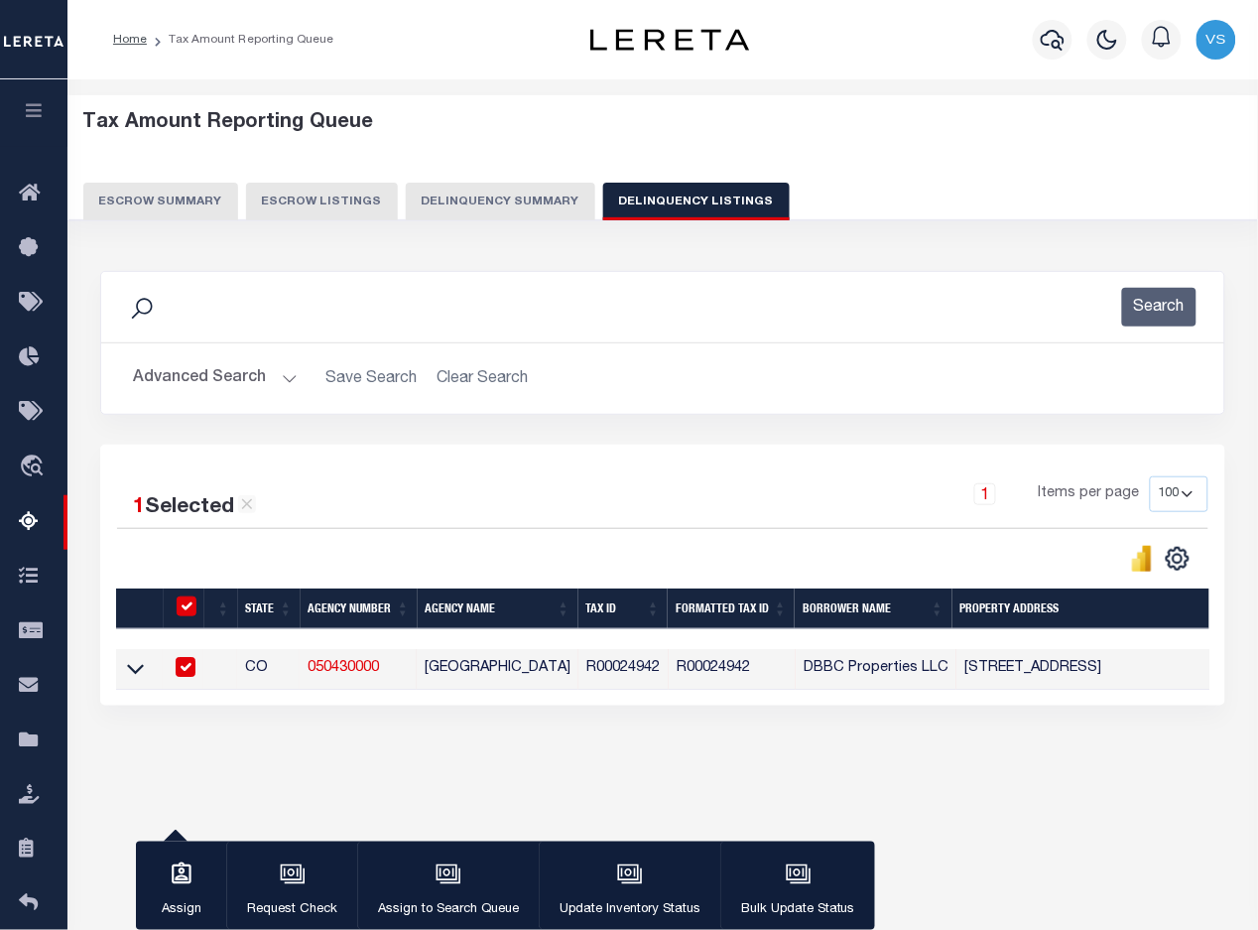
scroll to position [121, 0]
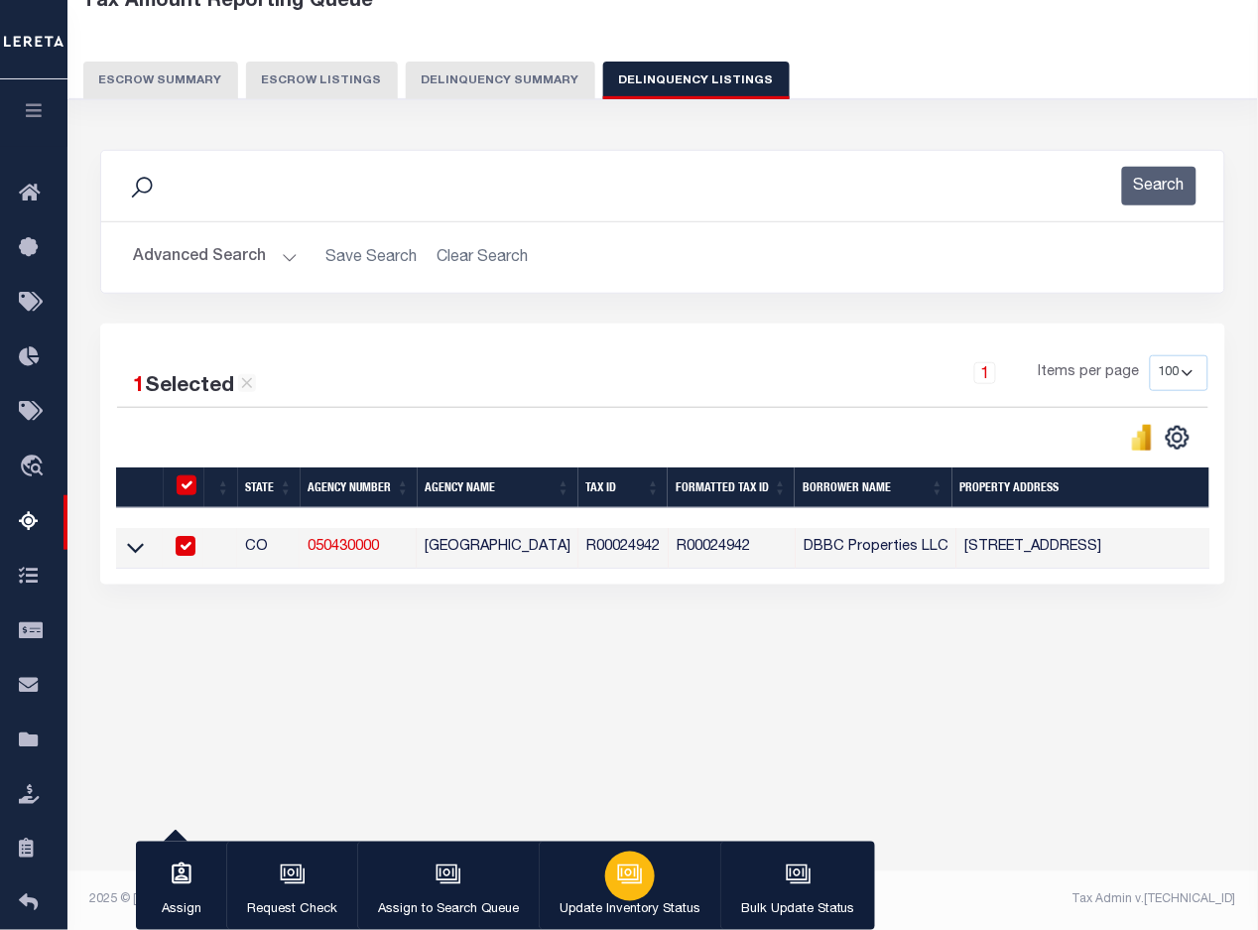
click at [622, 868] on icon "button" at bounding box center [630, 874] width 26 height 26
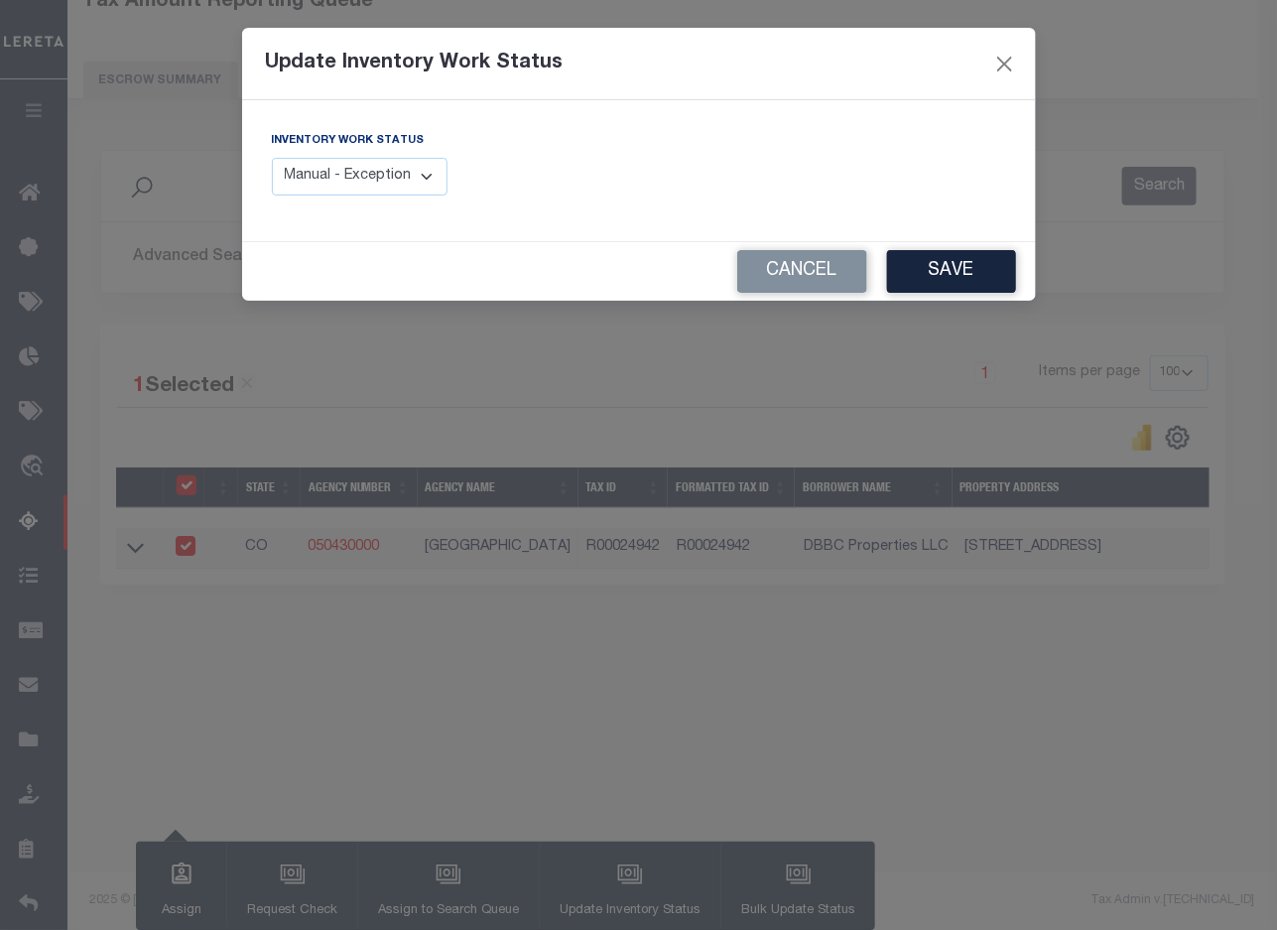
click at [400, 167] on select "Manual - Exception Pended - Awaiting Search Late Add Exception Completed" at bounding box center [360, 177] width 177 height 39
select select "4"
click at [272, 158] on select "Manual - Exception Pended - Awaiting Search Late Add Exception Completed" at bounding box center [360, 177] width 177 height 39
click at [934, 289] on button "Save" at bounding box center [951, 271] width 129 height 43
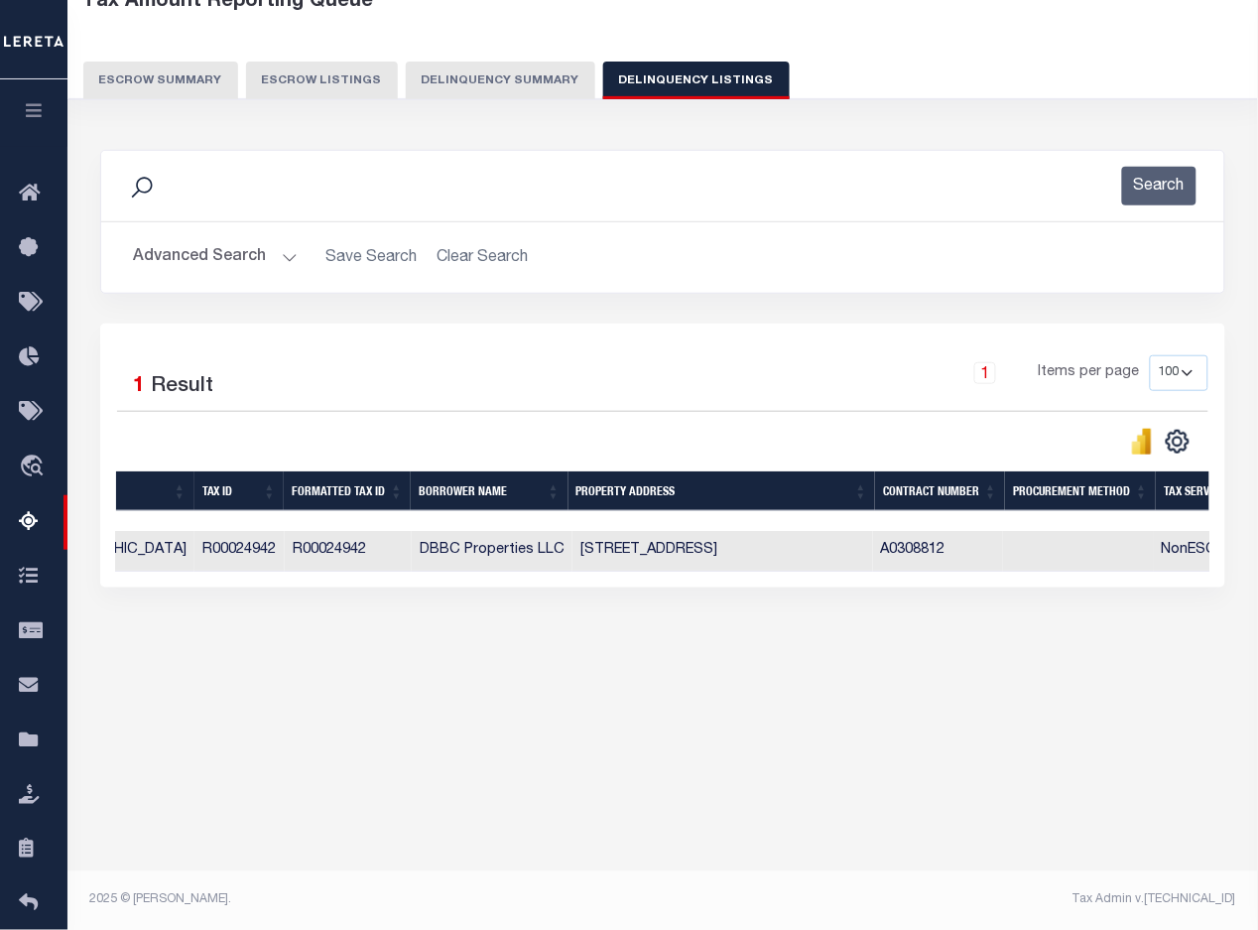
scroll to position [0, 0]
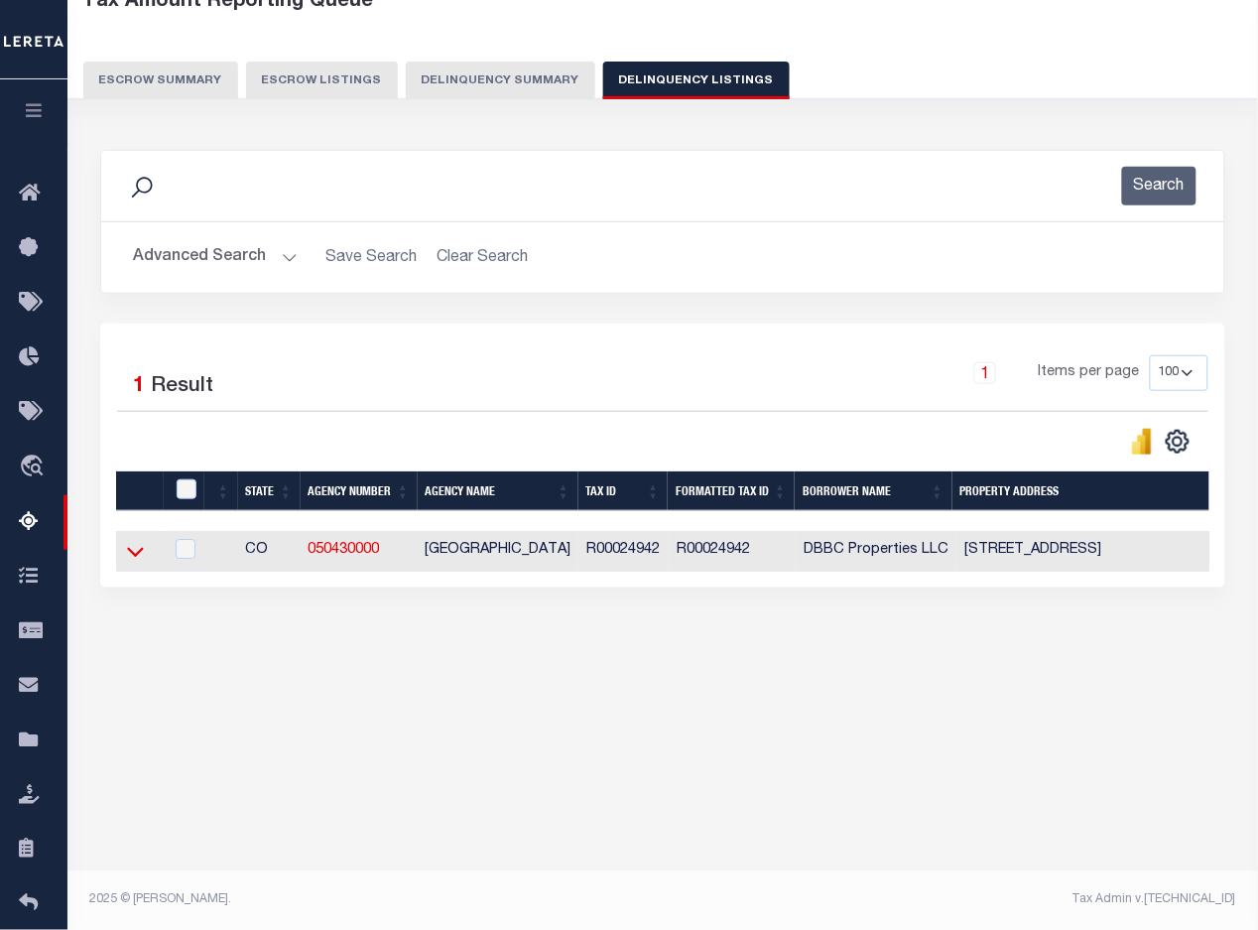
click at [135, 558] on icon at bounding box center [135, 551] width 17 height 21
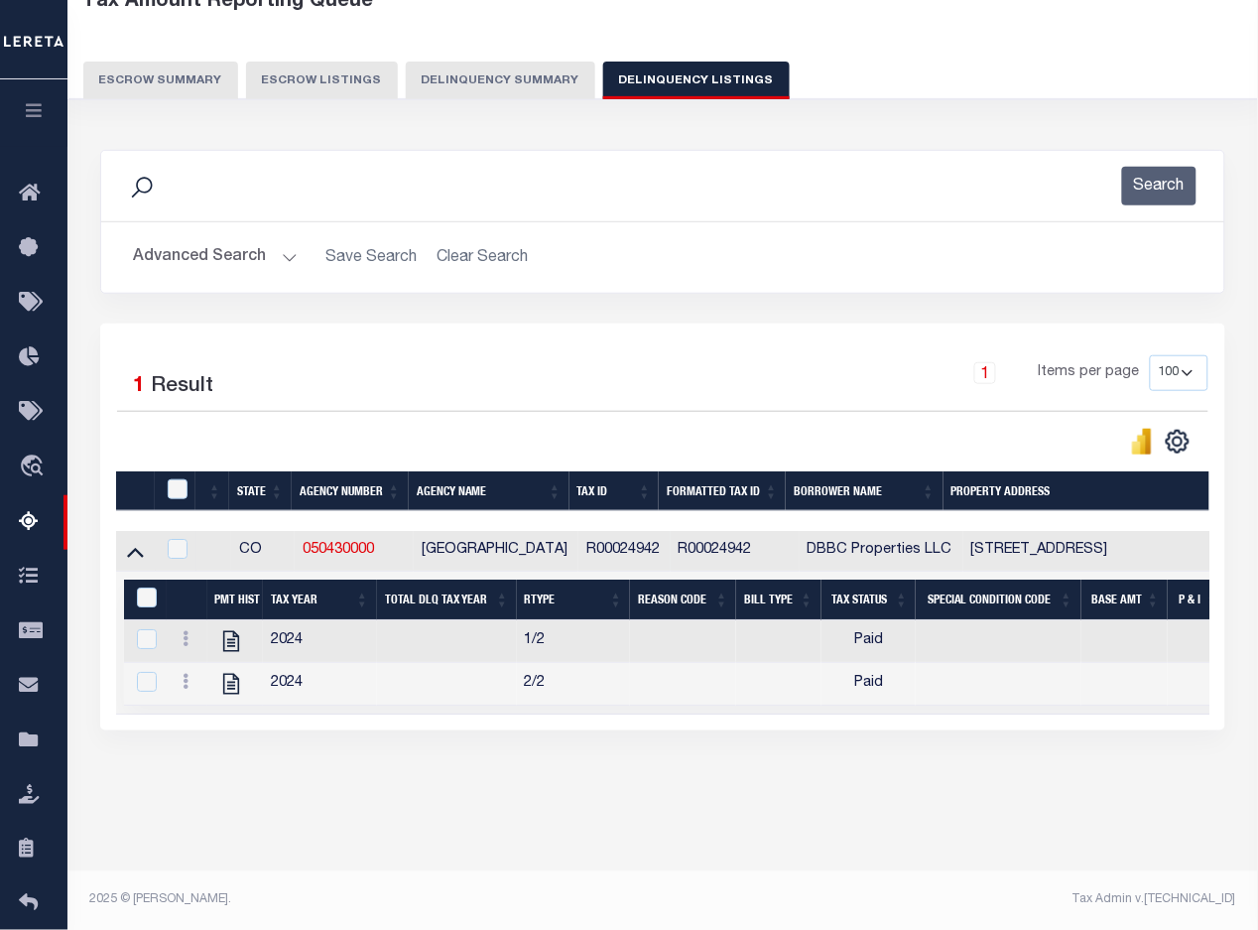
click at [205, 255] on button "Advanced Search" at bounding box center [215, 257] width 165 height 39
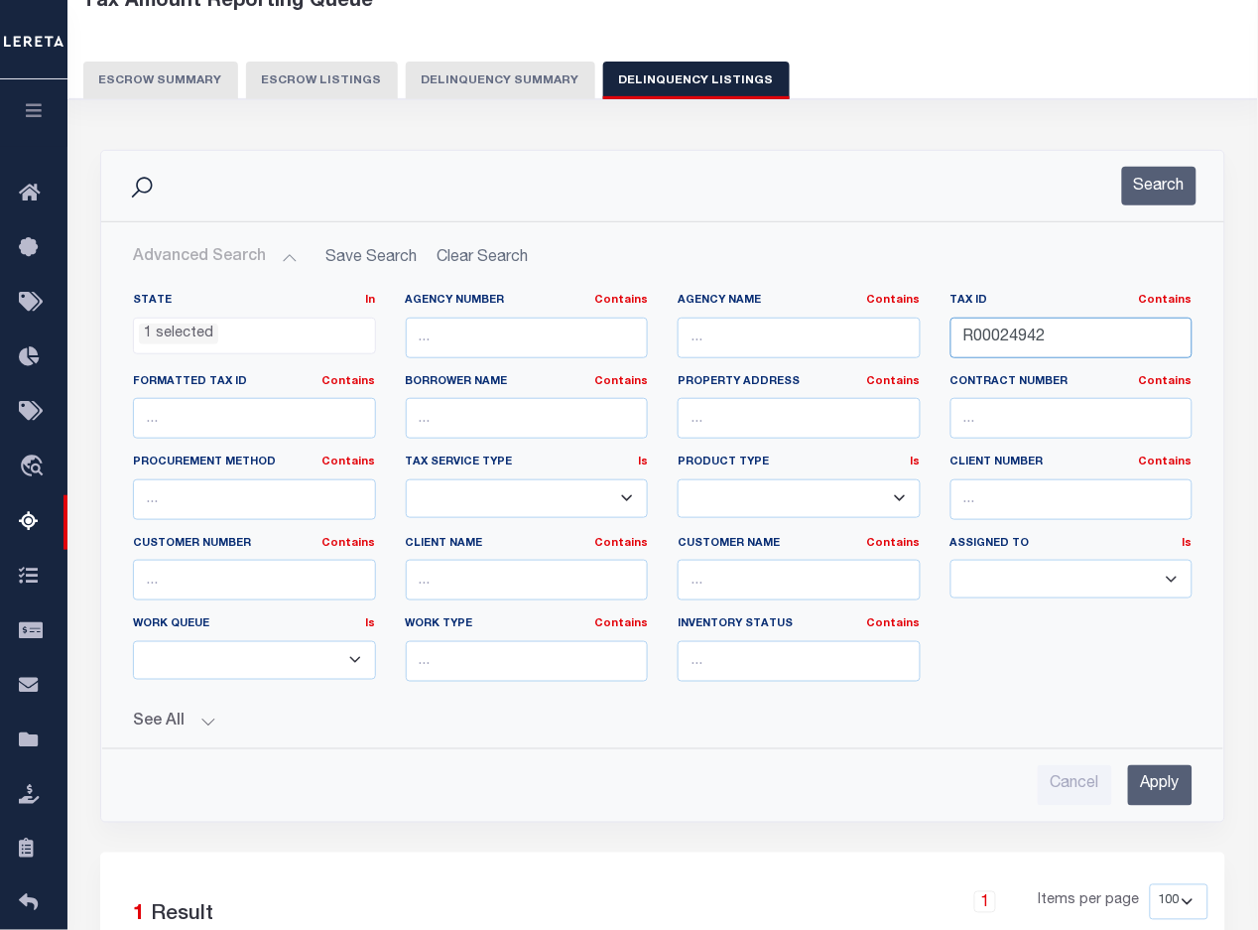
click at [1035, 340] on input "R00024942" at bounding box center [1071, 337] width 243 height 41
click at [1034, 340] on input "R00024942" at bounding box center [1071, 337] width 243 height 41
paste input "5010"
type input "R00025010"
click at [1149, 785] on input "Apply" at bounding box center [1160, 785] width 64 height 41
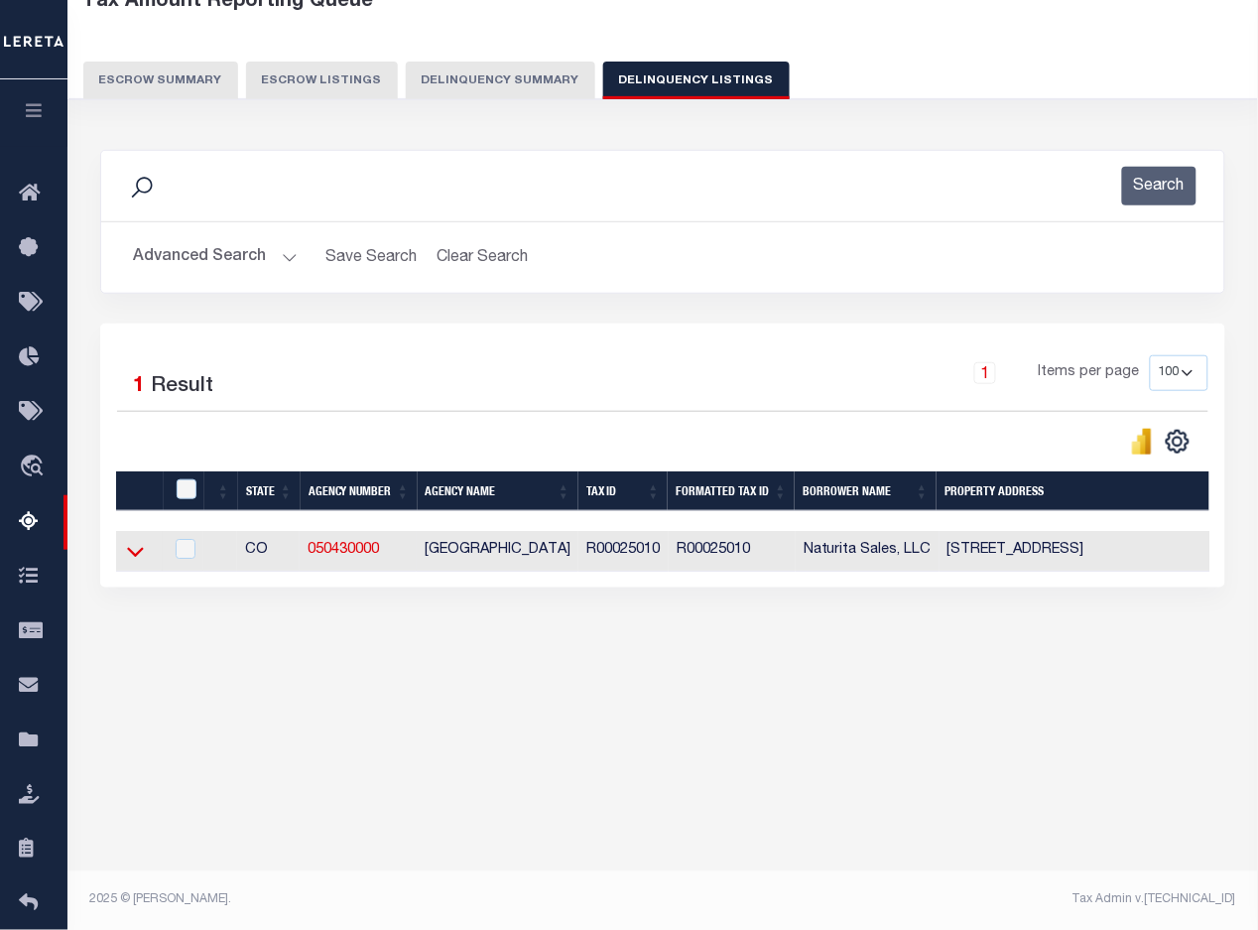
click at [135, 558] on icon at bounding box center [135, 553] width 17 height 10
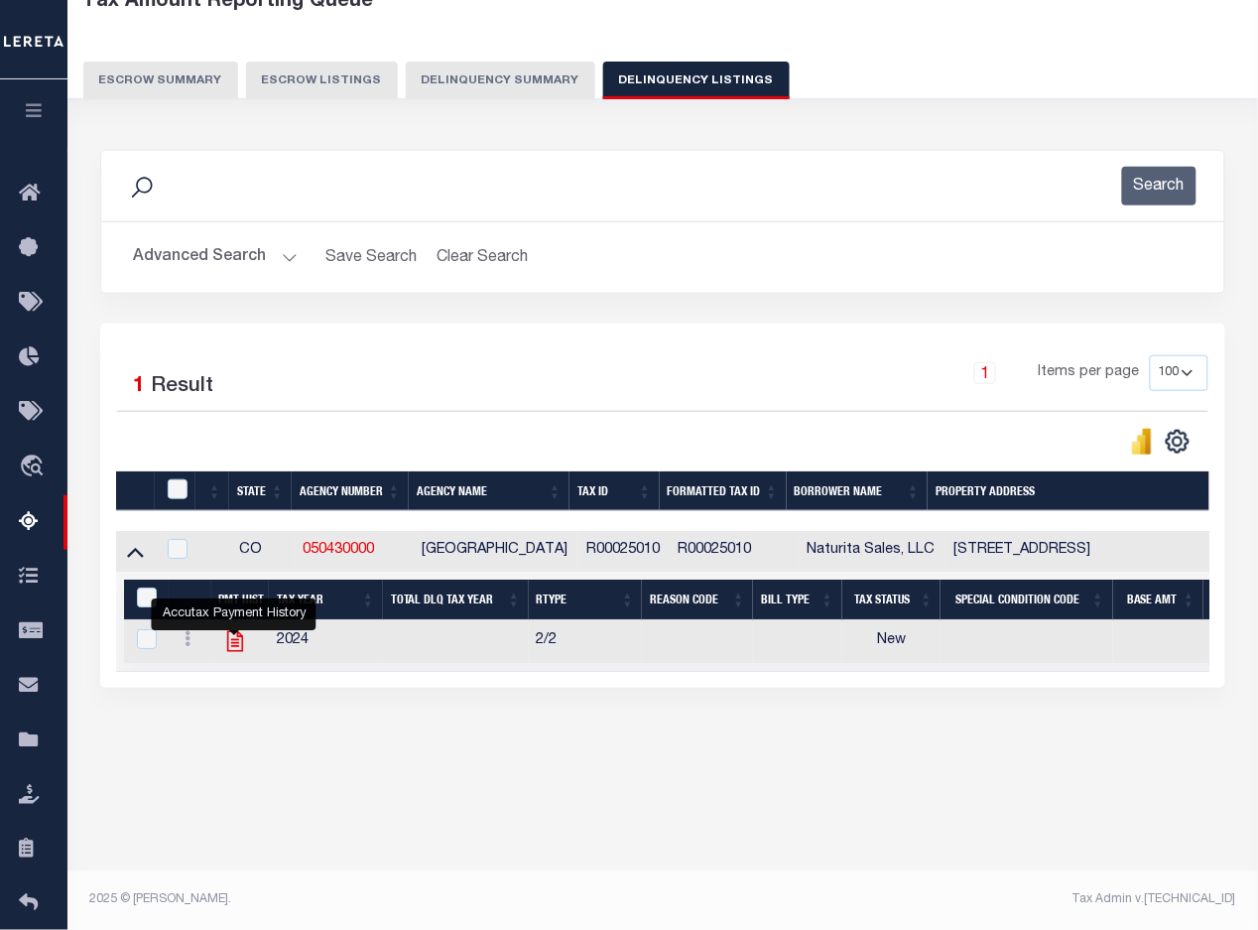
click at [238, 647] on icon "" at bounding box center [235, 641] width 26 height 26
checkbox input "true"
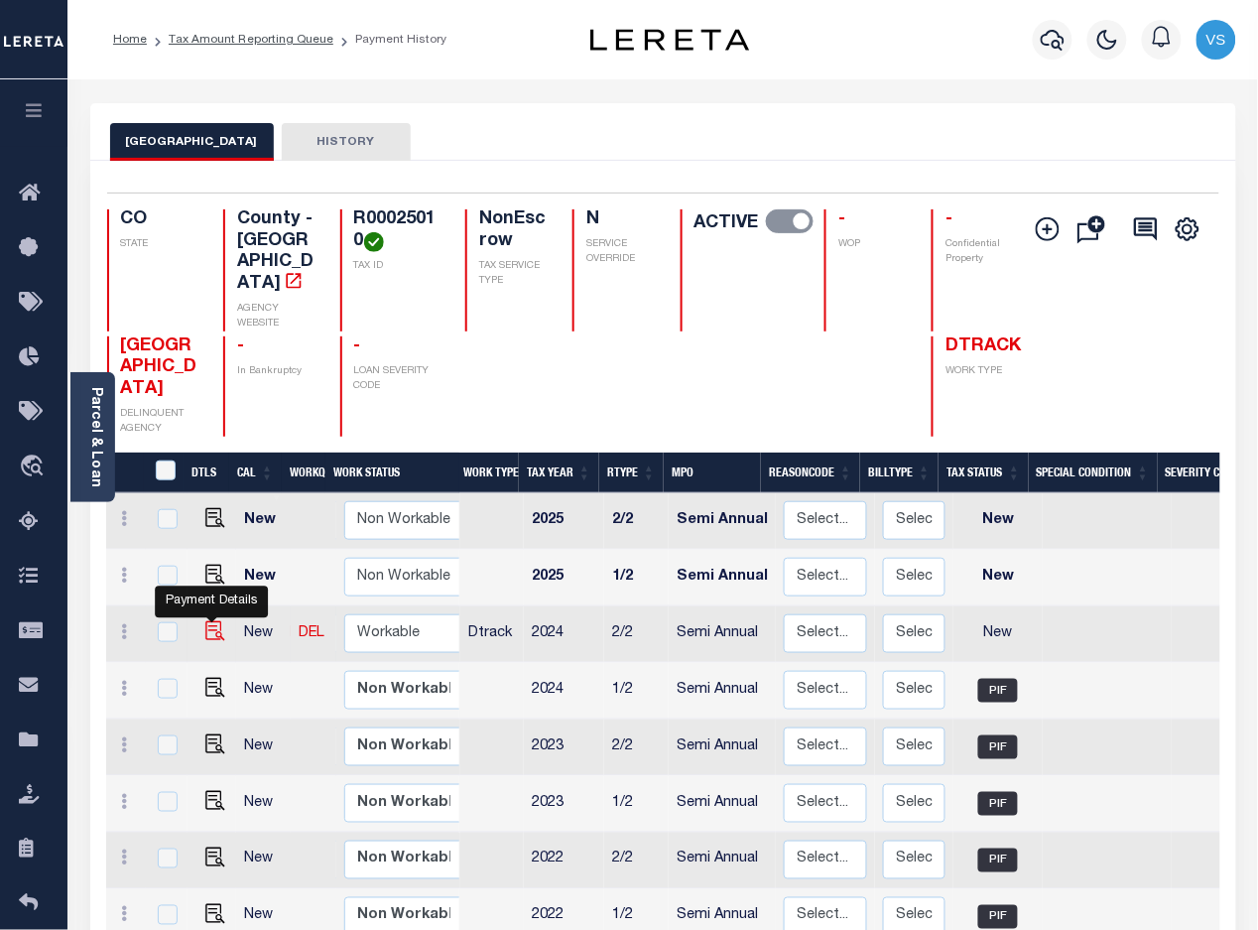
click at [215, 621] on img "" at bounding box center [215, 631] width 20 height 20
checkbox input "true"
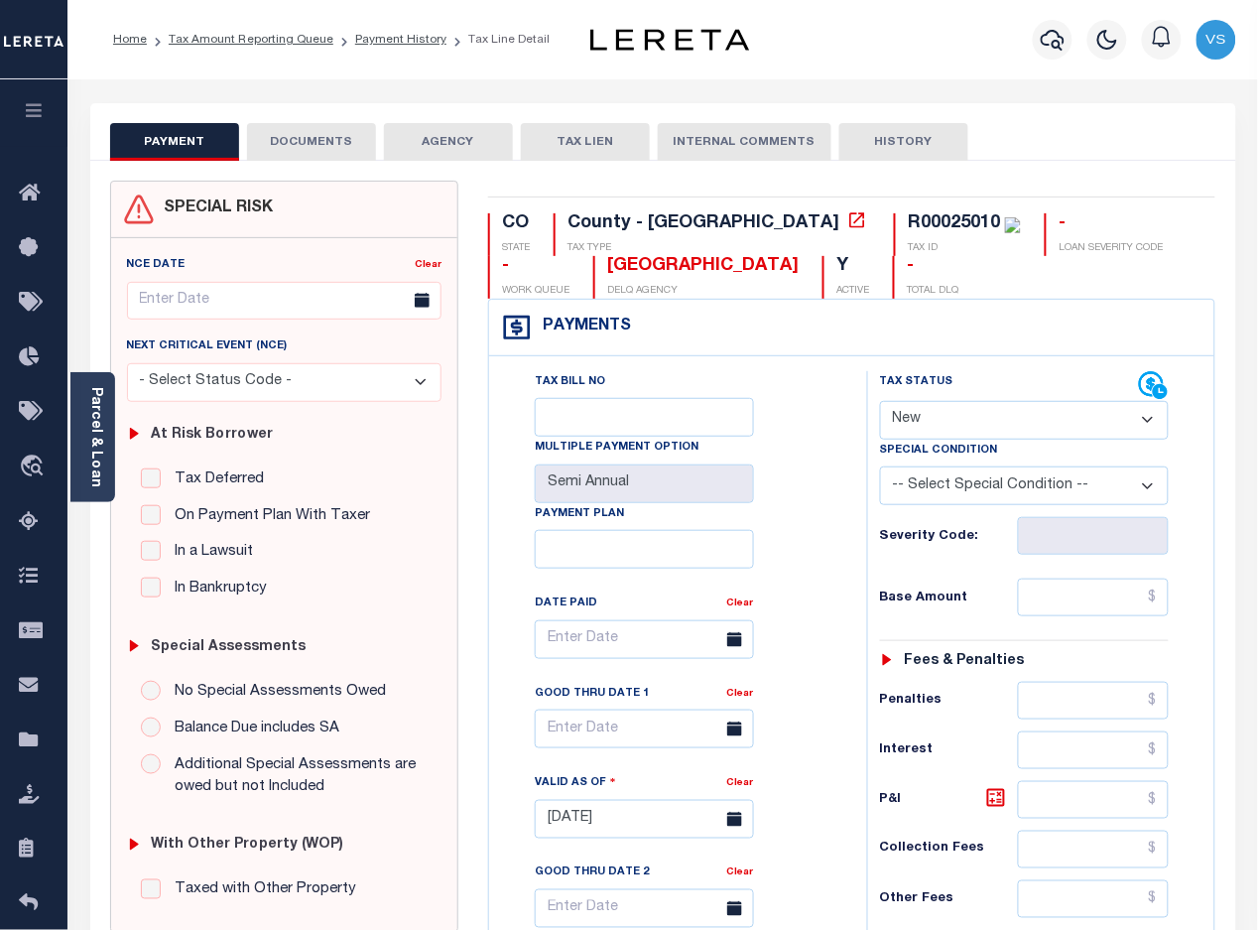
click at [924, 423] on select "- Select Status Code - Open Due/Unpaid Paid Incomplete No Tax Due Internal Refu…" at bounding box center [1025, 420] width 290 height 39
select select "PYD"
click at [880, 403] on select "- Select Status Code - Open Due/Unpaid Paid Incomplete No Tax Due Internal Refu…" at bounding box center [1025, 420] width 290 height 39
type input "[DATE]"
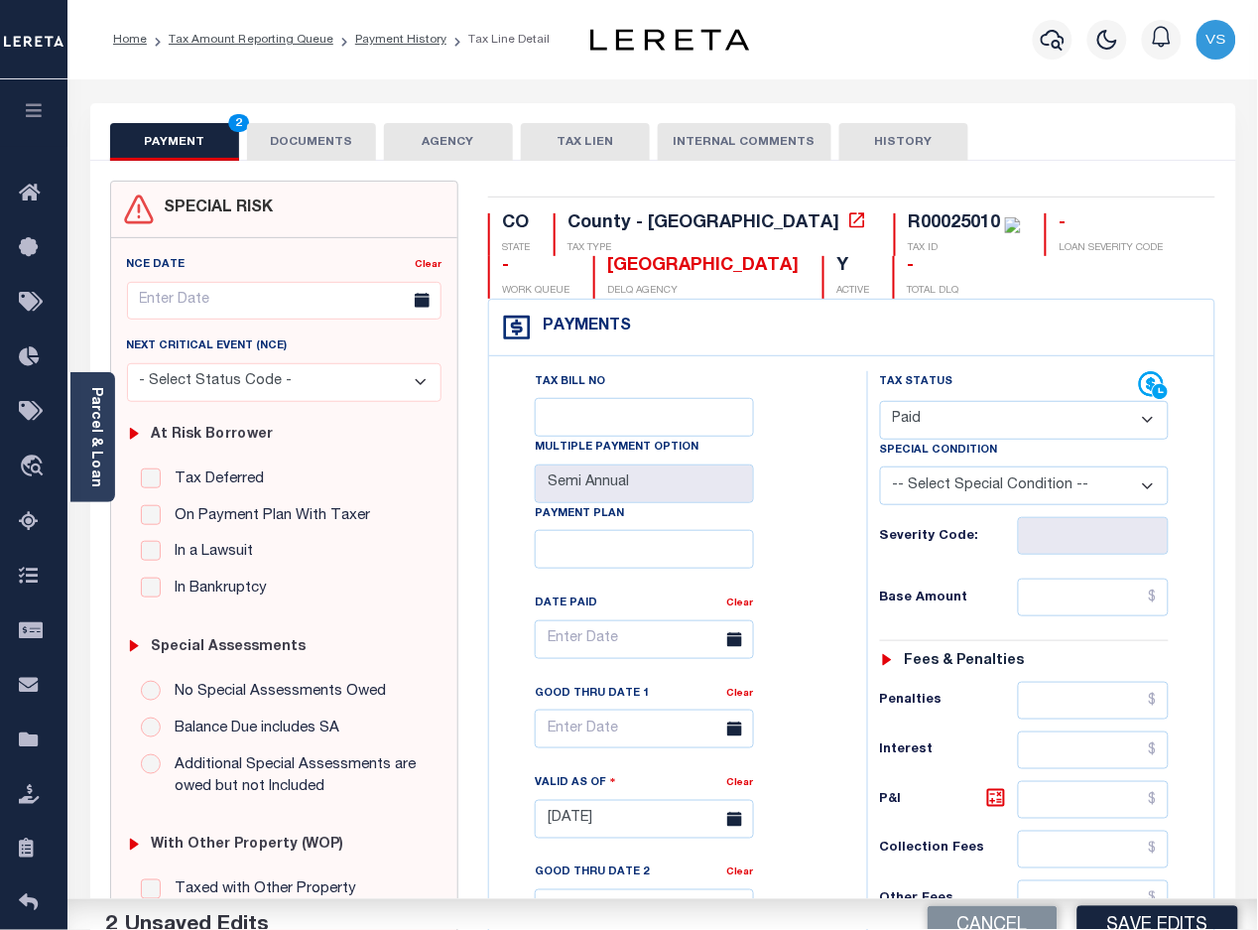
scroll to position [248, 0]
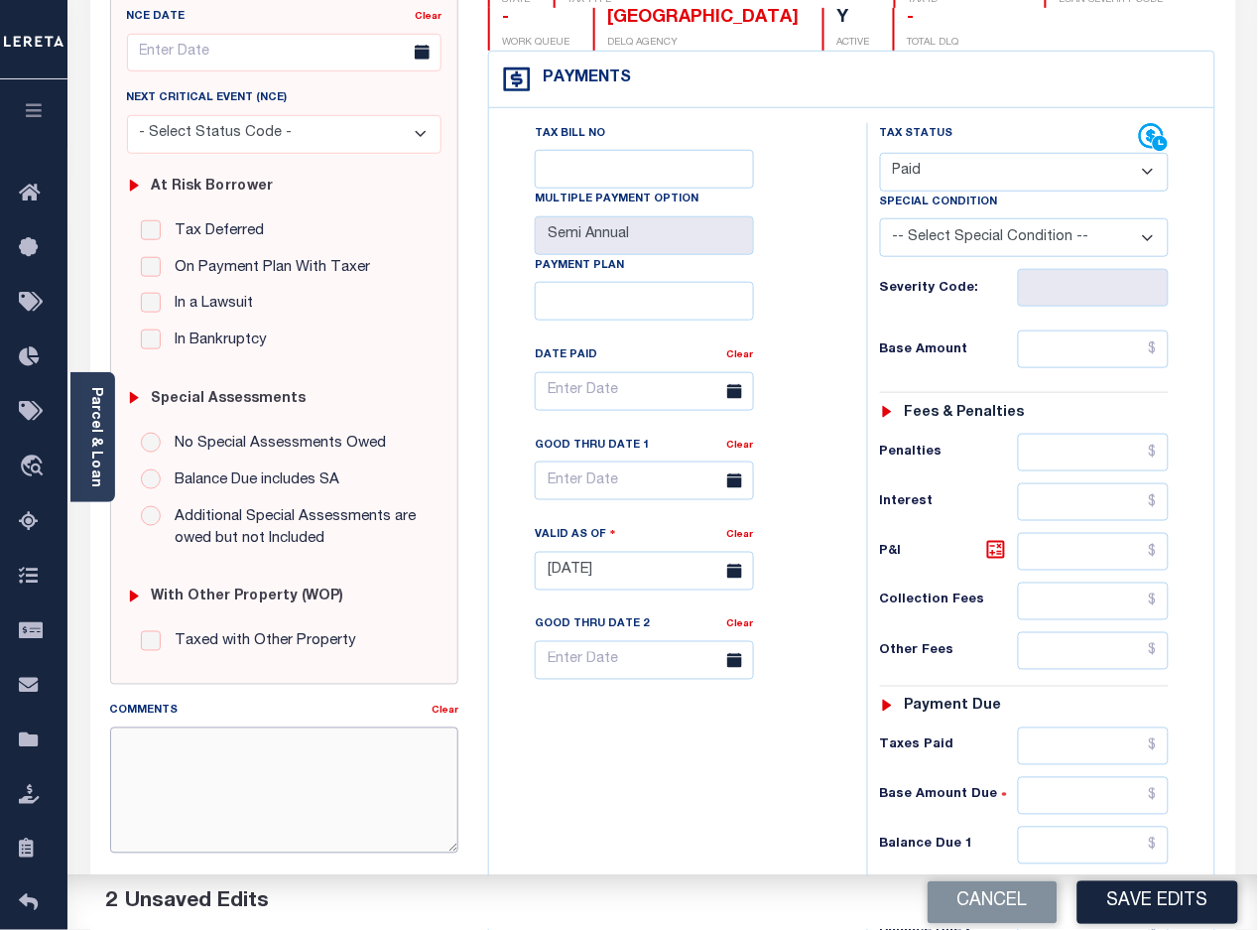
click at [306, 785] on textarea "Comments" at bounding box center [284, 789] width 349 height 125
click at [228, 750] on textarea "Comments" at bounding box center [284, 789] width 349 height 125
paste textarea "[DATE] -Per [PERSON_NAME] of [GEOGRAPHIC_DATA] these parcels are paid in full p…"
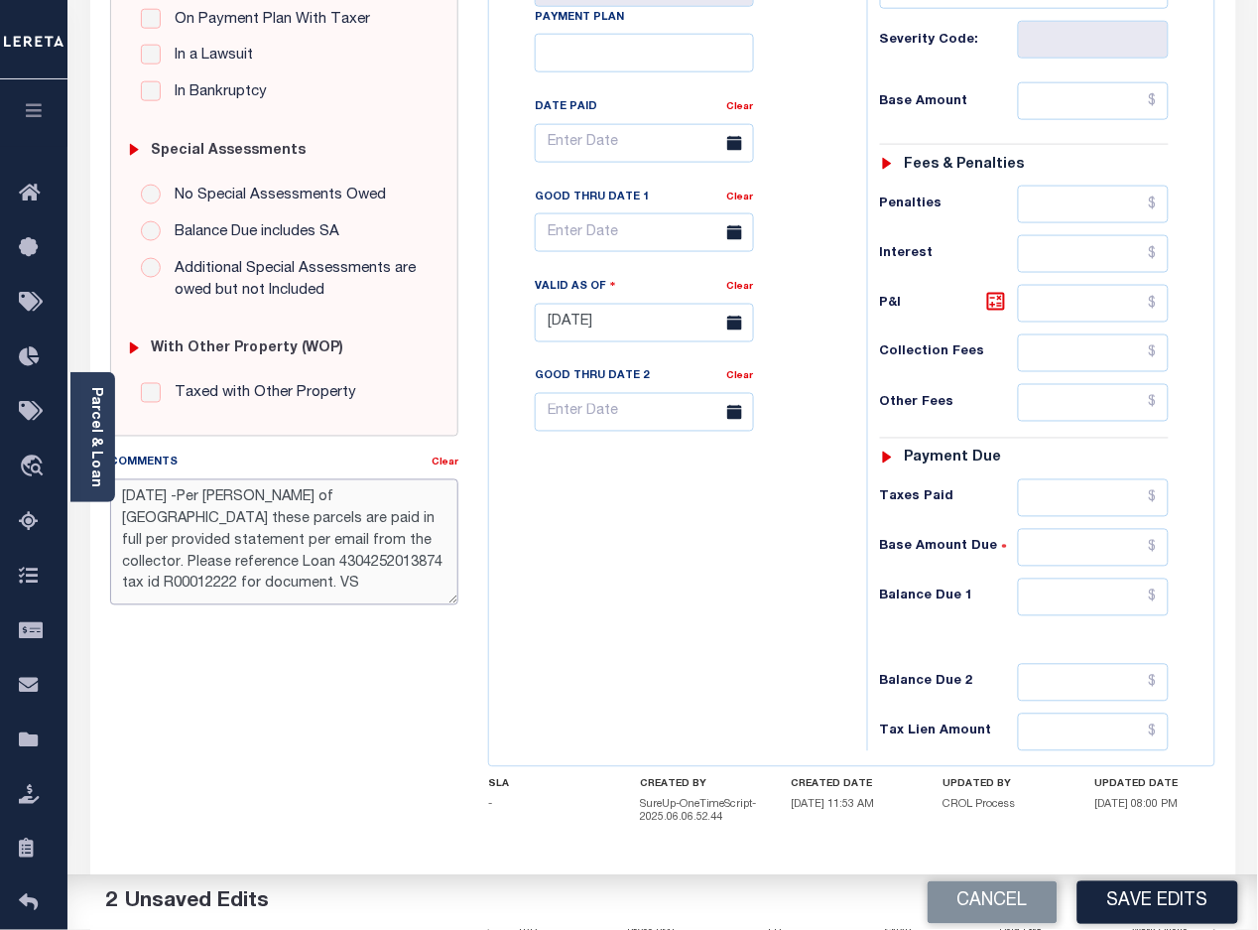
scroll to position [372, 0]
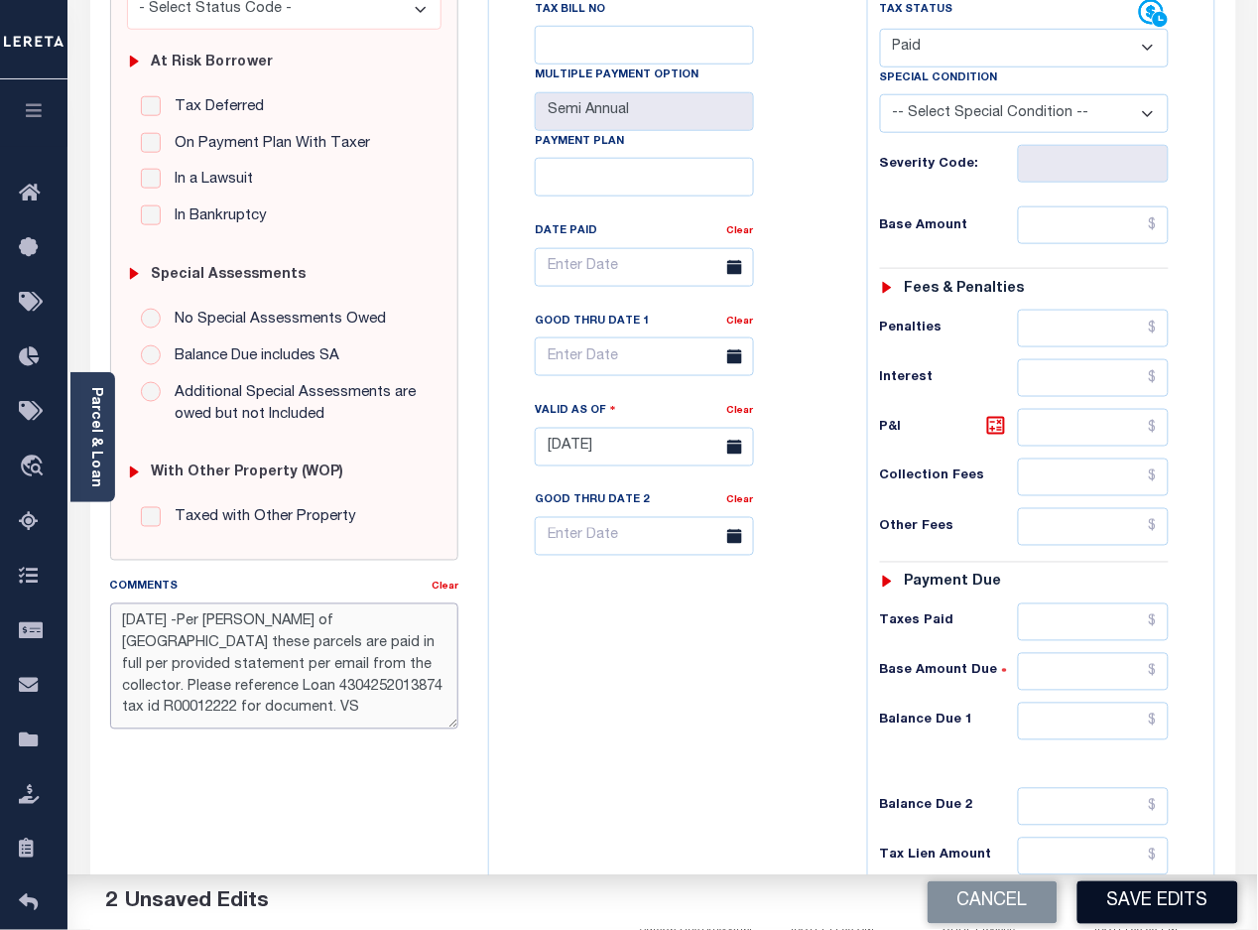
type textarea "[DATE] -Per [PERSON_NAME] of [GEOGRAPHIC_DATA] these parcels are paid in full p…"
click at [1164, 910] on button "Save Edits" at bounding box center [1157, 902] width 161 height 43
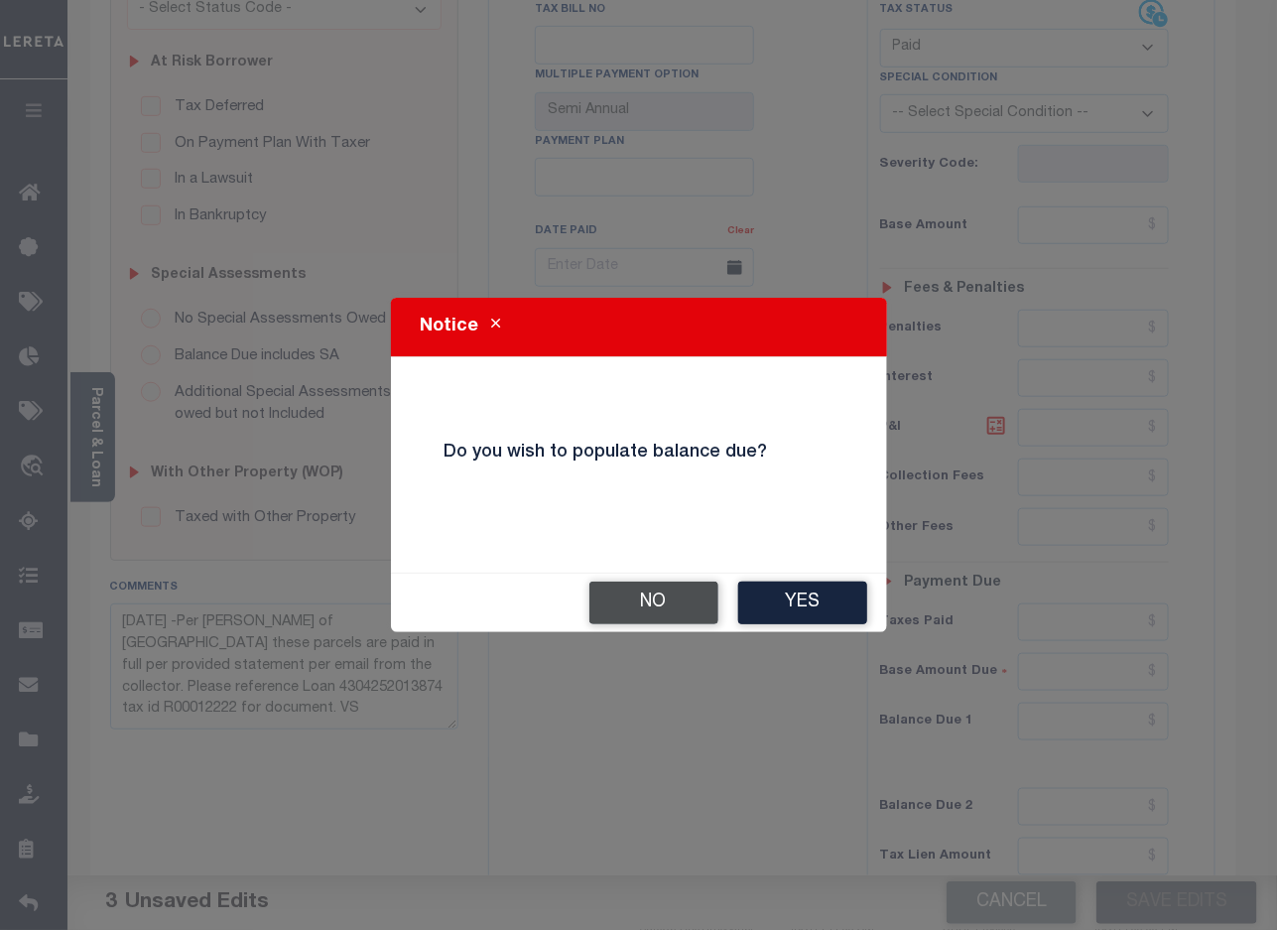
click at [618, 605] on button "No" at bounding box center [653, 602] width 129 height 43
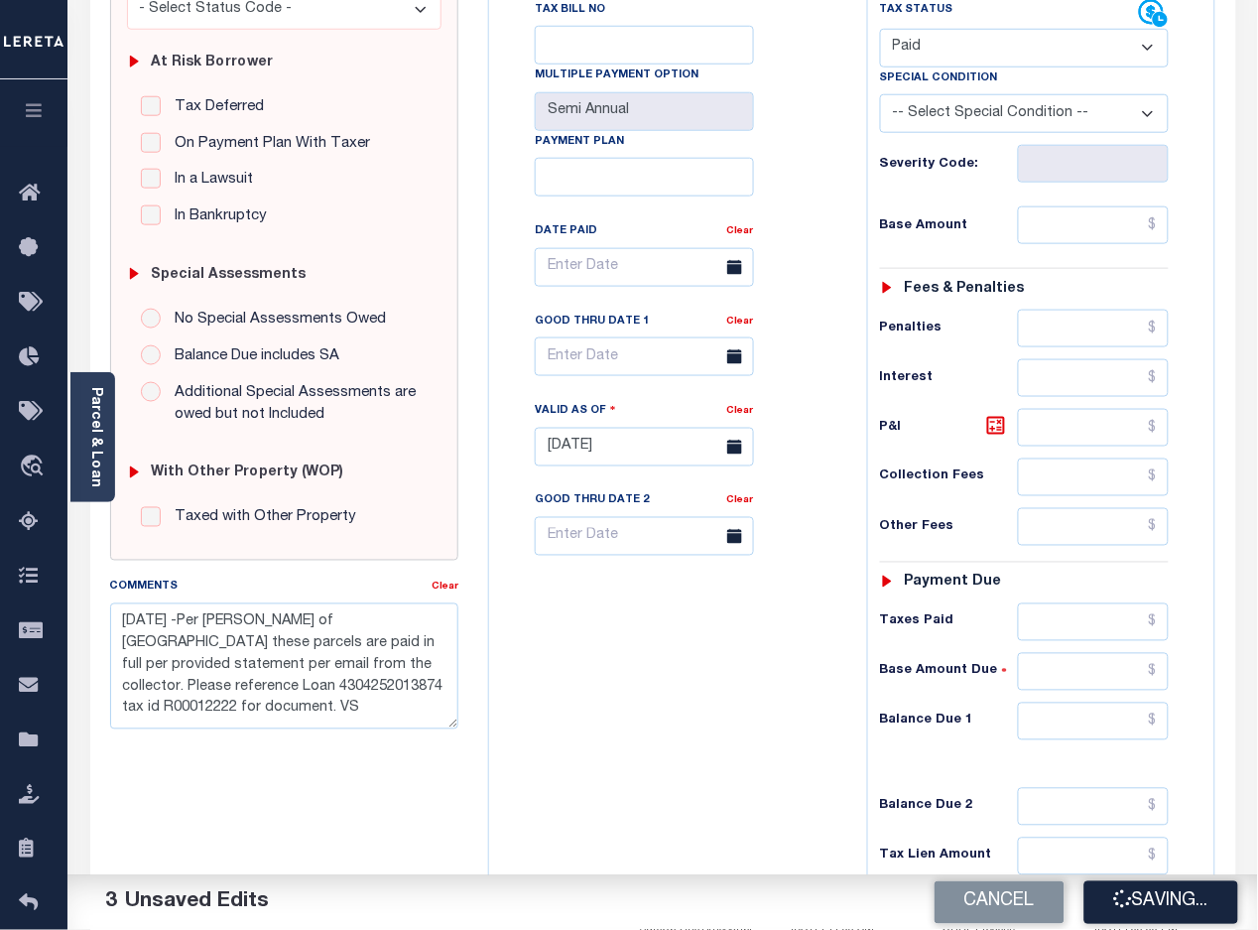
checkbox input "false"
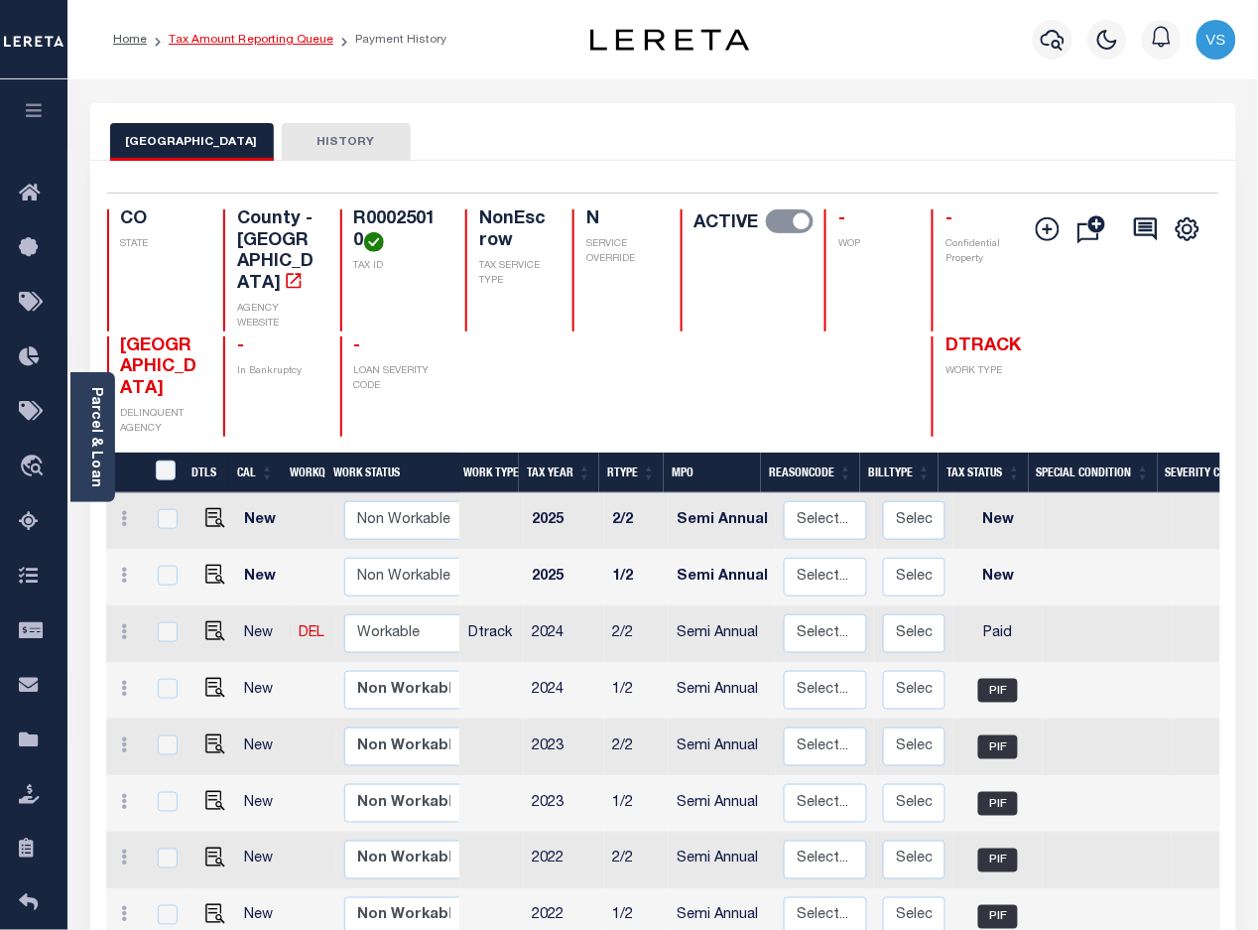
click at [263, 45] on link "Tax Amount Reporting Queue" at bounding box center [251, 40] width 165 height 12
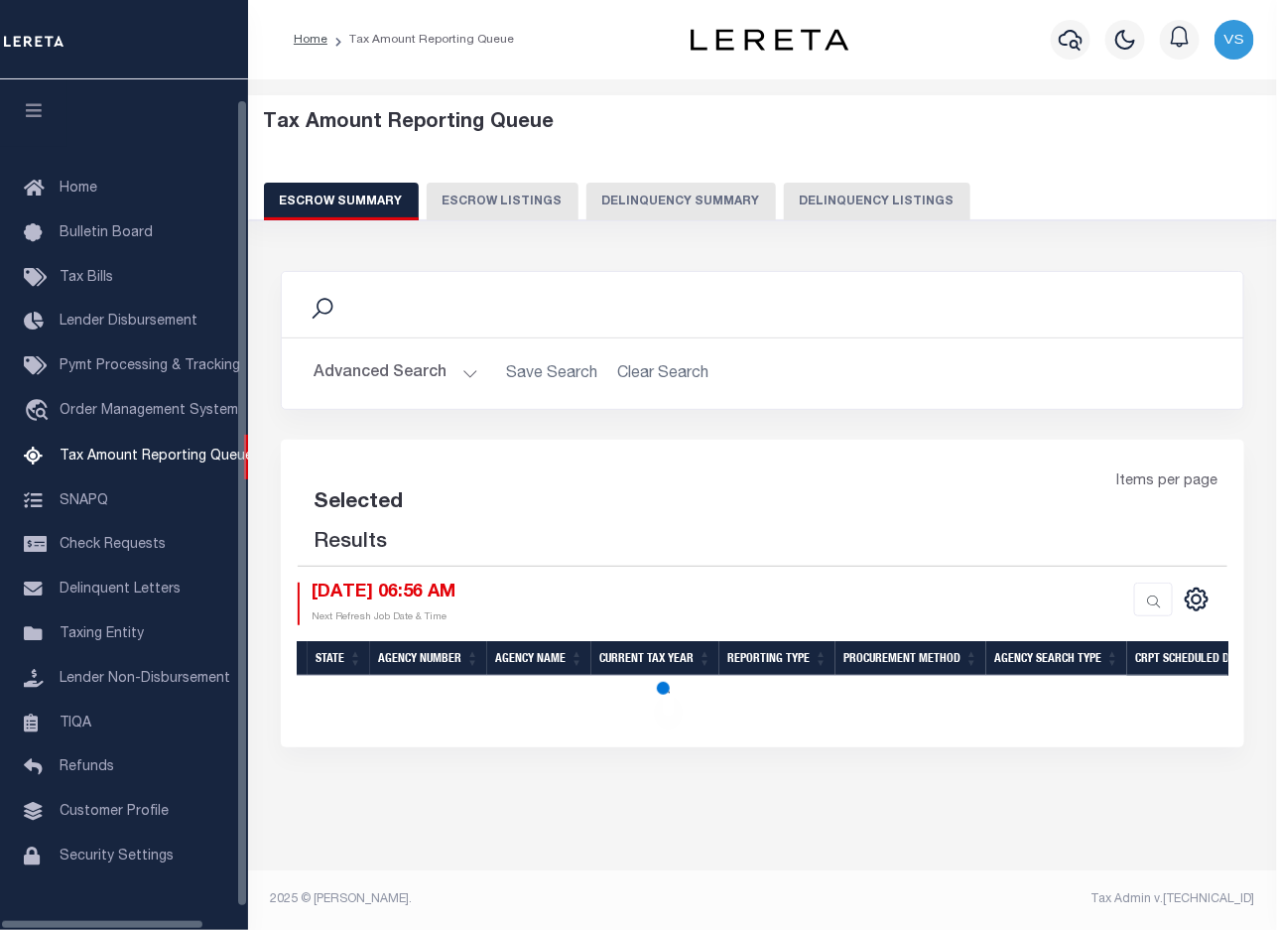
select select "100"
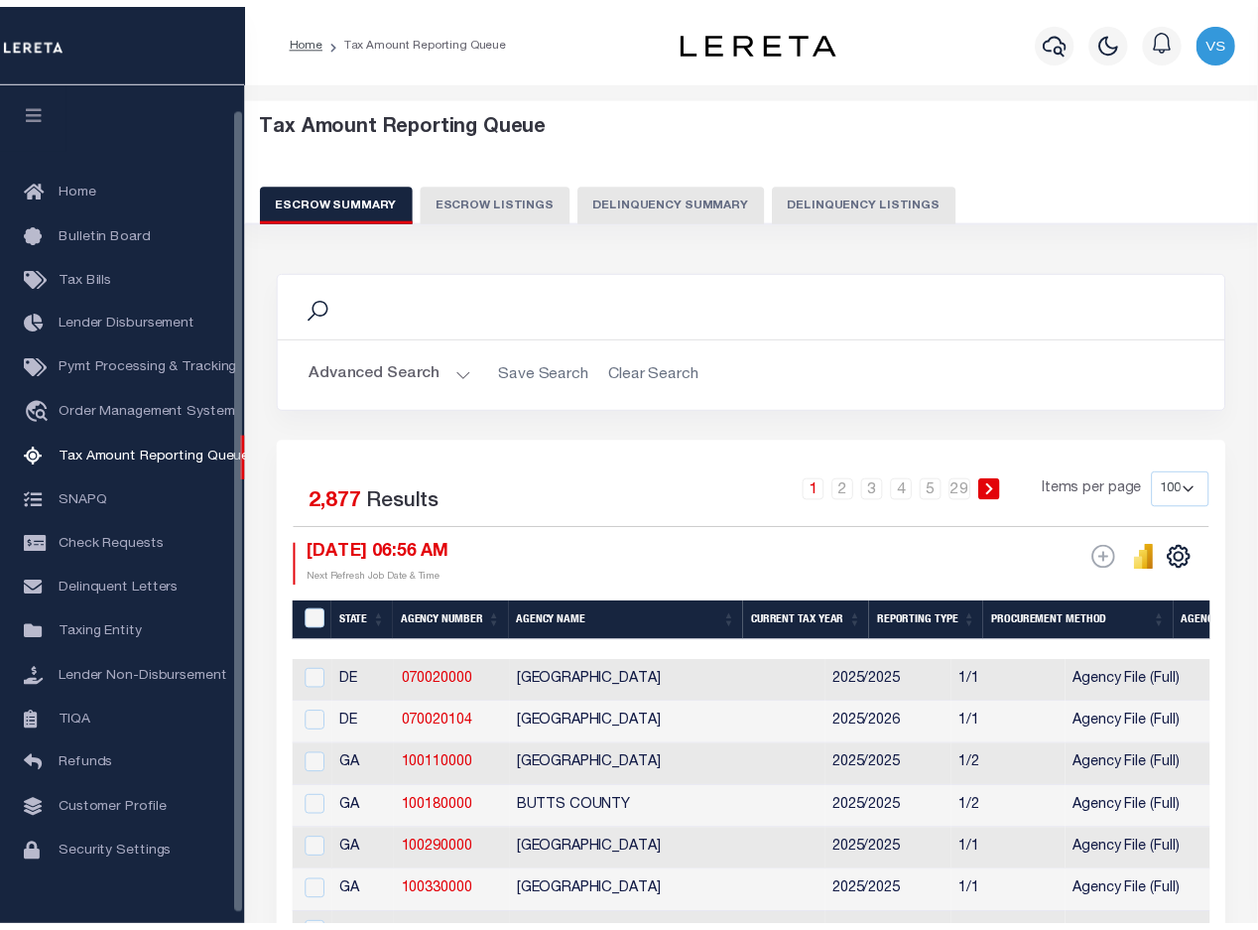
scroll to position [26, 0]
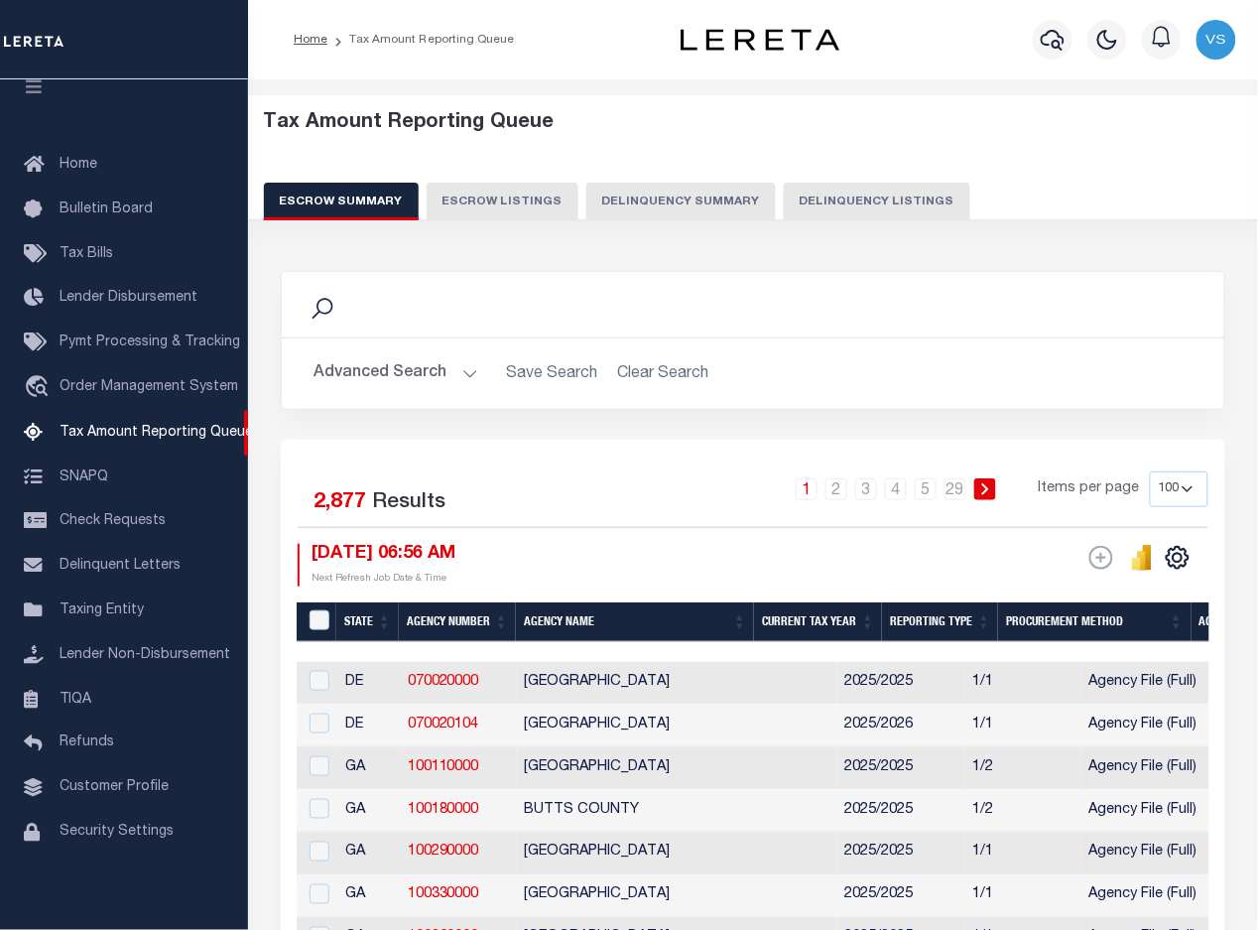
click at [820, 209] on button "Delinquency Listings" at bounding box center [877, 202] width 187 height 38
select select "100"
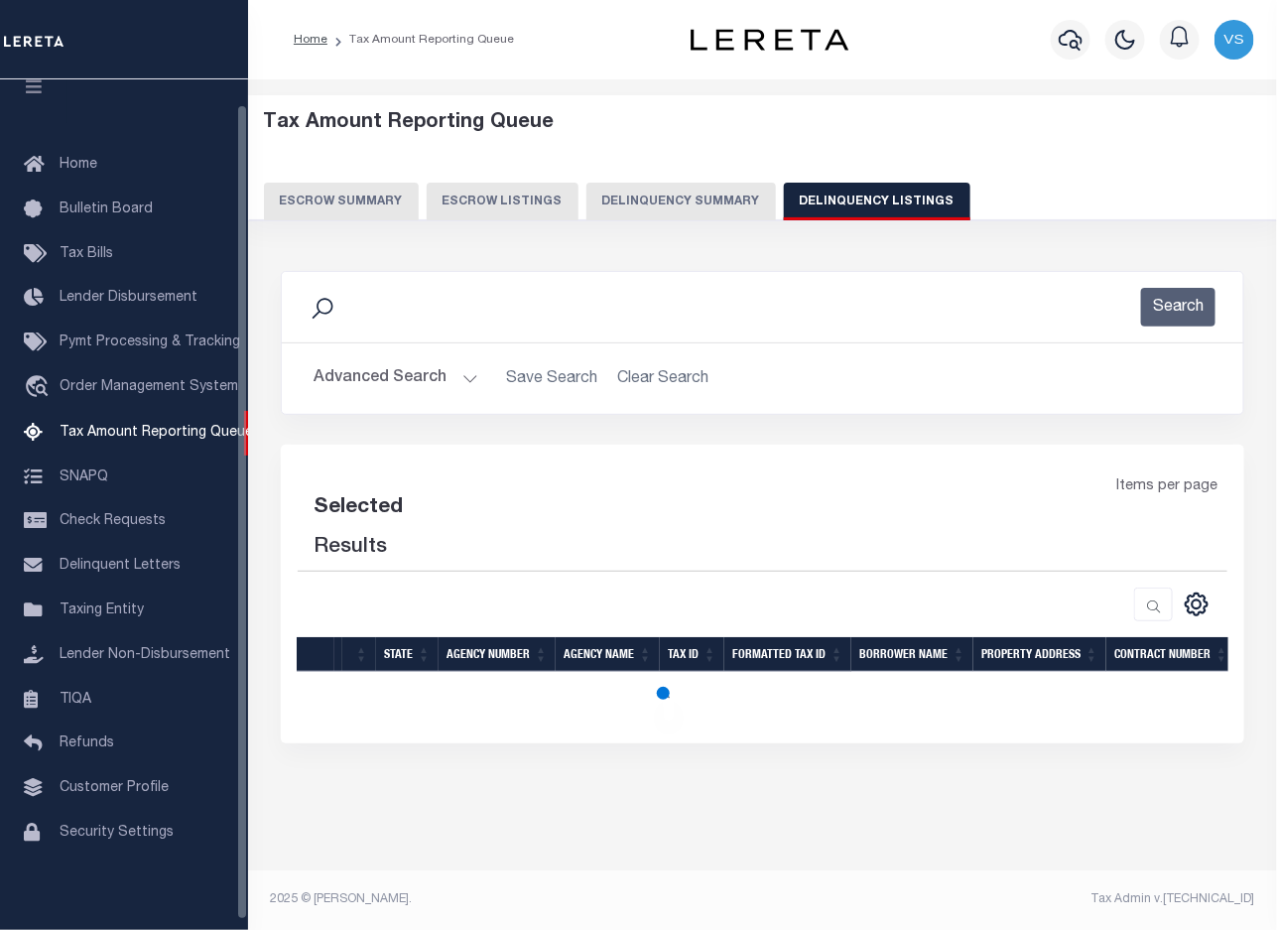
select select "100"
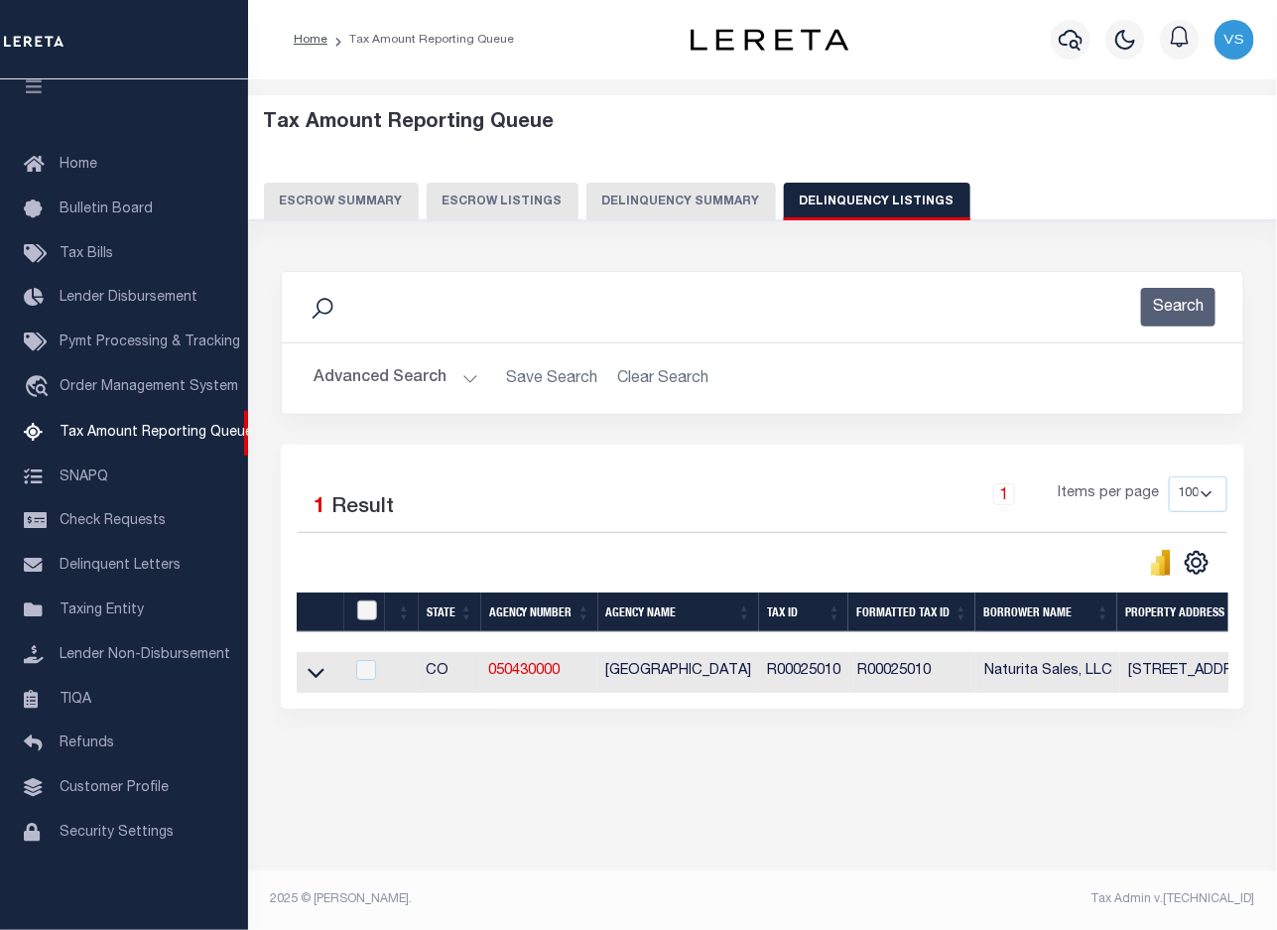
click at [368, 618] on input "checkbox" at bounding box center [367, 610] width 20 height 20
checkbox input "true"
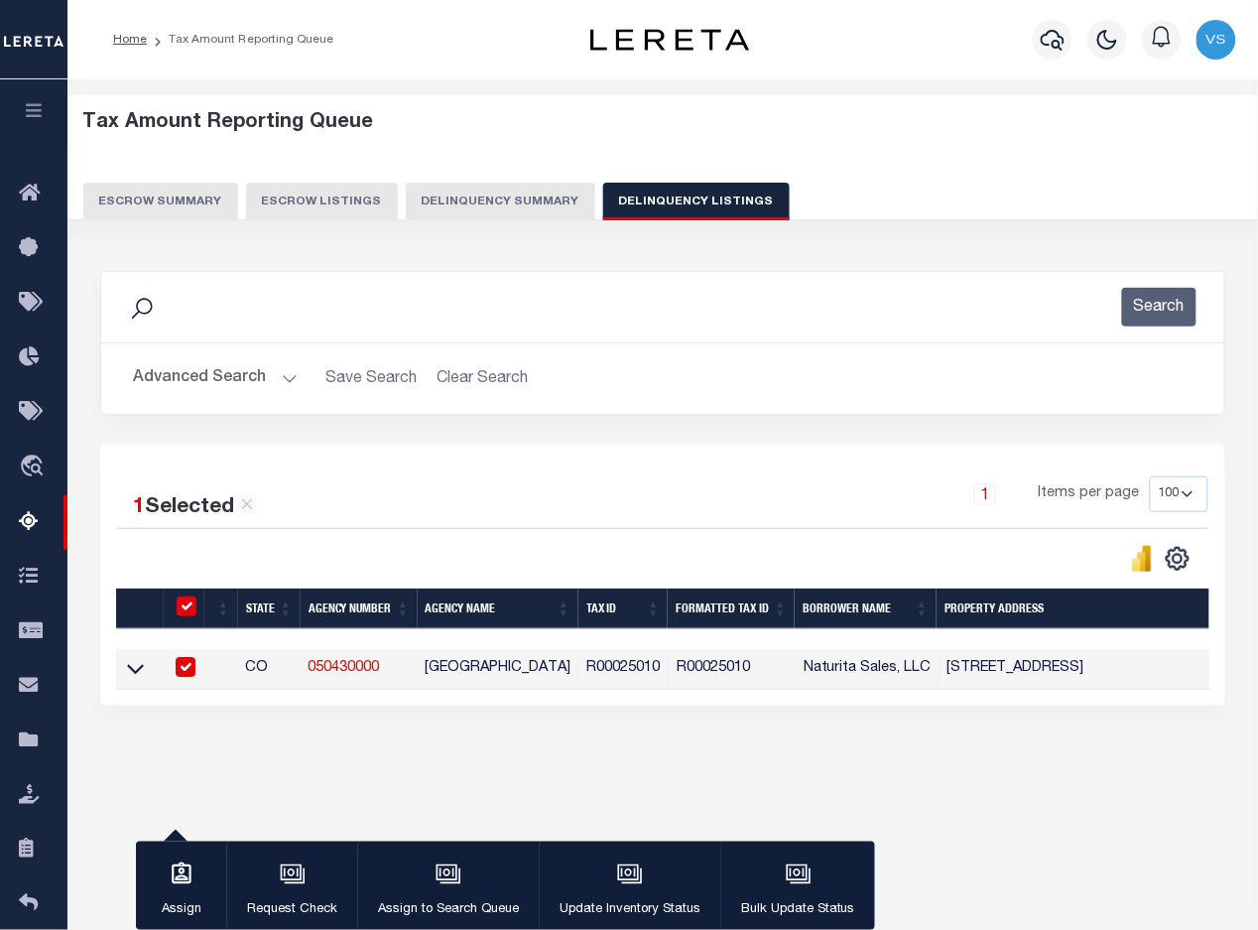
scroll to position [121, 0]
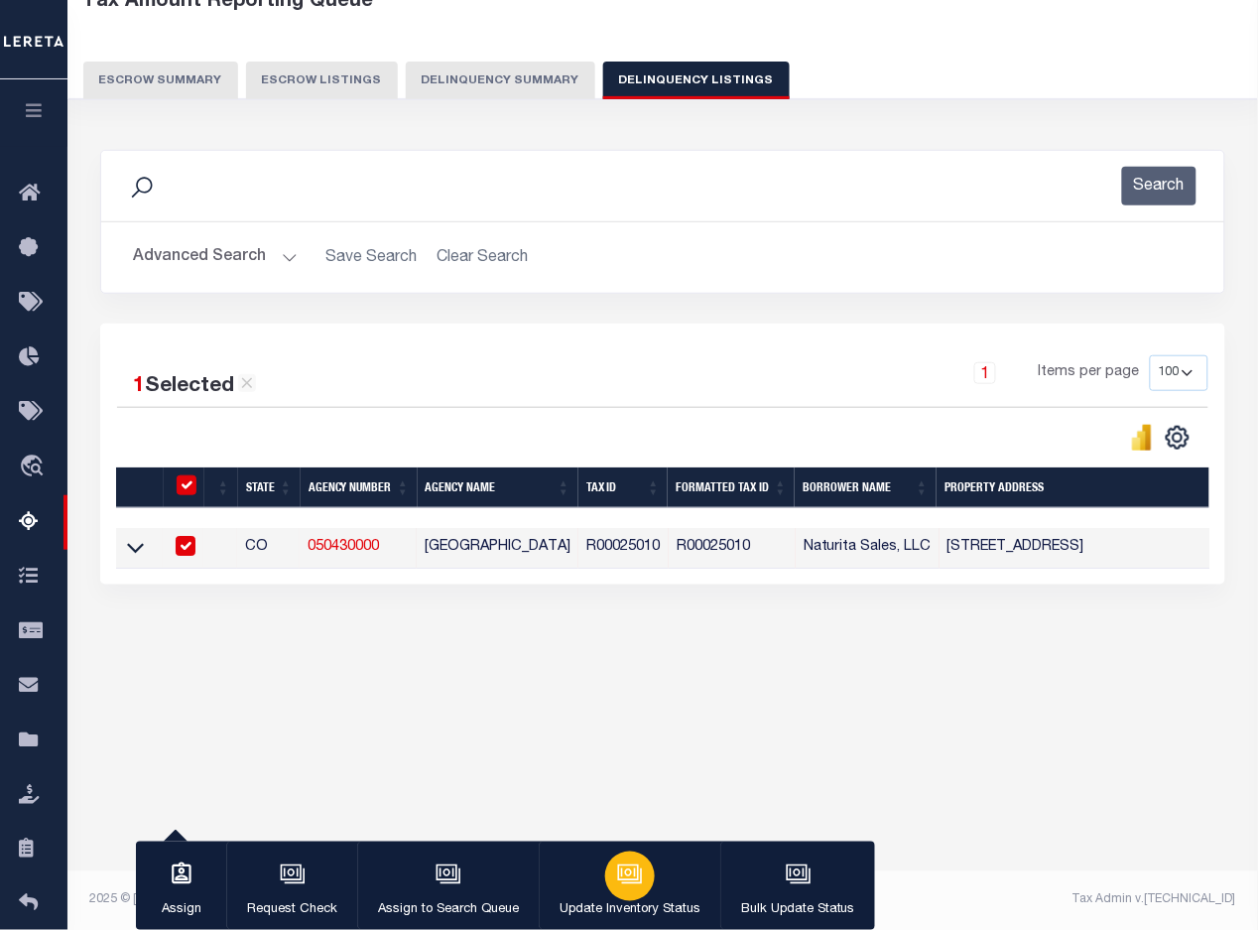
click at [618, 890] on div "button" at bounding box center [630, 876] width 50 height 50
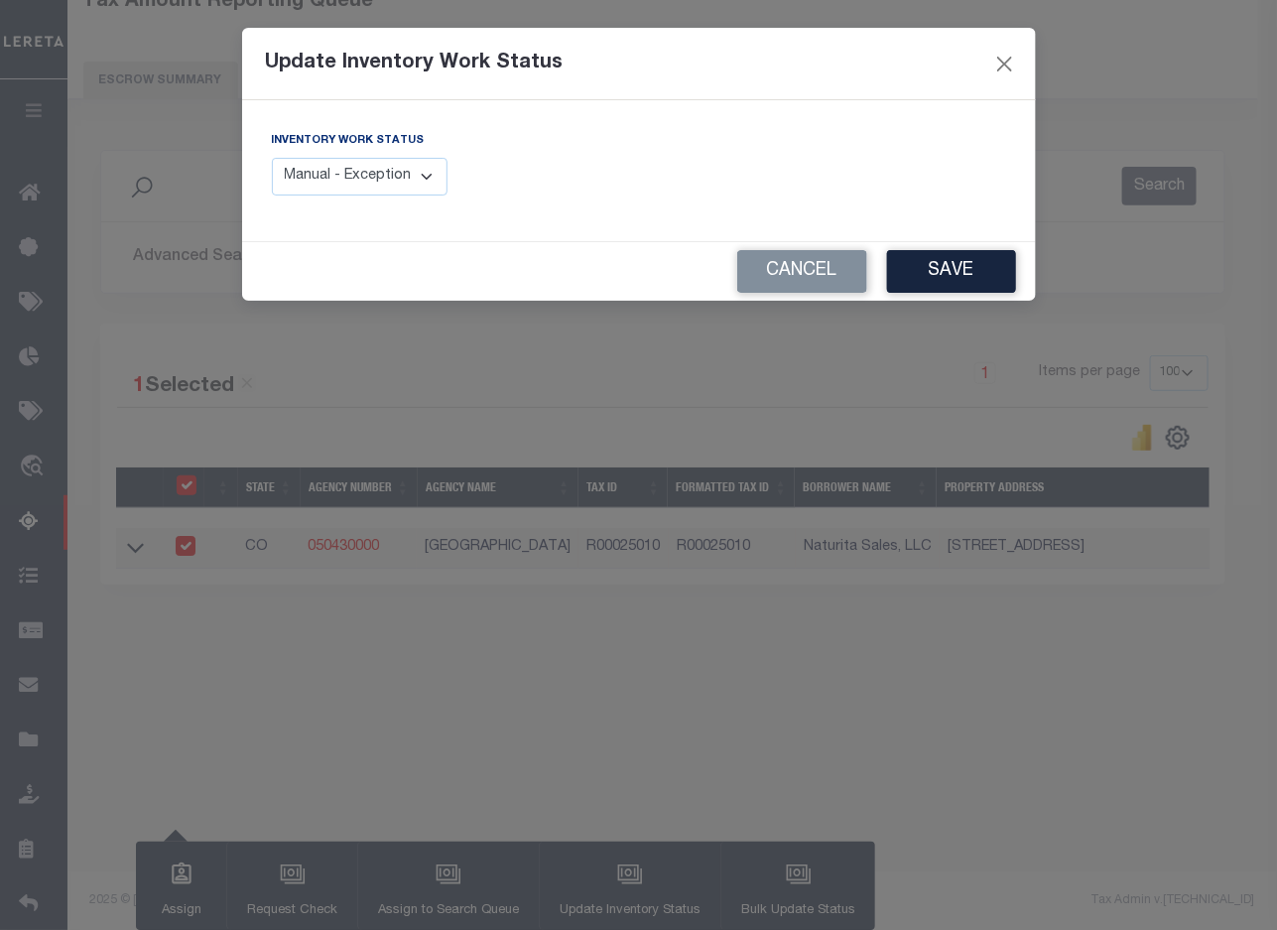
click at [332, 184] on select "Manual - Exception Pended - Awaiting Search Late Add Exception Completed" at bounding box center [360, 177] width 177 height 39
select select "4"
click at [272, 158] on select "Manual - Exception Pended - Awaiting Search Late Add Exception Completed" at bounding box center [360, 177] width 177 height 39
click at [924, 269] on button "Save" at bounding box center [951, 271] width 129 height 43
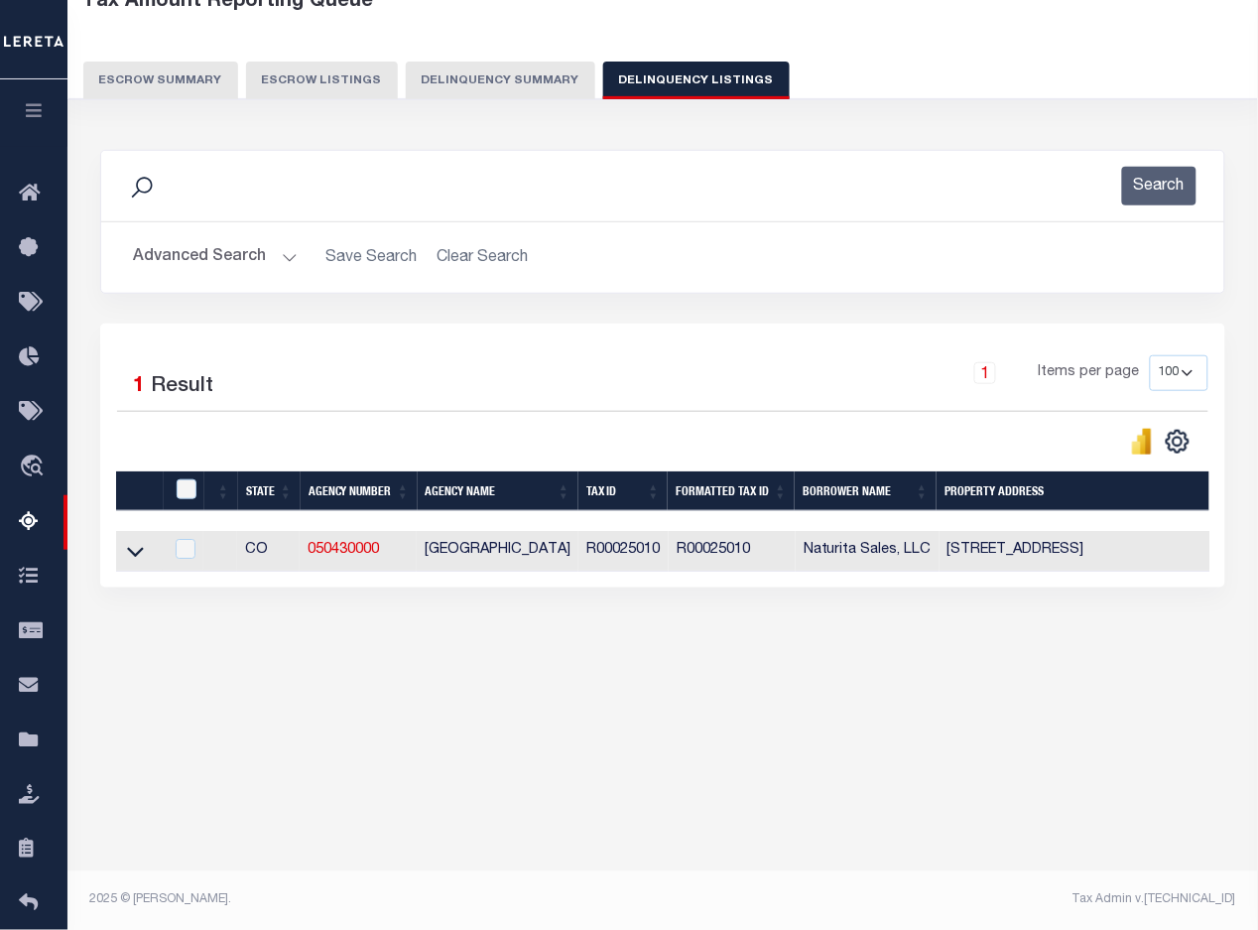
click at [683, 645] on div "Data sync process is currently running, you may face some response delays. Sear…" at bounding box center [663, 388] width 1152 height 517
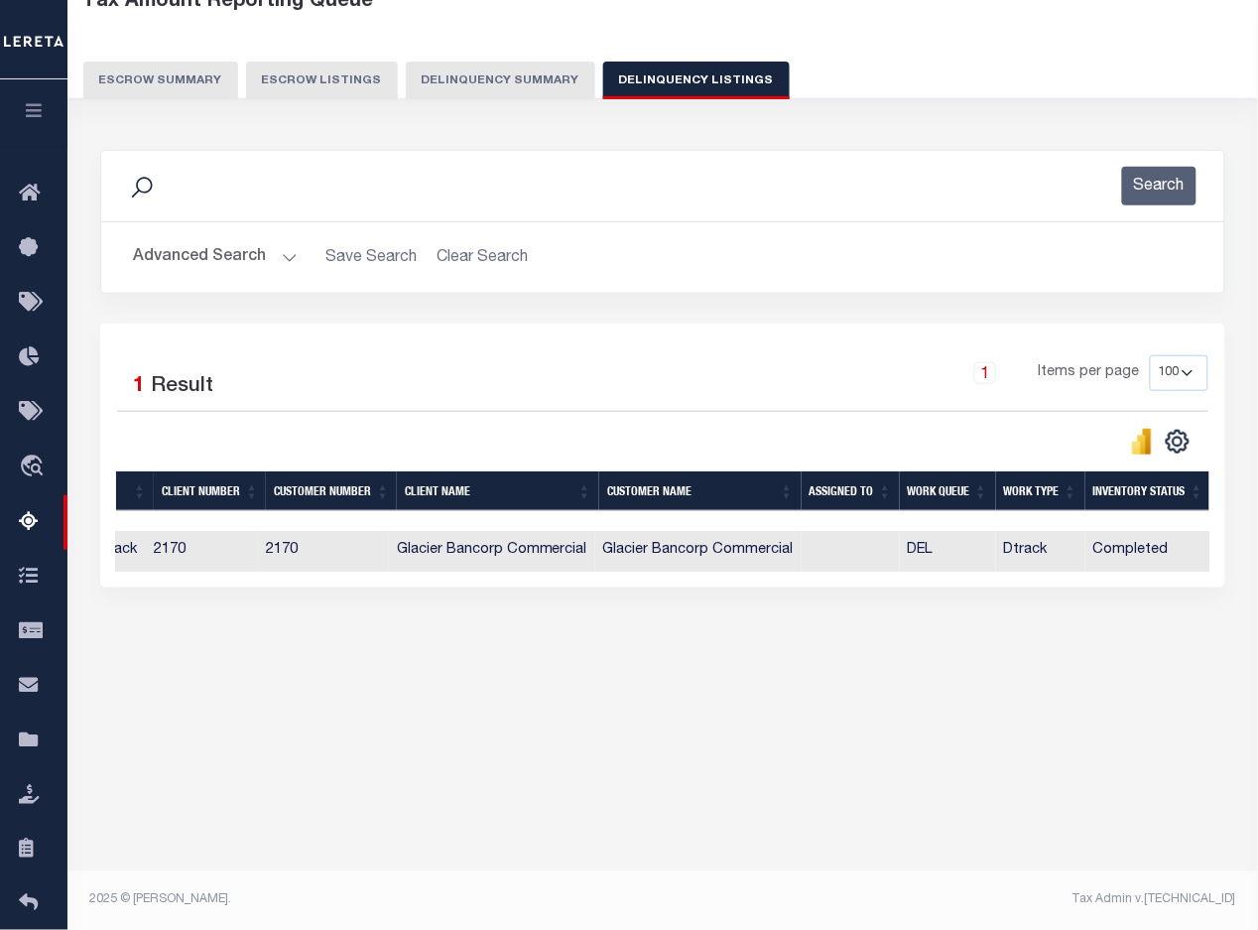
scroll to position [0, 0]
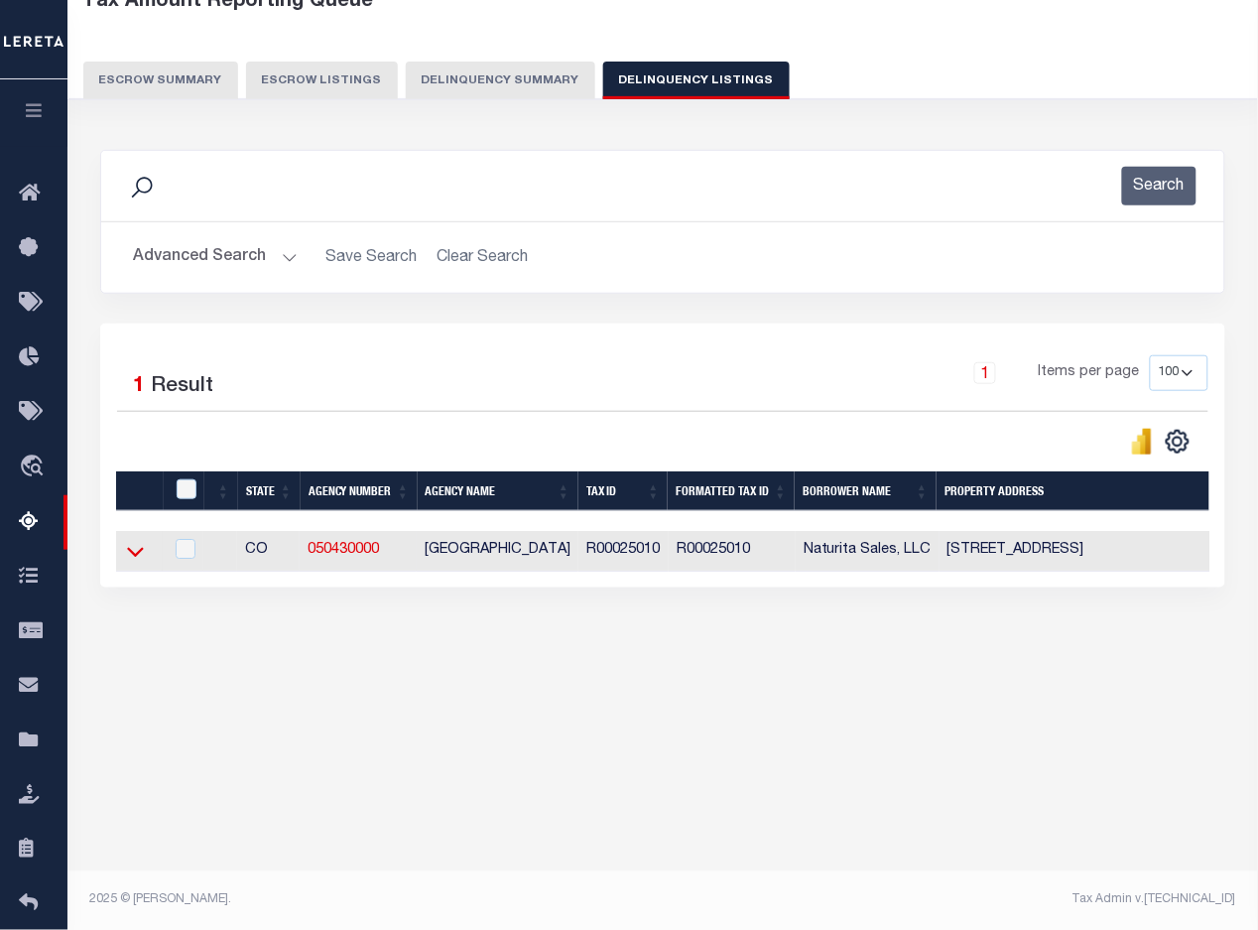
click at [127, 558] on icon at bounding box center [135, 551] width 17 height 21
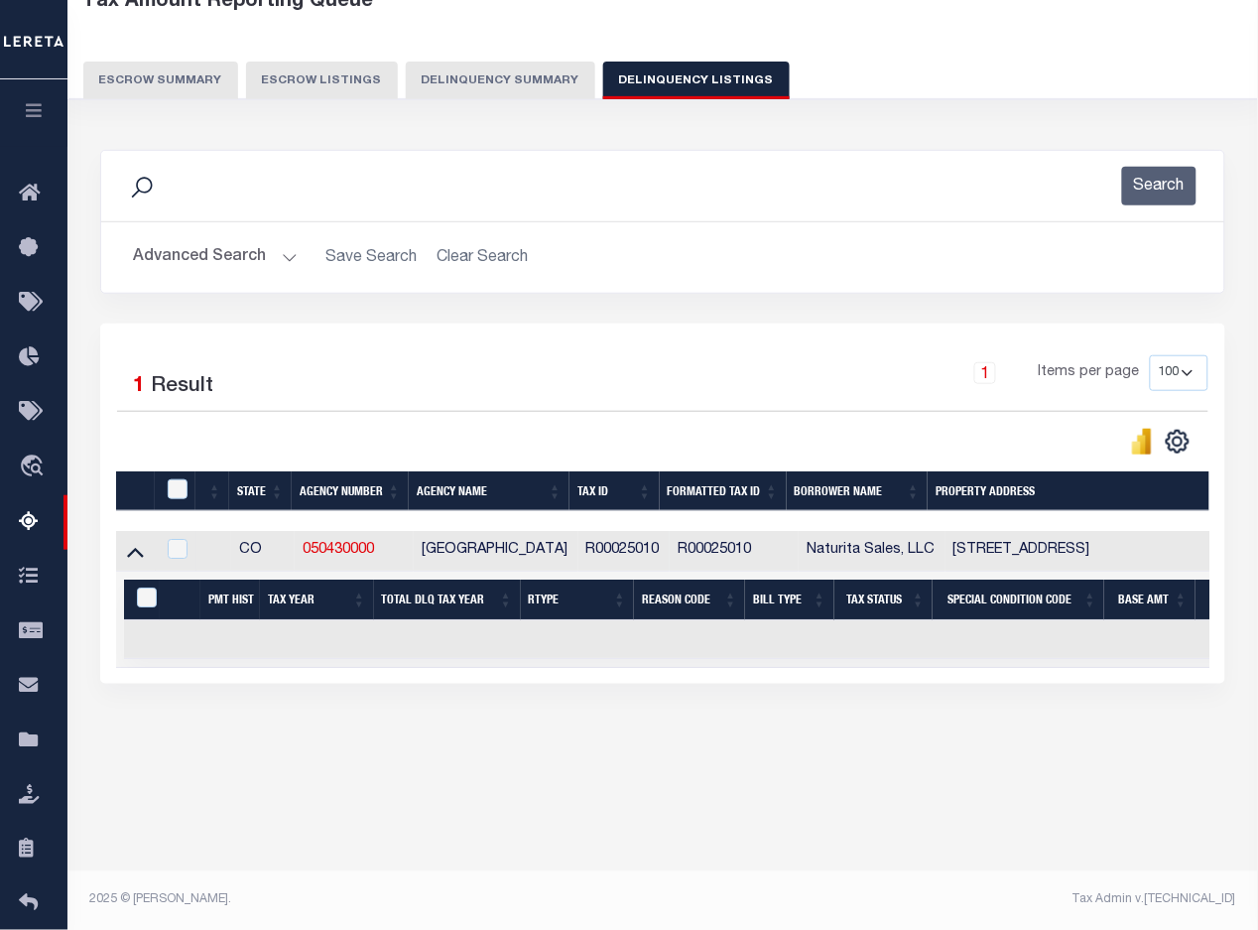
click at [132, 558] on icon at bounding box center [135, 553] width 17 height 10
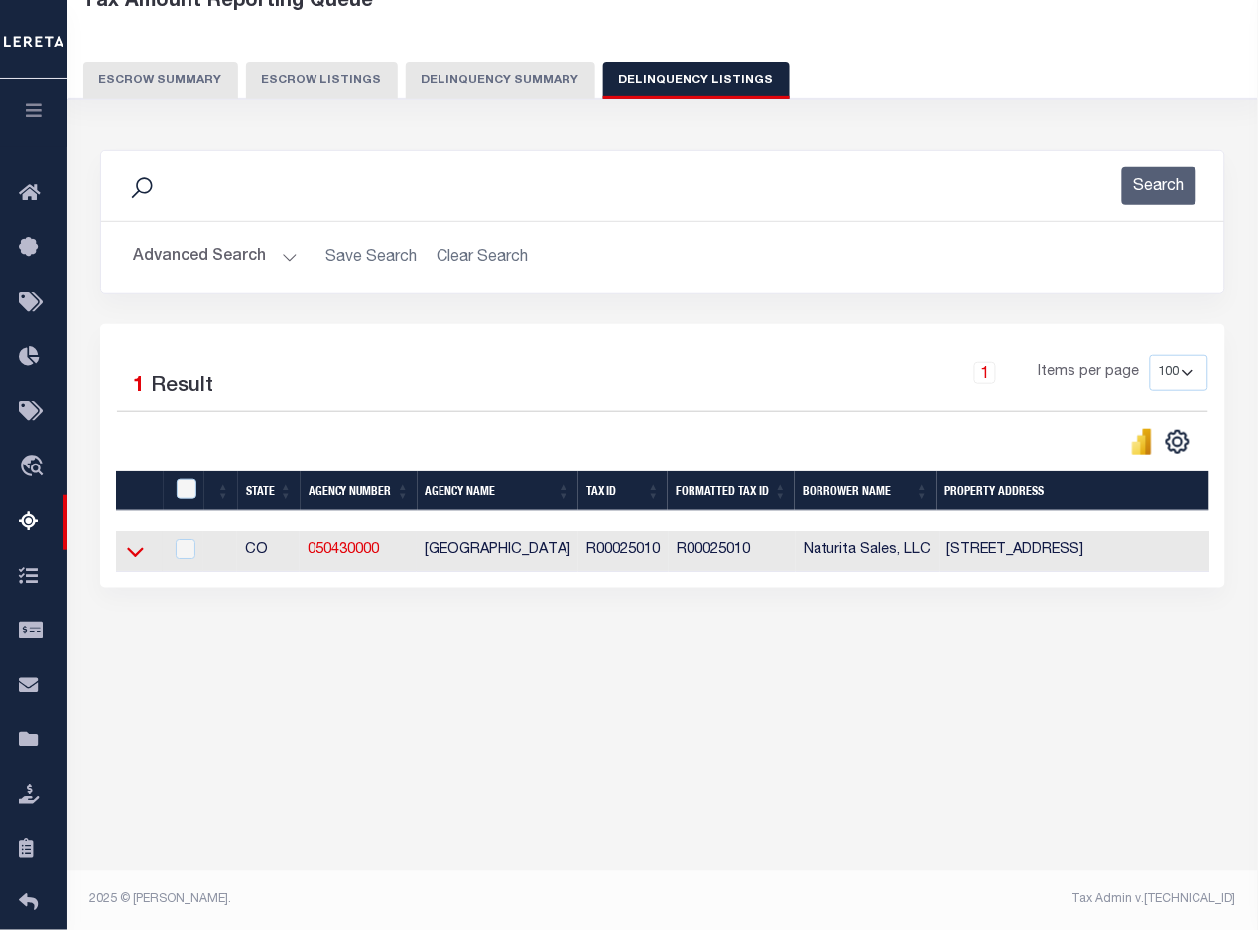
click at [132, 558] on icon at bounding box center [135, 553] width 17 height 10
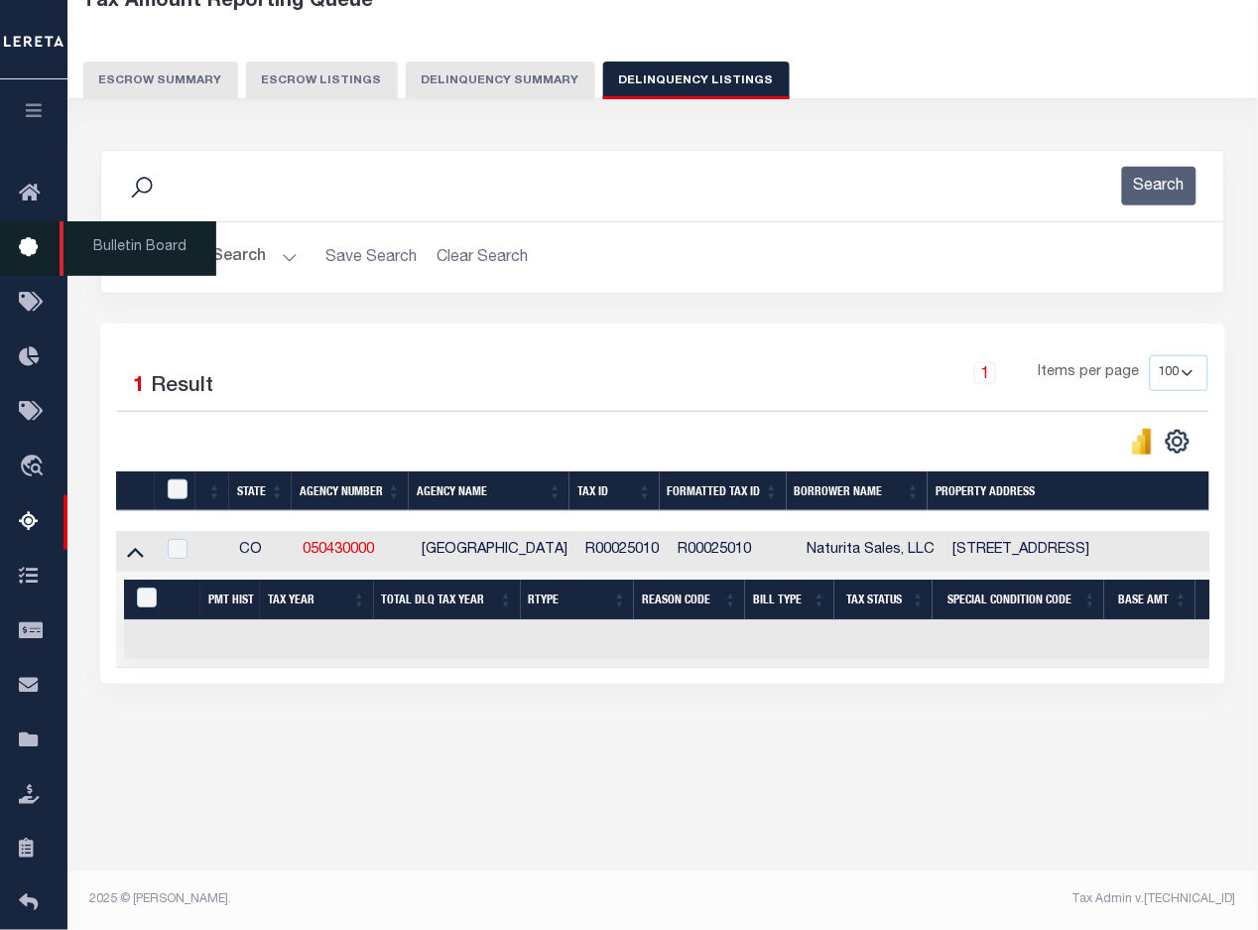
click at [196, 263] on span "Bulletin Board" at bounding box center [138, 248] width 157 height 55
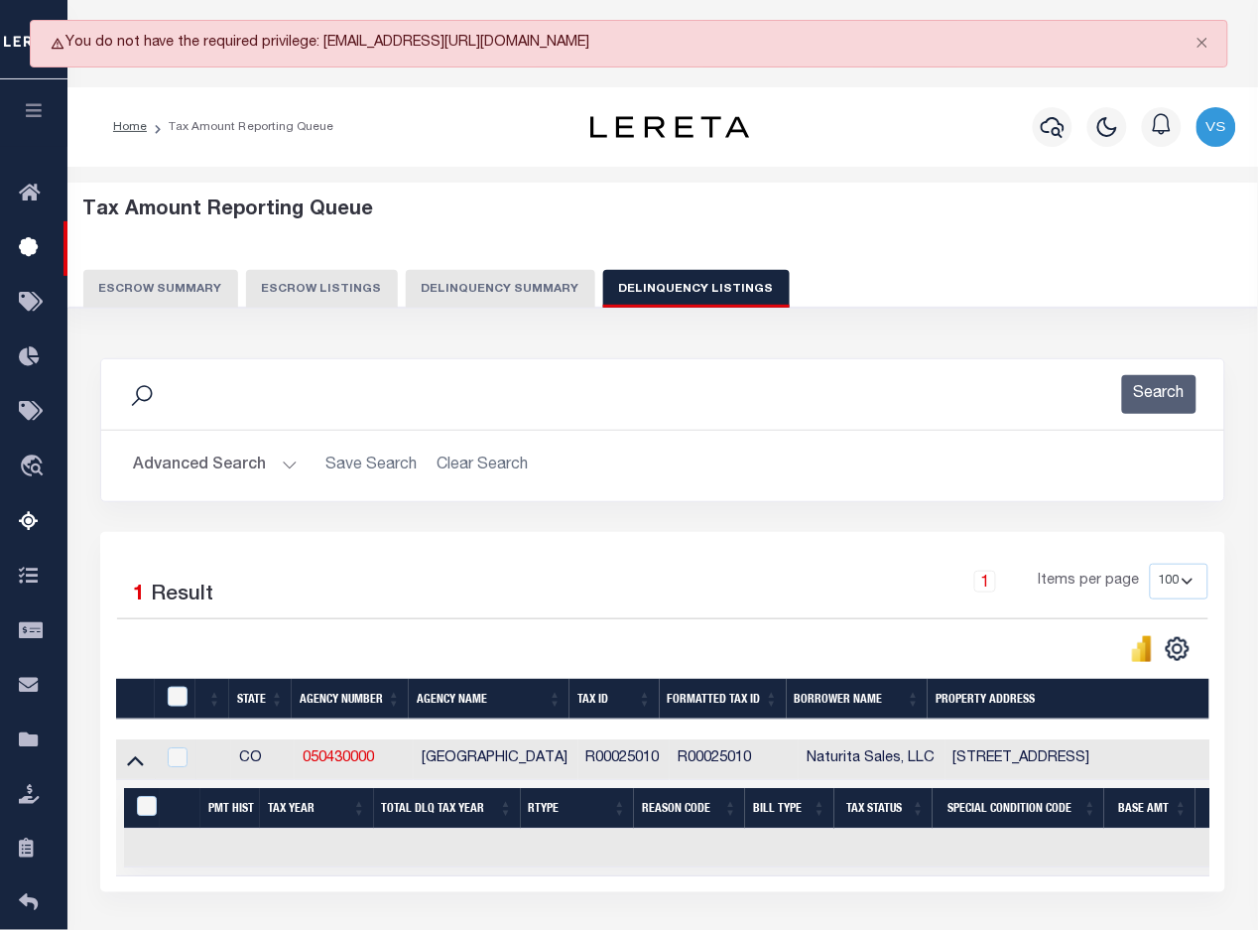
click at [261, 469] on button "Advanced Search" at bounding box center [215, 465] width 165 height 39
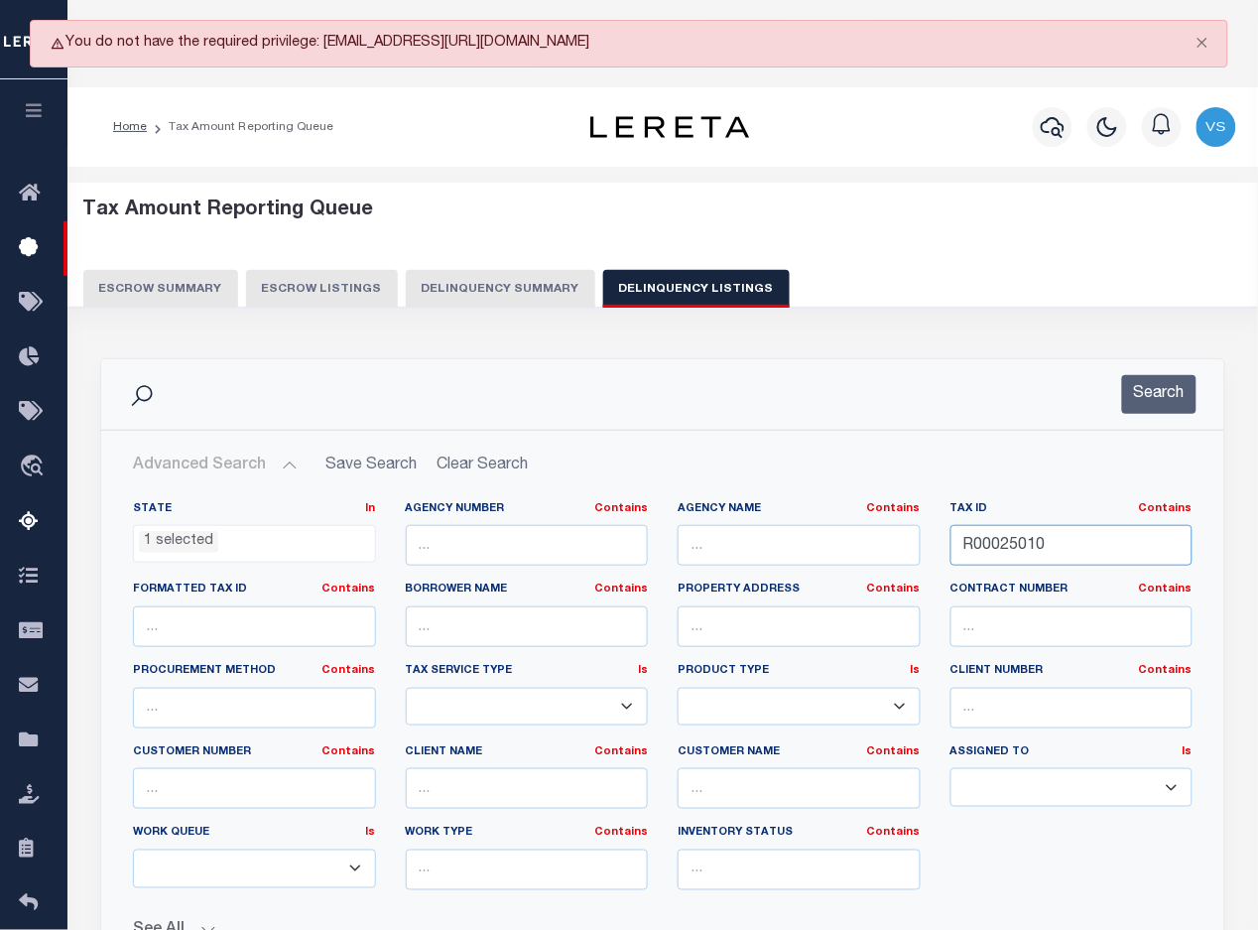
click at [1060, 552] on input "R00025010" at bounding box center [1071, 545] width 243 height 41
drag, startPoint x: 1060, startPoint y: 552, endPoint x: 1072, endPoint y: 508, distance: 45.5
click at [1069, 551] on input "R00025010" at bounding box center [1071, 545] width 243 height 41
paste input "92"
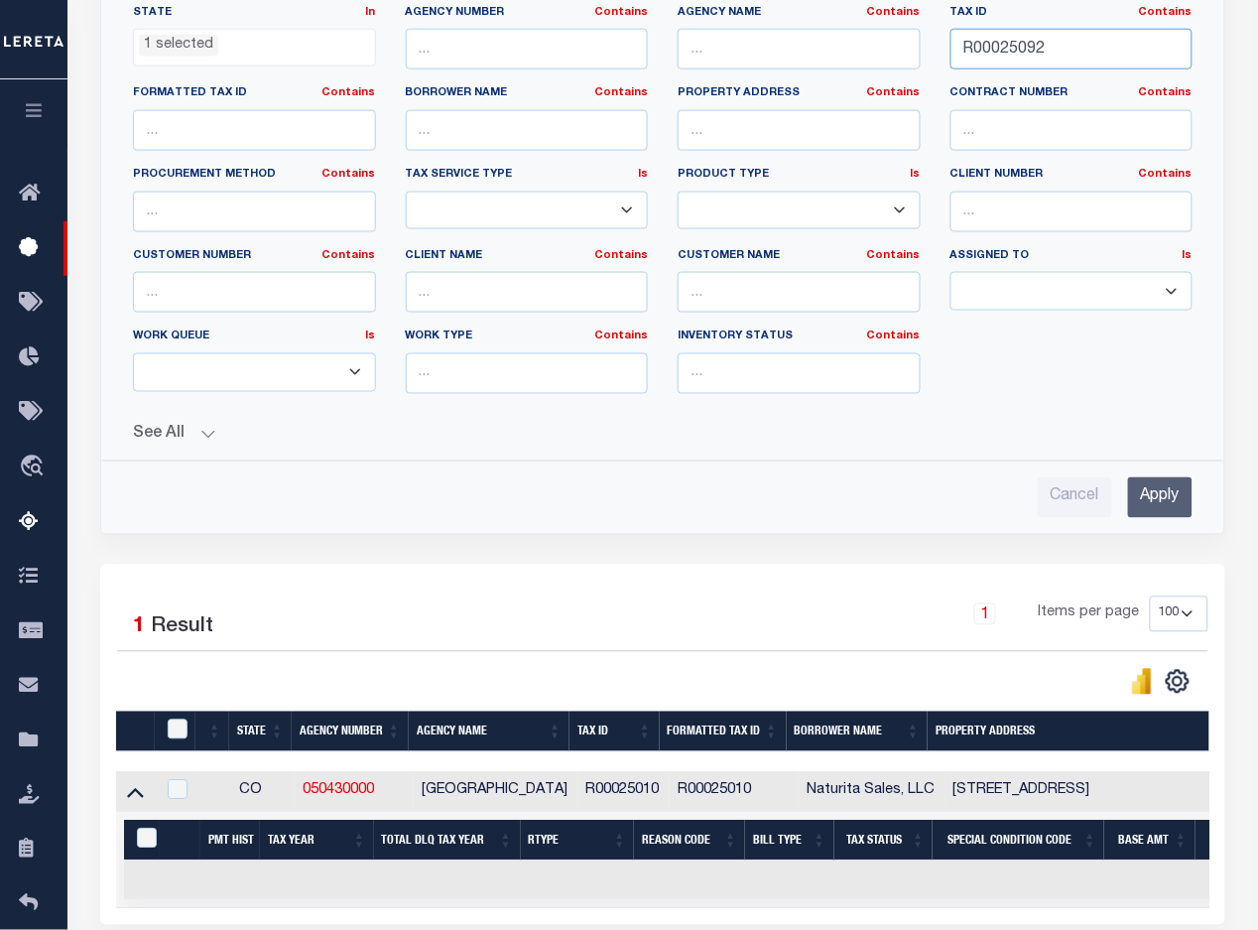
type input "R00025092"
click at [1154, 507] on input "Apply" at bounding box center [1160, 497] width 64 height 41
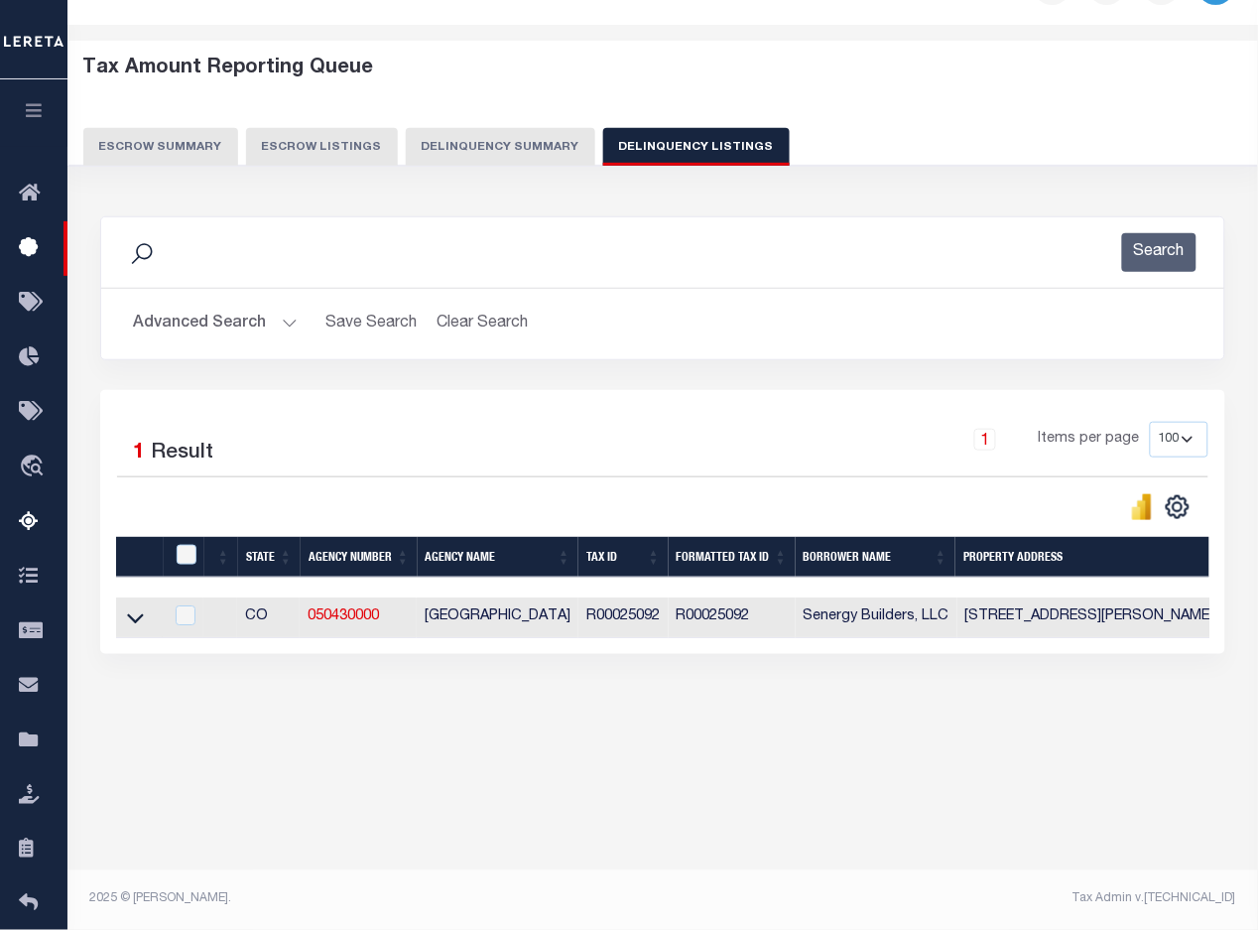
scroll to position [0, 0]
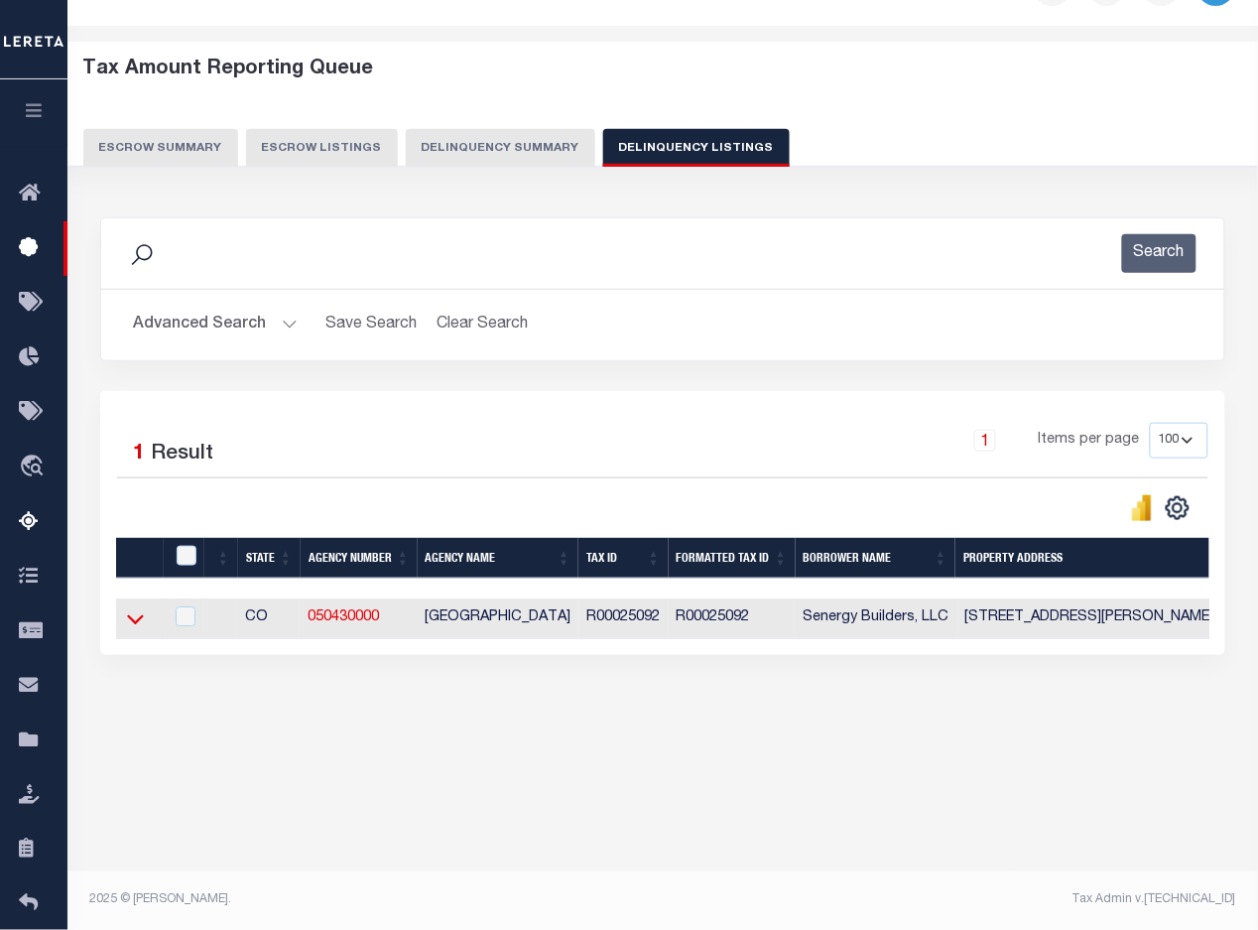
click at [136, 623] on icon at bounding box center [135, 618] width 17 height 21
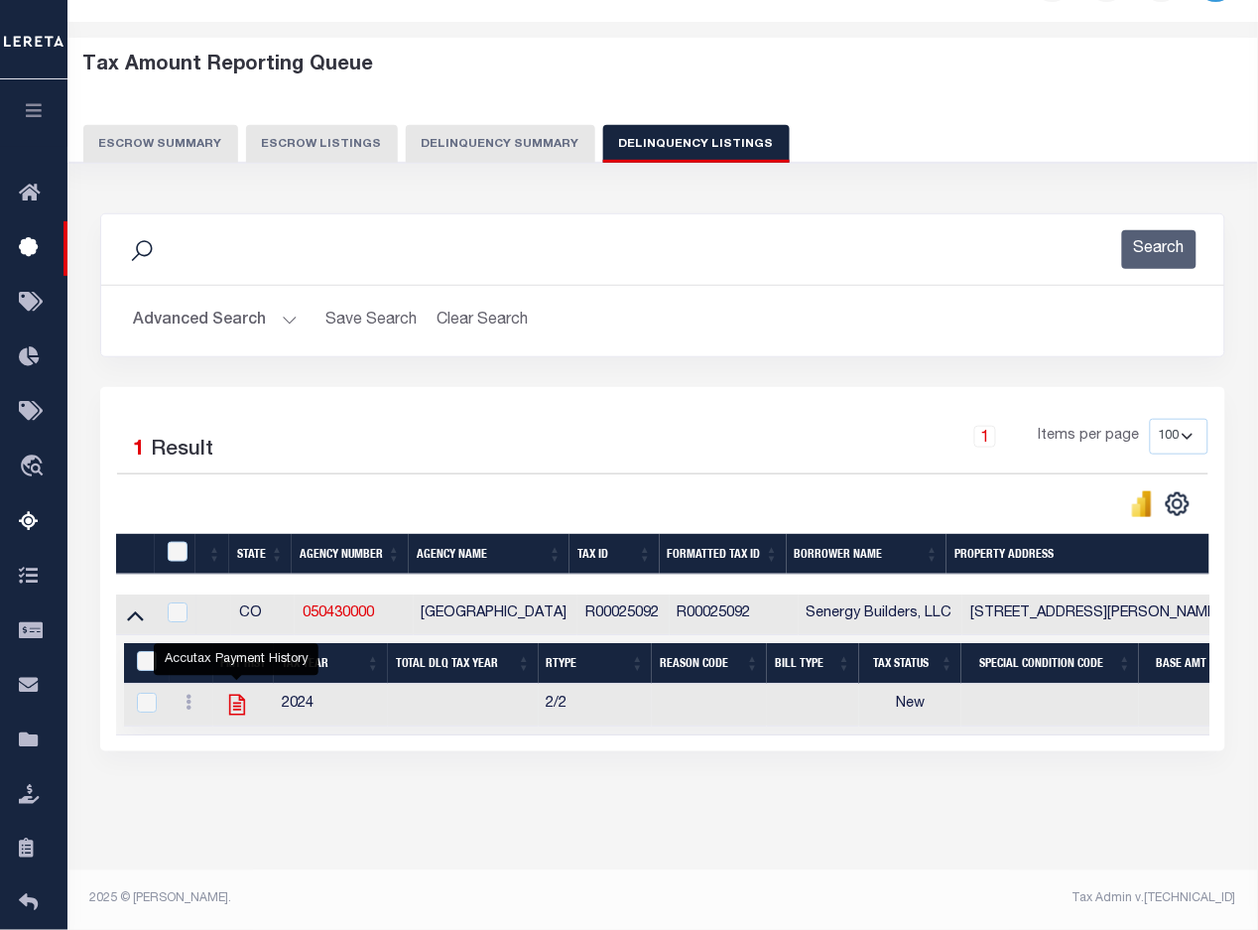
click at [241, 694] on icon "" at bounding box center [236, 704] width 16 height 21
checkbox input "true"
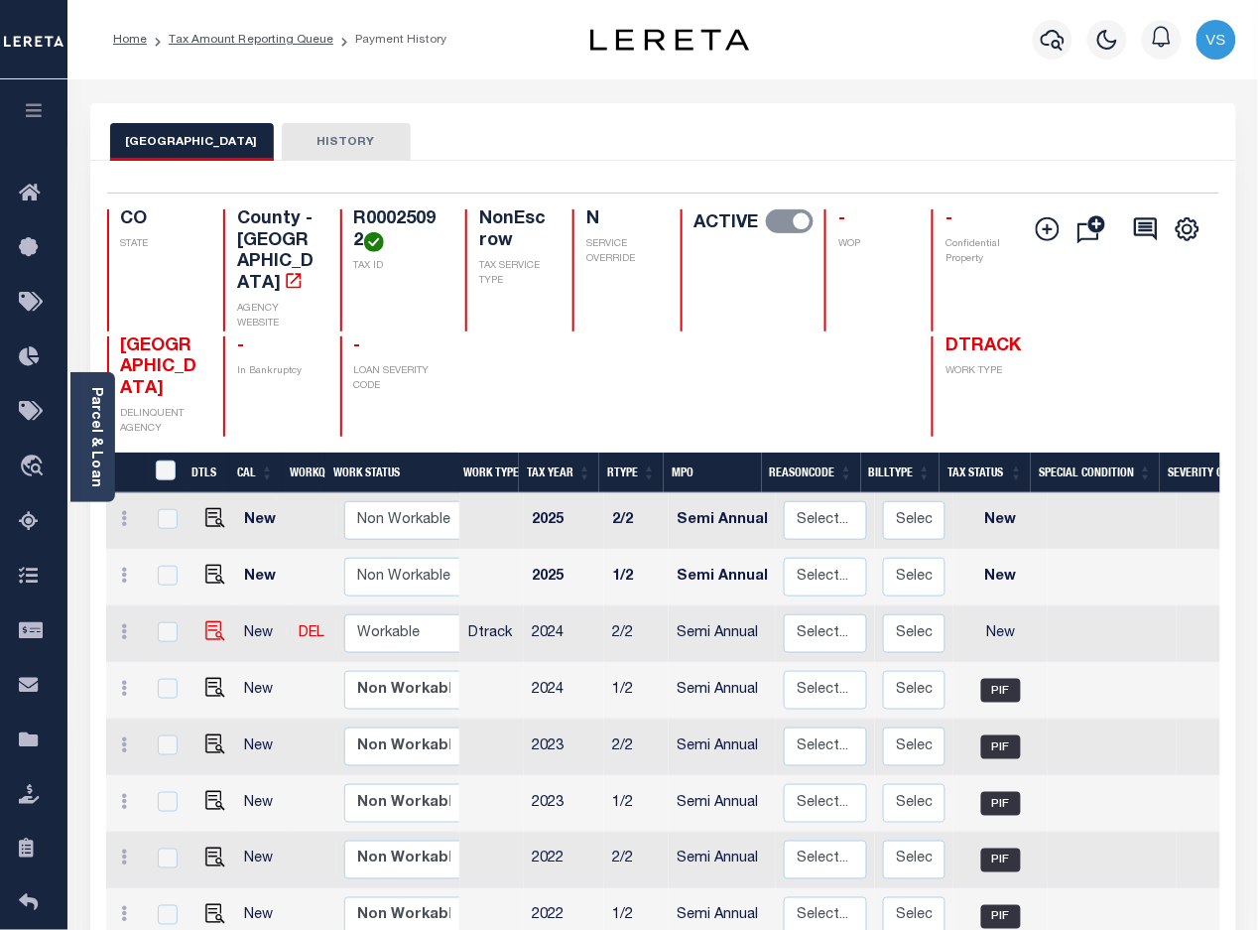
click at [210, 621] on img at bounding box center [215, 631] width 20 height 20
checkbox input "true"
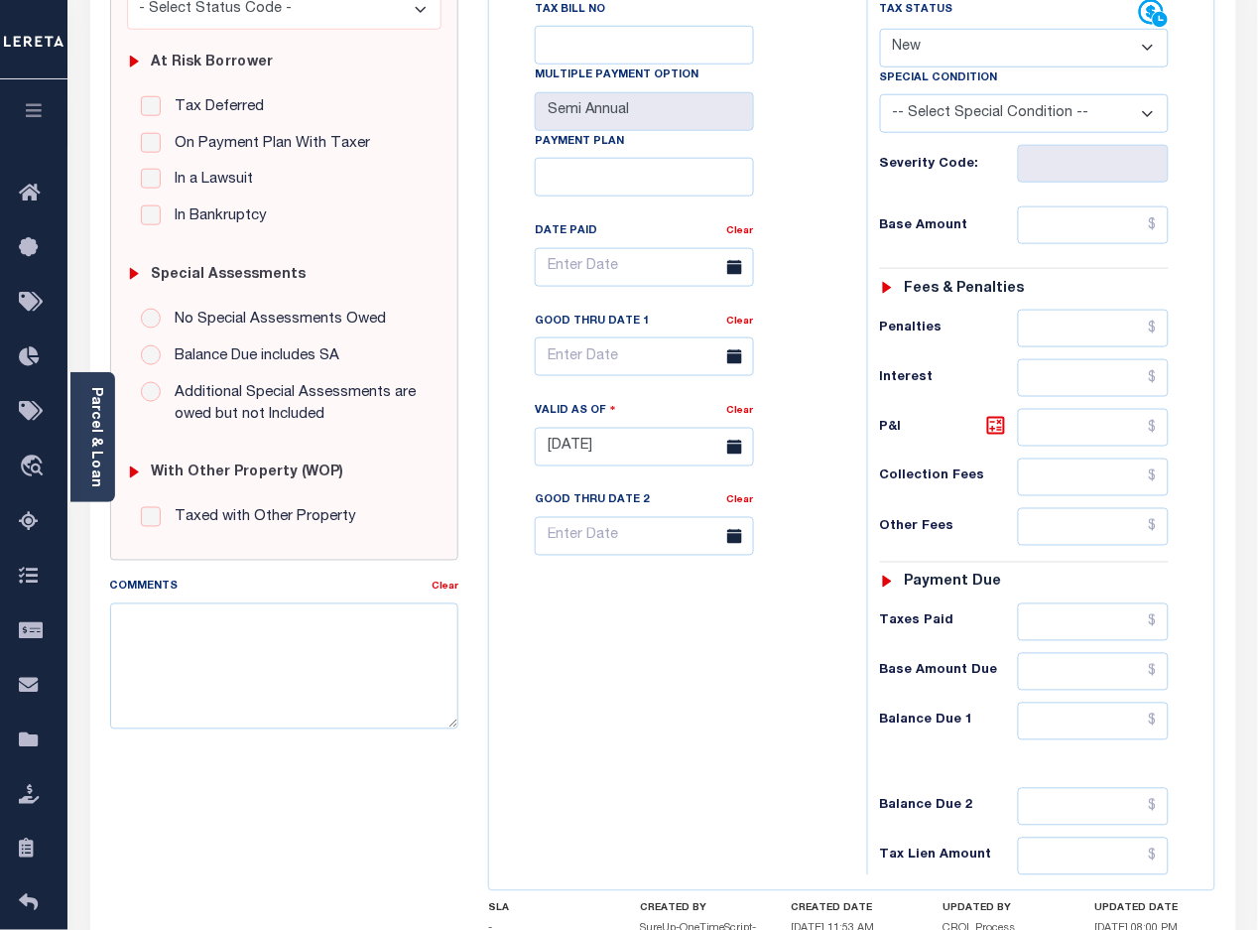
scroll to position [124, 0]
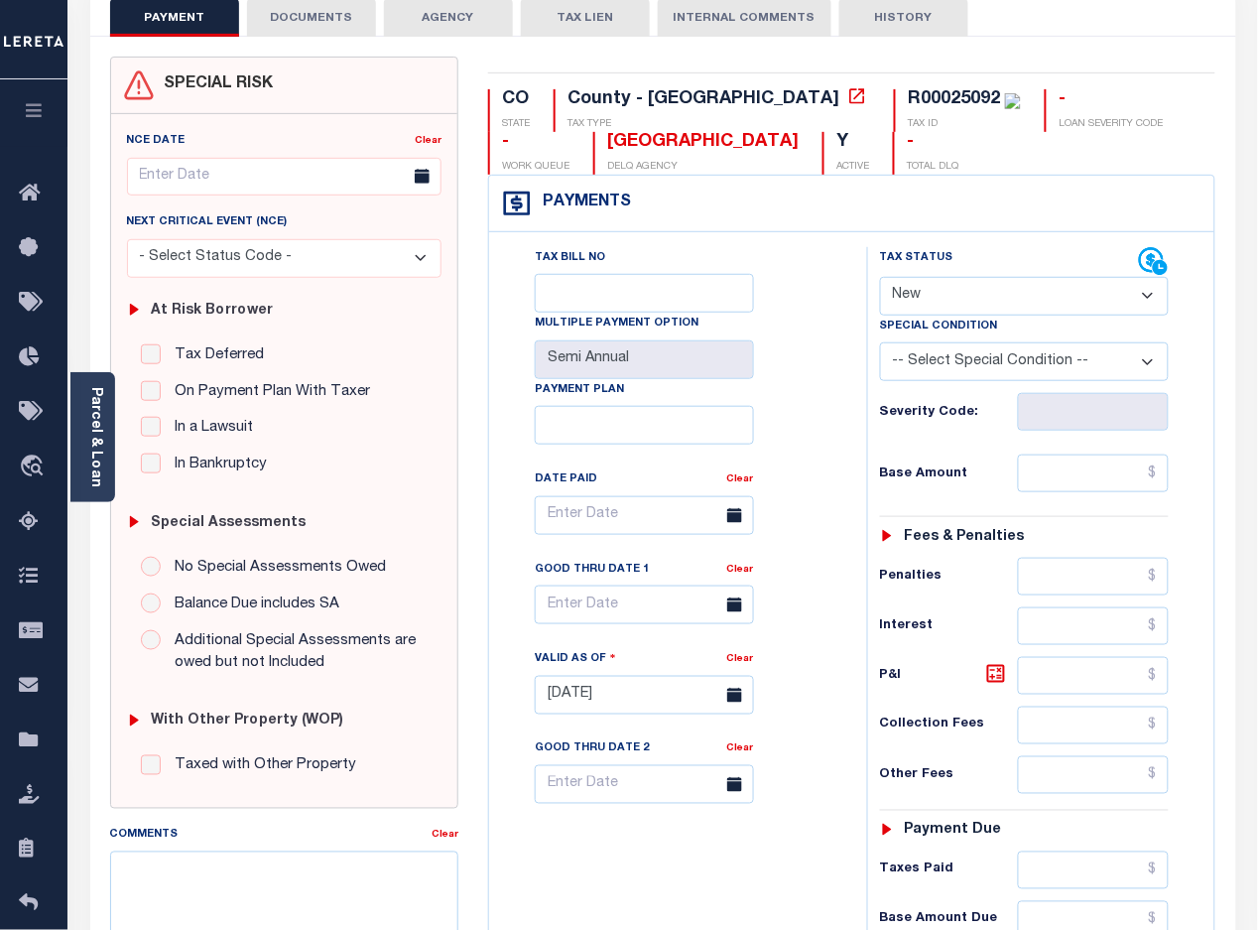
click at [943, 305] on select "- Select Status Code - Open Due/Unpaid Paid Incomplete No Tax Due Internal Refu…" at bounding box center [1025, 296] width 290 height 39
select select "PYD"
click at [880, 279] on select "- Select Status Code - Open Due/Unpaid Paid Incomplete No Tax Due Internal Refu…" at bounding box center [1025, 296] width 290 height 39
type input "[DATE]"
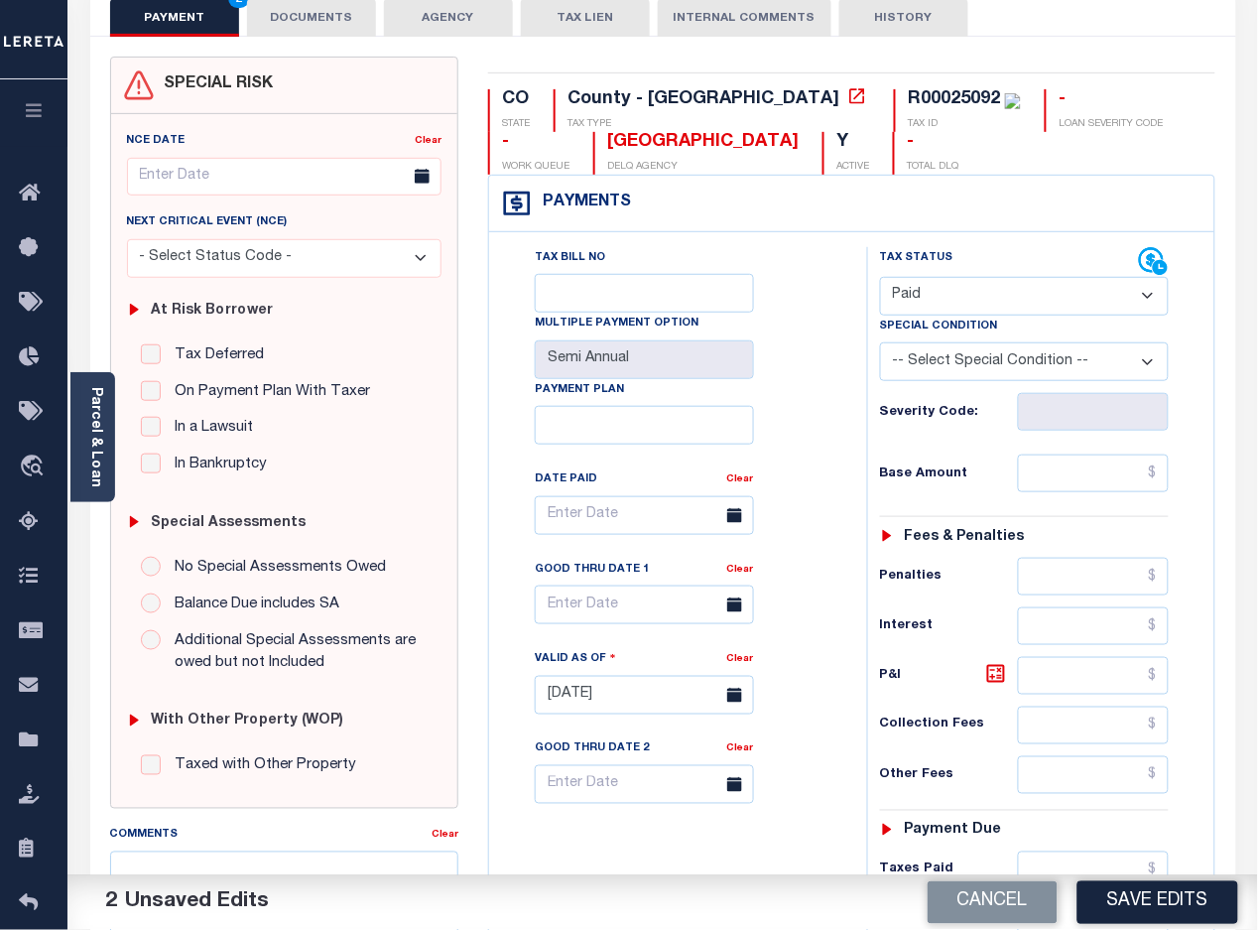
scroll to position [496, 0]
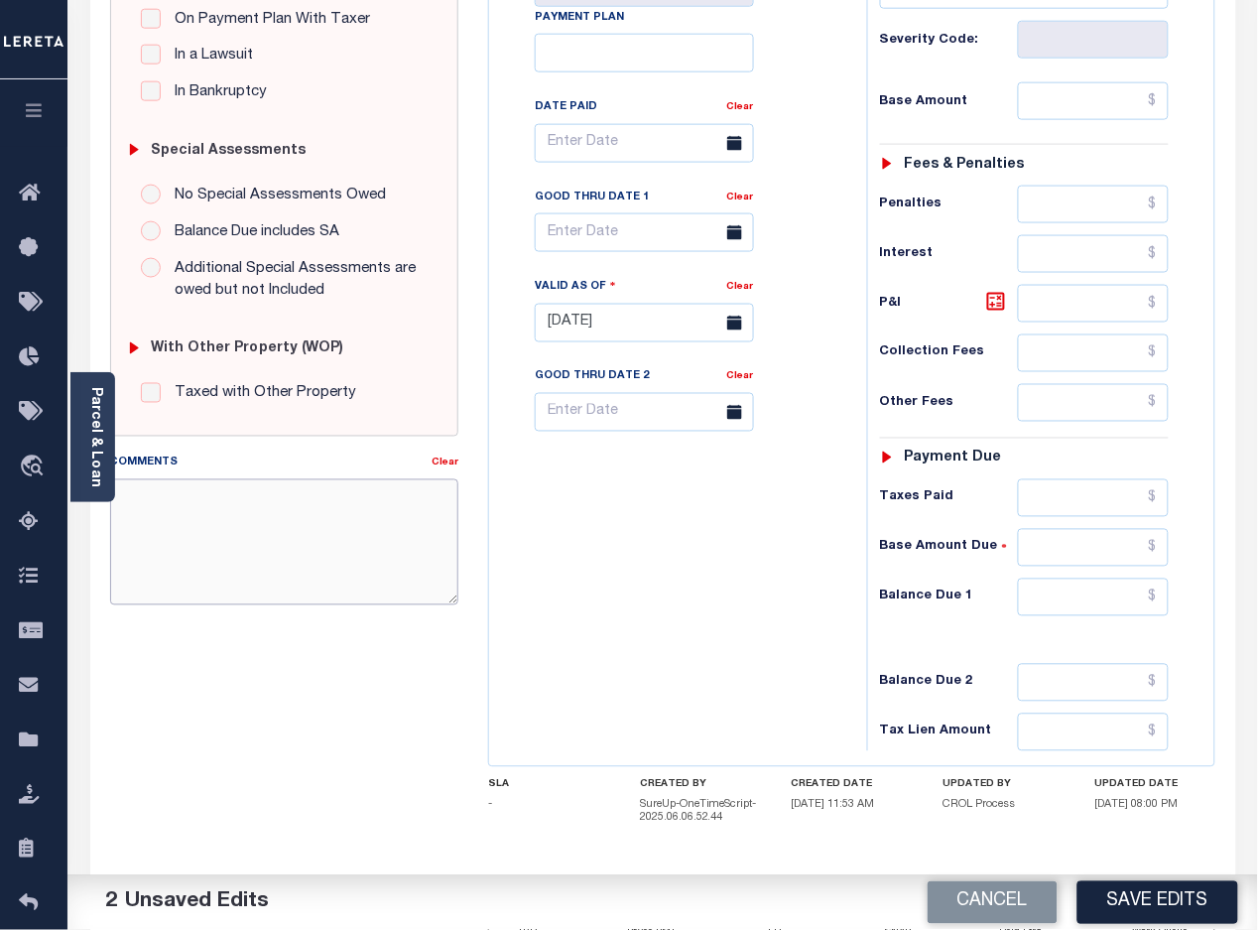
click at [332, 553] on textarea "Comments" at bounding box center [284, 541] width 349 height 125
click at [418, 502] on textarea "Comments" at bounding box center [284, 541] width 349 height 125
paste textarea "[DATE] -Per [PERSON_NAME] of [GEOGRAPHIC_DATA] these parcels are paid in full p…"
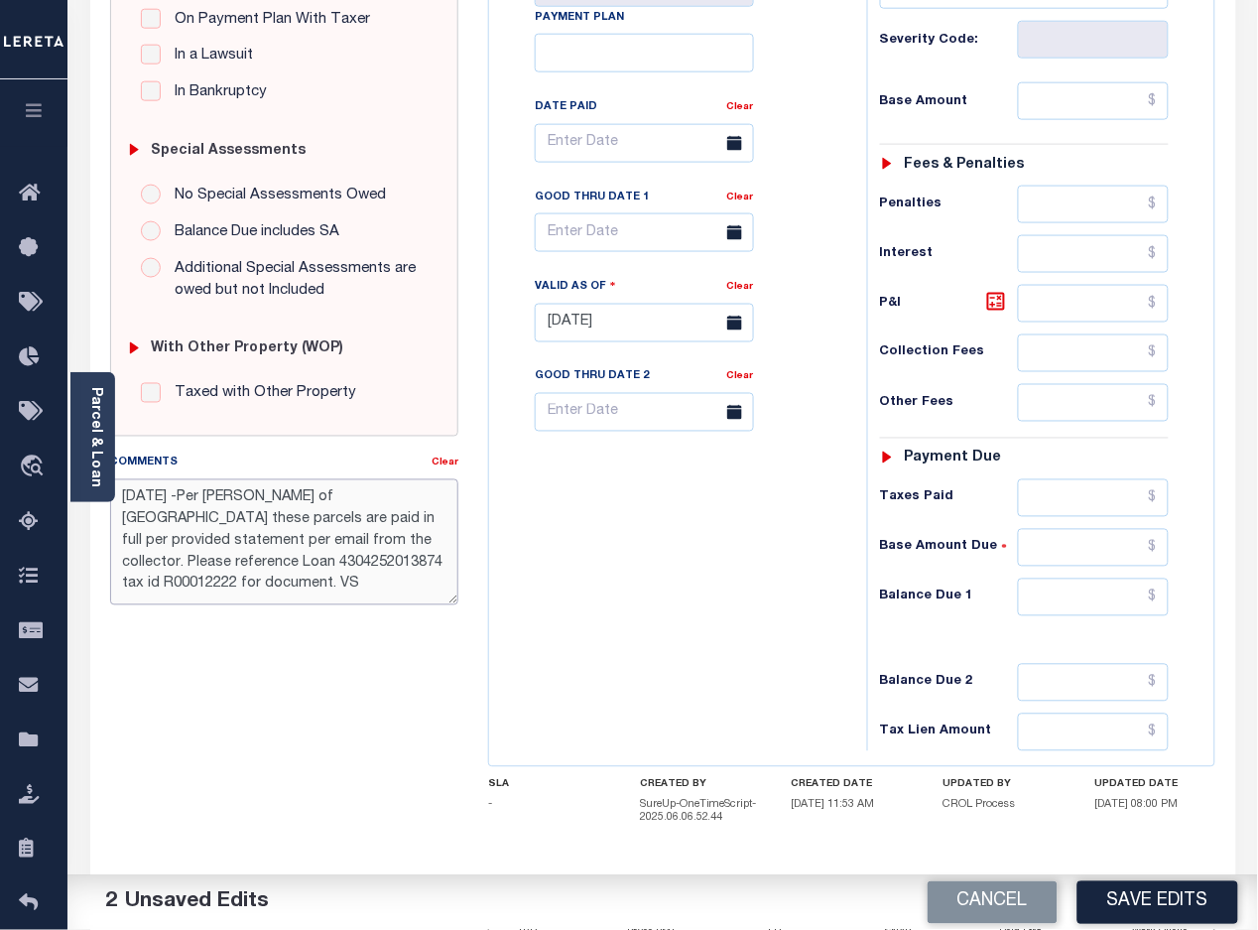
scroll to position [595, 0]
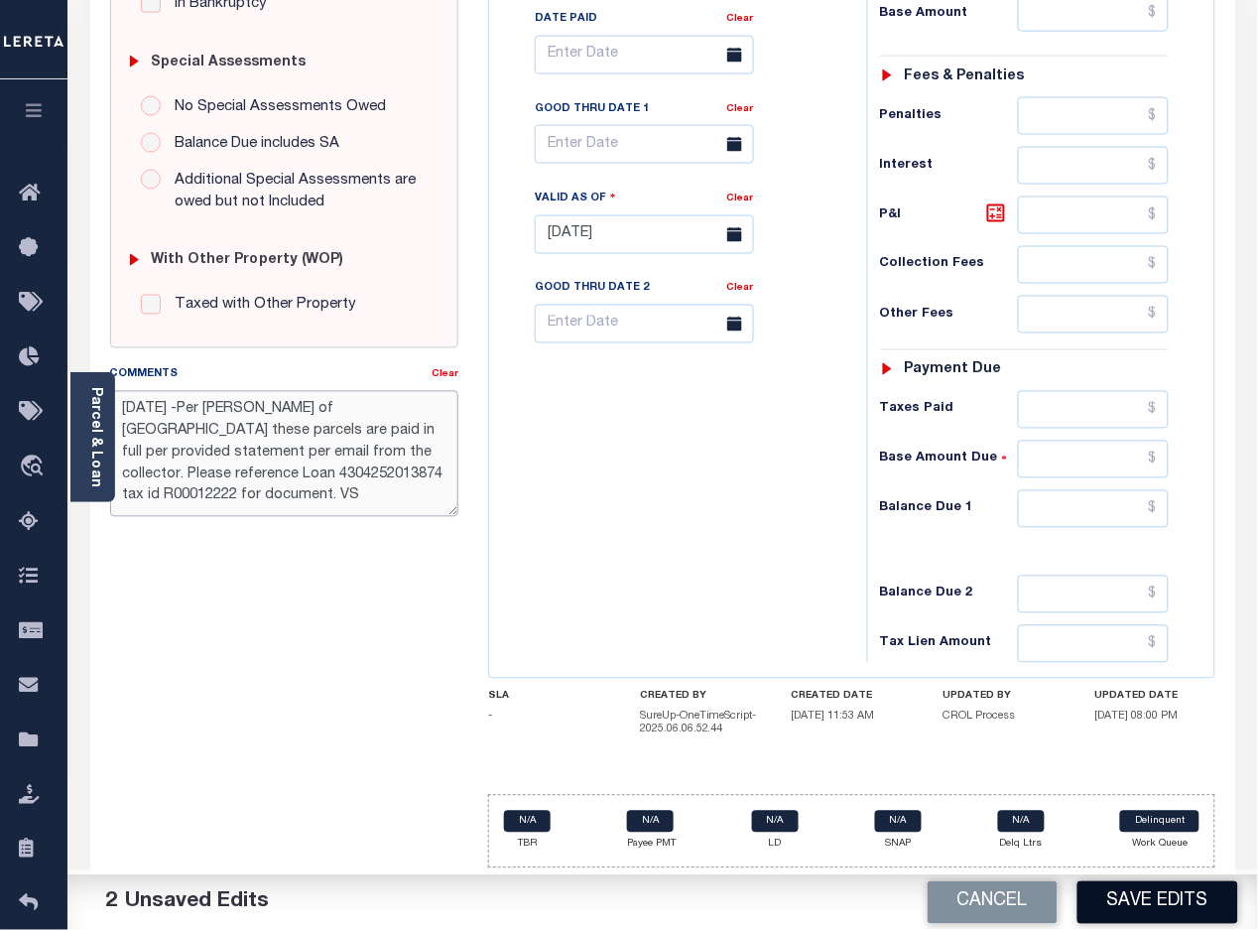
type textarea "[DATE] -Per [PERSON_NAME] of [GEOGRAPHIC_DATA] these parcels are paid in full p…"
click at [1116, 911] on button "Save Edits" at bounding box center [1157, 902] width 161 height 43
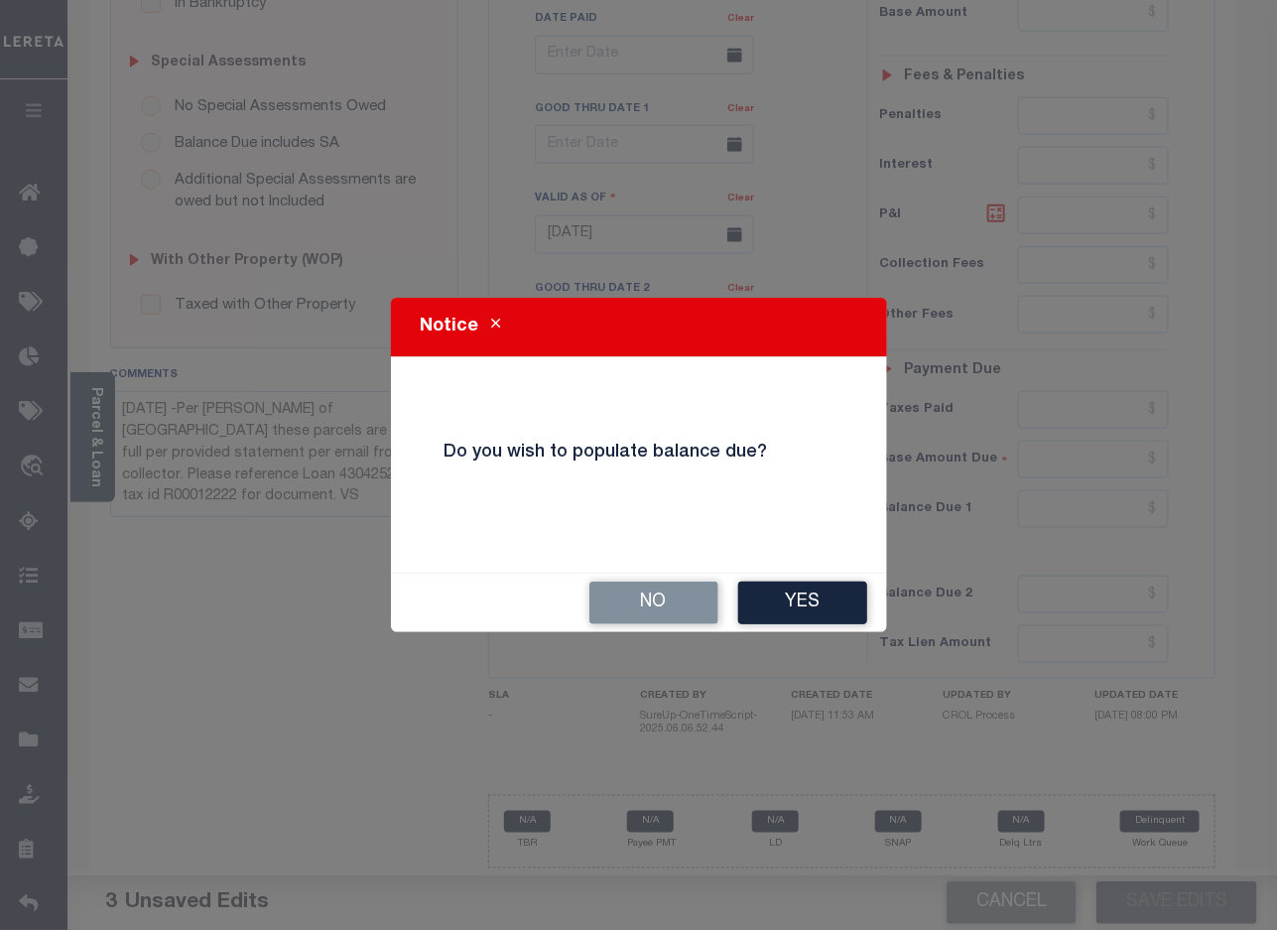
drag, startPoint x: 631, startPoint y: 613, endPoint x: 637, endPoint y: 532, distance: 81.6
click at [632, 611] on button "No" at bounding box center [653, 602] width 129 height 43
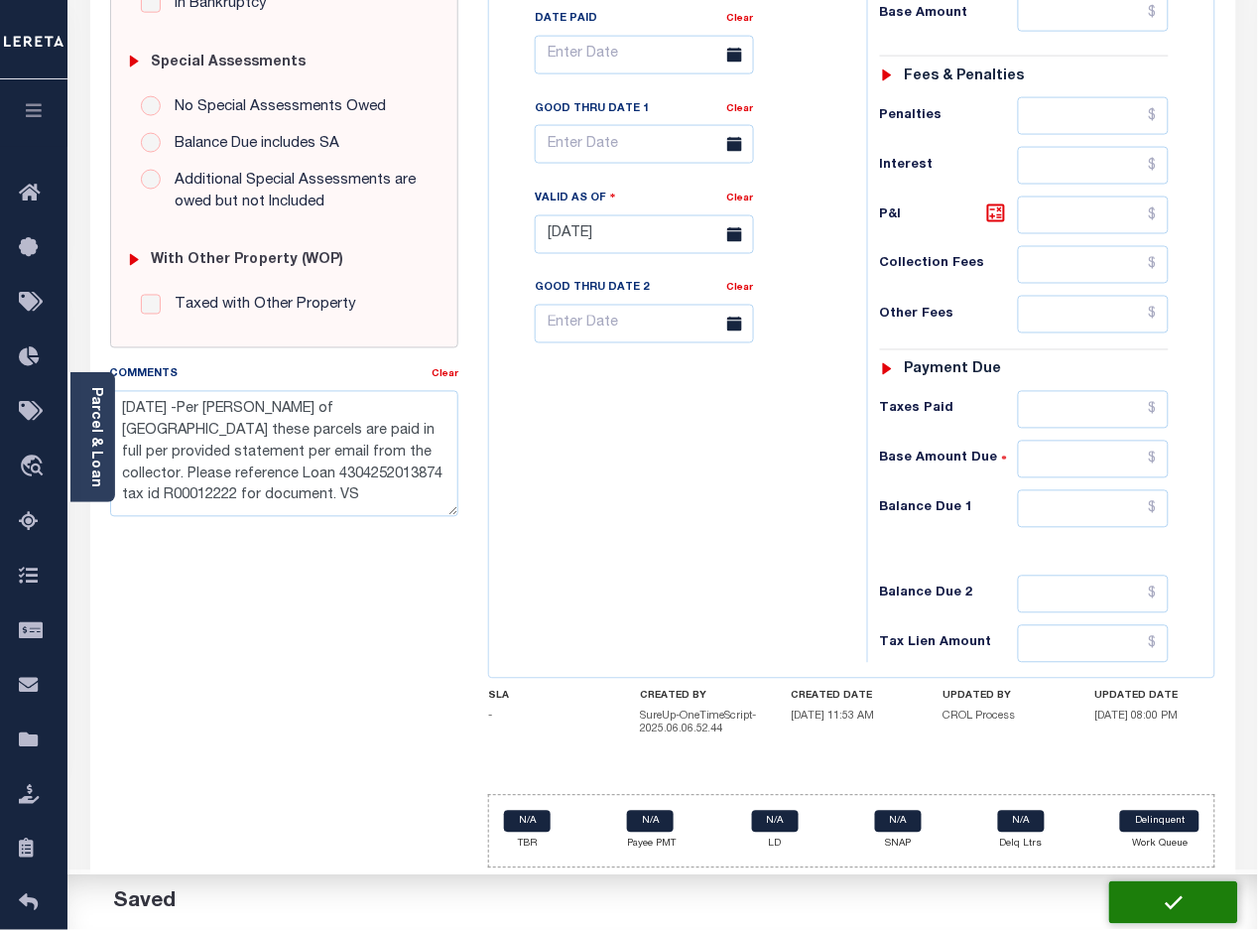
checkbox input "false"
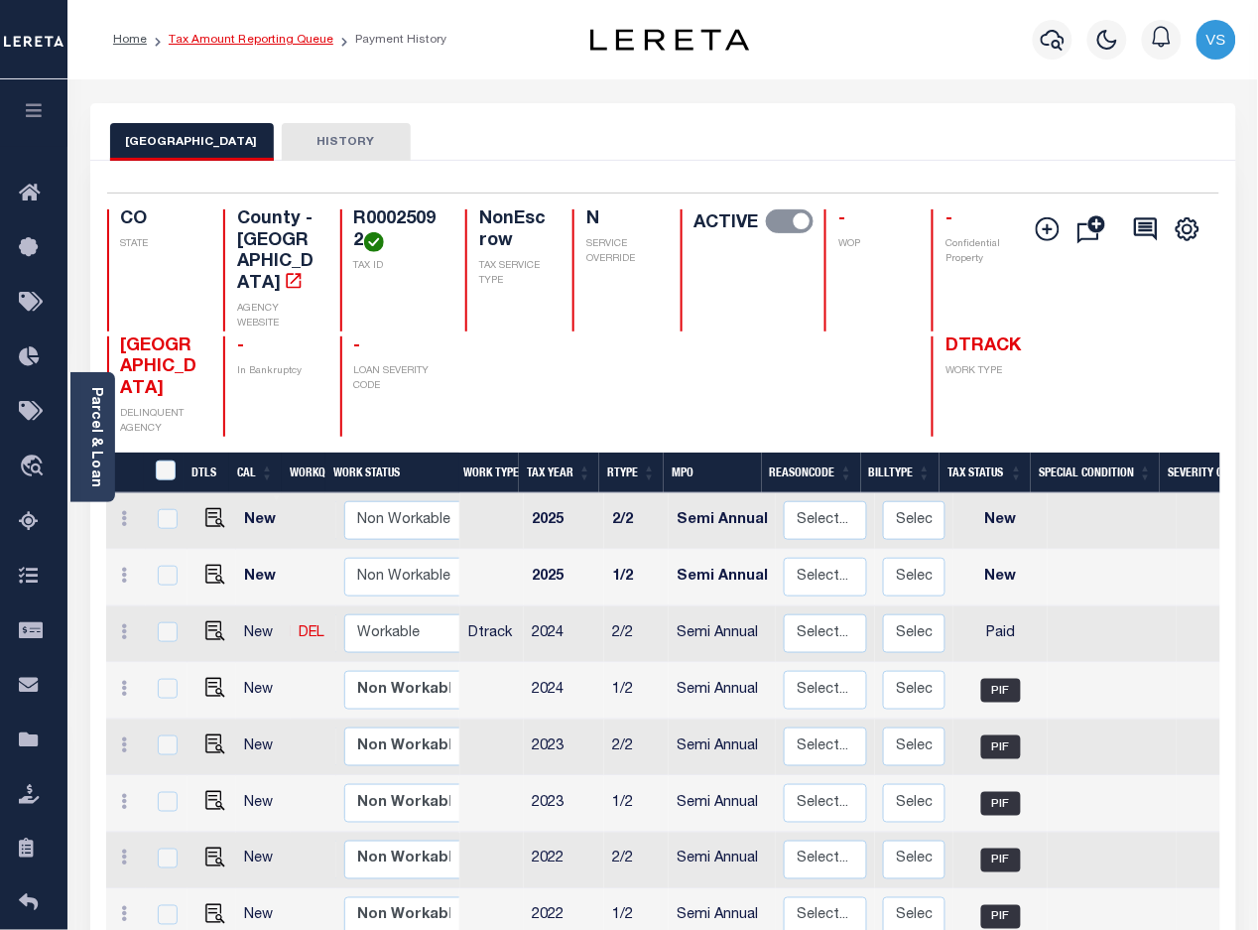
click at [251, 36] on link "Tax Amount Reporting Queue" at bounding box center [251, 40] width 165 height 12
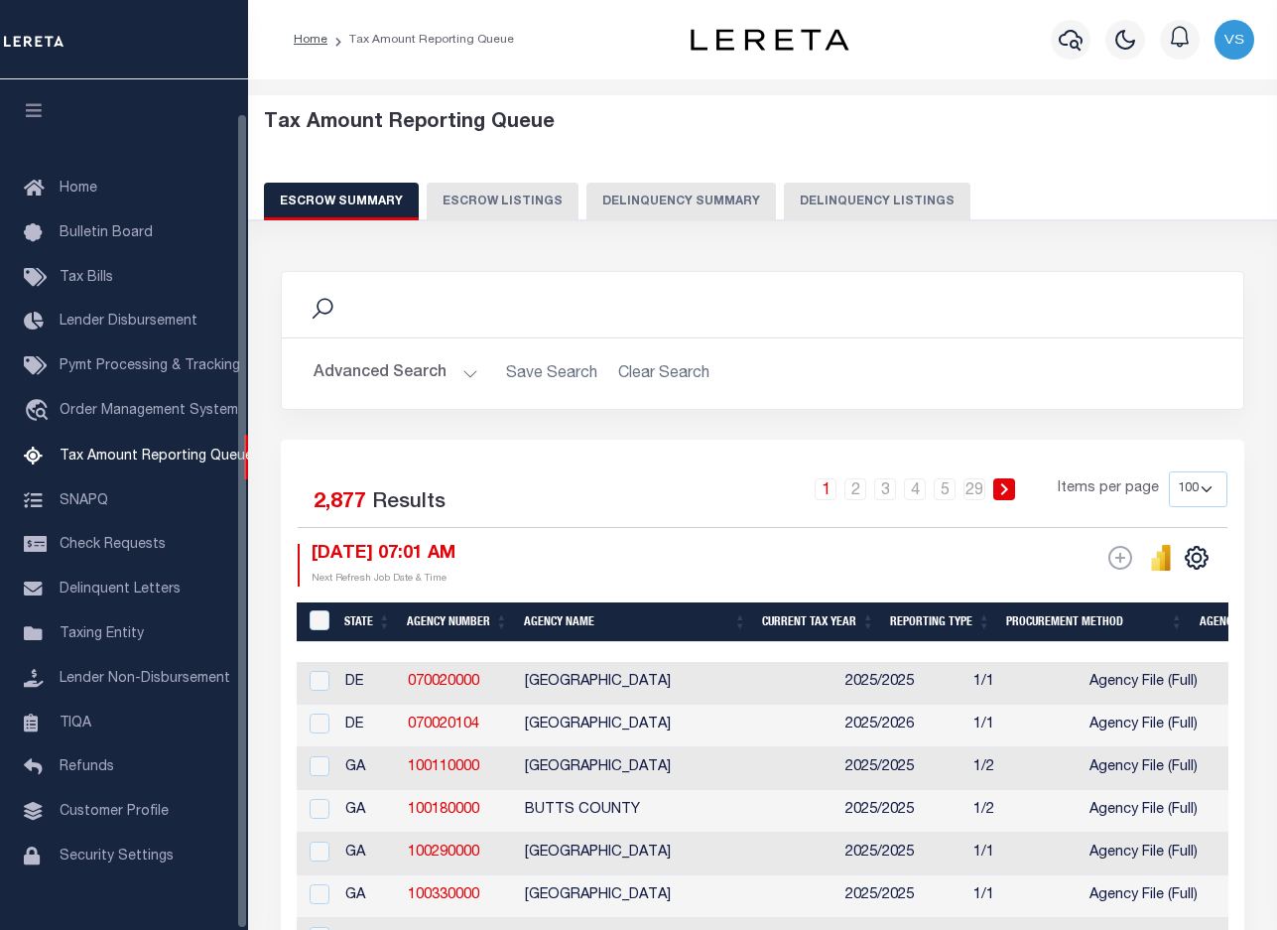
select select "100"
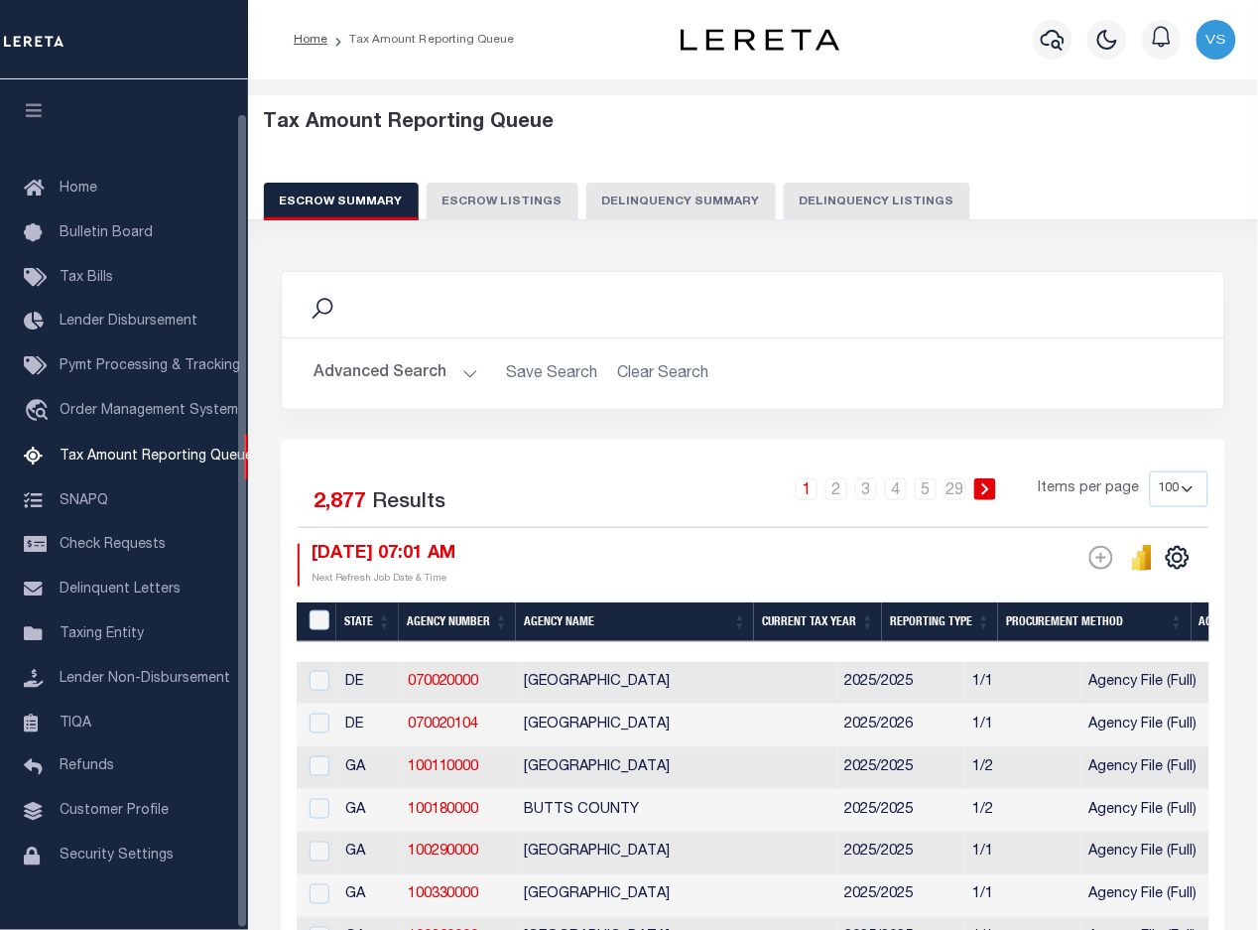
scroll to position [36, 0]
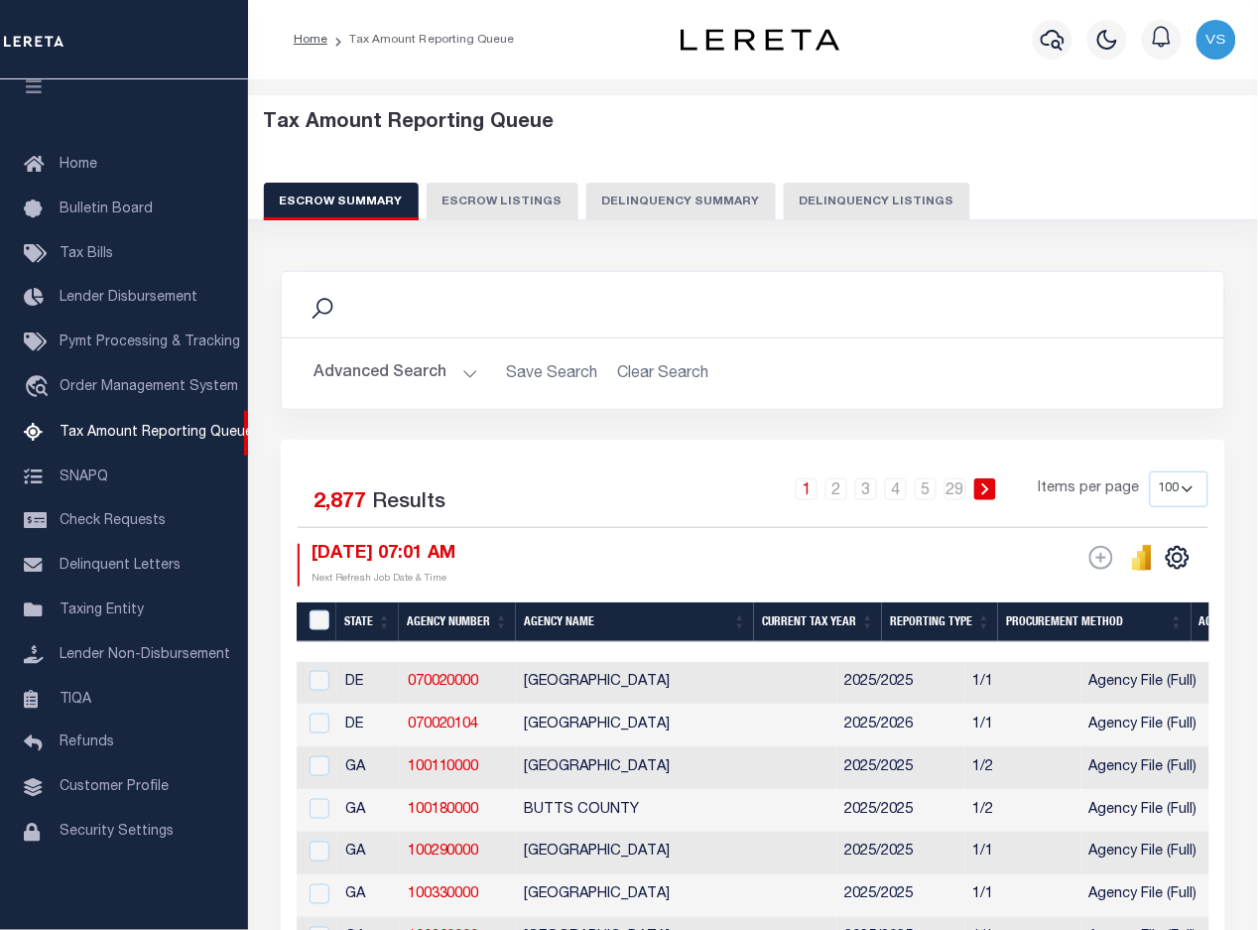
click at [876, 194] on button "Delinquency Listings" at bounding box center [877, 202] width 187 height 38
select select "100"
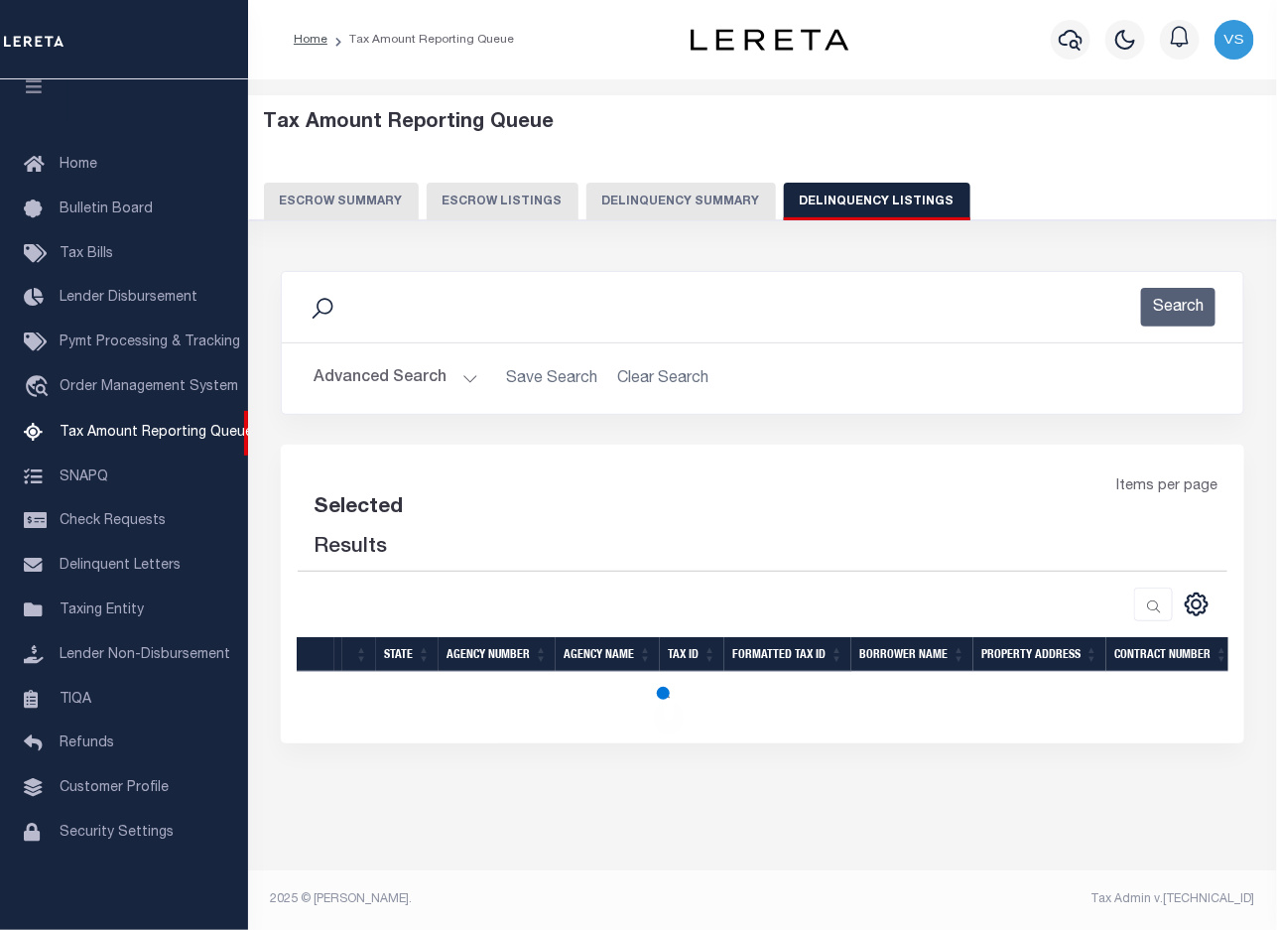
select select "100"
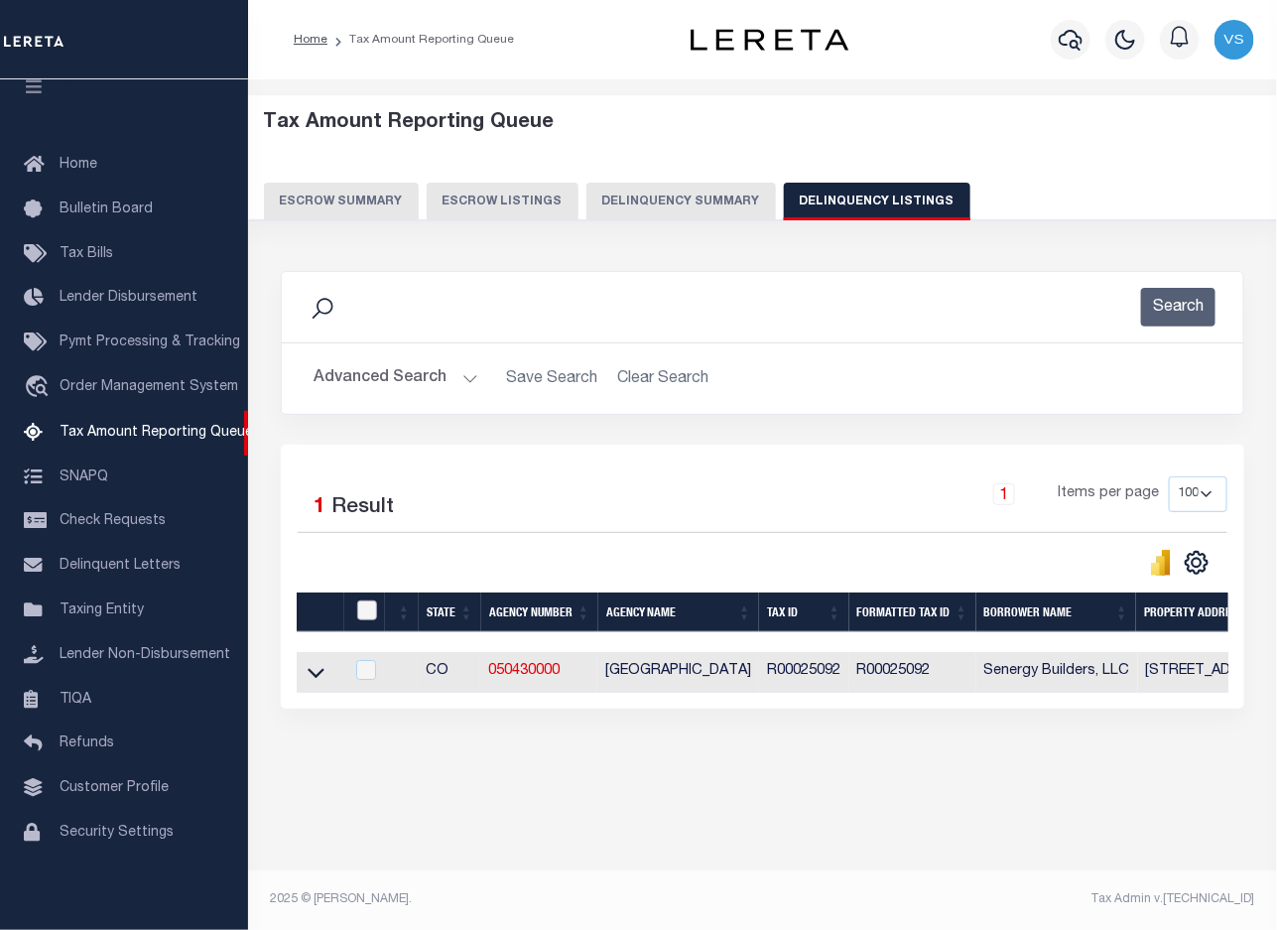
click at [364, 605] on input "checkbox" at bounding box center [367, 610] width 20 height 20
checkbox input "true"
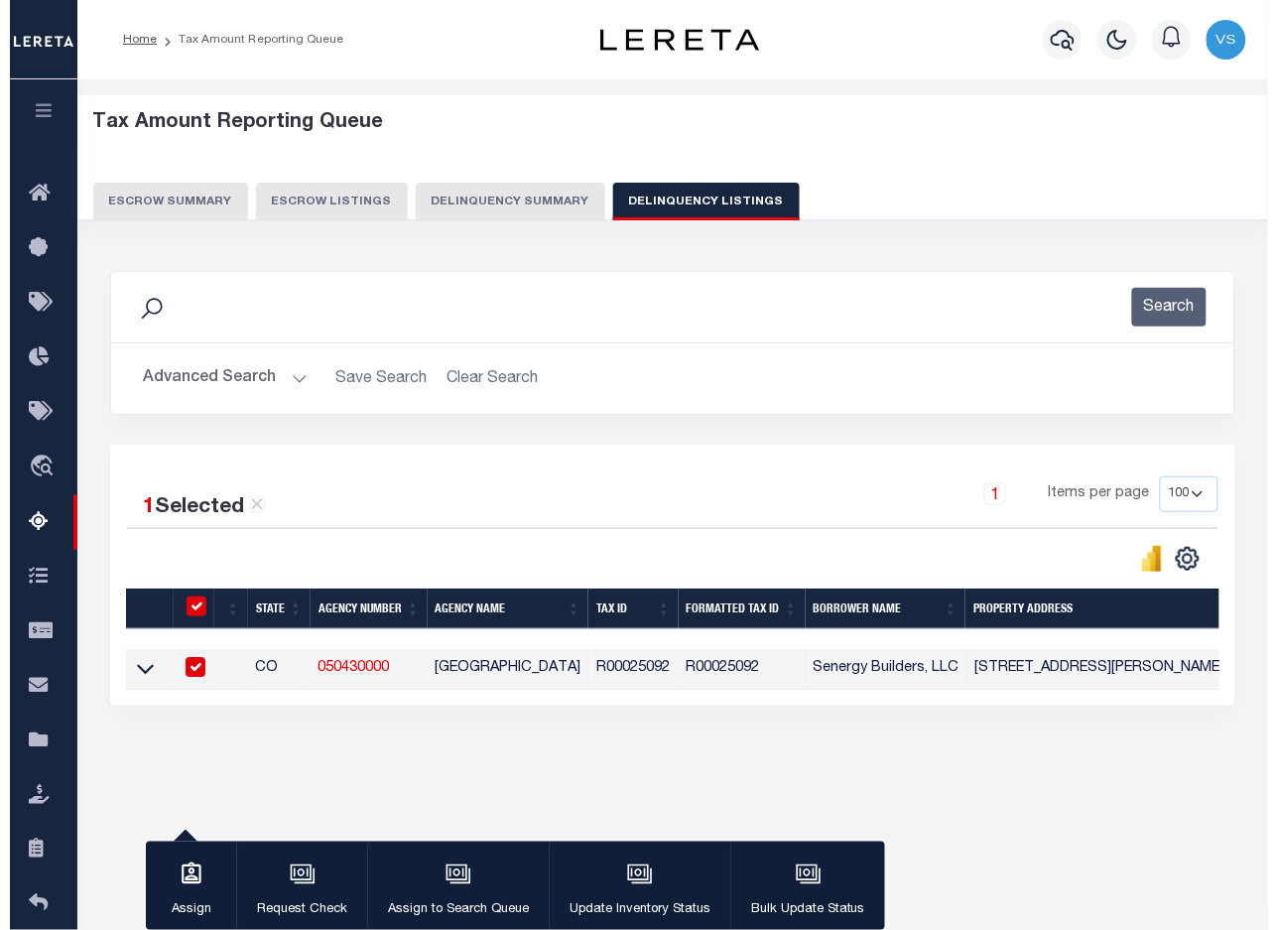
scroll to position [121, 0]
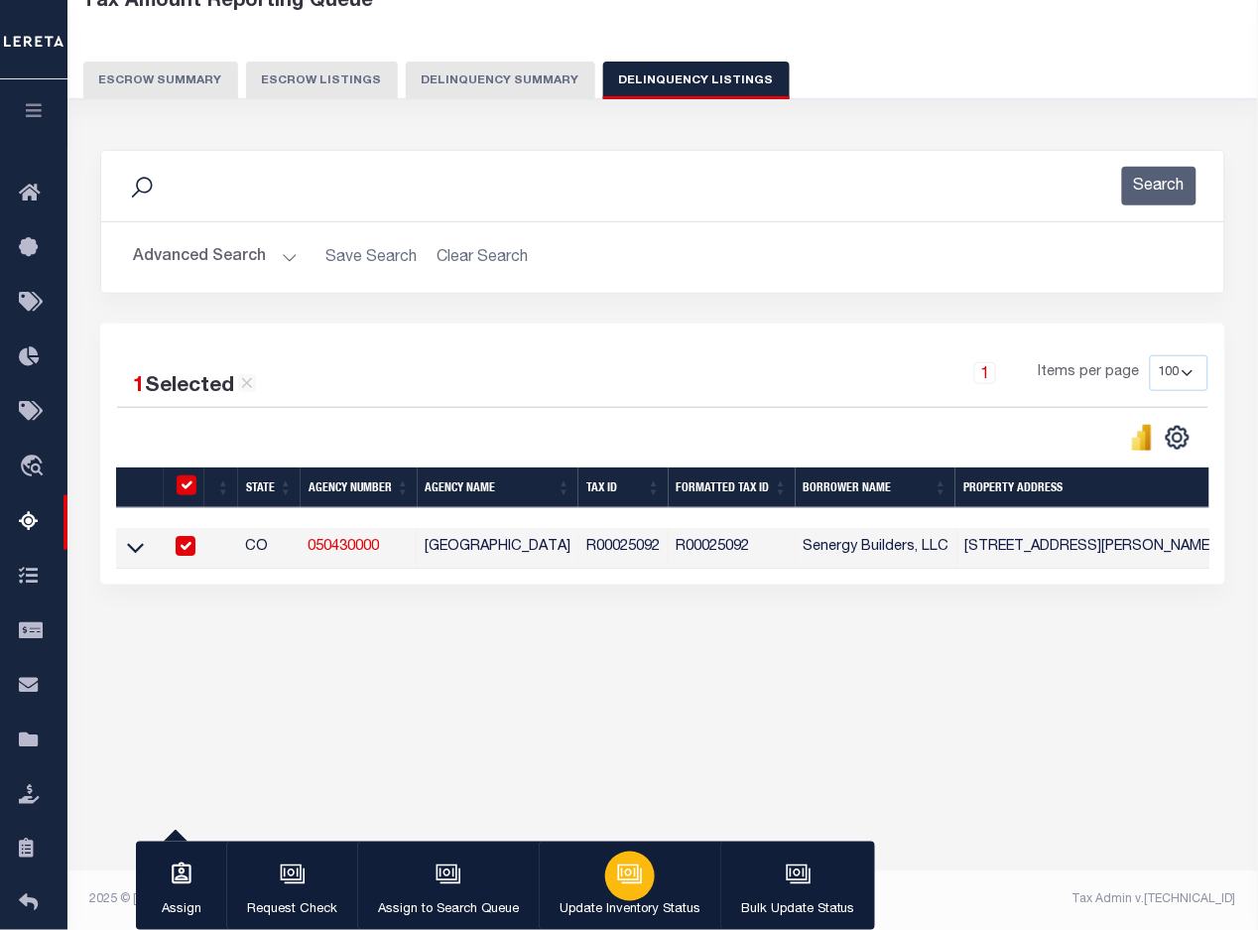
click at [621, 875] on icon "button" at bounding box center [630, 874] width 26 height 26
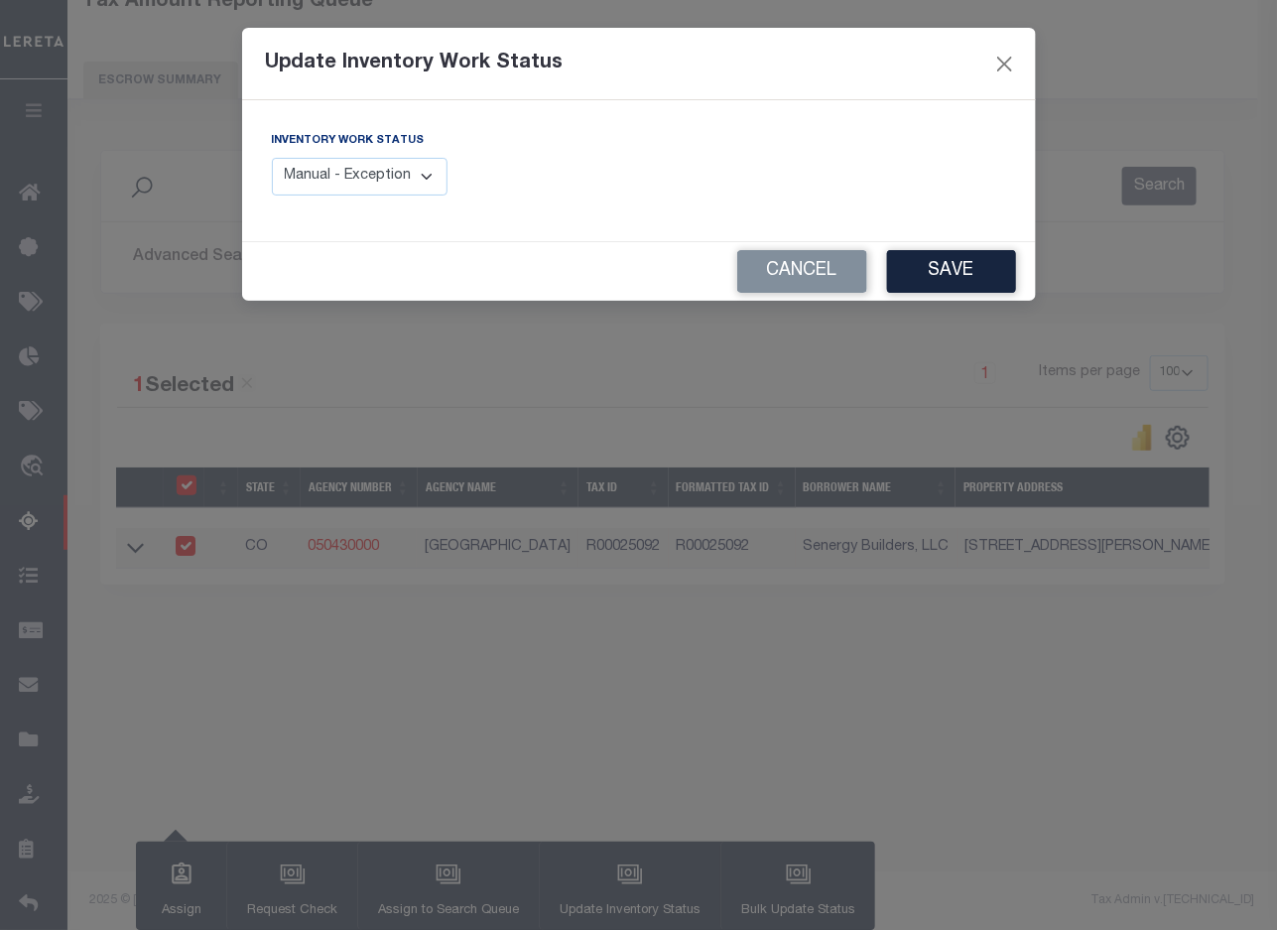
click at [372, 182] on select "Manual - Exception Pended - Awaiting Search Late Add Exception Completed" at bounding box center [360, 177] width 177 height 39
select select "4"
click at [272, 158] on select "Manual - Exception Pended - Awaiting Search Late Add Exception Completed" at bounding box center [360, 177] width 177 height 39
click at [957, 275] on button "Save" at bounding box center [951, 271] width 129 height 43
